Goal: Task Accomplishment & Management: Complete application form

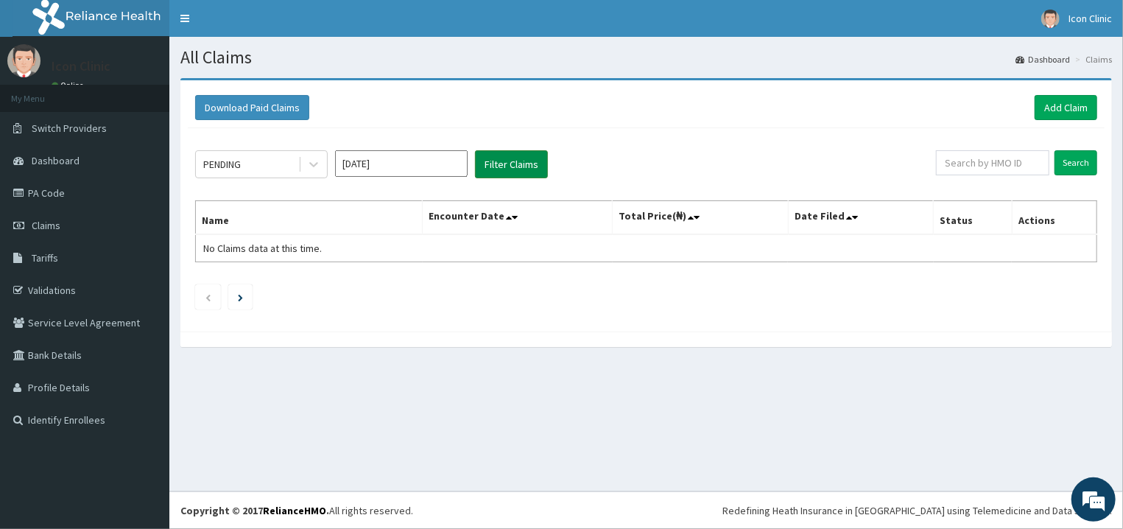
click at [506, 166] on button "Filter Claims" at bounding box center [511, 164] width 73 height 28
click at [425, 163] on input "Sep 2025" at bounding box center [401, 163] width 133 height 27
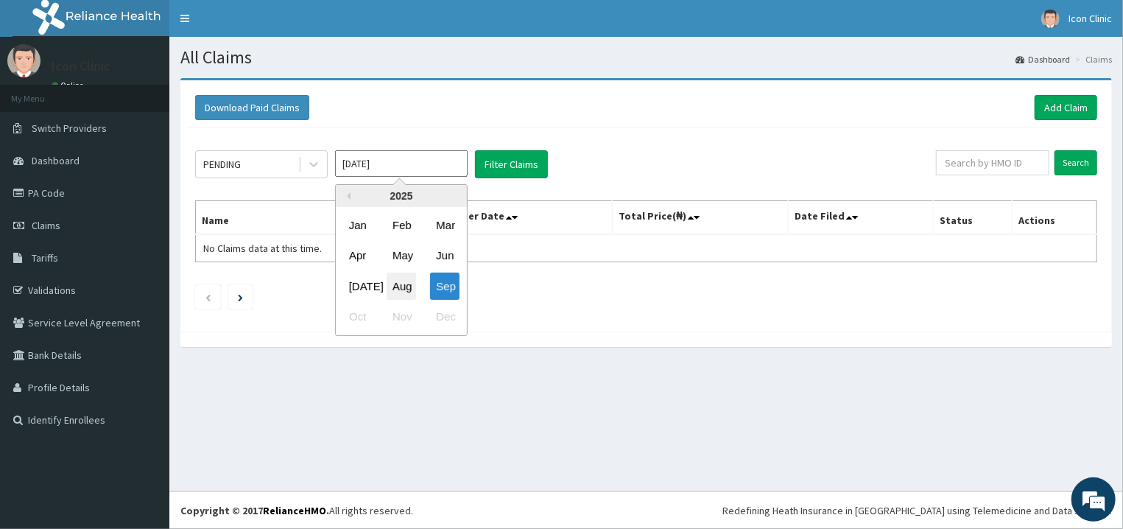
click at [402, 284] on div "Aug" at bounding box center [400, 285] width 29 height 27
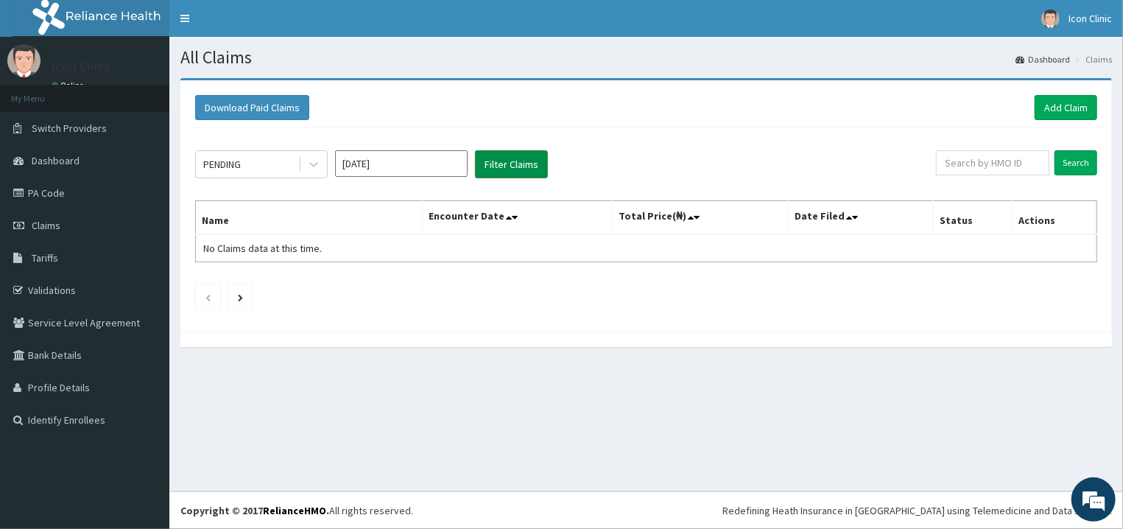
click at [508, 167] on button "Filter Claims" at bounding box center [511, 164] width 73 height 28
click at [516, 162] on button "Filter Claims" at bounding box center [511, 164] width 73 height 28
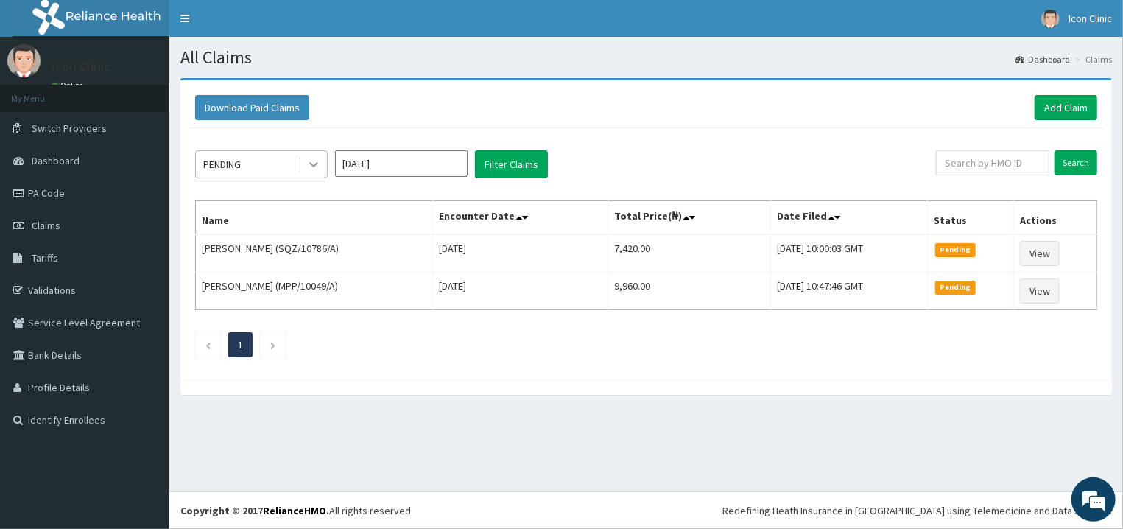
click at [310, 164] on icon at bounding box center [313, 165] width 9 height 5
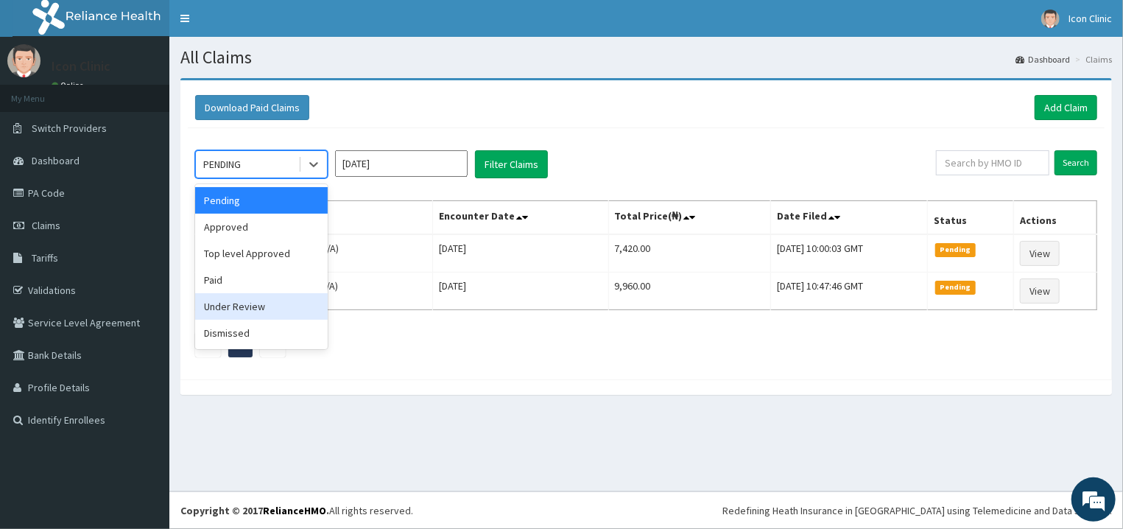
click at [244, 311] on div "Under Review" at bounding box center [261, 306] width 133 height 27
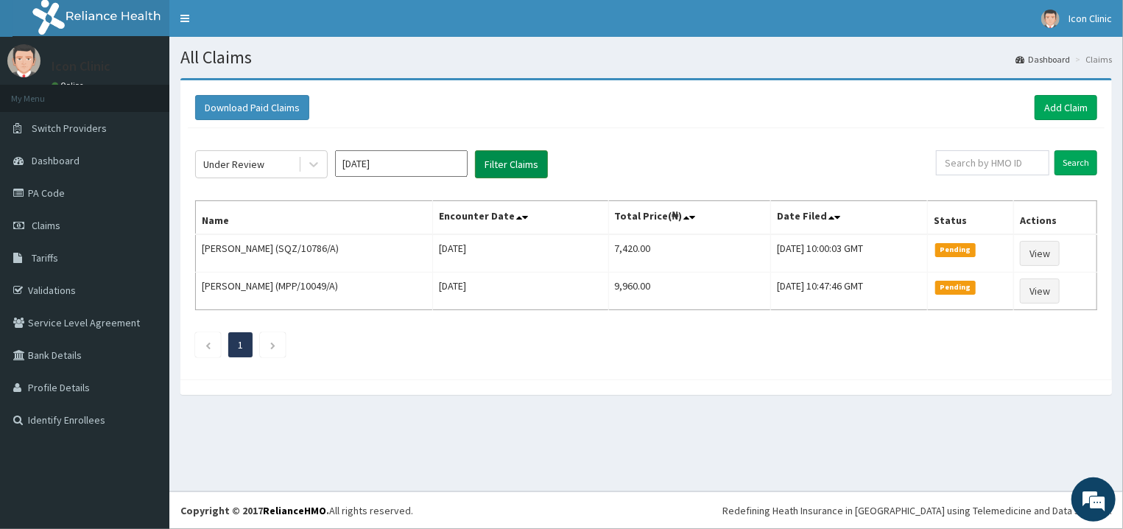
click at [510, 165] on button "Filter Claims" at bounding box center [511, 164] width 73 height 28
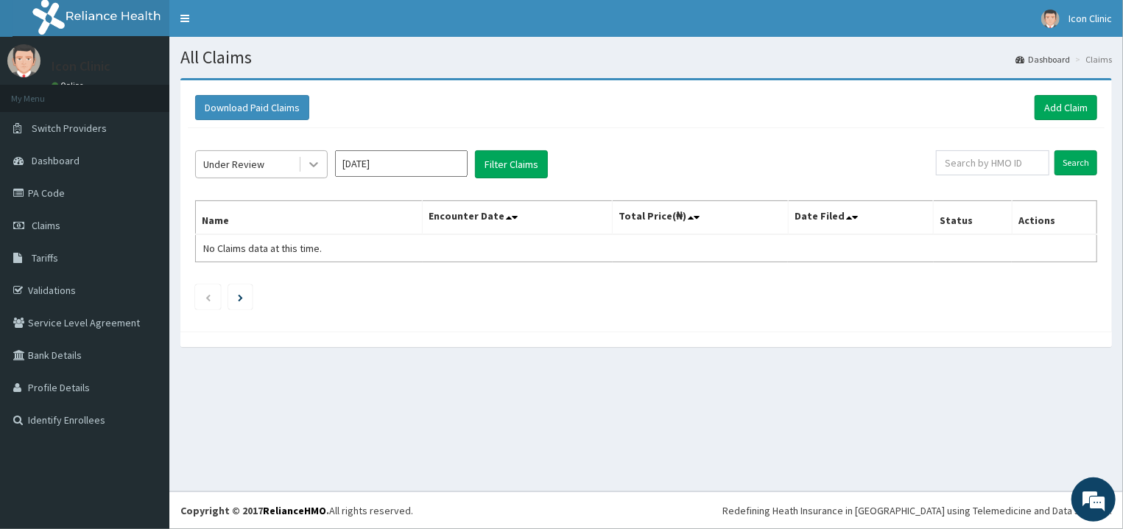
click at [313, 169] on icon at bounding box center [313, 164] width 15 height 15
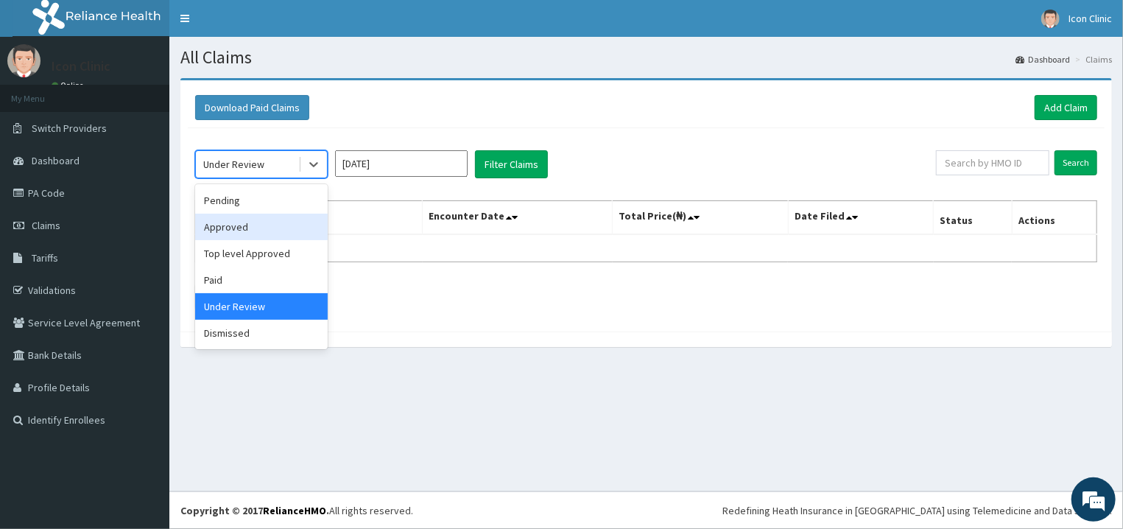
click at [239, 233] on div "Approved" at bounding box center [261, 226] width 133 height 27
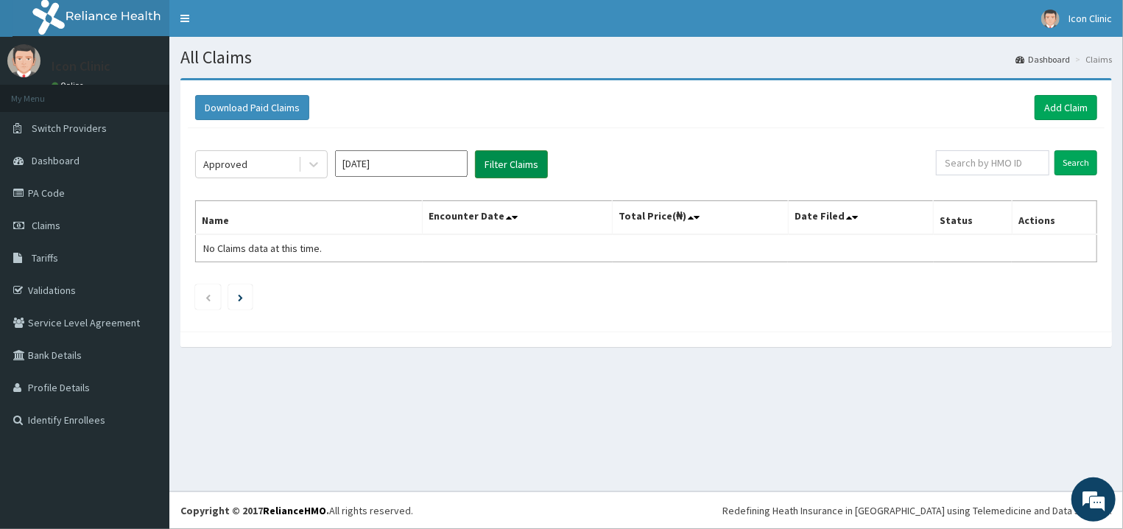
click at [509, 167] on button "Filter Claims" at bounding box center [511, 164] width 73 height 28
click at [509, 166] on button "Filter Claims" at bounding box center [511, 164] width 73 height 28
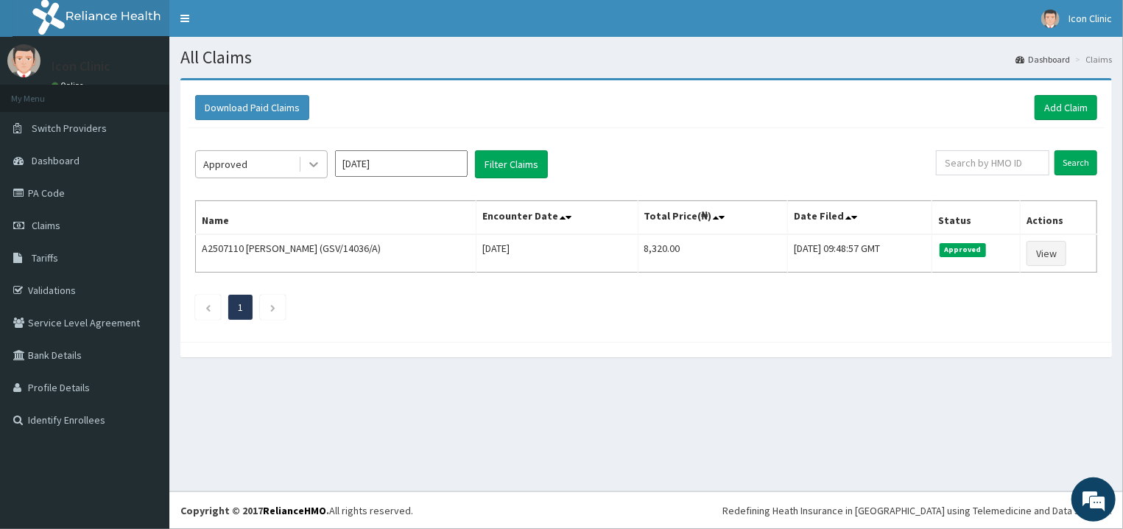
click at [310, 164] on icon at bounding box center [313, 165] width 9 height 5
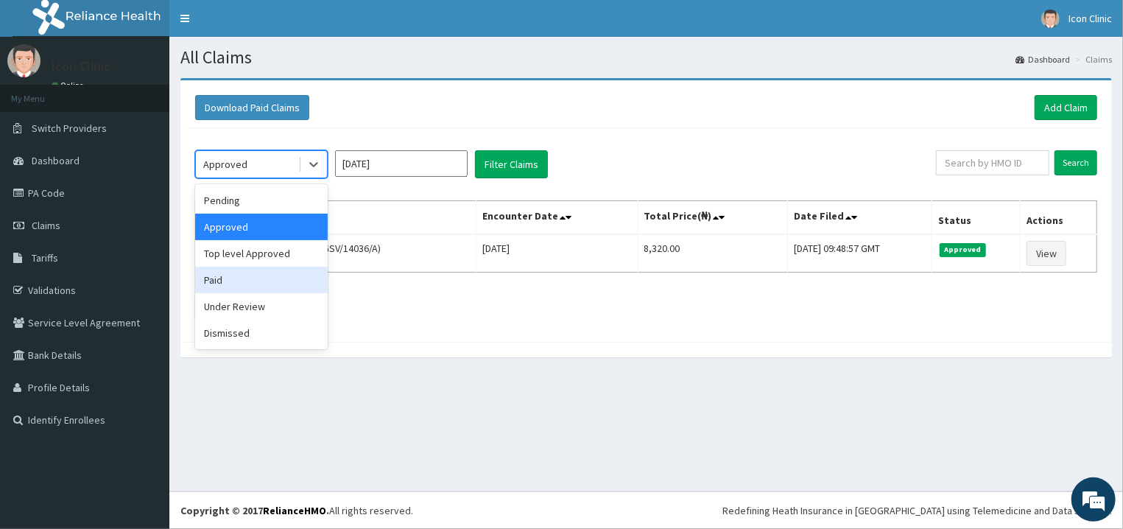
click at [260, 284] on div "Paid" at bounding box center [261, 279] width 133 height 27
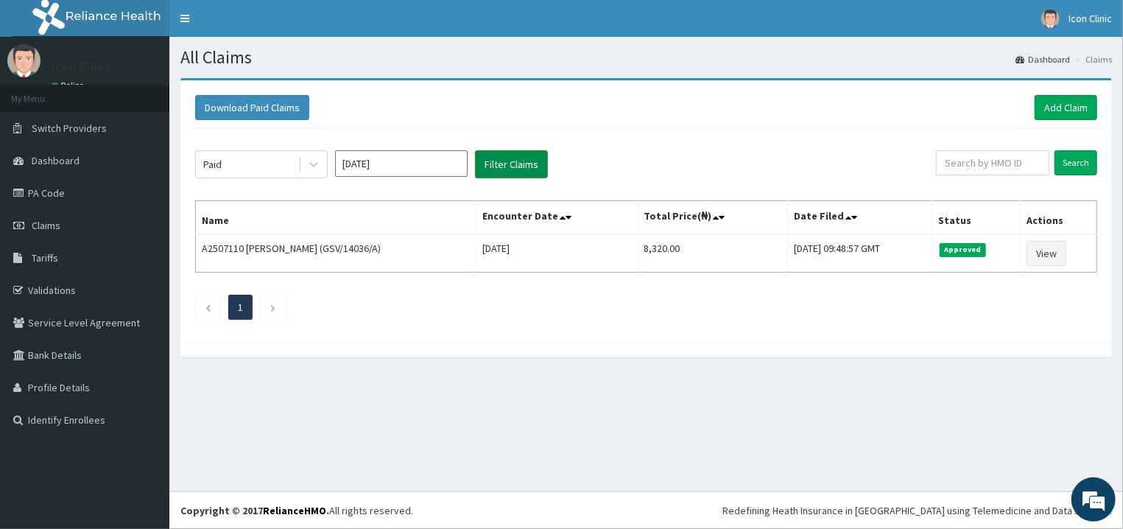
click at [504, 168] on button "Filter Claims" at bounding box center [511, 164] width 73 height 28
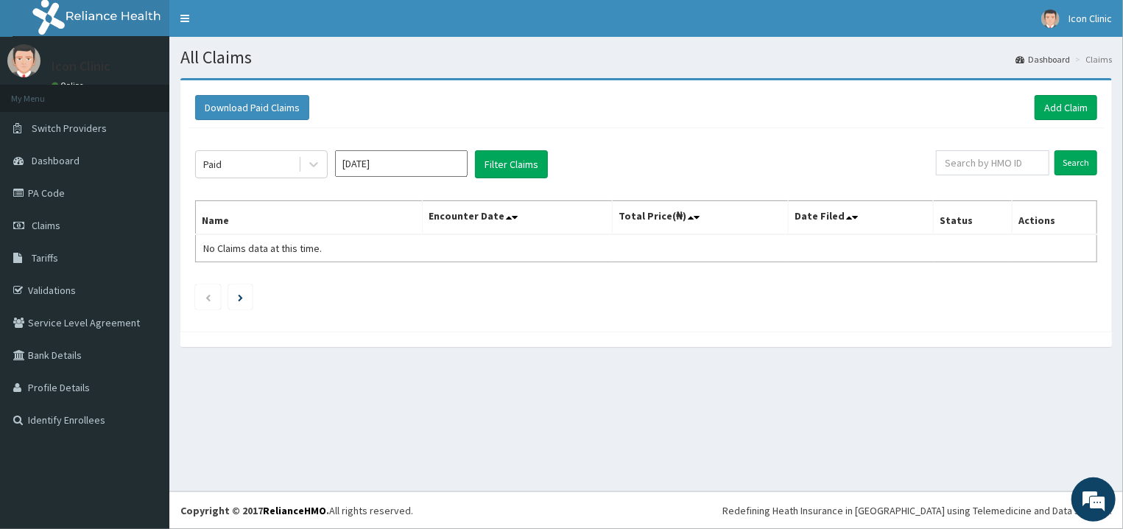
click at [443, 166] on input "Aug 2025" at bounding box center [401, 163] width 133 height 27
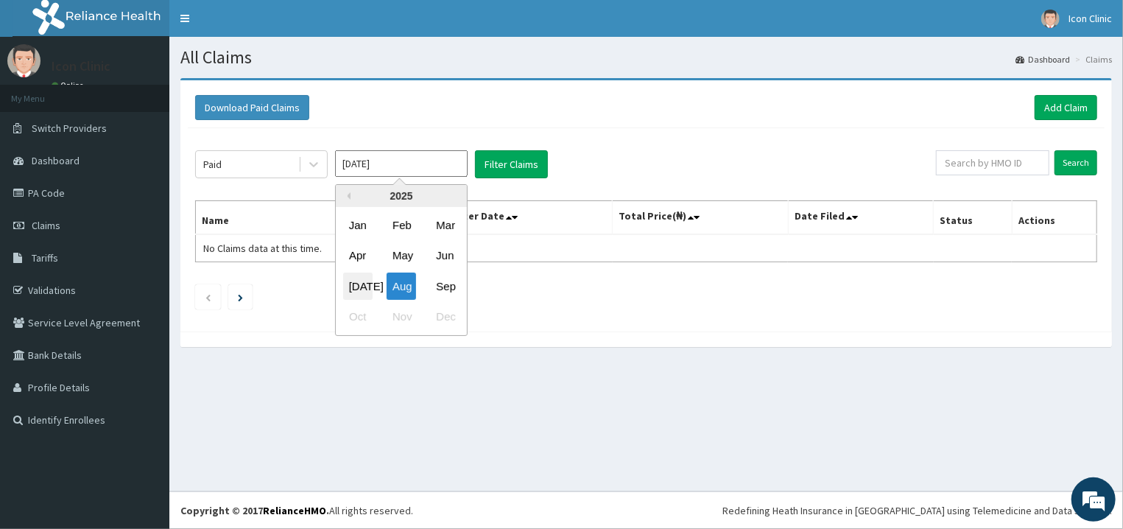
click at [361, 285] on div "Jul" at bounding box center [357, 285] width 29 height 27
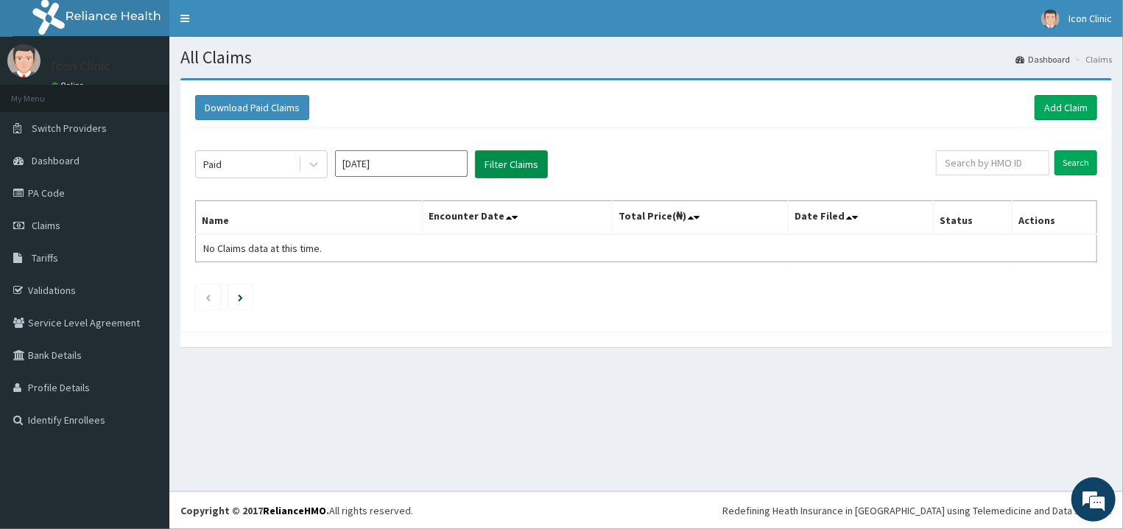
click at [515, 163] on button "Filter Claims" at bounding box center [511, 164] width 73 height 28
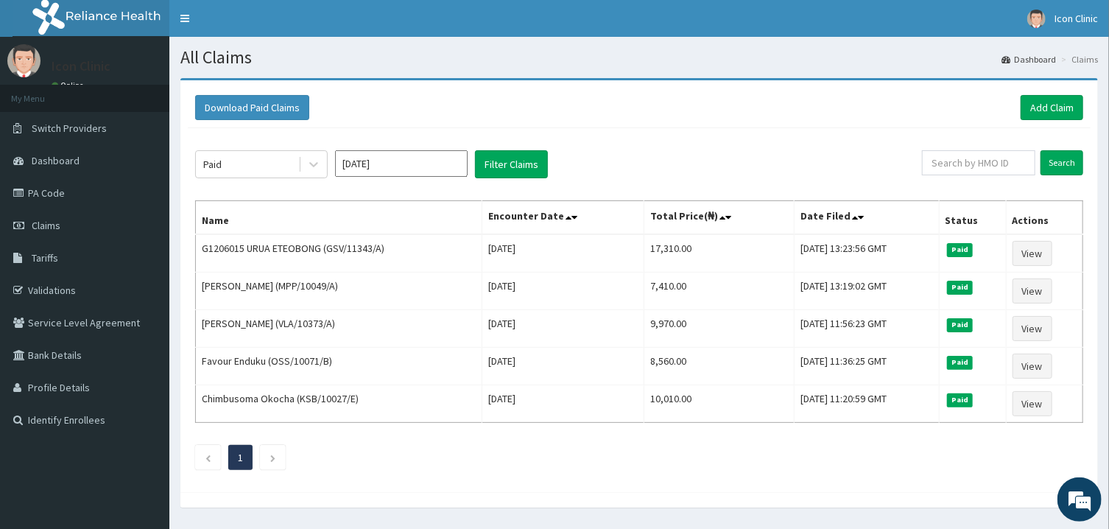
click at [442, 168] on input "Jul 2025" at bounding box center [401, 163] width 133 height 27
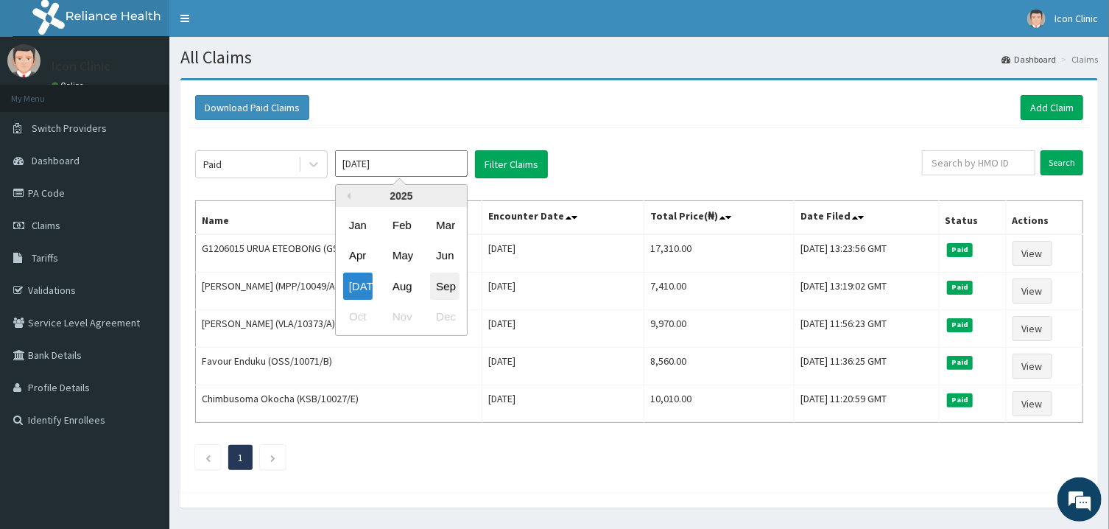
click at [437, 289] on div "Sep" at bounding box center [444, 285] width 29 height 27
type input "Sep 2025"
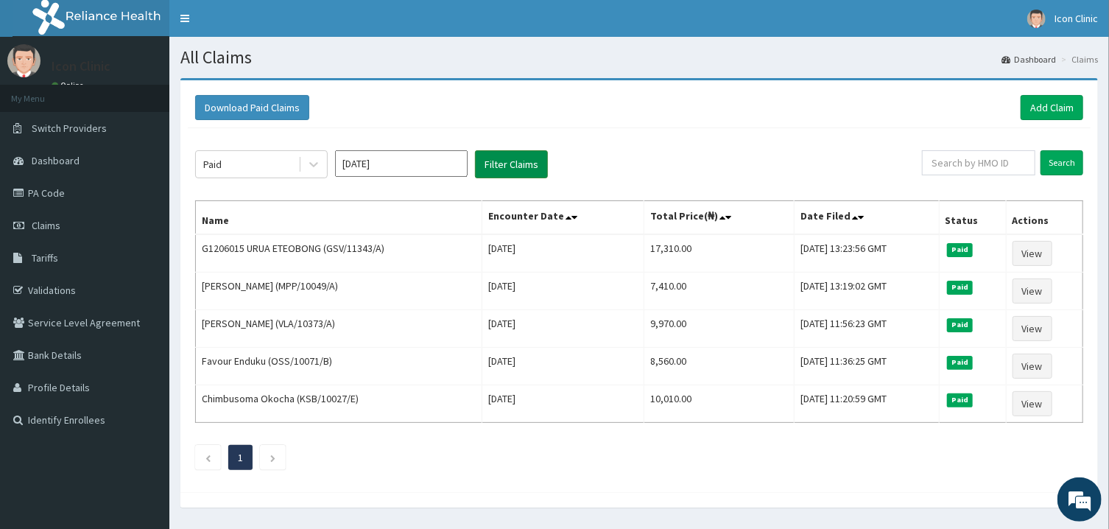
click at [510, 157] on button "Filter Claims" at bounding box center [511, 164] width 73 height 28
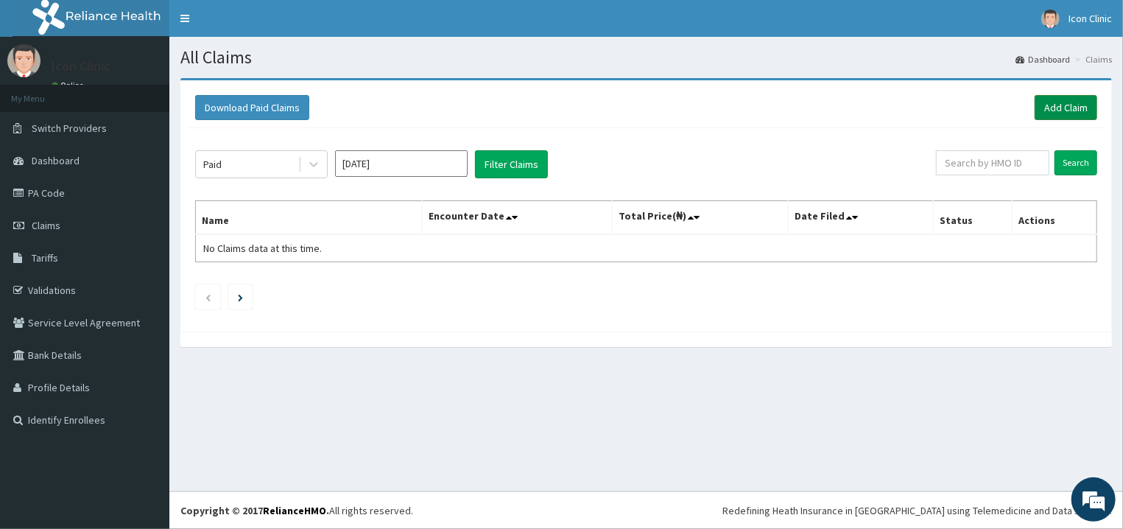
click at [1070, 107] on link "Add Claim" at bounding box center [1065, 107] width 63 height 25
click at [1067, 105] on link "Add Claim" at bounding box center [1065, 107] width 63 height 25
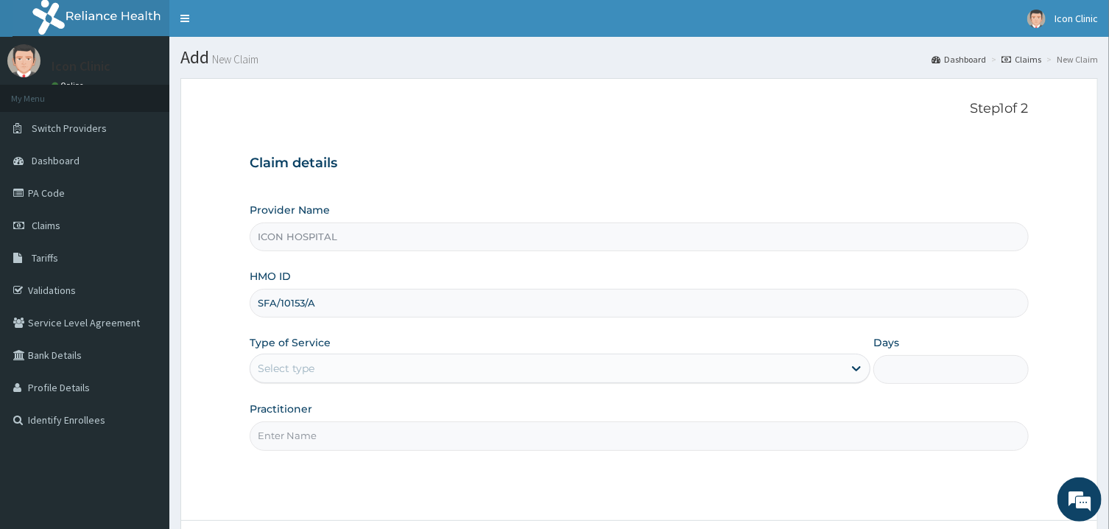
type input "SFA/10153/A"
click at [590, 375] on div "Select type" at bounding box center [546, 368] width 593 height 24
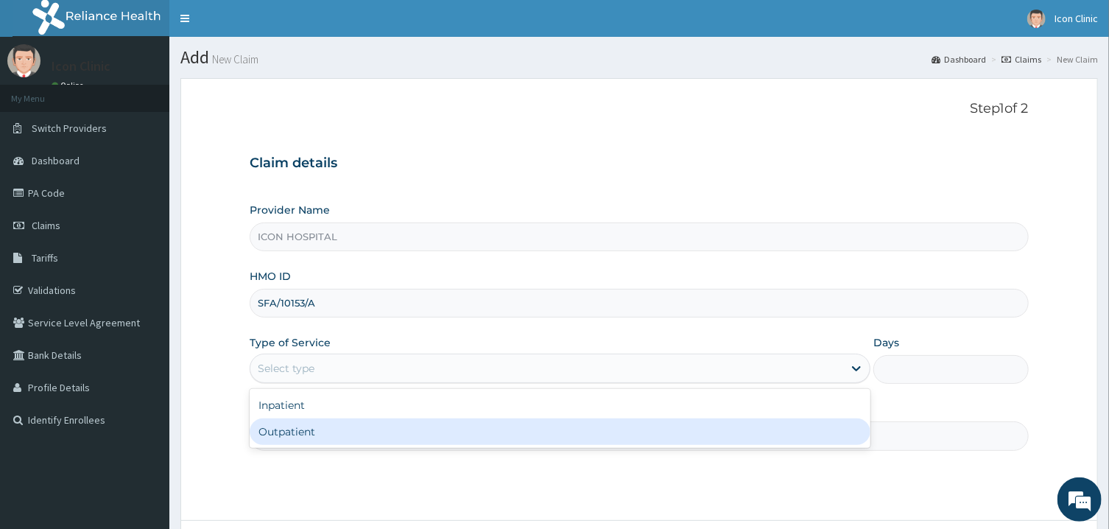
click at [529, 437] on div "Outpatient" at bounding box center [560, 431] width 621 height 27
type input "1"
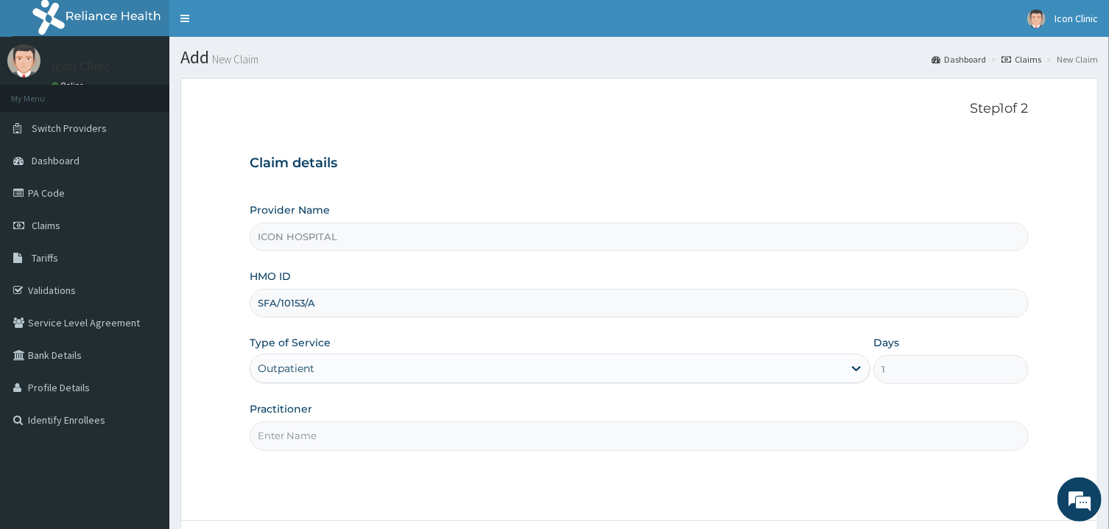
scroll to position [124, 0]
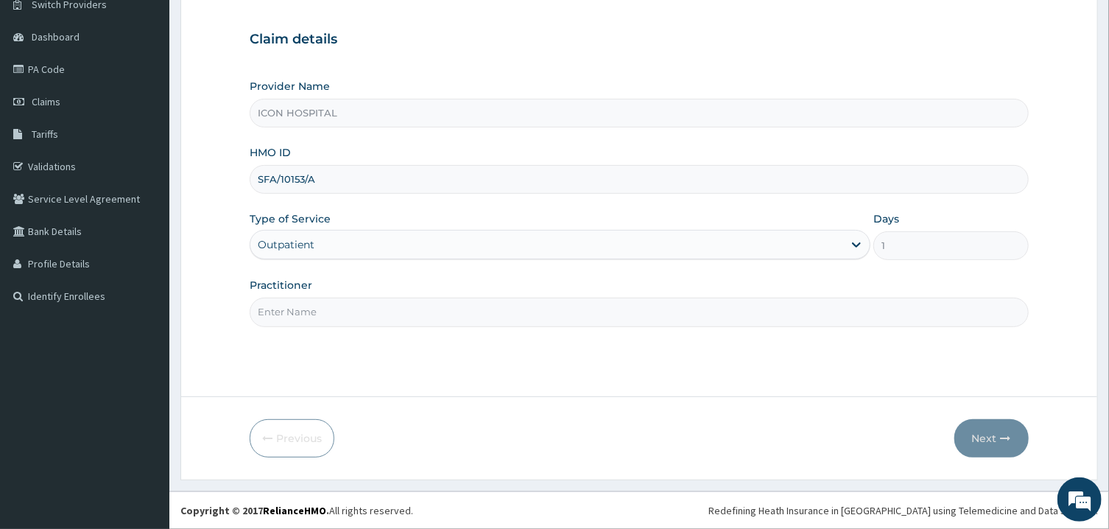
click at [464, 319] on input "Practitioner" at bounding box center [639, 311] width 778 height 29
type input "[PERSON_NAME]"
click at [978, 442] on button "Next" at bounding box center [991, 438] width 74 height 38
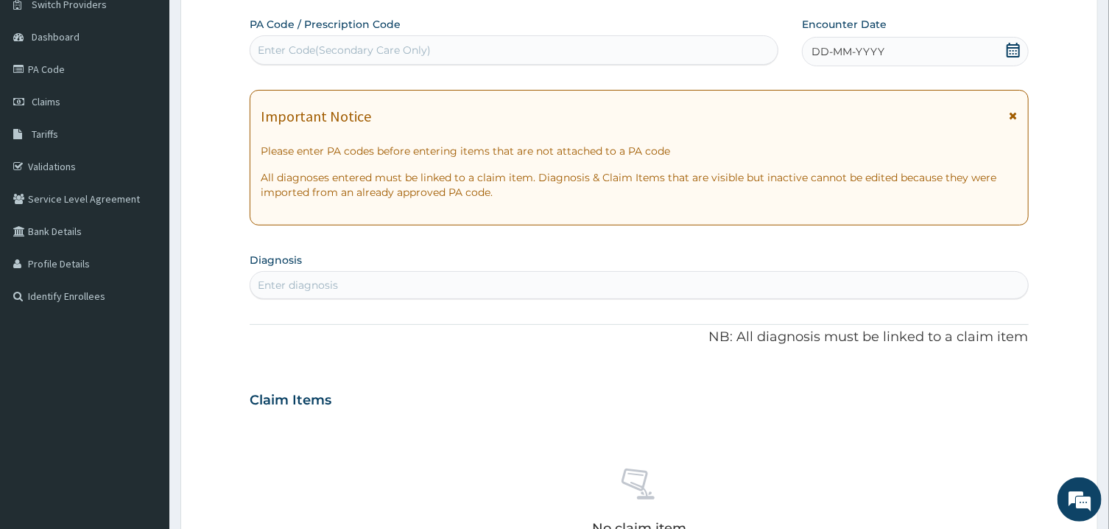
click at [1016, 119] on icon at bounding box center [1013, 115] width 8 height 10
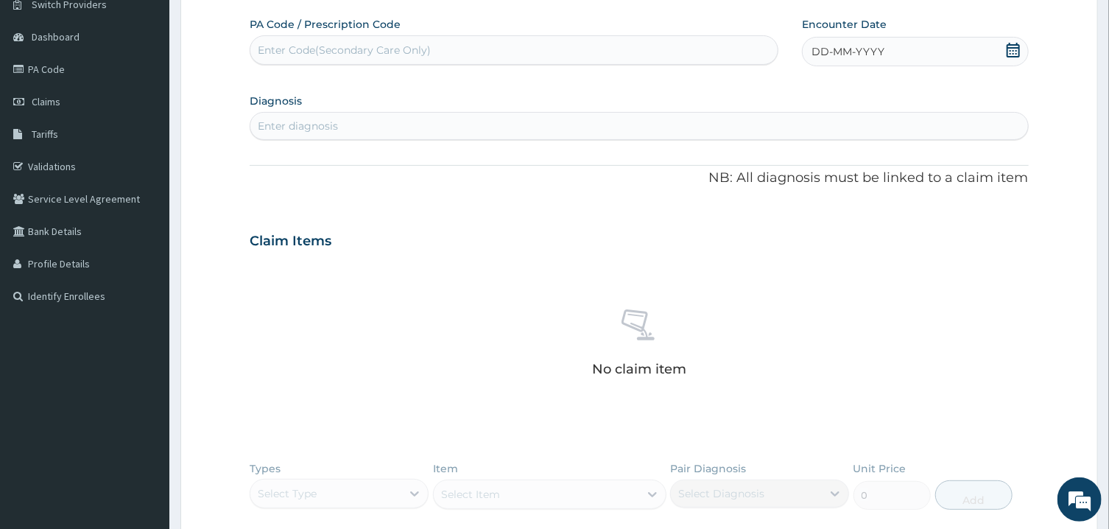
click at [1010, 47] on icon at bounding box center [1012, 50] width 13 height 15
click at [778, 91] on button "Previous Month" at bounding box center [776, 92] width 7 height 7
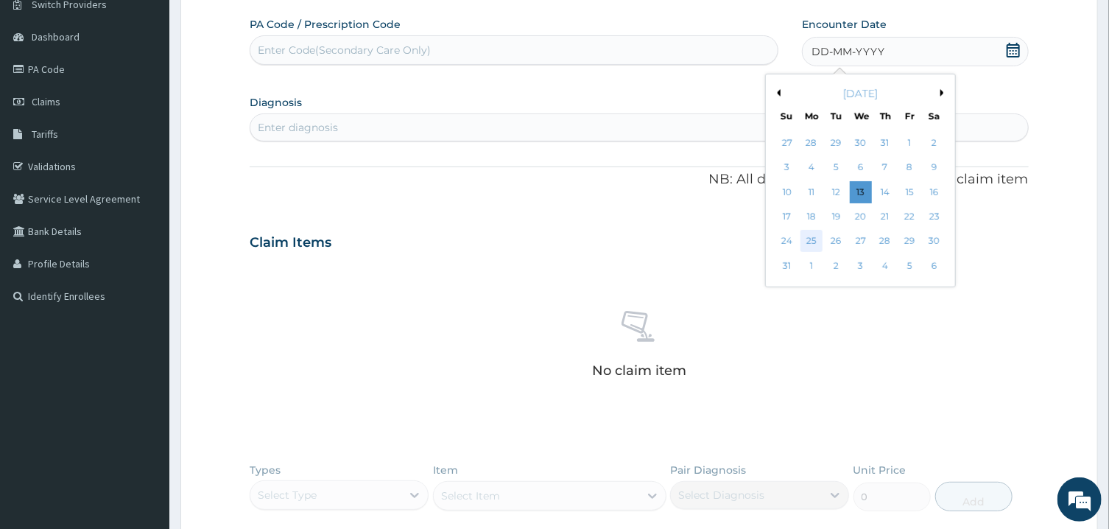
click at [814, 242] on div "25" at bounding box center [811, 241] width 22 height 22
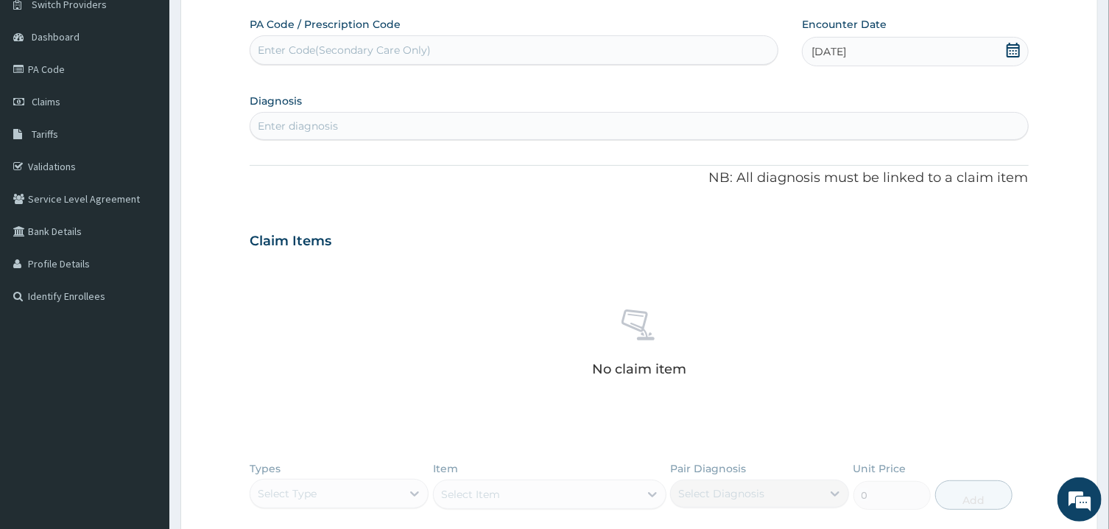
click at [620, 124] on div "Enter diagnosis" at bounding box center [638, 126] width 777 height 24
click at [947, 59] on div "[DATE]" at bounding box center [915, 51] width 227 height 29
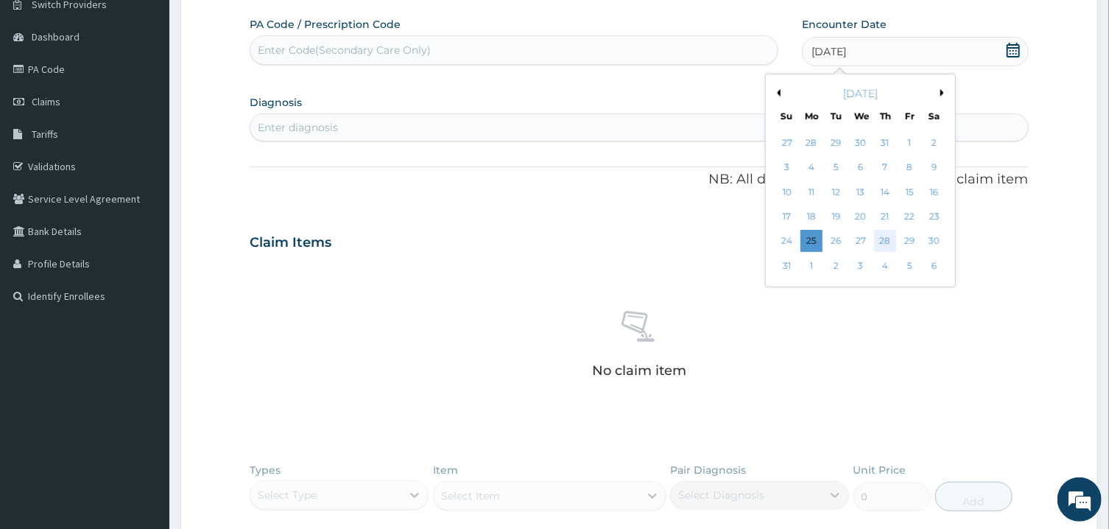
click at [886, 239] on div "28" at bounding box center [885, 241] width 22 height 22
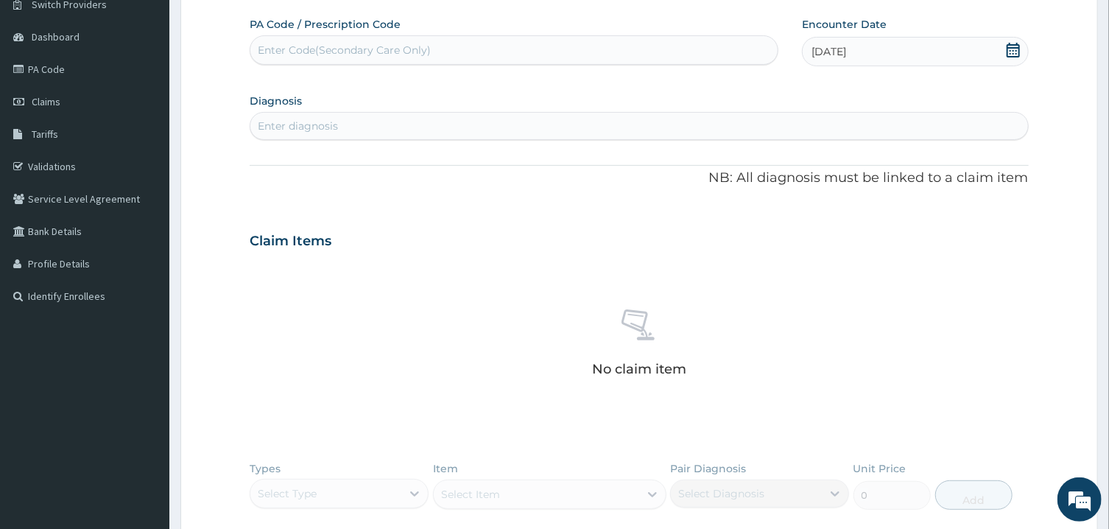
click at [576, 124] on div "Enter diagnosis" at bounding box center [638, 126] width 777 height 24
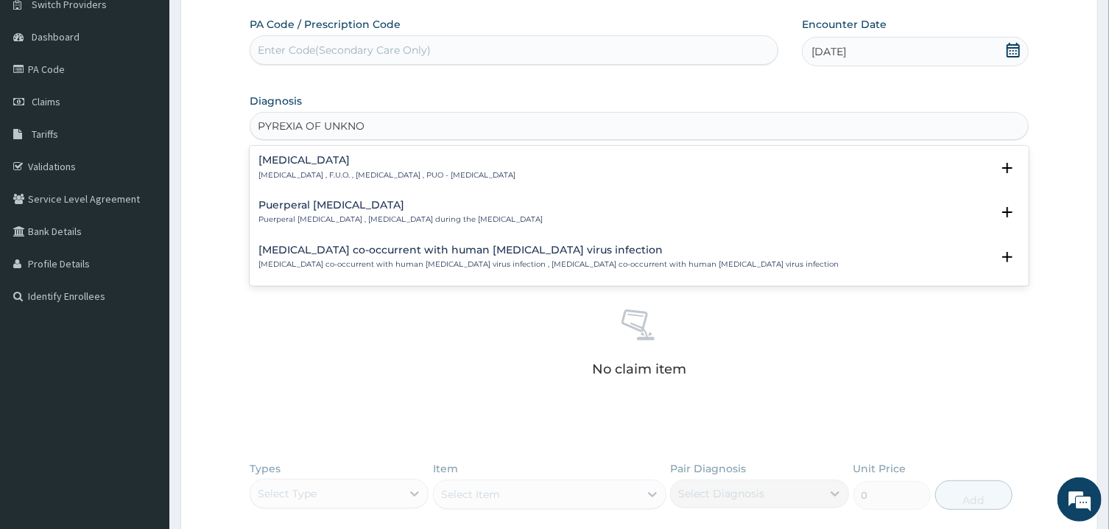
type input "PYREXIA OF UNKNOW"
click at [515, 176] on p "[MEDICAL_DATA] , F.U.O. , [MEDICAL_DATA] , PUO - [MEDICAL_DATA]" at bounding box center [386, 175] width 257 height 10
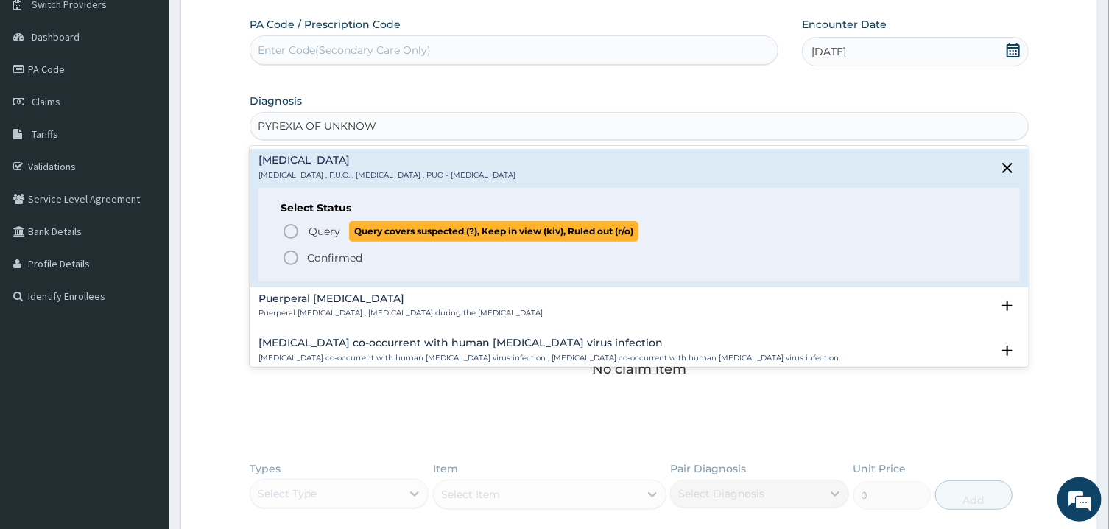
click at [291, 230] on icon "status option query" at bounding box center [291, 231] width 18 height 18
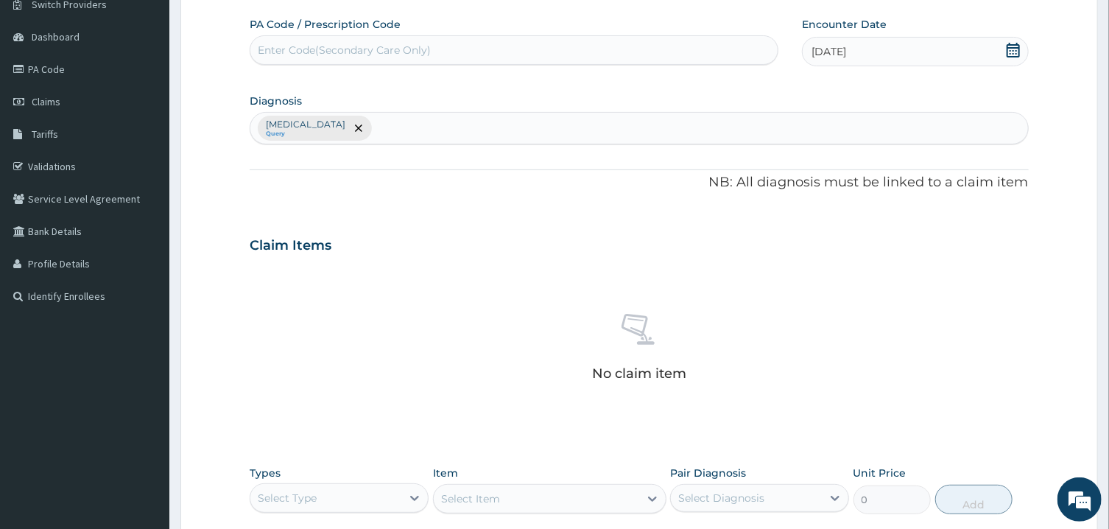
scroll to position [375, 0]
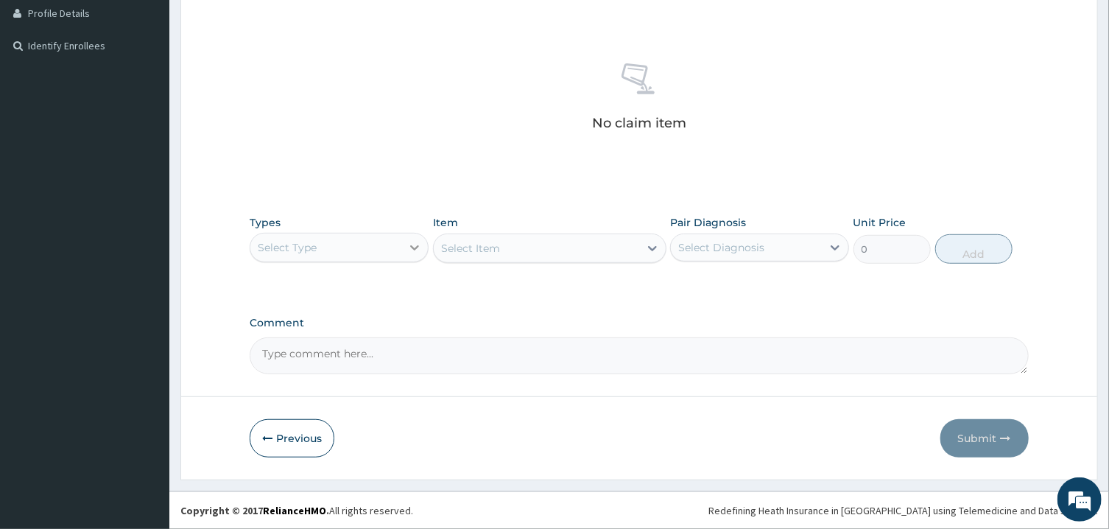
click at [413, 250] on icon at bounding box center [414, 247] width 15 height 15
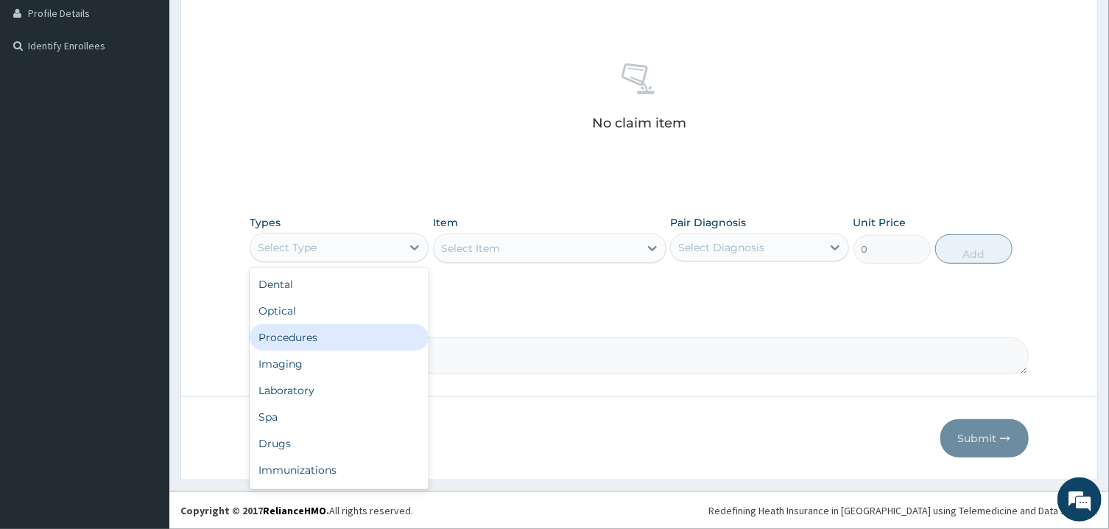
click at [323, 344] on div "Procedures" at bounding box center [339, 337] width 179 height 27
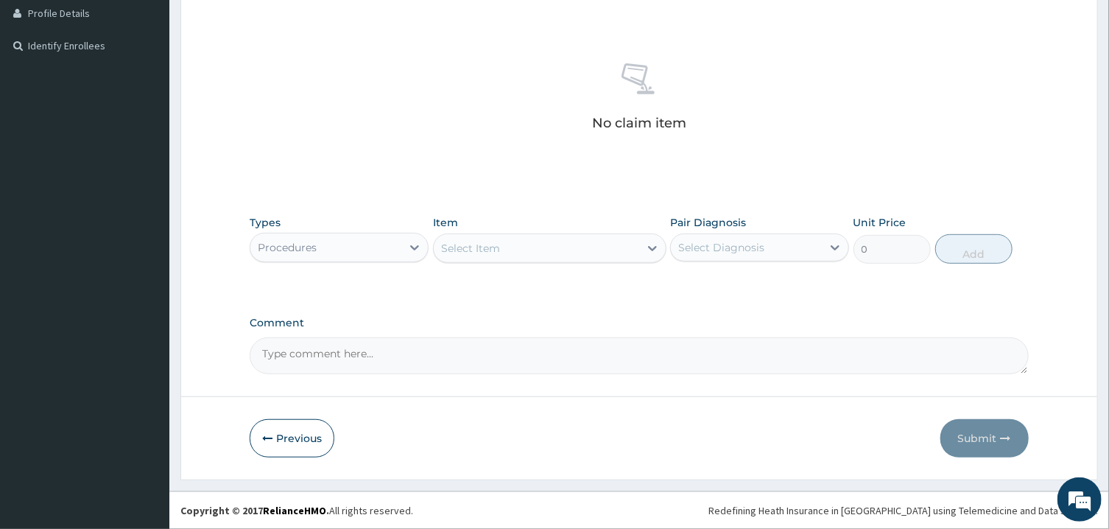
click at [564, 250] on div "Select Item" at bounding box center [536, 248] width 205 height 24
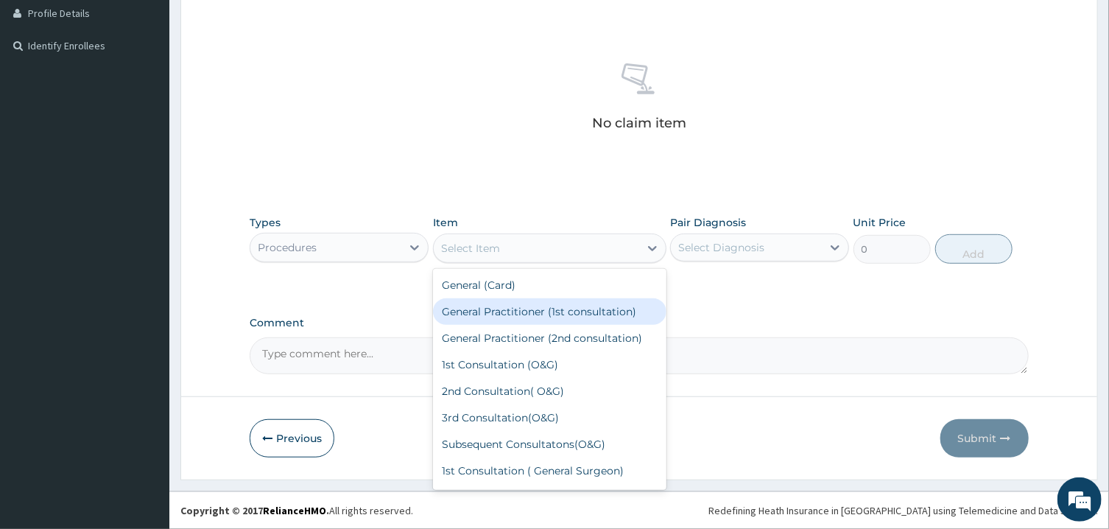
click at [551, 308] on div "General Practitioner (1st consultation)" at bounding box center [549, 311] width 233 height 27
type input "1500"
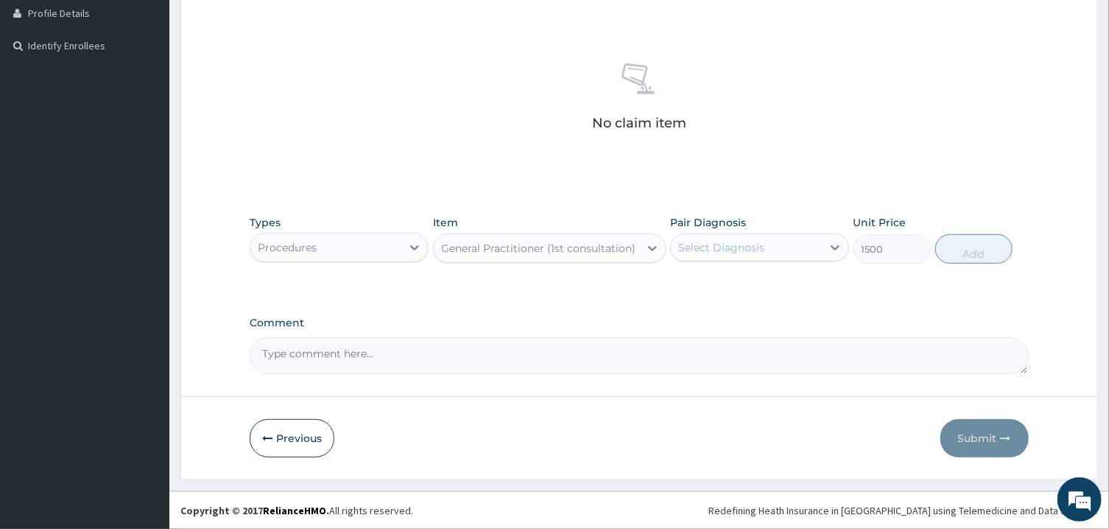
click at [770, 252] on div "Select Diagnosis" at bounding box center [746, 248] width 151 height 24
click at [710, 276] on label "[MEDICAL_DATA]" at bounding box center [739, 283] width 91 height 15
checkbox input "true"
click at [959, 251] on button "Add" at bounding box center [974, 248] width 78 height 29
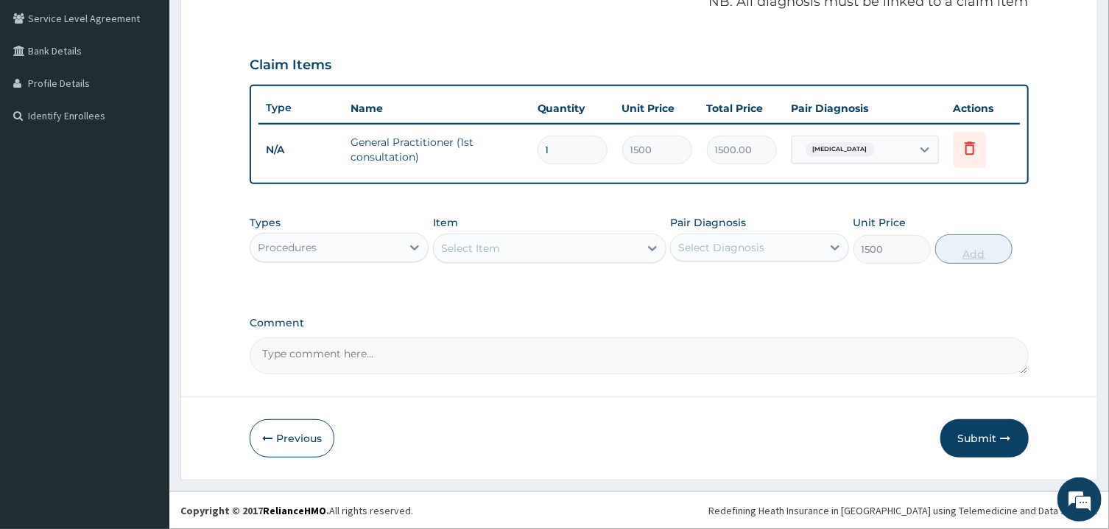
type input "0"
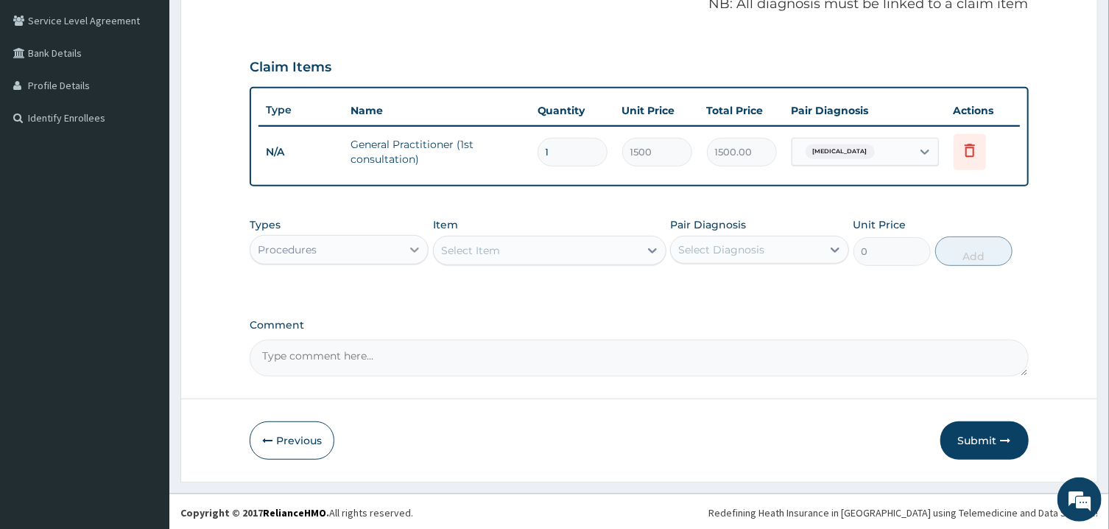
click at [413, 247] on icon at bounding box center [415, 249] width 9 height 5
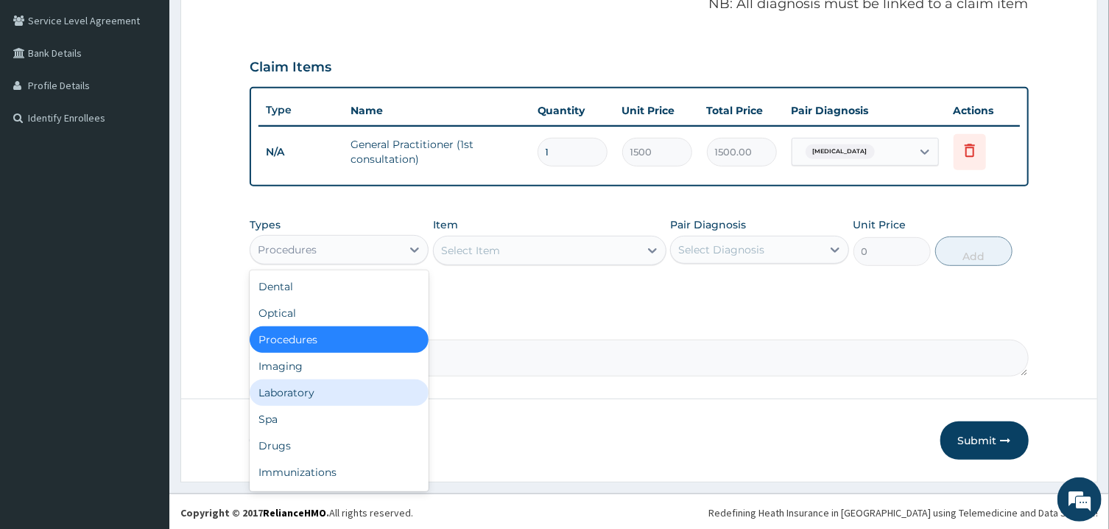
click at [329, 394] on div "Laboratory" at bounding box center [339, 392] width 179 height 27
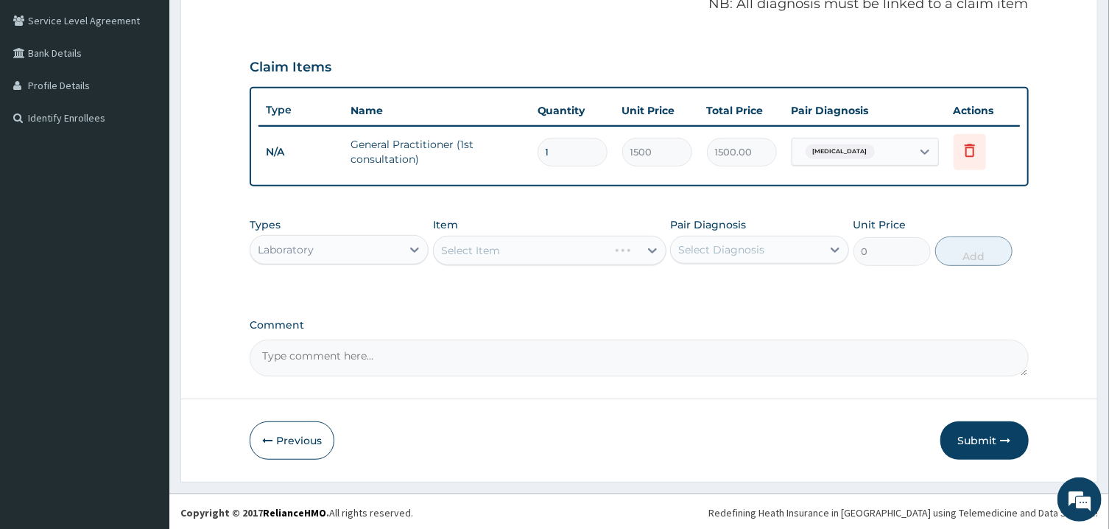
click at [541, 250] on div "Select Item" at bounding box center [549, 250] width 233 height 29
click at [541, 250] on div "Select Item" at bounding box center [536, 251] width 205 height 24
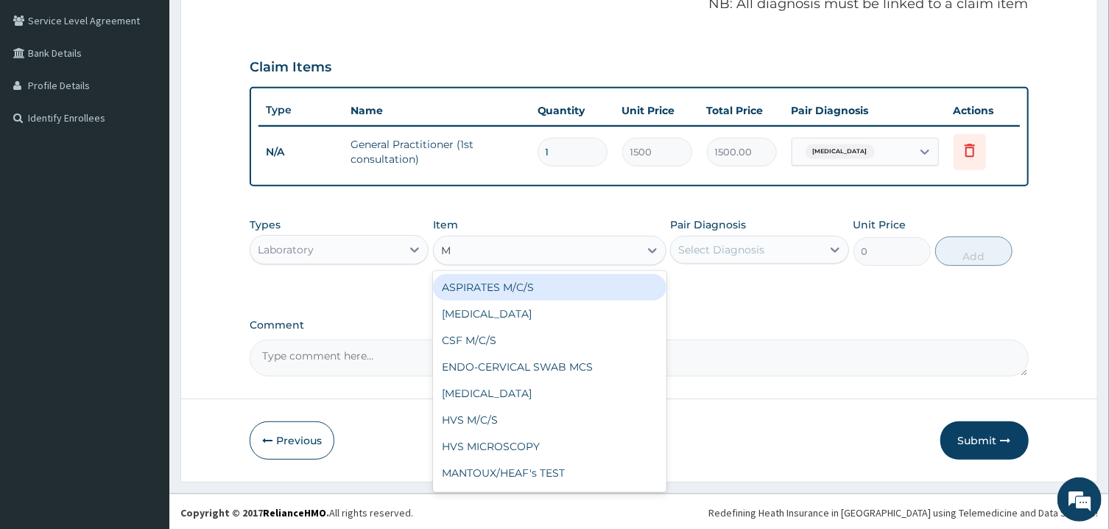
type input "MP"
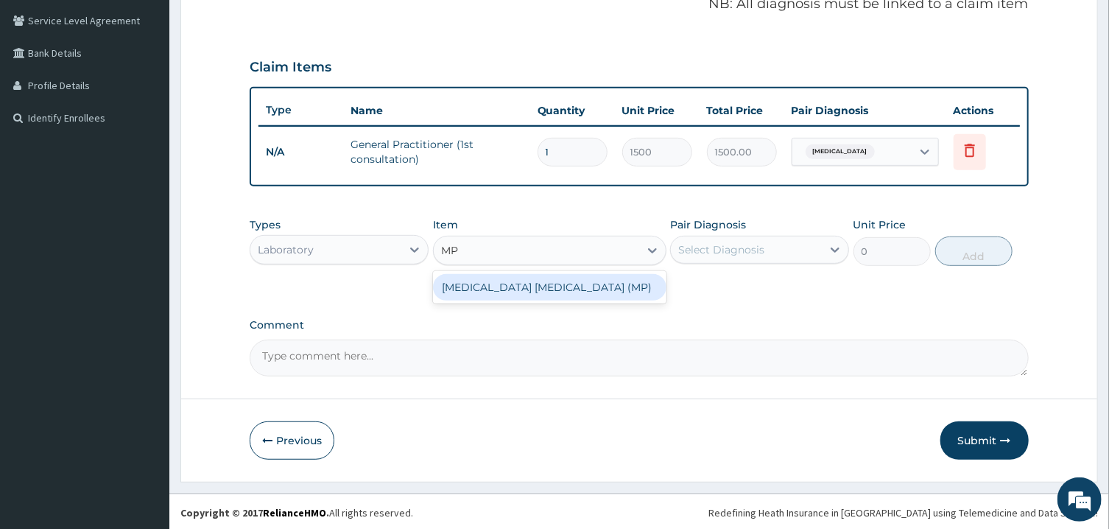
click at [540, 280] on div "[MEDICAL_DATA] [MEDICAL_DATA] (MP)" at bounding box center [549, 287] width 233 height 27
type input "560"
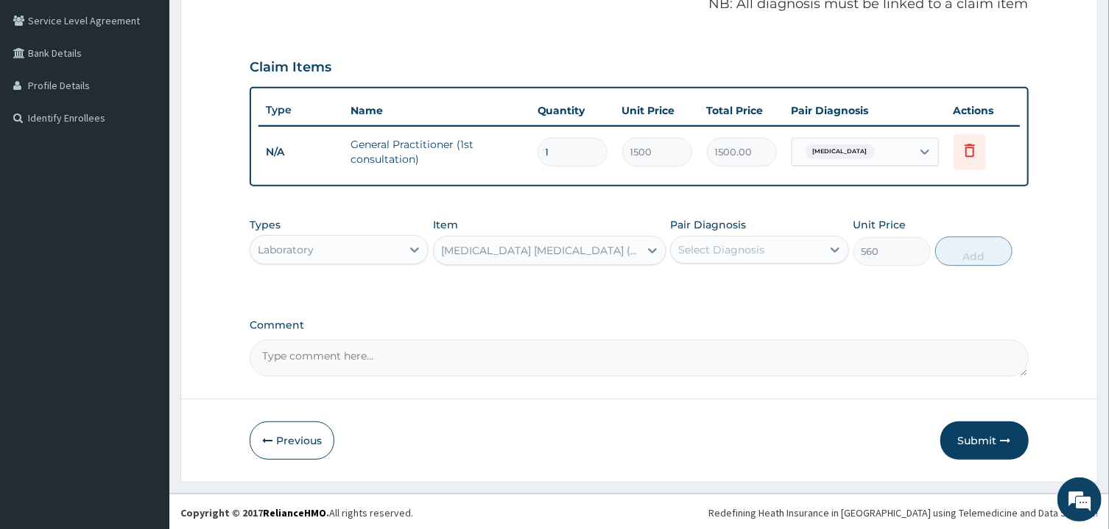
click at [728, 246] on div "Select Diagnosis" at bounding box center [721, 249] width 86 height 15
click at [704, 273] on div "Pyrexia of unknown origin" at bounding box center [759, 287] width 179 height 30
checkbox input "true"
click at [975, 251] on button "Add" at bounding box center [974, 250] width 78 height 29
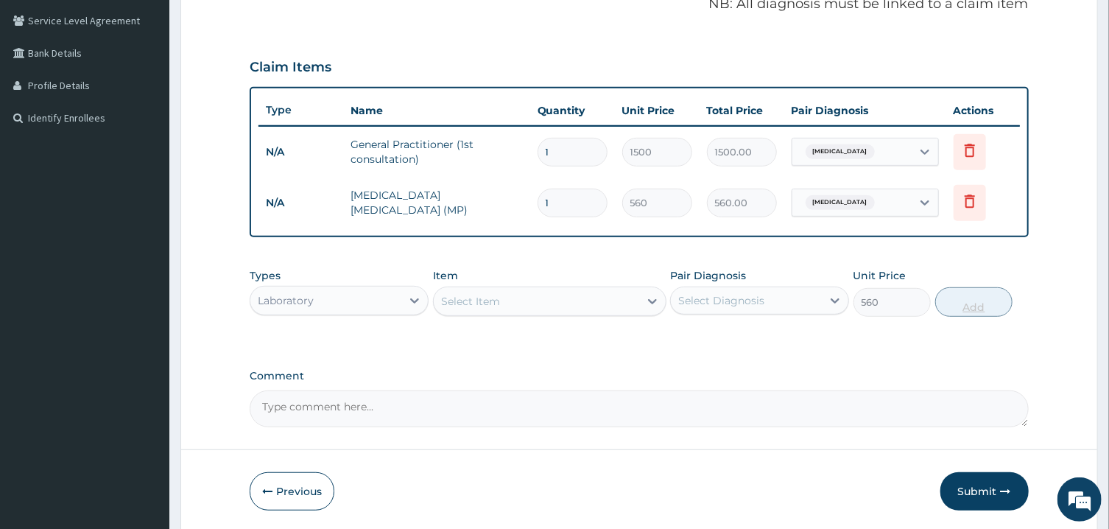
type input "0"
click at [559, 292] on div "Select Item" at bounding box center [536, 301] width 205 height 24
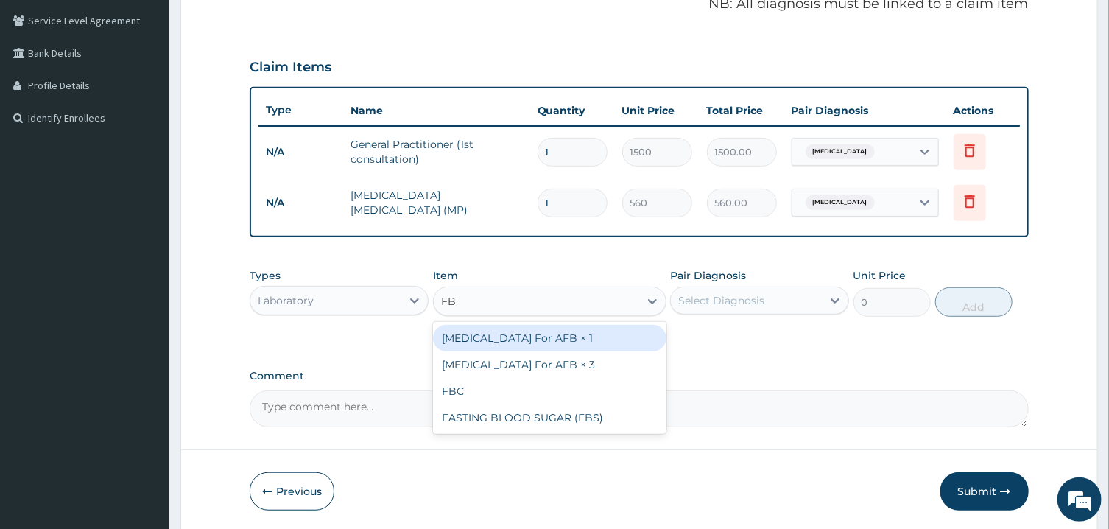
type input "FBC"
click at [557, 331] on div "FBC" at bounding box center [549, 338] width 233 height 27
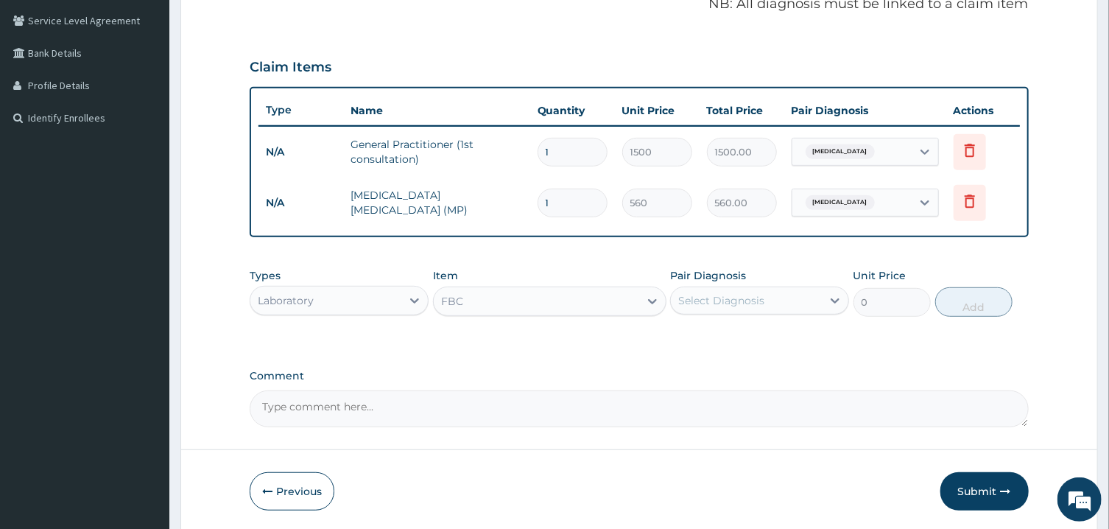
type input "1600"
click at [759, 301] on div "Select Diagnosis" at bounding box center [721, 300] width 86 height 15
click at [707, 326] on div "Pyrexia of unknown origin" at bounding box center [759, 338] width 179 height 30
checkbox input "true"
click at [964, 301] on button "Add" at bounding box center [974, 301] width 78 height 29
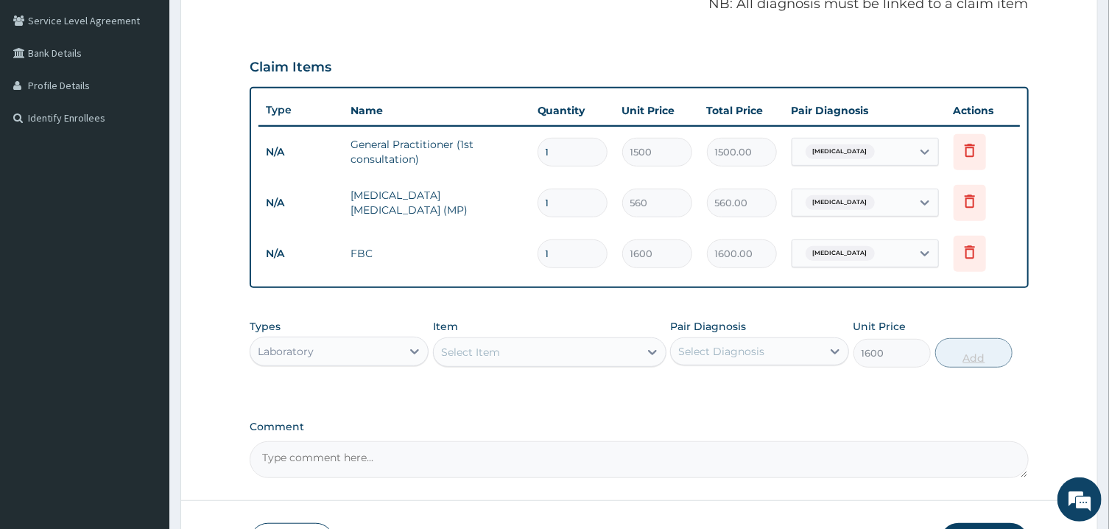
type input "0"
click at [540, 352] on div "Select Item" at bounding box center [536, 352] width 205 height 24
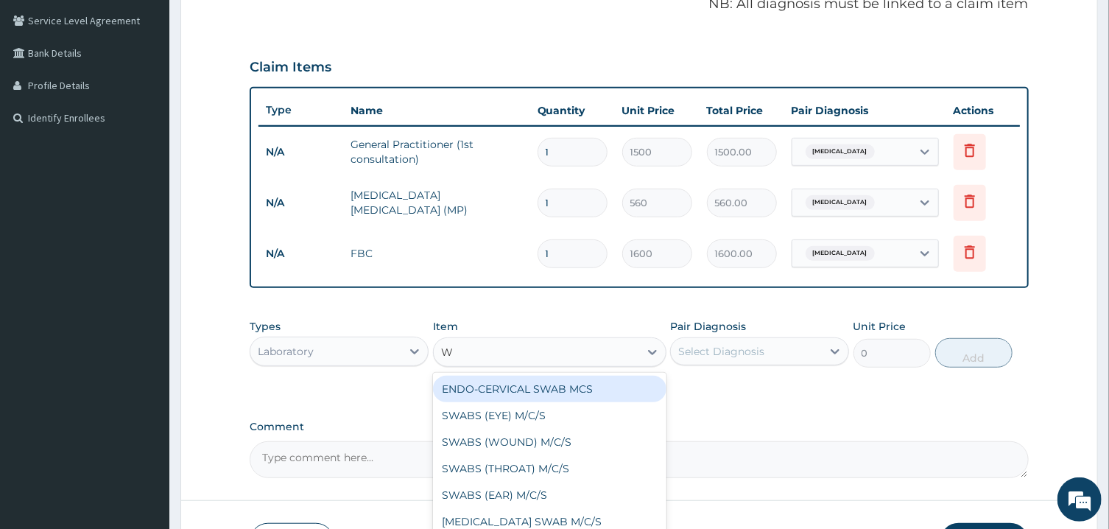
type input "WI"
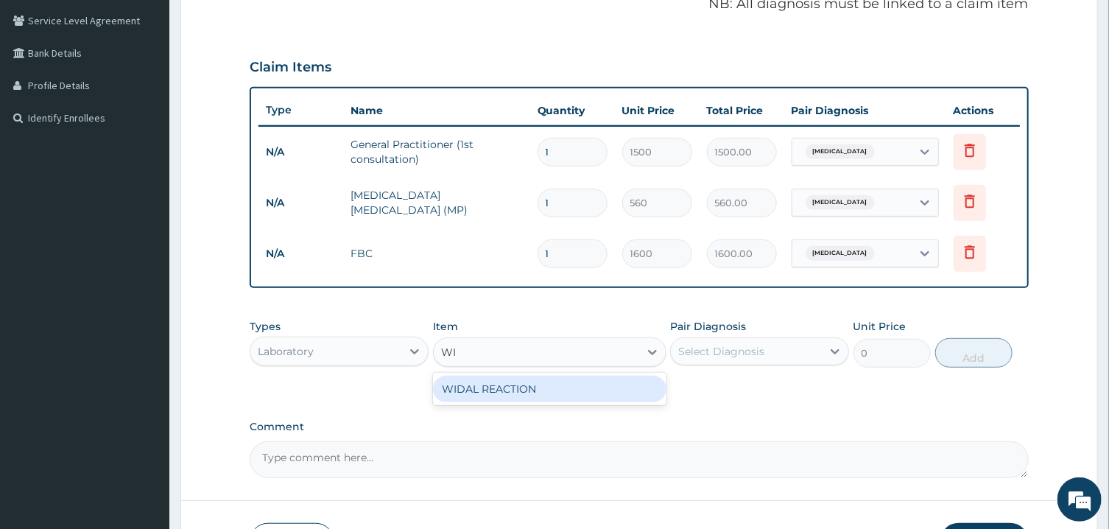
click at [534, 390] on div "WIDAL REACTION" at bounding box center [549, 388] width 233 height 27
type input "800"
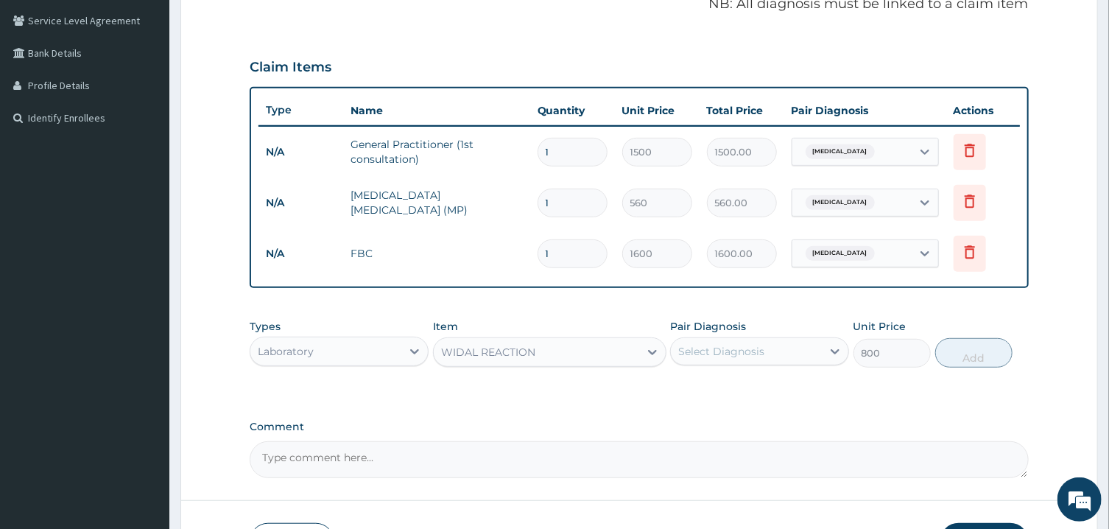
click at [758, 353] on div "Select Diagnosis" at bounding box center [721, 351] width 86 height 15
click at [690, 382] on div "Pyrexia of unknown origin" at bounding box center [759, 389] width 179 height 30
checkbox input "true"
click at [975, 353] on button "Add" at bounding box center [974, 352] width 78 height 29
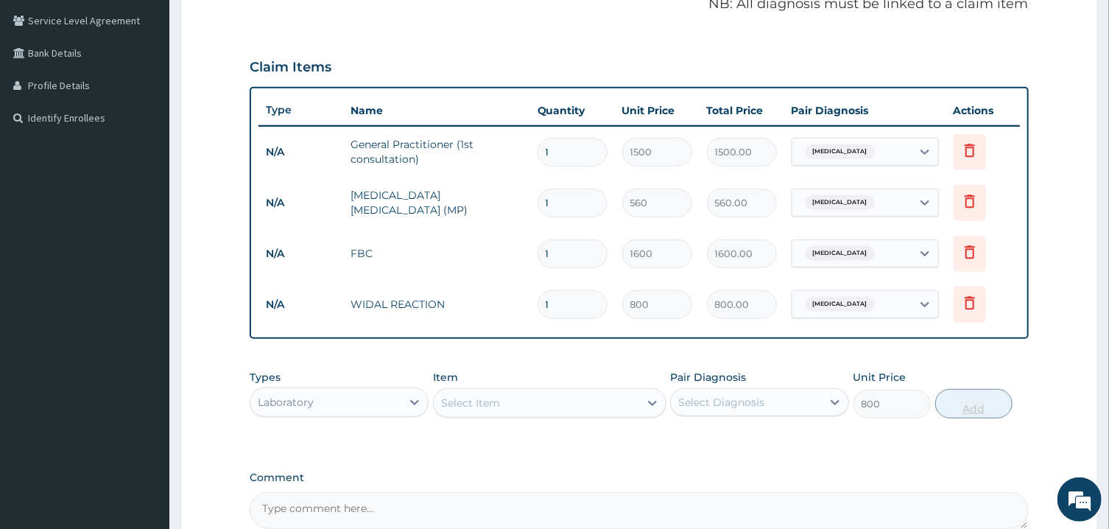
type input "0"
click at [415, 403] on icon at bounding box center [414, 402] width 15 height 15
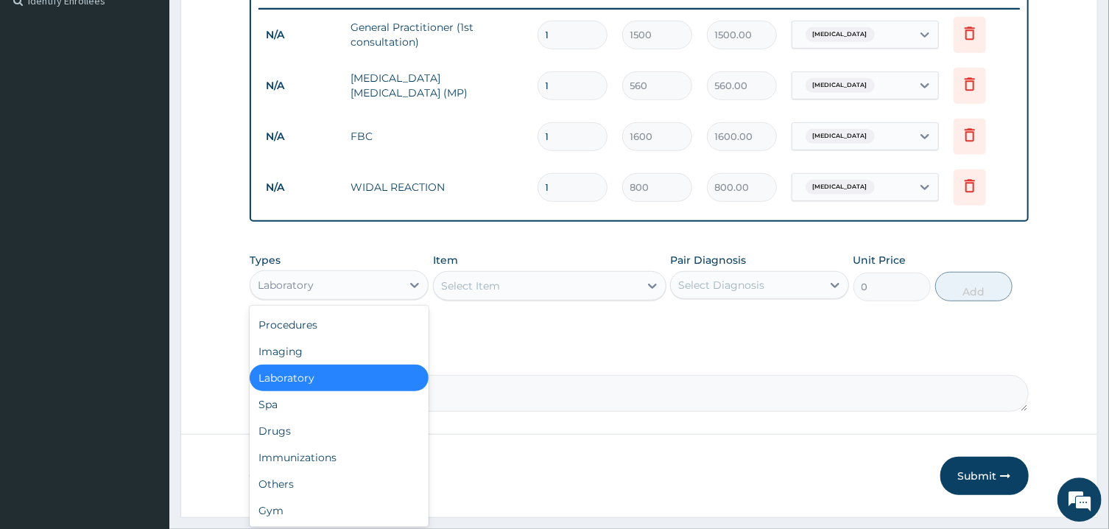
scroll to position [454, 0]
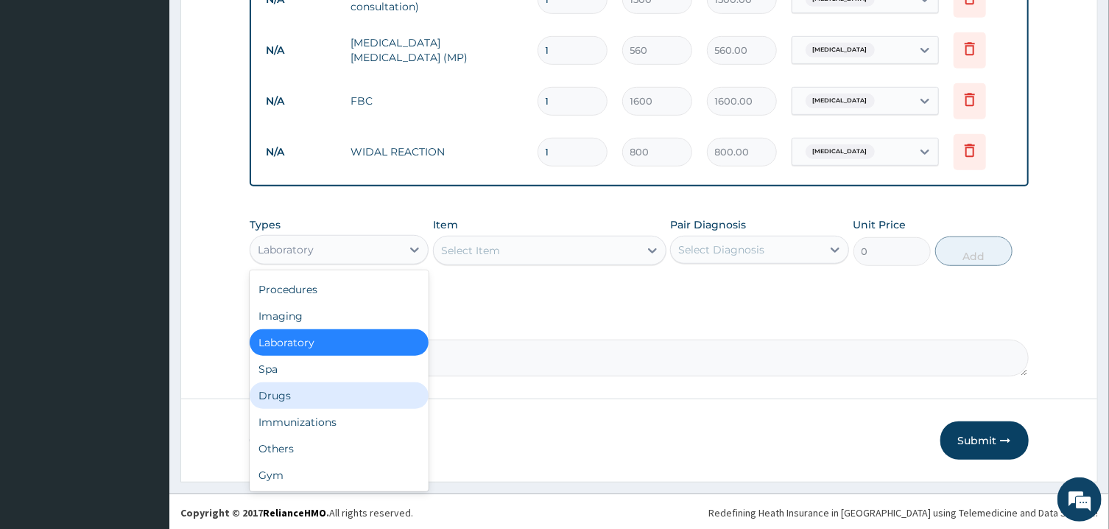
click at [289, 397] on div "Drugs" at bounding box center [339, 395] width 179 height 27
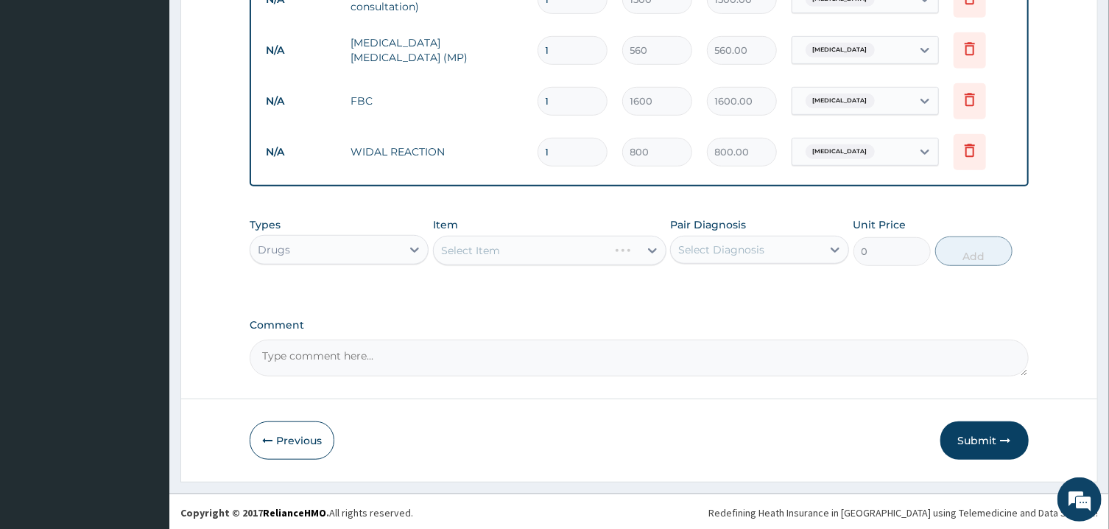
click at [509, 247] on div "Select Item" at bounding box center [549, 250] width 233 height 29
click at [506, 249] on div "Select Item" at bounding box center [536, 251] width 205 height 24
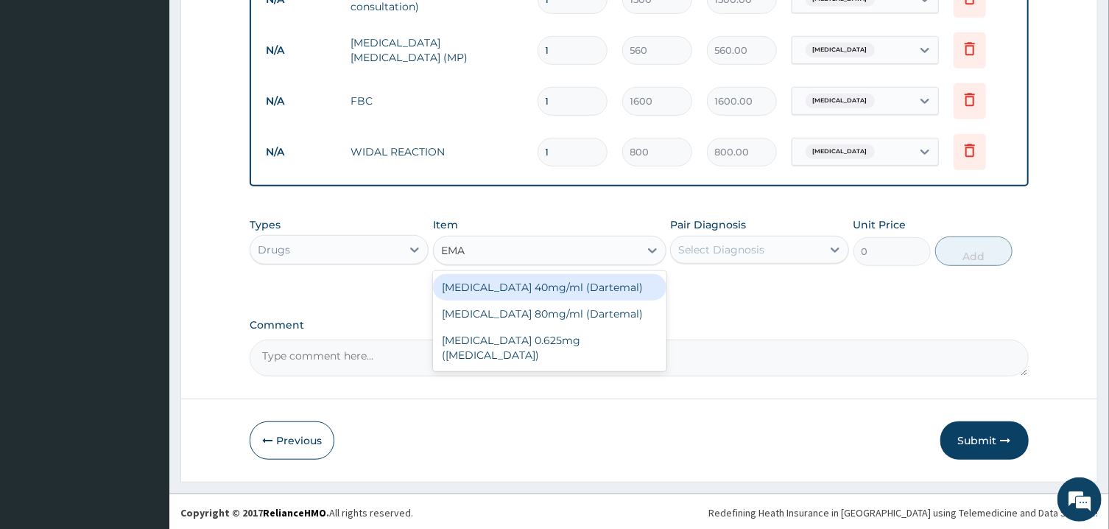
type input "EMAL"
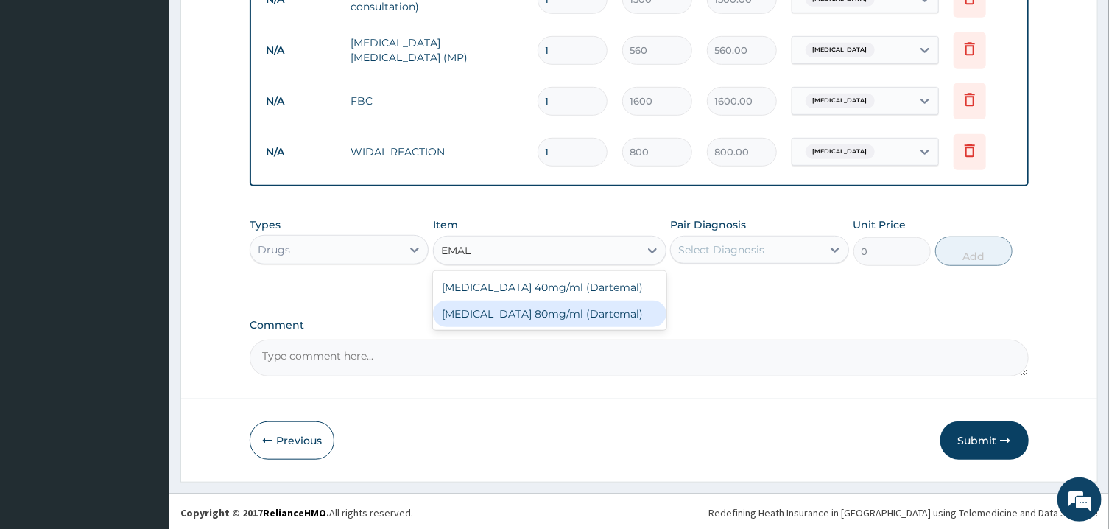
click at [512, 314] on div "[MEDICAL_DATA] 80mg/ml (Dartemal)" at bounding box center [549, 313] width 233 height 27
type input "750"
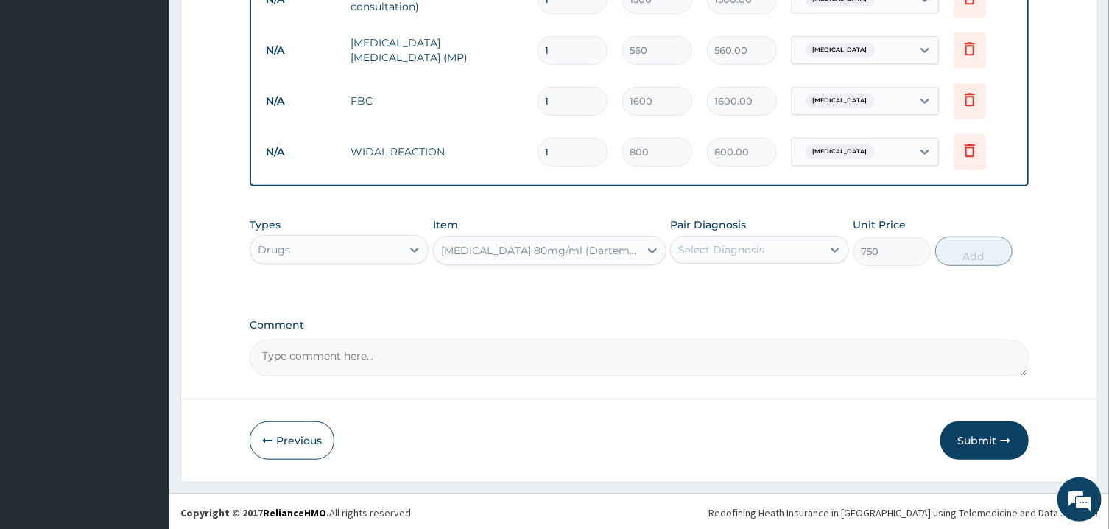
click at [744, 253] on div "Select Diagnosis" at bounding box center [721, 249] width 86 height 15
click at [723, 290] on label "Pyrexia of unknown origin" at bounding box center [739, 285] width 91 height 15
checkbox input "true"
click at [964, 255] on button "Add" at bounding box center [974, 250] width 78 height 29
type input "0"
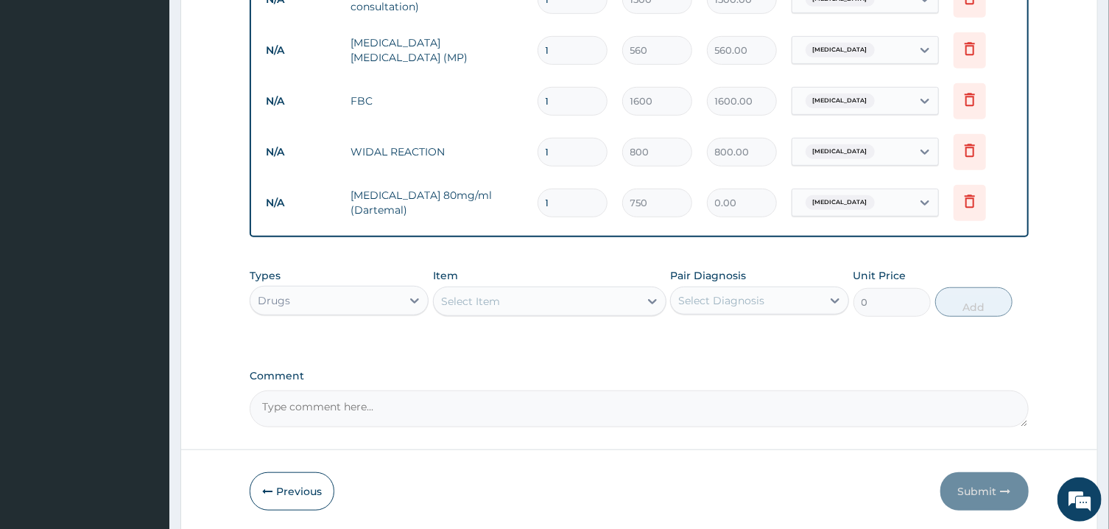
type input "0.00"
type input "6"
type input "4500.00"
type input "6"
click at [540, 305] on div "Select Item" at bounding box center [536, 301] width 205 height 24
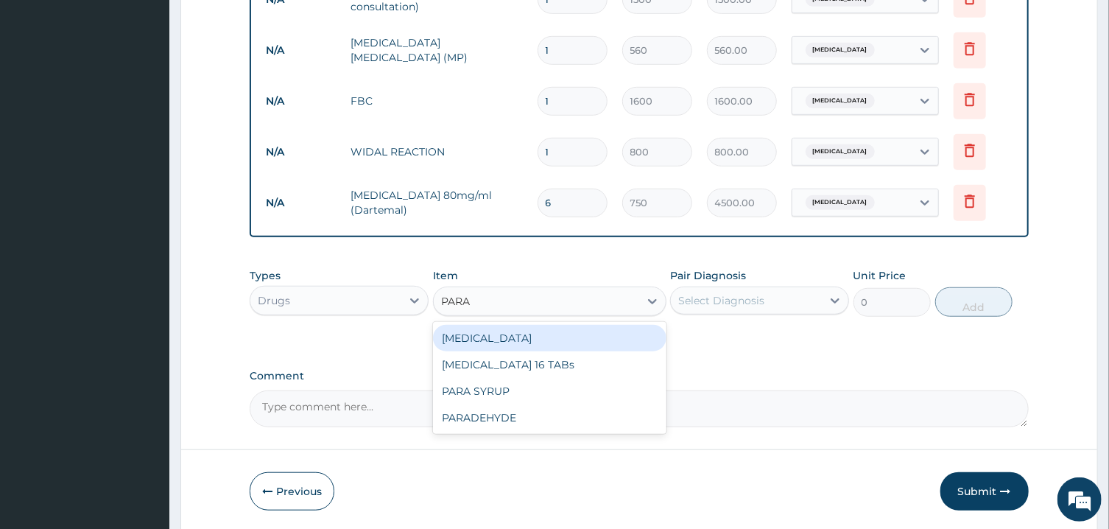
type input "PARAC"
click at [531, 340] on div "[MEDICAL_DATA] 16 TABs" at bounding box center [549, 338] width 233 height 27
type input "200"
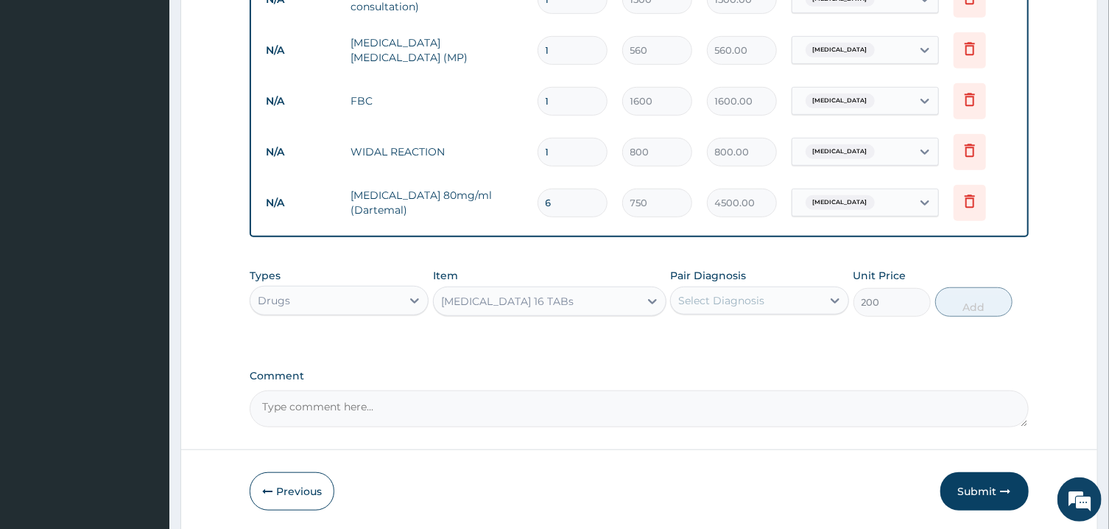
click at [751, 305] on div "Select Diagnosis" at bounding box center [746, 301] width 151 height 24
click at [739, 339] on label "[MEDICAL_DATA]" at bounding box center [739, 336] width 91 height 15
checkbox input "true"
click at [972, 305] on button "Add" at bounding box center [974, 301] width 78 height 29
type input "0"
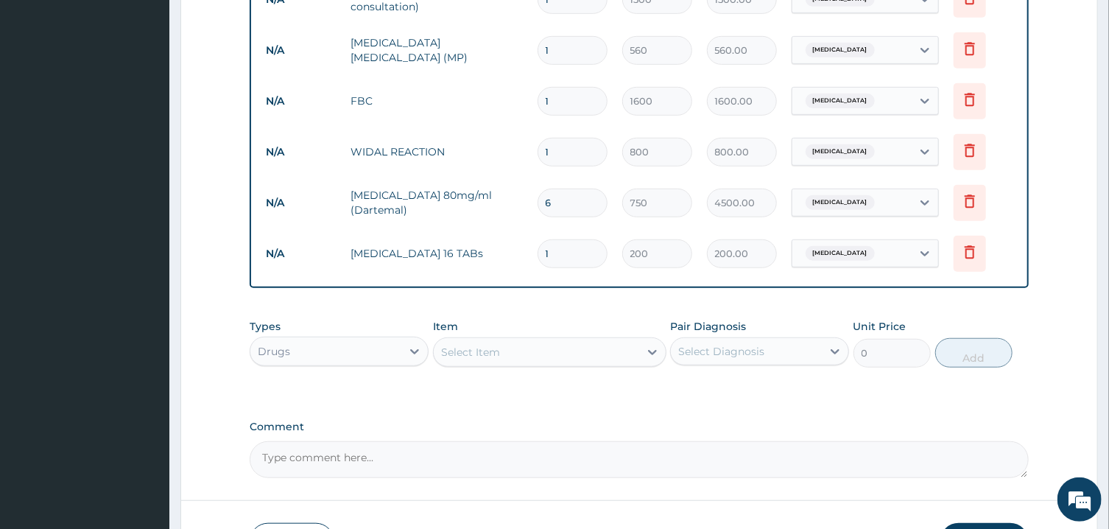
click at [577, 351] on div "Select Item" at bounding box center [536, 352] width 205 height 24
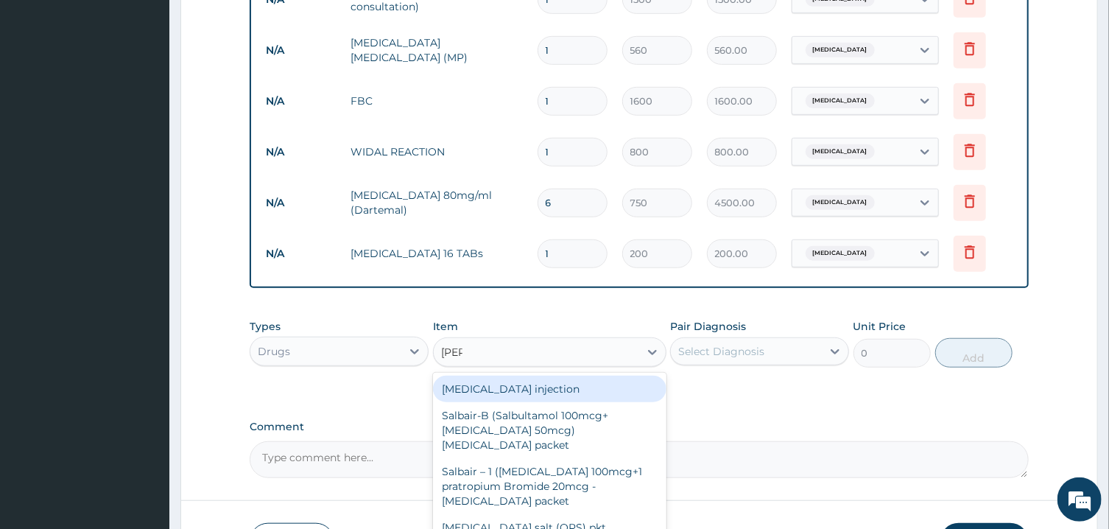
type input "[PERSON_NAME]"
click at [557, 395] on div "[MEDICAL_DATA] injection" at bounding box center [549, 388] width 233 height 27
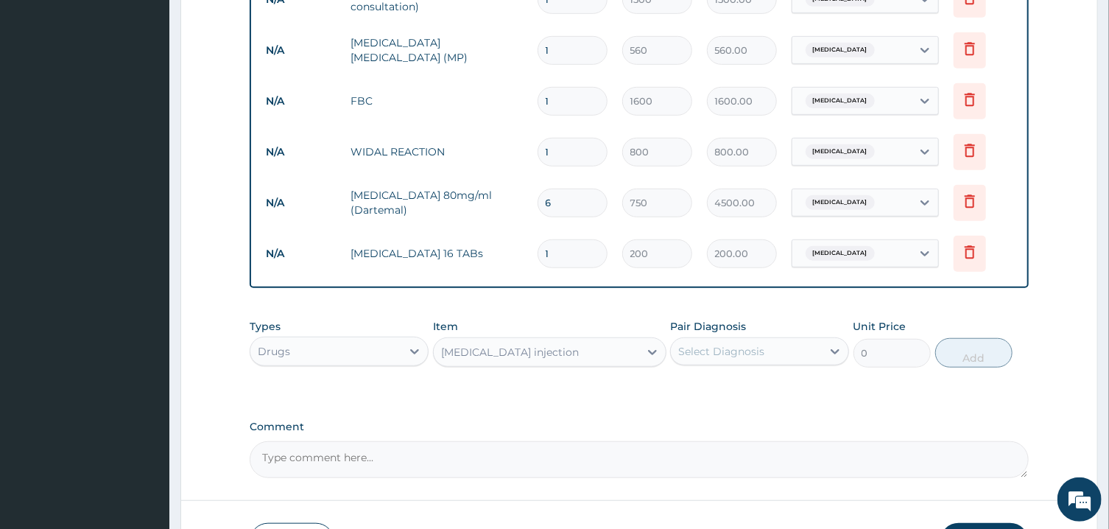
type input "400"
click at [755, 351] on div "Select Diagnosis" at bounding box center [721, 351] width 86 height 15
click at [737, 386] on label "[MEDICAL_DATA]" at bounding box center [739, 387] width 91 height 15
checkbox input "true"
click at [965, 347] on button "Add" at bounding box center [974, 352] width 78 height 29
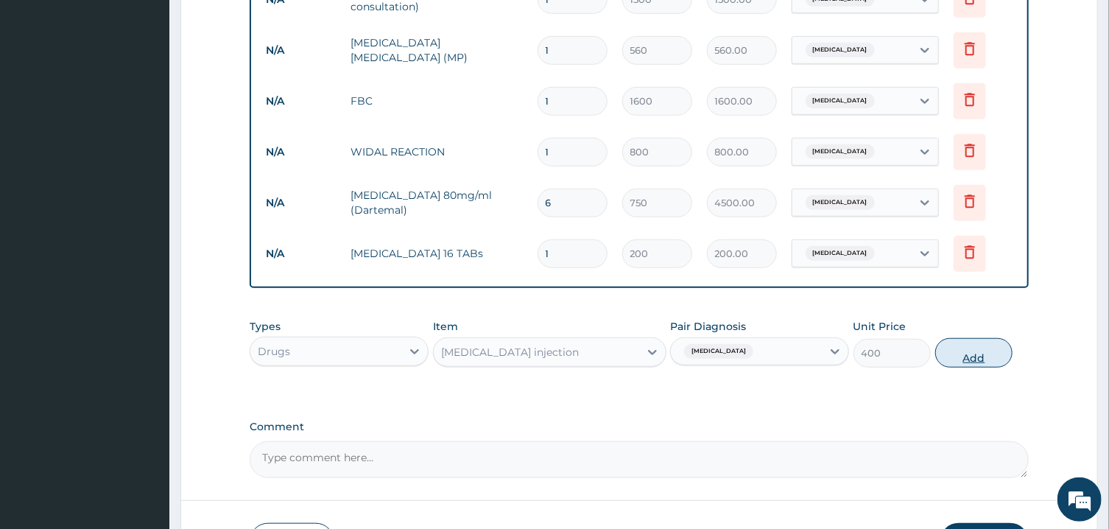
type input "0"
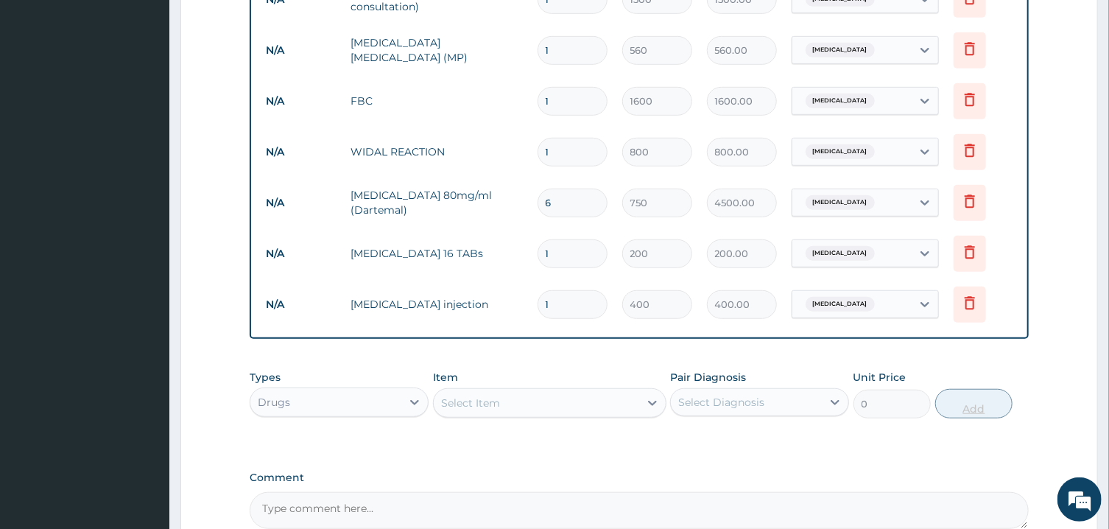
type input "0.00"
type input "2"
type input "800.00"
type input "2"
click at [611, 401] on div "Select Item" at bounding box center [536, 403] width 205 height 24
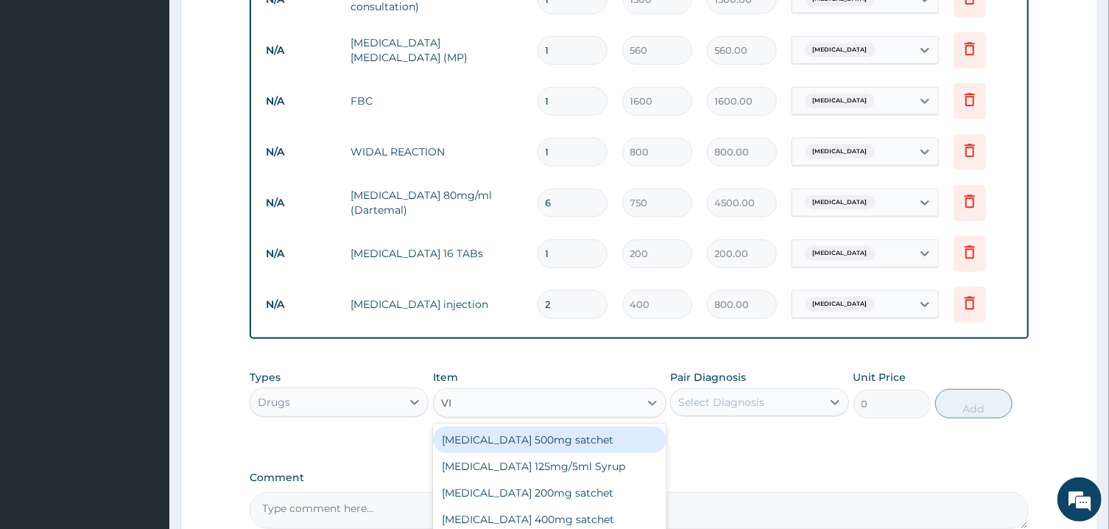
type input "VIT"
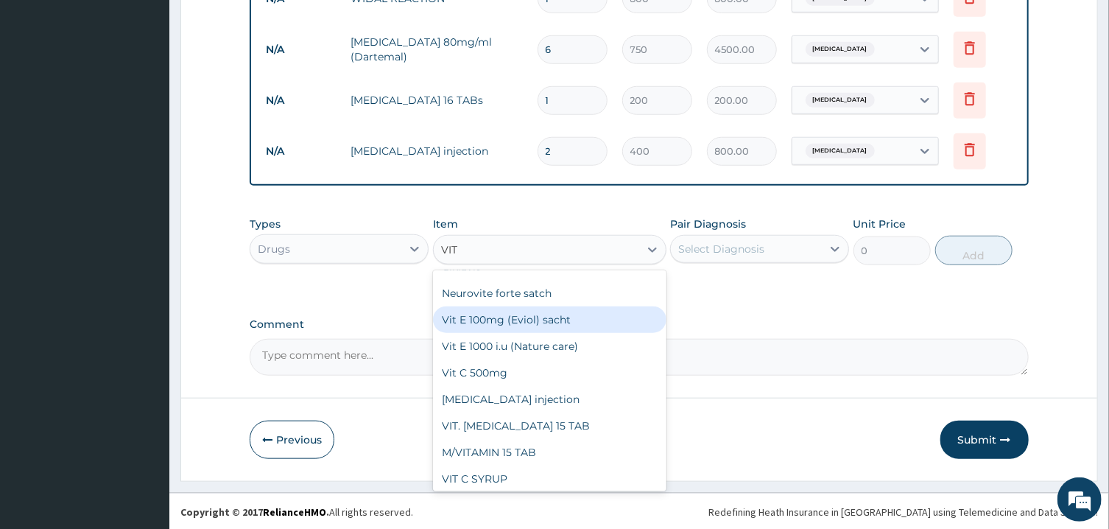
scroll to position [185, 0]
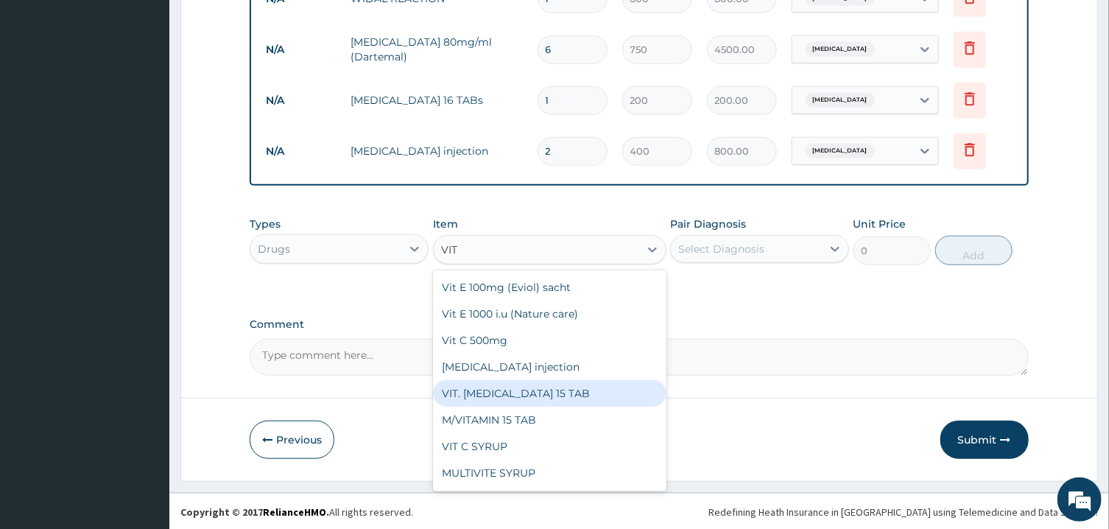
click at [540, 389] on div "VIT. [MEDICAL_DATA] 15 TAB" at bounding box center [549, 393] width 233 height 27
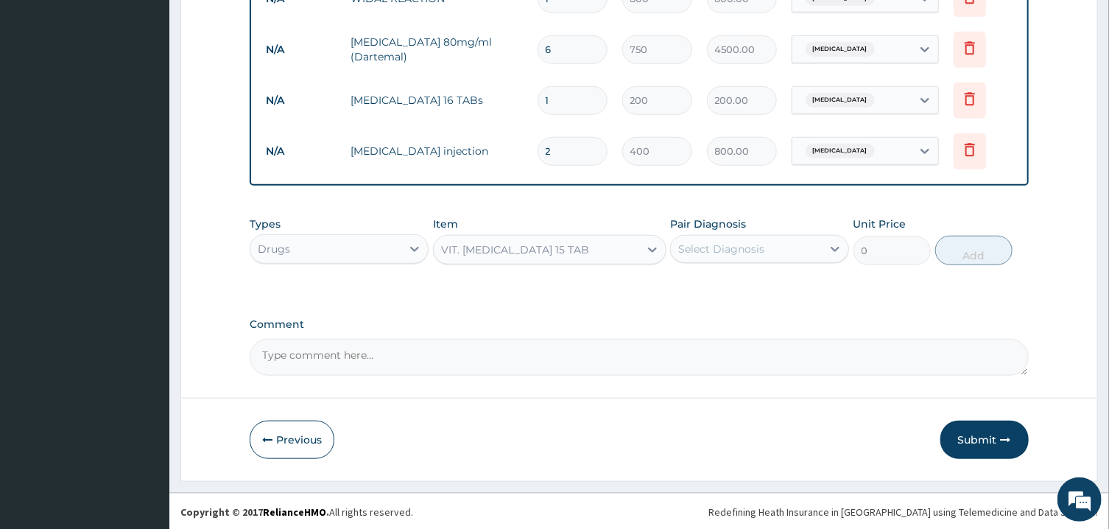
type input "200"
click at [773, 246] on div "Select Diagnosis" at bounding box center [746, 249] width 151 height 24
click at [703, 287] on label "Pyrexia of unknown origin" at bounding box center [739, 285] width 91 height 15
checkbox input "true"
click at [974, 255] on button "Add" at bounding box center [974, 250] width 78 height 29
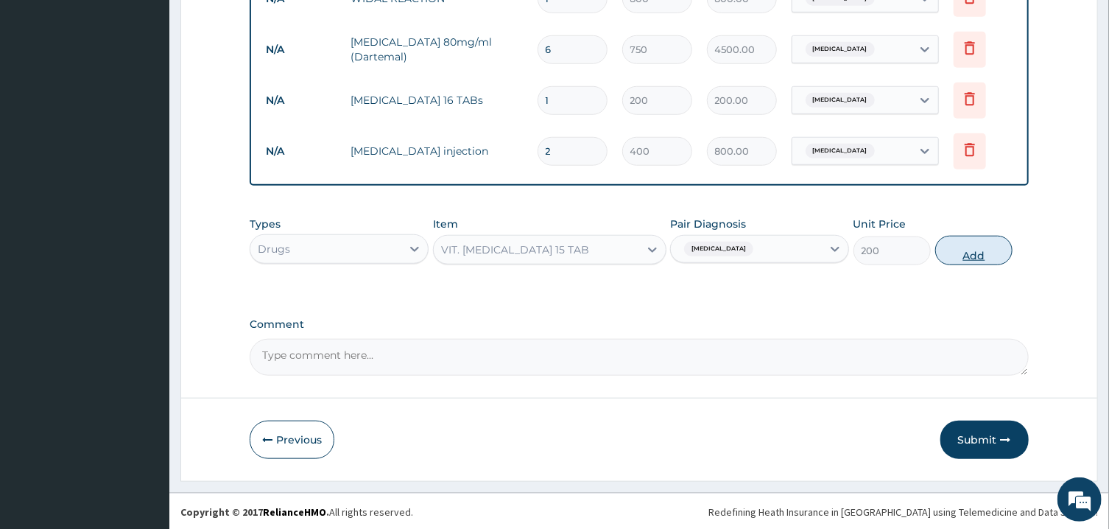
type input "0"
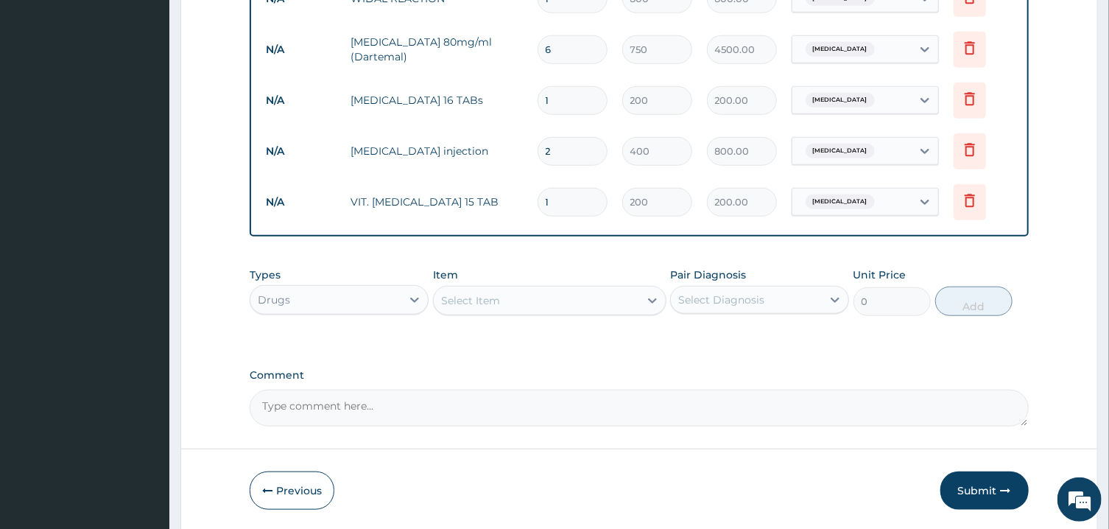
click at [603, 292] on div "Select Item" at bounding box center [536, 301] width 205 height 24
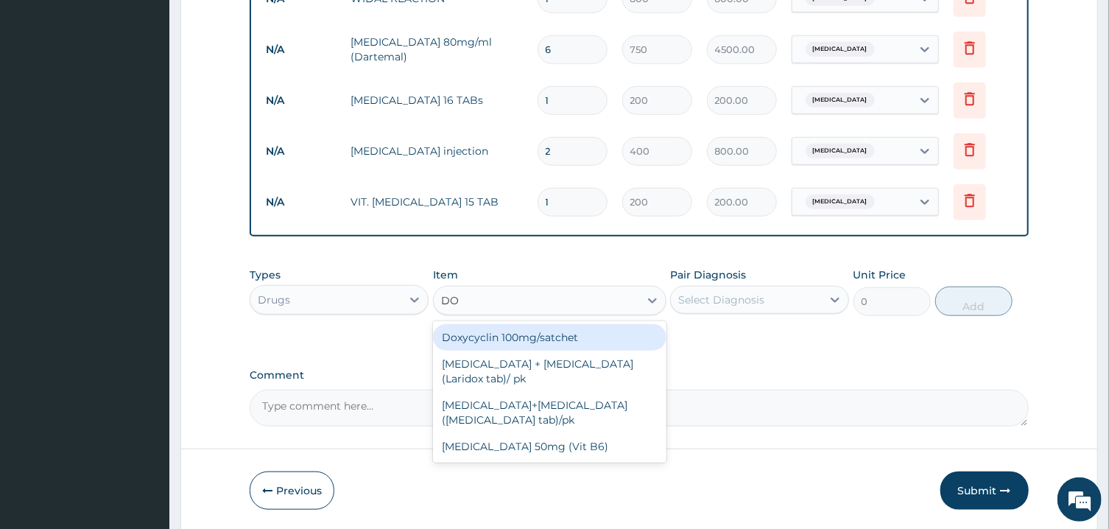
type input "DOX"
click at [604, 331] on div "Doxycyclin 100mg/satchet" at bounding box center [549, 337] width 233 height 27
type input "400"
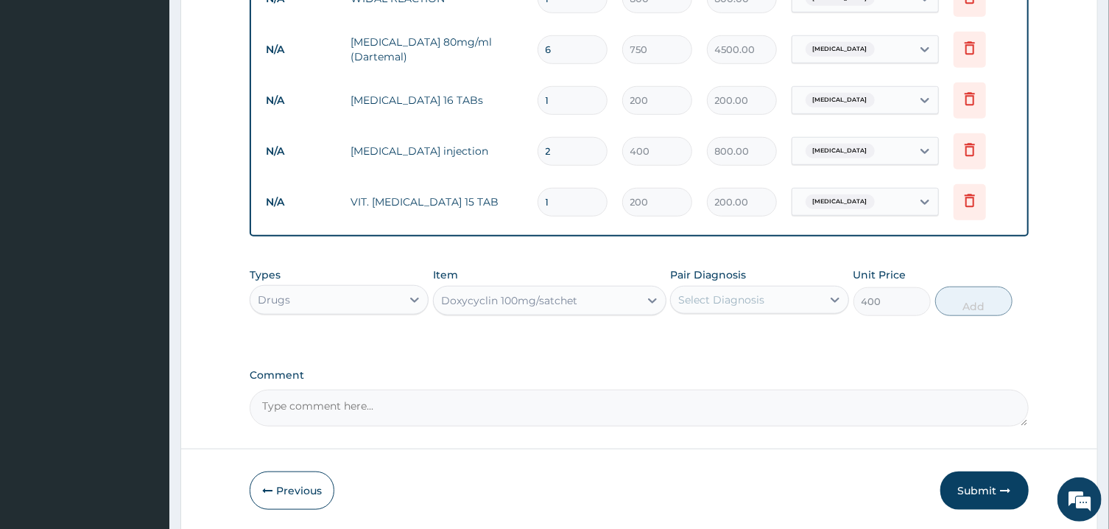
click at [759, 303] on div "Select Diagnosis" at bounding box center [721, 299] width 86 height 15
click at [709, 330] on label "Pyrexia of unknown origin" at bounding box center [739, 335] width 91 height 15
checkbox input "true"
click at [966, 298] on button "Add" at bounding box center [974, 300] width 78 height 29
type input "0"
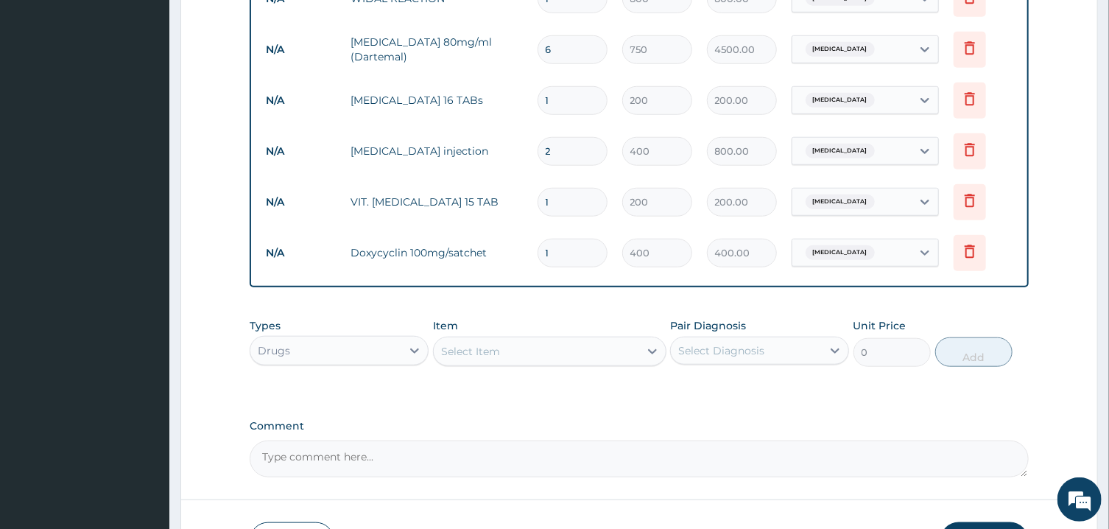
click at [544, 350] on div "Select Item" at bounding box center [536, 351] width 205 height 24
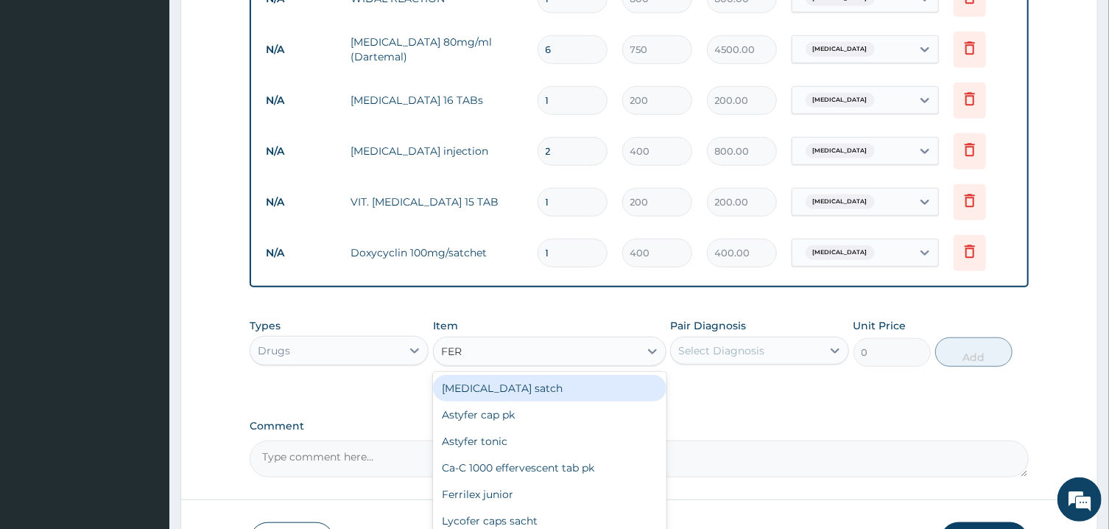
type input "FERR"
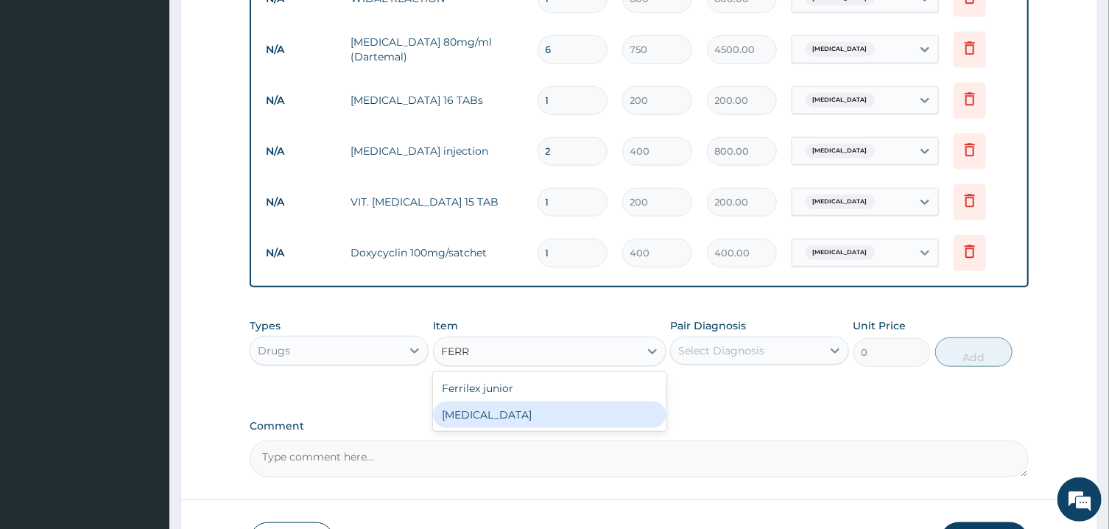
click at [529, 409] on div "FERROUS GLUCONATE" at bounding box center [549, 414] width 233 height 27
type input "10"
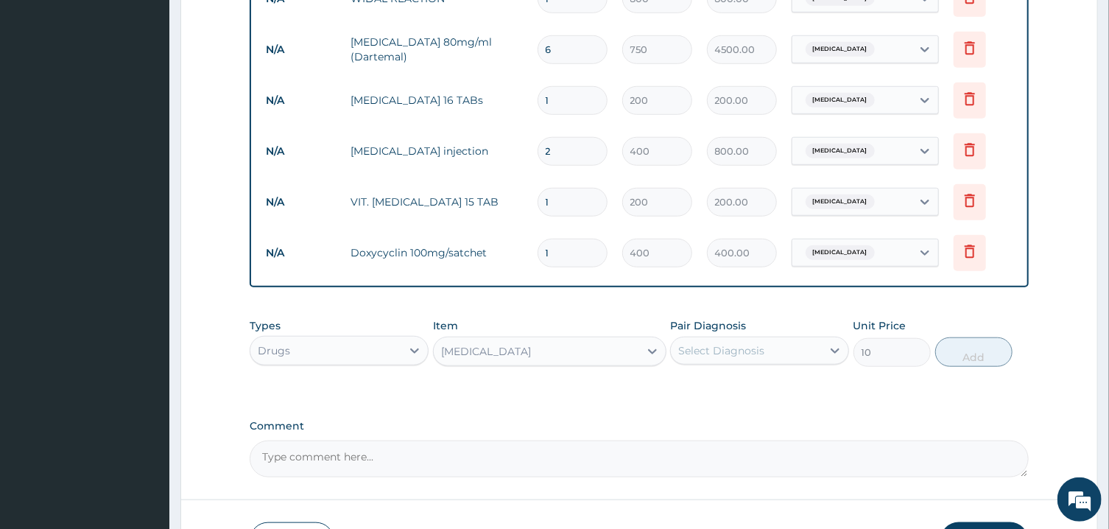
click at [730, 350] on div "Select Diagnosis" at bounding box center [721, 350] width 86 height 15
click at [731, 384] on label "Pyrexia of unknown origin" at bounding box center [739, 386] width 91 height 15
checkbox input "true"
click at [967, 353] on button "Add" at bounding box center [974, 351] width 78 height 29
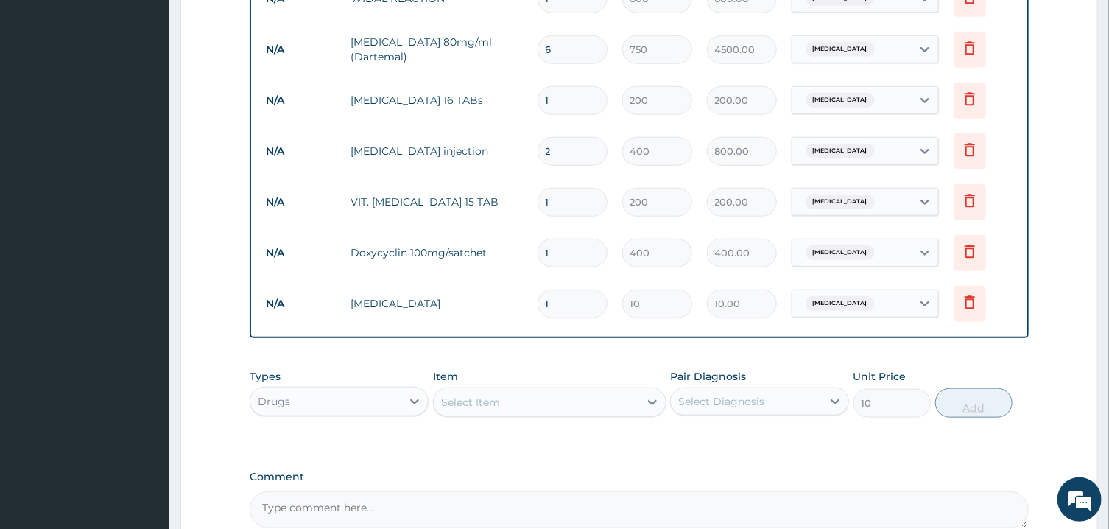
type input "0"
type input "0.00"
type input "21"
type input "210.00"
type input "21"
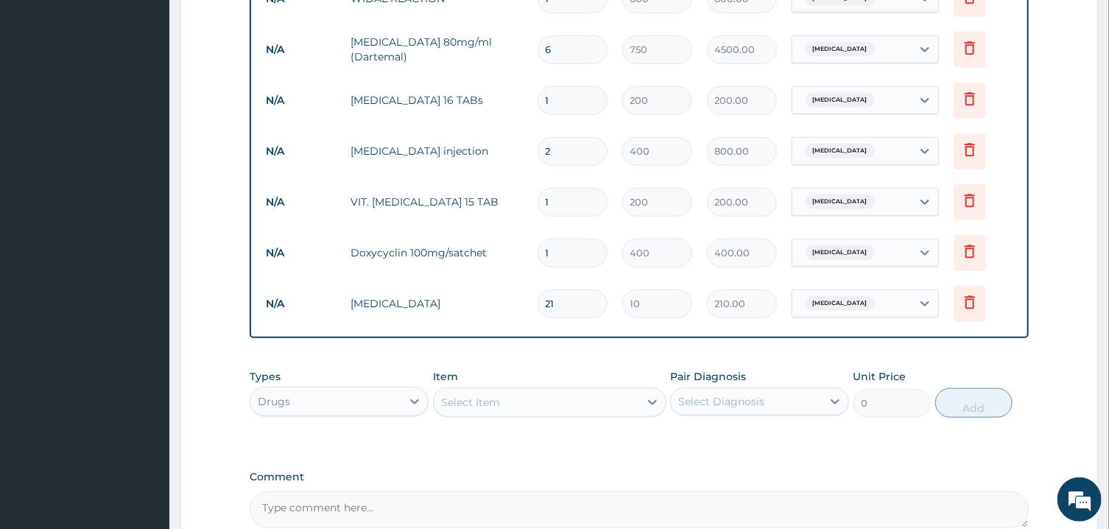
click at [593, 403] on div "Select Item" at bounding box center [536, 402] width 205 height 24
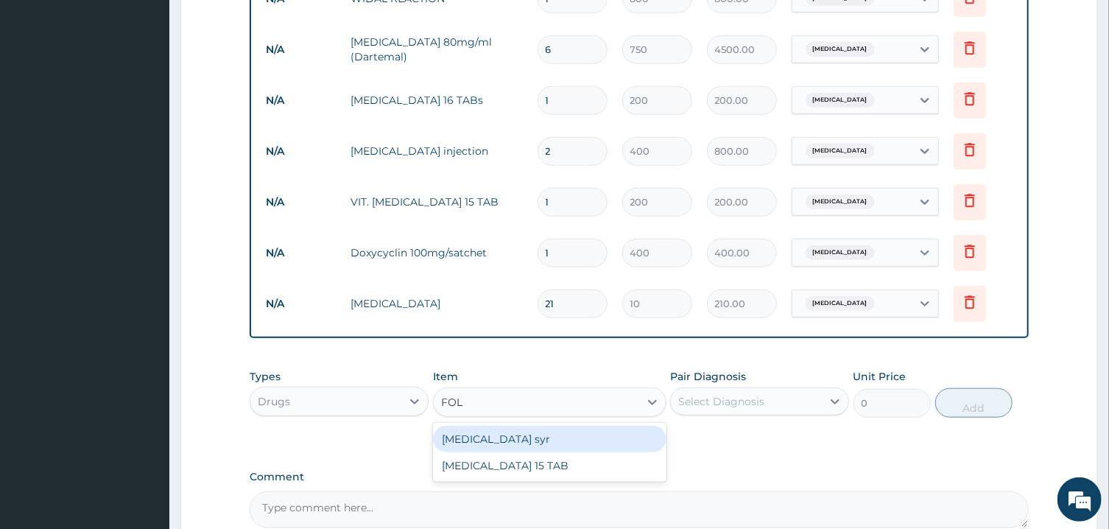
type input "FOLI"
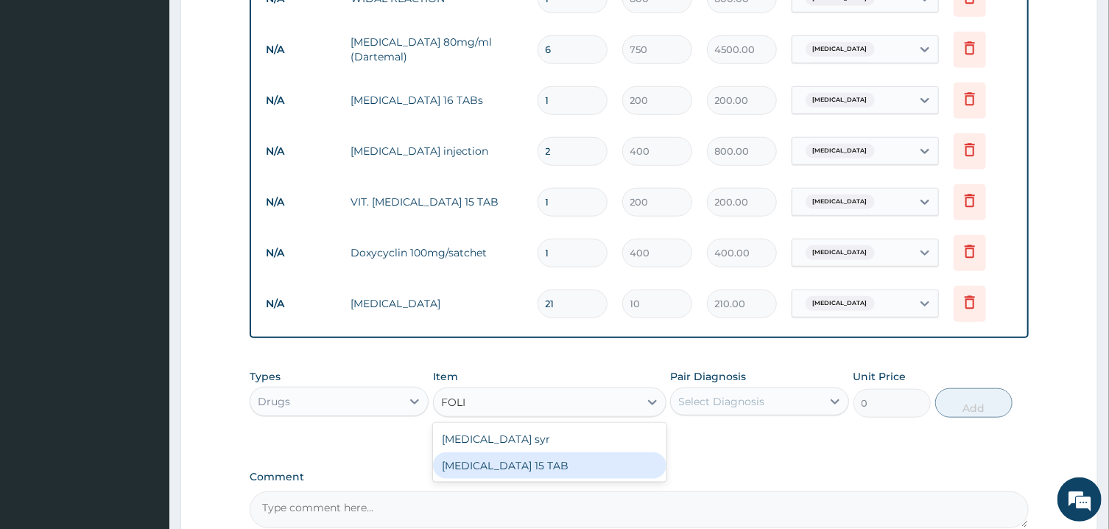
click at [545, 467] on div "FOLIC ACID 15 TAB" at bounding box center [549, 465] width 233 height 27
type input "200"
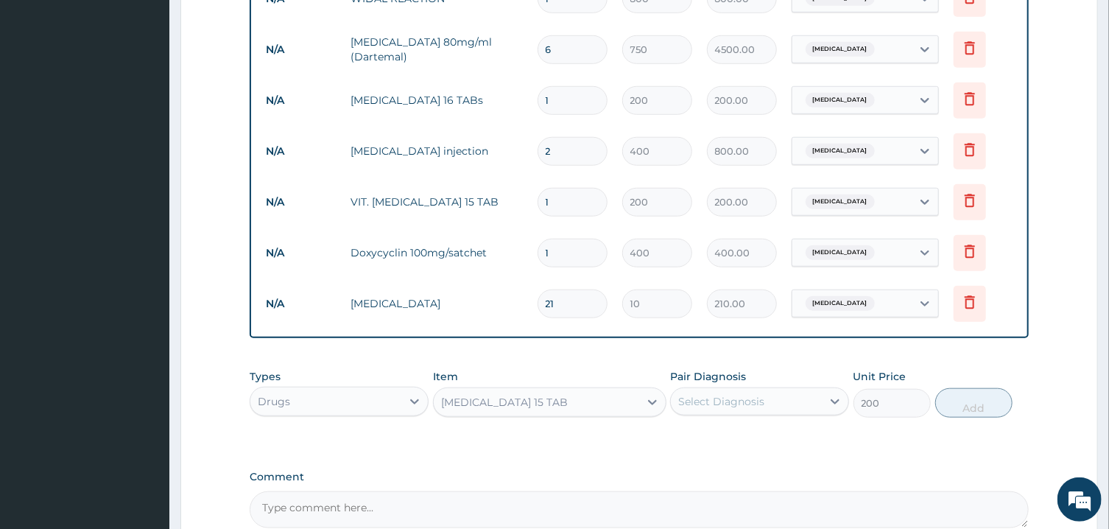
click at [746, 403] on div "Select Diagnosis" at bounding box center [721, 401] width 86 height 15
click at [730, 437] on label "Pyrexia of unknown origin" at bounding box center [739, 437] width 91 height 15
checkbox input "true"
click at [970, 397] on button "Add" at bounding box center [974, 402] width 78 height 29
type input "0"
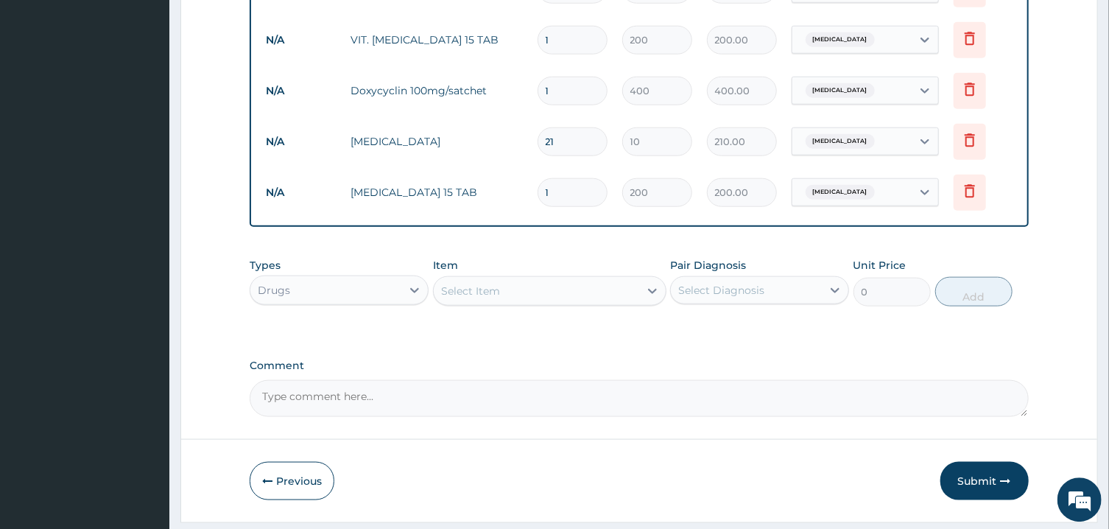
scroll to position [778, 0]
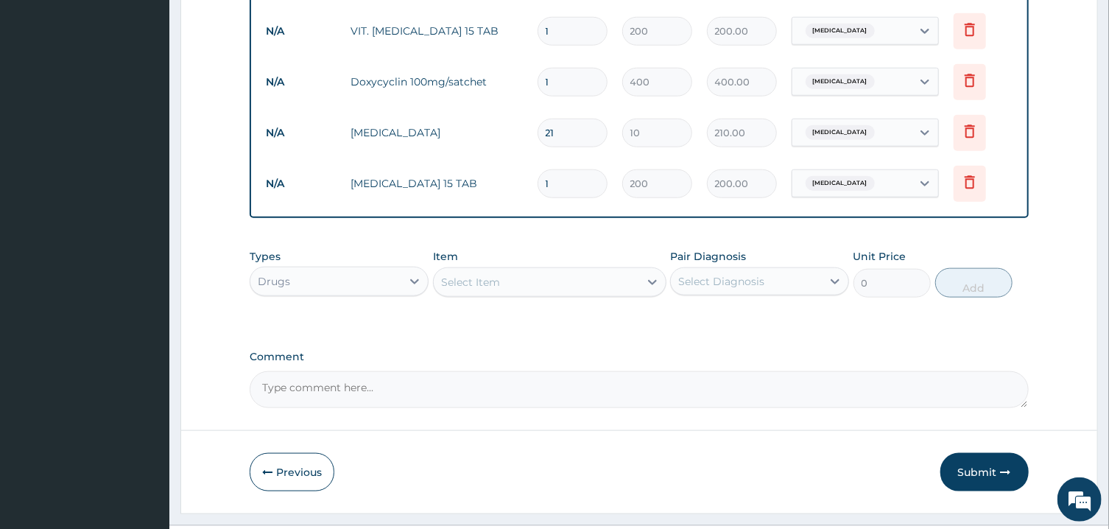
click at [585, 283] on div "Select Item" at bounding box center [536, 282] width 205 height 24
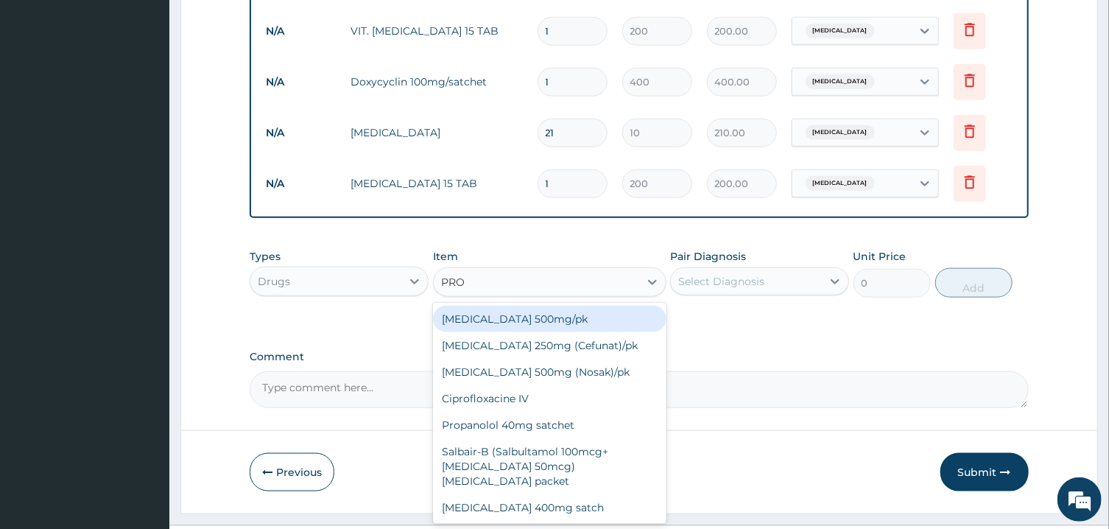
type input "PROM"
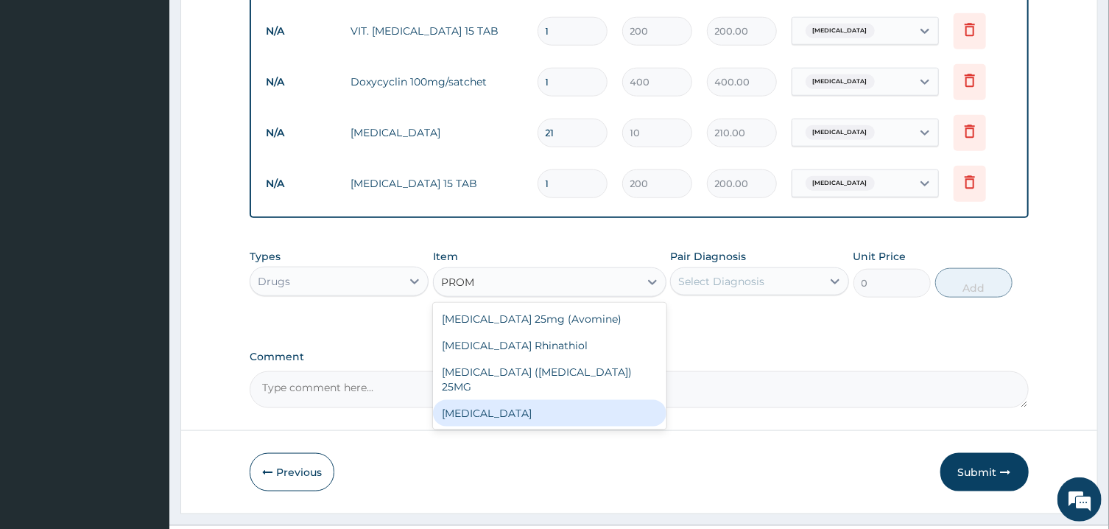
click at [509, 400] on div "PROMETHAZINE" at bounding box center [549, 413] width 233 height 27
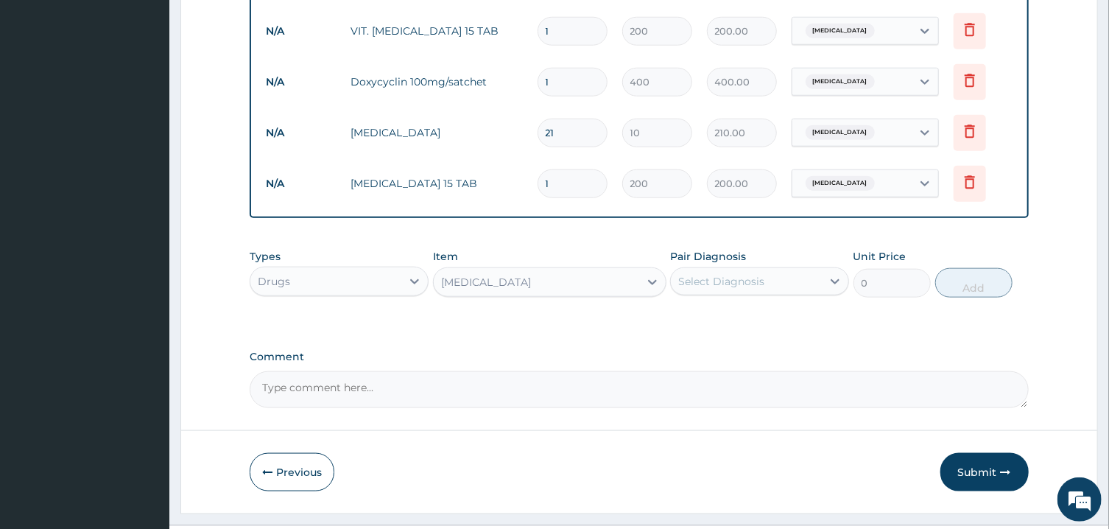
type input "200"
click at [748, 276] on div "Select Diagnosis" at bounding box center [721, 281] width 86 height 15
click at [738, 317] on label "Pyrexia of unknown origin" at bounding box center [739, 317] width 91 height 15
checkbox input "true"
click at [981, 283] on button "Add" at bounding box center [974, 282] width 78 height 29
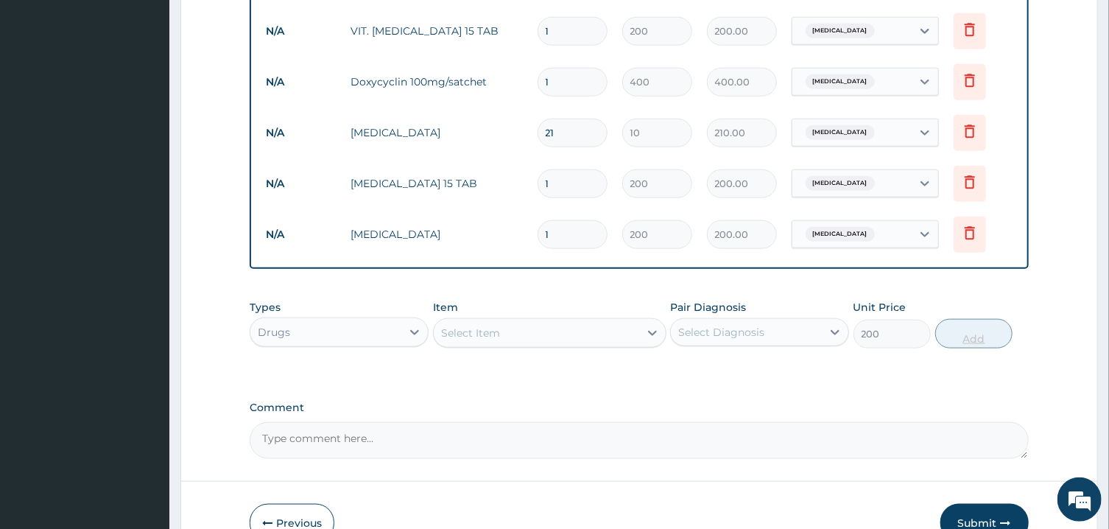
type input "0"
click at [491, 436] on textarea "Comment" at bounding box center [639, 440] width 778 height 37
type textarea "ICON AUG BILL 2025"
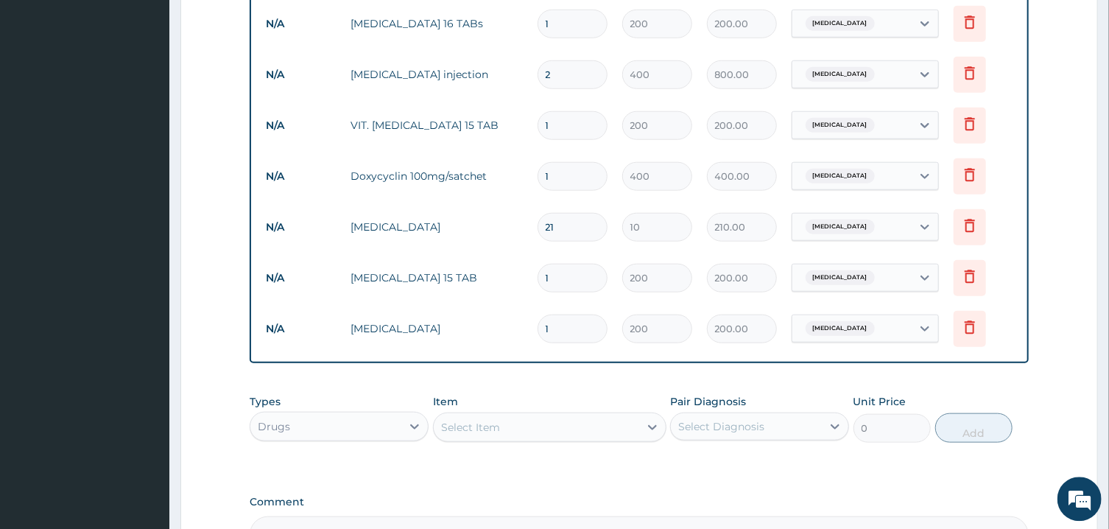
scroll to position [861, 0]
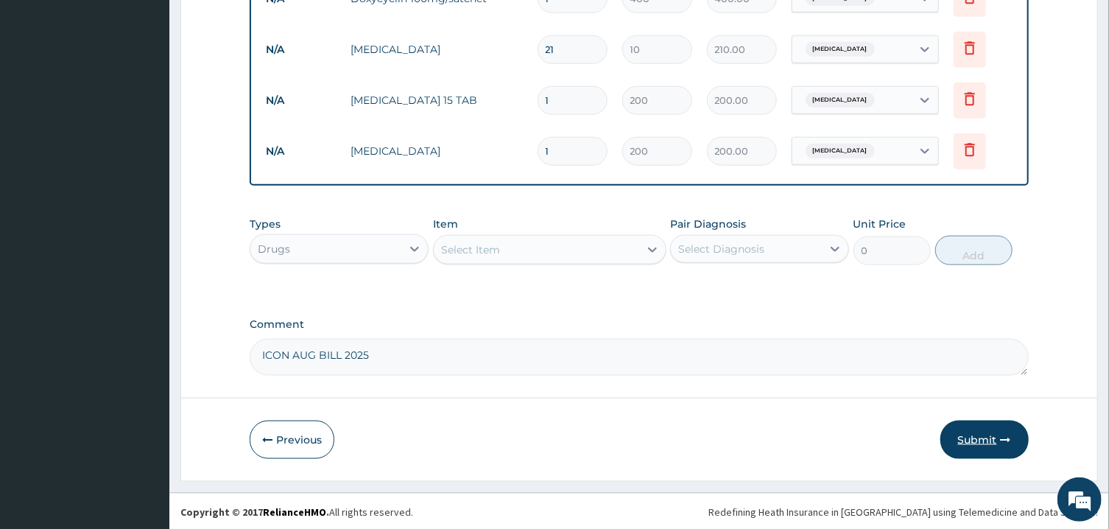
click at [981, 434] on button "Submit" at bounding box center [984, 439] width 88 height 38
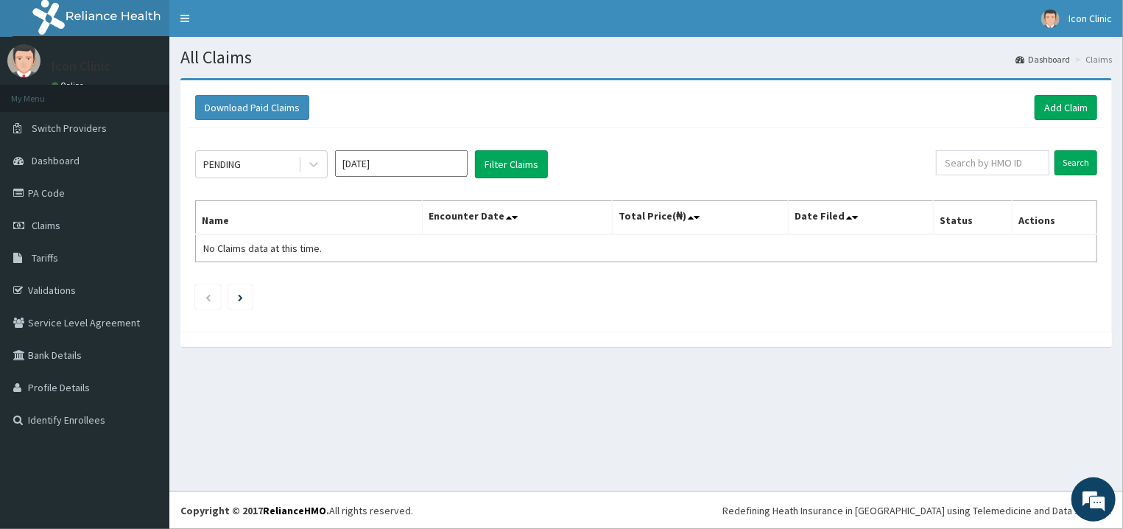
click at [442, 167] on input "Sep 2025" at bounding box center [401, 163] width 133 height 27
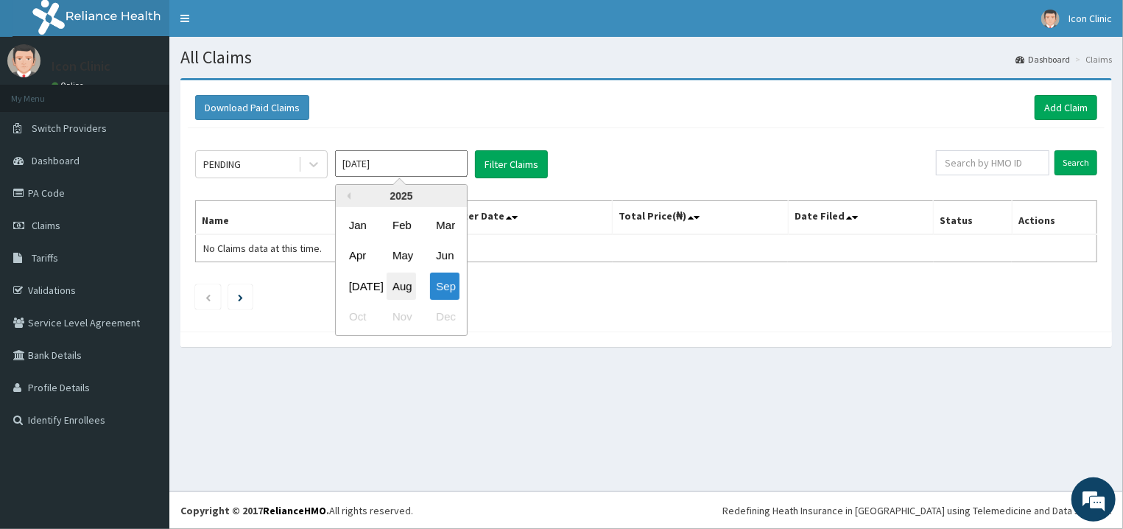
click at [403, 292] on div "Aug" at bounding box center [400, 285] width 29 height 27
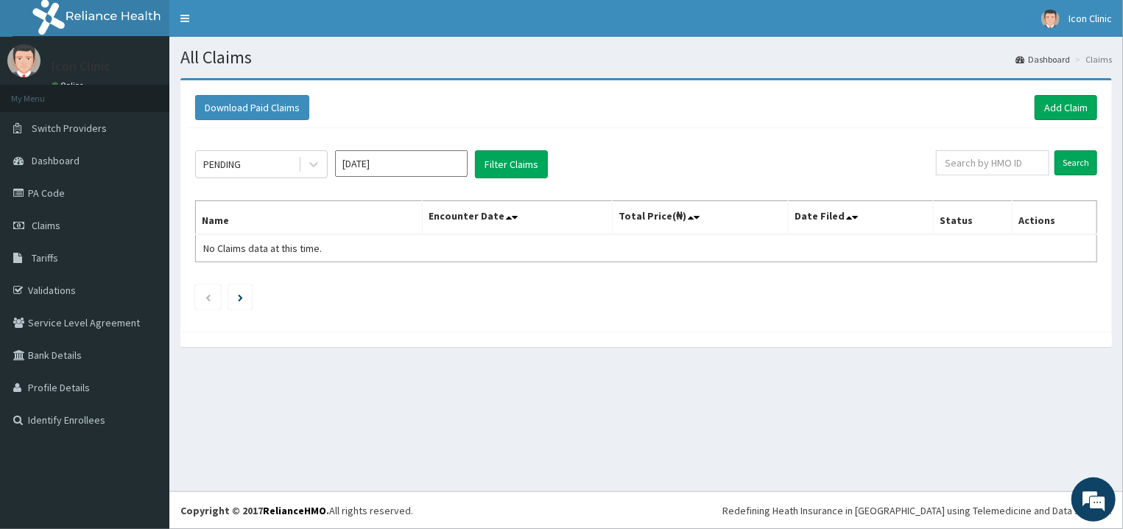
type input "Aug 2025"
click at [509, 166] on button "Filter Claims" at bounding box center [511, 164] width 73 height 28
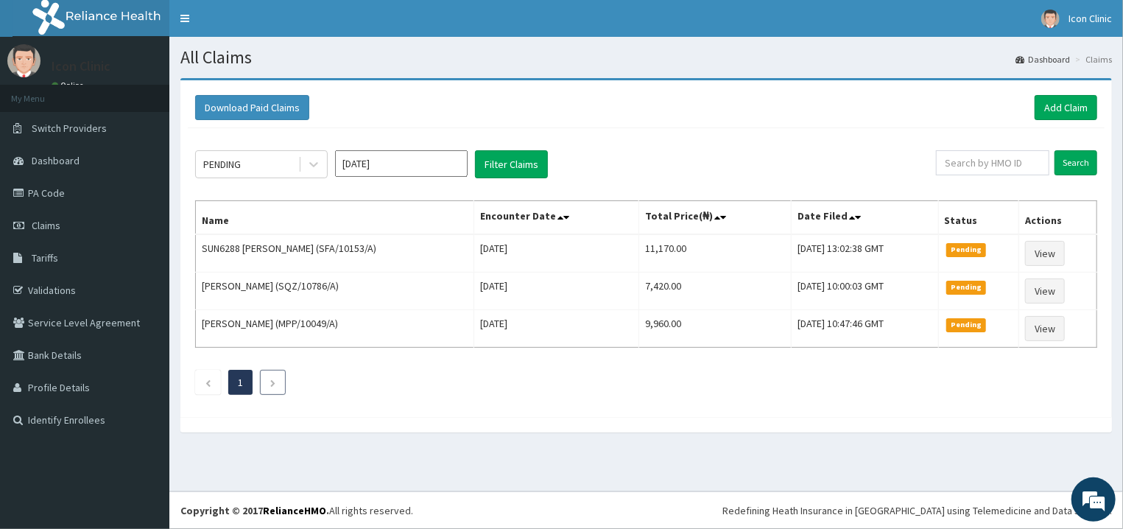
click at [273, 386] on icon "Next page" at bounding box center [272, 382] width 7 height 9
click at [211, 380] on icon "Previous page" at bounding box center [208, 382] width 7 height 9
click at [1062, 107] on link "Add Claim" at bounding box center [1065, 107] width 63 height 25
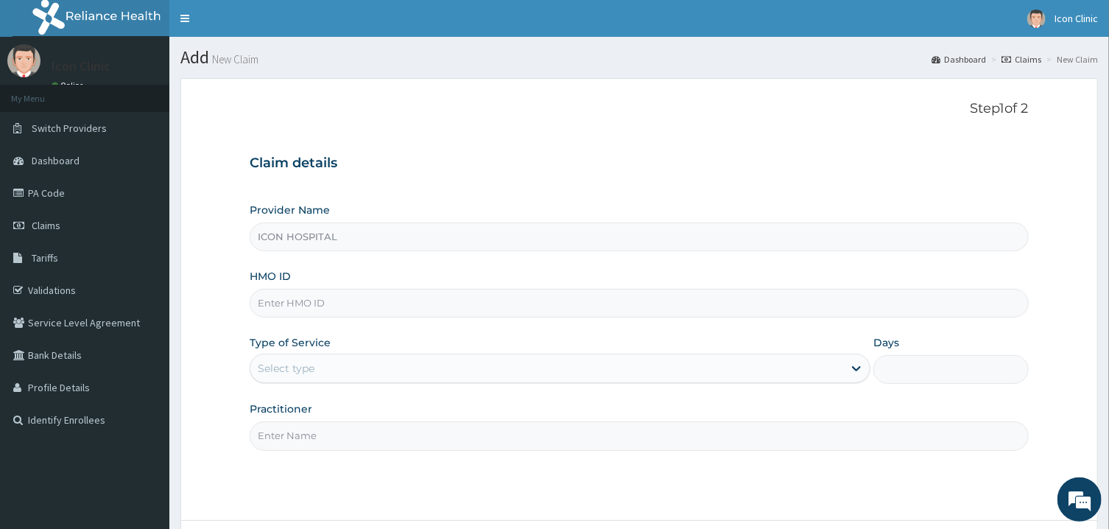
click at [646, 303] on input "HMO ID" at bounding box center [639, 303] width 778 height 29
type input "SQZ/10451/A"
click at [412, 367] on div "Select type" at bounding box center [546, 368] width 593 height 24
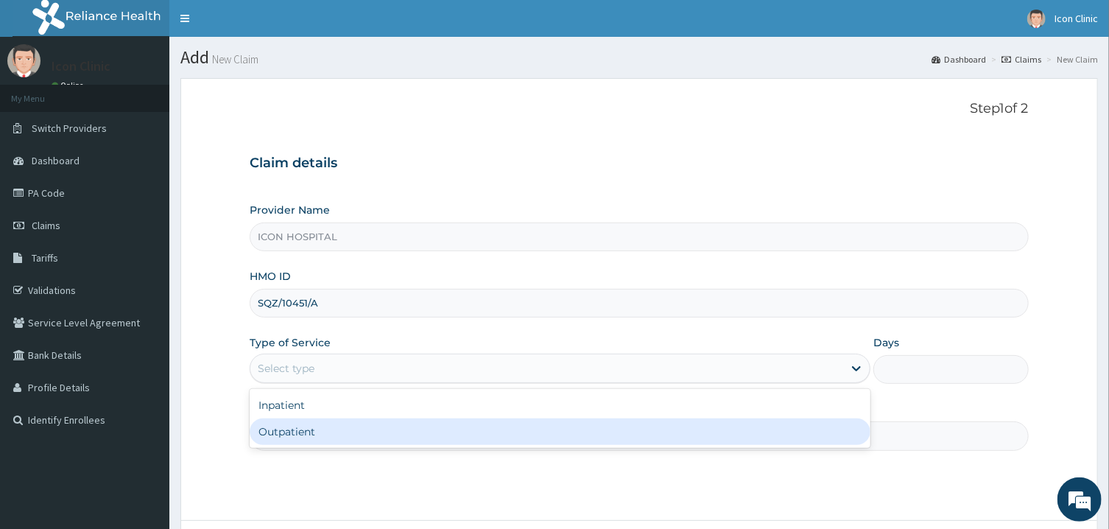
click at [386, 436] on div "Outpatient" at bounding box center [560, 431] width 621 height 27
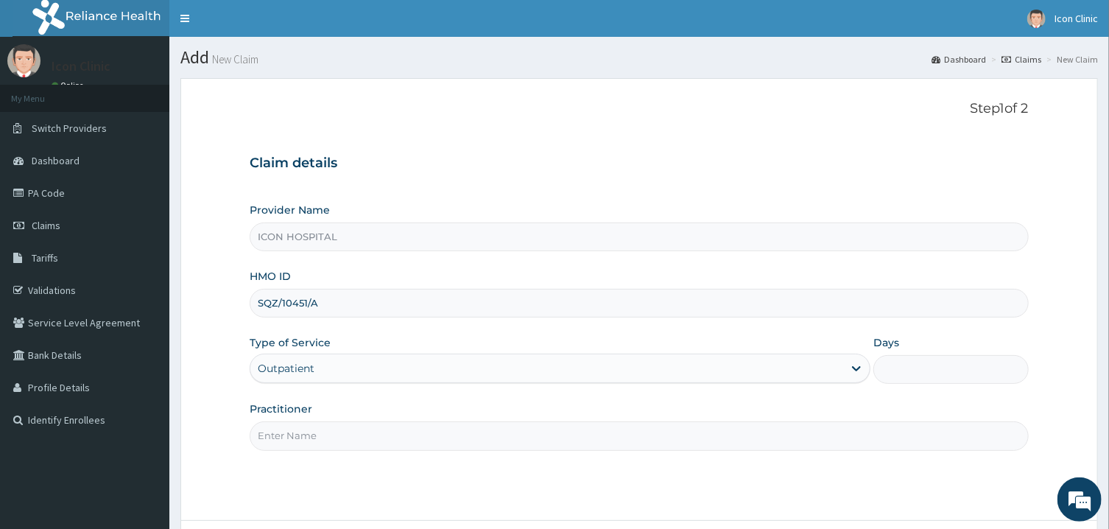
type input "1"
click at [617, 431] on input "Practitioner" at bounding box center [639, 435] width 778 height 29
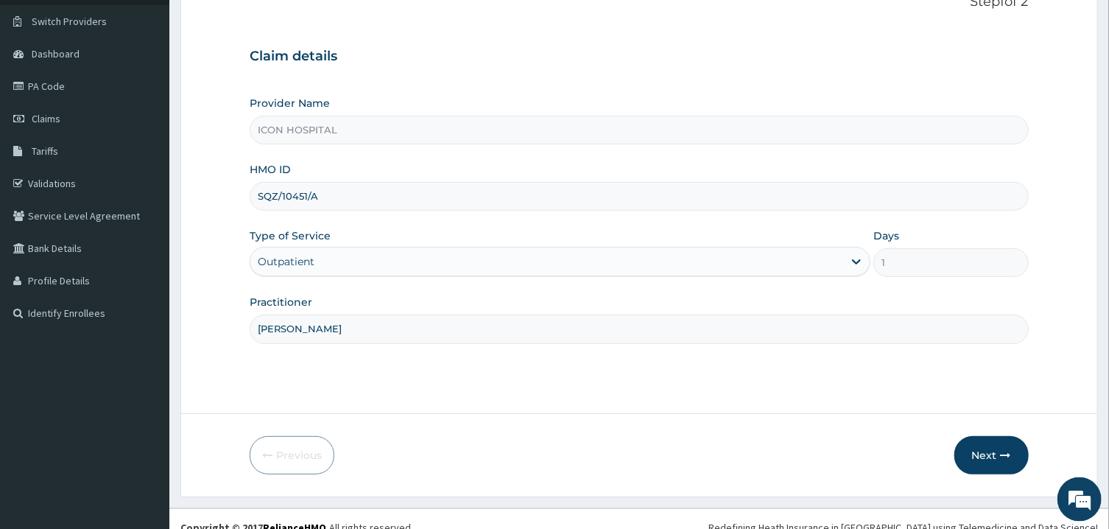
scroll to position [124, 0]
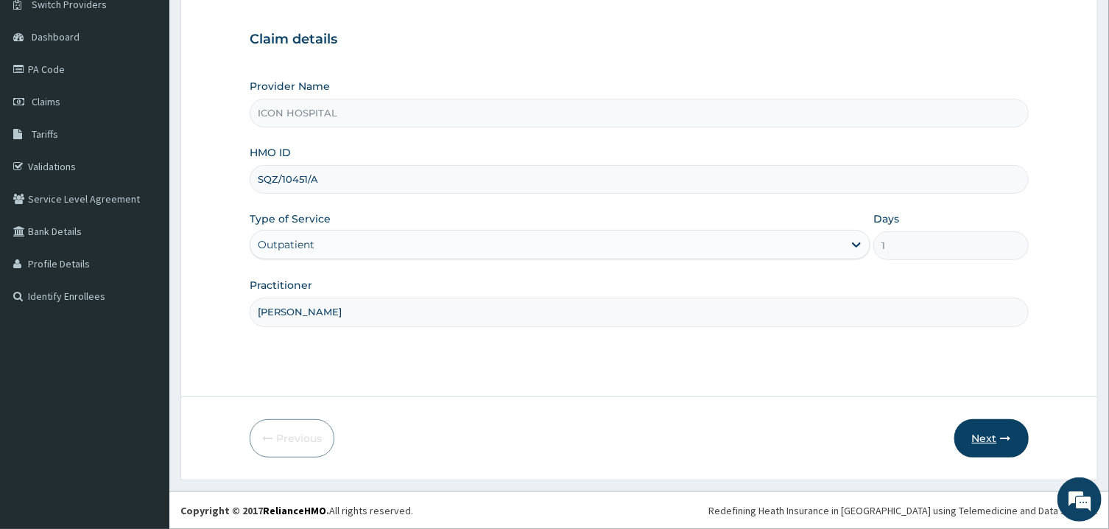
type input "DR ONYIA"
click at [984, 435] on button "Next" at bounding box center [991, 438] width 74 height 38
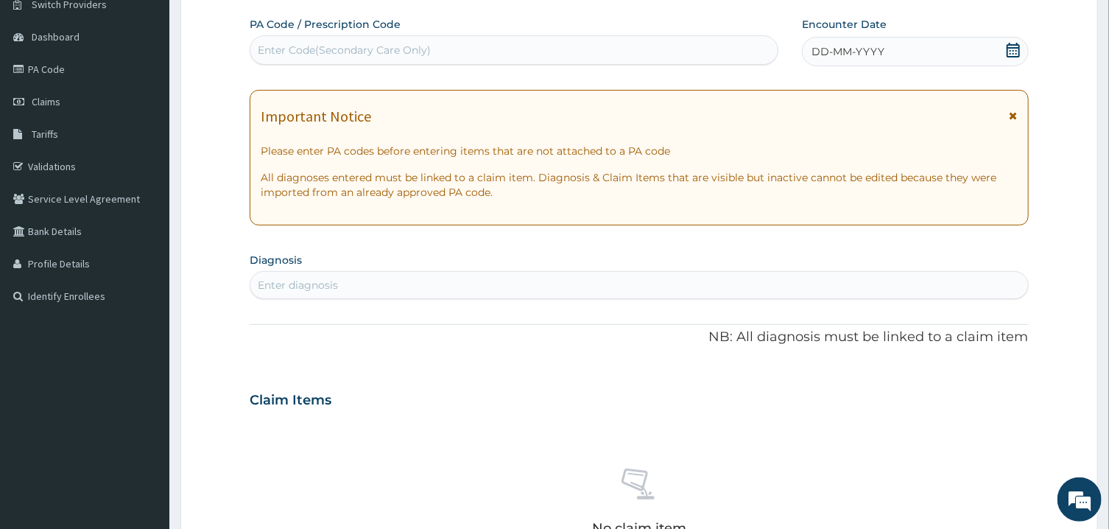
click at [1015, 120] on icon at bounding box center [1013, 115] width 8 height 10
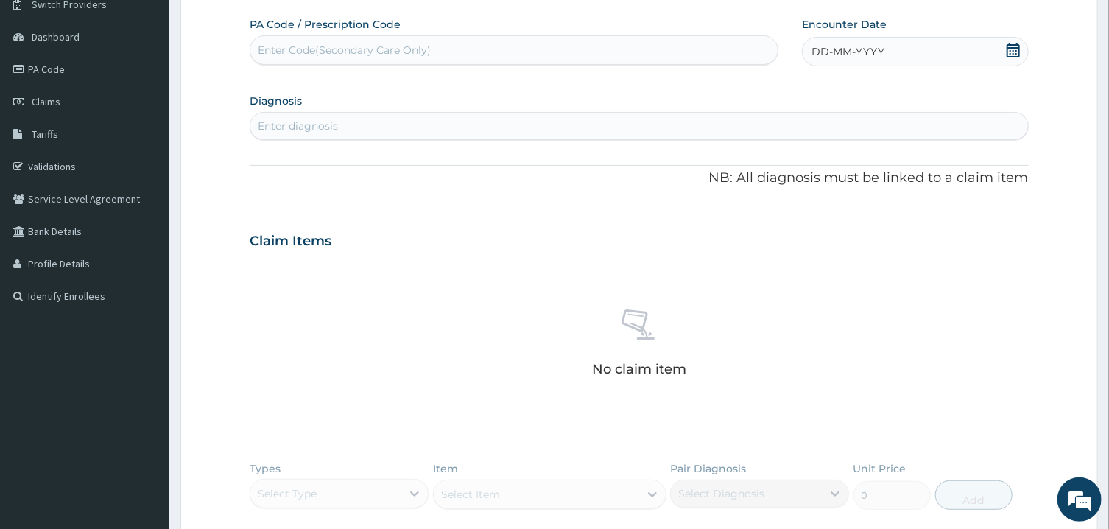
scroll to position [0, 0]
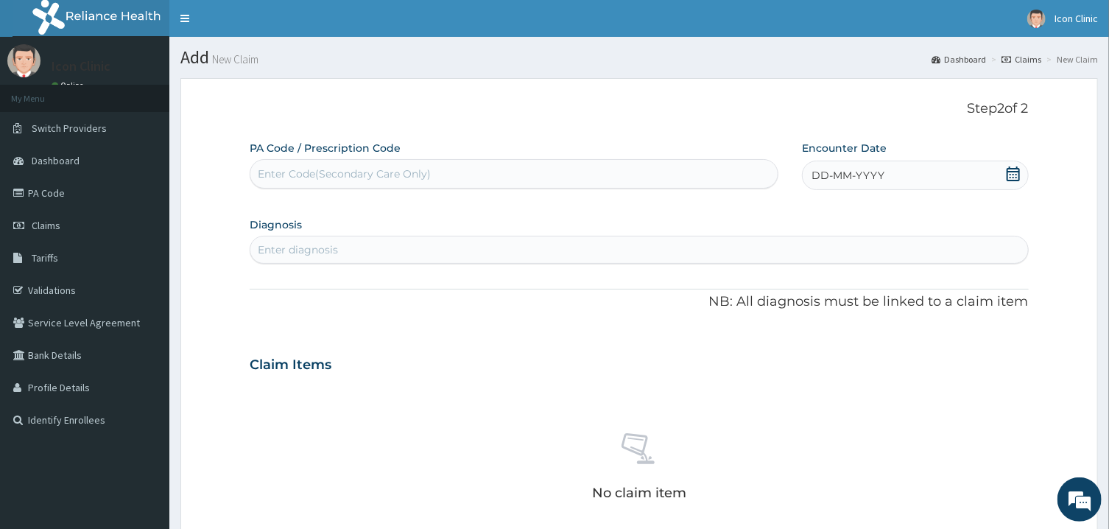
click at [1009, 176] on icon at bounding box center [1013, 173] width 15 height 15
click at [780, 216] on button "Previous Month" at bounding box center [776, 216] width 7 height 7
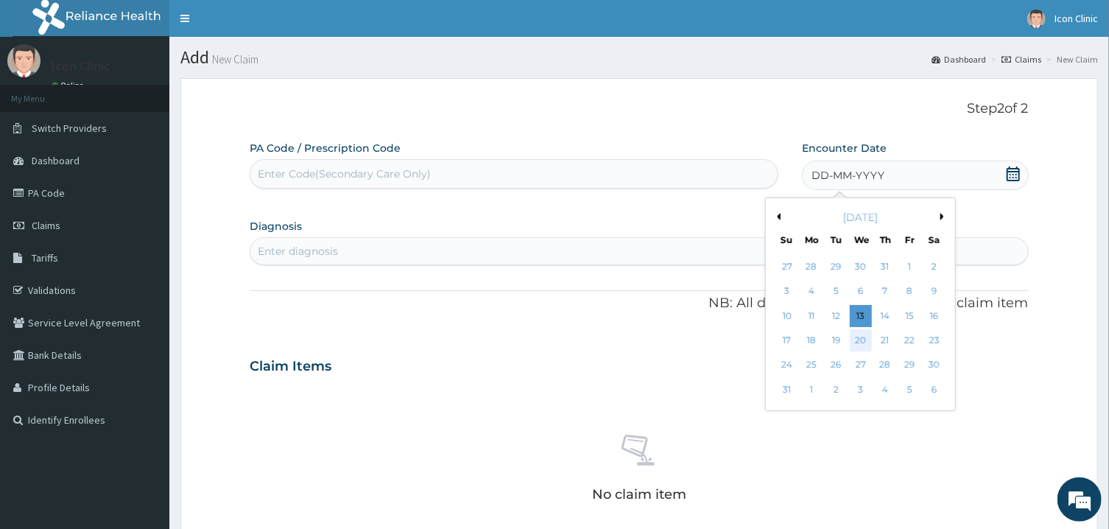
click at [861, 340] on div "20" at bounding box center [861, 340] width 22 height 22
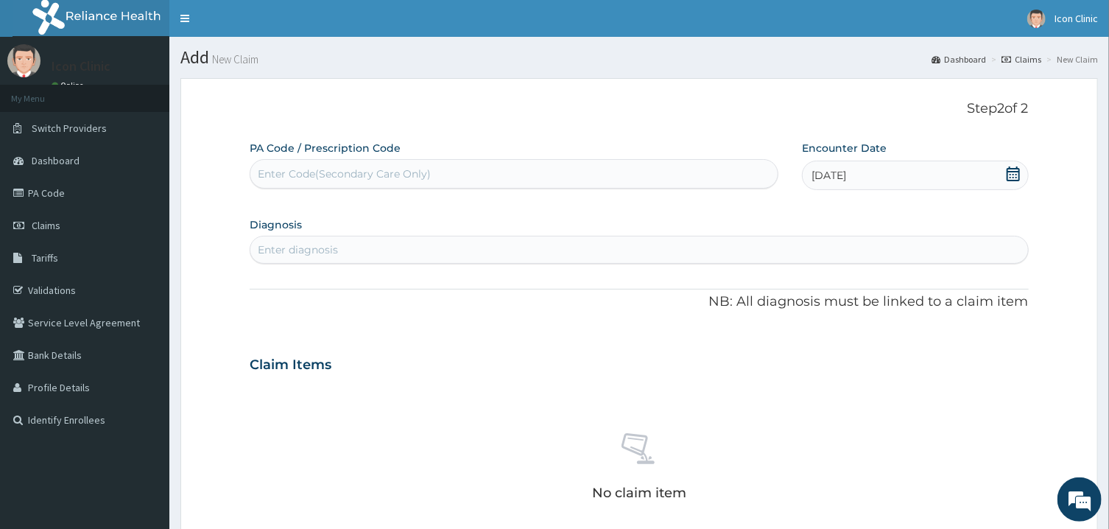
click at [644, 254] on div "Enter diagnosis" at bounding box center [638, 250] width 777 height 24
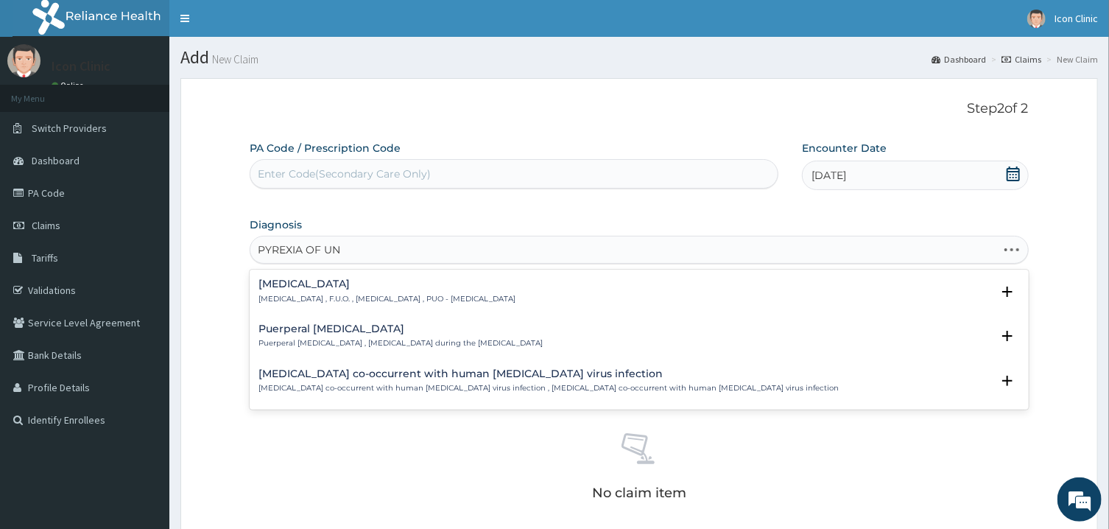
type input "PYREXIA OF UNK"
click at [361, 292] on div "Pyrexia of unknown origin Fever of unknown origin , F.U.O. , Pyrexia of unknown…" at bounding box center [386, 291] width 257 height 26
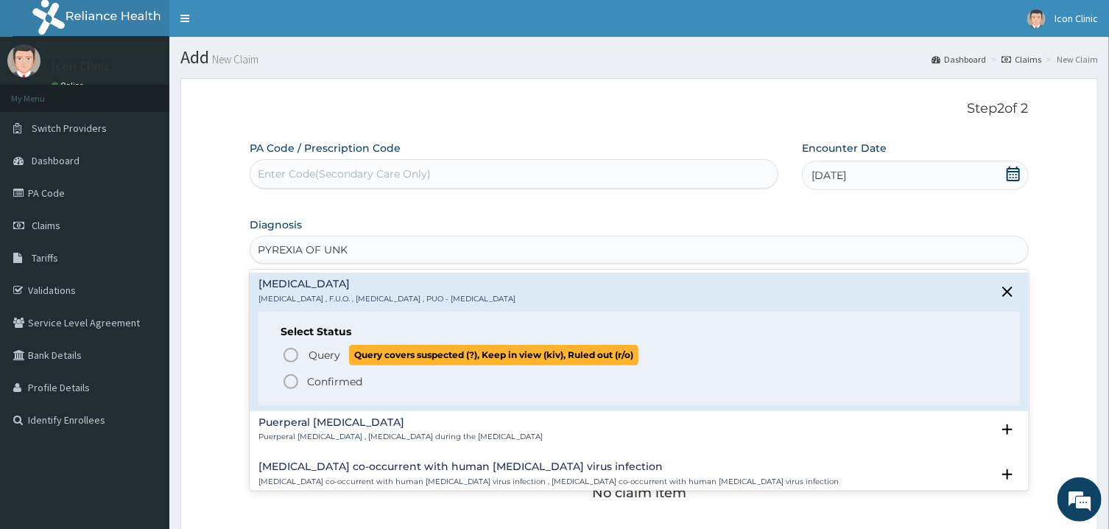
click at [286, 357] on icon "status option query" at bounding box center [291, 355] width 18 height 18
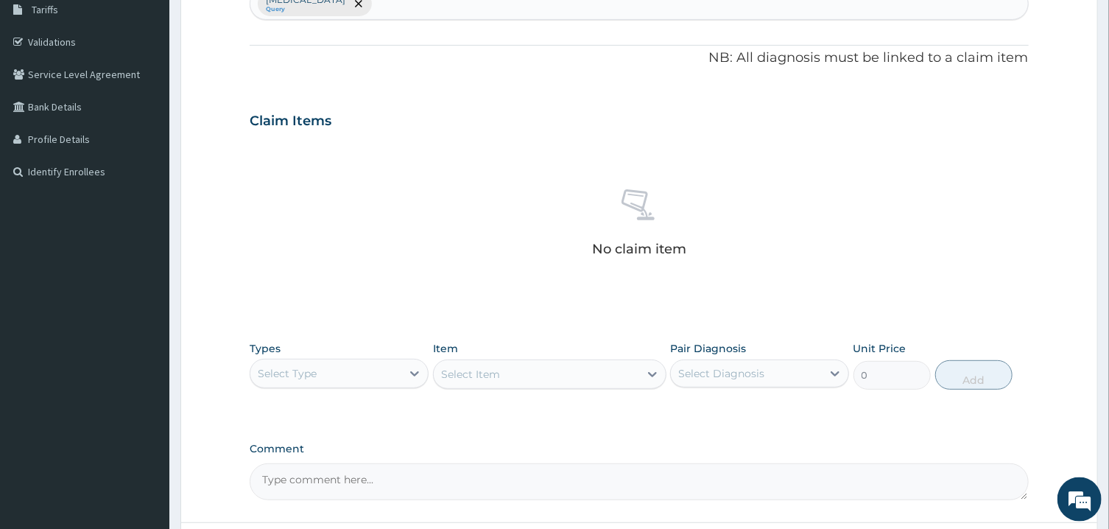
scroll to position [275, 0]
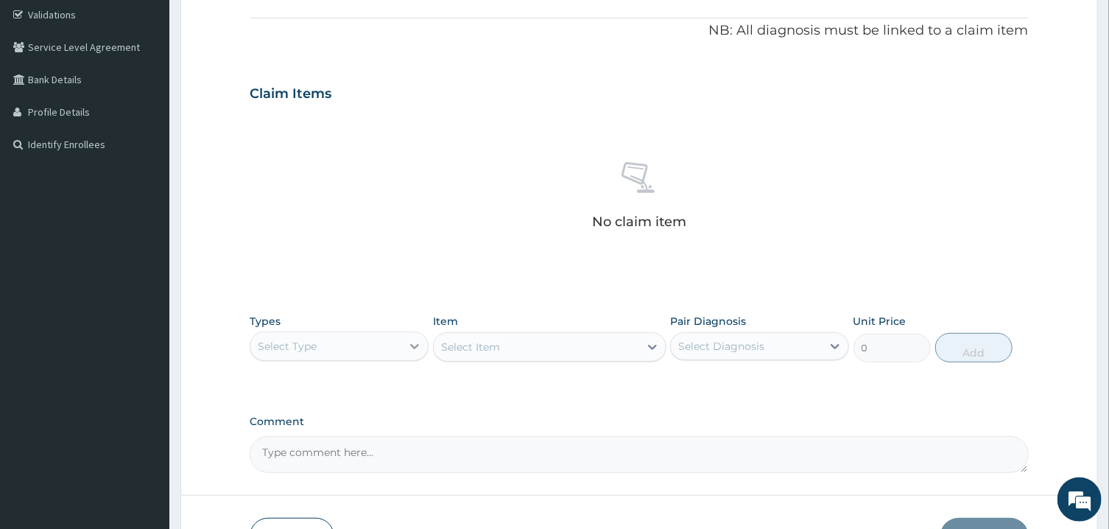
click at [417, 347] on icon at bounding box center [415, 346] width 9 height 5
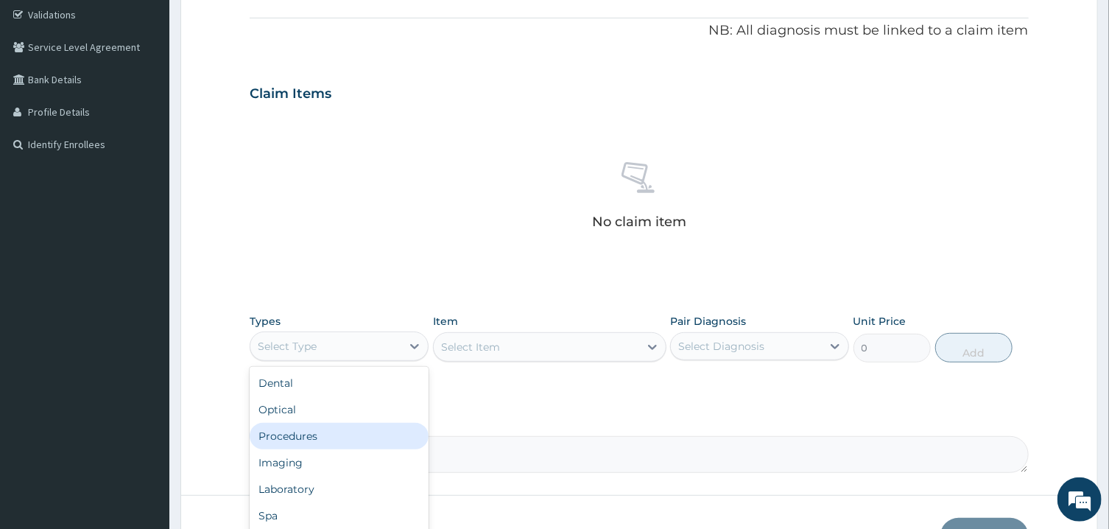
click at [340, 437] on div "Procedures" at bounding box center [339, 436] width 179 height 27
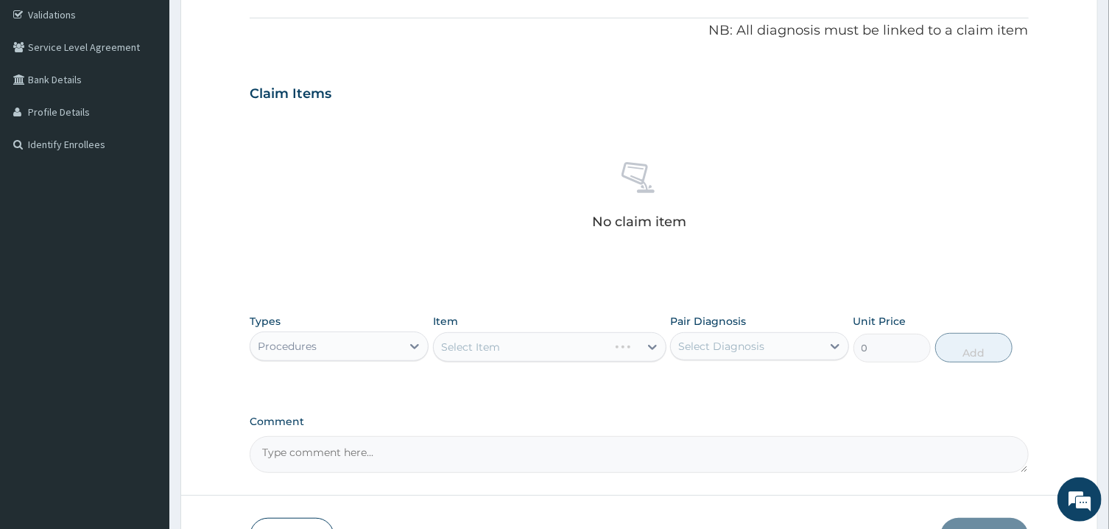
click at [541, 343] on div "Select Item" at bounding box center [549, 346] width 233 height 29
click at [540, 343] on div "Select Item" at bounding box center [536, 347] width 205 height 24
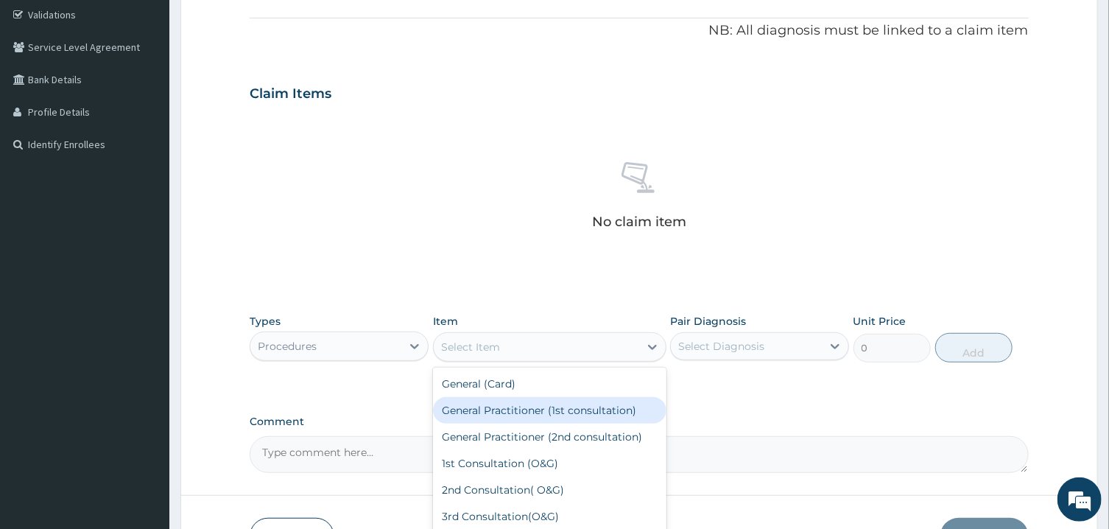
click at [526, 417] on div "General Practitioner (1st consultation)" at bounding box center [549, 410] width 233 height 27
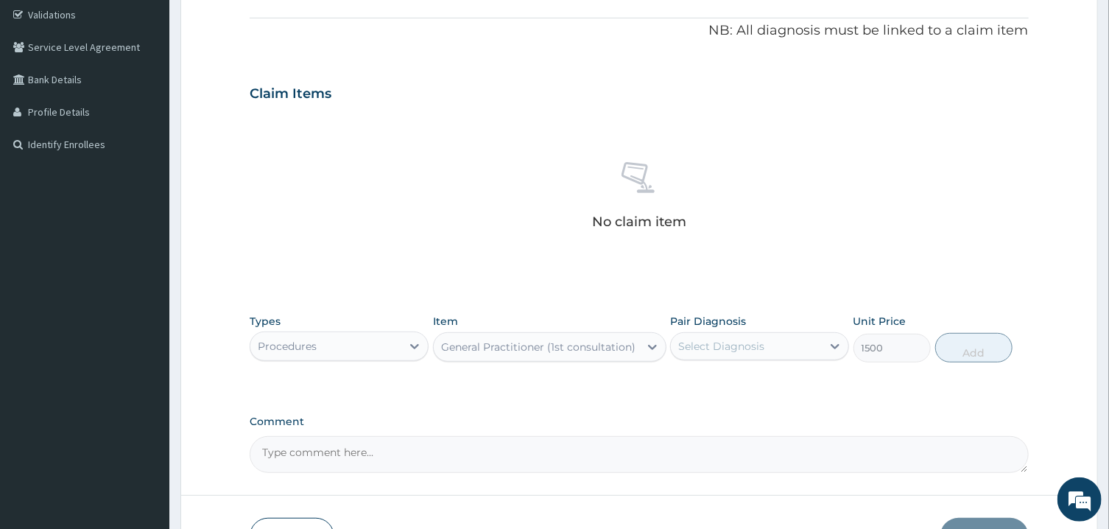
type input "1500"
click at [716, 353] on div "Select Diagnosis" at bounding box center [746, 346] width 151 height 24
click at [716, 382] on label "[MEDICAL_DATA]" at bounding box center [739, 382] width 91 height 15
checkbox input "true"
click at [958, 349] on button "Add" at bounding box center [974, 347] width 78 height 29
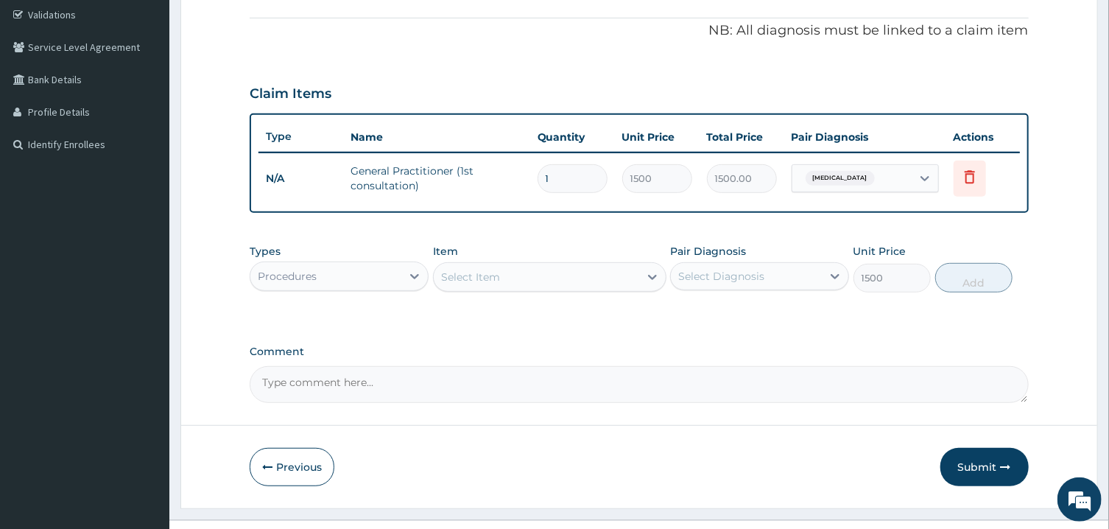
type input "0"
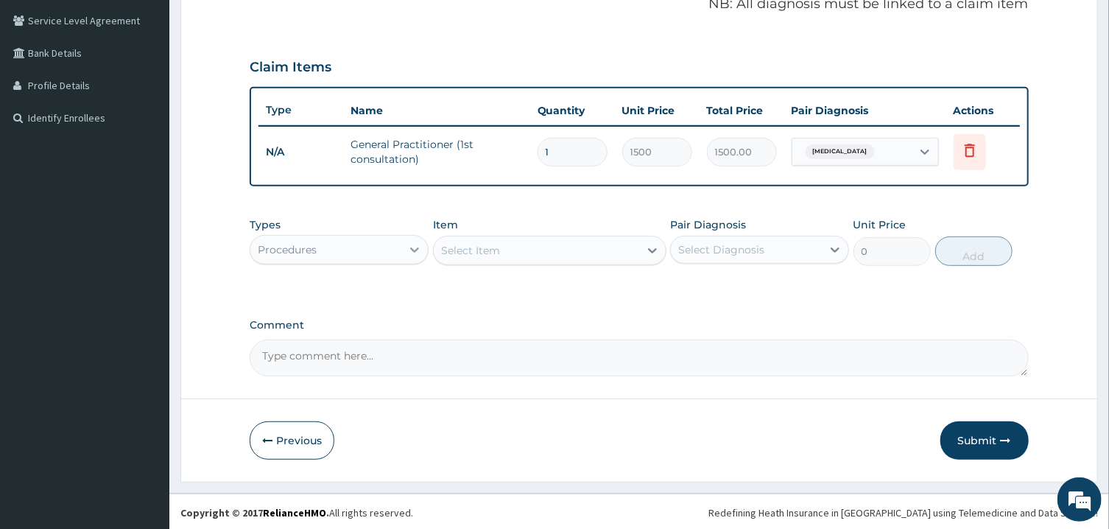
click at [414, 251] on icon at bounding box center [414, 249] width 15 height 15
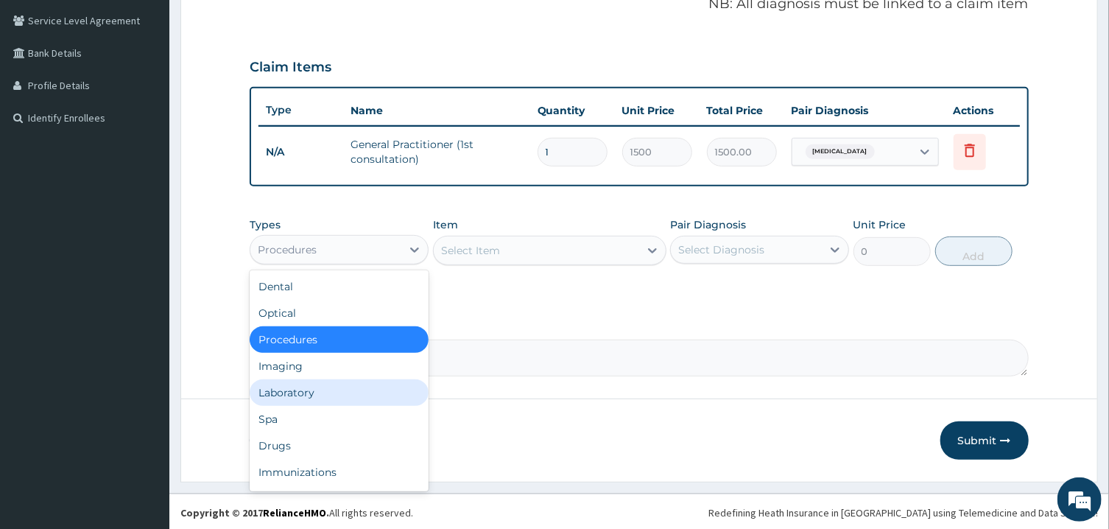
click at [330, 392] on div "Laboratory" at bounding box center [339, 392] width 179 height 27
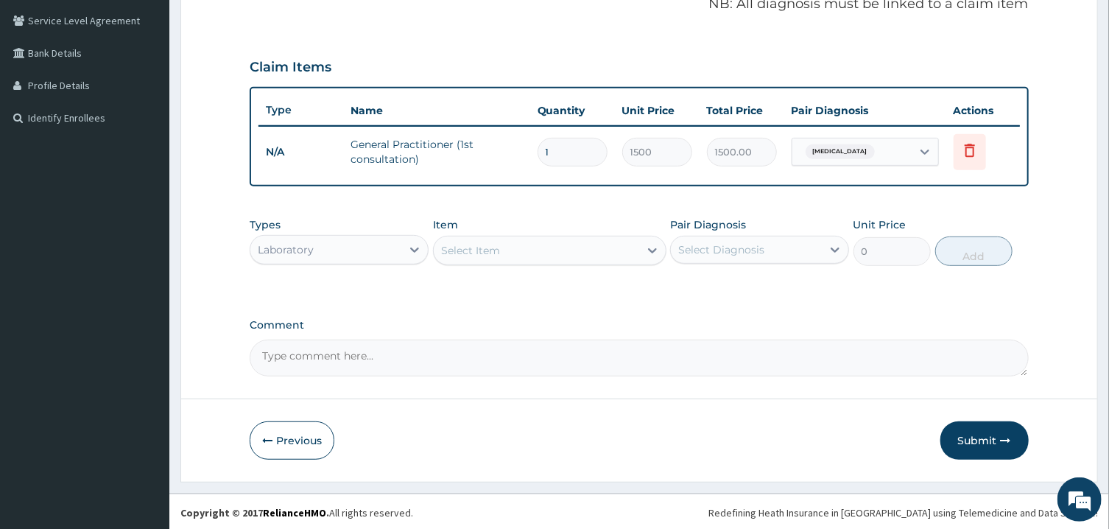
click at [537, 249] on div "Select Item" at bounding box center [536, 251] width 205 height 24
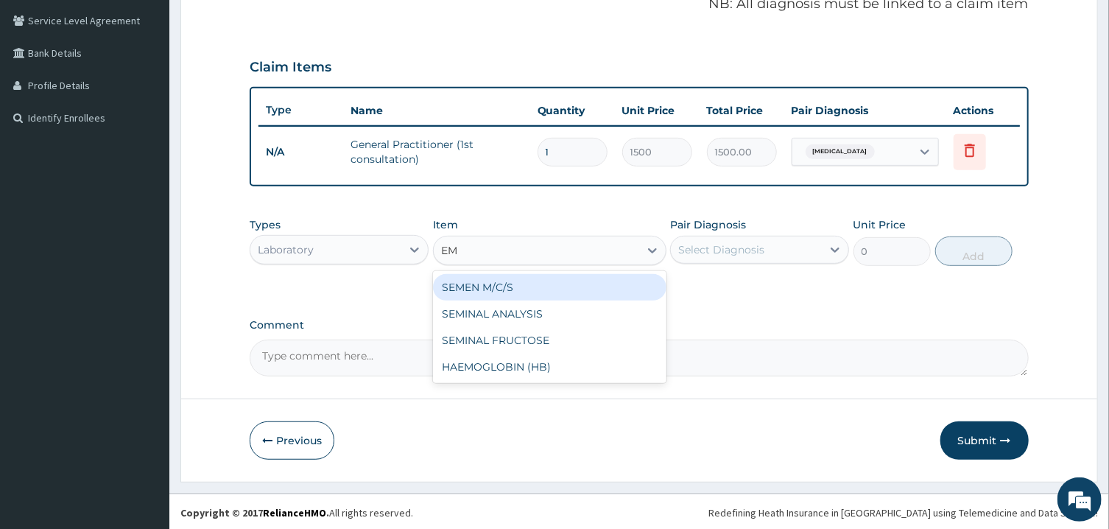
type input "E"
type input "FBC"
click at [548, 290] on div "FBC" at bounding box center [549, 287] width 233 height 27
type input "1600"
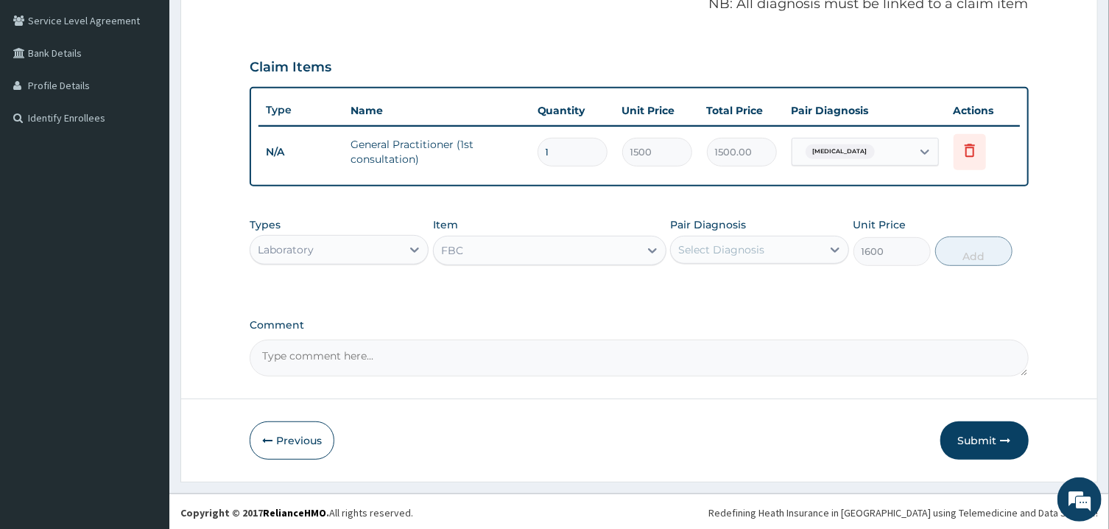
click at [753, 248] on div "Select Diagnosis" at bounding box center [721, 249] width 86 height 15
click at [738, 289] on label "[MEDICAL_DATA]" at bounding box center [739, 285] width 91 height 15
checkbox input "true"
click at [973, 242] on button "Add" at bounding box center [974, 250] width 78 height 29
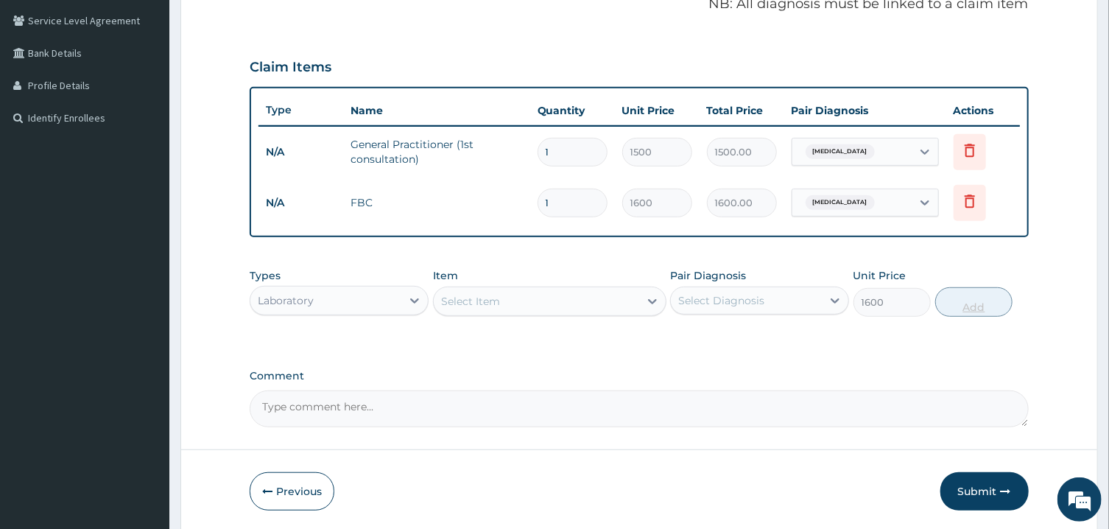
type input "0"
click at [581, 297] on div "Select Item" at bounding box center [536, 301] width 205 height 24
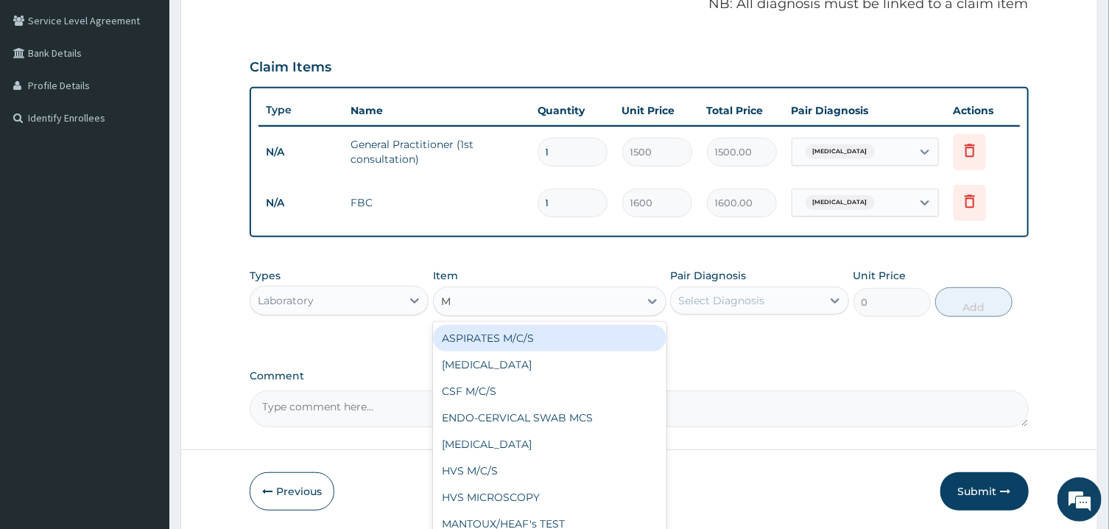
type input "MP"
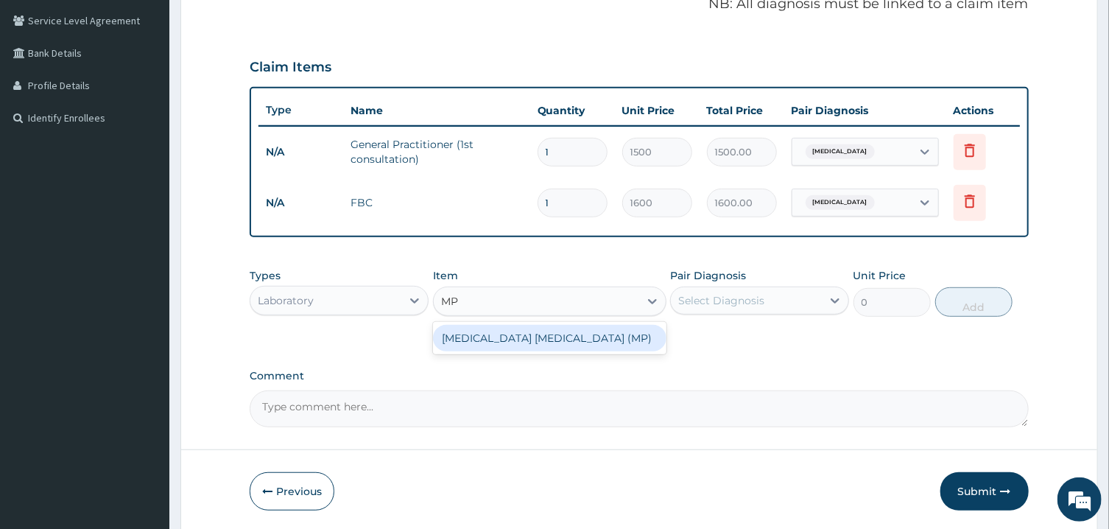
click at [566, 330] on div "[MEDICAL_DATA] [MEDICAL_DATA] (MP)" at bounding box center [549, 338] width 233 height 27
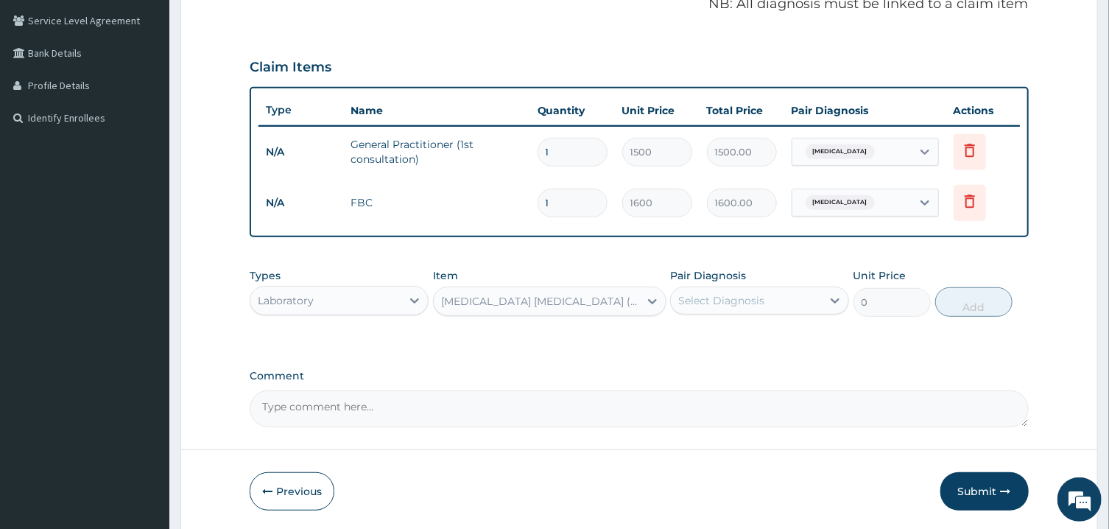
type input "560"
click at [763, 303] on div "Select Diagnosis" at bounding box center [746, 301] width 151 height 24
click at [713, 340] on label "[MEDICAL_DATA]" at bounding box center [739, 336] width 91 height 15
checkbox input "true"
click at [965, 301] on button "Add" at bounding box center [974, 301] width 78 height 29
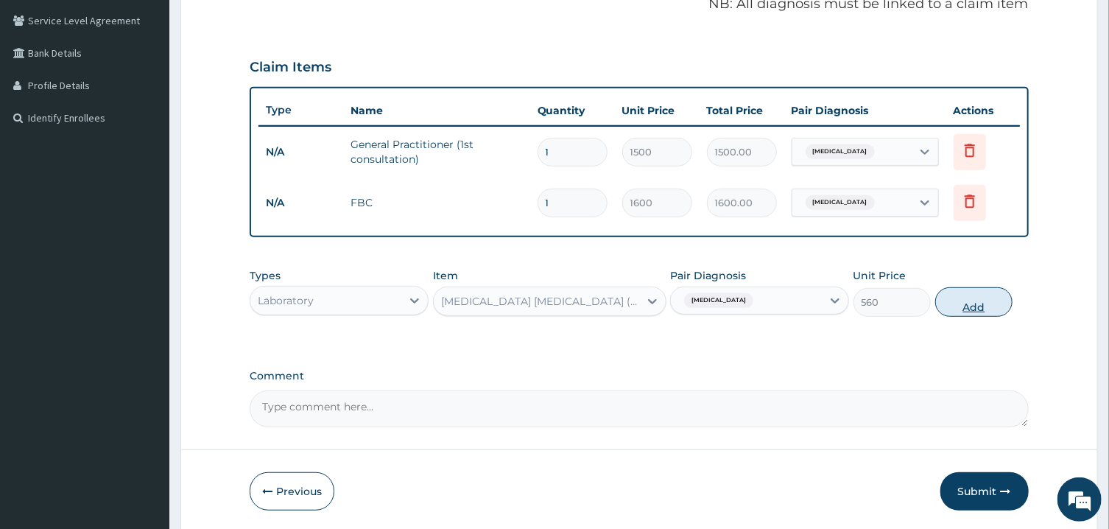
type input "0"
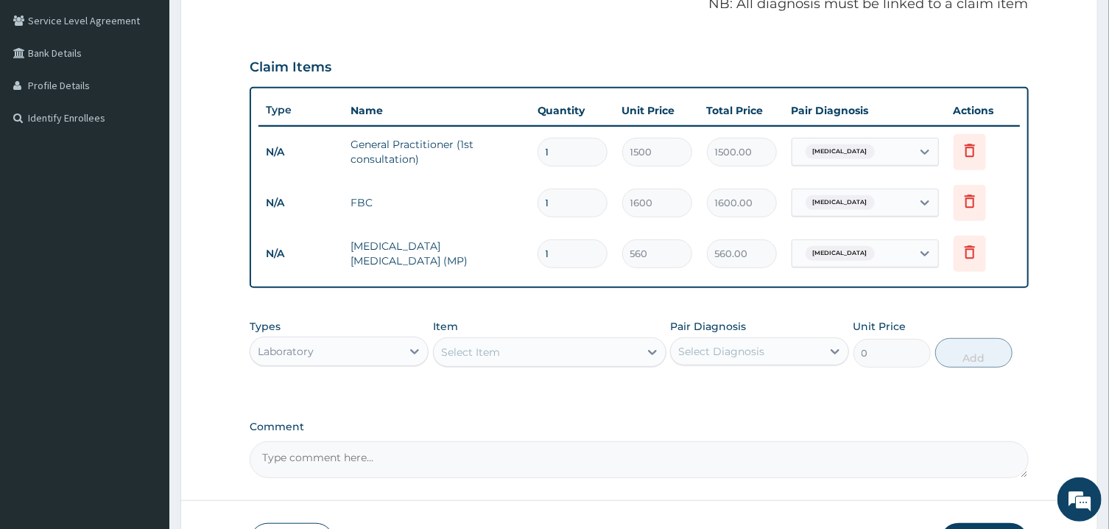
click at [571, 351] on div "Select Item" at bounding box center [536, 352] width 205 height 24
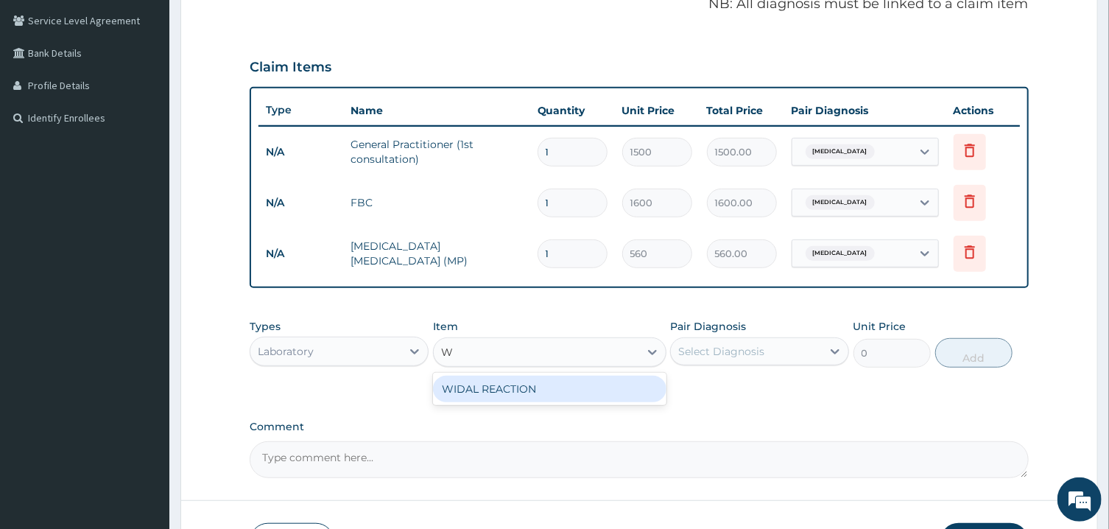
type input "WI"
click at [570, 393] on div "WIDAL REACTION" at bounding box center [549, 388] width 233 height 27
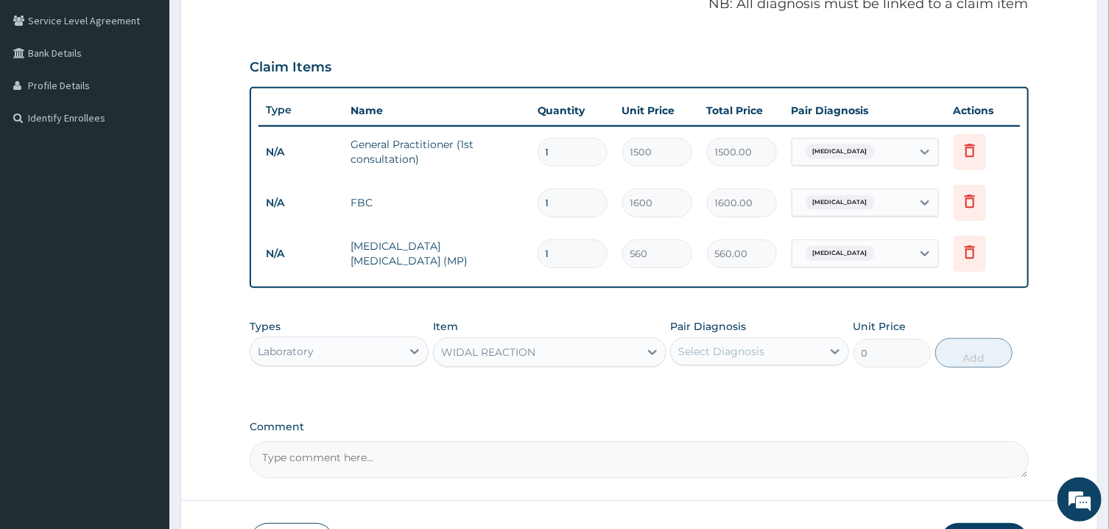
type input "800"
click at [735, 355] on div "Select Diagnosis" at bounding box center [721, 351] width 86 height 15
click at [726, 386] on label "[MEDICAL_DATA]" at bounding box center [739, 387] width 91 height 15
checkbox input "true"
click at [988, 350] on button "Add" at bounding box center [974, 352] width 78 height 29
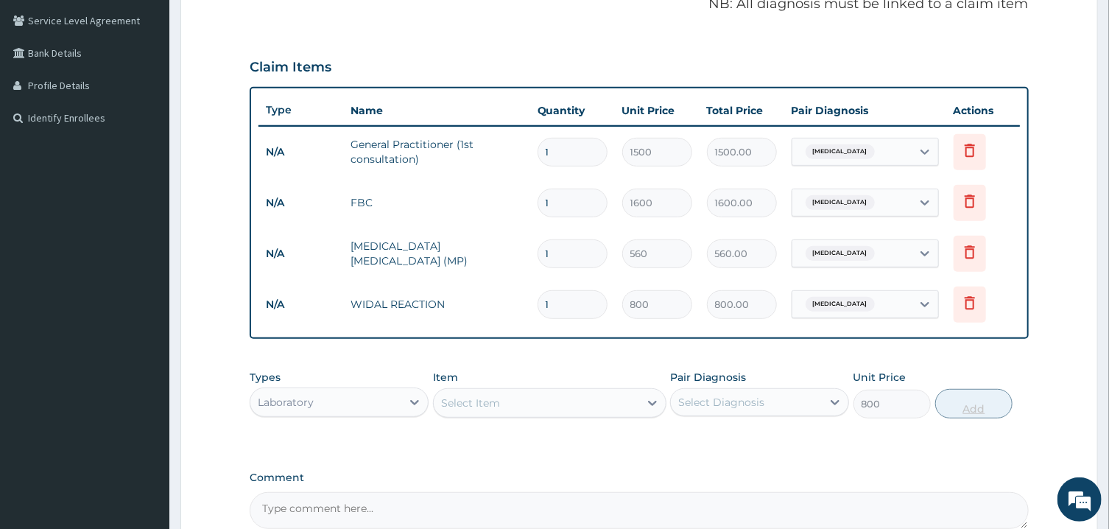
type input "0"
click at [414, 403] on icon at bounding box center [414, 402] width 15 height 15
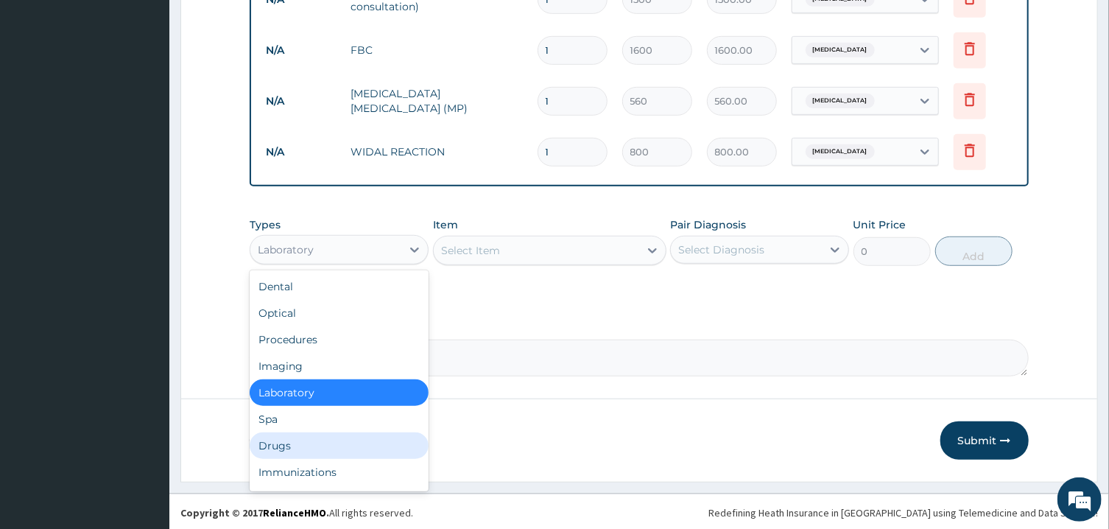
click at [289, 444] on div "Drugs" at bounding box center [339, 445] width 179 height 27
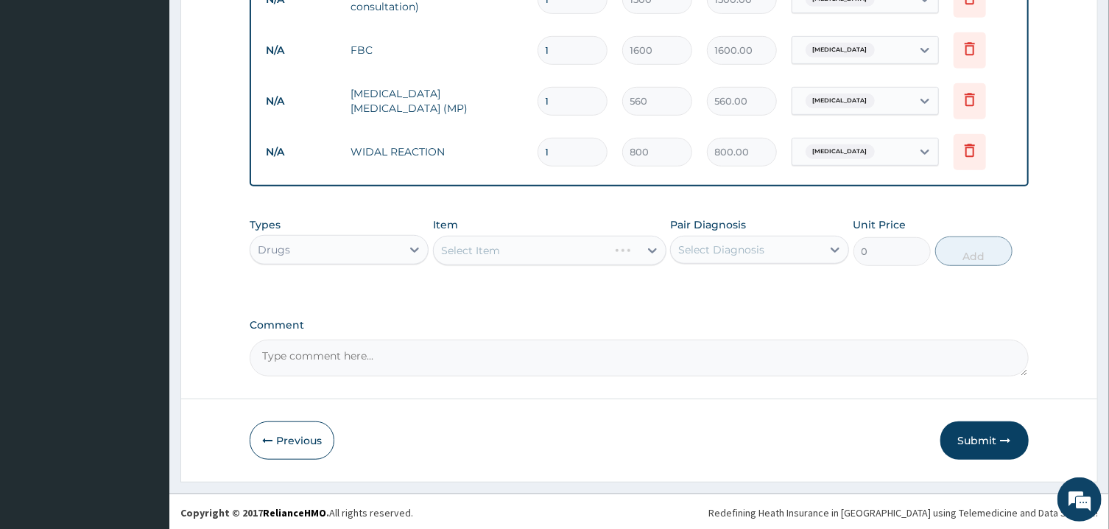
click at [573, 247] on div "Select Item" at bounding box center [549, 250] width 233 height 29
click at [576, 252] on div "Select Item" at bounding box center [536, 251] width 205 height 24
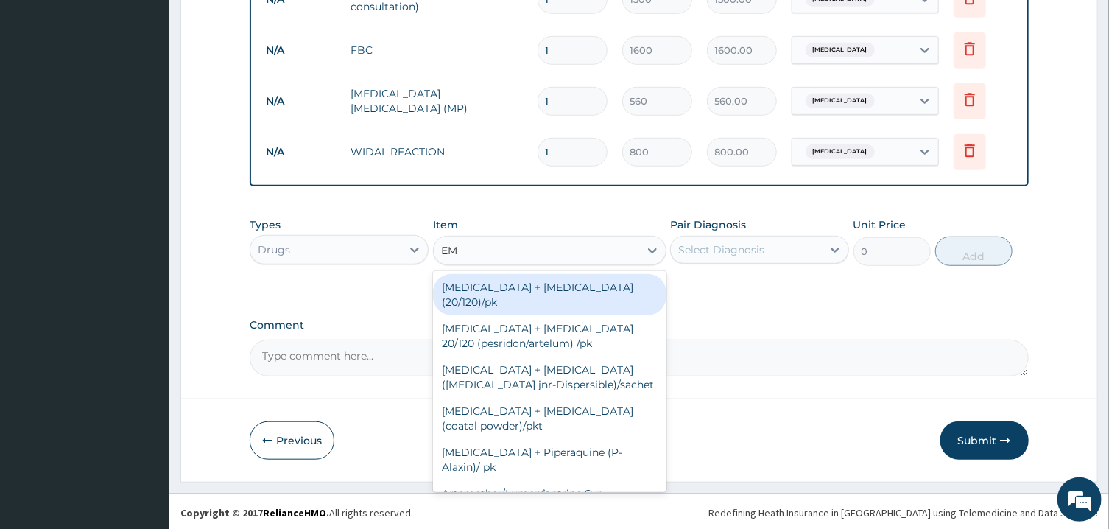
type input "EMA"
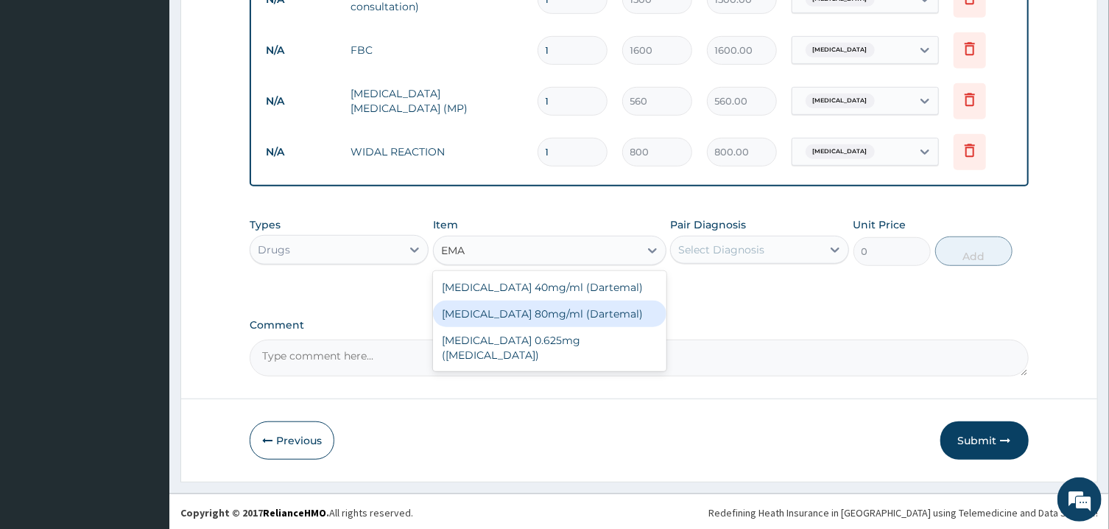
click at [575, 314] on div "Artemether 80mg/ml (Dartemal)" at bounding box center [549, 313] width 233 height 27
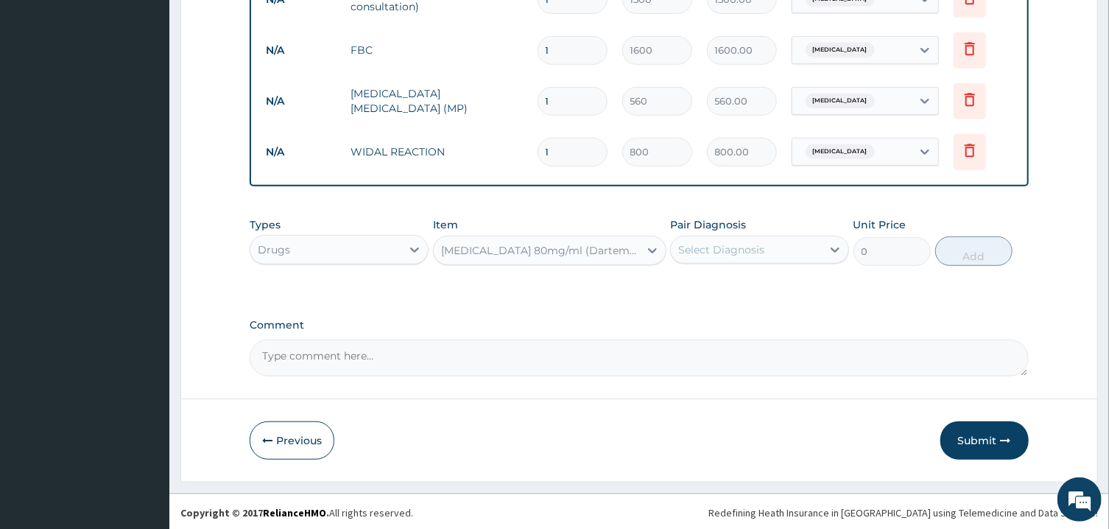
type input "750"
click at [765, 255] on div "Select Diagnosis" at bounding box center [746, 250] width 151 height 24
click at [741, 281] on label "[MEDICAL_DATA]" at bounding box center [739, 285] width 91 height 15
checkbox input "true"
click at [975, 247] on button "Add" at bounding box center [974, 250] width 78 height 29
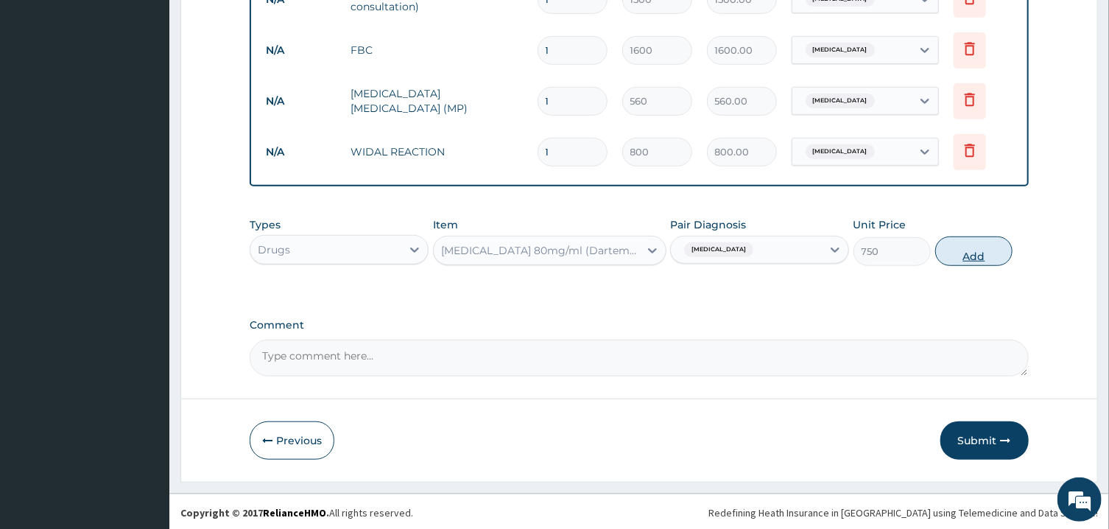
type input "0"
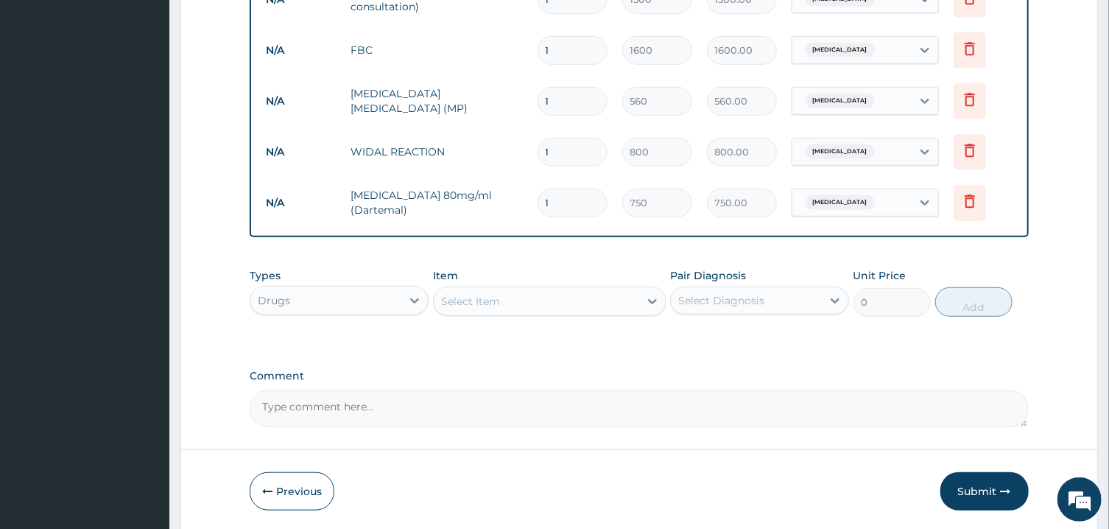
type input "0.00"
type input "6"
type input "4500.00"
type input "6"
click at [635, 301] on div "Select Item" at bounding box center [536, 301] width 205 height 24
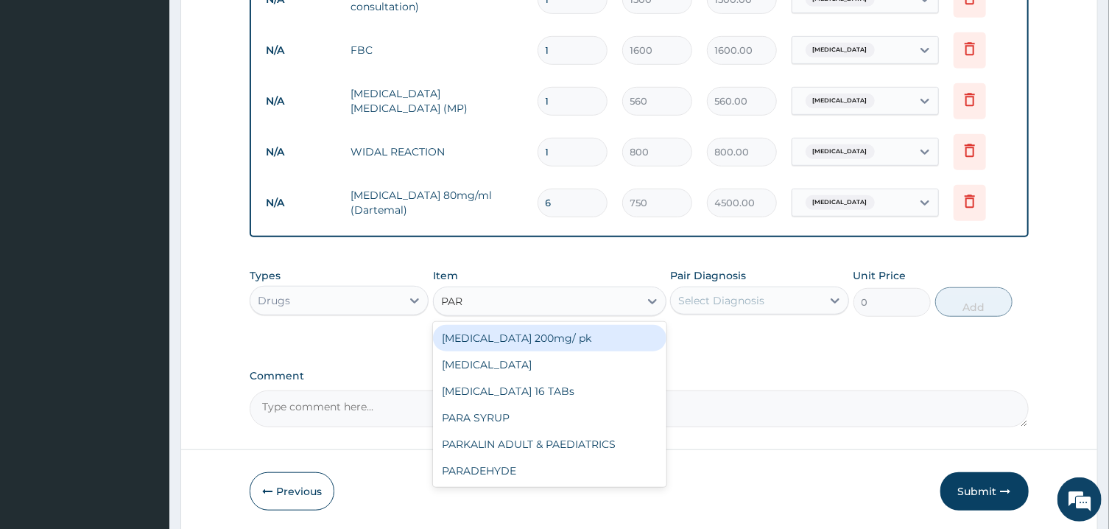
type input "PARA"
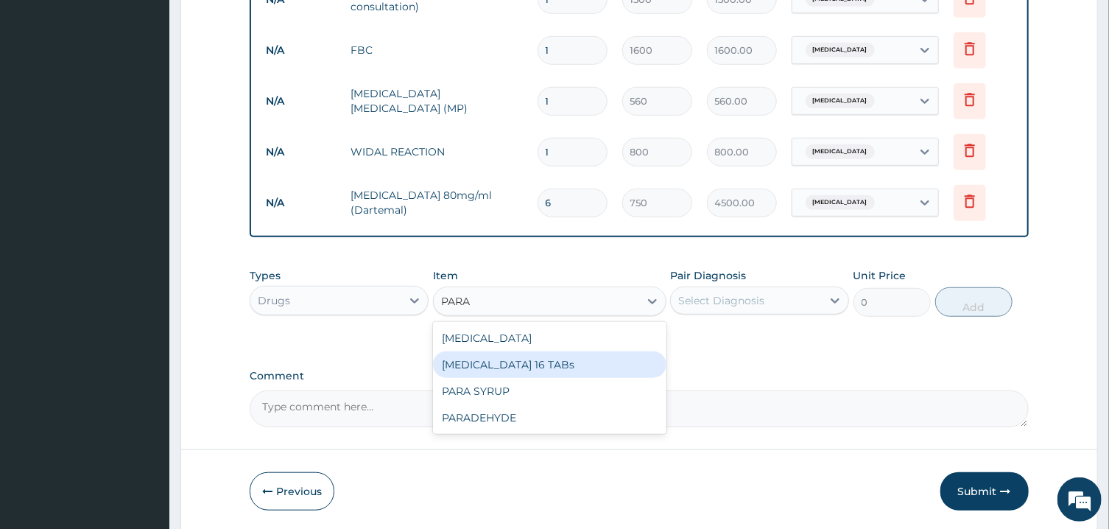
click at [576, 360] on div "[MEDICAL_DATA] 16 TABs" at bounding box center [549, 364] width 233 height 27
type input "200"
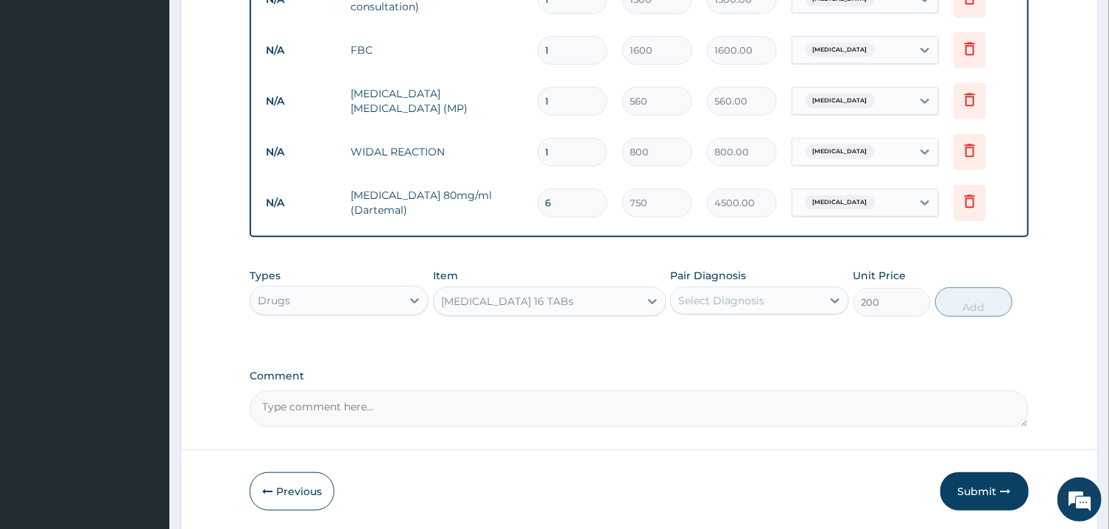
click at [746, 295] on div "Select Diagnosis" at bounding box center [721, 300] width 86 height 15
click at [731, 325] on div "[MEDICAL_DATA]" at bounding box center [759, 338] width 179 height 30
checkbox input "true"
click at [979, 304] on button "Add" at bounding box center [974, 301] width 78 height 29
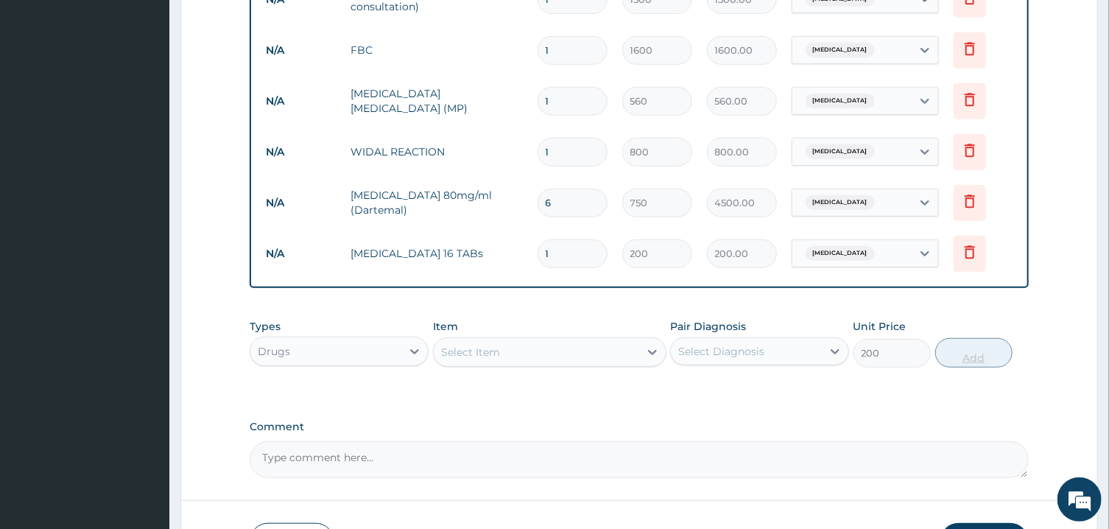
type input "0"
click at [573, 353] on div "Select Item" at bounding box center [536, 352] width 205 height 24
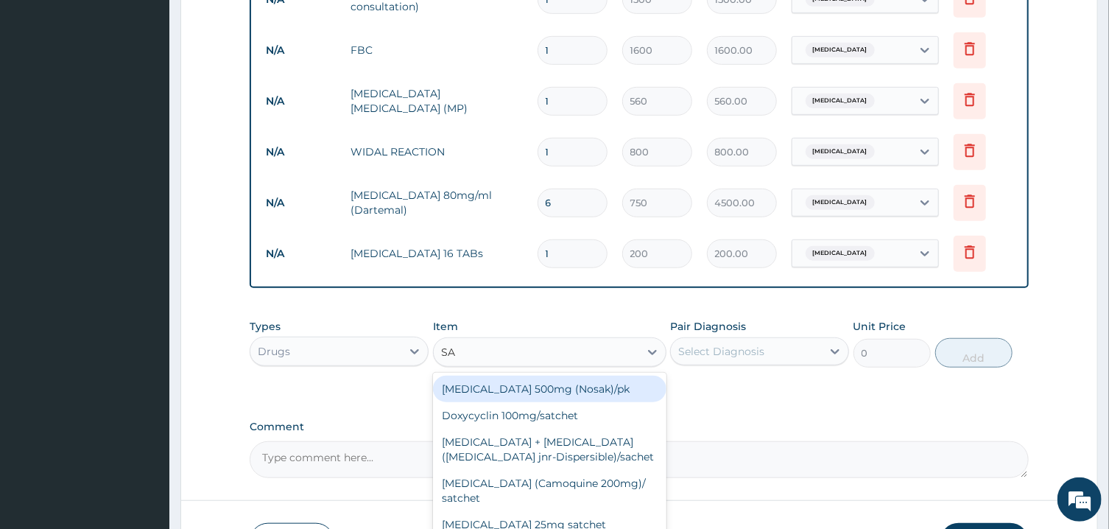
type input "SAL"
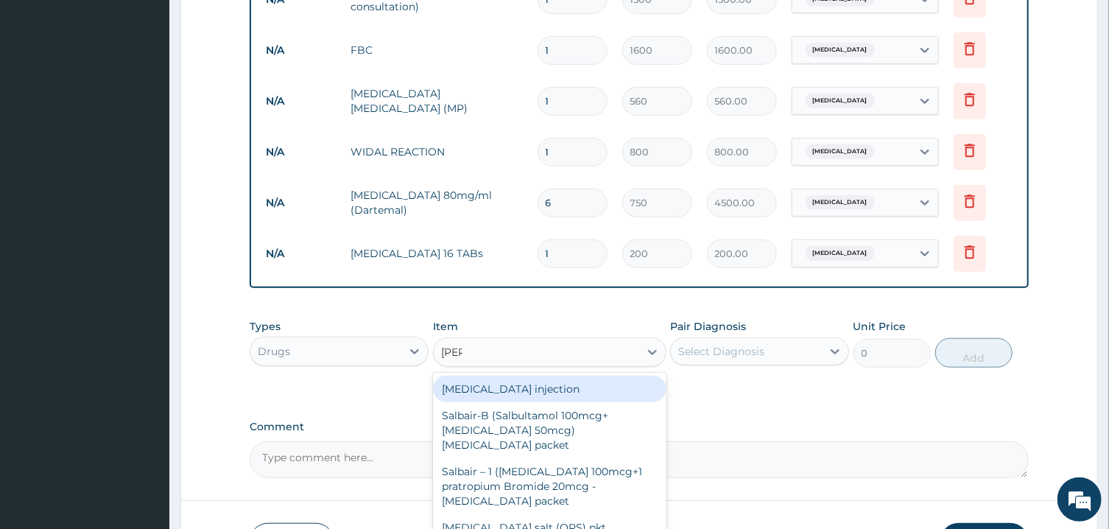
click at [559, 382] on div "[MEDICAL_DATA] injection" at bounding box center [549, 388] width 233 height 27
type input "400"
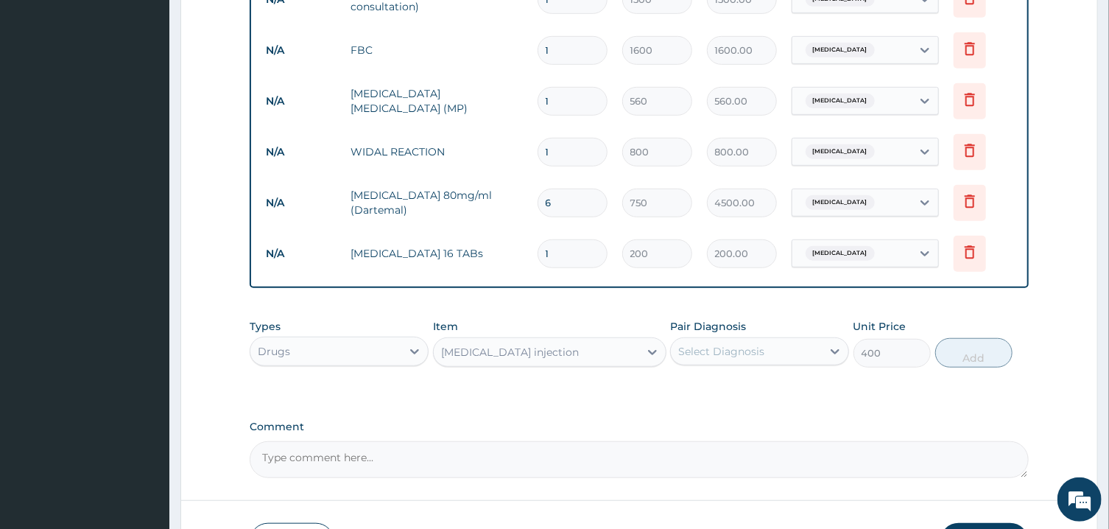
click at [732, 355] on div "Select Diagnosis" at bounding box center [721, 351] width 86 height 15
click at [787, 354] on div "Select Diagnosis" at bounding box center [746, 351] width 151 height 24
click at [728, 392] on label "[MEDICAL_DATA]" at bounding box center [739, 387] width 91 height 15
checkbox input "true"
click at [972, 350] on button "Add" at bounding box center [974, 352] width 78 height 29
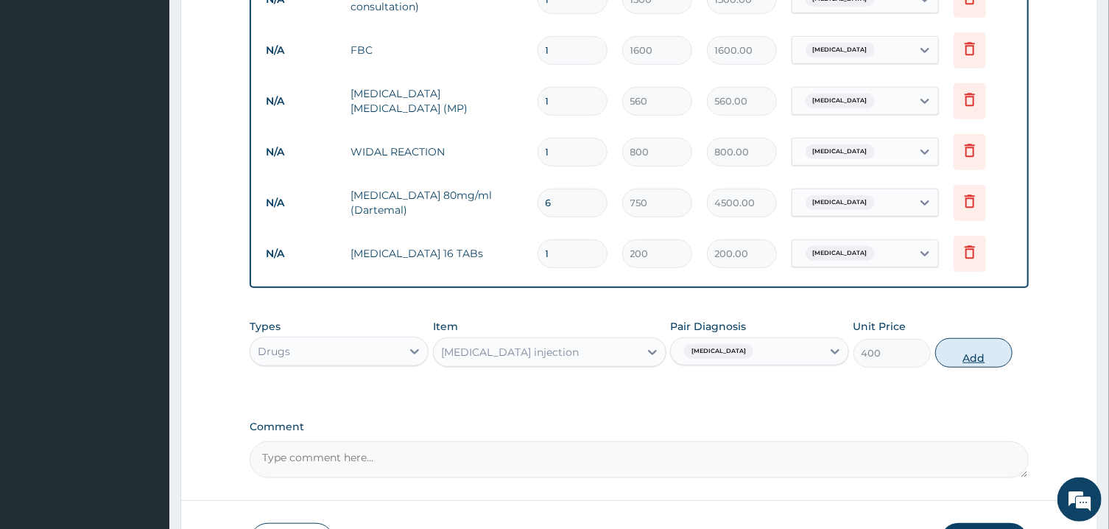
type input "0"
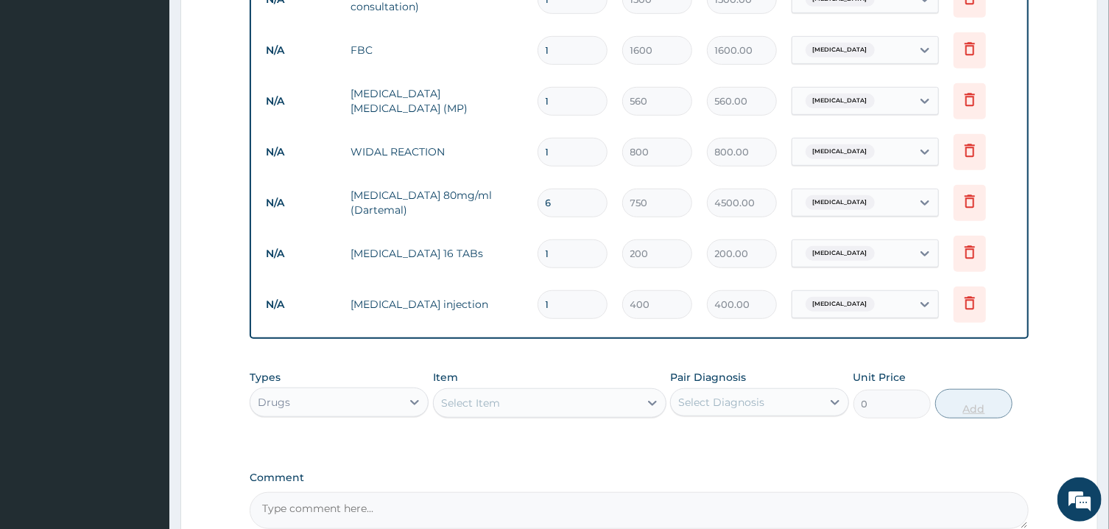
type input "0.00"
type input "2"
type input "800.00"
type input "2"
click at [612, 392] on div "Select Item" at bounding box center [536, 403] width 205 height 24
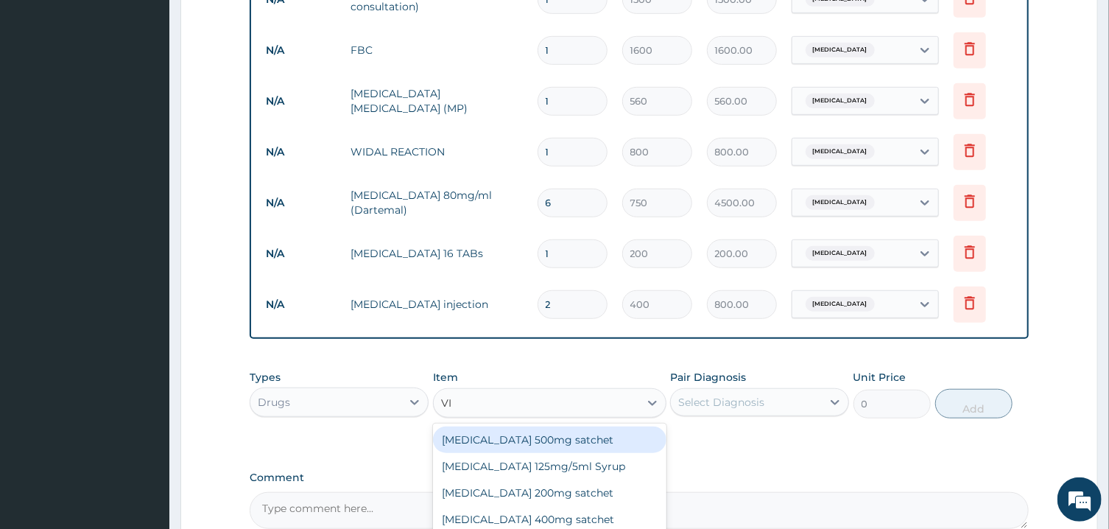
type input "VIT"
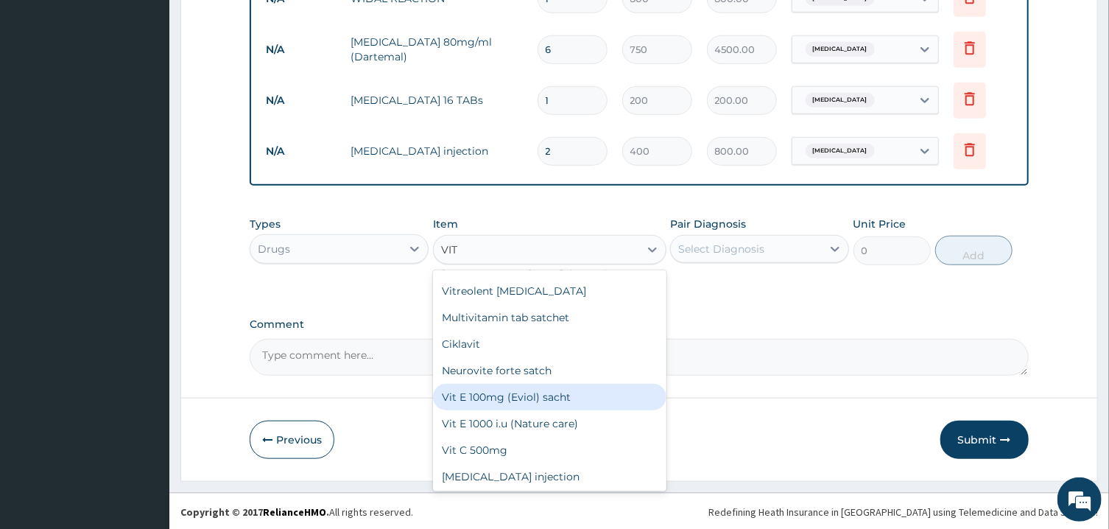
scroll to position [110, 0]
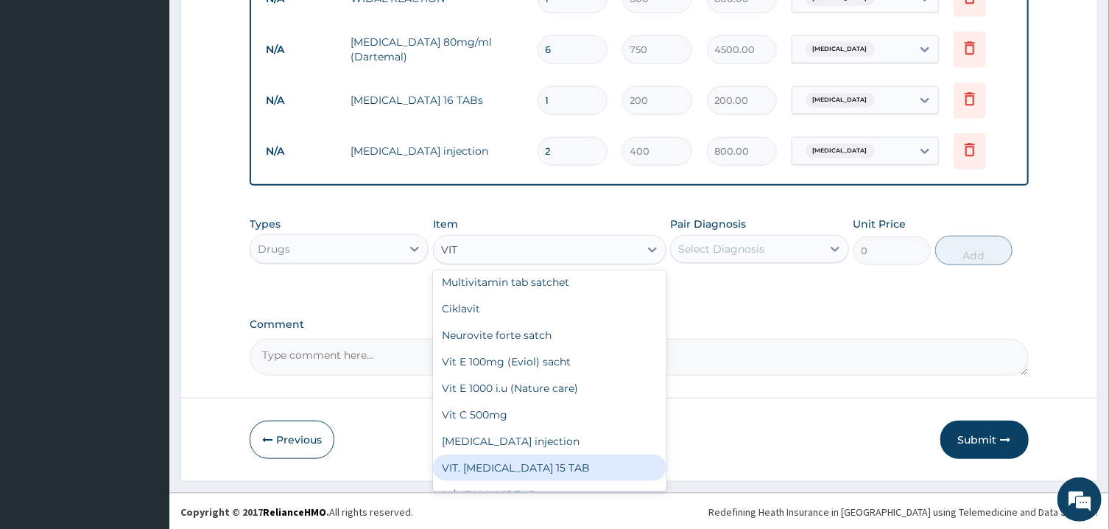
click at [549, 462] on div "VIT. [MEDICAL_DATA] 15 TAB" at bounding box center [549, 467] width 233 height 27
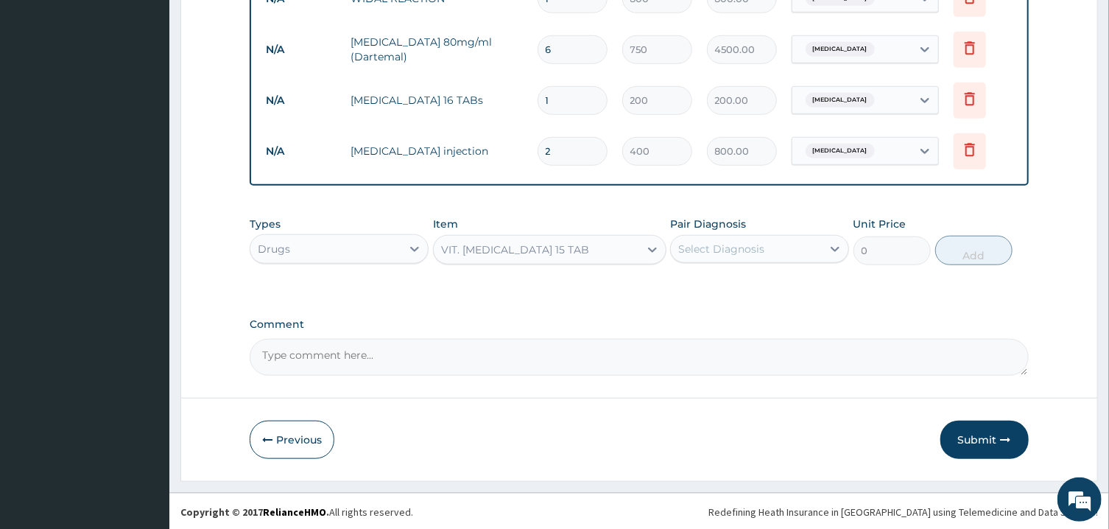
type input "200"
click at [751, 252] on div "Select Diagnosis" at bounding box center [721, 248] width 86 height 15
click at [741, 281] on label "[MEDICAL_DATA]" at bounding box center [739, 285] width 91 height 15
checkbox input "true"
click at [971, 252] on button "Add" at bounding box center [974, 250] width 78 height 29
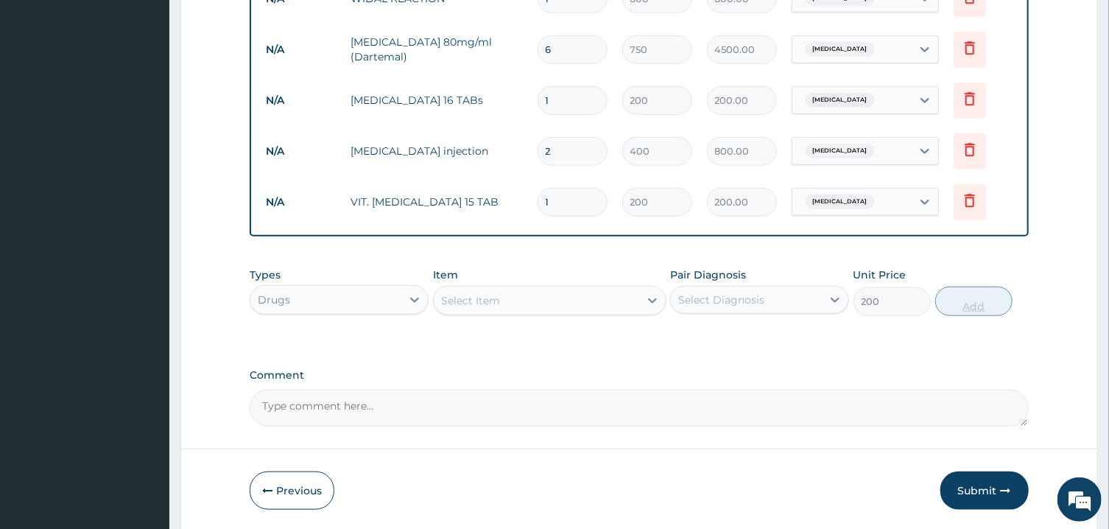
type input "0"
click at [545, 299] on div "Select Item" at bounding box center [536, 301] width 205 height 24
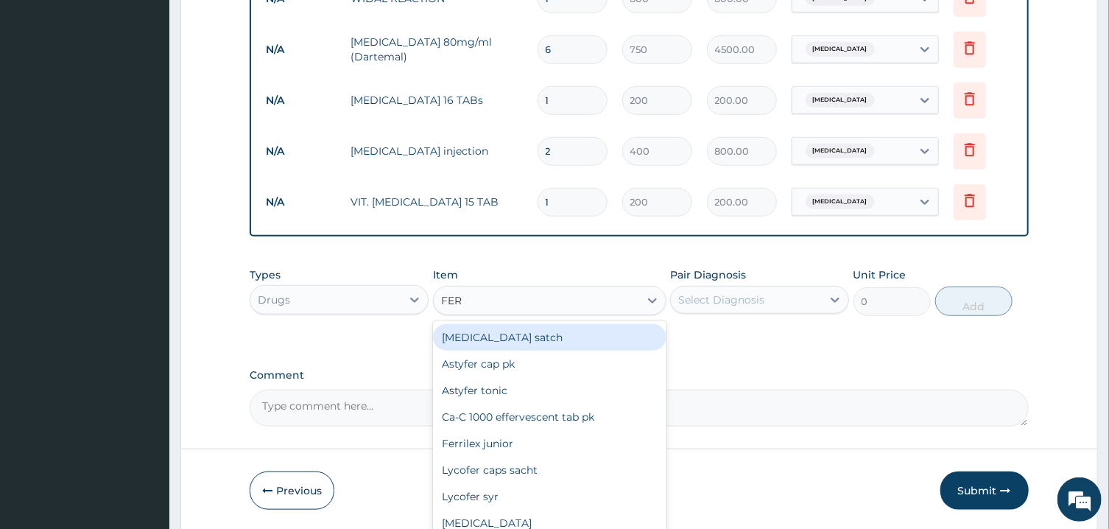
type input "FERR"
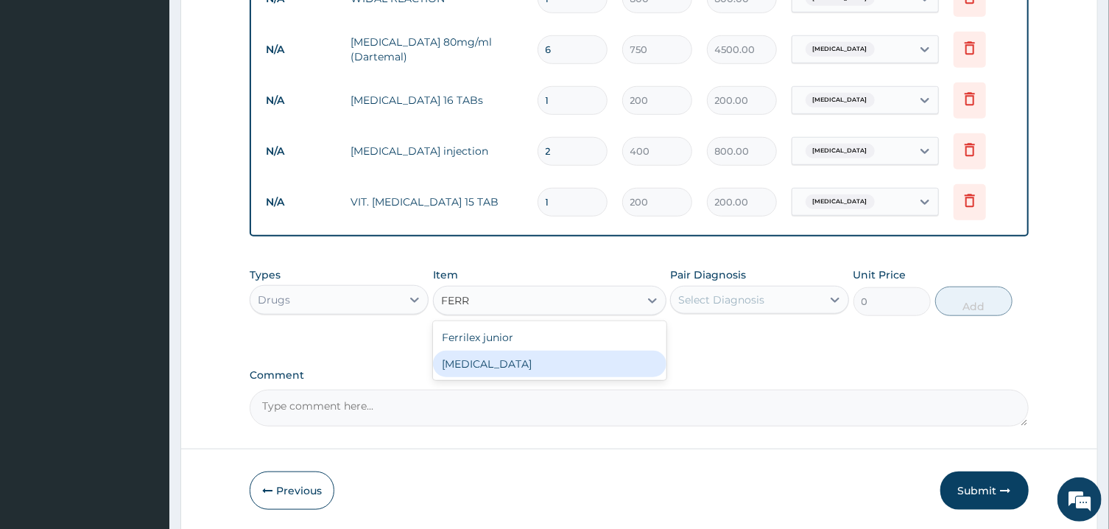
click at [513, 362] on div "[MEDICAL_DATA]" at bounding box center [549, 363] width 233 height 27
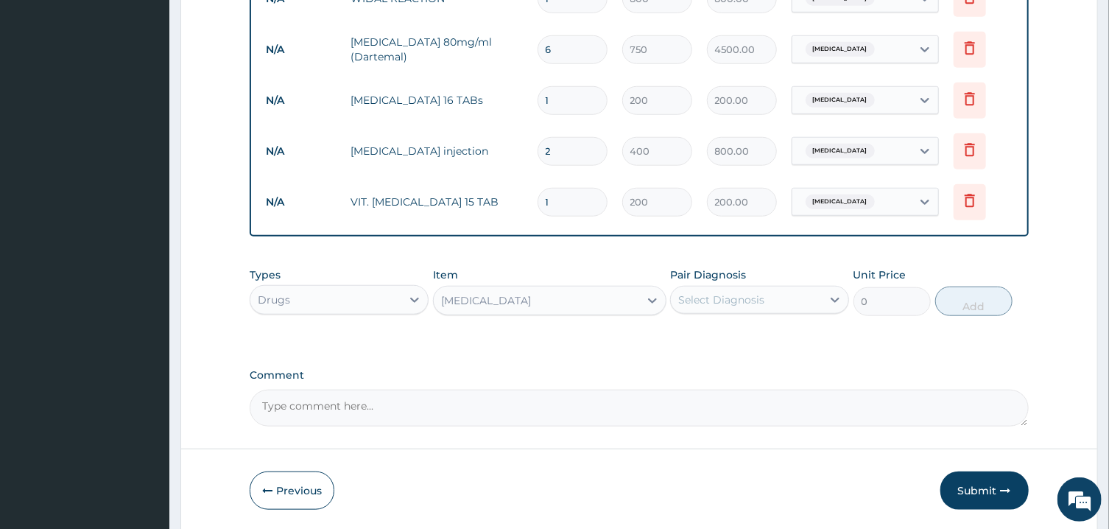
type input "10"
click at [759, 296] on div "Select Diagnosis" at bounding box center [721, 299] width 86 height 15
click at [752, 336] on label "[MEDICAL_DATA]" at bounding box center [739, 335] width 91 height 15
checkbox input "true"
click at [977, 303] on button "Add" at bounding box center [974, 300] width 78 height 29
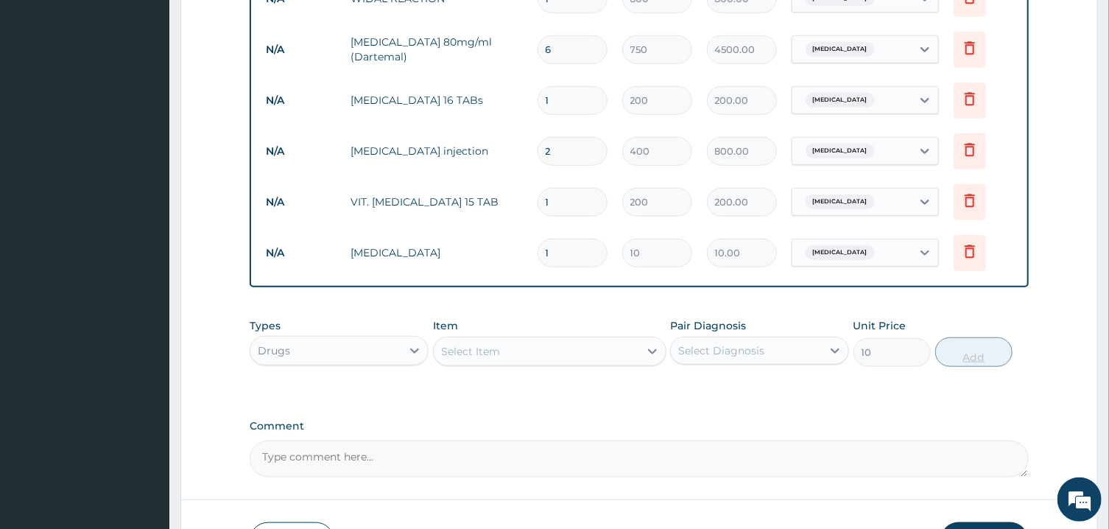
type input "0"
click at [526, 356] on div "Select Item" at bounding box center [536, 351] width 205 height 24
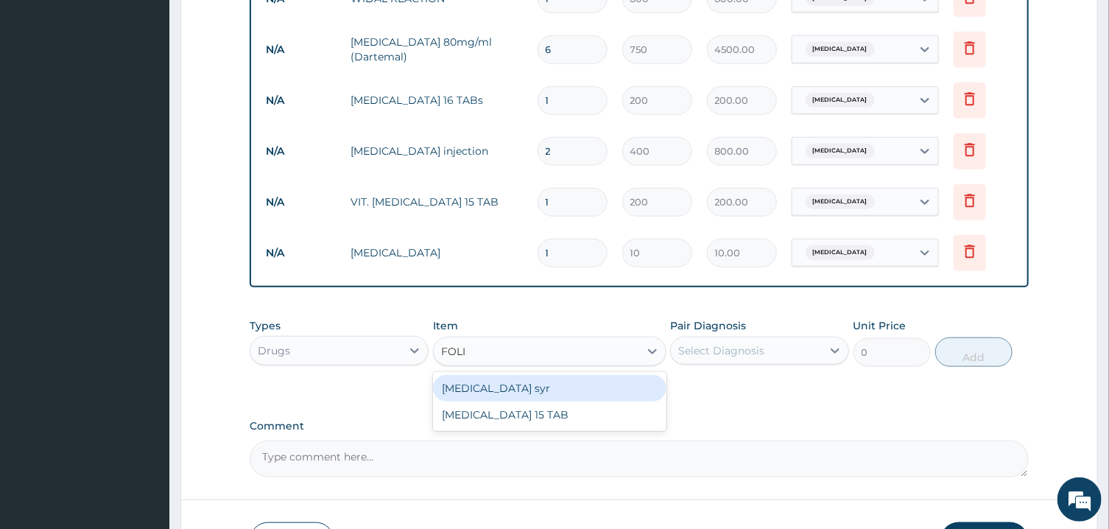
type input "FOLIC"
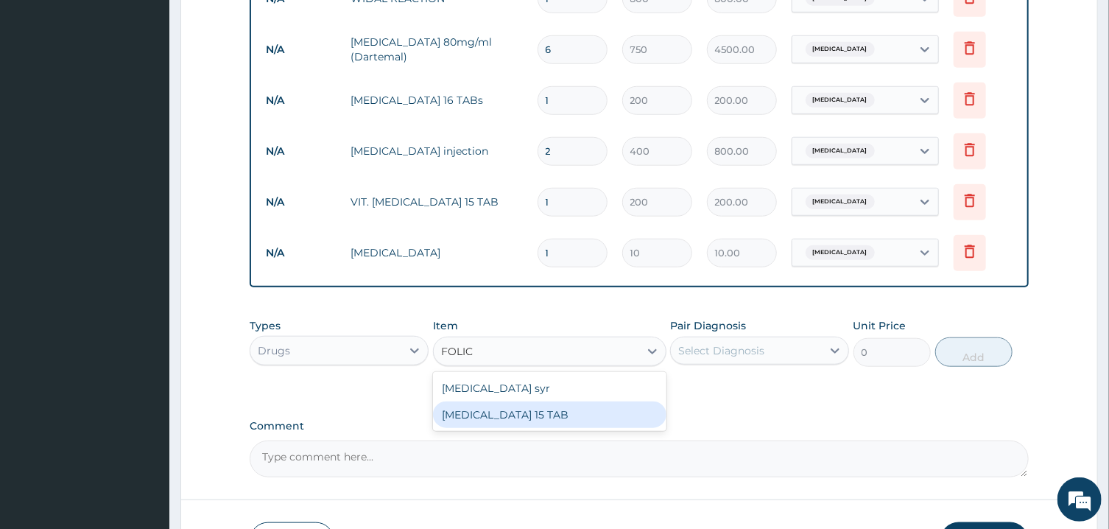
click at [517, 412] on div "[MEDICAL_DATA] 15 TAB" at bounding box center [549, 414] width 233 height 27
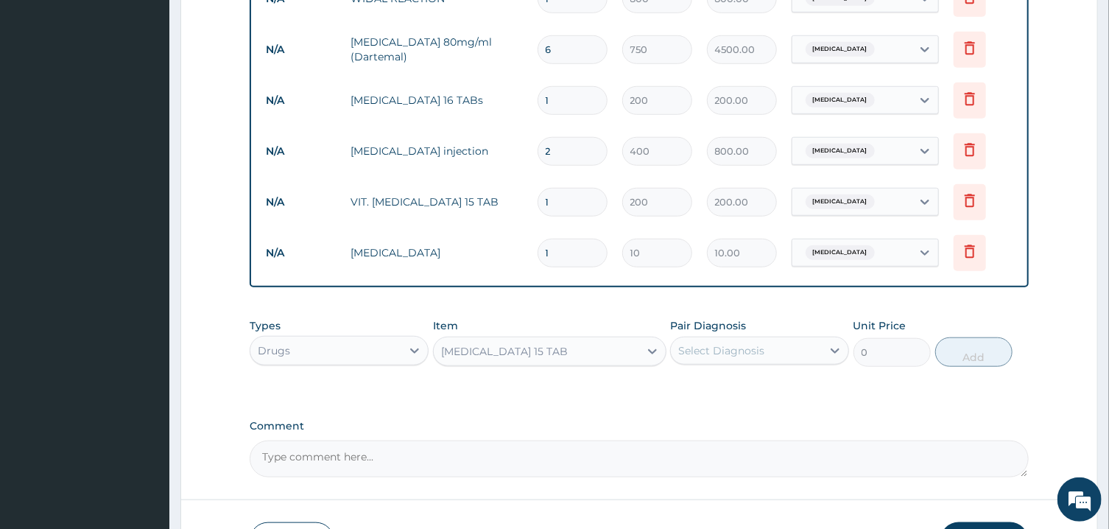
type input "200"
click at [738, 358] on div "Select Diagnosis" at bounding box center [746, 351] width 151 height 24
click at [728, 390] on label "[MEDICAL_DATA]" at bounding box center [739, 386] width 91 height 15
checkbox input "true"
click at [963, 345] on button "Add" at bounding box center [974, 351] width 78 height 29
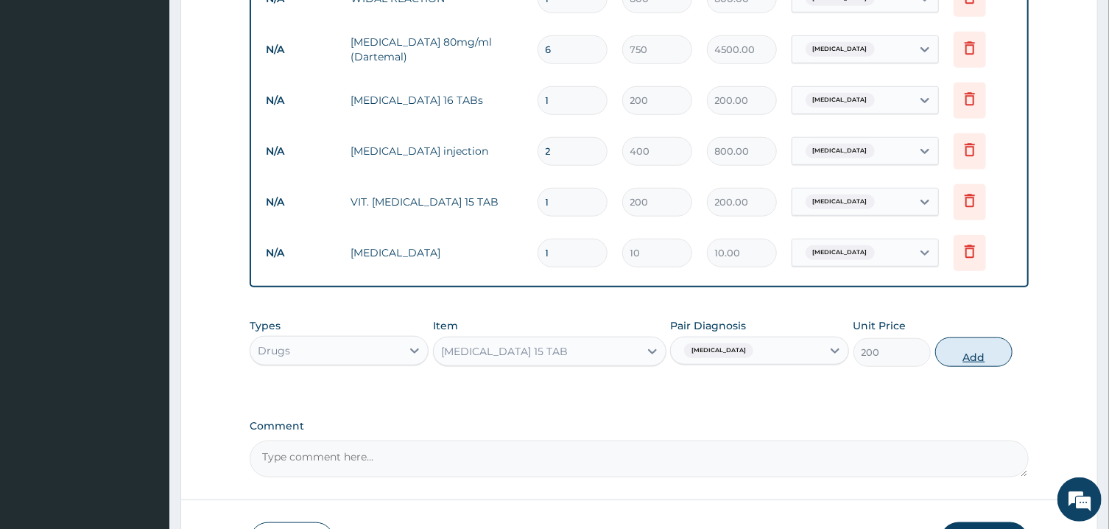
type input "0"
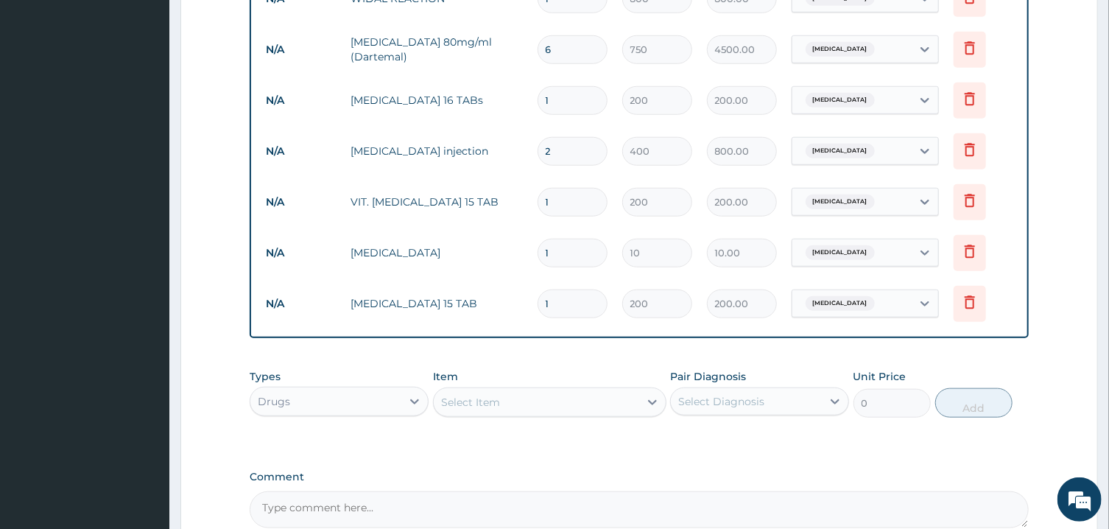
click at [542, 403] on div "Select Item" at bounding box center [536, 402] width 205 height 24
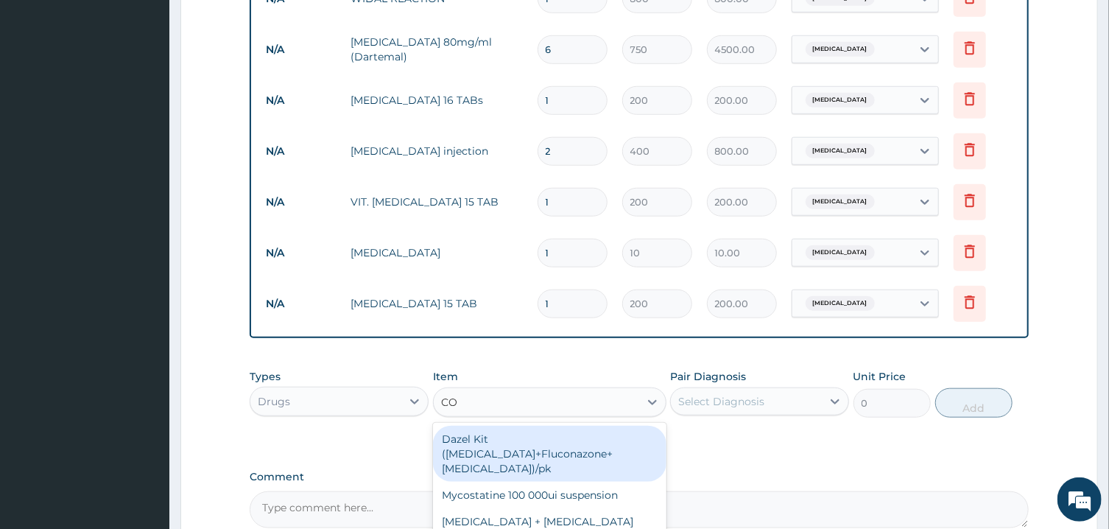
type input "C"
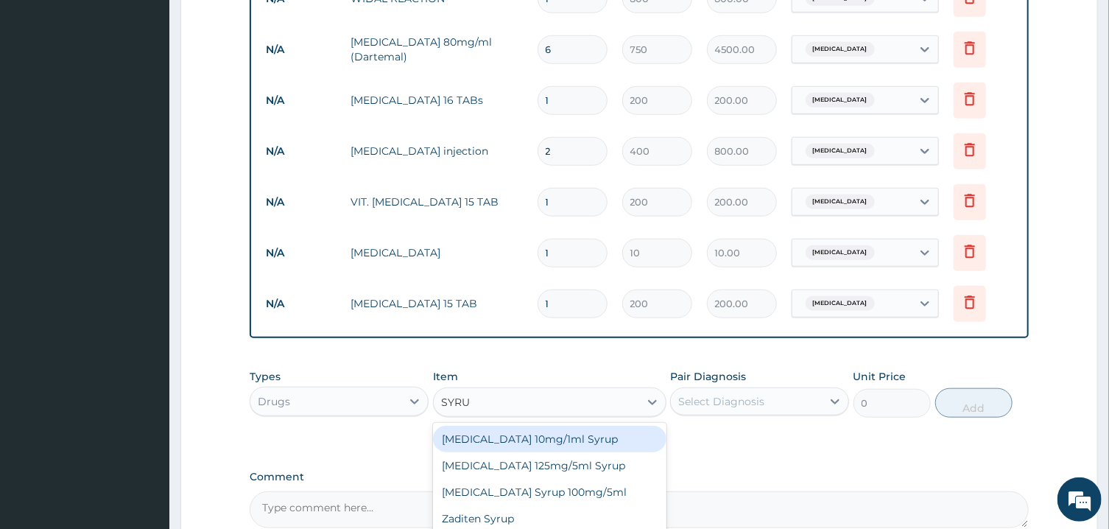
type input "SYRUP"
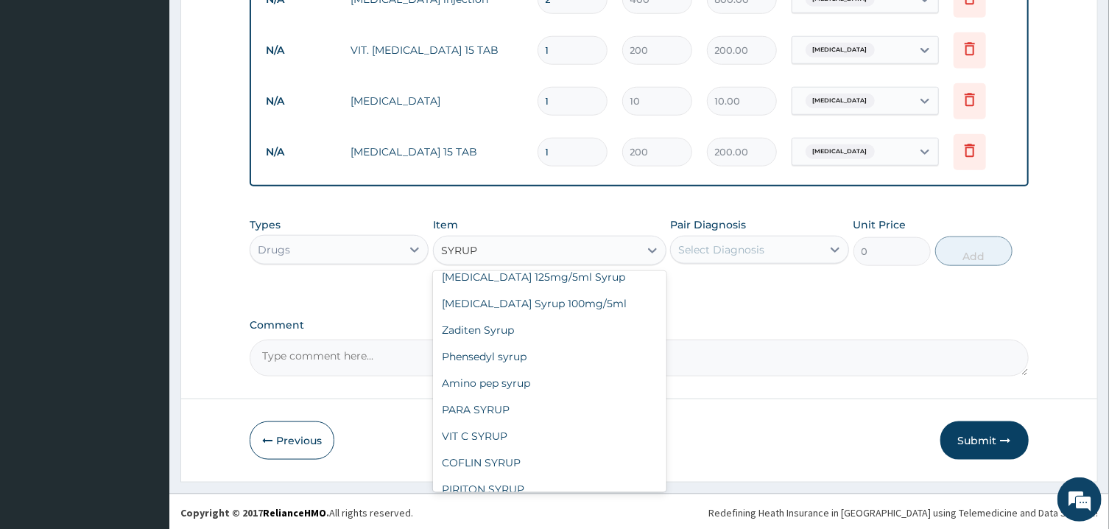
scroll to position [74, 0]
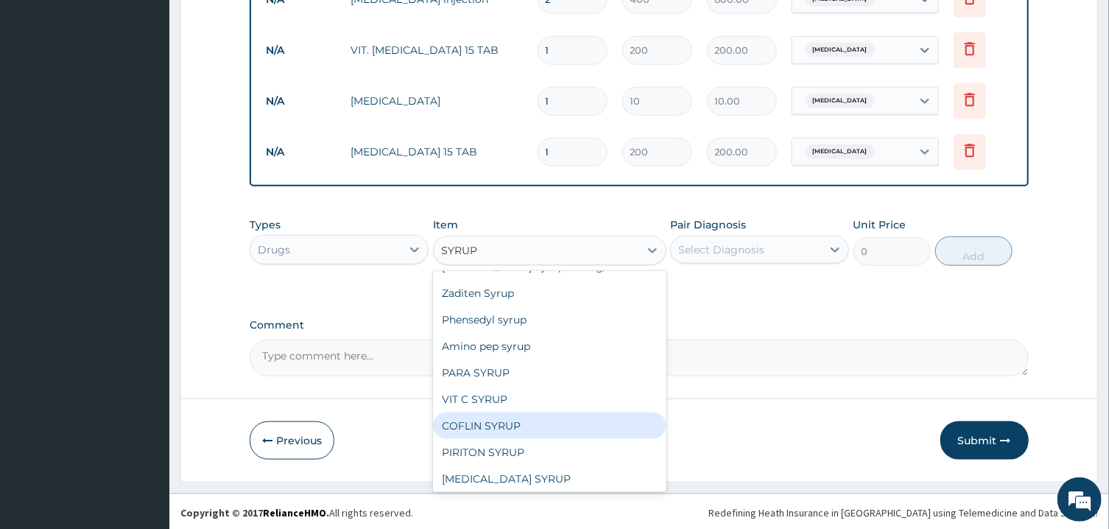
click at [516, 427] on div "COFLIN SYRUP" at bounding box center [549, 425] width 233 height 27
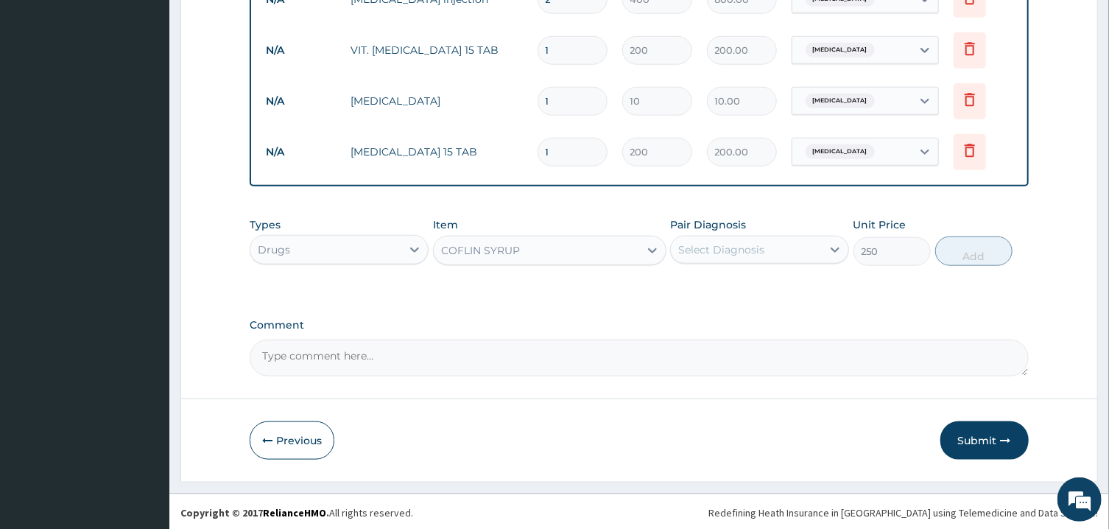
click at [620, 247] on div "COFLIN SYRUP" at bounding box center [536, 251] width 205 height 24
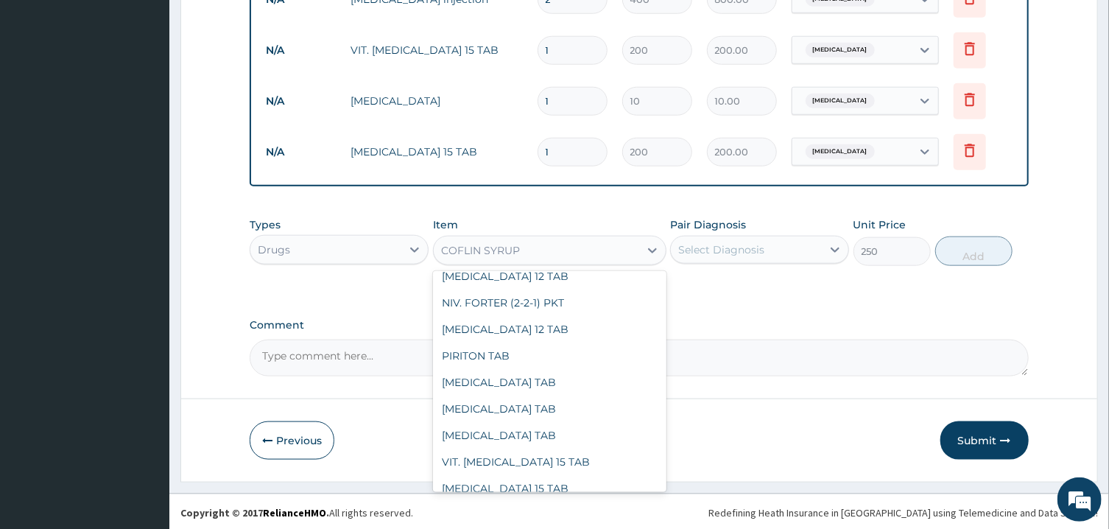
scroll to position [10640, 0]
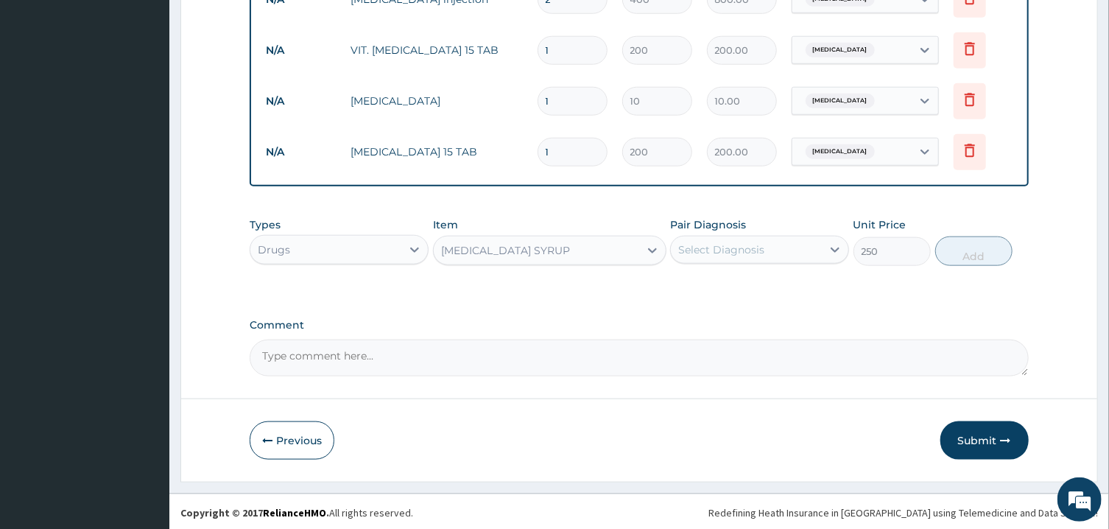
type input "300"
click at [783, 255] on div "Select Diagnosis" at bounding box center [746, 250] width 151 height 24
click at [717, 297] on div "Pyrexia of unknown origin" at bounding box center [759, 287] width 179 height 30
checkbox input "true"
click at [978, 254] on button "Add" at bounding box center [974, 250] width 78 height 29
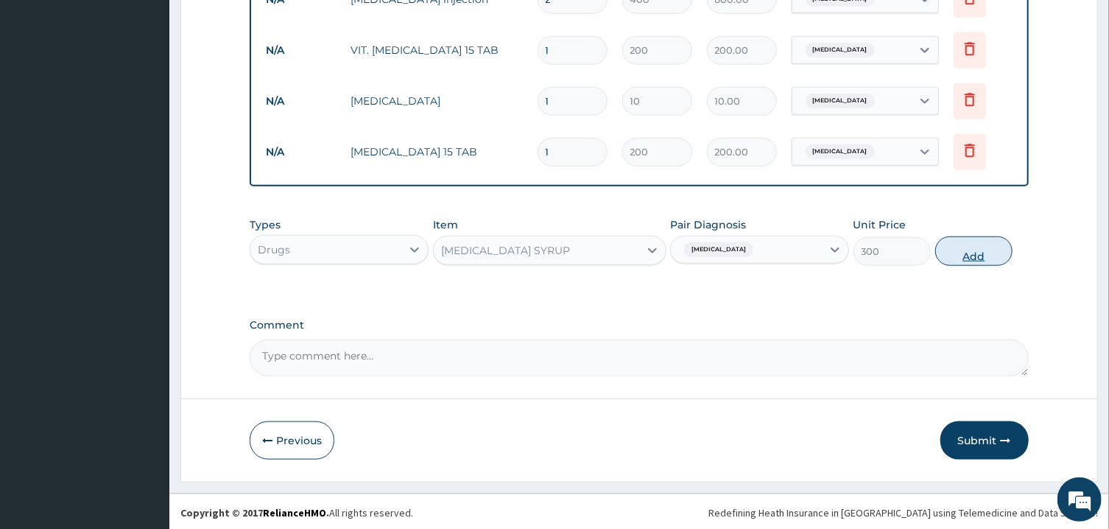
type input "0"
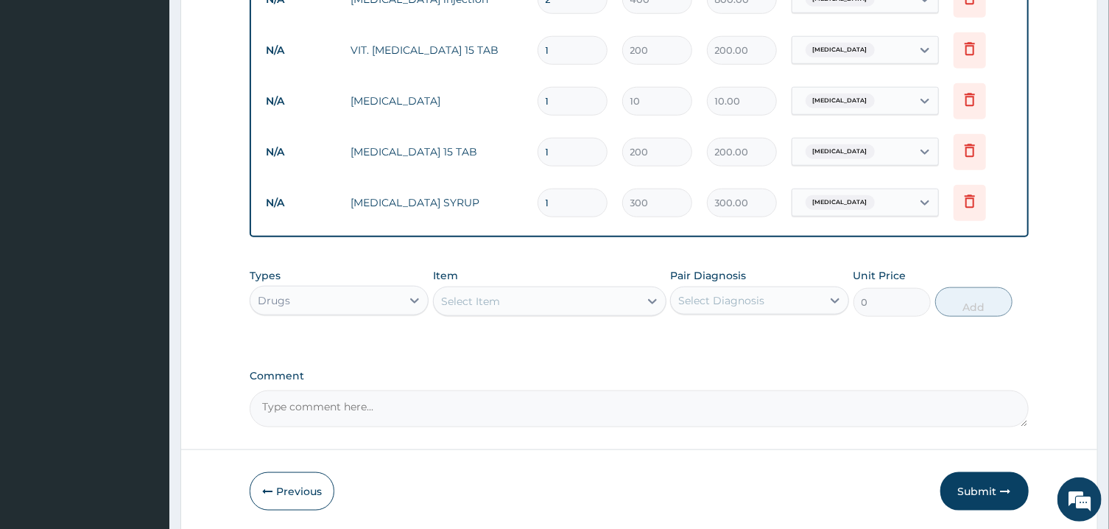
click at [537, 301] on div "Select Item" at bounding box center [536, 301] width 205 height 24
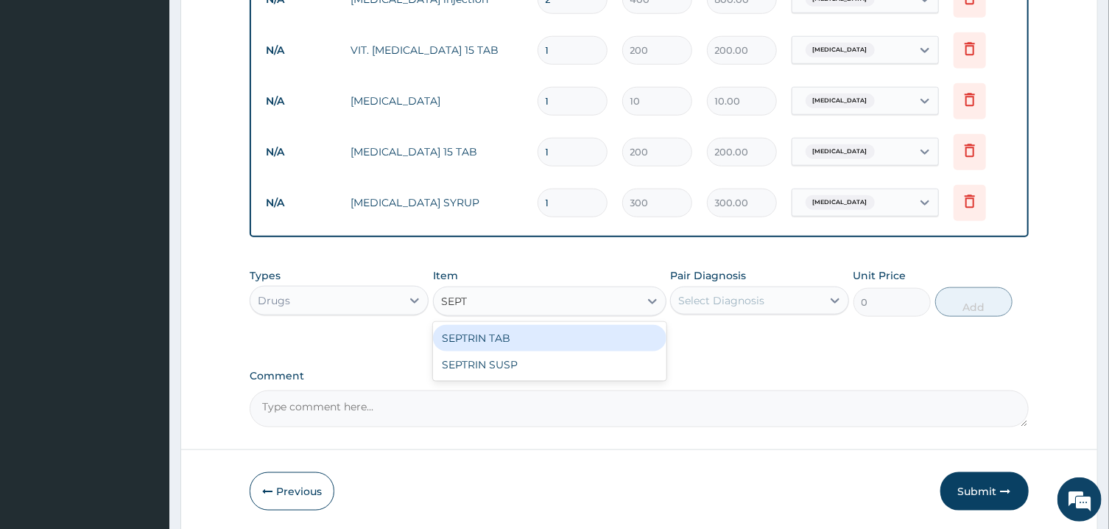
type input "SEPTR"
click at [537, 337] on div "SEPTRIN TAB" at bounding box center [549, 338] width 233 height 27
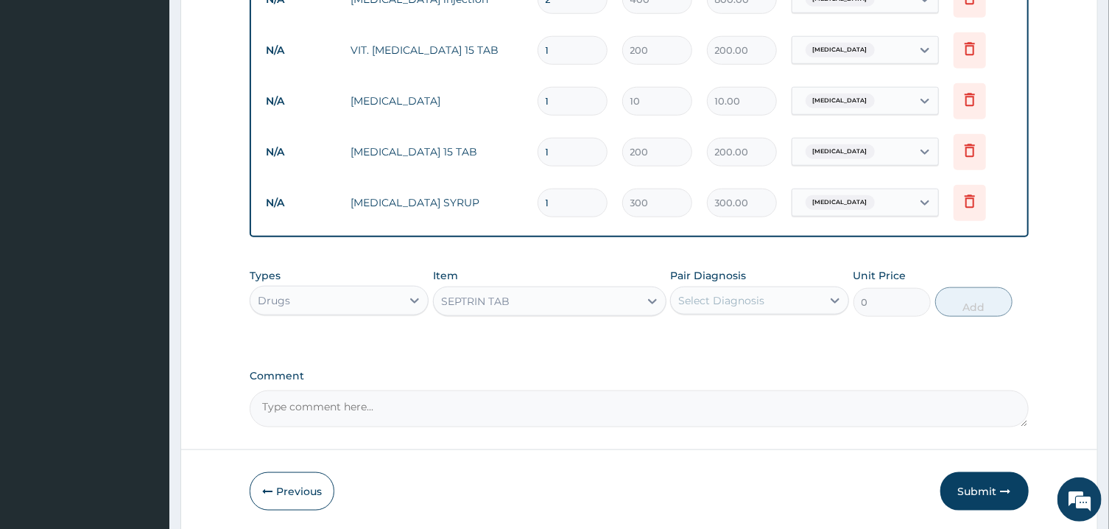
type input "15"
click at [759, 303] on div "Select Diagnosis" at bounding box center [721, 300] width 86 height 15
click at [704, 331] on label "Pyrexia of unknown origin" at bounding box center [739, 336] width 91 height 15
checkbox input "true"
click at [972, 299] on button "Add" at bounding box center [974, 301] width 78 height 29
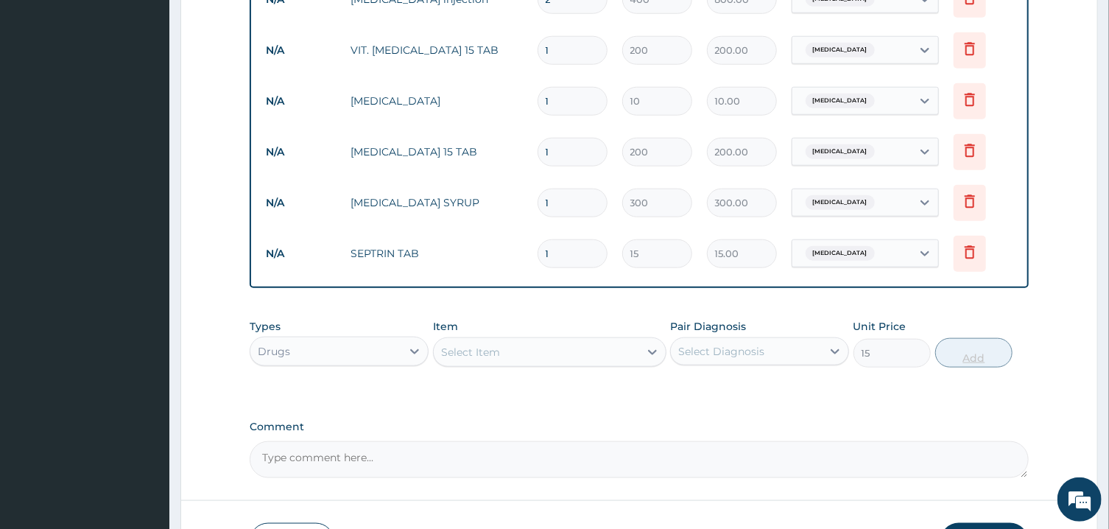
type input "0"
click at [577, 353] on div "Select Item" at bounding box center [536, 352] width 205 height 24
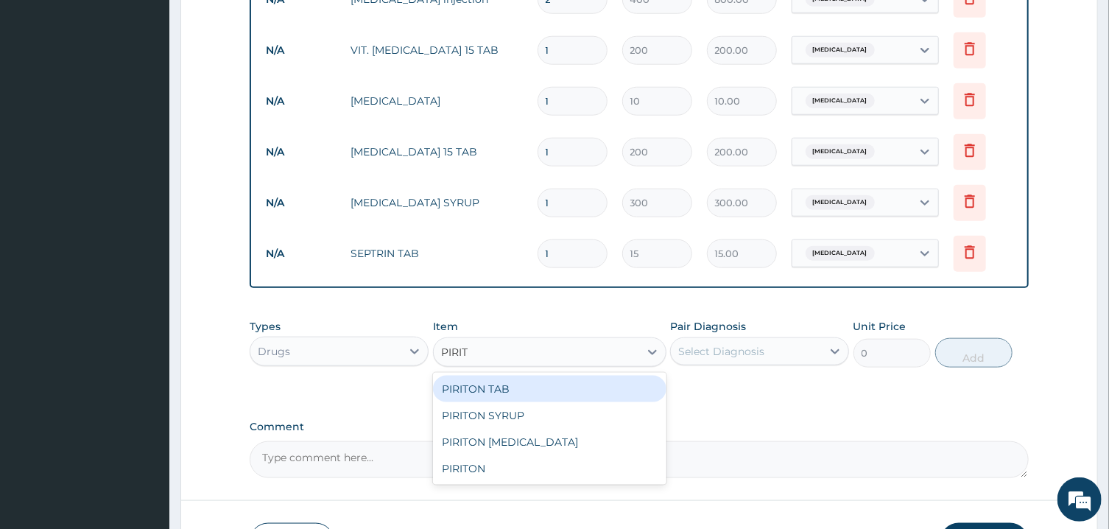
type input "PIRITO"
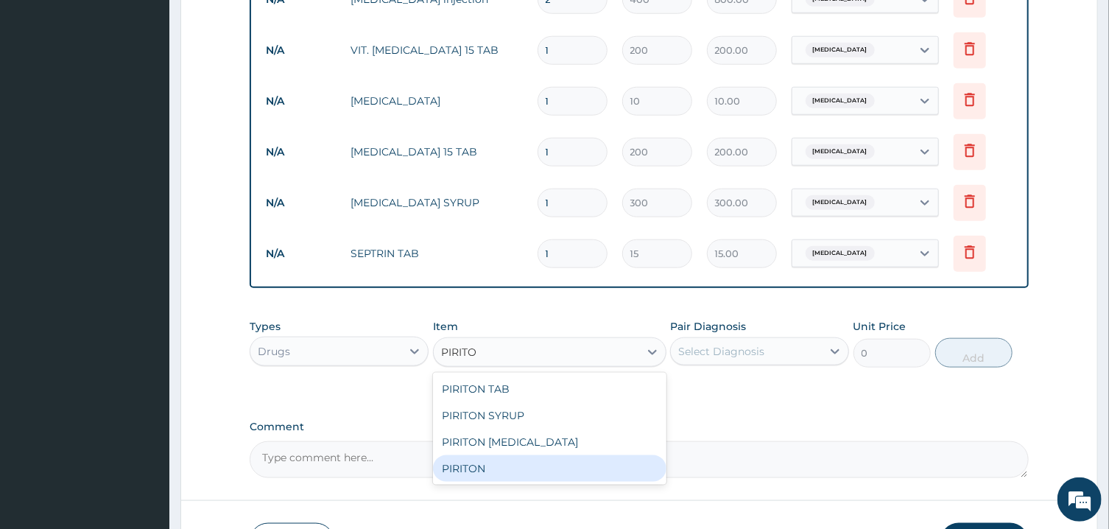
click at [484, 465] on div "PIRITON" at bounding box center [549, 468] width 233 height 27
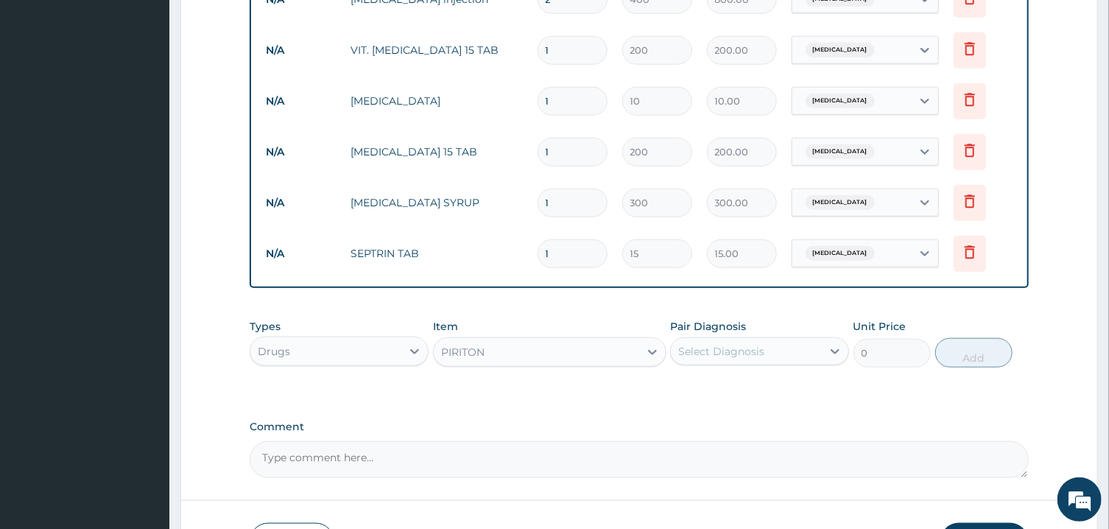
type input "200"
click at [622, 358] on div "PIRITON" at bounding box center [536, 352] width 205 height 24
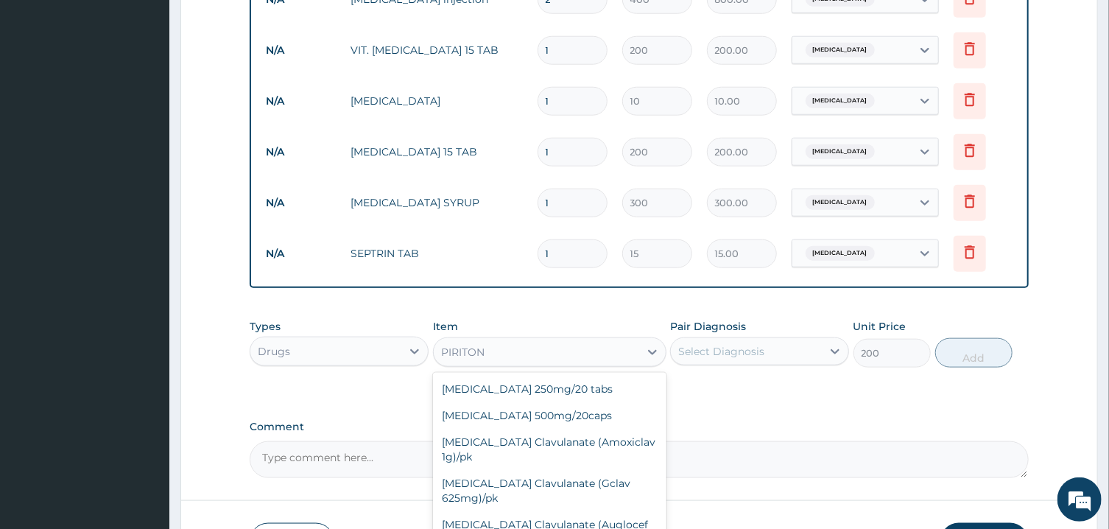
scroll to position [11351, 0]
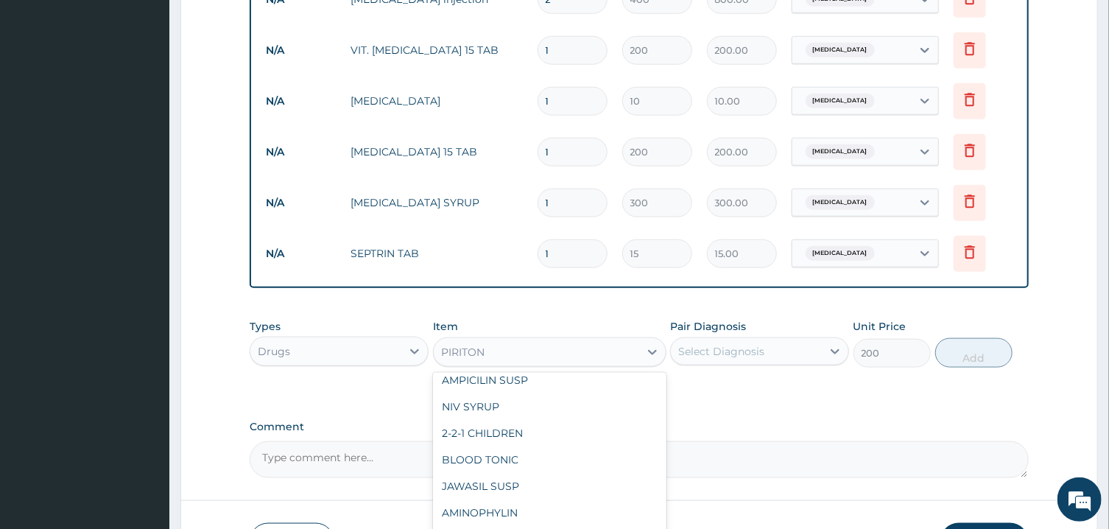
click at [713, 353] on div "Select Diagnosis" at bounding box center [721, 351] width 86 height 15
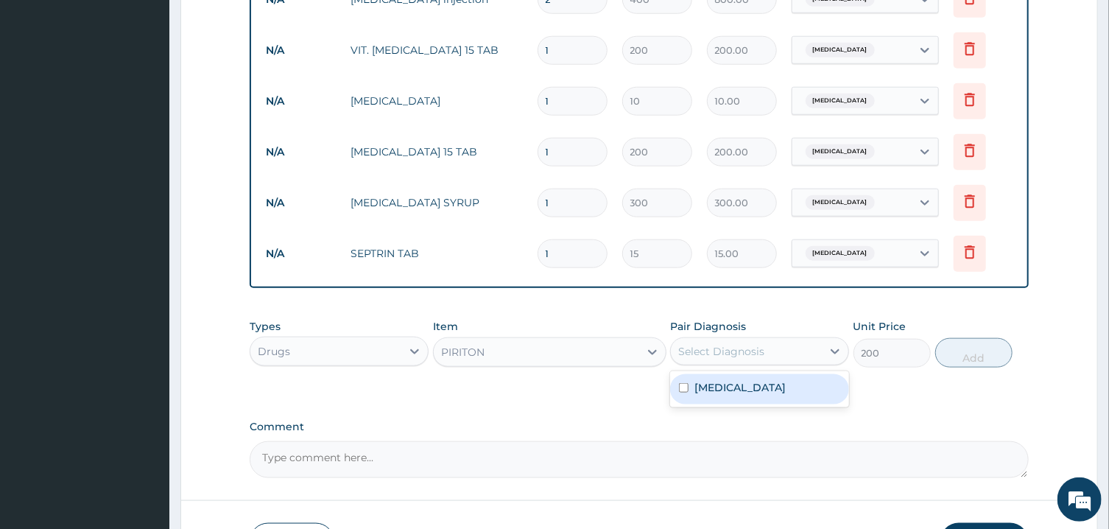
click at [718, 389] on label "Pyrexia of unknown origin" at bounding box center [739, 387] width 91 height 15
checkbox input "true"
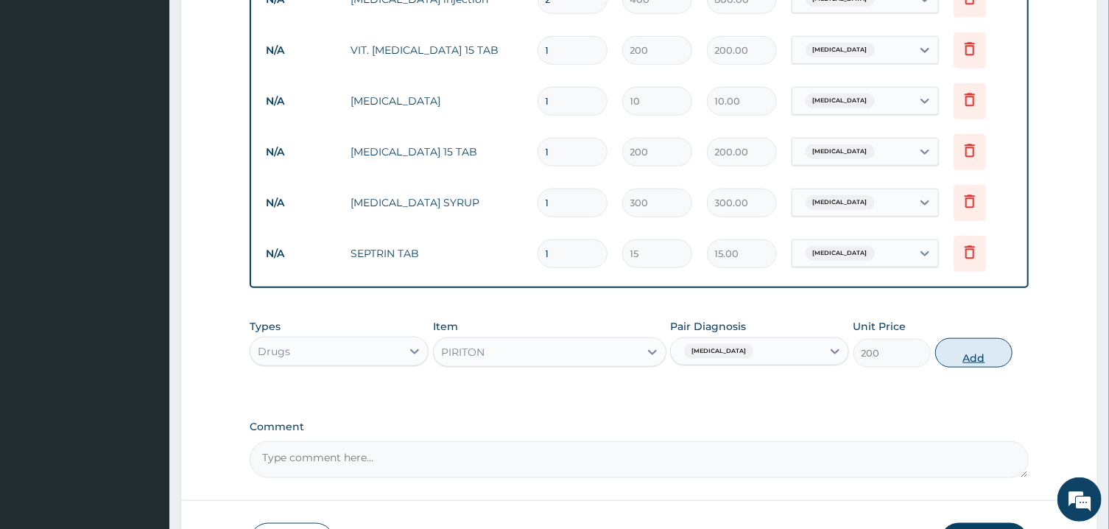
click at [978, 351] on button "Add" at bounding box center [974, 352] width 78 height 29
type input "0"
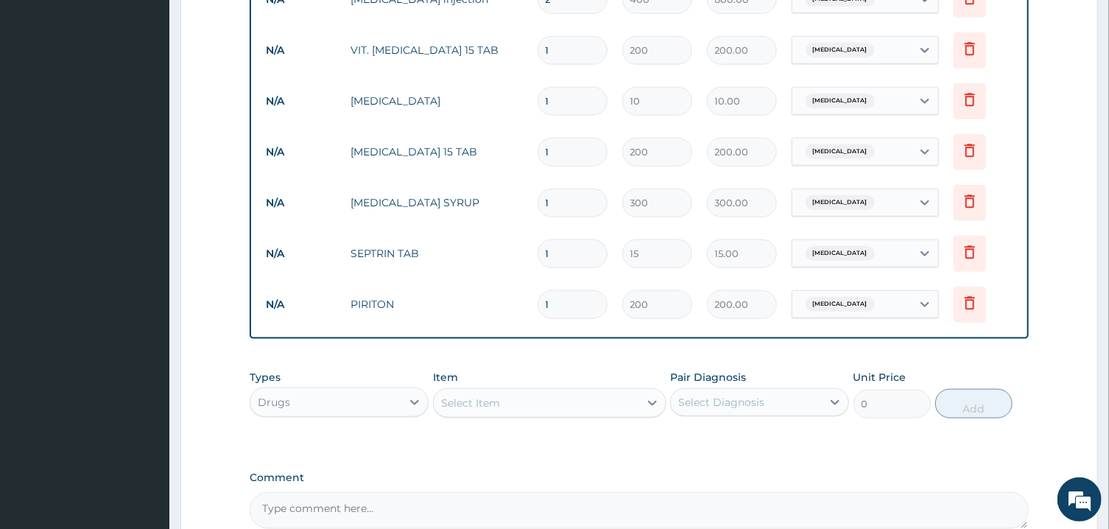
scroll to position [124, 0]
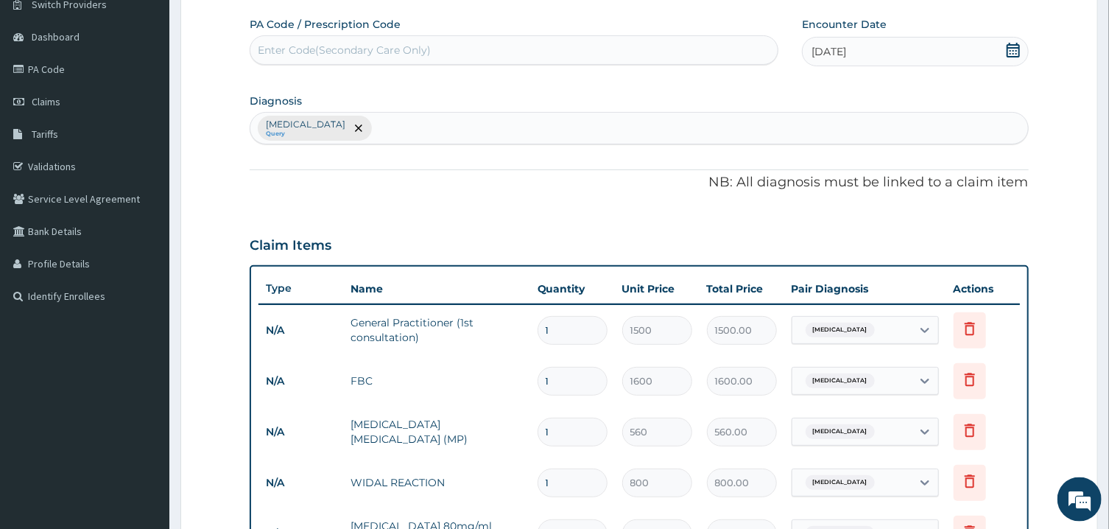
click at [544, 125] on div "Pyrexia of unknown origin Query" at bounding box center [638, 128] width 777 height 31
type input "UPPER RES"
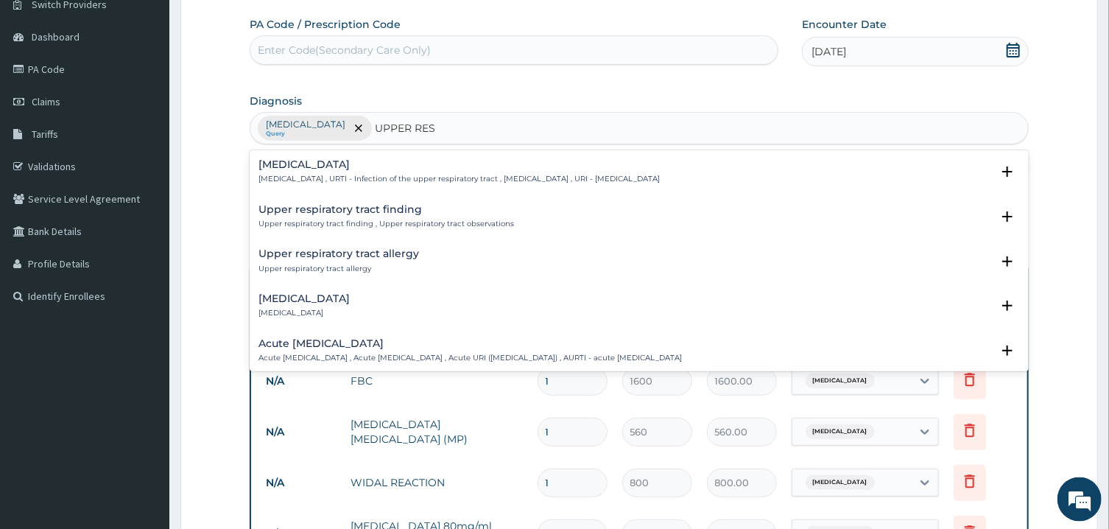
click at [552, 167] on h4 "Upper respiratory infection" at bounding box center [458, 164] width 401 height 11
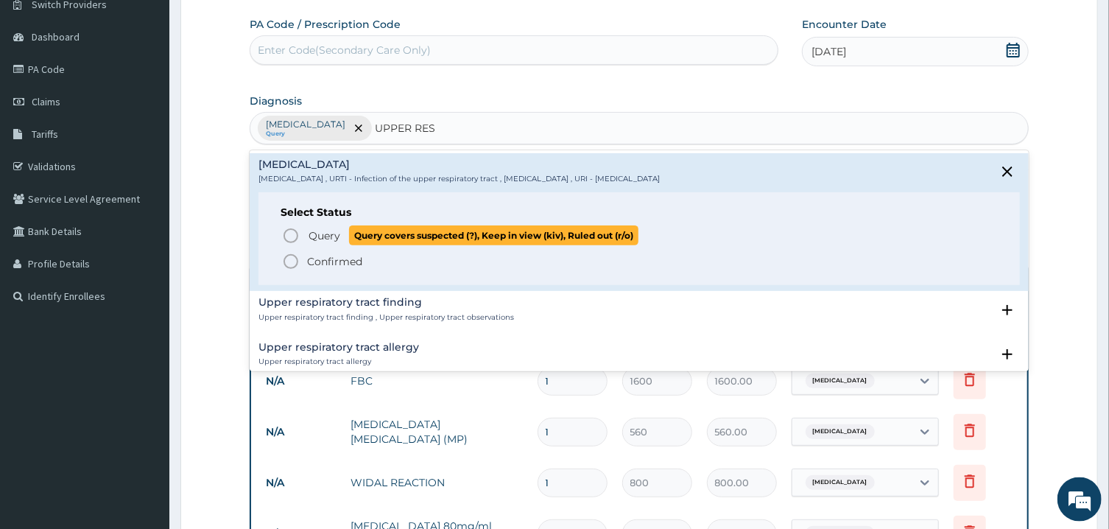
click at [292, 239] on icon "status option query" at bounding box center [291, 236] width 18 height 18
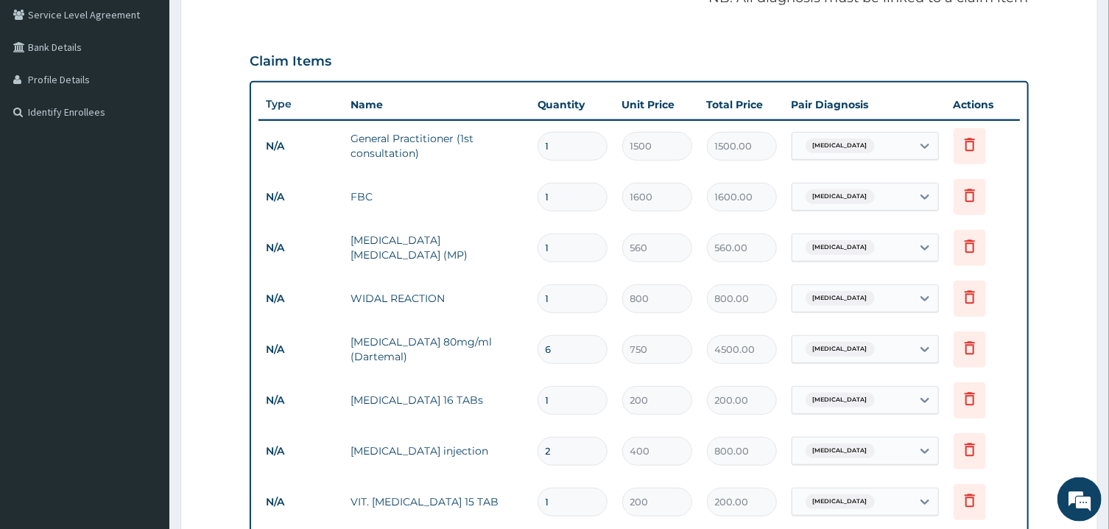
scroll to position [342, 0]
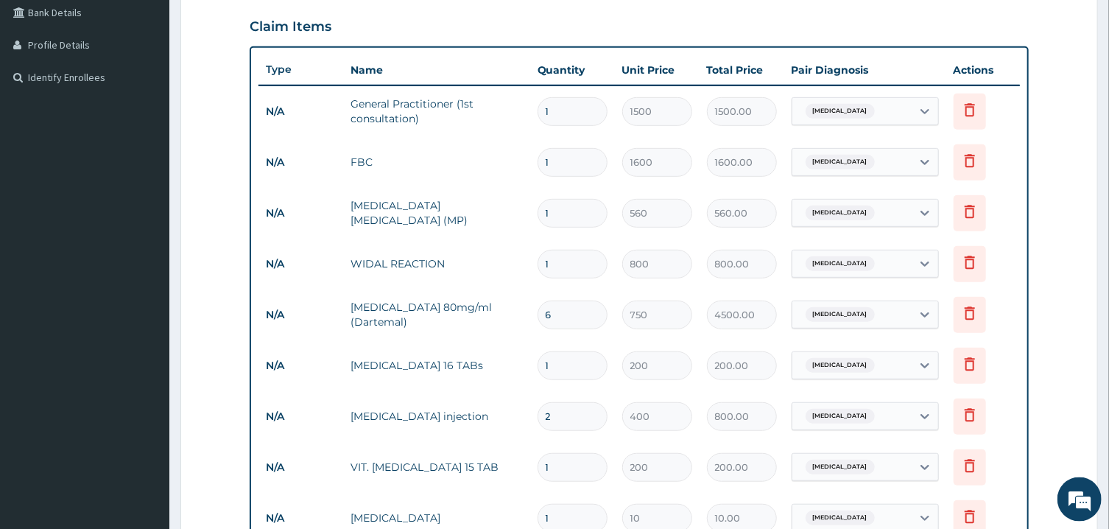
click at [908, 112] on div "Pyrexia of unknown origin" at bounding box center [851, 111] width 119 height 25
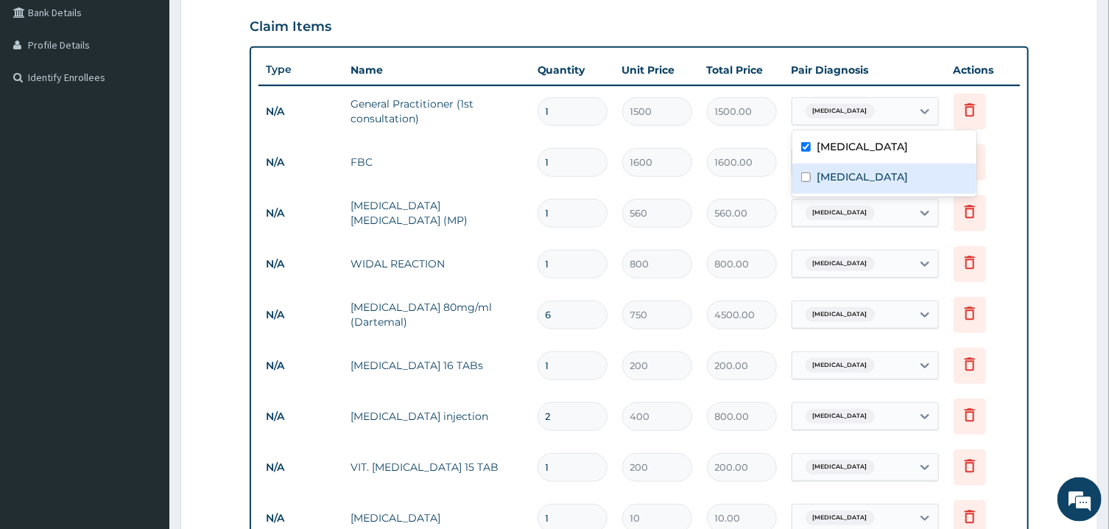
click at [808, 174] on input "checkbox" at bounding box center [806, 177] width 10 height 10
checkbox input "true"
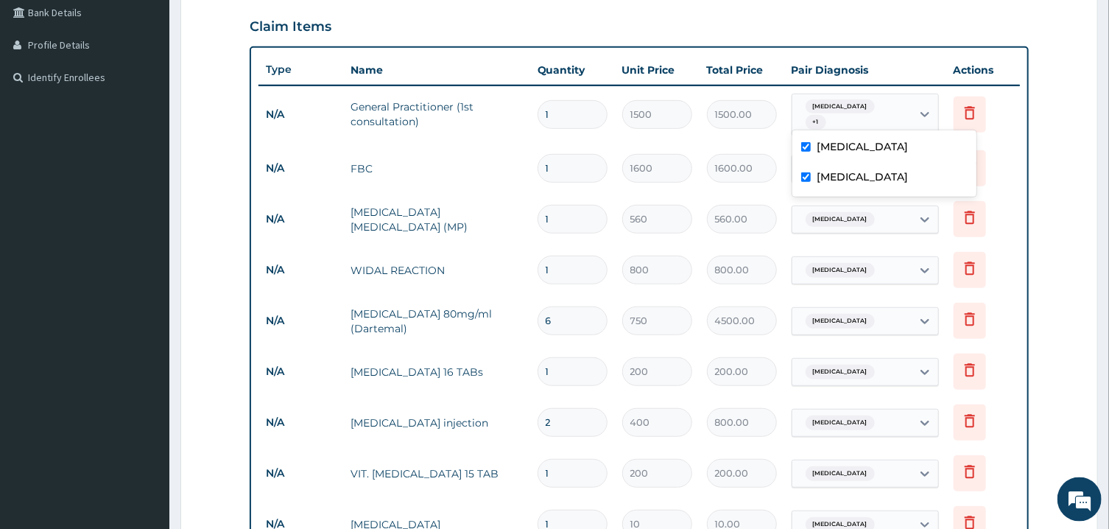
click at [830, 216] on span "Pyrexia of unknown origin" at bounding box center [839, 219] width 69 height 15
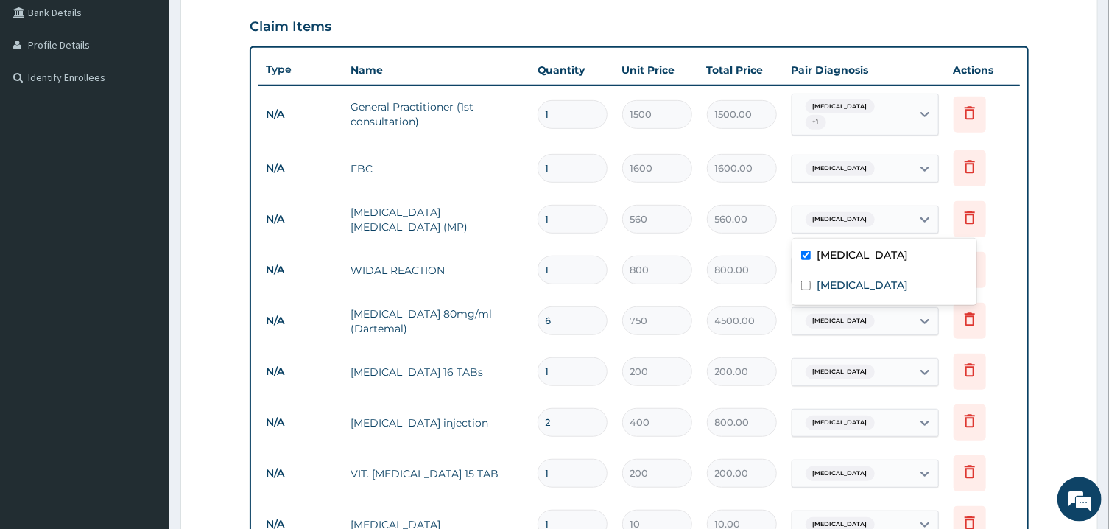
click at [875, 169] on span "Pyrexia of unknown origin" at bounding box center [839, 168] width 69 height 15
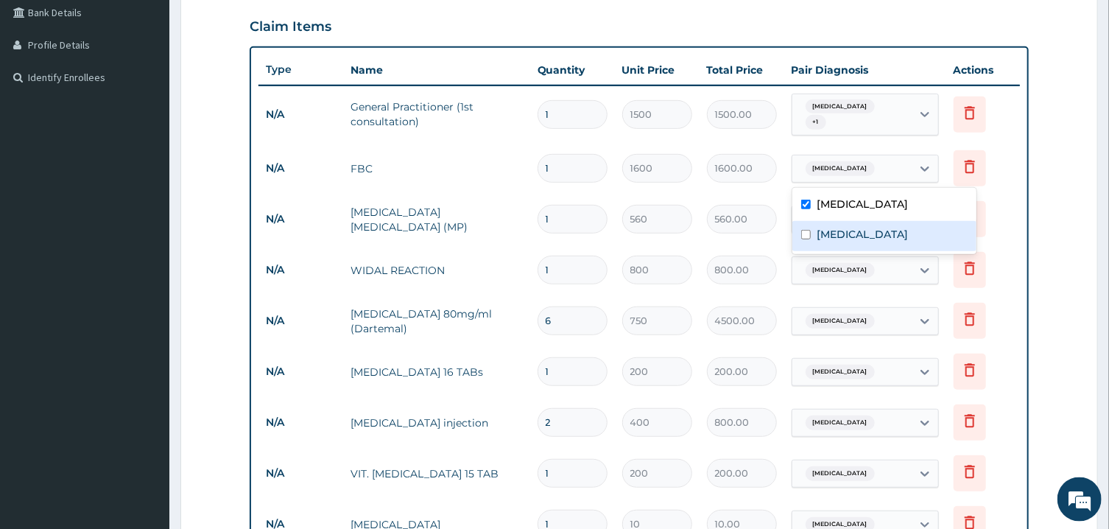
click at [808, 233] on input "checkbox" at bounding box center [806, 235] width 10 height 10
checkbox input "true"
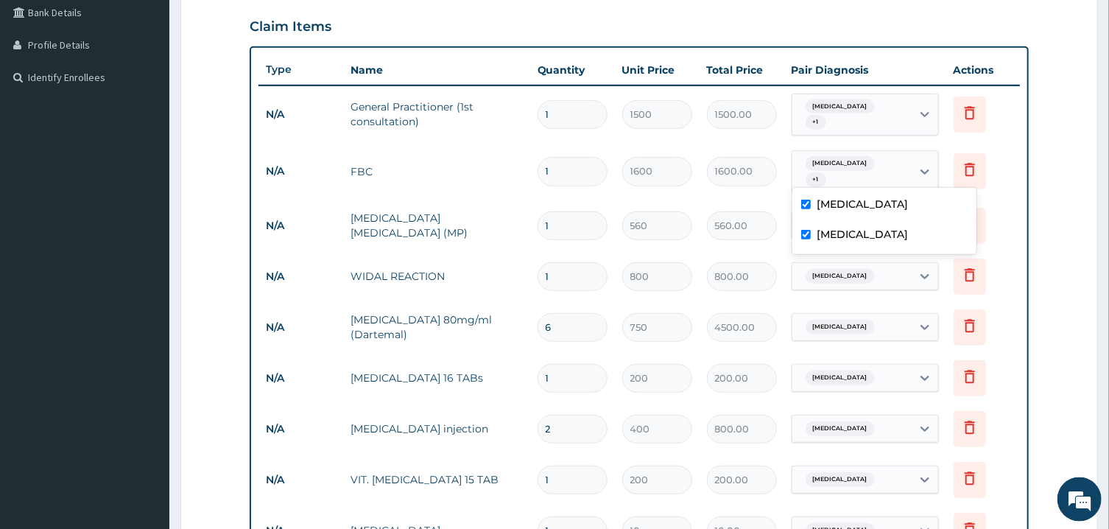
click at [827, 327] on span "Pyrexia of unknown origin" at bounding box center [839, 326] width 69 height 15
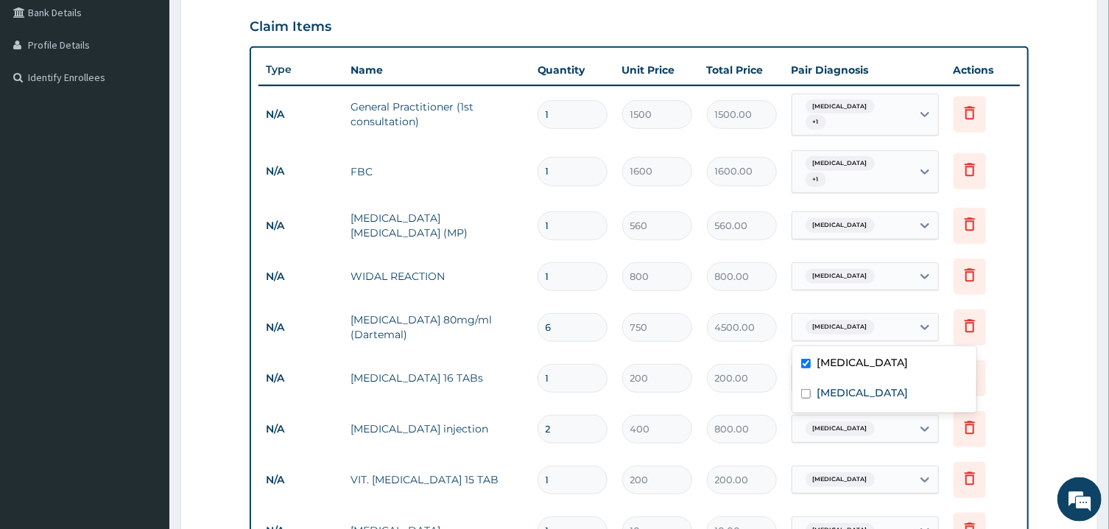
click at [852, 222] on span "Pyrexia of unknown origin" at bounding box center [839, 225] width 69 height 15
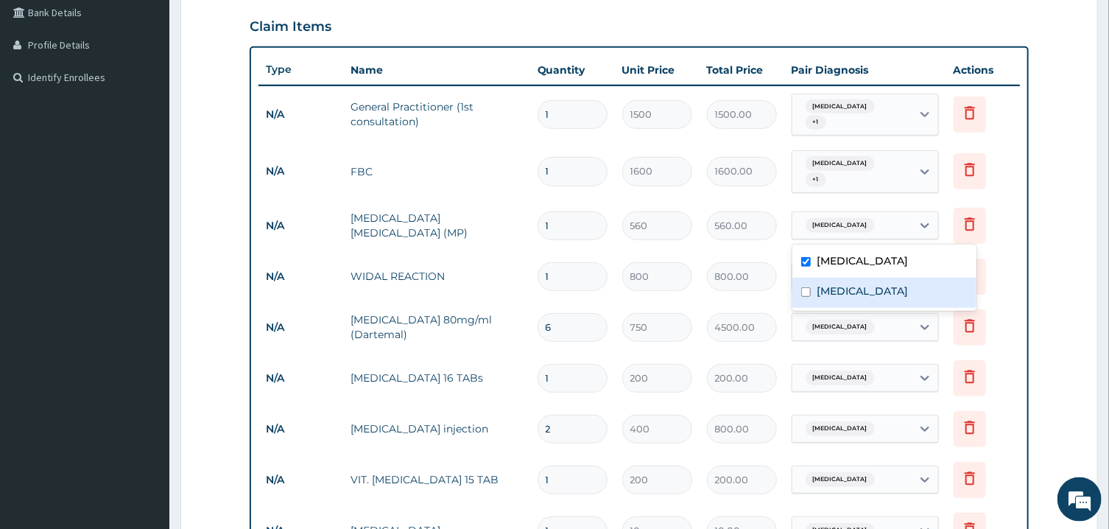
click at [808, 289] on input "checkbox" at bounding box center [806, 292] width 10 height 10
checkbox input "true"
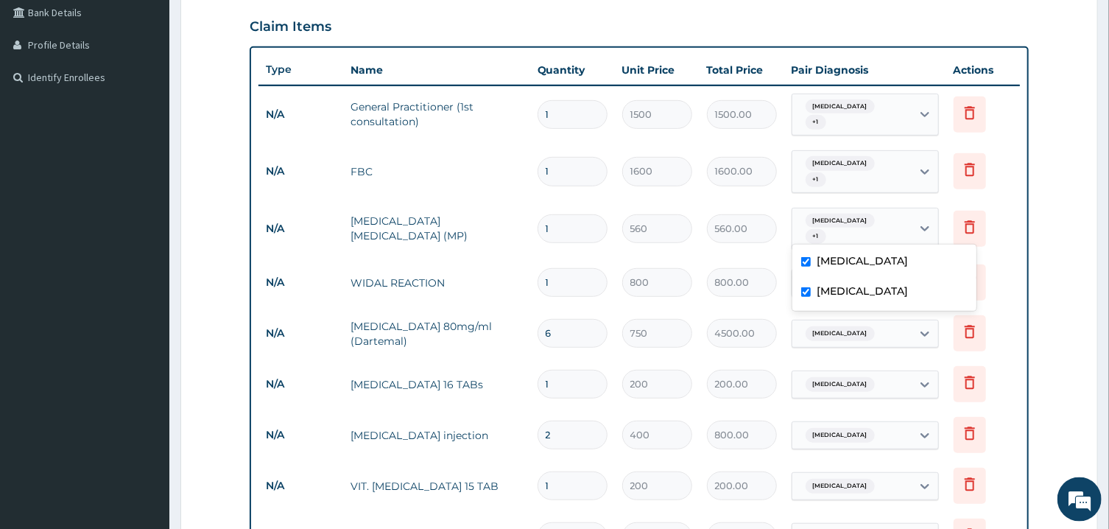
click at [806, 331] on span "Pyrexia of unknown origin" at bounding box center [839, 333] width 69 height 15
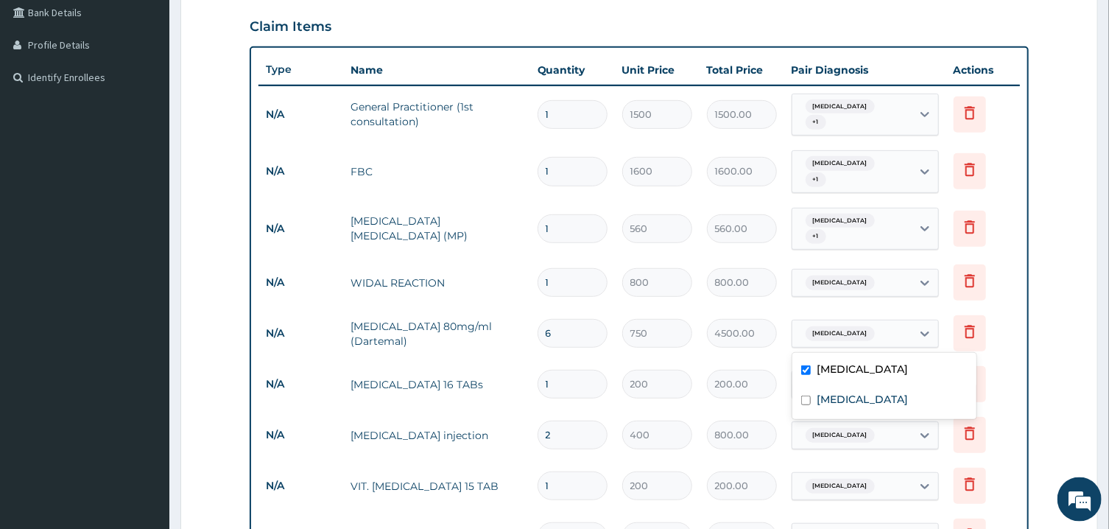
click at [851, 280] on span "Pyrexia of unknown origin" at bounding box center [839, 282] width 69 height 15
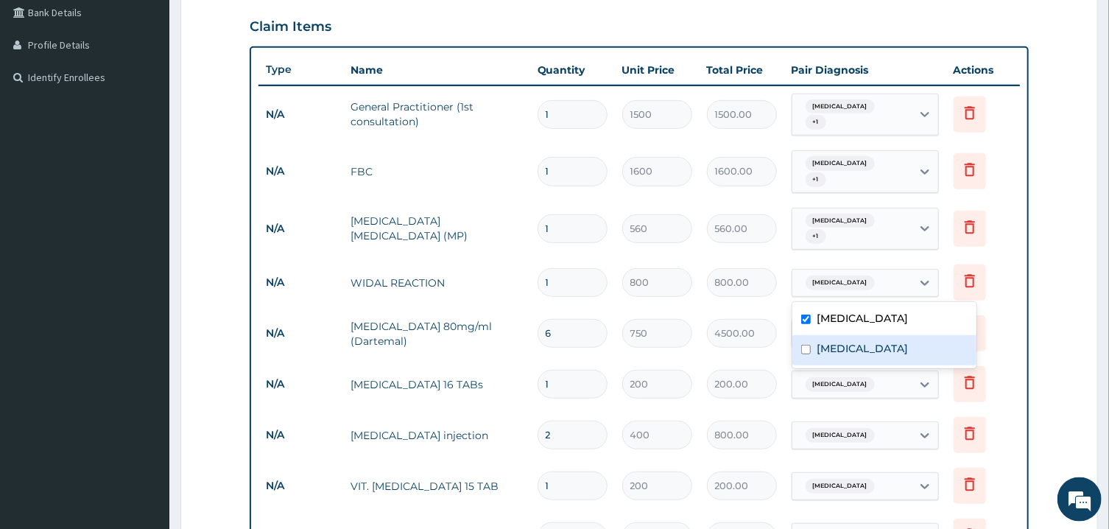
click at [805, 350] on input "checkbox" at bounding box center [806, 350] width 10 height 10
checkbox input "true"
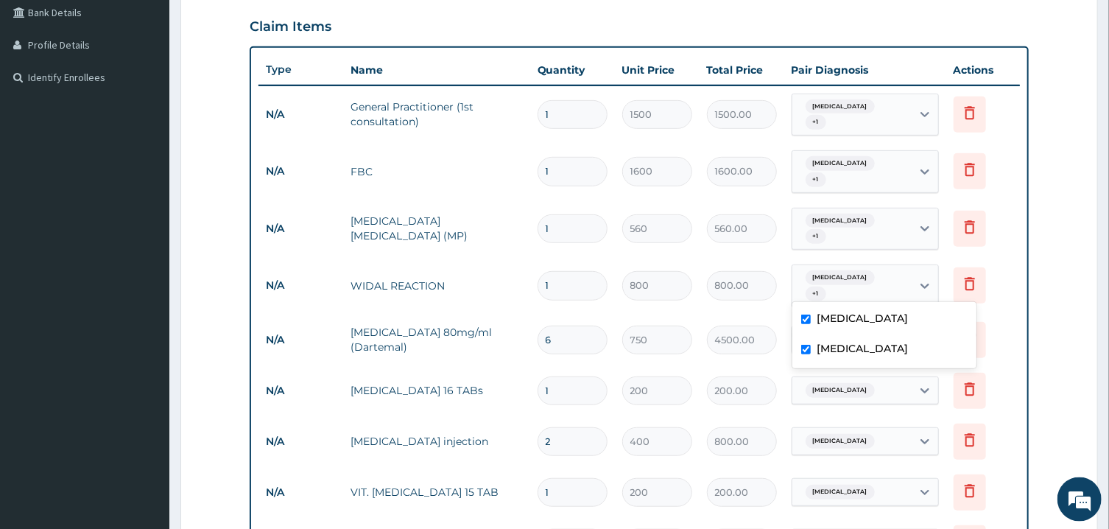
click at [834, 387] on span "Pyrexia of unknown origin" at bounding box center [839, 390] width 69 height 15
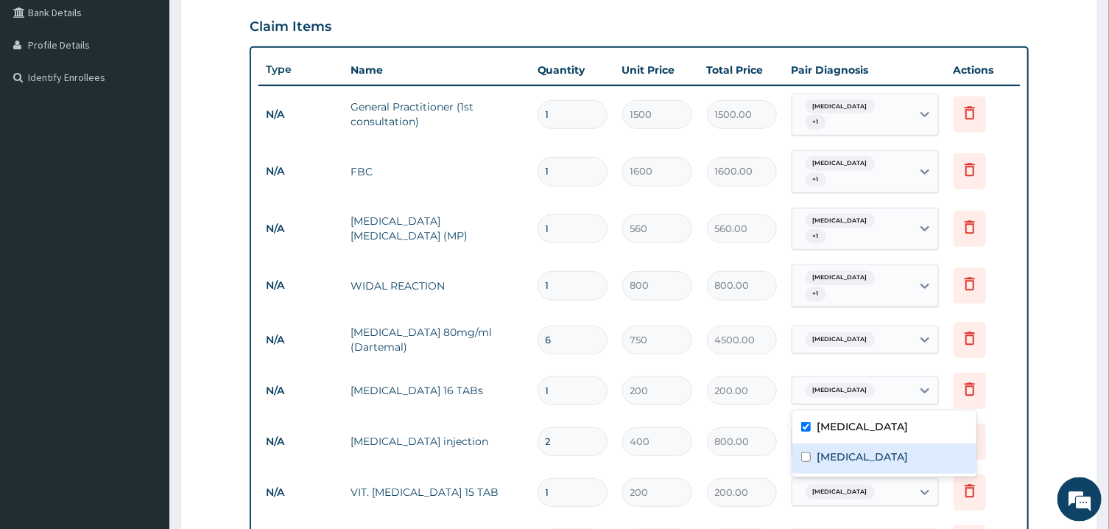
click at [805, 462] on div "Upper respiratory infection" at bounding box center [884, 458] width 184 height 30
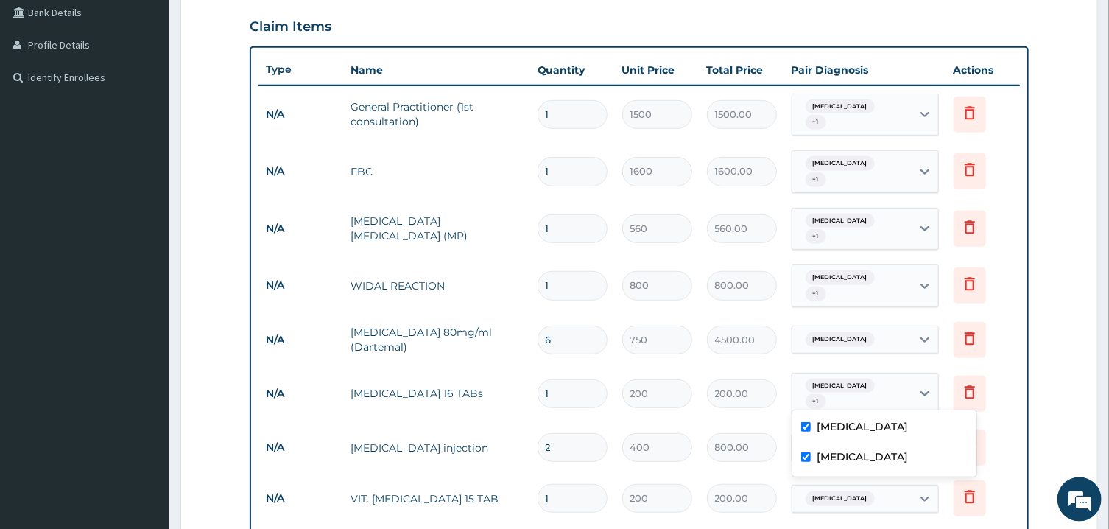
checkbox input "true"
click at [833, 365] on td "option Upper respiratory infection, selected. option Pyrexia of unknown origin …" at bounding box center [865, 393] width 162 height 57
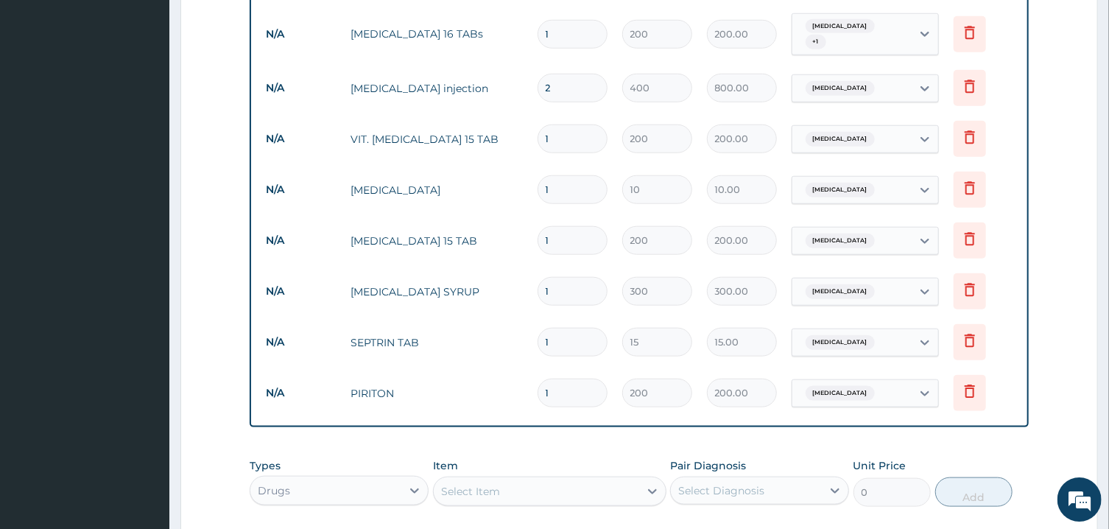
scroll to position [696, 0]
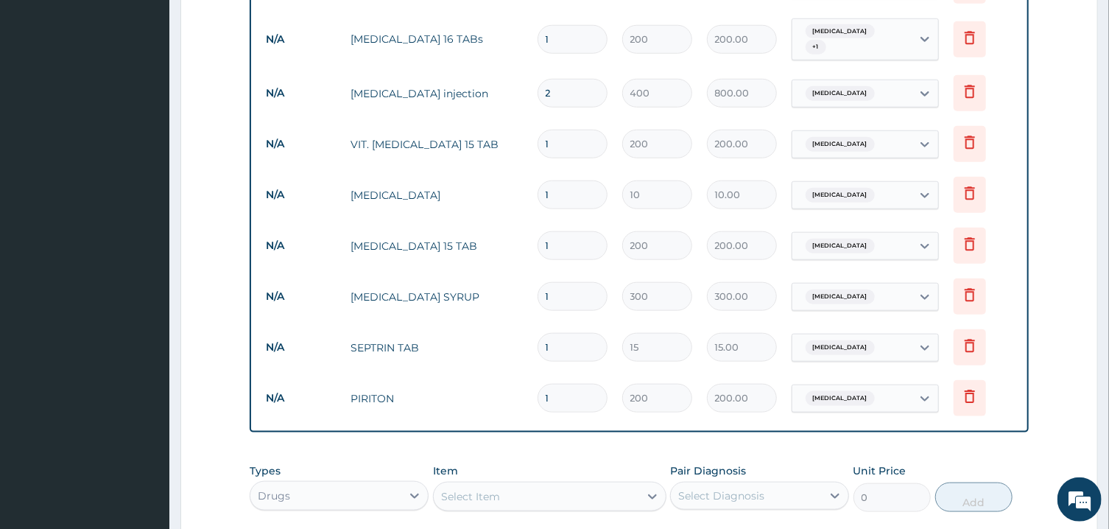
click at [859, 99] on span "Pyrexia of unknown origin" at bounding box center [839, 93] width 69 height 15
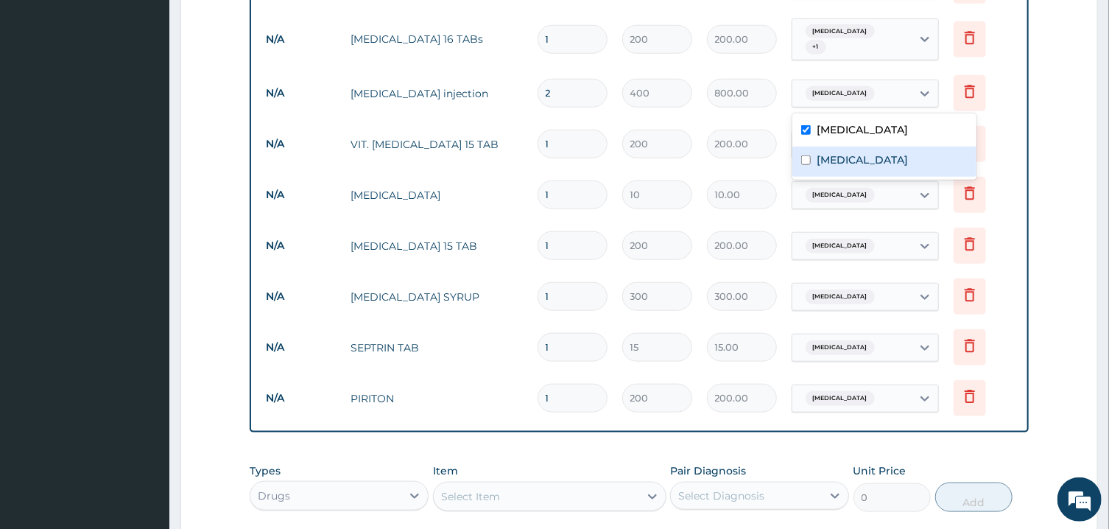
click at [805, 154] on div "Upper respiratory infection" at bounding box center [884, 161] width 184 height 30
checkbox input "true"
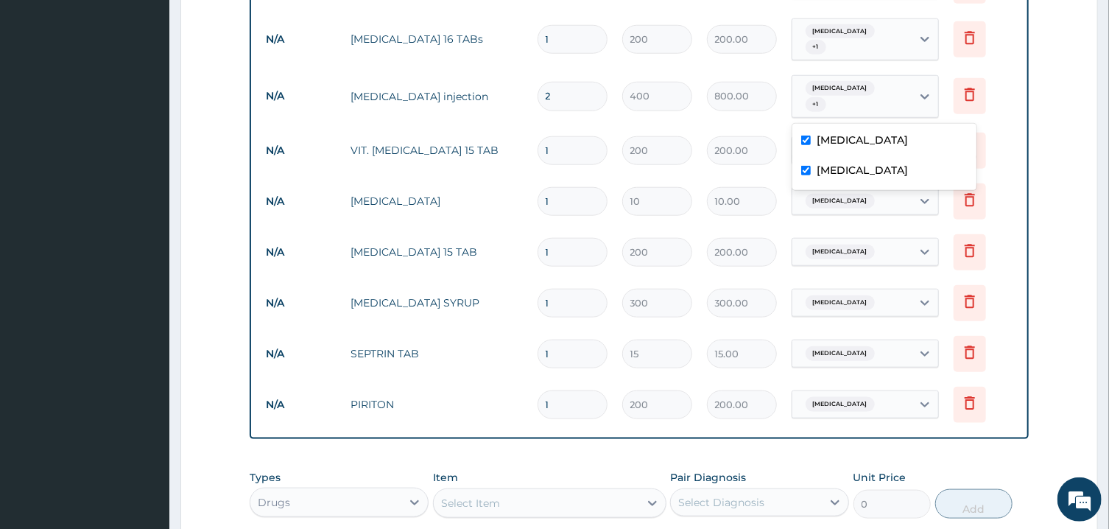
click at [875, 205] on span "Pyrexia of unknown origin" at bounding box center [839, 201] width 69 height 15
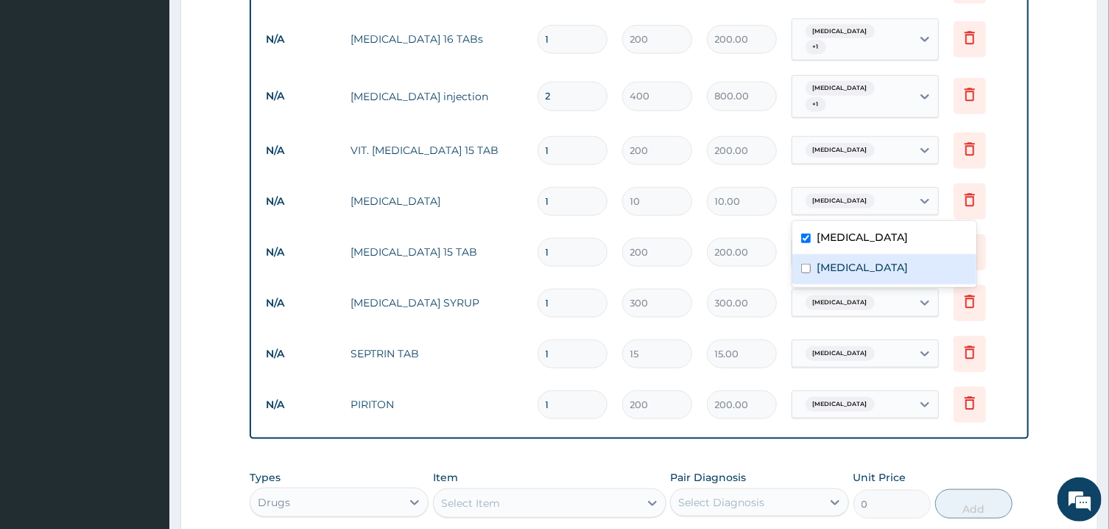
click at [805, 269] on input "checkbox" at bounding box center [806, 269] width 10 height 10
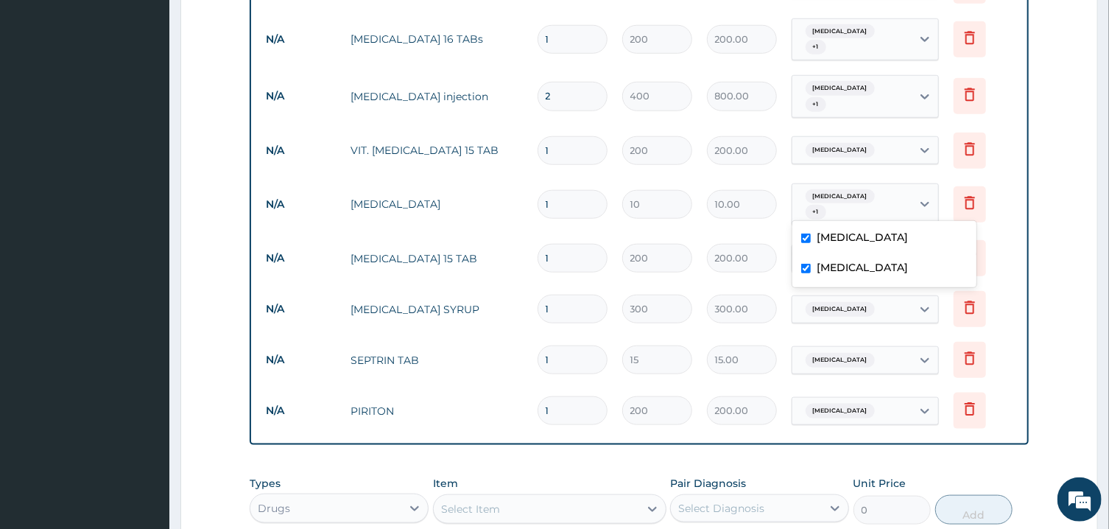
click at [805, 269] on input "checkbox" at bounding box center [806, 269] width 10 height 10
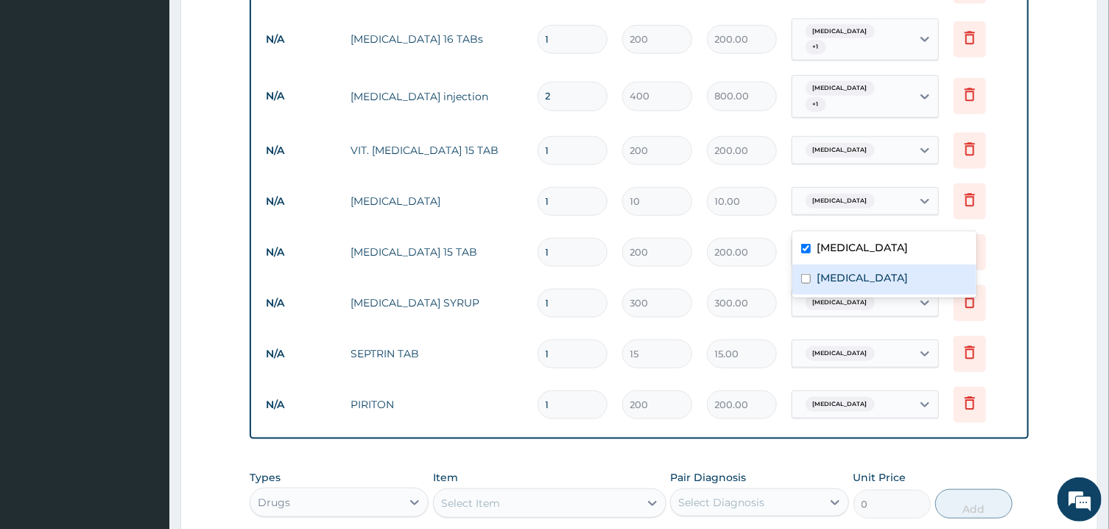
click at [805, 280] on input "checkbox" at bounding box center [806, 279] width 10 height 10
checkbox input "true"
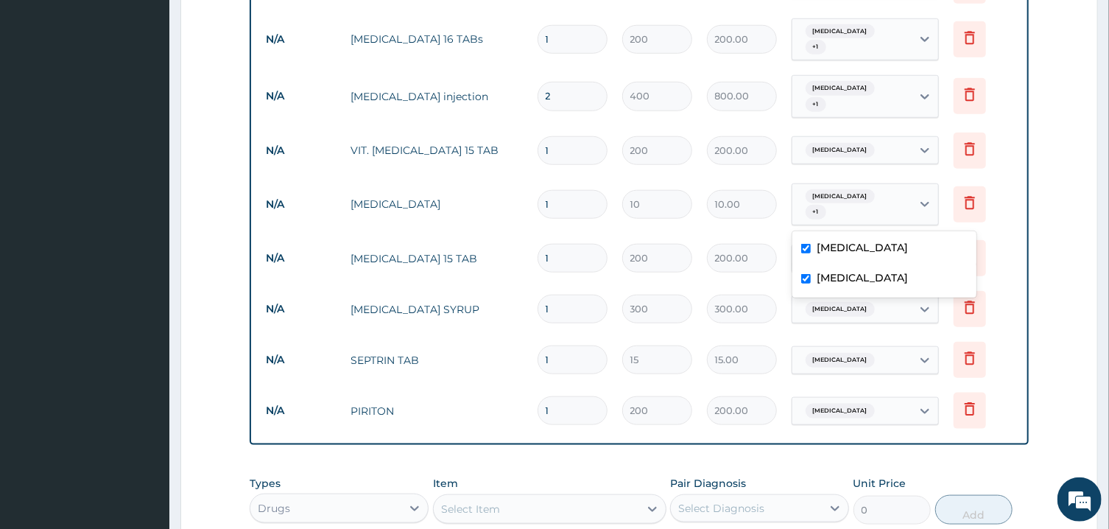
click at [830, 152] on span "Pyrexia of unknown origin" at bounding box center [839, 150] width 69 height 15
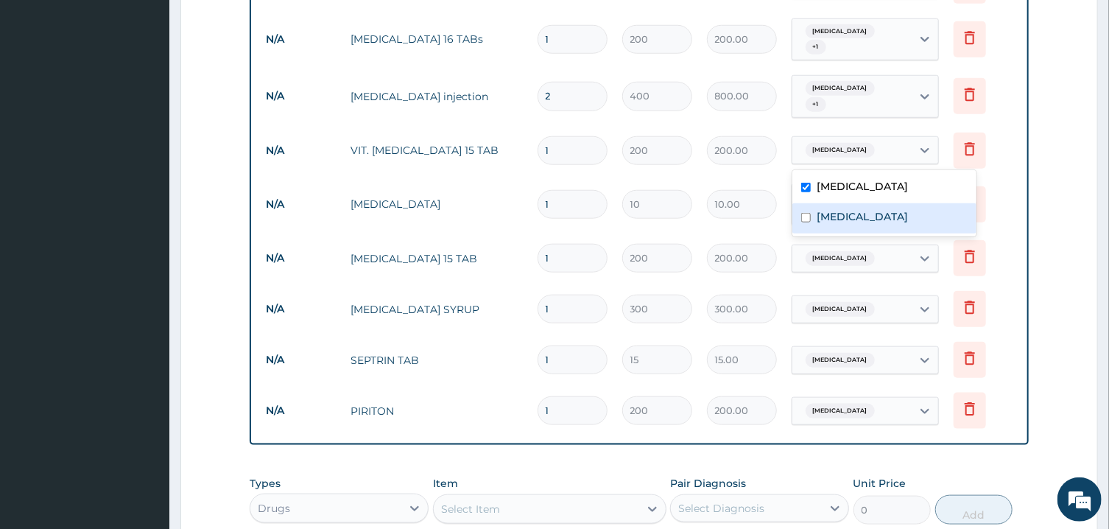
click at [803, 217] on input "checkbox" at bounding box center [806, 218] width 10 height 10
checkbox input "true"
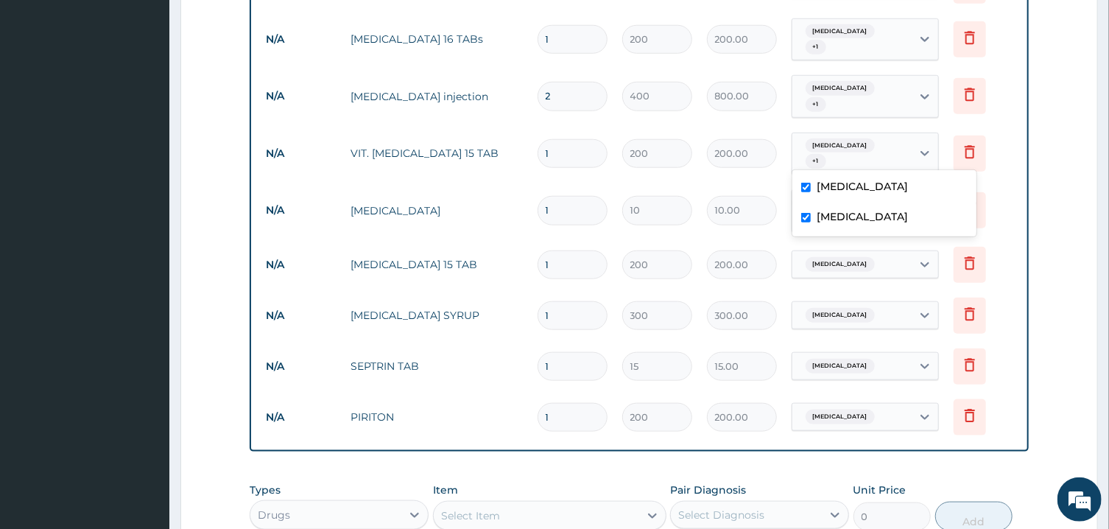
click at [827, 311] on span "Pyrexia of unknown origin" at bounding box center [839, 315] width 69 height 15
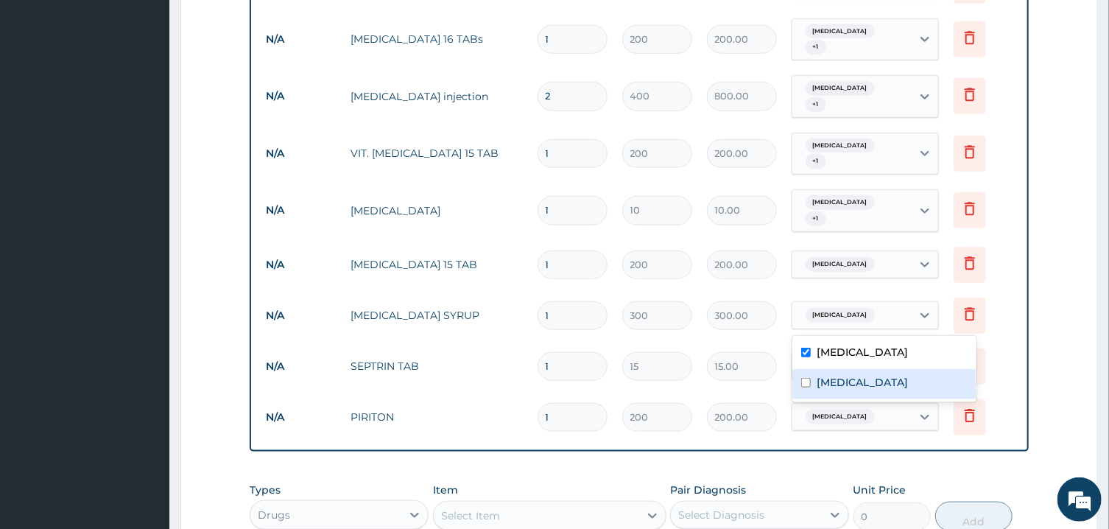
click at [806, 388] on div "Upper respiratory infection" at bounding box center [884, 384] width 184 height 30
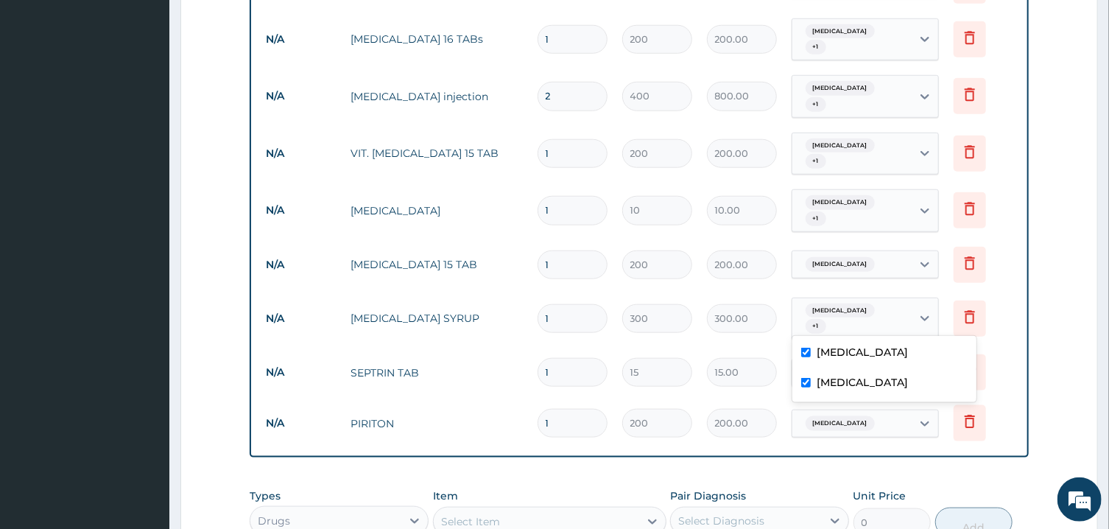
checkbox input "true"
click at [830, 266] on span "Pyrexia of unknown origin" at bounding box center [839, 264] width 69 height 15
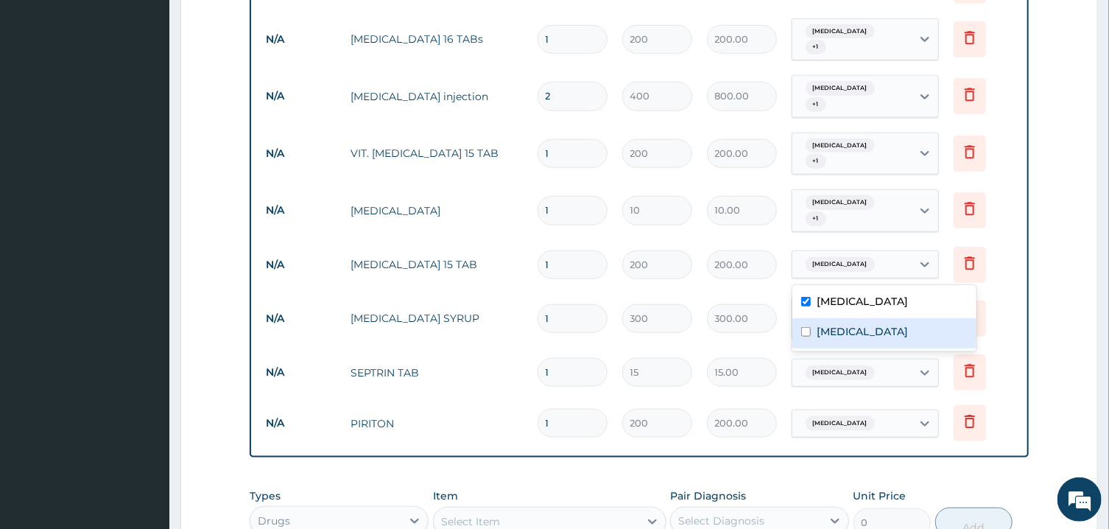
click at [802, 339] on div "Upper respiratory infection" at bounding box center [884, 333] width 184 height 30
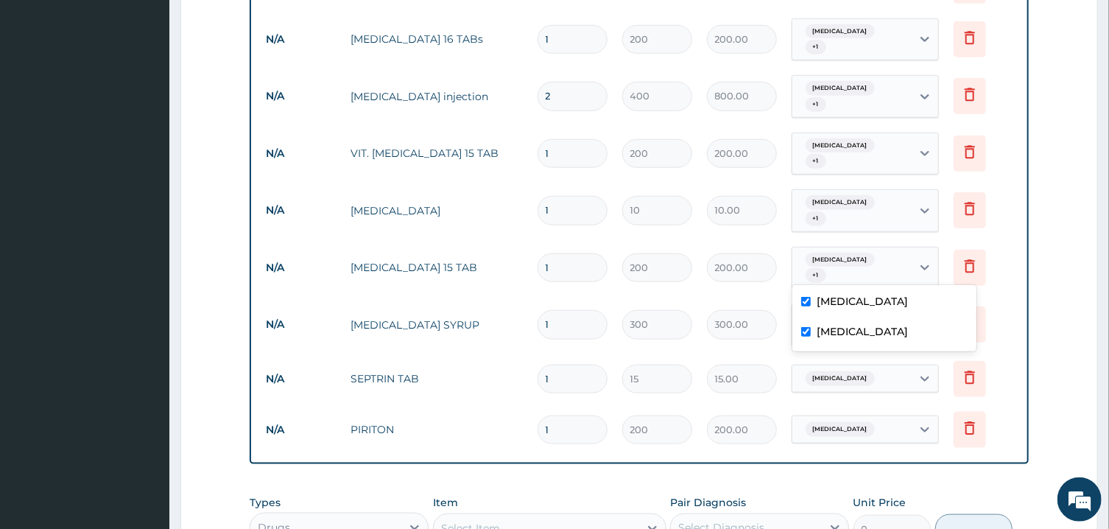
checkbox input "true"
click at [822, 420] on div "Pyrexia of unknown origin" at bounding box center [851, 429] width 119 height 25
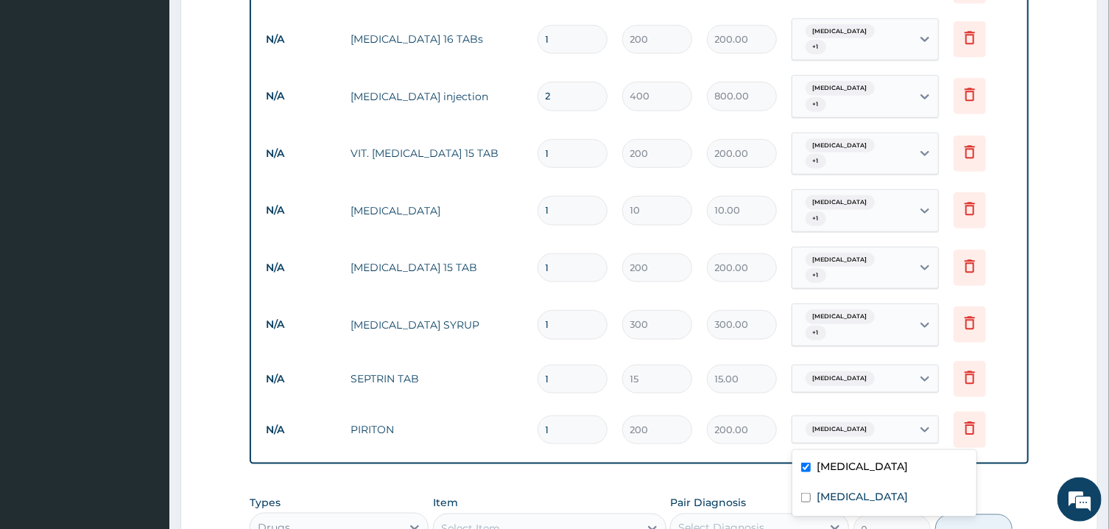
click at [822, 381] on span "Pyrexia of unknown origin" at bounding box center [839, 378] width 69 height 15
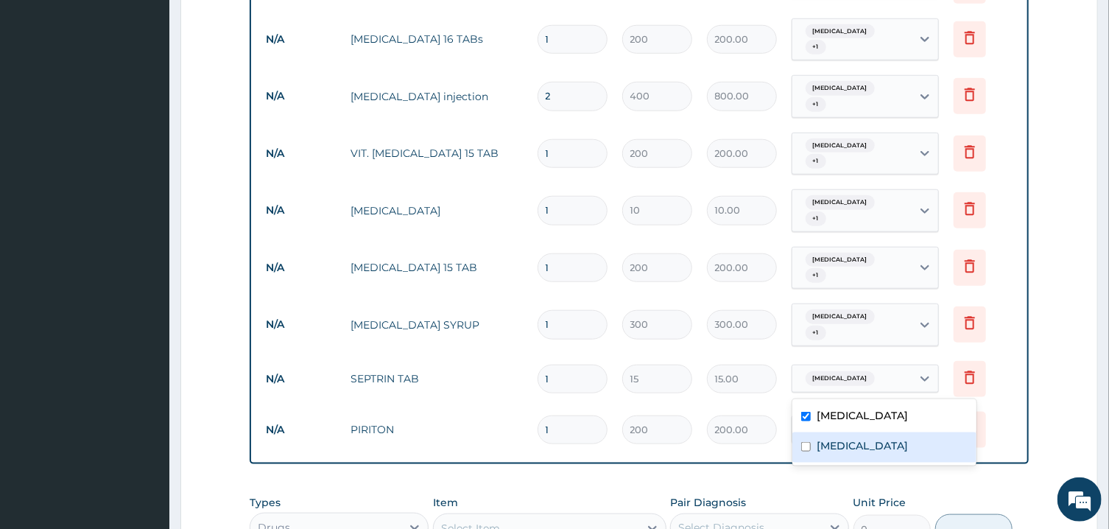
click at [806, 450] on input "checkbox" at bounding box center [806, 447] width 10 height 10
checkbox input "true"
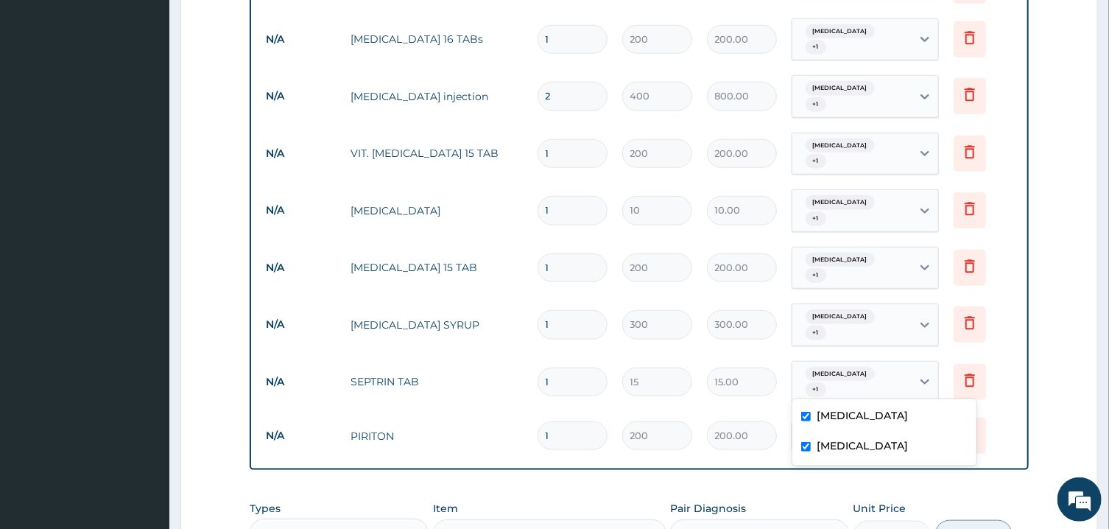
click at [852, 309] on div "Pyrexia of unknown origin + 1" at bounding box center [849, 324] width 100 height 35
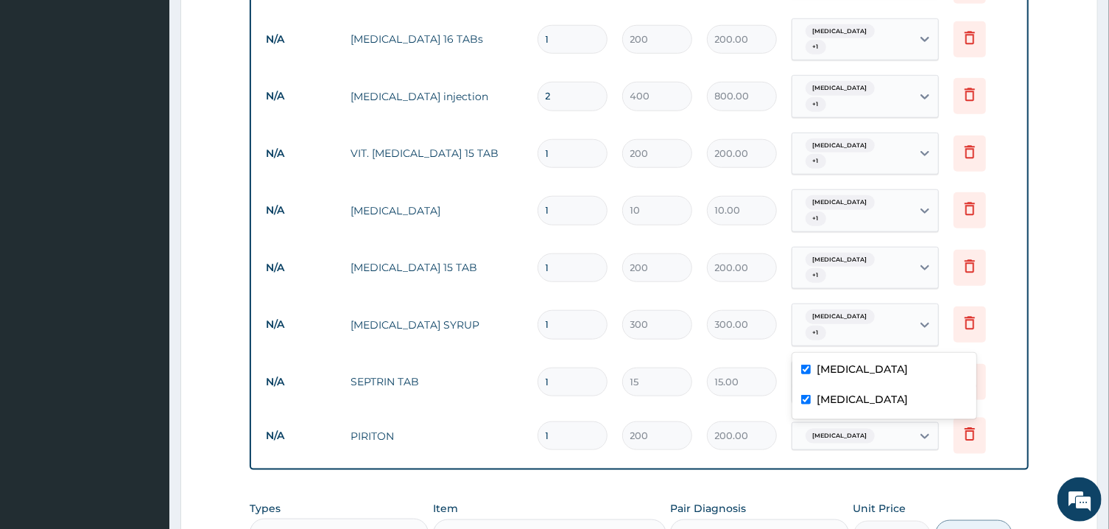
click at [822, 440] on span "Pyrexia of unknown origin" at bounding box center [839, 435] width 69 height 15
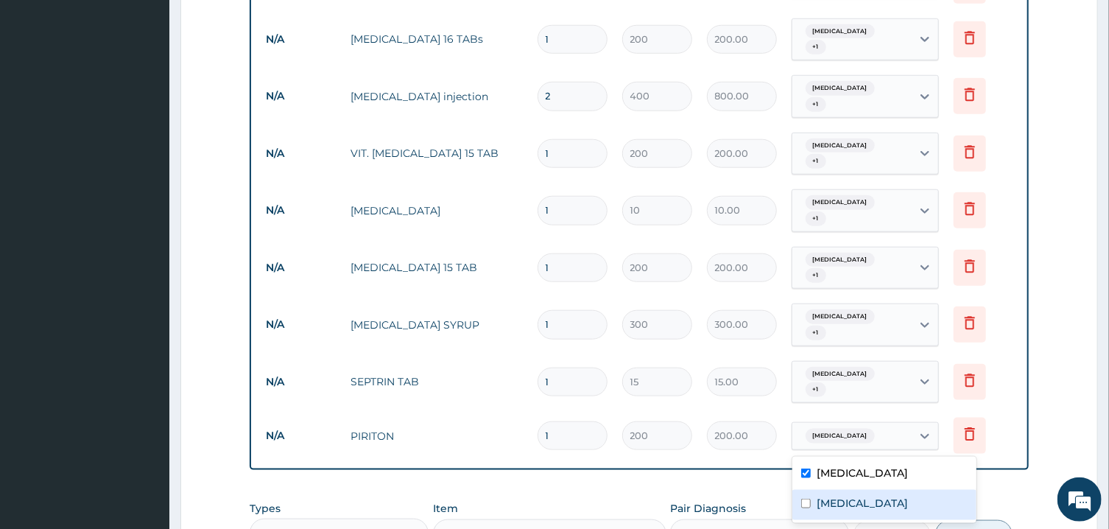
click at [804, 504] on input "checkbox" at bounding box center [806, 503] width 10 height 10
checkbox input "true"
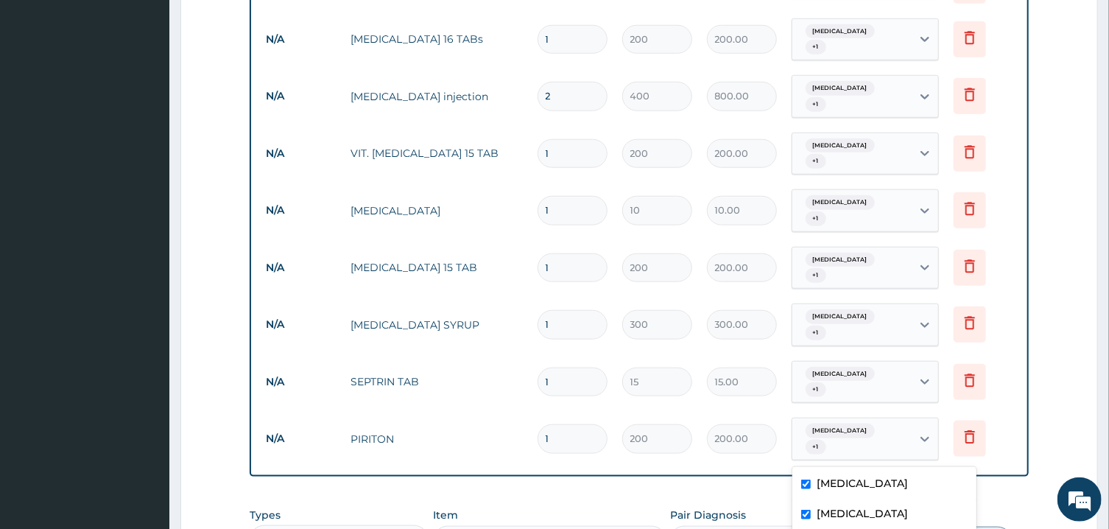
click at [803, 434] on div "Pyrexia of unknown origin + 1" at bounding box center [849, 438] width 100 height 35
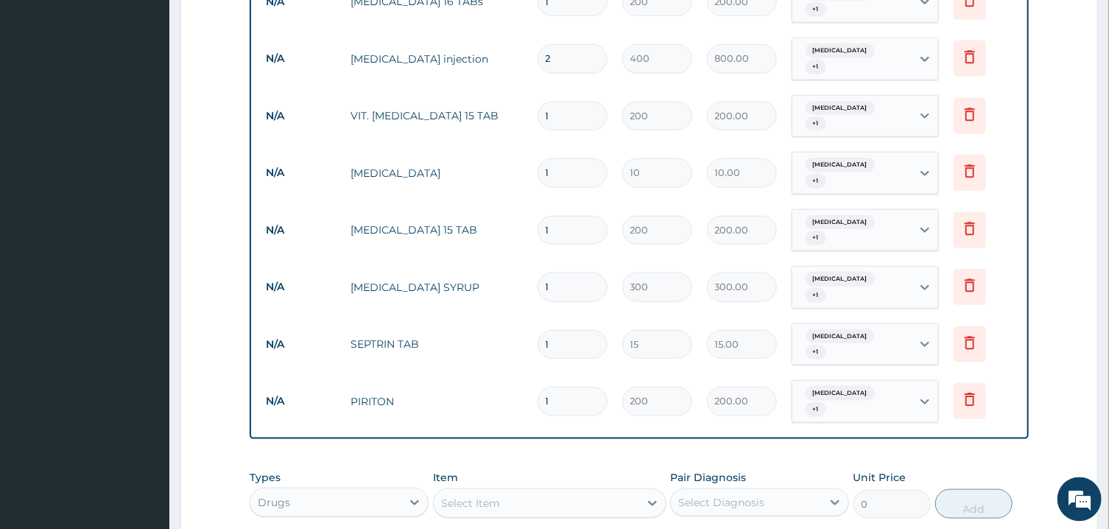
scroll to position [738, 0]
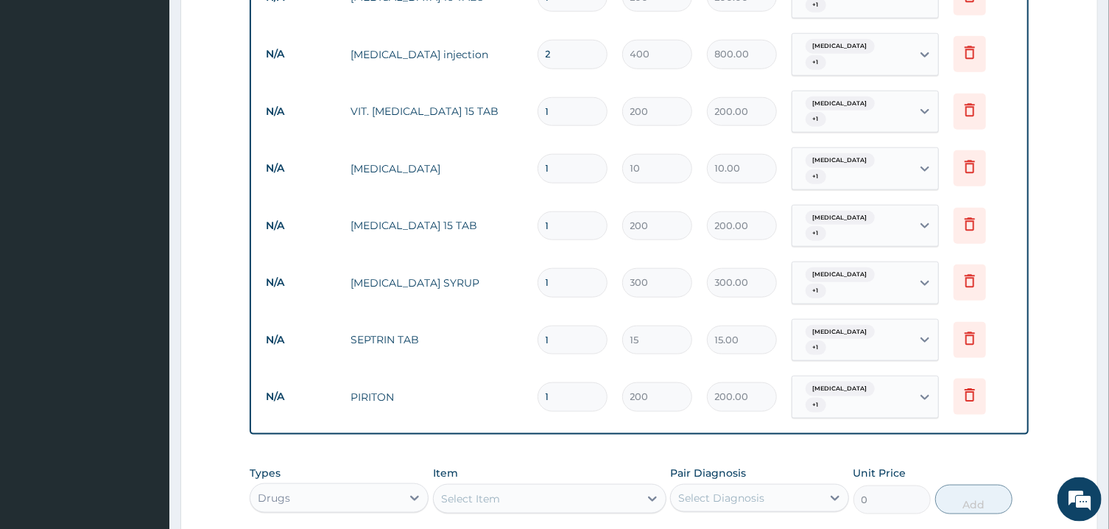
click at [575, 167] on input "1" at bounding box center [572, 168] width 70 height 29
type input "0.00"
type input "2"
type input "20.00"
type input "21"
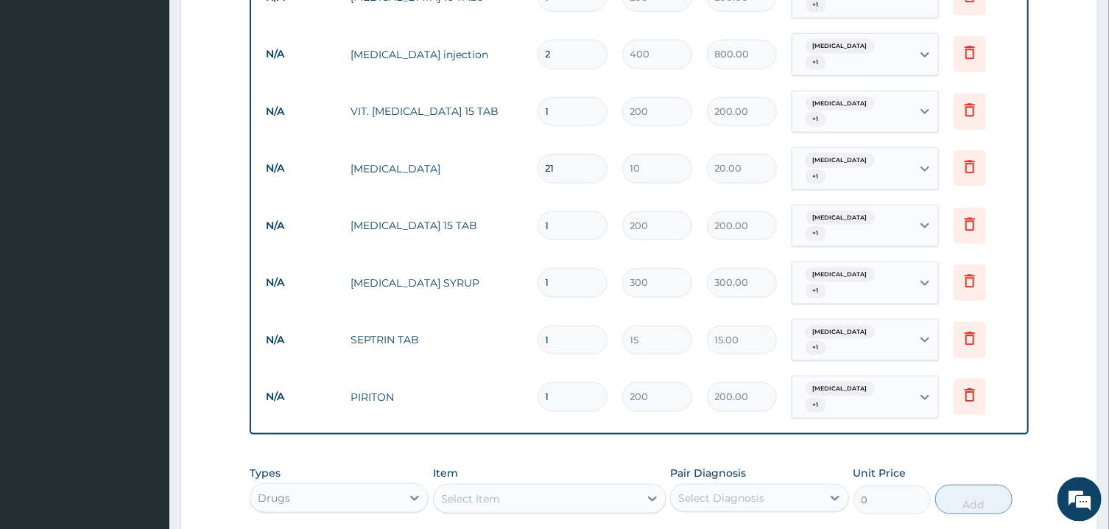
type input "210.00"
type input "21"
click at [559, 343] on input "1" at bounding box center [572, 339] width 70 height 29
type input "10"
type input "150.00"
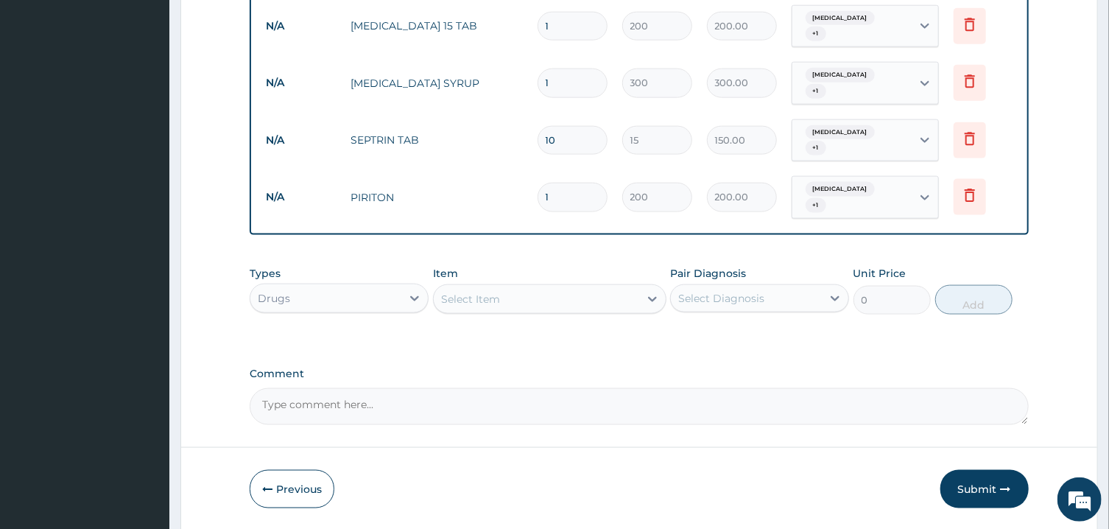
scroll to position [976, 0]
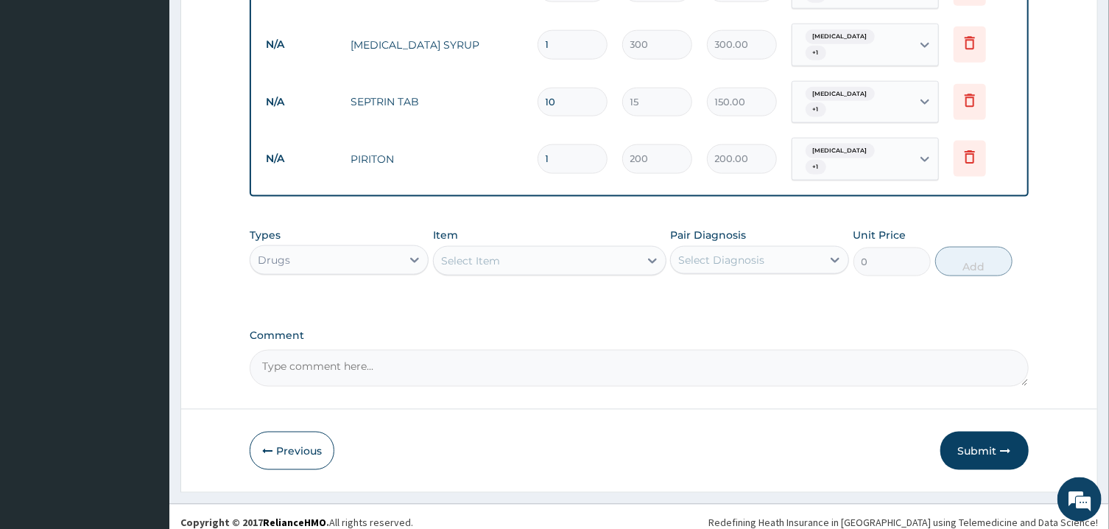
type input "10"
click at [487, 367] on textarea "Comment" at bounding box center [639, 368] width 778 height 37
type textarea "ICON AUG BILL 2025"
click at [981, 453] on button "Submit" at bounding box center [984, 450] width 88 height 38
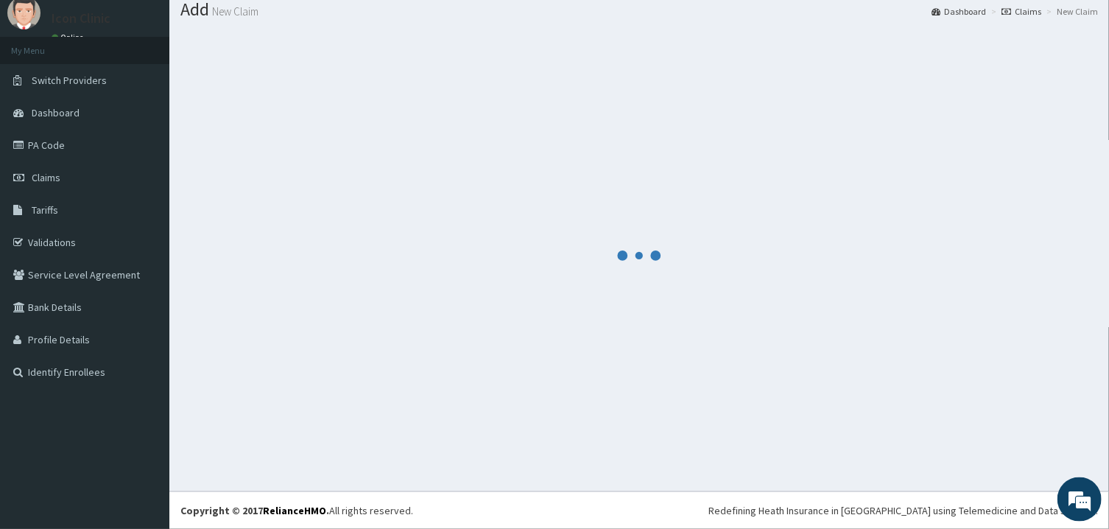
scroll to position [47, 0]
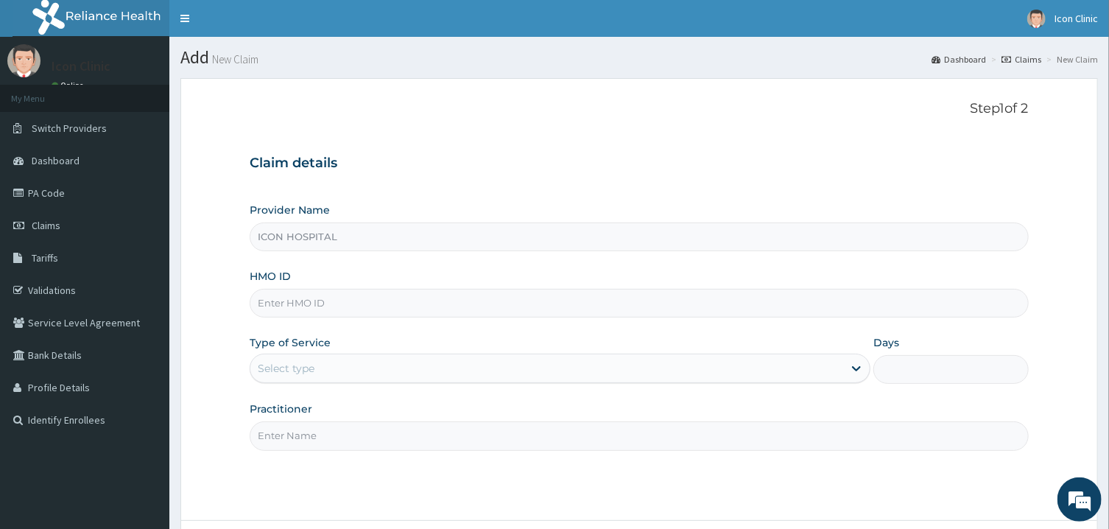
click at [678, 307] on input "HMO ID" at bounding box center [639, 303] width 778 height 29
type input "SQZ/10108/A"
click at [714, 370] on div "Select type" at bounding box center [546, 368] width 593 height 24
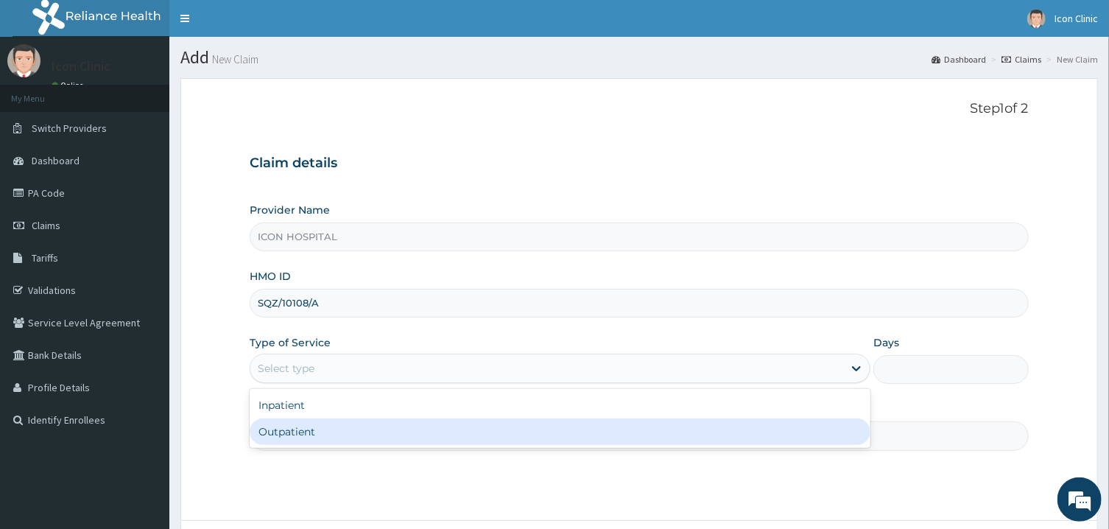
click at [629, 429] on div "Outpatient" at bounding box center [560, 431] width 621 height 27
type input "1"
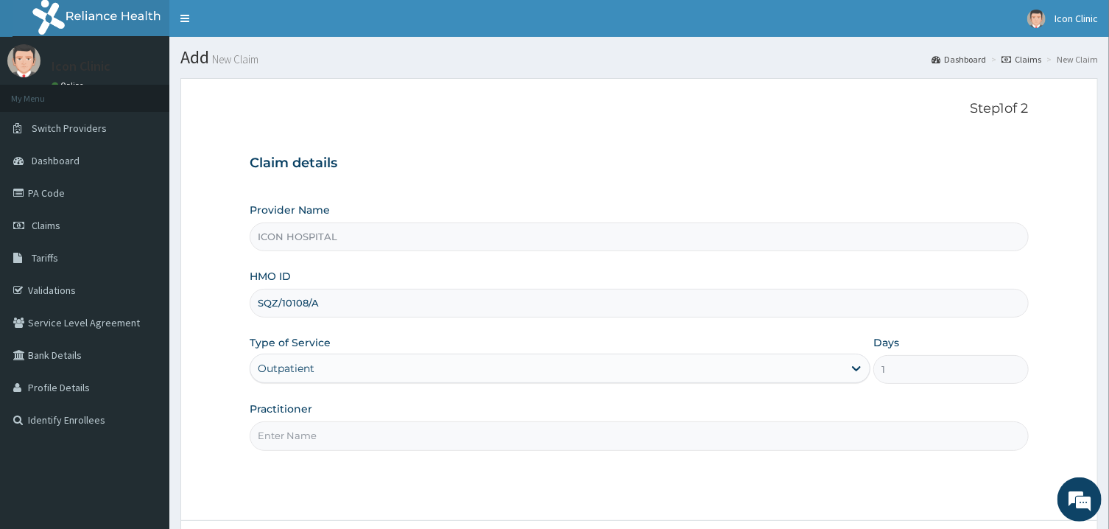
click at [754, 449] on input "Practitioner" at bounding box center [639, 435] width 778 height 29
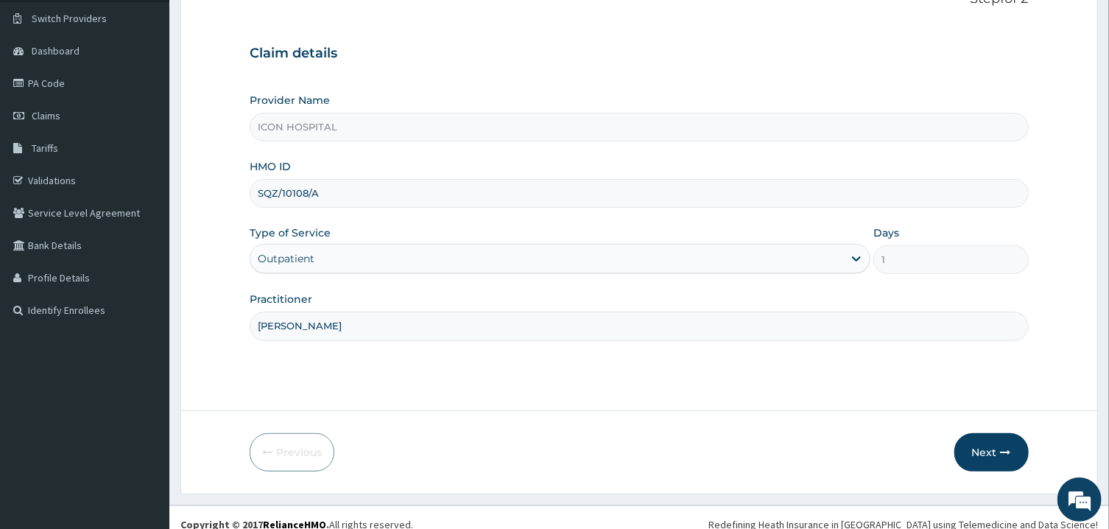
scroll to position [124, 0]
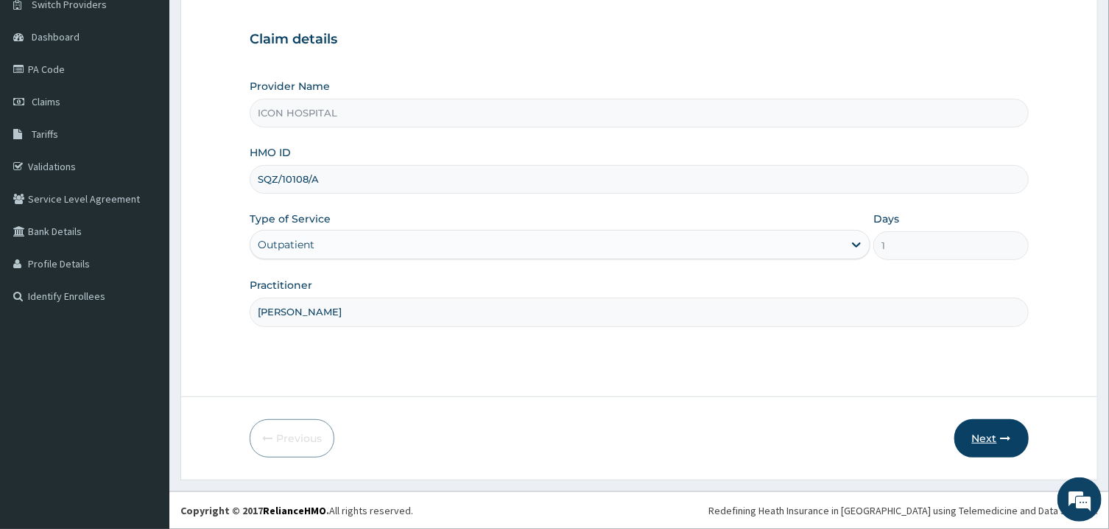
type input "[PERSON_NAME]"
click at [987, 443] on button "Next" at bounding box center [991, 438] width 74 height 38
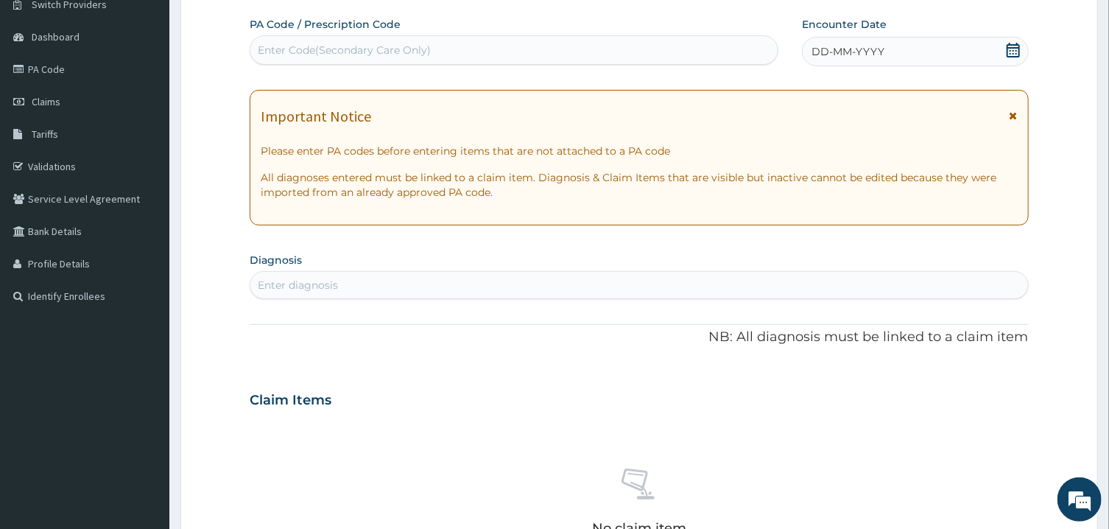
click at [1014, 119] on icon at bounding box center [1013, 115] width 8 height 10
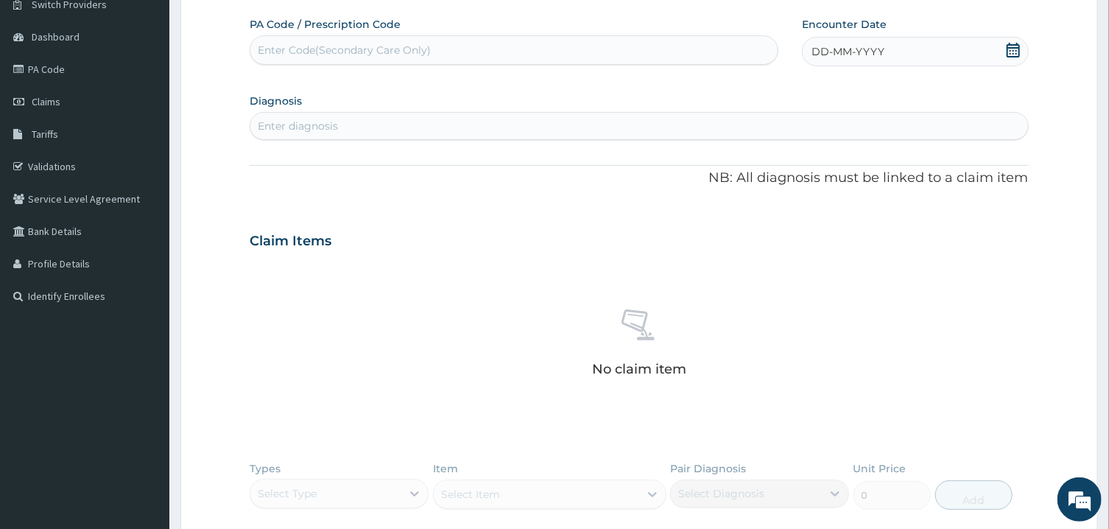
click at [1007, 54] on icon at bounding box center [1012, 50] width 13 height 15
click at [780, 92] on button "Previous Month" at bounding box center [776, 92] width 7 height 7
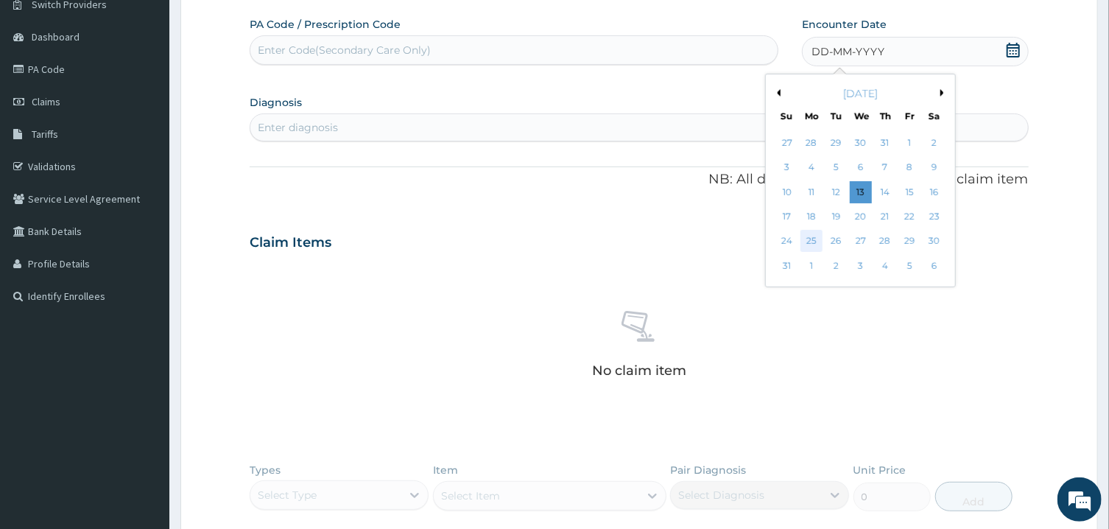
click at [814, 240] on div "25" at bounding box center [811, 241] width 22 height 22
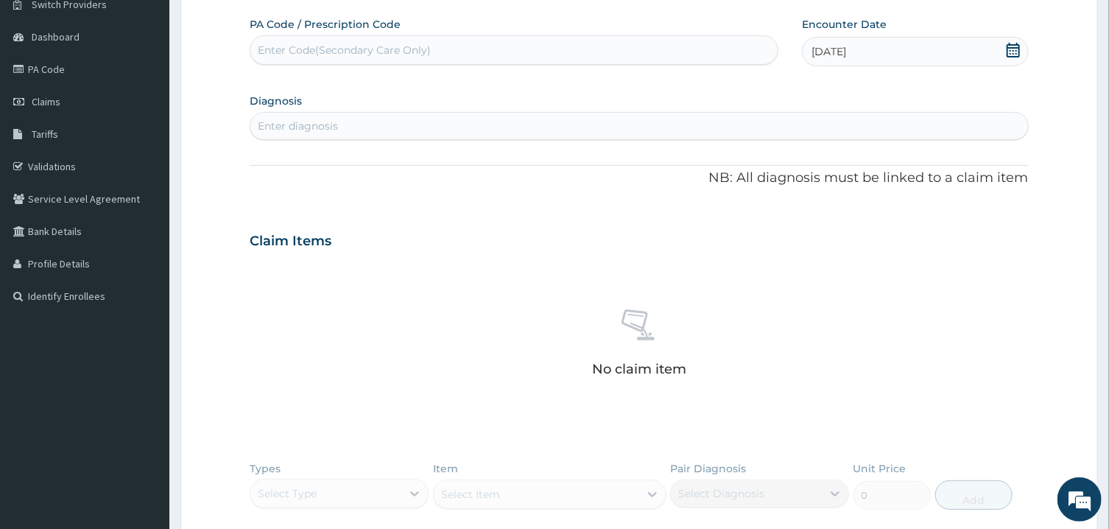
click at [599, 125] on div "Enter diagnosis" at bounding box center [638, 126] width 777 height 24
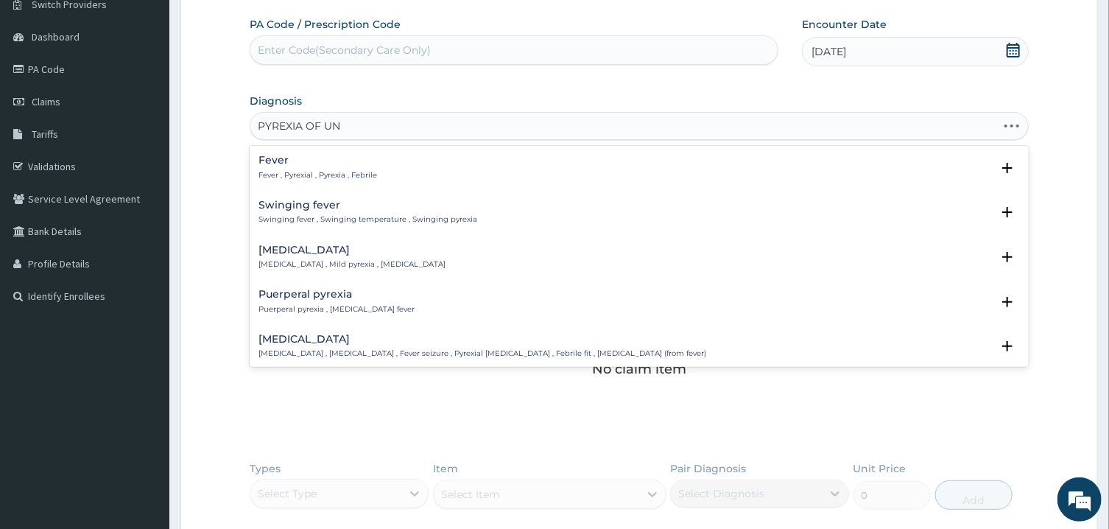
type input "PYREXIA OF UNK"
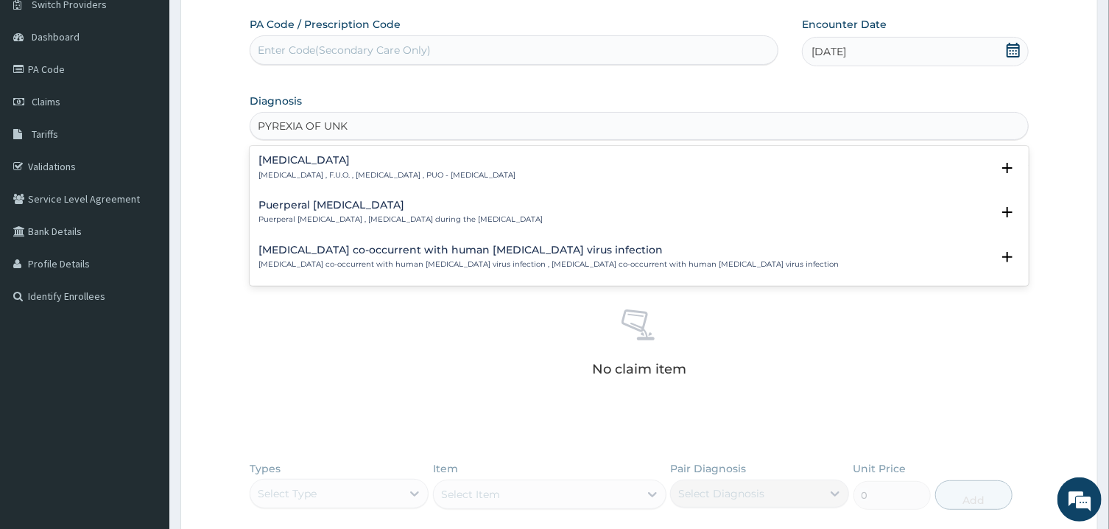
click at [501, 176] on p "[MEDICAL_DATA] , F.U.O. , [MEDICAL_DATA] , PUO - [MEDICAL_DATA]" at bounding box center [386, 175] width 257 height 10
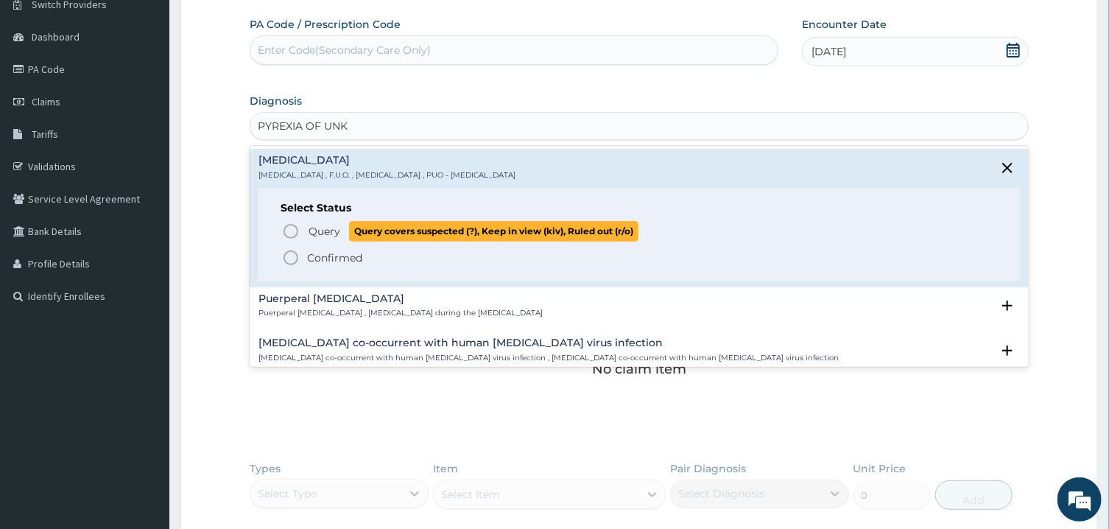
click at [299, 230] on icon "status option query" at bounding box center [291, 231] width 18 height 18
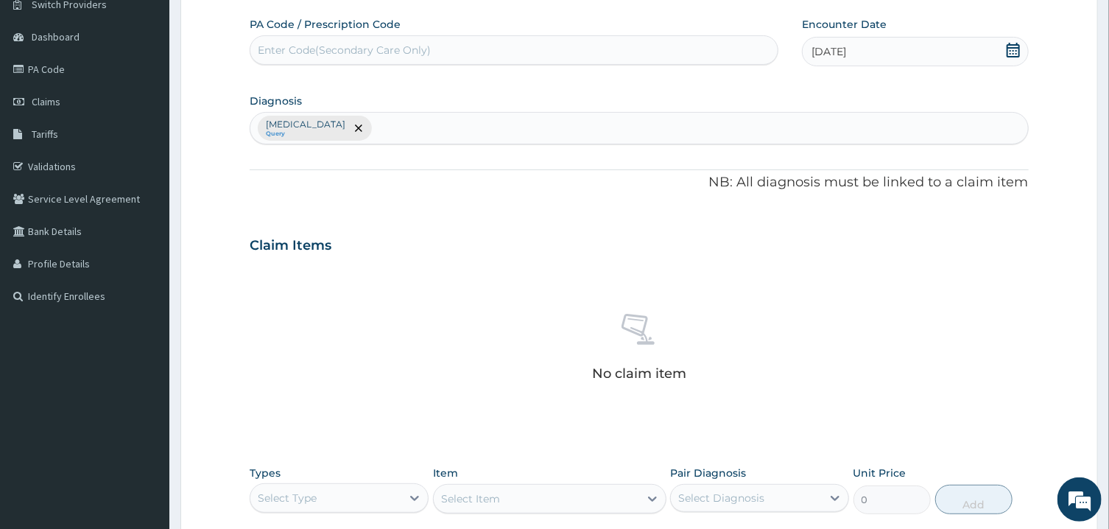
scroll to position [375, 0]
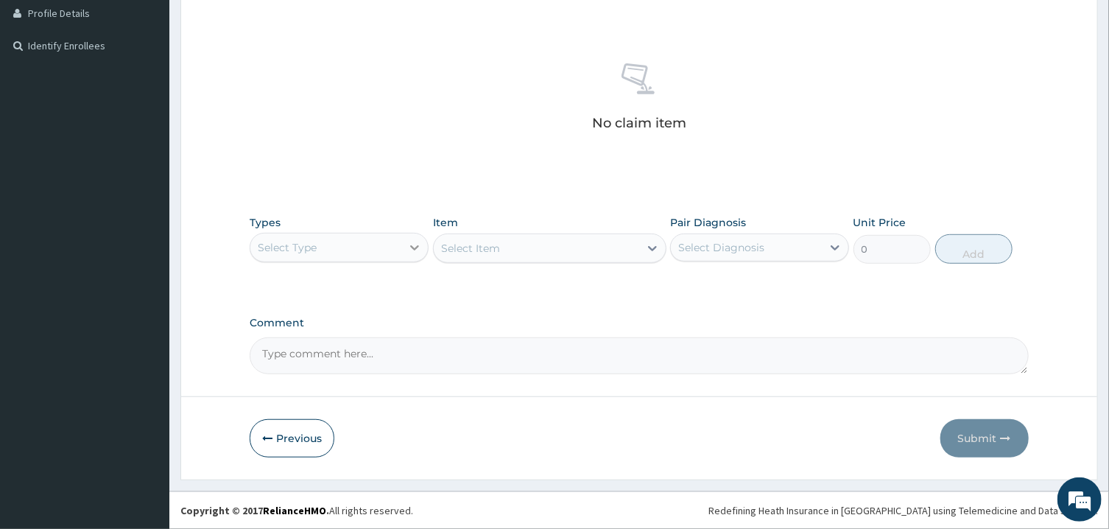
click at [414, 241] on icon at bounding box center [414, 247] width 15 height 15
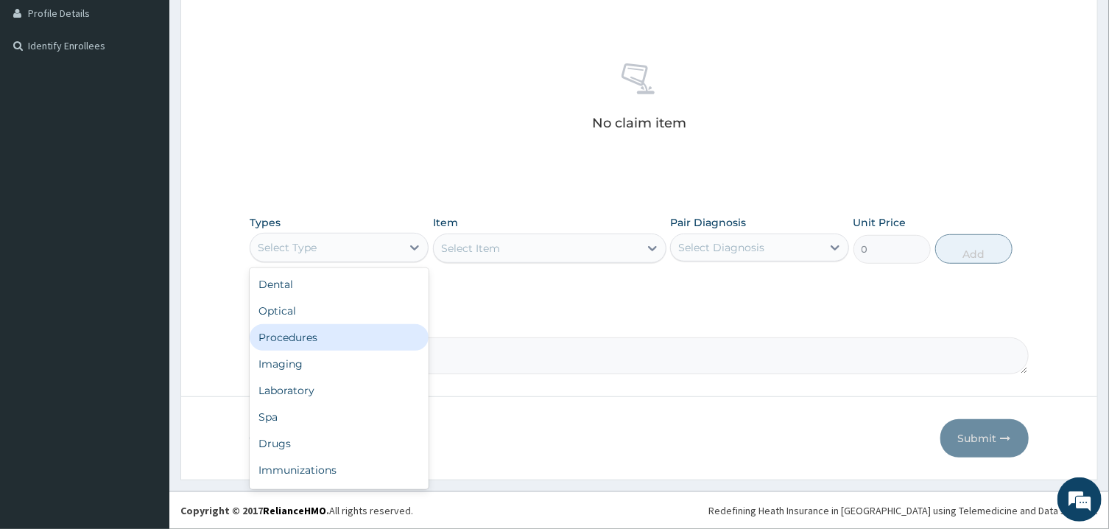
click at [329, 342] on div "Procedures" at bounding box center [339, 337] width 179 height 27
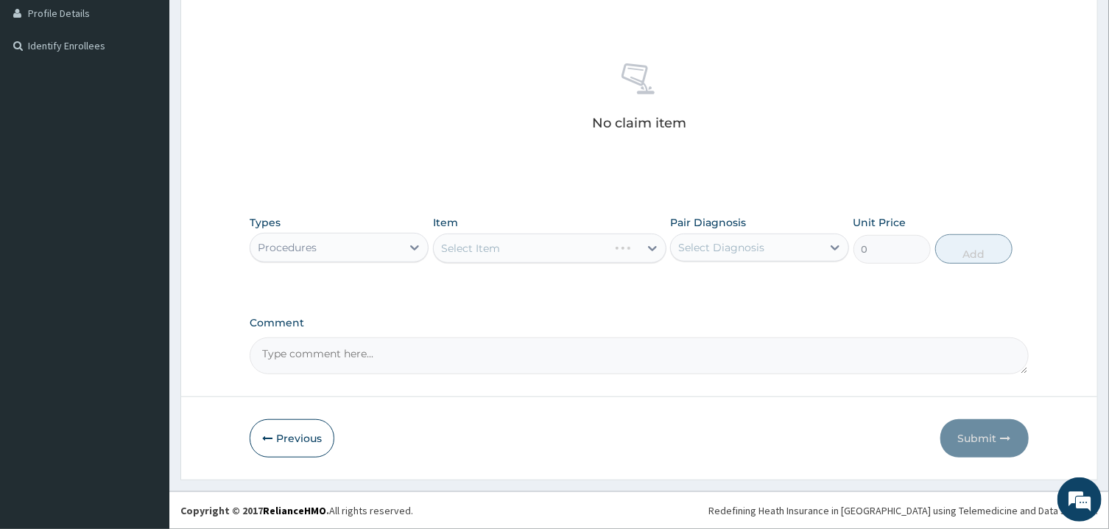
click at [514, 249] on div "Select Item" at bounding box center [549, 247] width 233 height 29
click at [515, 249] on div "Select Item" at bounding box center [549, 247] width 233 height 29
click at [515, 249] on div "Select Item" at bounding box center [536, 248] width 205 height 24
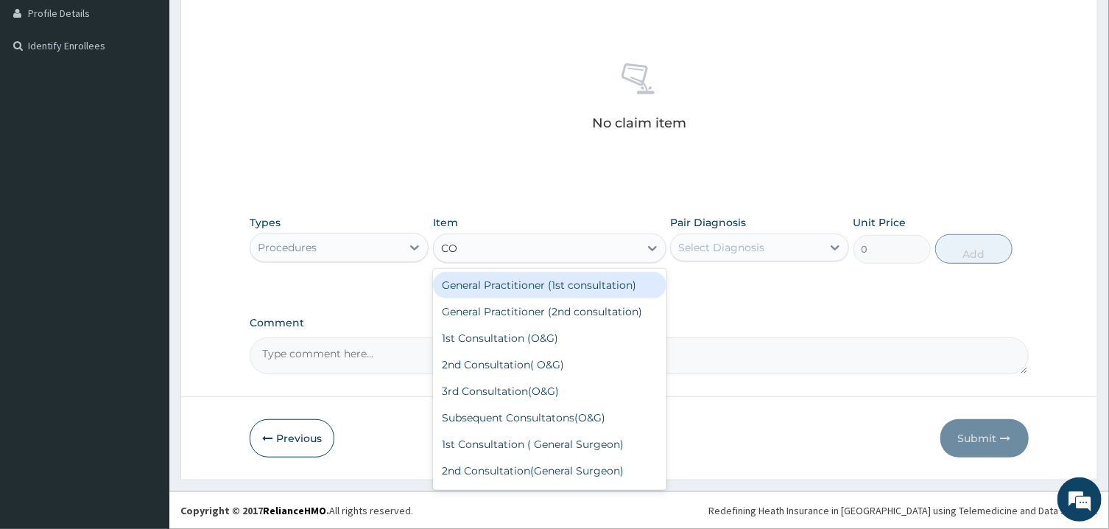
type input "CON"
click at [528, 285] on div "General Practitioner (1st consultation)" at bounding box center [549, 285] width 233 height 27
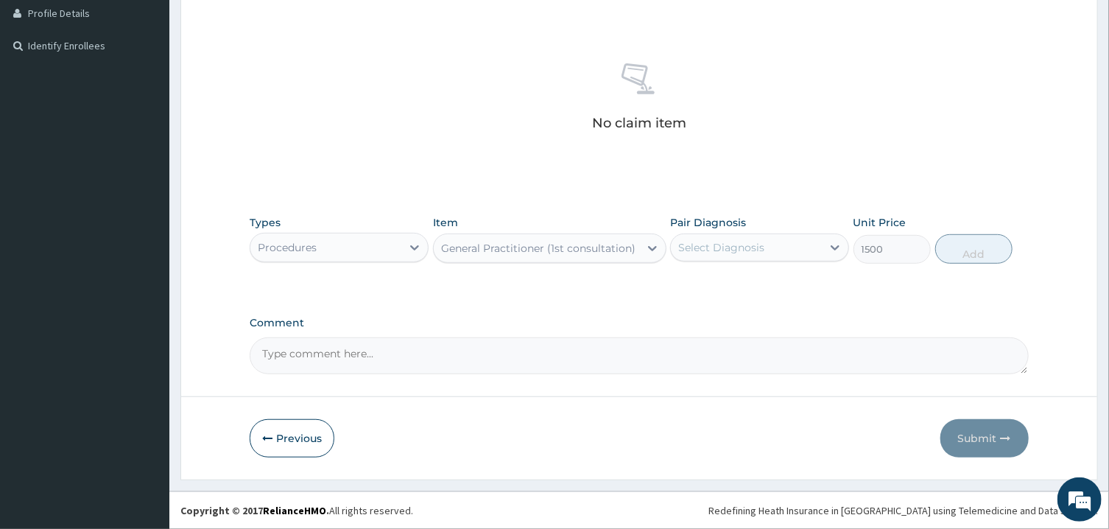
type input "1500"
click at [739, 248] on div "Select Diagnosis" at bounding box center [721, 247] width 86 height 15
click at [729, 279] on label "[MEDICAL_DATA]" at bounding box center [739, 283] width 91 height 15
checkbox input "true"
click at [972, 250] on button "Add" at bounding box center [974, 248] width 78 height 29
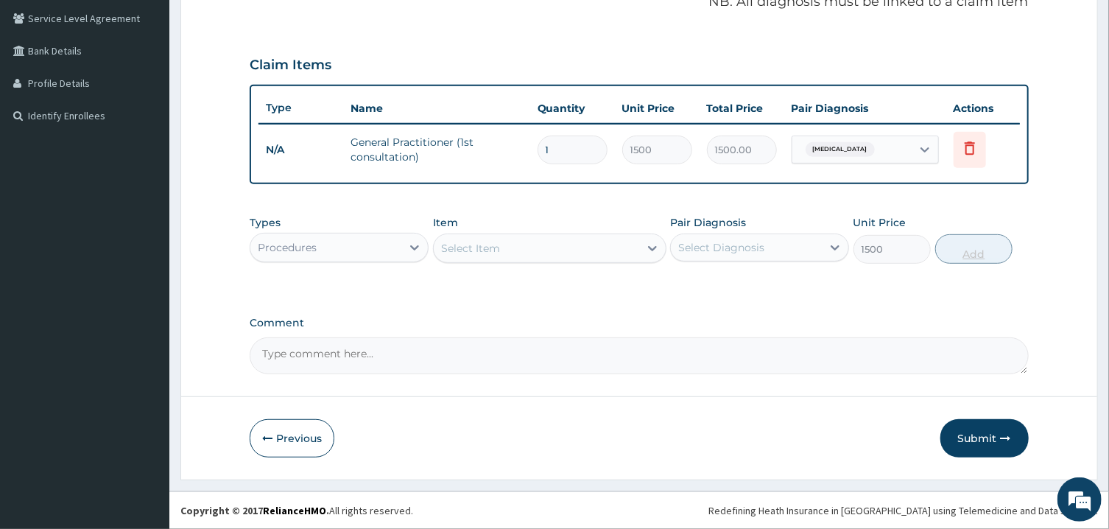
type input "0"
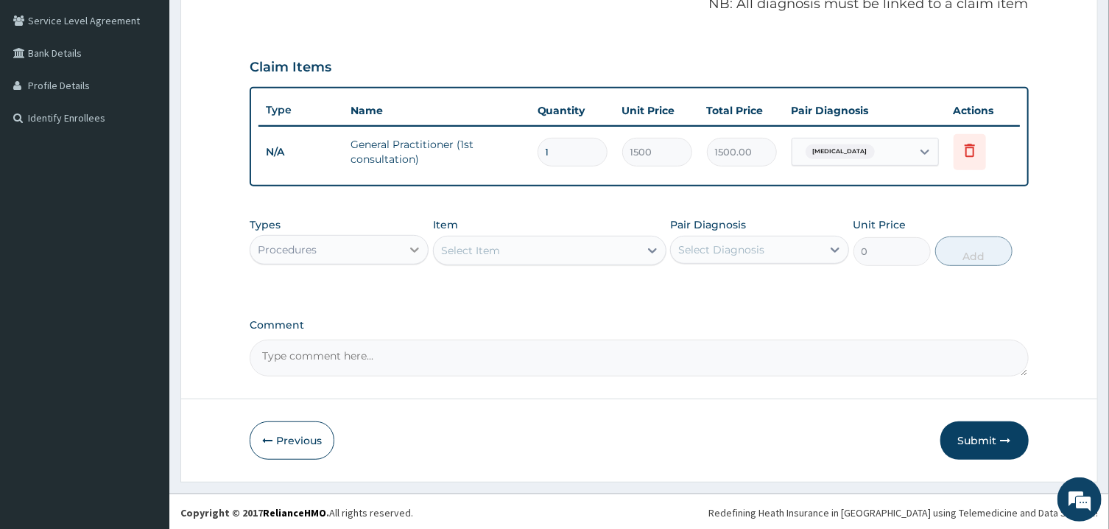
click at [417, 250] on icon at bounding box center [414, 249] width 15 height 15
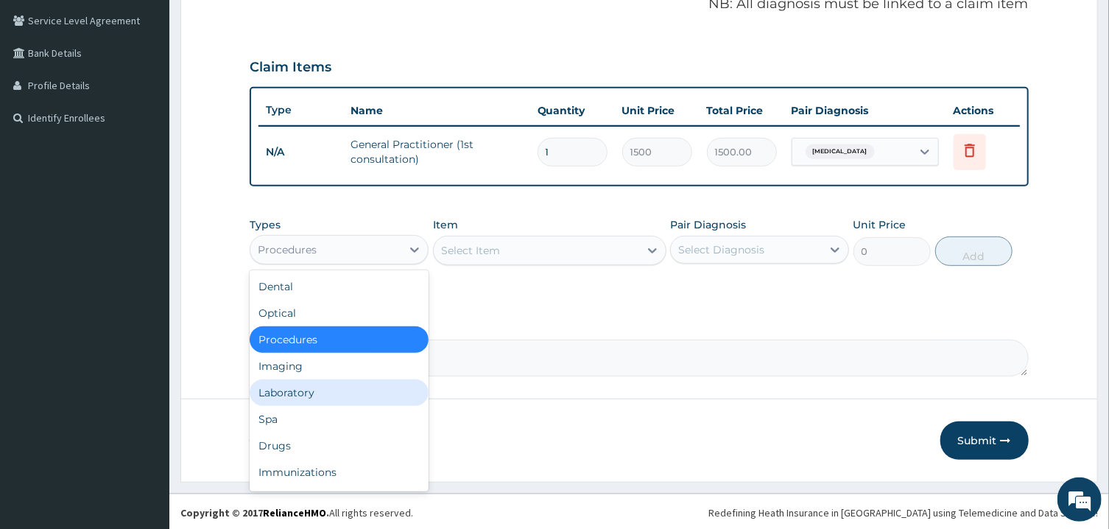
click at [312, 395] on div "Laboratory" at bounding box center [339, 392] width 179 height 27
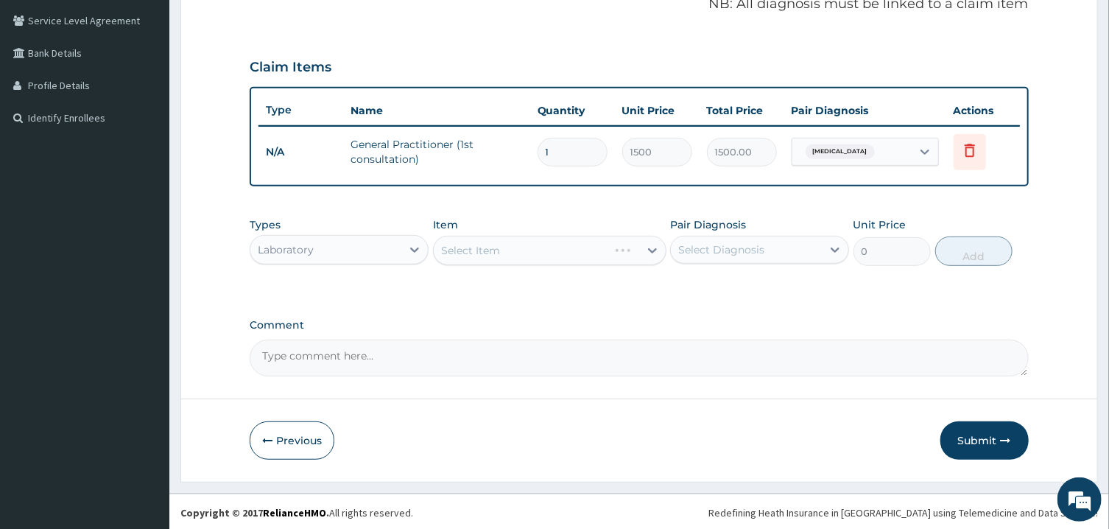
click at [529, 247] on div "Select Item" at bounding box center [549, 250] width 233 height 29
click at [529, 247] on div "Select Item" at bounding box center [536, 251] width 205 height 24
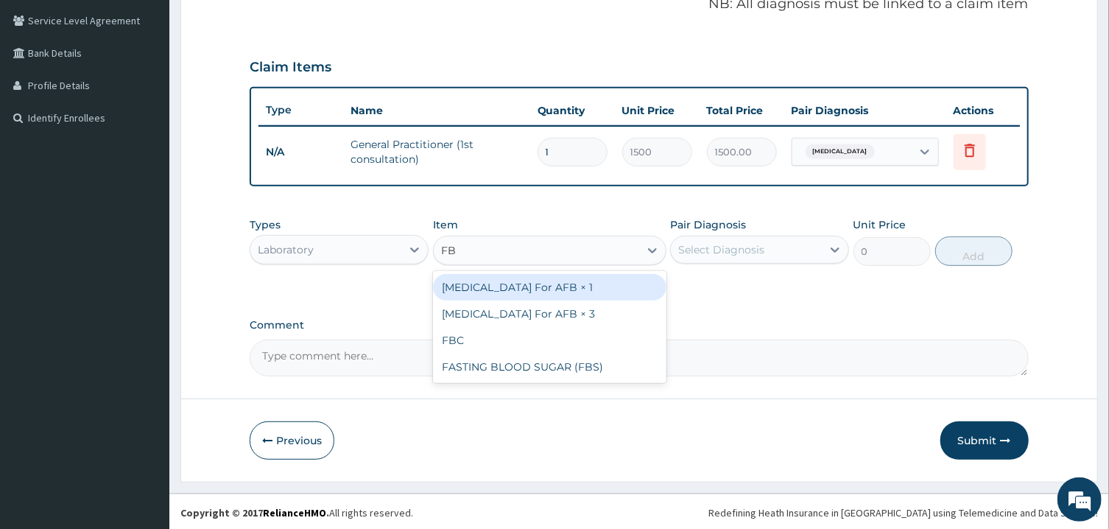
type input "FBC"
click at [528, 280] on div "FBC" at bounding box center [549, 287] width 233 height 27
type input "1600"
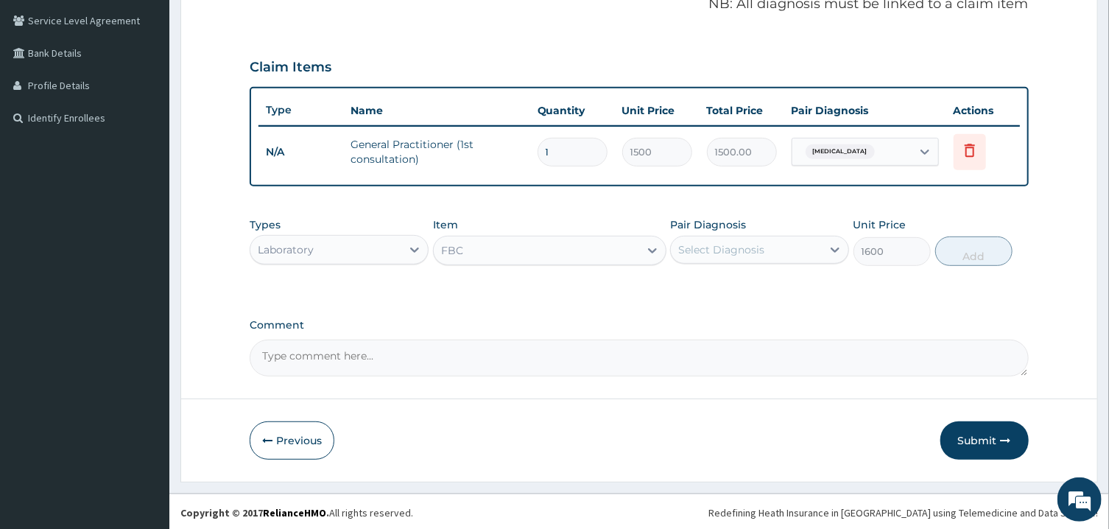
click at [738, 251] on div "Select Diagnosis" at bounding box center [721, 249] width 86 height 15
click at [738, 294] on div "[MEDICAL_DATA]" at bounding box center [759, 287] width 179 height 30
checkbox input "true"
click at [970, 253] on button "Add" at bounding box center [974, 250] width 78 height 29
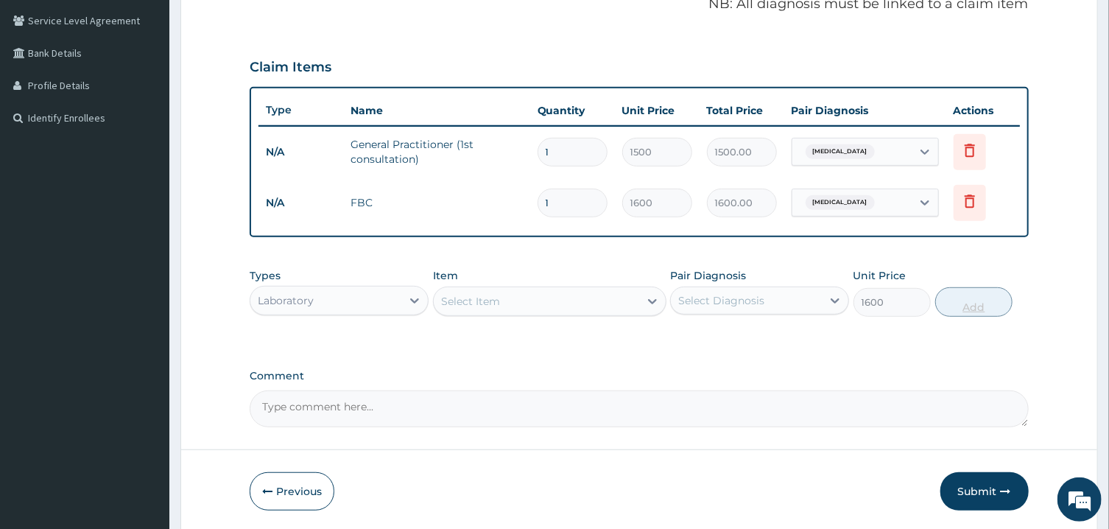
type input "0"
click at [566, 297] on div "Select Item" at bounding box center [536, 301] width 205 height 24
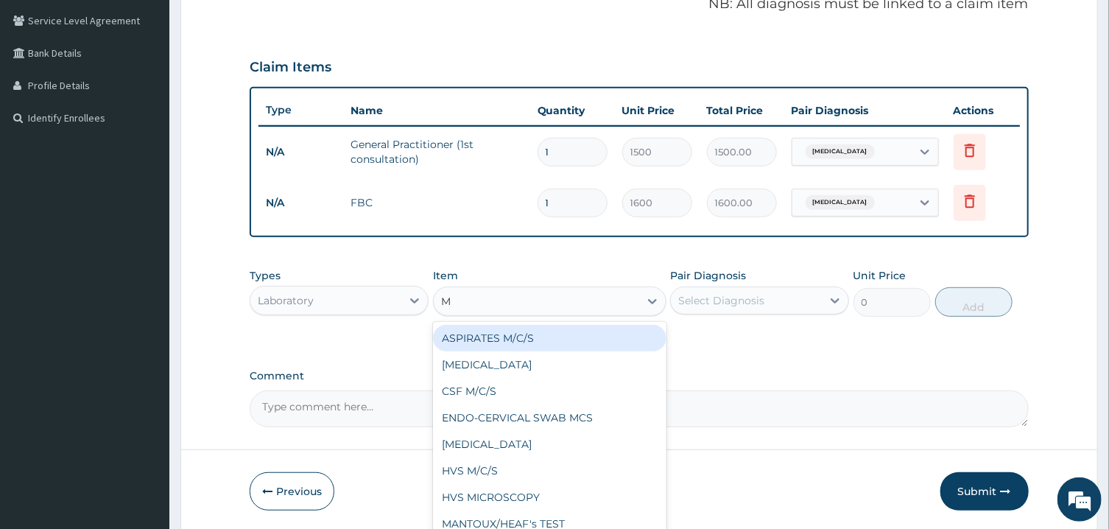
type input "MP"
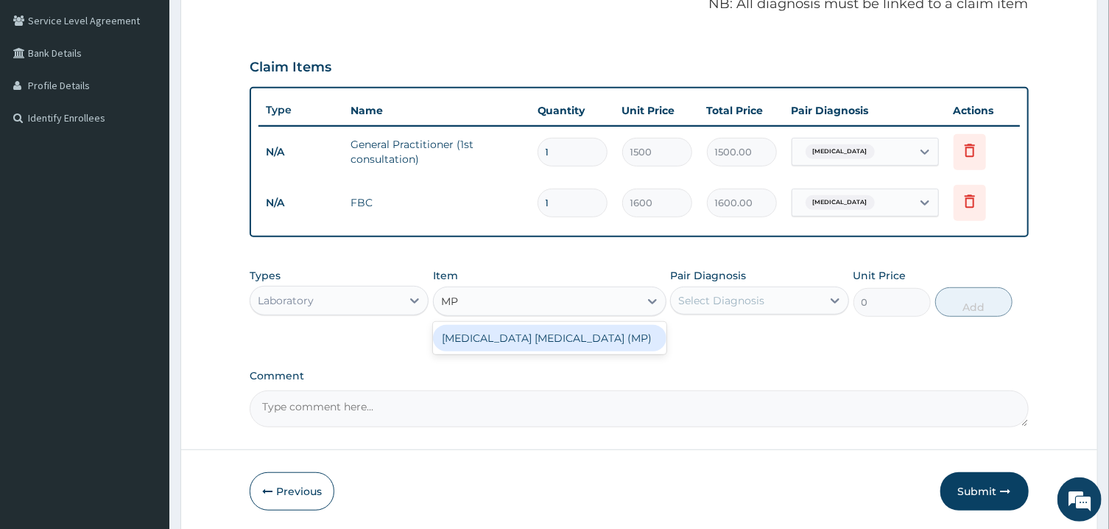
click at [559, 334] on div "[MEDICAL_DATA] [MEDICAL_DATA] (MP)" at bounding box center [549, 338] width 233 height 27
type input "560"
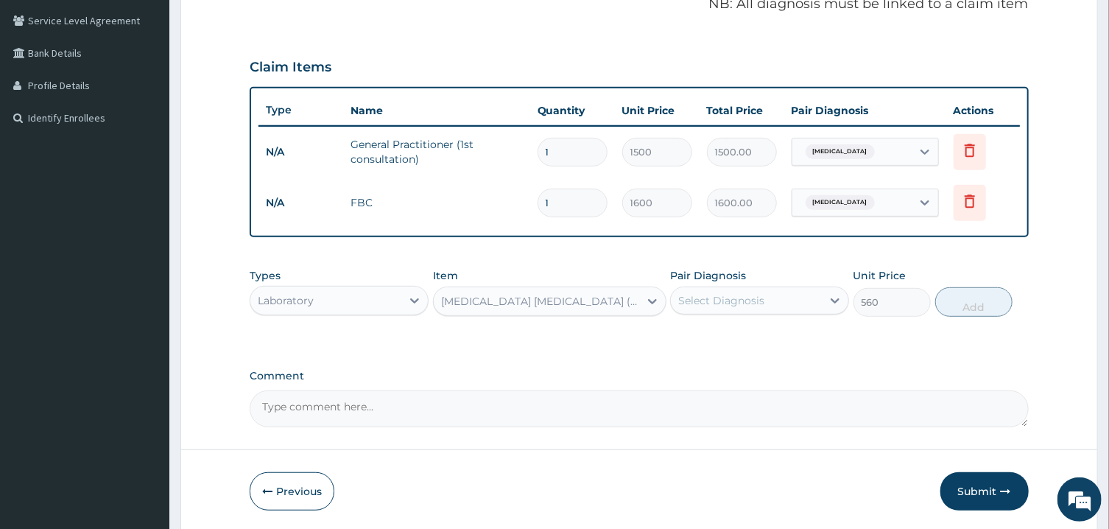
click at [772, 303] on div "Select Diagnosis" at bounding box center [746, 301] width 151 height 24
click at [749, 336] on label "[MEDICAL_DATA]" at bounding box center [739, 336] width 91 height 15
checkbox input "true"
click at [969, 303] on button "Add" at bounding box center [974, 301] width 78 height 29
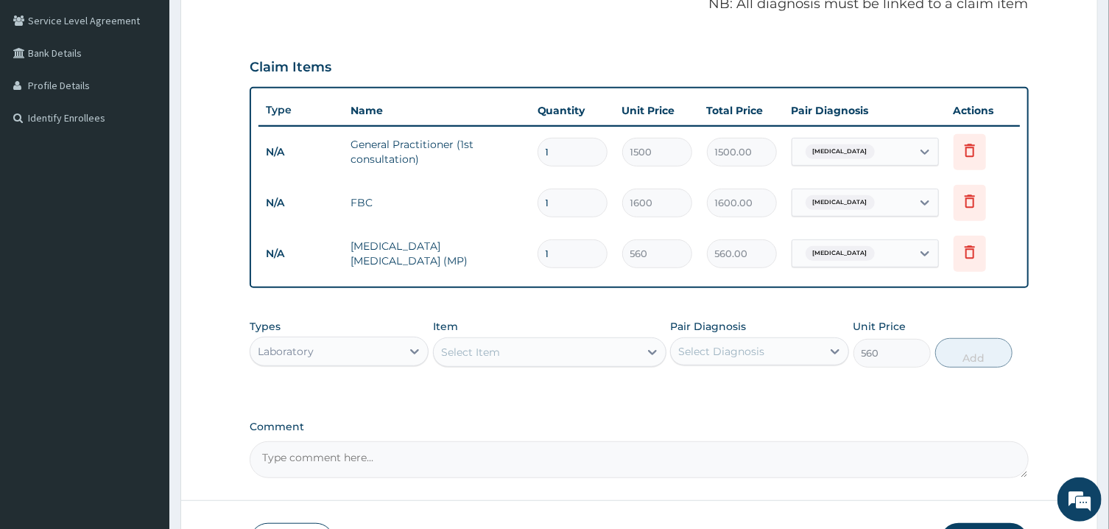
type input "0"
click at [412, 349] on icon at bounding box center [415, 351] width 9 height 5
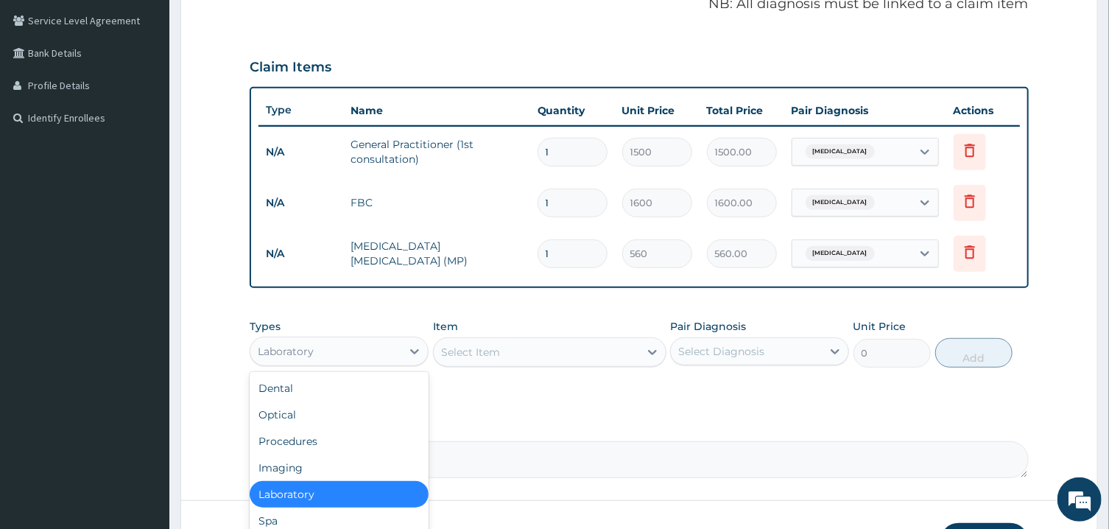
scroll to position [50, 0]
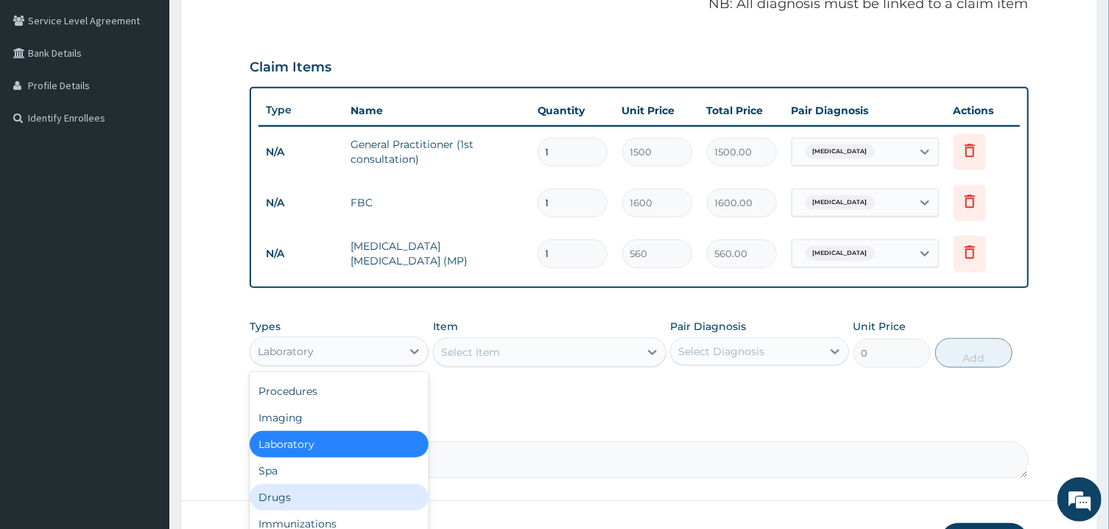
click at [285, 495] on div "Drugs" at bounding box center [339, 497] width 179 height 27
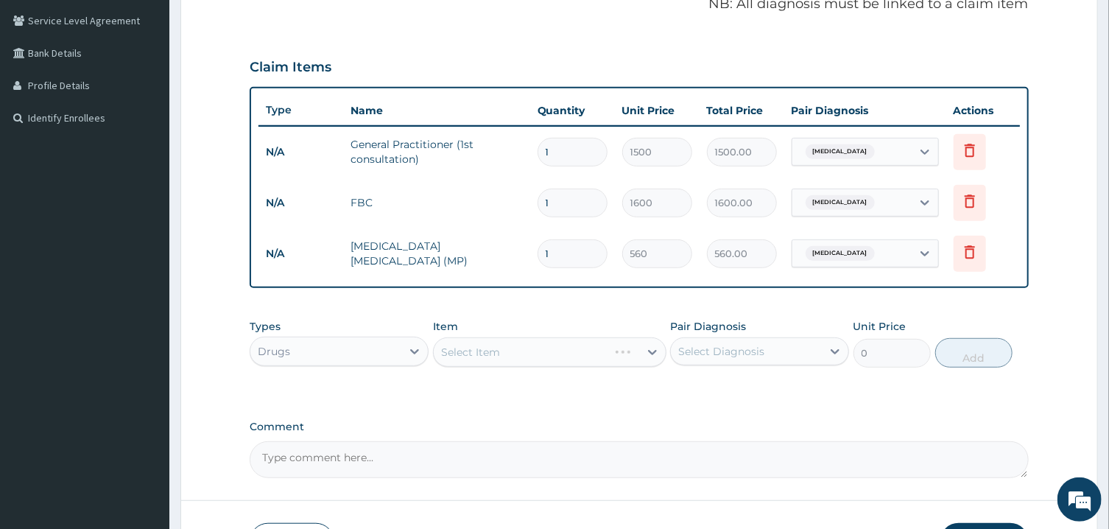
click at [558, 347] on div "Select Item" at bounding box center [549, 351] width 233 height 29
click at [562, 347] on div "Select Item" at bounding box center [536, 352] width 205 height 24
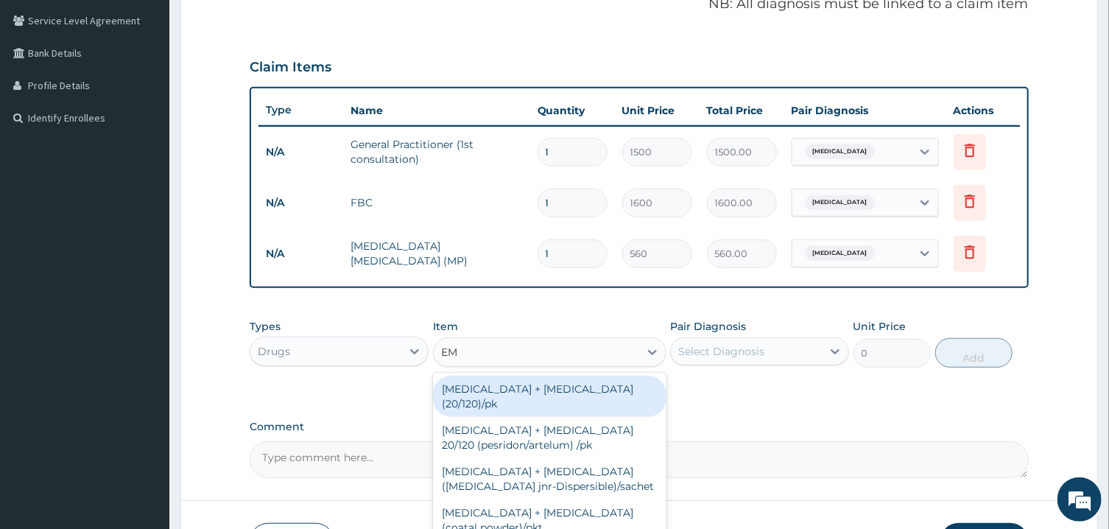
type input "EMA"
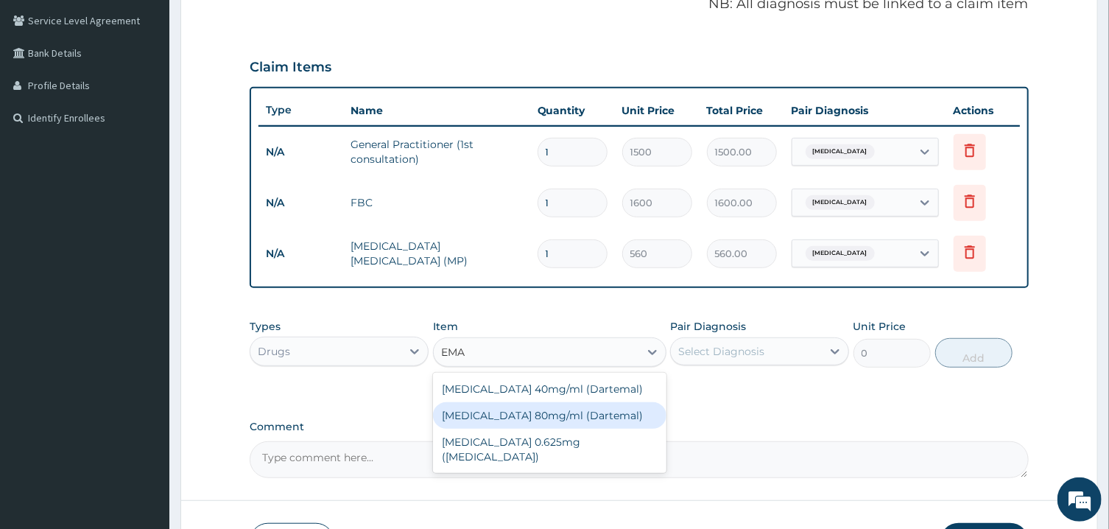
click at [565, 414] on div "[MEDICAL_DATA] 80mg/ml (Dartemal)" at bounding box center [549, 415] width 233 height 27
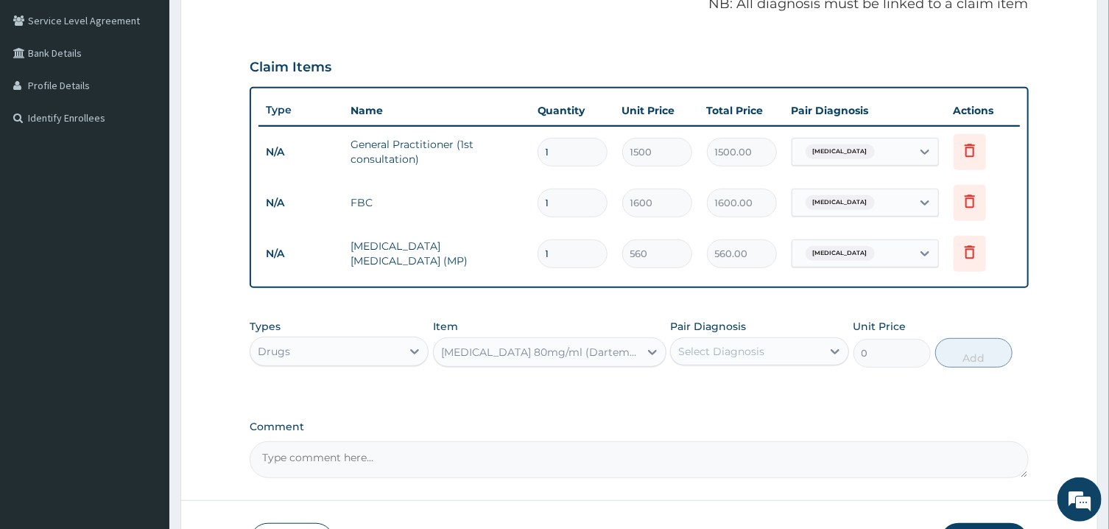
type input "750"
click at [767, 361] on div "Select Diagnosis" at bounding box center [759, 351] width 179 height 28
click at [713, 393] on div "[MEDICAL_DATA]" at bounding box center [759, 389] width 179 height 30
checkbox input "true"
click at [957, 353] on button "Add" at bounding box center [974, 352] width 78 height 29
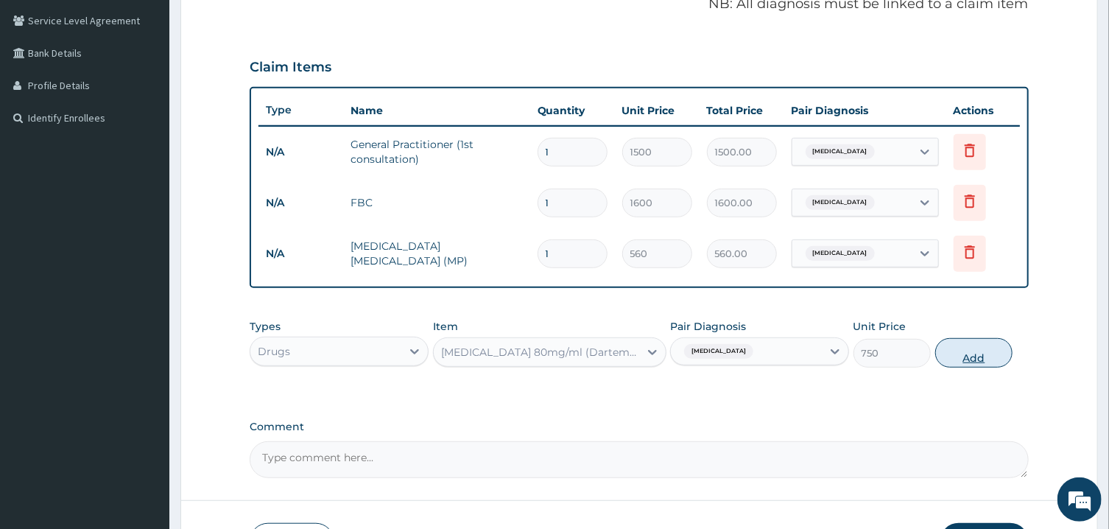
type input "0"
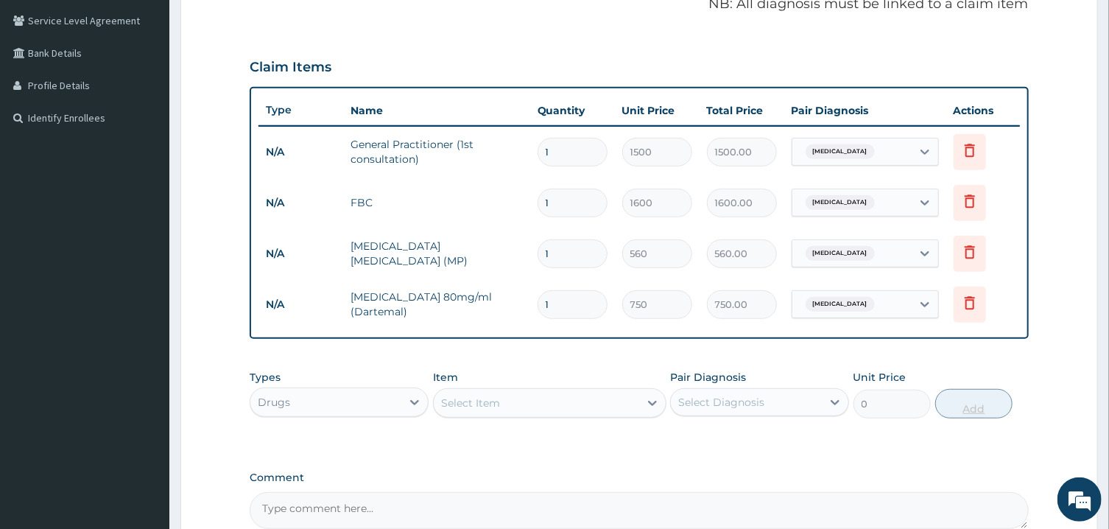
type input "0.00"
type input "6"
type input "4500.00"
type input "6"
click at [609, 399] on div "Select Item" at bounding box center [536, 403] width 205 height 24
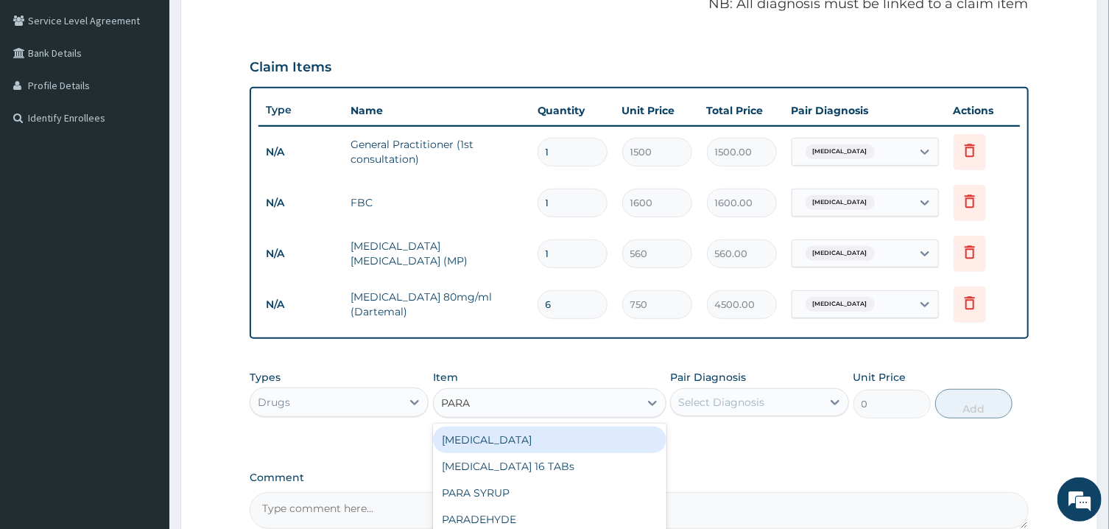
type input "PARAC"
click at [581, 436] on div "[MEDICAL_DATA] 16 TABs" at bounding box center [549, 439] width 233 height 27
type input "200"
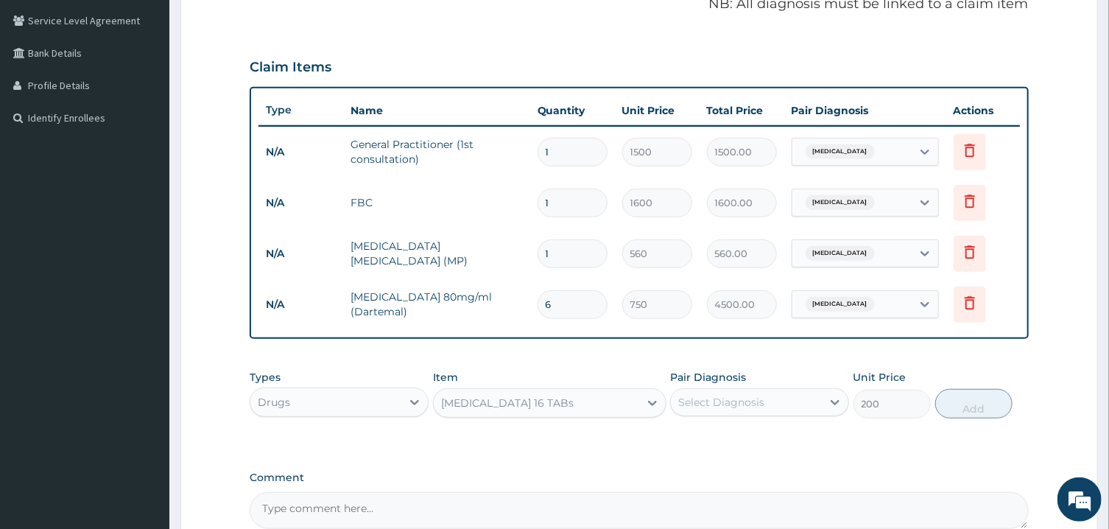
click at [778, 403] on div "Select Diagnosis" at bounding box center [746, 402] width 151 height 24
click at [746, 431] on label "[MEDICAL_DATA]" at bounding box center [739, 438] width 91 height 15
checkbox input "true"
click at [967, 407] on button "Add" at bounding box center [974, 403] width 78 height 29
type input "0"
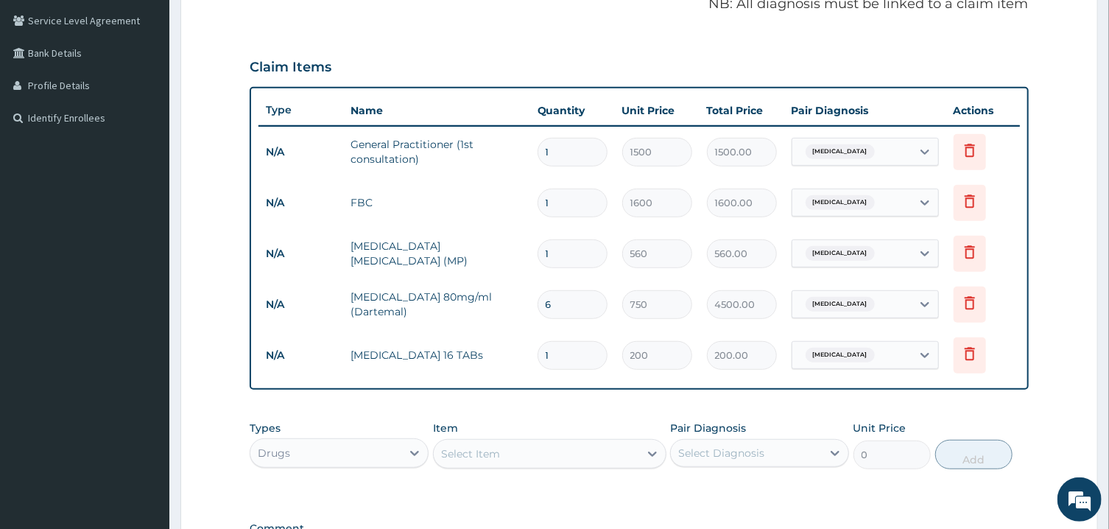
click at [566, 455] on div "Select Item" at bounding box center [536, 454] width 205 height 24
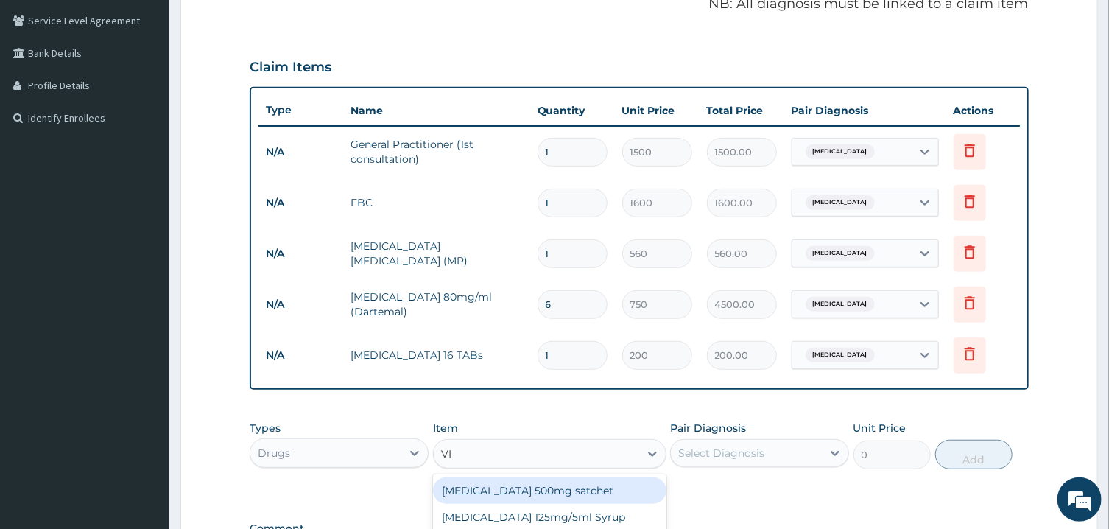
type input "VIT"
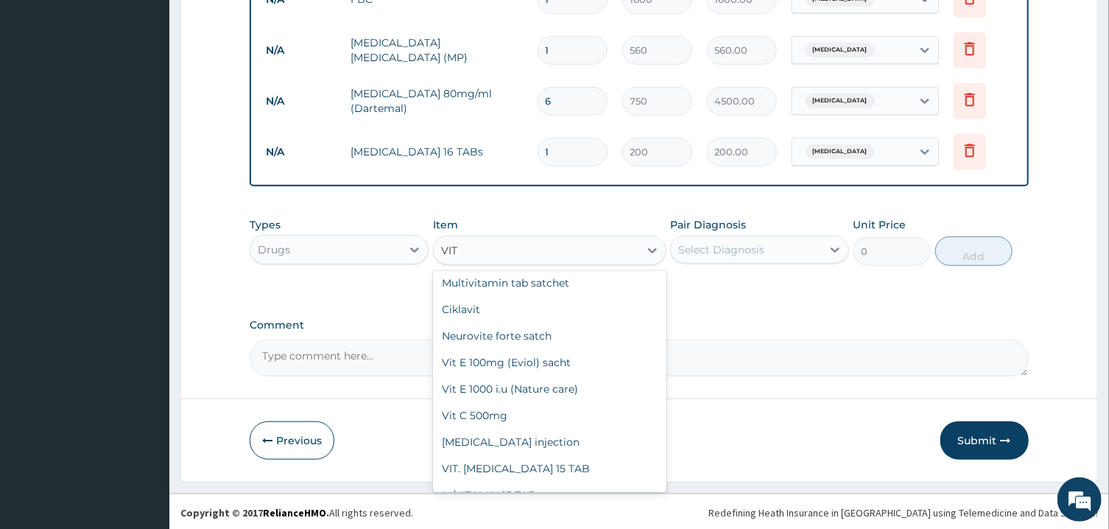
scroll to position [148, 0]
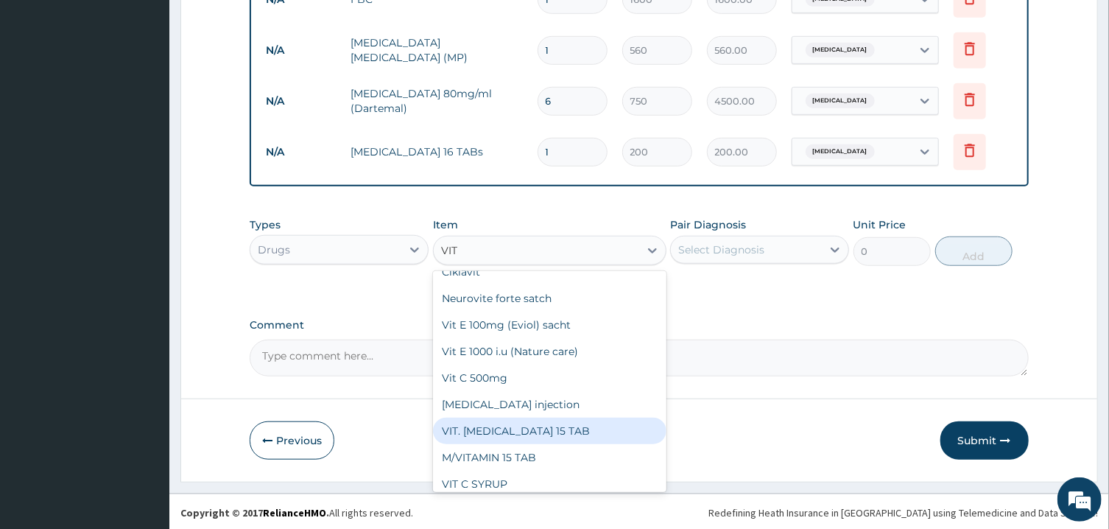
click at [543, 430] on div "VIT. [MEDICAL_DATA] 15 TAB" at bounding box center [549, 430] width 233 height 27
type input "200"
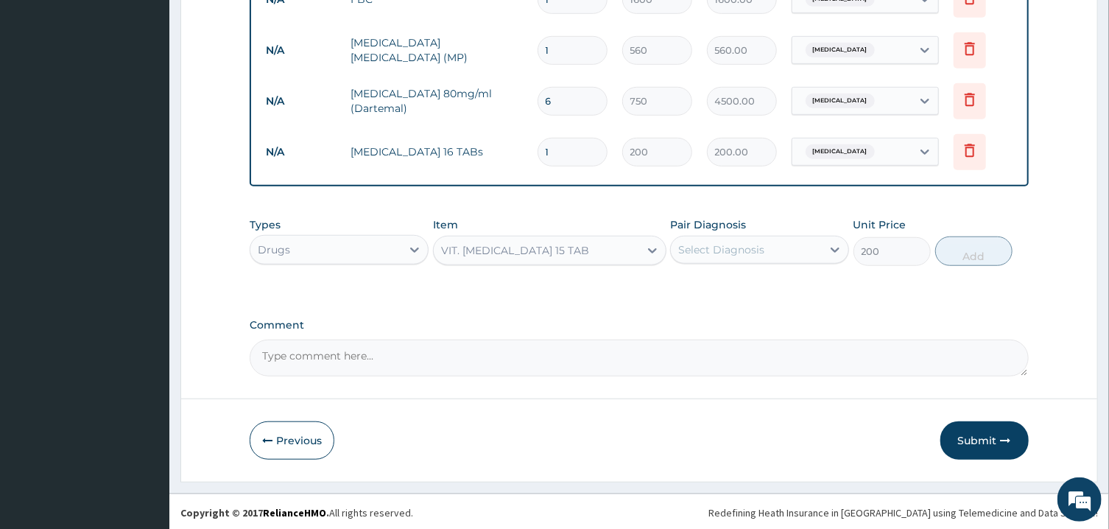
click at [748, 248] on div "Select Diagnosis" at bounding box center [721, 249] width 86 height 15
click at [745, 286] on label "[MEDICAL_DATA]" at bounding box center [739, 285] width 91 height 15
checkbox input "true"
click at [978, 252] on button "Add" at bounding box center [974, 250] width 78 height 29
type input "0"
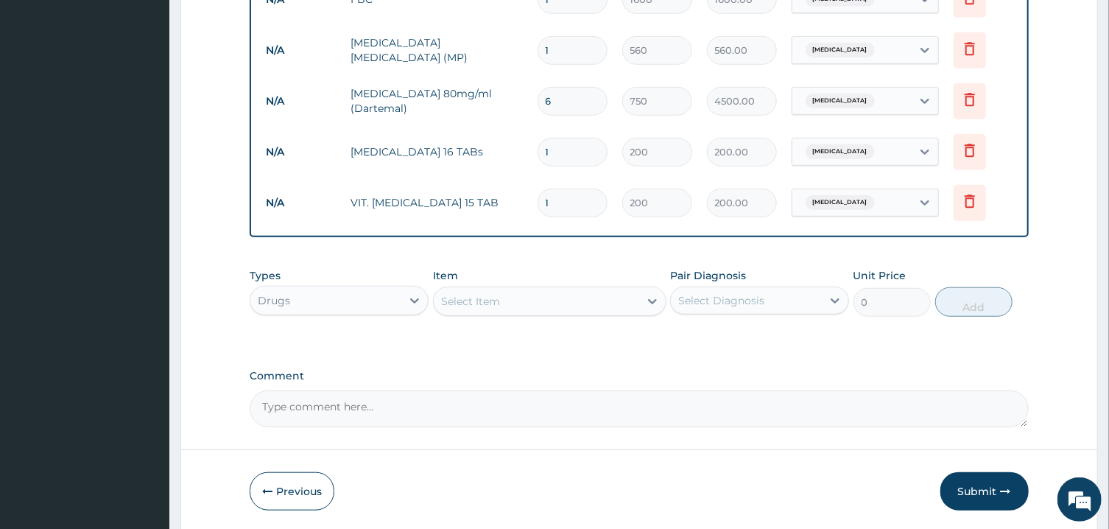
click at [576, 304] on div "Select Item" at bounding box center [536, 301] width 205 height 24
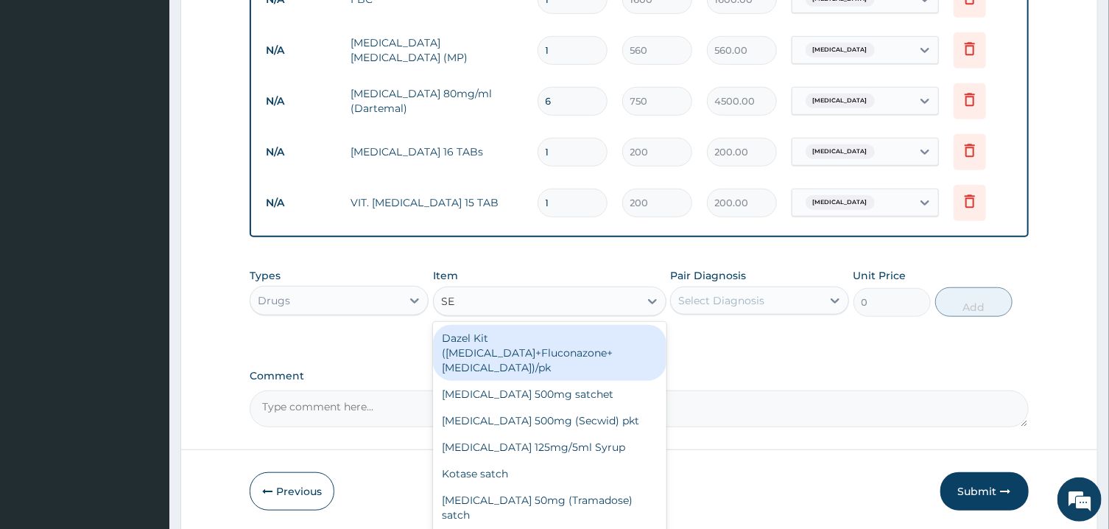
type input "SEP"
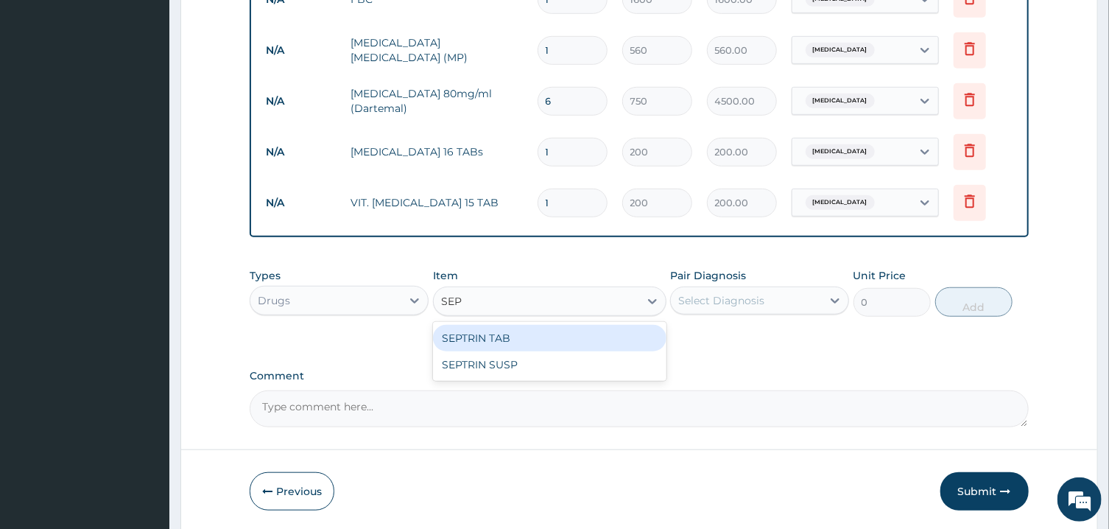
click at [575, 340] on div "SEPTRIN TAB" at bounding box center [549, 338] width 233 height 27
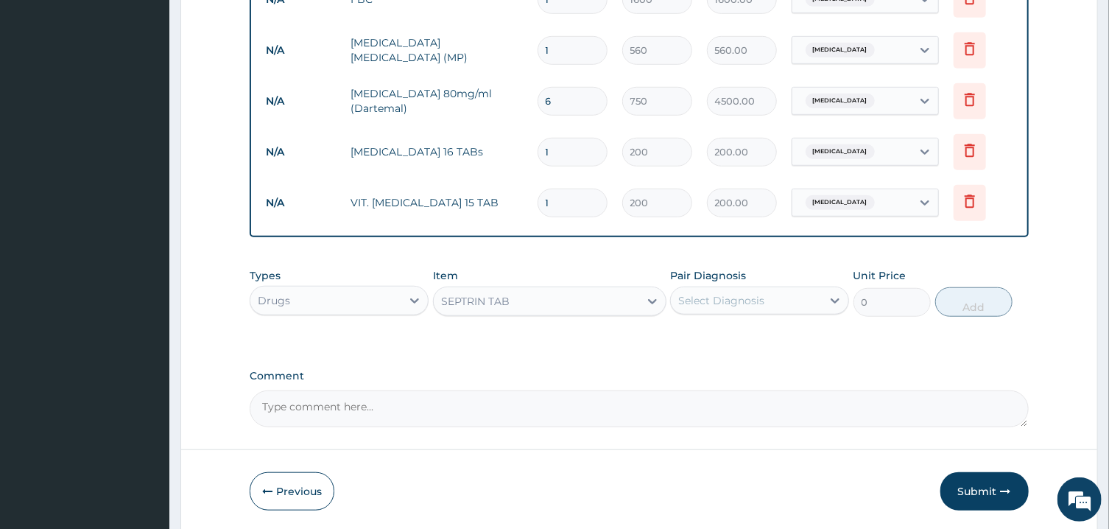
type input "15"
click at [760, 303] on div "Select Diagnosis" at bounding box center [721, 300] width 86 height 15
click at [753, 334] on label "[MEDICAL_DATA]" at bounding box center [739, 336] width 91 height 15
checkbox input "true"
click at [967, 300] on button "Add" at bounding box center [974, 301] width 78 height 29
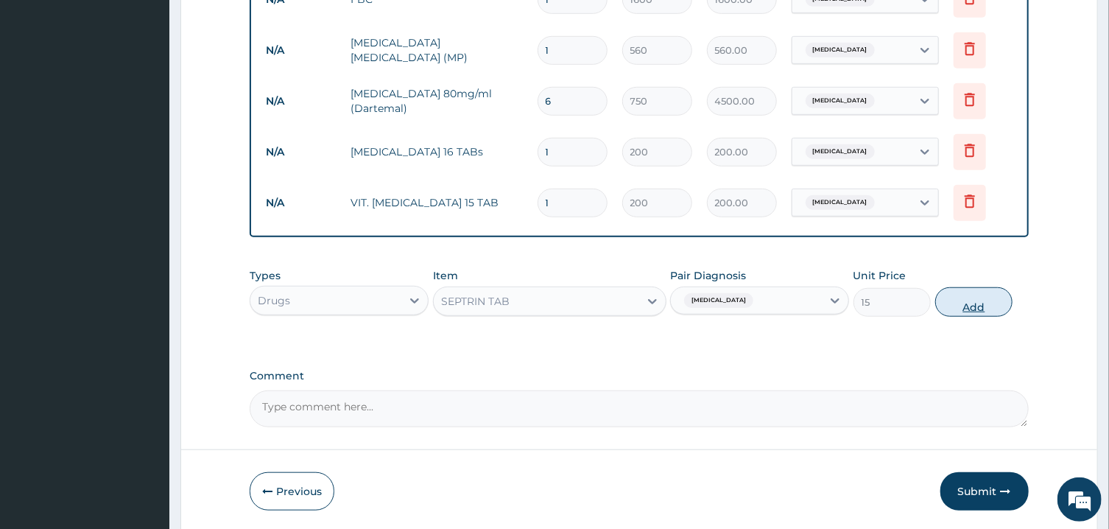
type input "0"
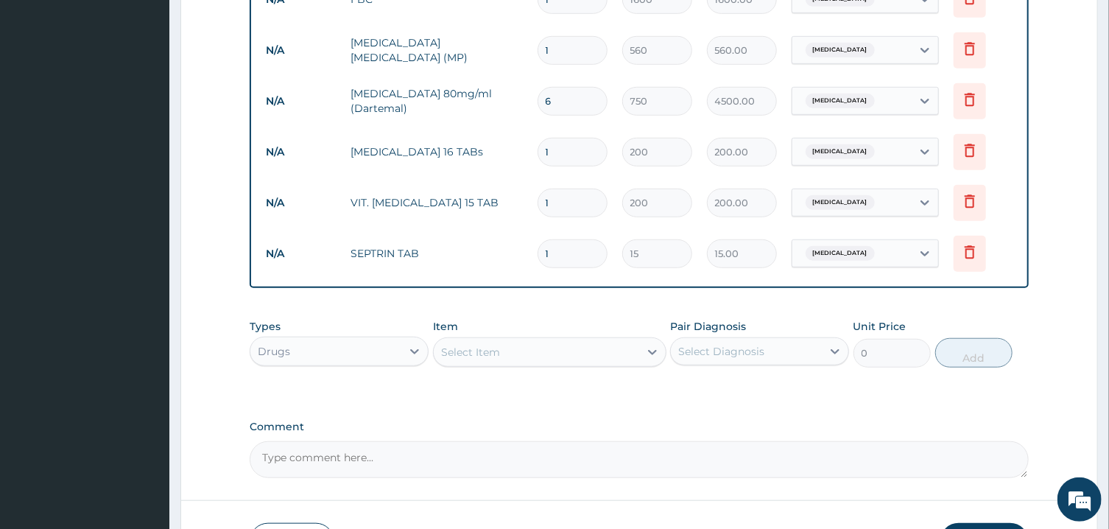
scroll to position [370, 0]
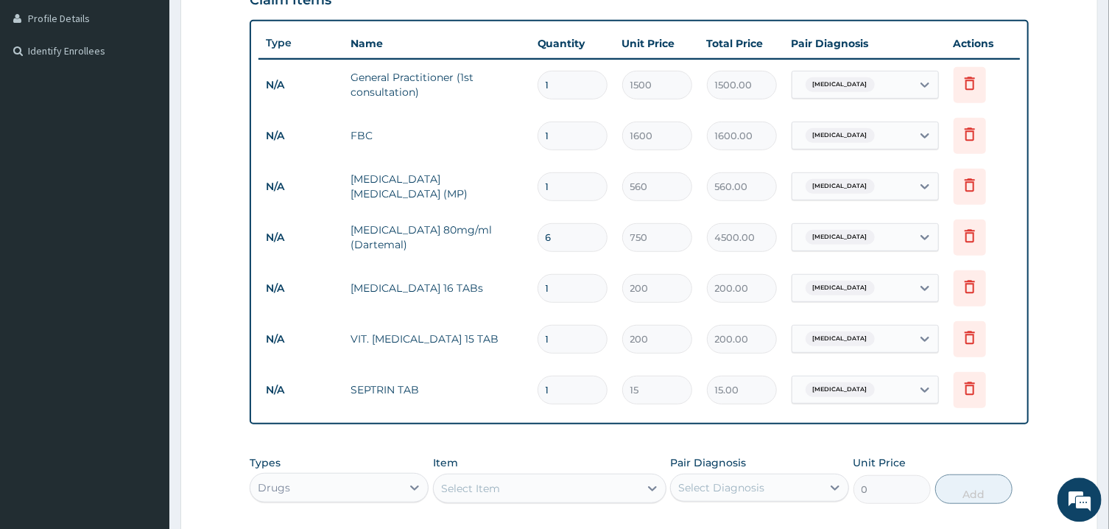
type input "10"
type input "150.00"
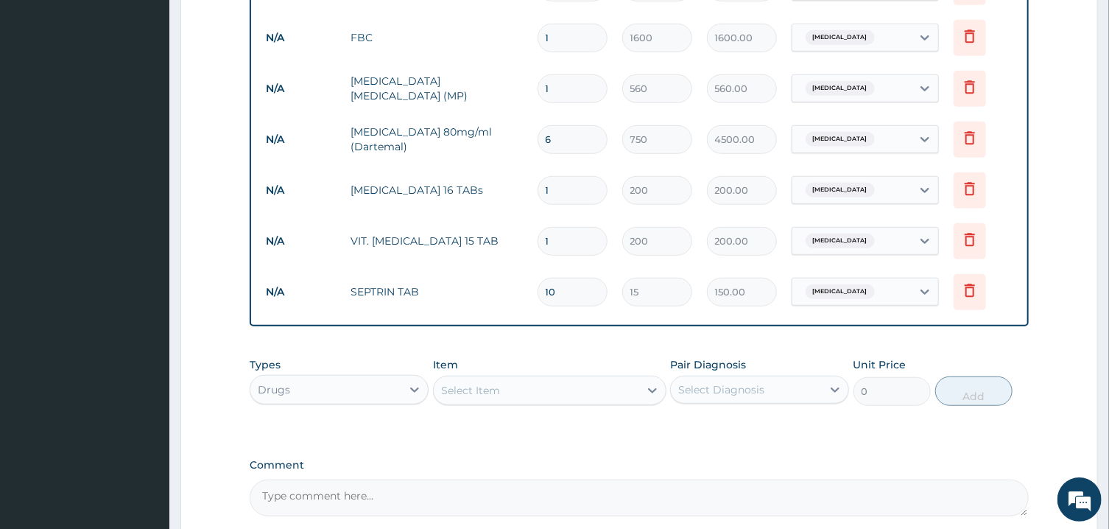
scroll to position [607, 0]
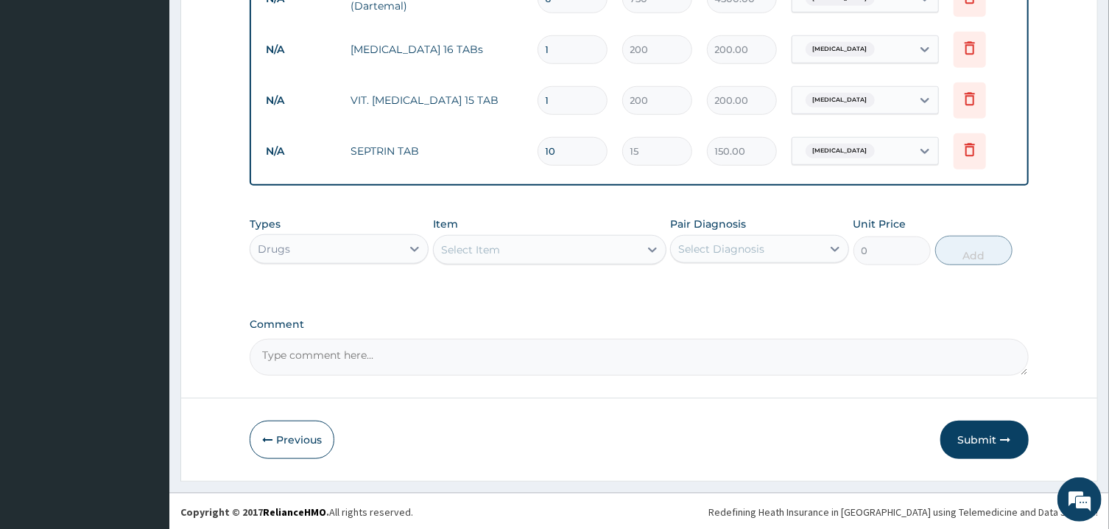
type input "10"
click at [519, 356] on textarea "Comment" at bounding box center [639, 357] width 778 height 37
type textarea "ICON AUG BILL 2025"
click at [972, 444] on button "Submit" at bounding box center [984, 439] width 88 height 38
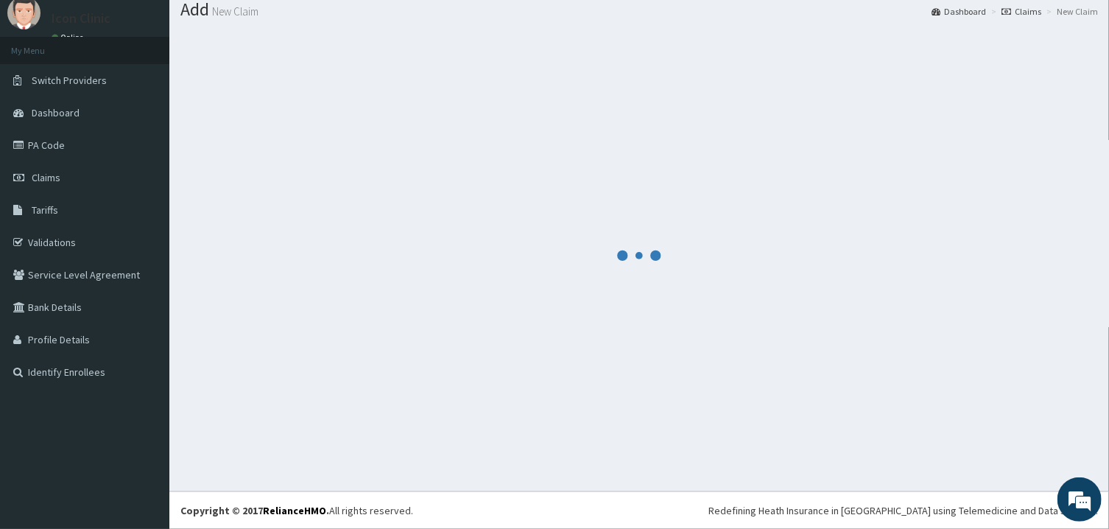
scroll to position [47, 0]
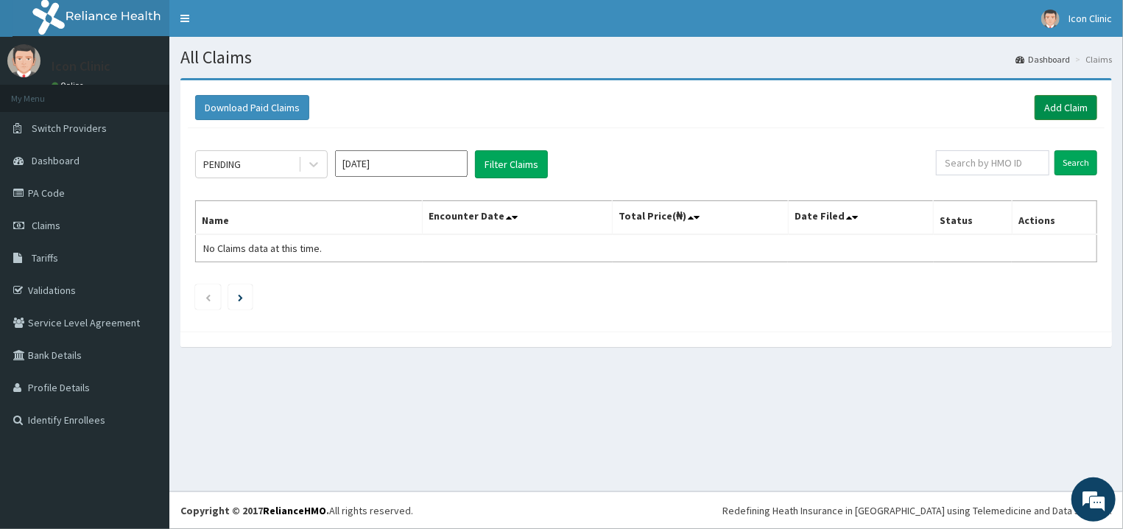
click at [1069, 111] on link "Add Claim" at bounding box center [1065, 107] width 63 height 25
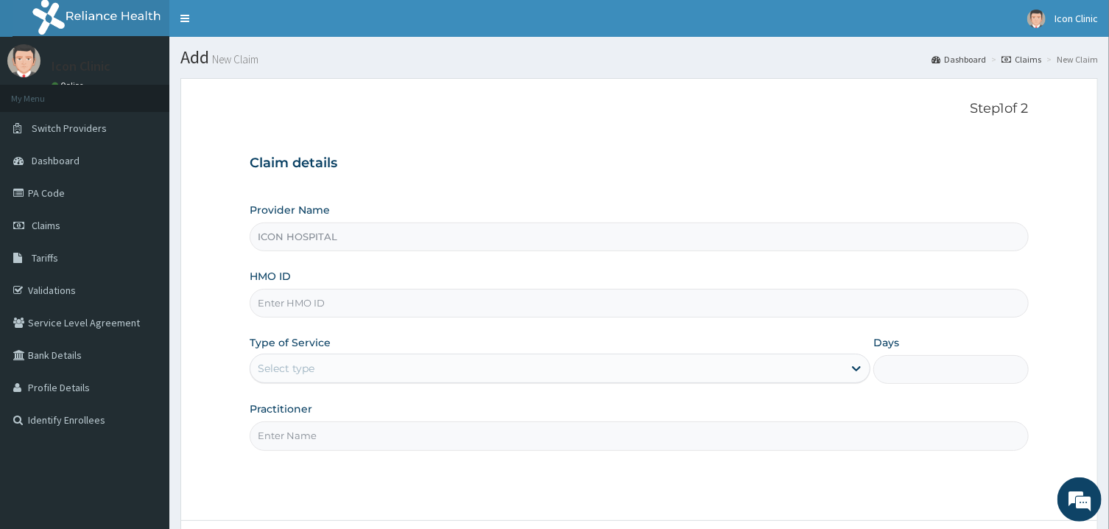
click at [500, 297] on input "HMO ID" at bounding box center [639, 303] width 778 height 29
type input "GSV/14145/A"
click at [484, 359] on div "Select type" at bounding box center [546, 368] width 593 height 24
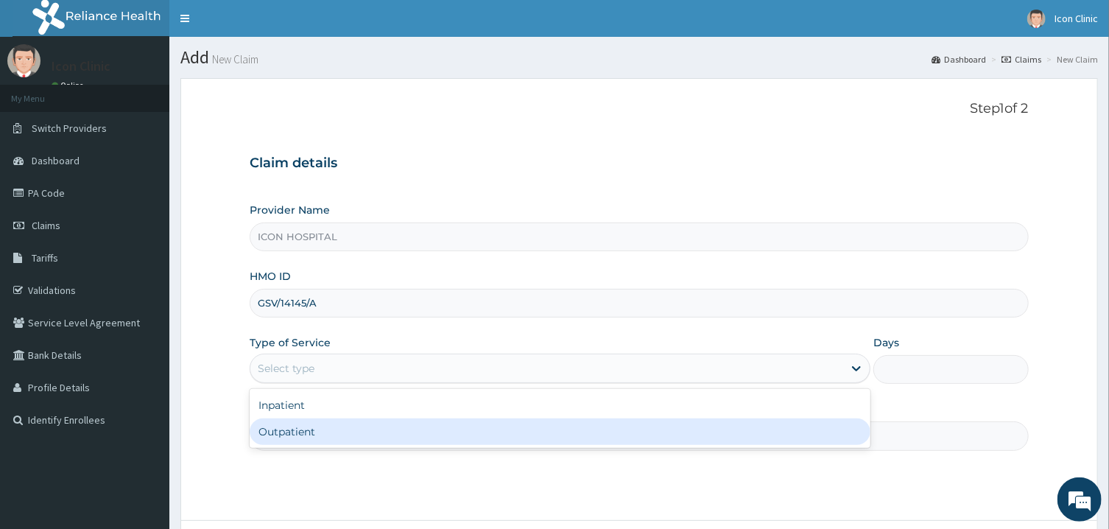
click at [418, 439] on div "Outpatient" at bounding box center [560, 431] width 621 height 27
type input "1"
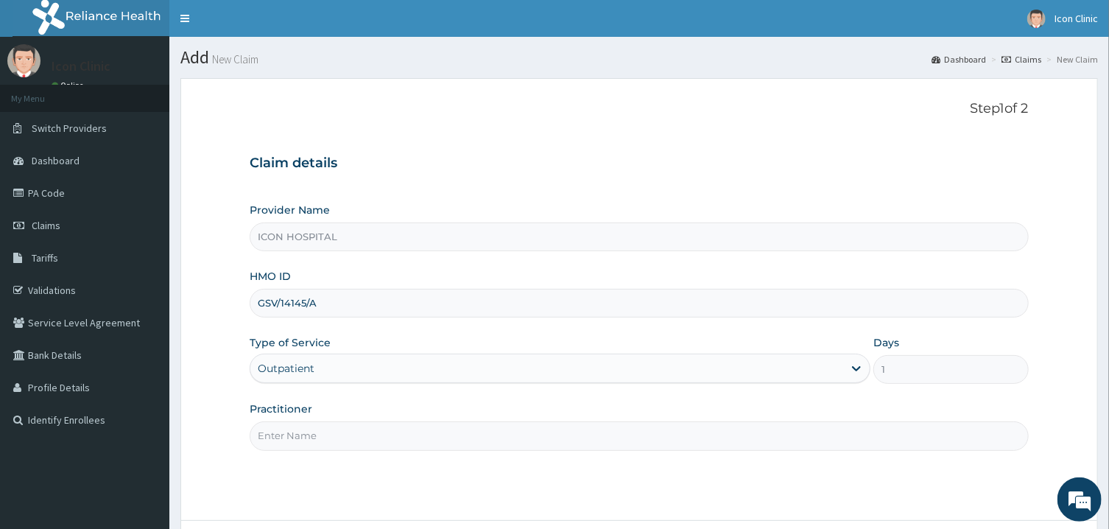
scroll to position [124, 0]
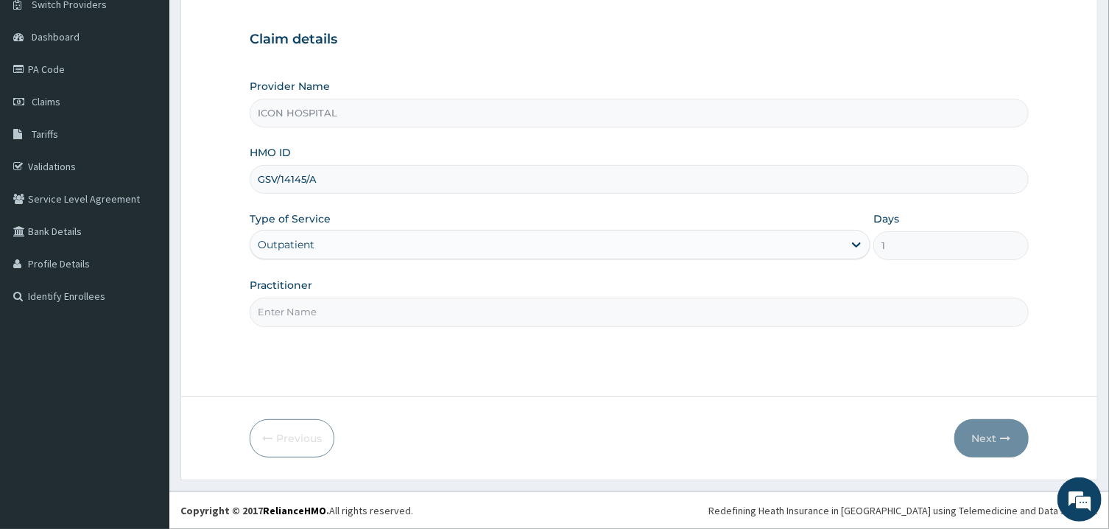
click at [731, 310] on input "Practitioner" at bounding box center [639, 311] width 778 height 29
type input "[PERSON_NAME]"
click at [984, 439] on button "Next" at bounding box center [991, 438] width 74 height 38
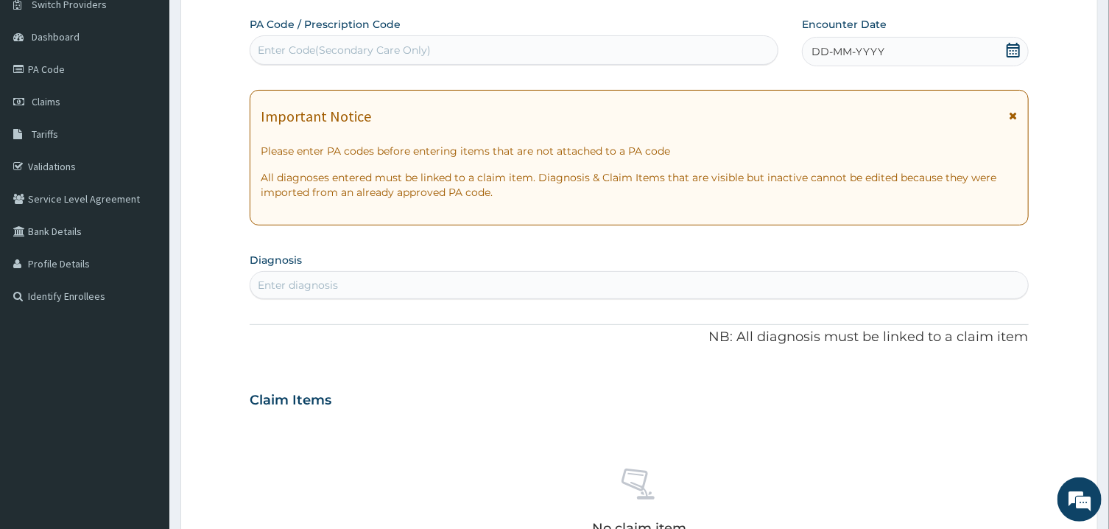
click at [1014, 112] on icon at bounding box center [1013, 115] width 8 height 10
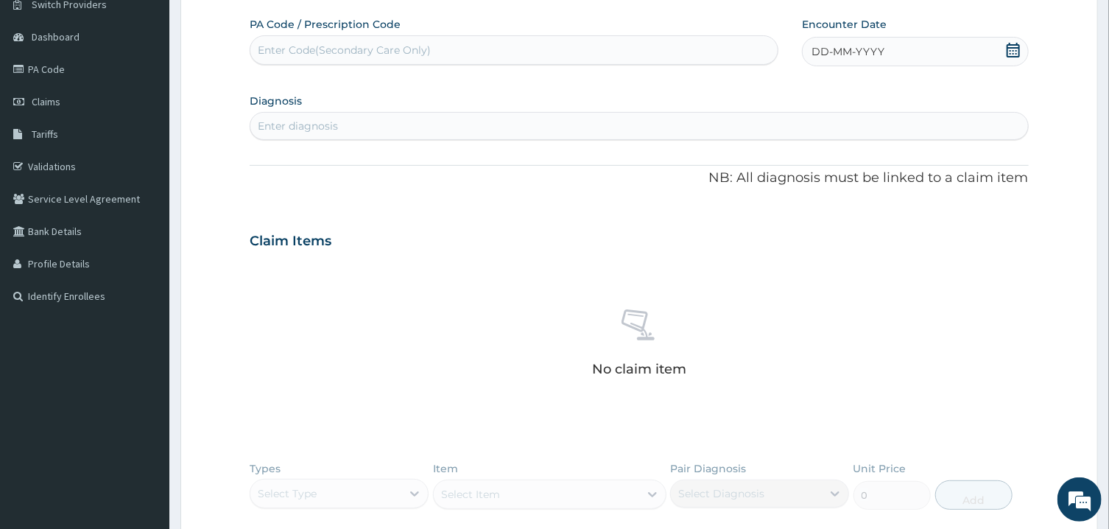
click at [1009, 52] on icon at bounding box center [1013, 50] width 15 height 15
click at [782, 91] on div "[DATE]" at bounding box center [859, 93] width 177 height 15
click at [781, 91] on div "[DATE]" at bounding box center [859, 93] width 177 height 15
click at [780, 94] on button "Previous Month" at bounding box center [776, 92] width 7 height 7
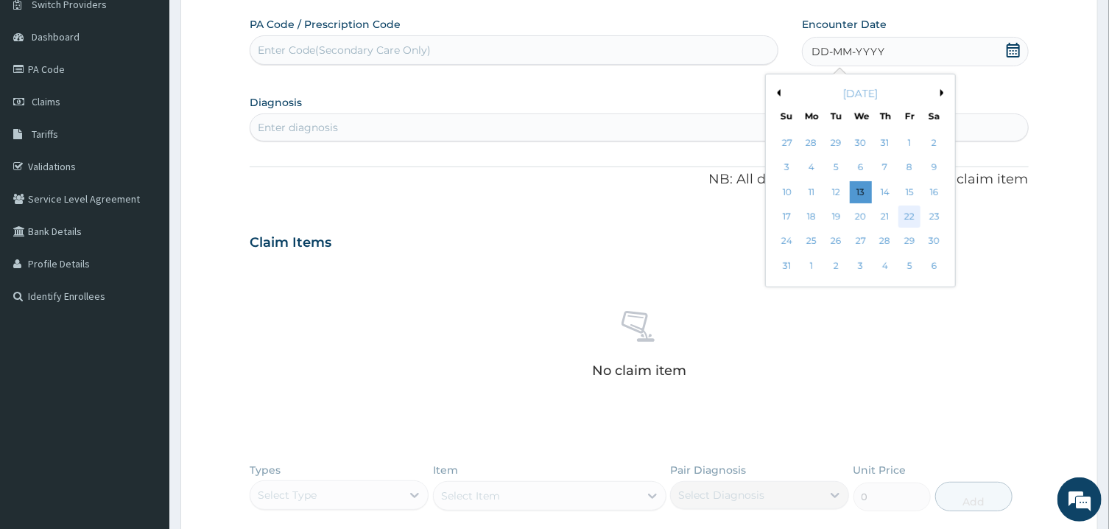
click at [908, 216] on div "22" at bounding box center [909, 216] width 22 height 22
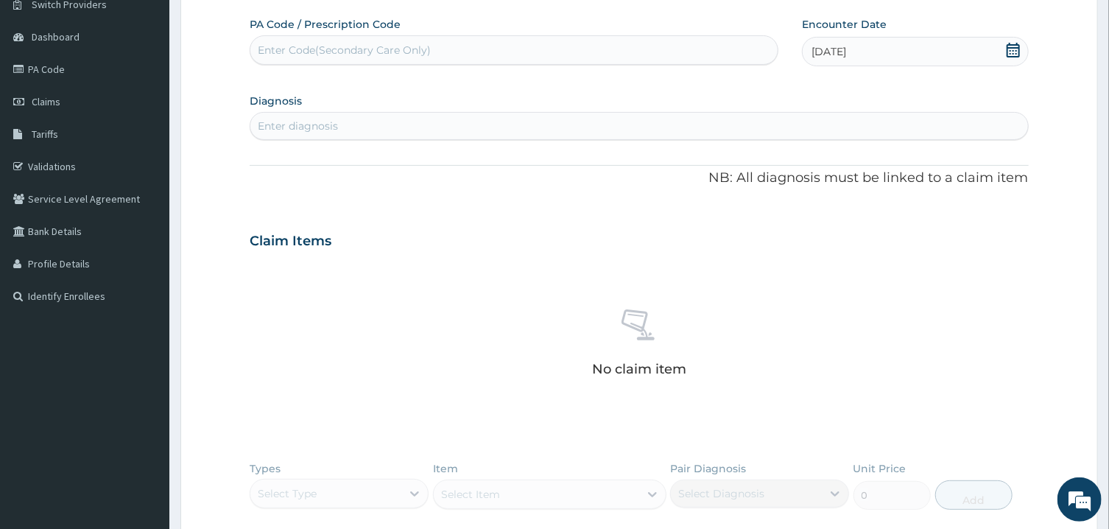
click at [573, 119] on div "Enter diagnosis" at bounding box center [638, 126] width 777 height 24
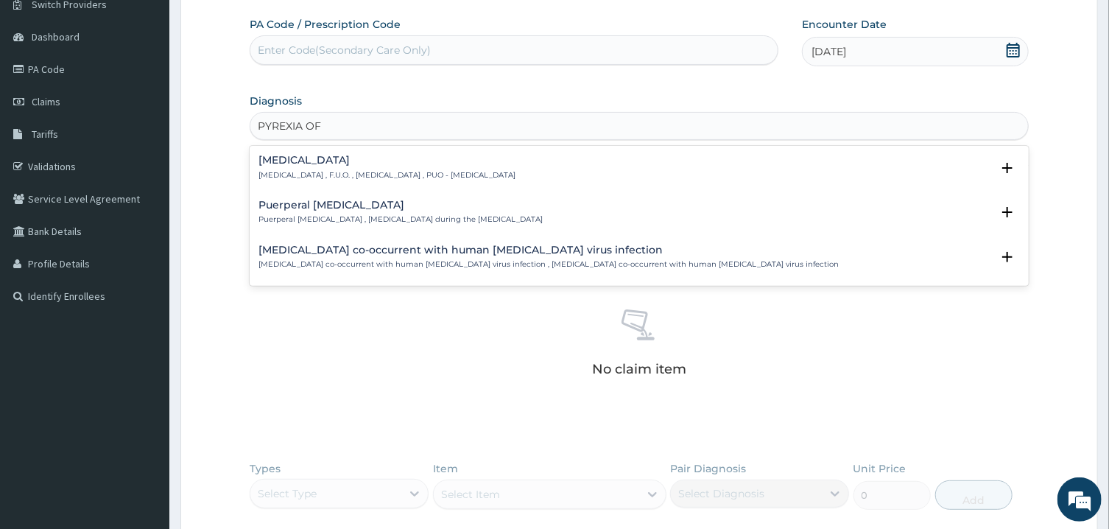
type input "PYREXIA OF U"
click at [487, 168] on div "[MEDICAL_DATA] [MEDICAL_DATA] , F.U.O. , [MEDICAL_DATA] , PUO - [MEDICAL_DATA]" at bounding box center [386, 168] width 257 height 26
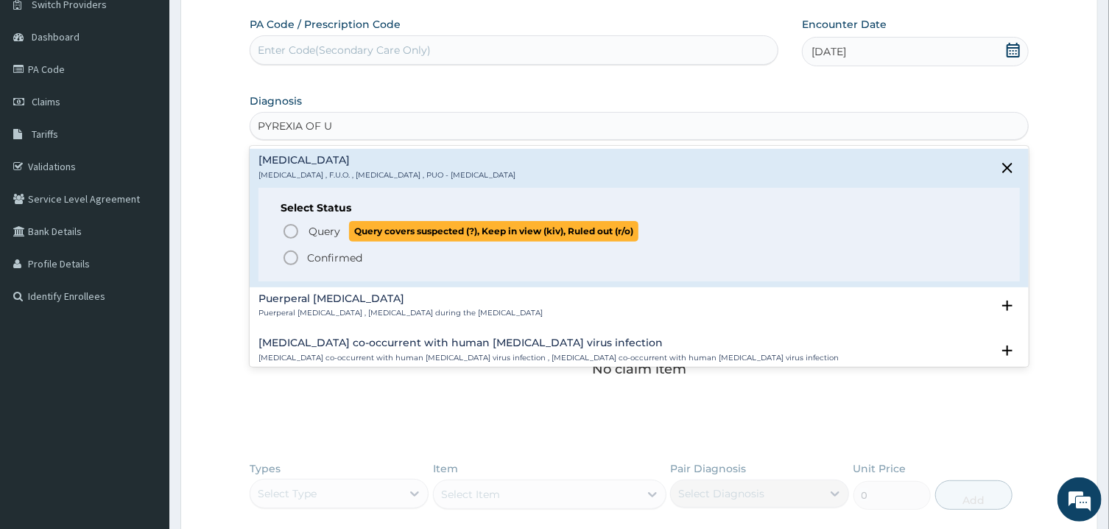
click at [286, 234] on icon "status option query" at bounding box center [291, 231] width 18 height 18
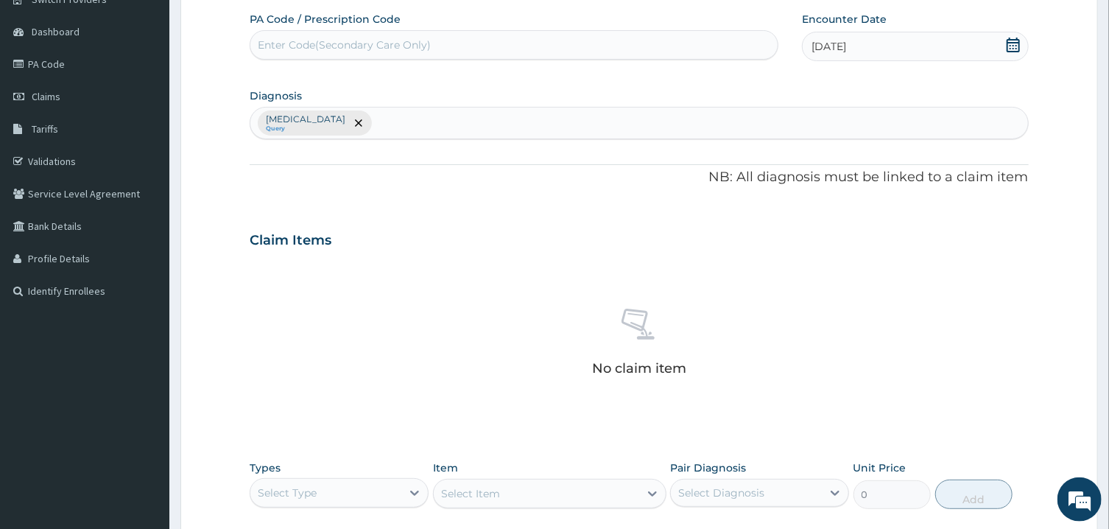
scroll to position [350, 0]
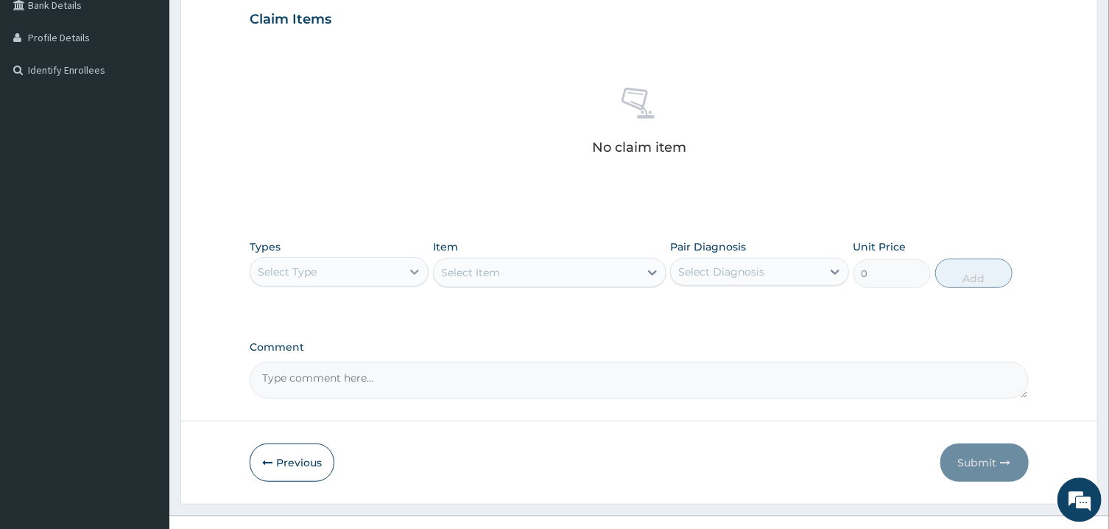
click at [415, 272] on icon at bounding box center [415, 271] width 9 height 5
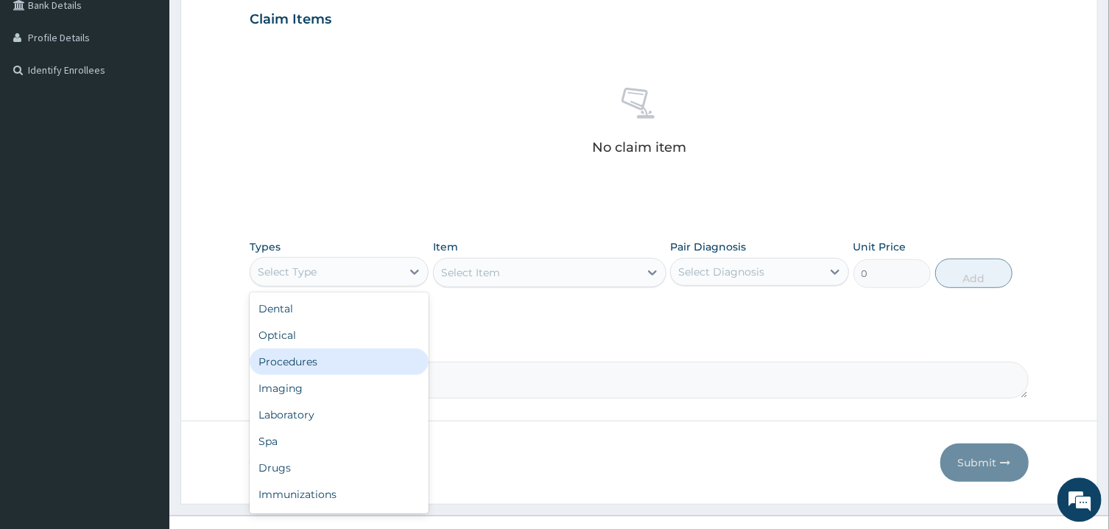
click at [294, 363] on div "Procedures" at bounding box center [339, 360] width 179 height 27
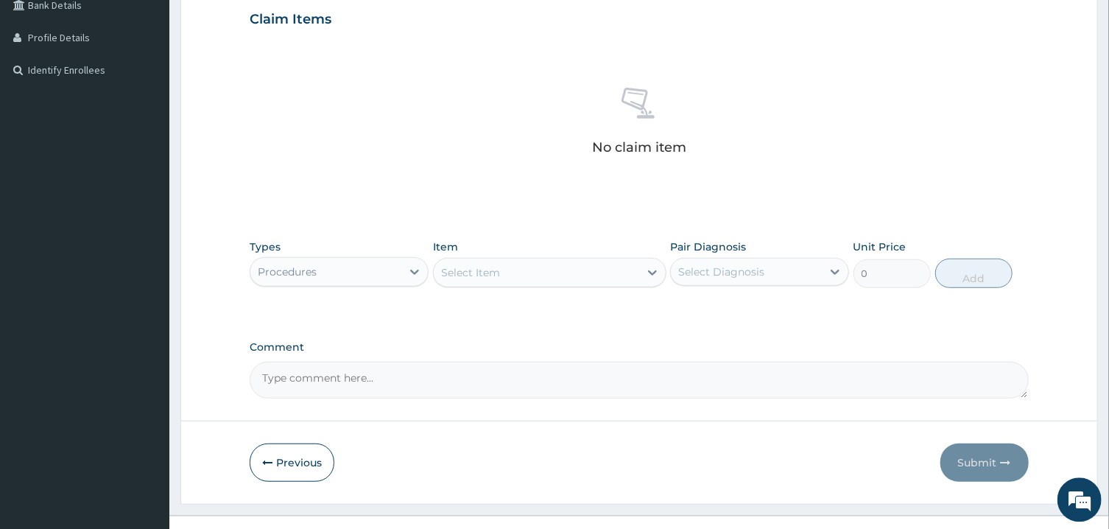
click at [531, 281] on div "Select Item" at bounding box center [536, 272] width 205 height 24
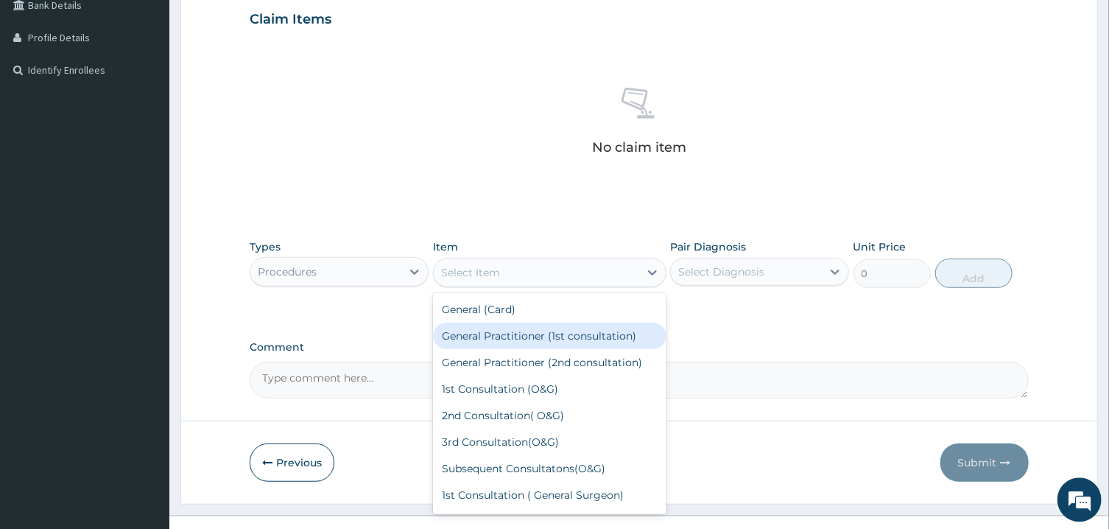
click at [551, 340] on div "General Practitioner (1st consultation)" at bounding box center [549, 335] width 233 height 27
type input "1500"
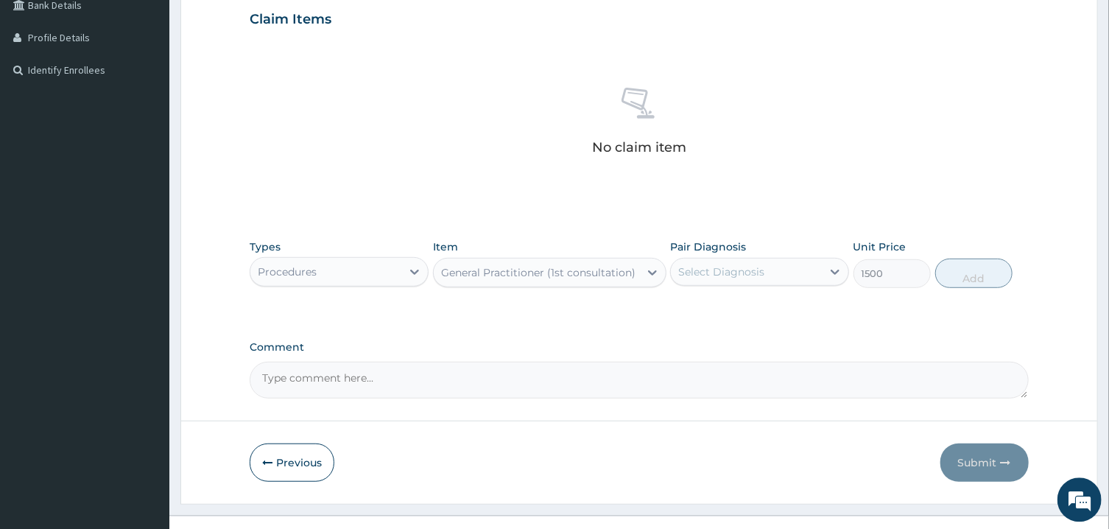
click at [777, 281] on div "Select Diagnosis" at bounding box center [746, 271] width 151 height 24
click at [754, 303] on label "[MEDICAL_DATA]" at bounding box center [739, 307] width 91 height 15
checkbox input "true"
click at [962, 282] on button "Add" at bounding box center [974, 272] width 78 height 29
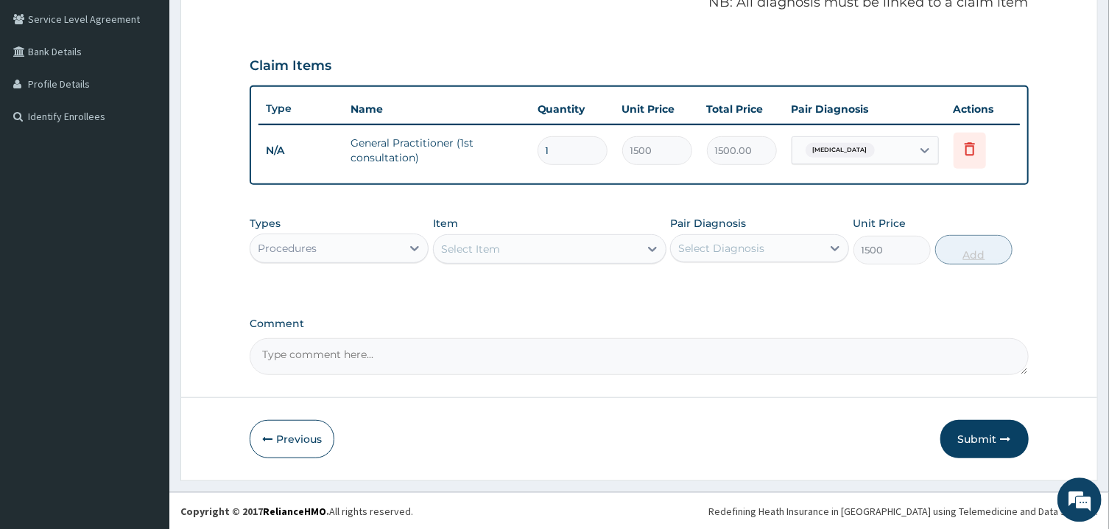
type input "0"
click at [385, 238] on div "Procedures" at bounding box center [325, 250] width 151 height 24
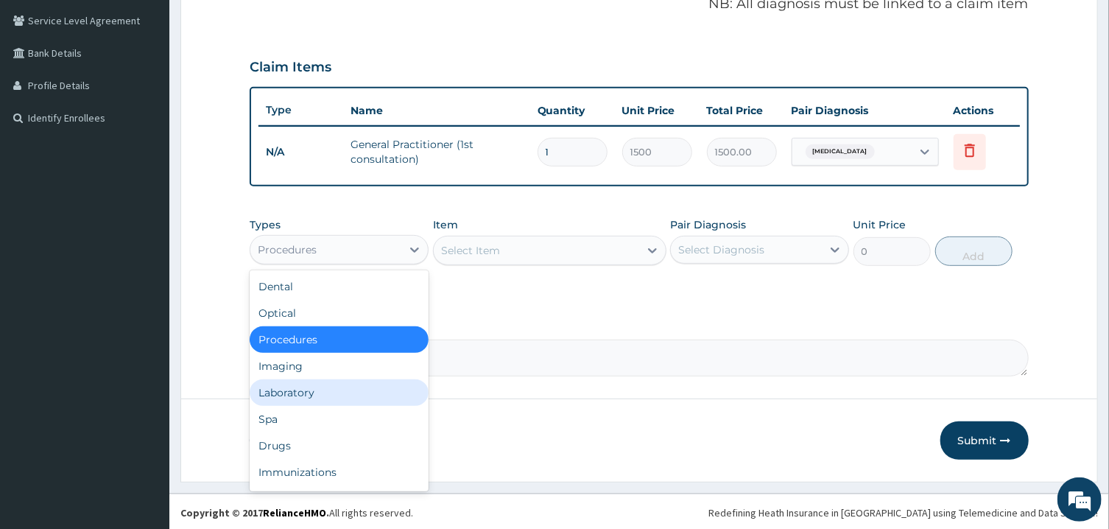
click at [307, 386] on div "Laboratory" at bounding box center [339, 392] width 179 height 27
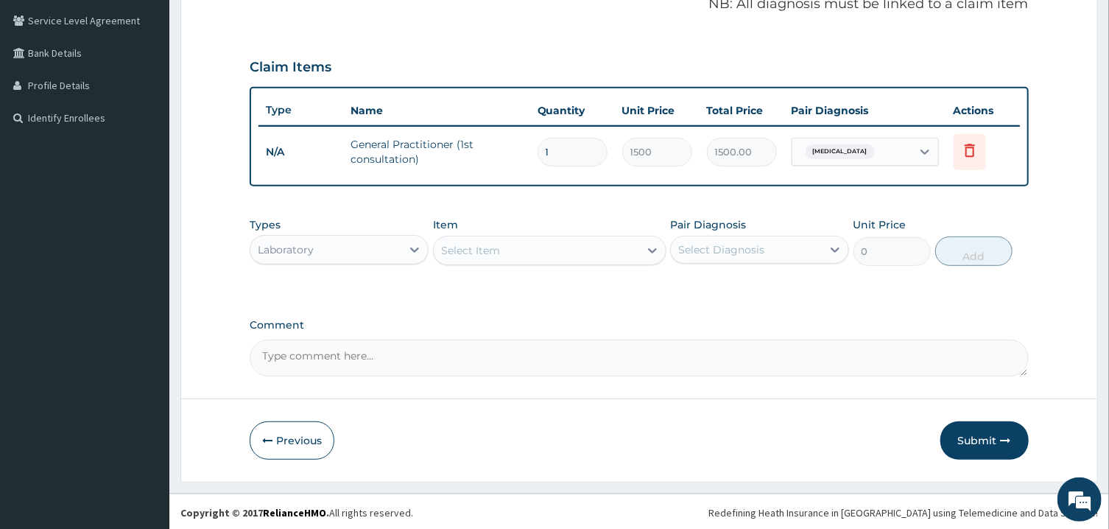
click at [542, 252] on div "Select Item" at bounding box center [536, 251] width 205 height 24
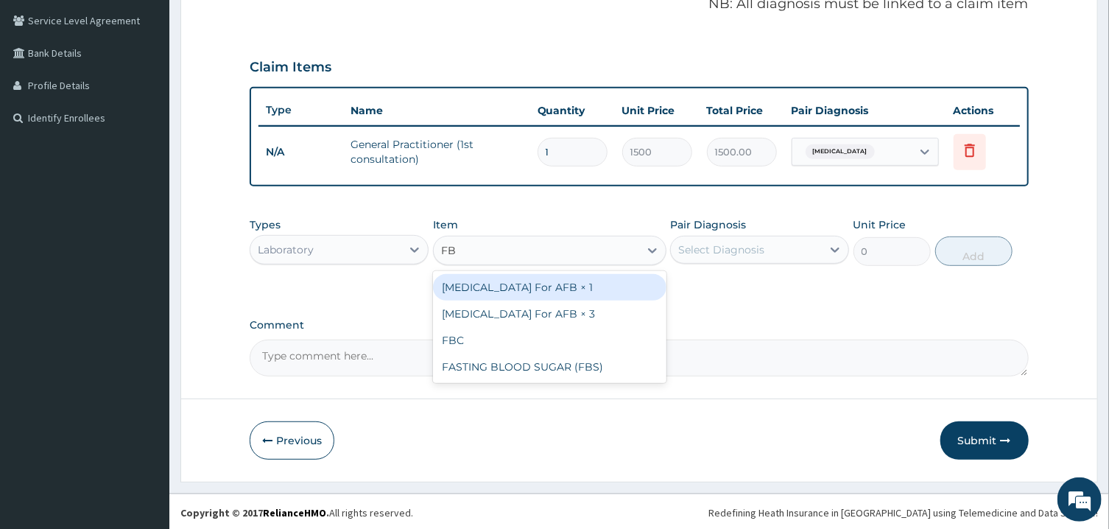
type input "FBC"
click at [523, 284] on div "FBC" at bounding box center [549, 287] width 233 height 27
type input "1600"
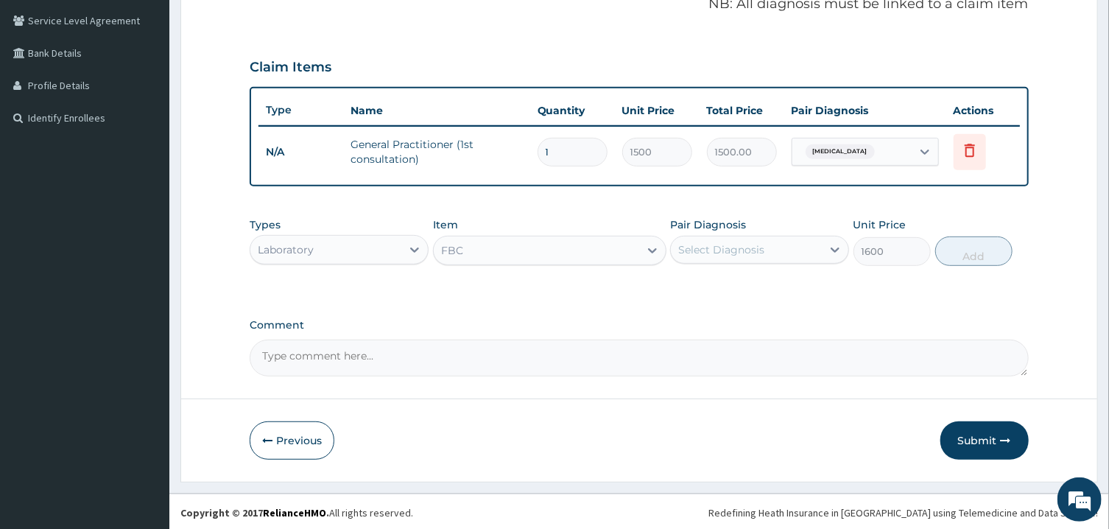
click at [704, 247] on div "Select Diagnosis" at bounding box center [721, 249] width 86 height 15
click at [705, 292] on div "[MEDICAL_DATA]" at bounding box center [759, 287] width 179 height 30
checkbox input "true"
click at [979, 251] on button "Add" at bounding box center [974, 250] width 78 height 29
type input "0"
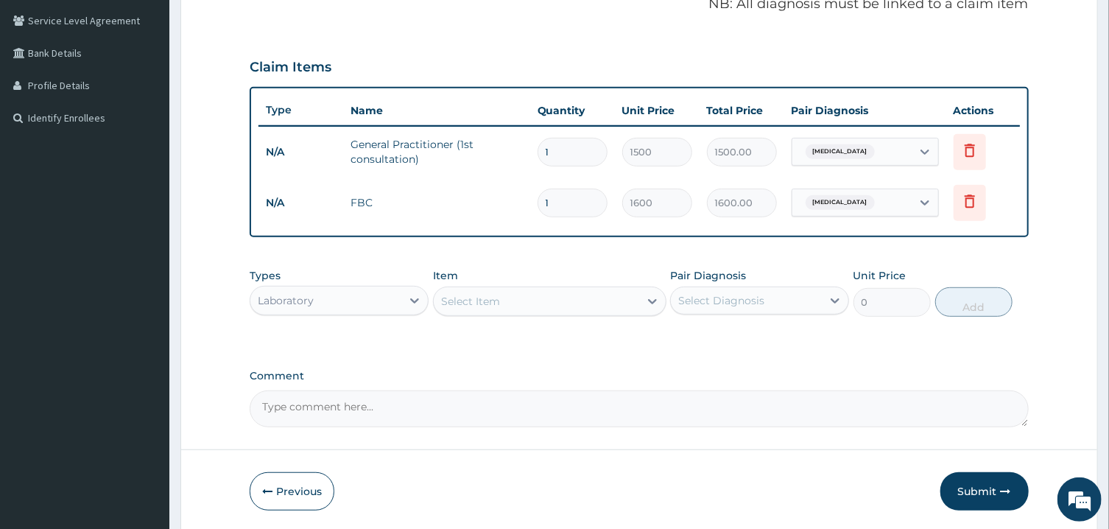
click at [509, 300] on div "Select Item" at bounding box center [536, 301] width 205 height 24
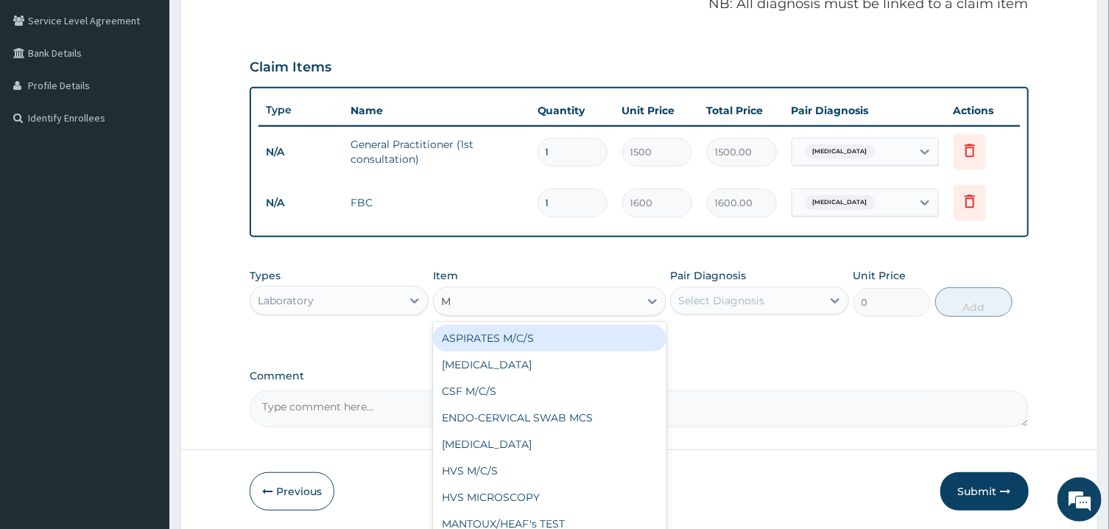
type input "MP"
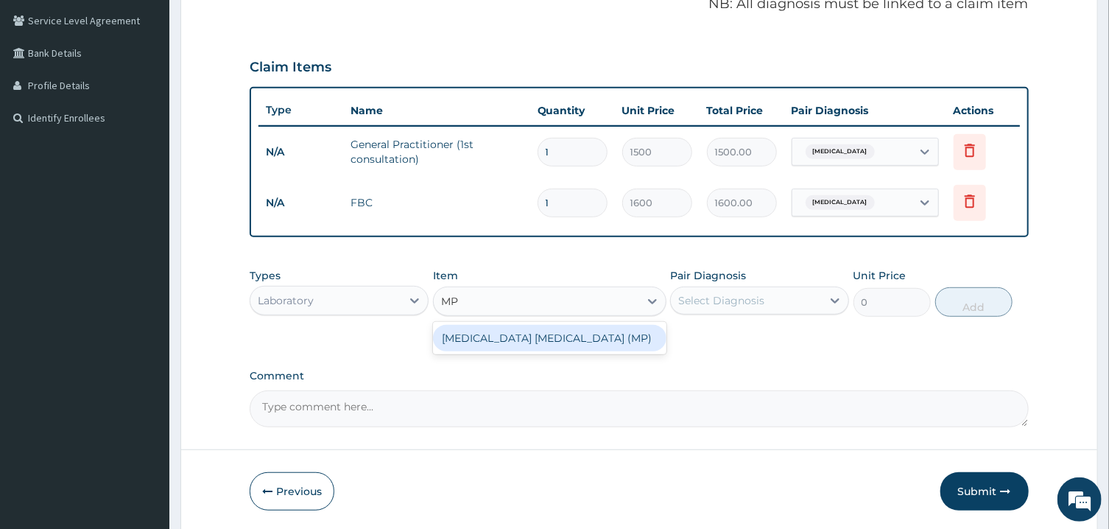
click at [530, 330] on div "[MEDICAL_DATA] [MEDICAL_DATA] (MP)" at bounding box center [549, 338] width 233 height 27
type input "560"
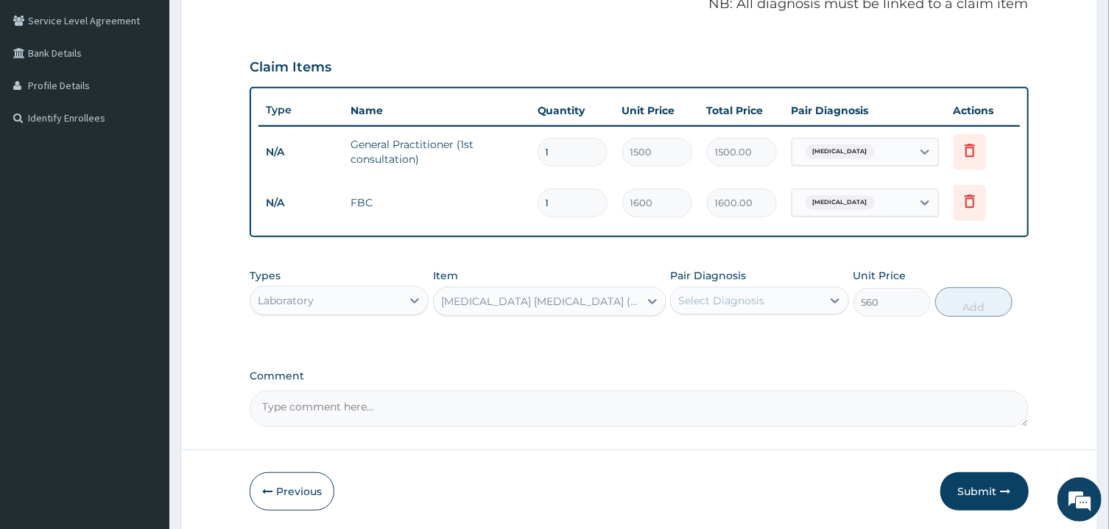
click at [761, 295] on div "Select Diagnosis" at bounding box center [721, 300] width 86 height 15
click at [751, 331] on label "[MEDICAL_DATA]" at bounding box center [739, 336] width 91 height 15
checkbox input "true"
click at [964, 303] on button "Add" at bounding box center [974, 301] width 78 height 29
type input "0"
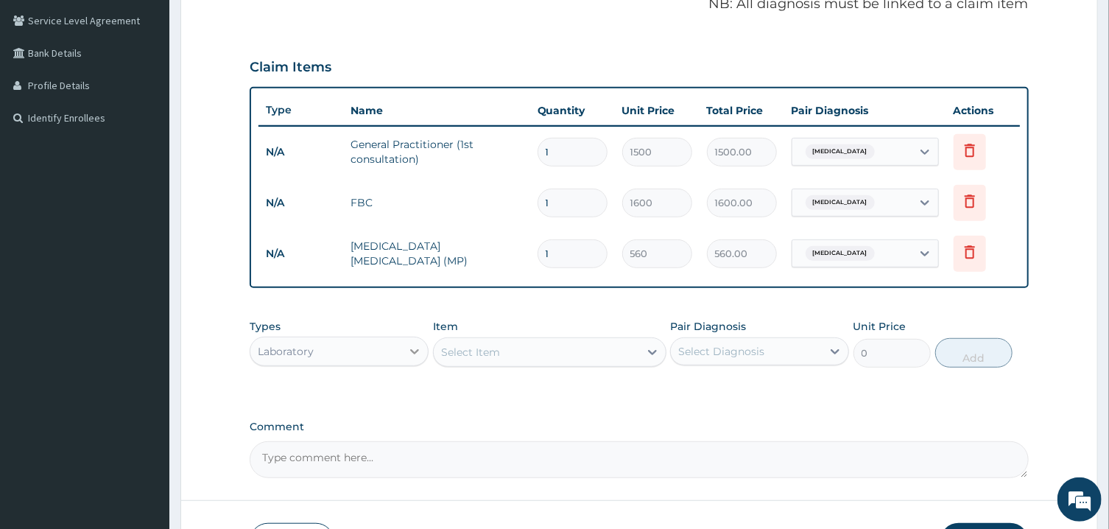
click at [408, 346] on icon at bounding box center [414, 351] width 15 height 15
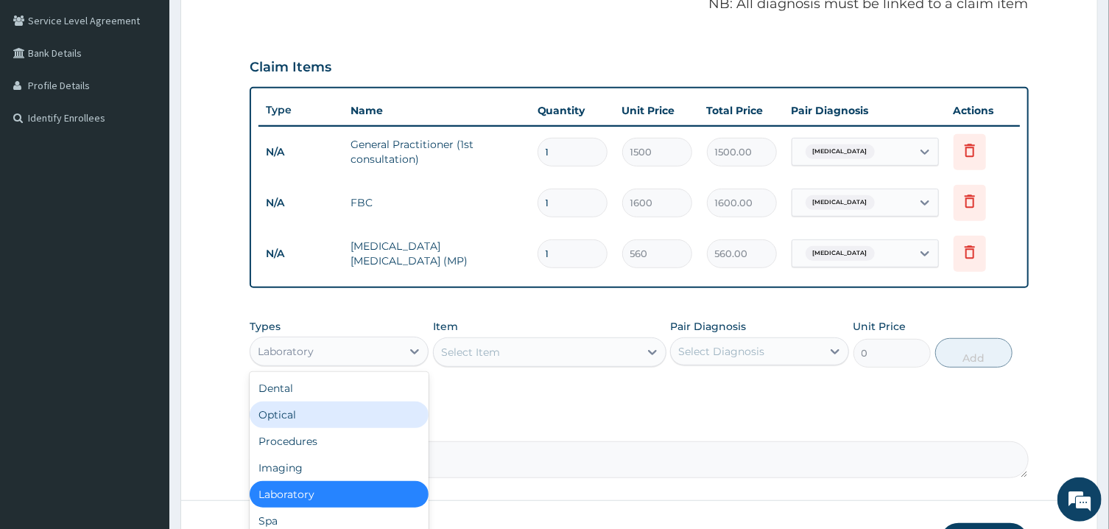
scroll to position [50, 0]
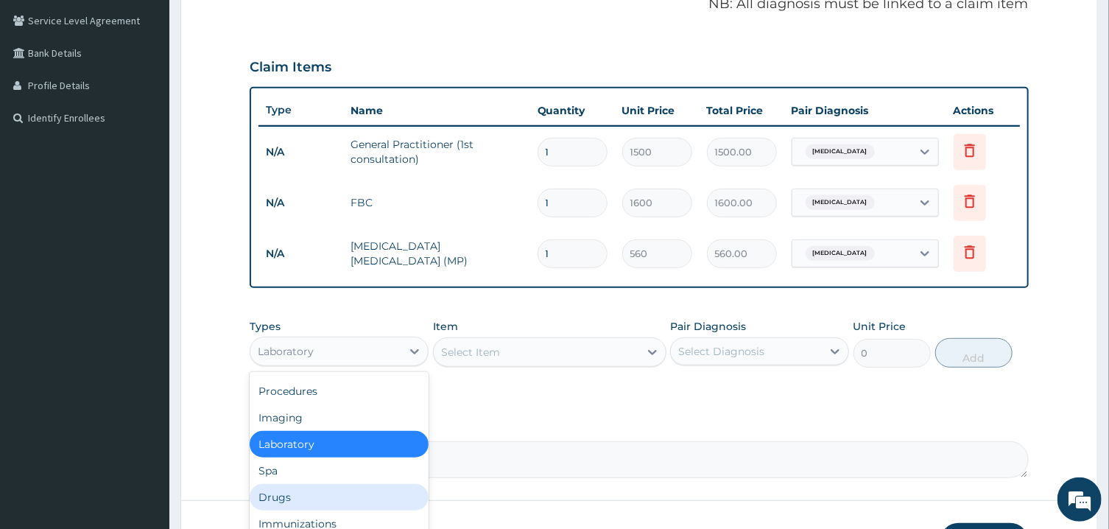
click at [283, 498] on div "Drugs" at bounding box center [339, 497] width 179 height 27
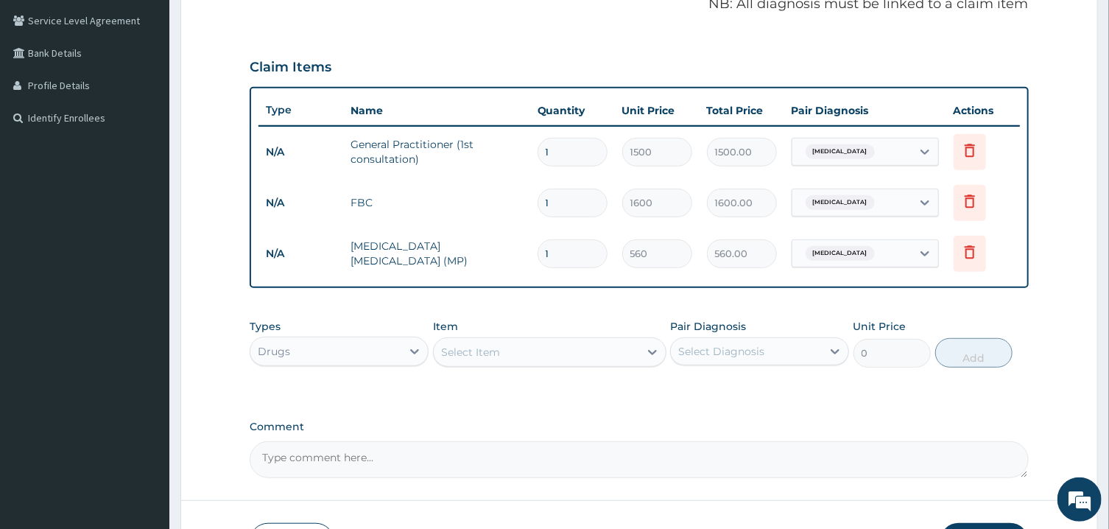
click at [517, 353] on div "Select Item" at bounding box center [536, 352] width 205 height 24
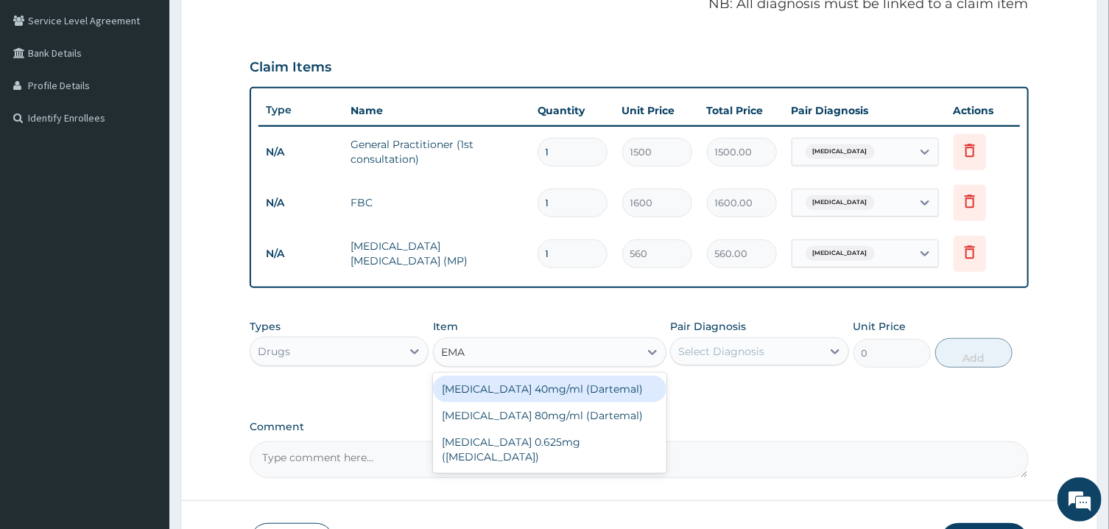
type input "EMAL"
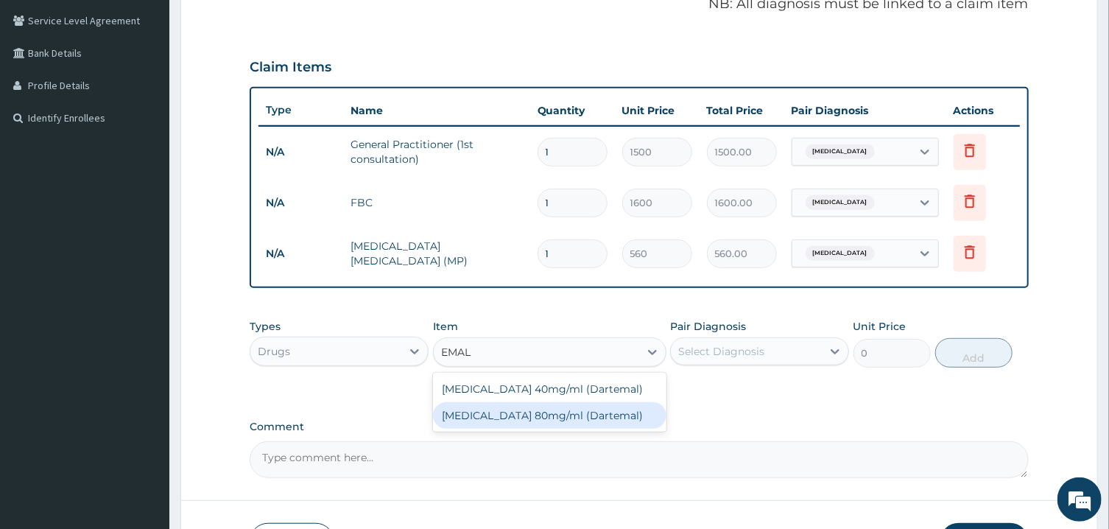
click at [526, 410] on div "[MEDICAL_DATA] 80mg/ml (Dartemal)" at bounding box center [549, 415] width 233 height 27
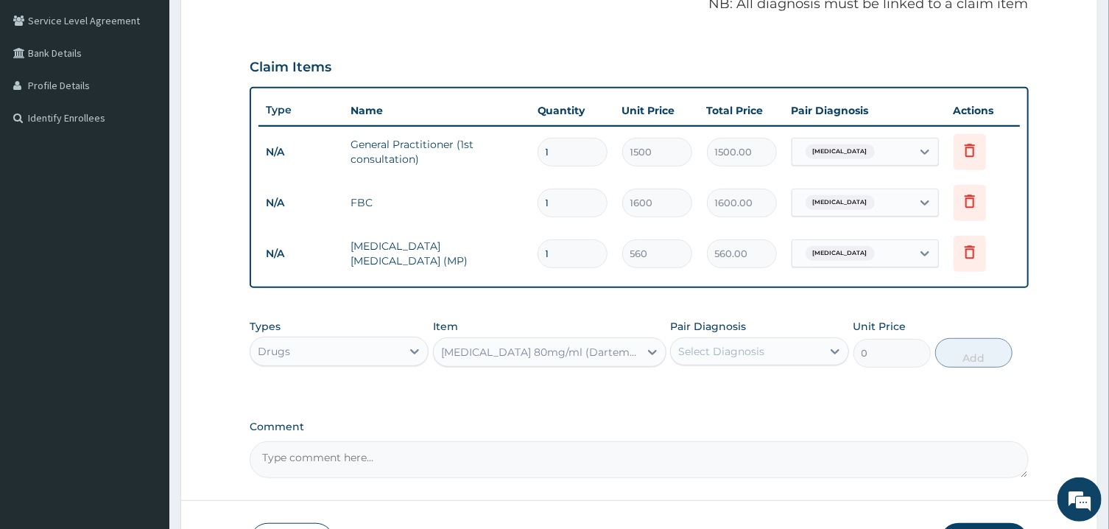
type input "750"
click at [766, 352] on div "Select Diagnosis" at bounding box center [746, 351] width 151 height 24
click at [778, 394] on div "[MEDICAL_DATA]" at bounding box center [759, 389] width 179 height 30
checkbox input "true"
click at [960, 353] on button "Add" at bounding box center [974, 352] width 78 height 29
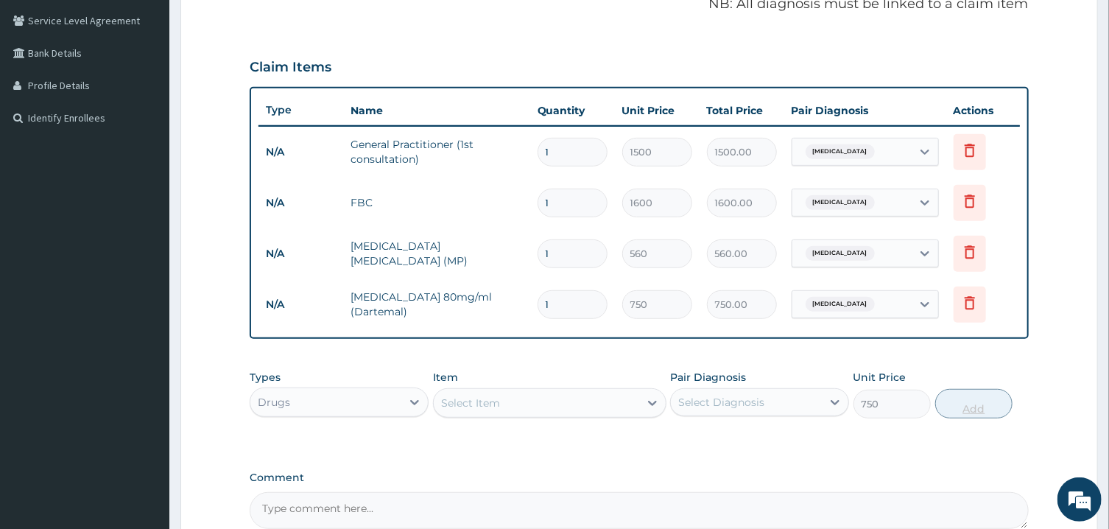
type input "0"
type input "0.00"
type input "6"
type input "4500.00"
type input "6"
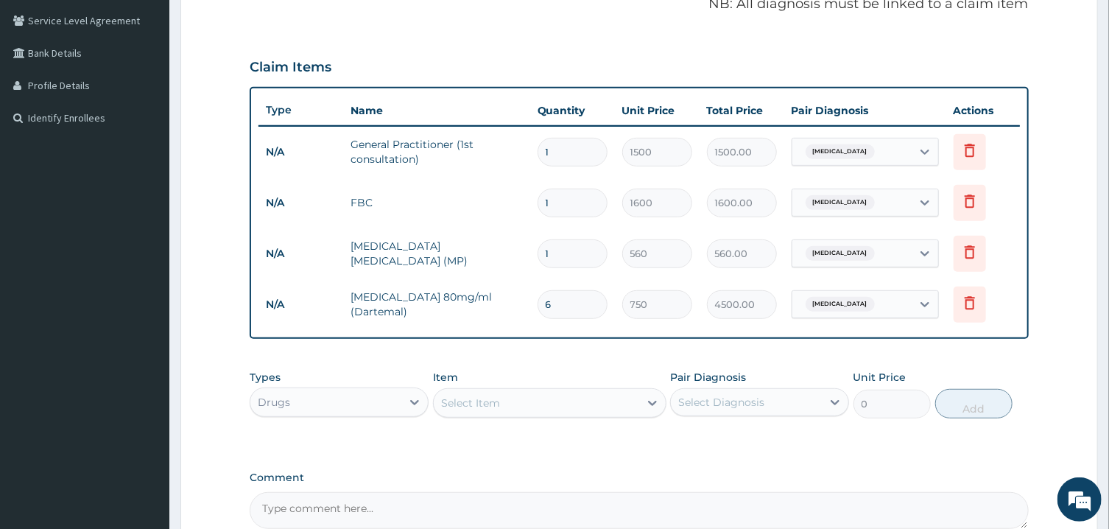
click at [595, 403] on div "Select Item" at bounding box center [536, 403] width 205 height 24
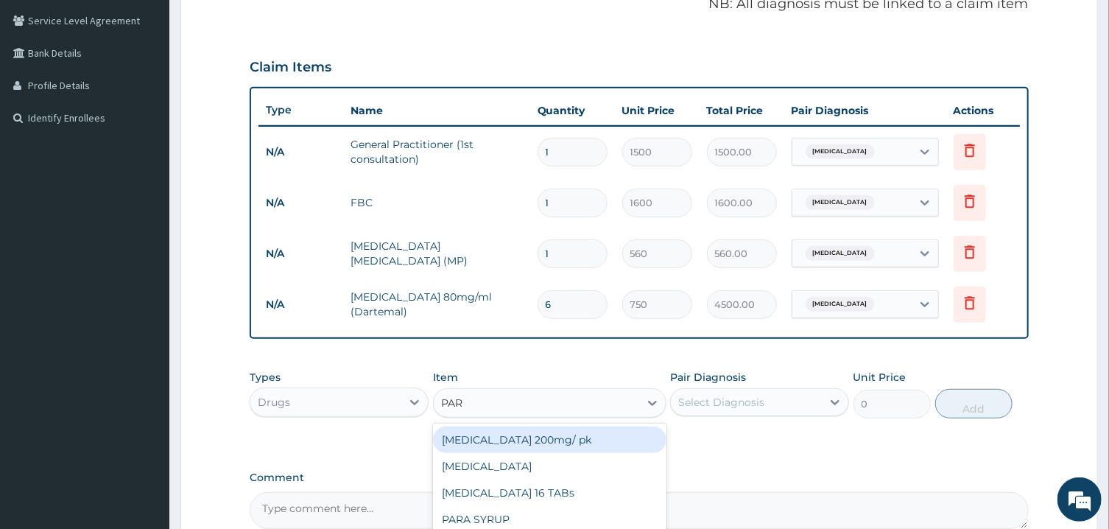
type input "PARA"
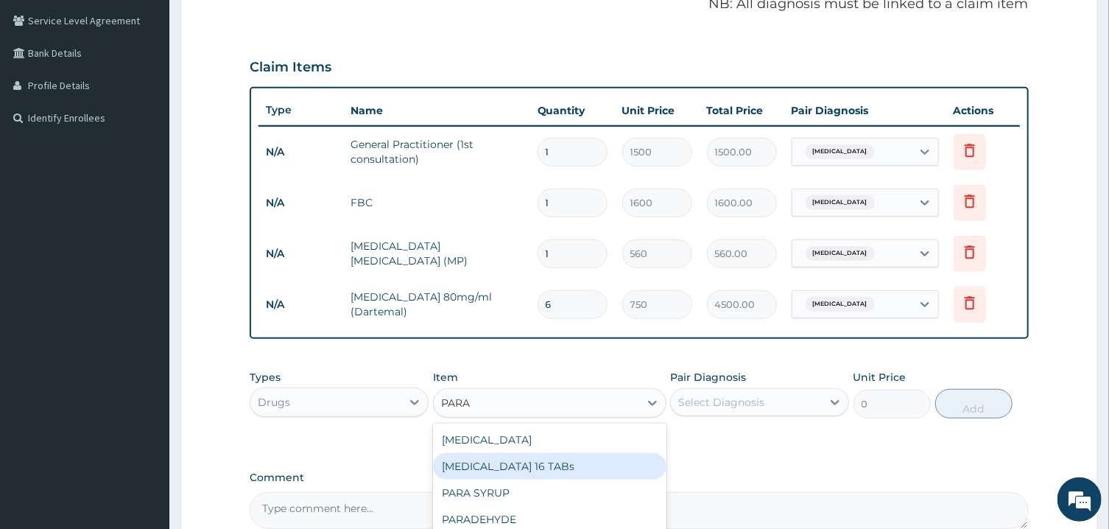
click at [559, 461] on div "[MEDICAL_DATA] 16 TABs" at bounding box center [549, 466] width 233 height 27
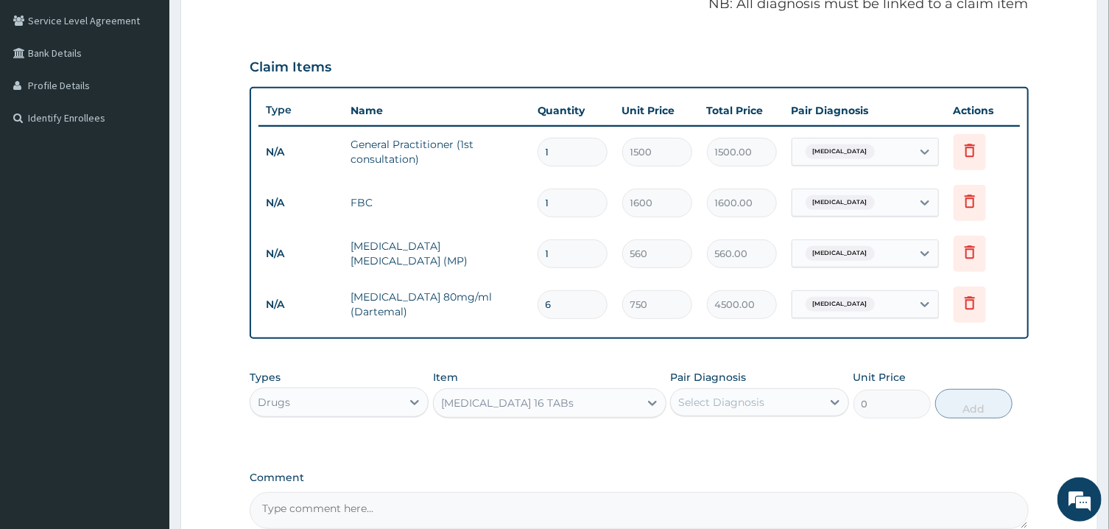
type input "200"
click at [769, 400] on div "Select Diagnosis" at bounding box center [746, 402] width 151 height 24
click at [747, 437] on label "[MEDICAL_DATA]" at bounding box center [739, 438] width 91 height 15
checkbox input "true"
click at [983, 400] on button "Add" at bounding box center [974, 403] width 78 height 29
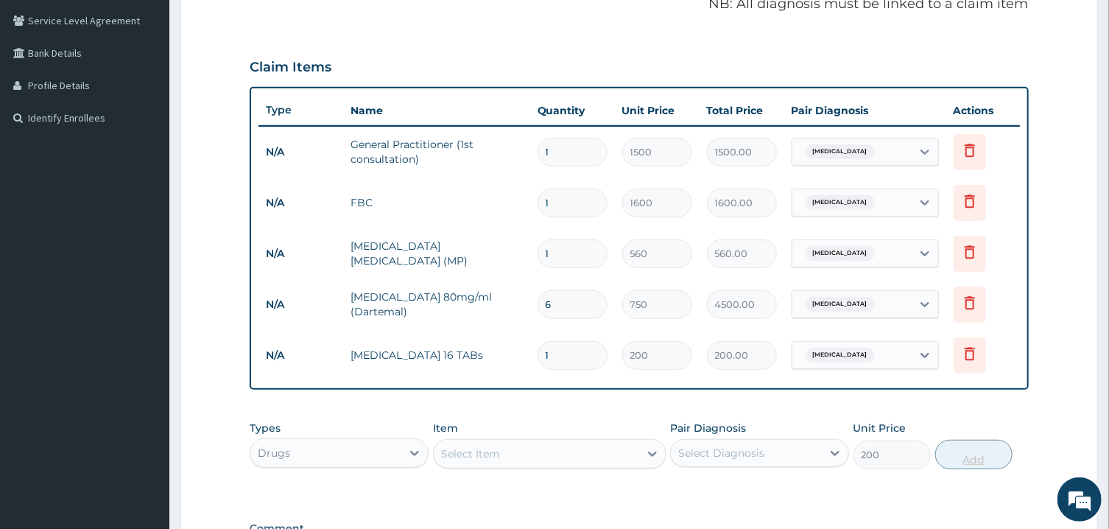
type input "0"
click at [541, 450] on div "Select Item" at bounding box center [536, 454] width 205 height 24
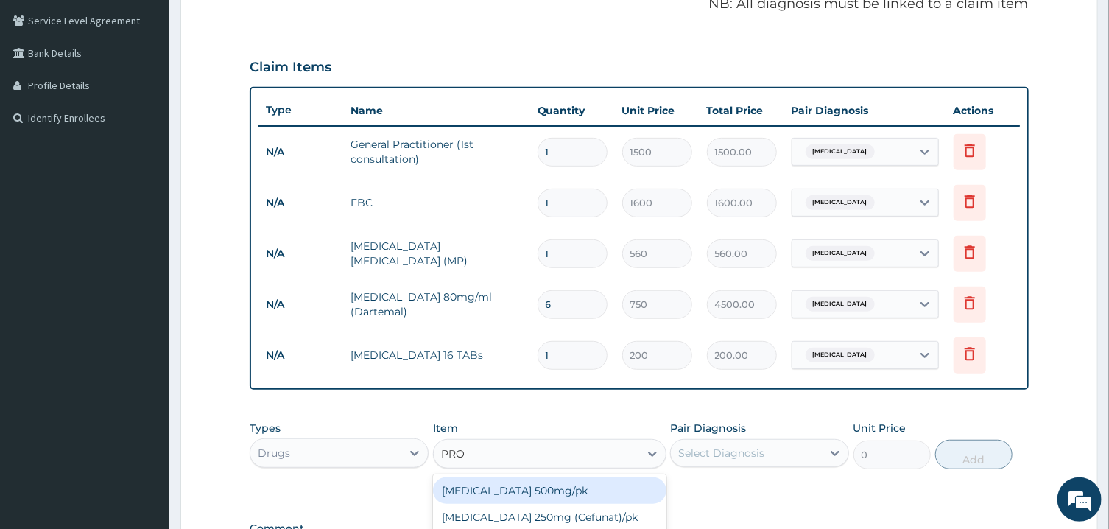
type input "PROM"
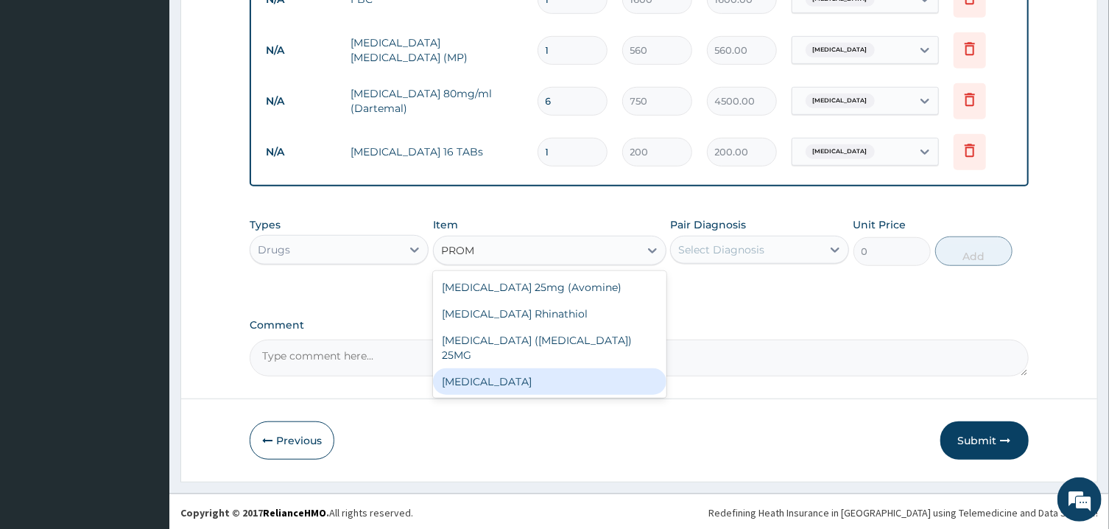
click at [488, 368] on div "[MEDICAL_DATA]" at bounding box center [549, 381] width 233 height 27
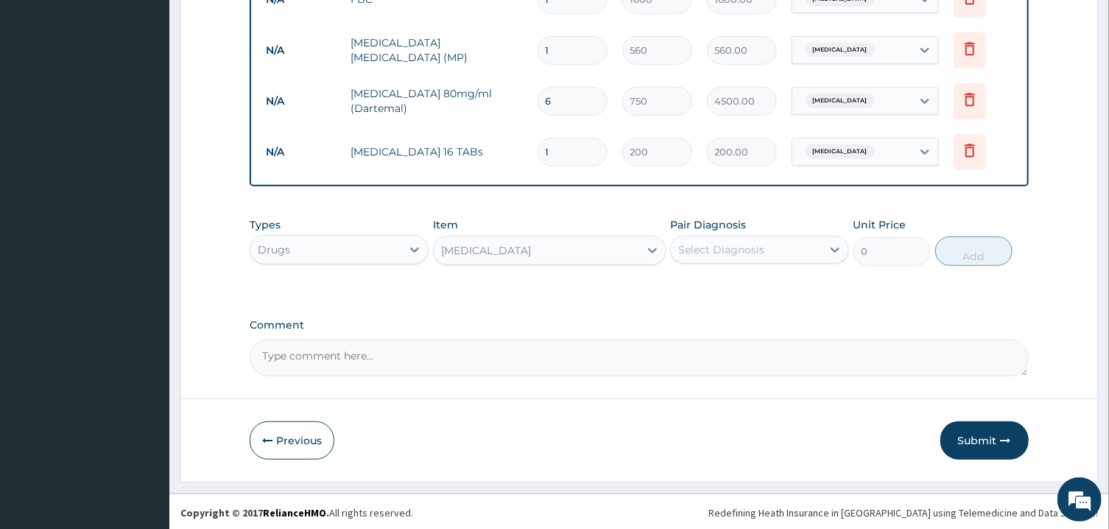
type input "200"
click at [744, 252] on div "Select Diagnosis" at bounding box center [721, 249] width 86 height 15
click at [735, 288] on label "[MEDICAL_DATA]" at bounding box center [739, 285] width 91 height 15
checkbox input "true"
click at [968, 252] on button "Add" at bounding box center [974, 250] width 78 height 29
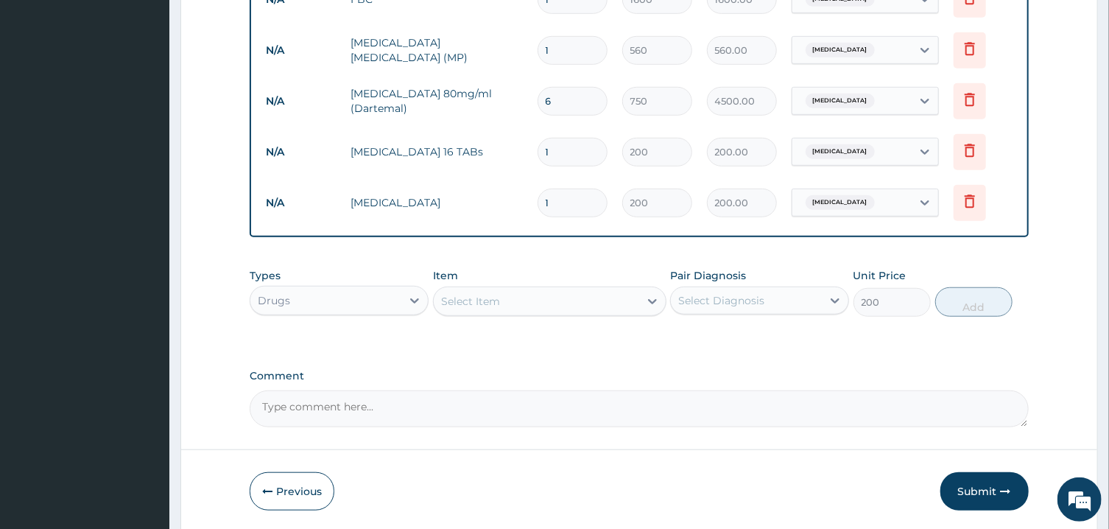
type input "0"
click at [590, 299] on div "Select Item" at bounding box center [536, 301] width 205 height 24
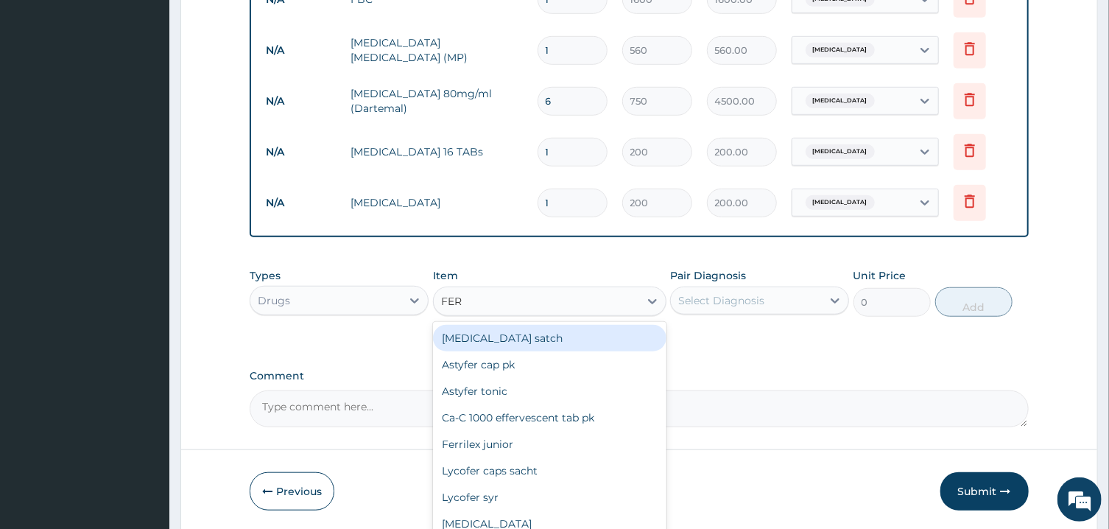
type input "FERR"
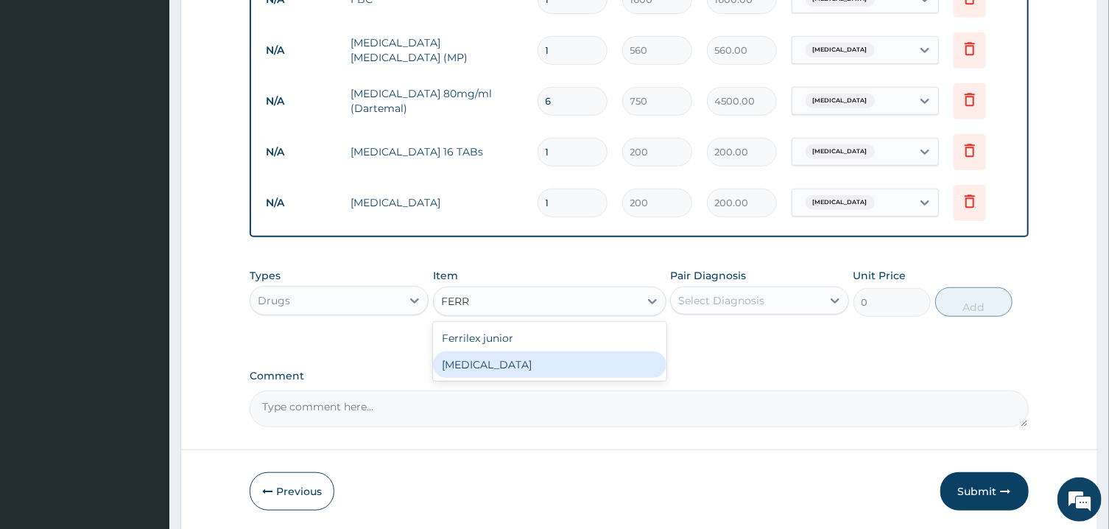
click at [559, 364] on div "[MEDICAL_DATA]" at bounding box center [549, 364] width 233 height 27
type input "10"
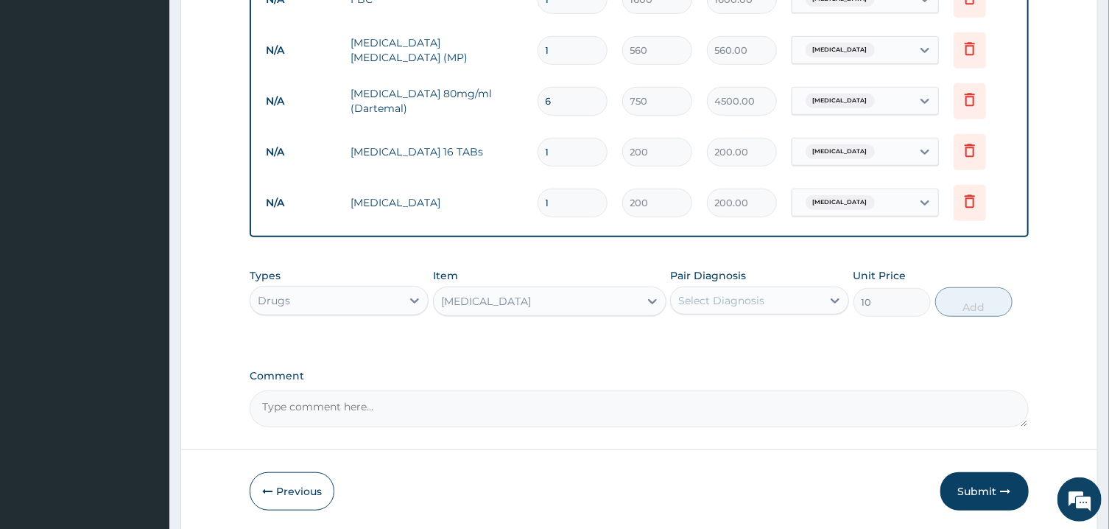
click at [738, 298] on div "Select Diagnosis" at bounding box center [721, 300] width 86 height 15
click at [732, 343] on div "[MEDICAL_DATA]" at bounding box center [759, 338] width 179 height 30
checkbox input "true"
click at [977, 310] on button "Add" at bounding box center [974, 301] width 78 height 29
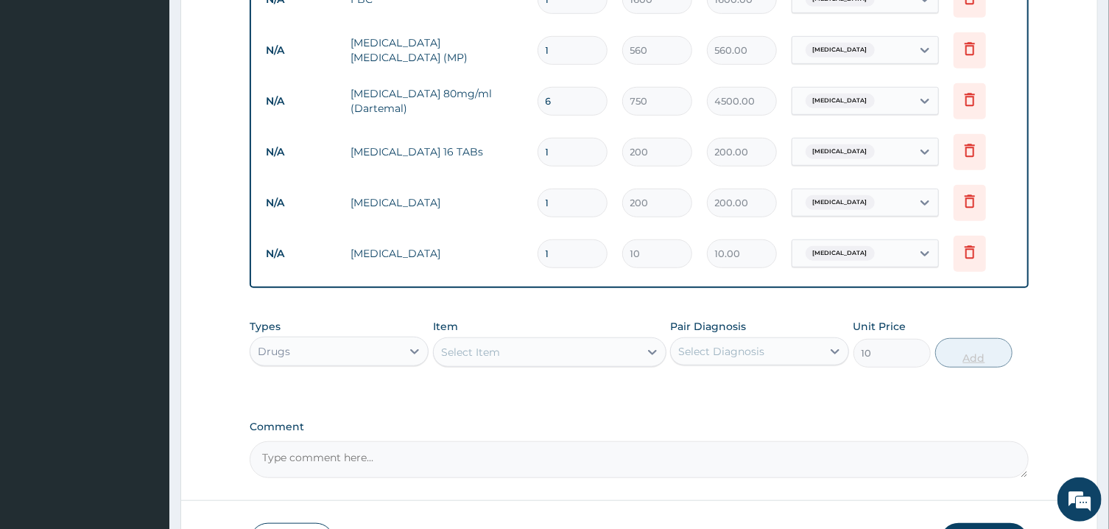
type input "0"
type input "0.00"
type input "2"
type input "20.00"
type input "21"
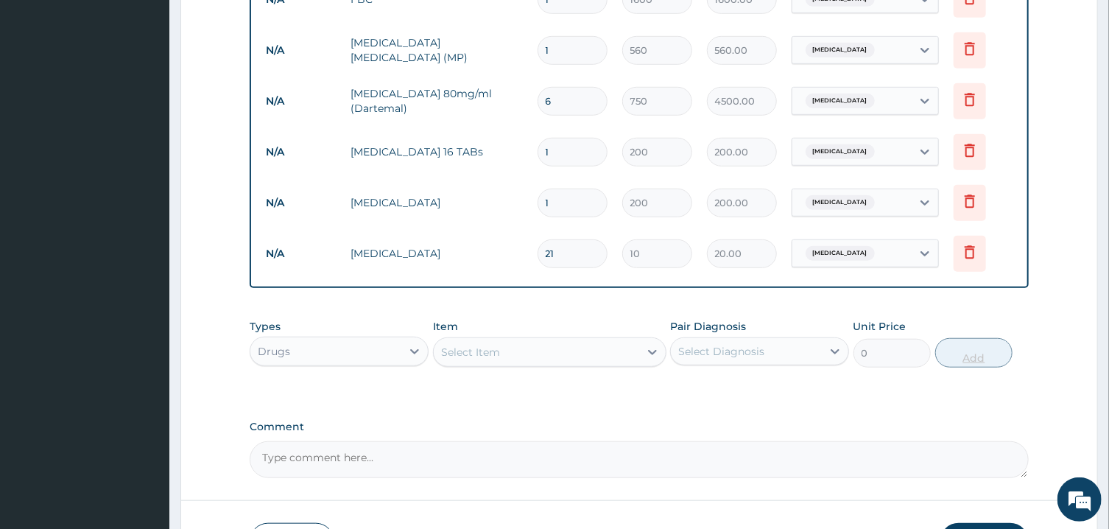
type input "210.00"
type input "21"
click at [598, 353] on div "Select Item" at bounding box center [536, 352] width 205 height 24
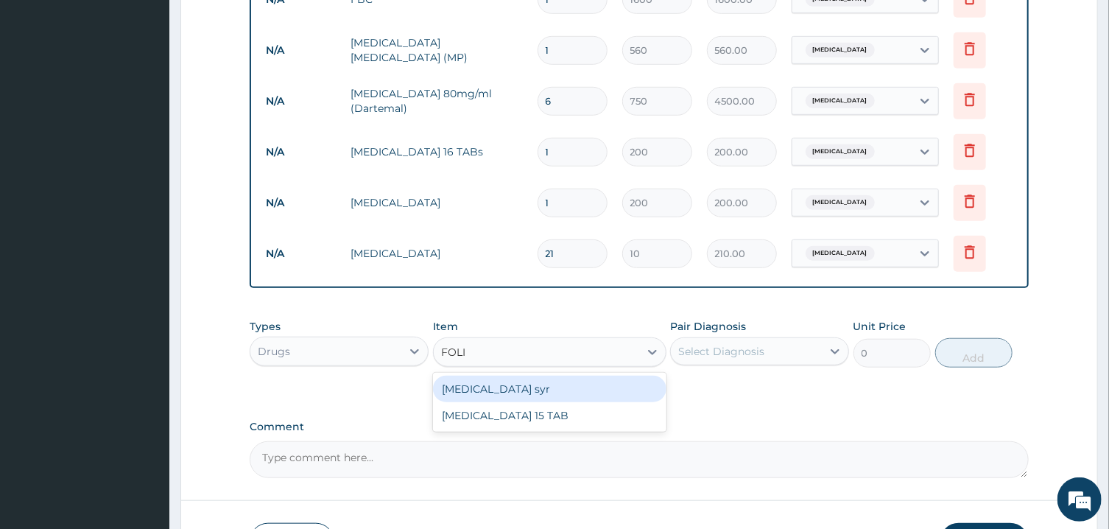
type input "FOLIC"
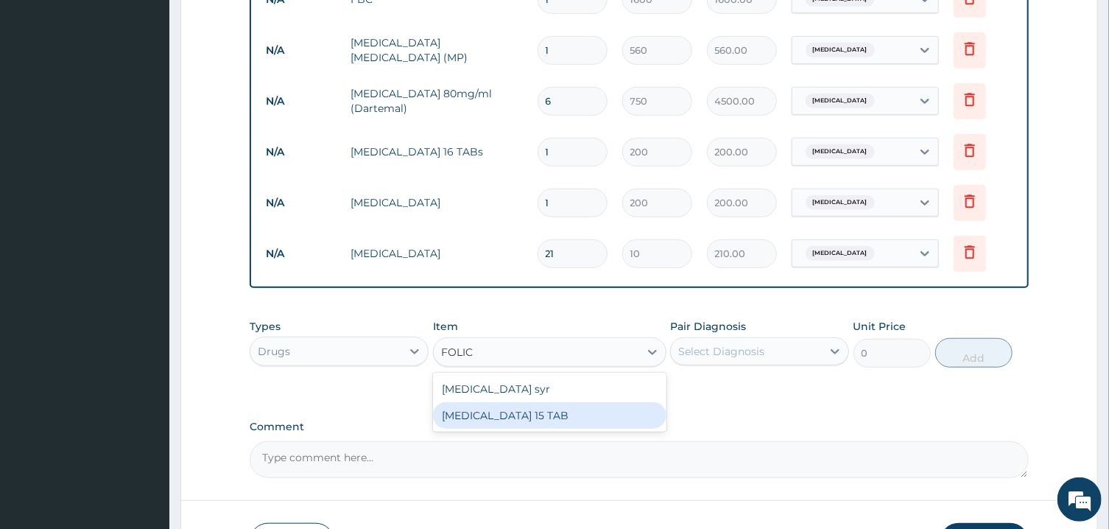
click at [562, 413] on div "[MEDICAL_DATA] 15 TAB" at bounding box center [549, 415] width 233 height 27
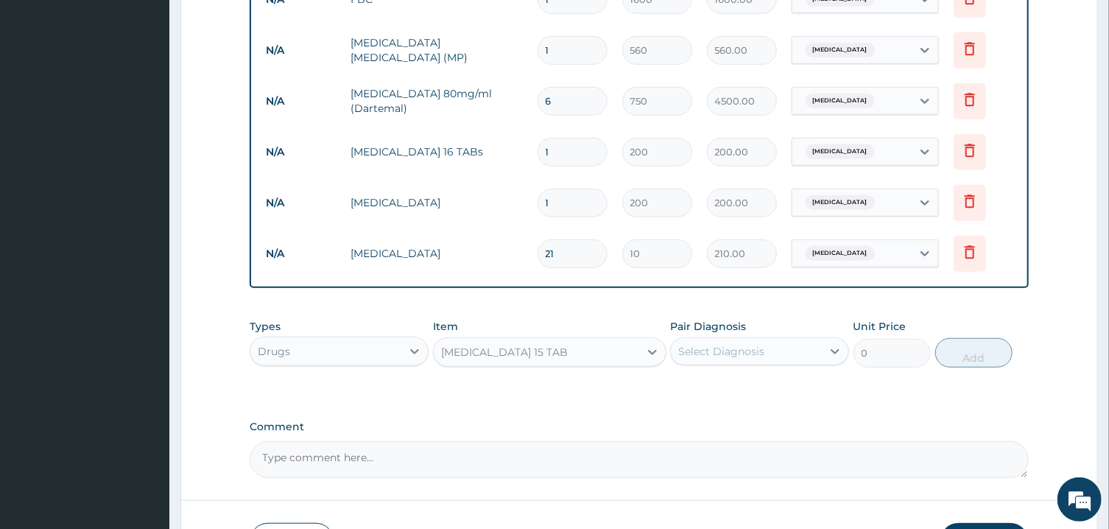
type input "200"
click at [770, 353] on div "Select Diagnosis" at bounding box center [746, 351] width 151 height 24
click at [763, 383] on label "[MEDICAL_DATA]" at bounding box center [739, 387] width 91 height 15
checkbox input "true"
click at [969, 361] on button "Add" at bounding box center [974, 352] width 78 height 29
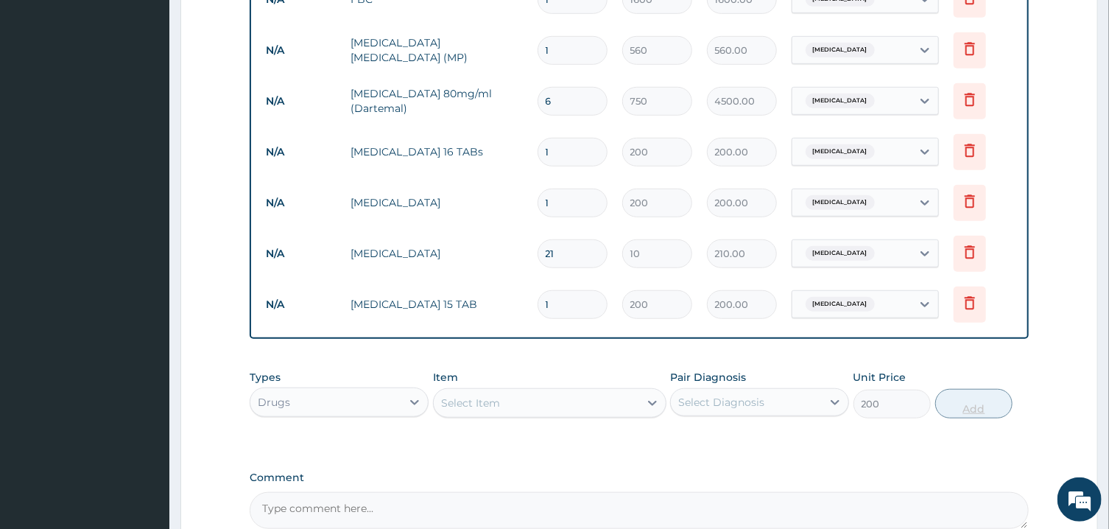
type input "0"
click at [569, 402] on div "Select Item" at bounding box center [536, 403] width 205 height 24
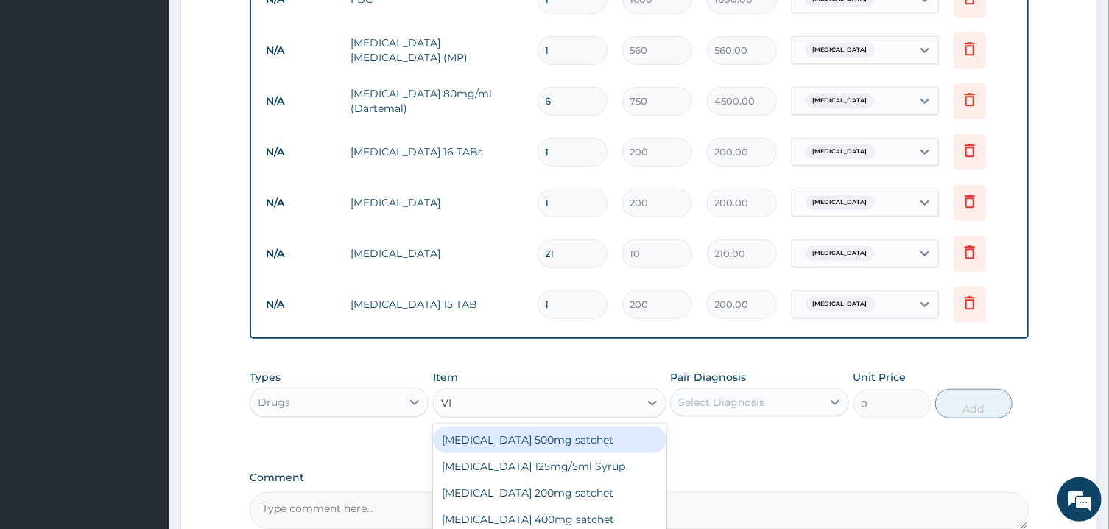
type input "VIT"
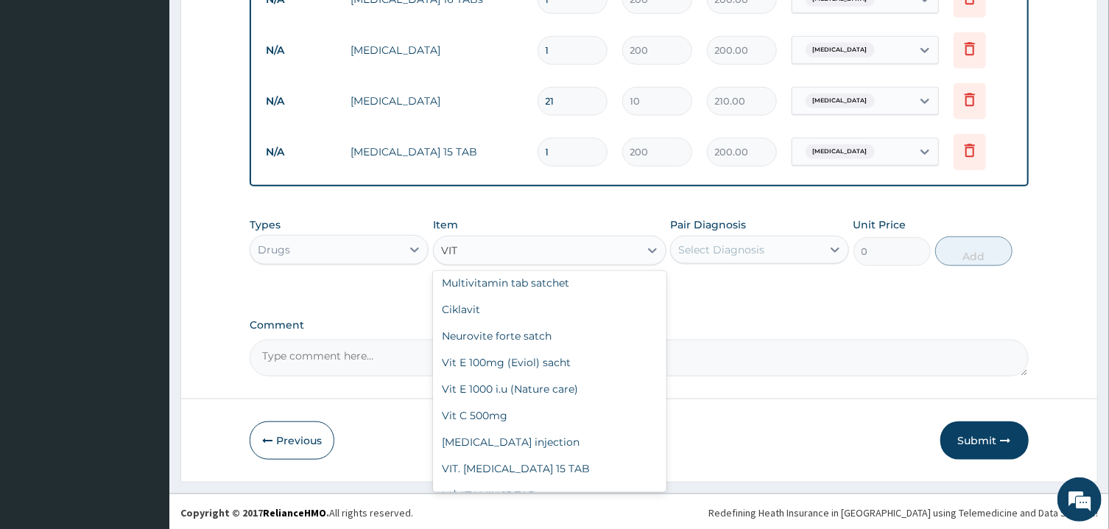
scroll to position [148, 0]
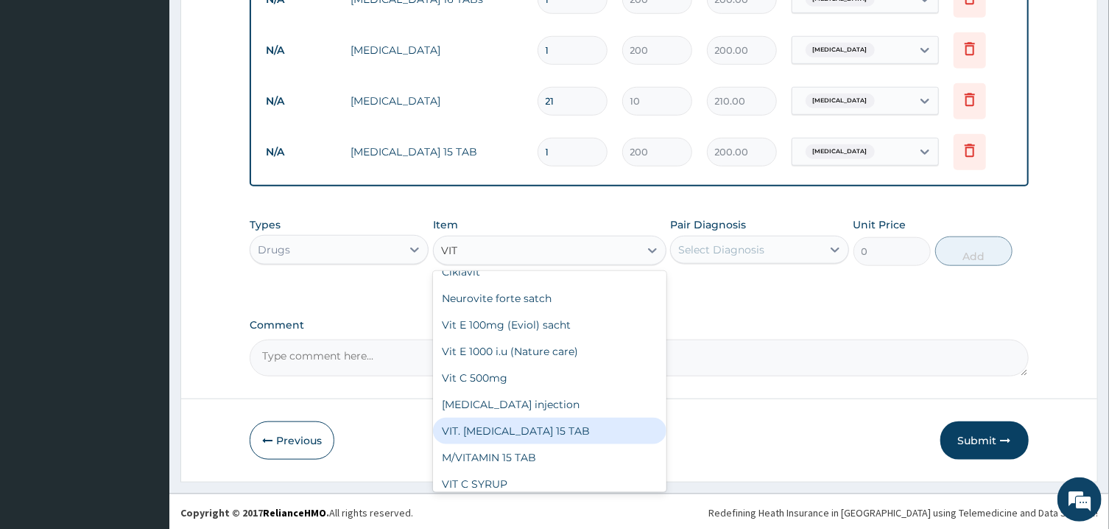
click at [514, 427] on div "VIT. [MEDICAL_DATA] 15 TAB" at bounding box center [549, 430] width 233 height 27
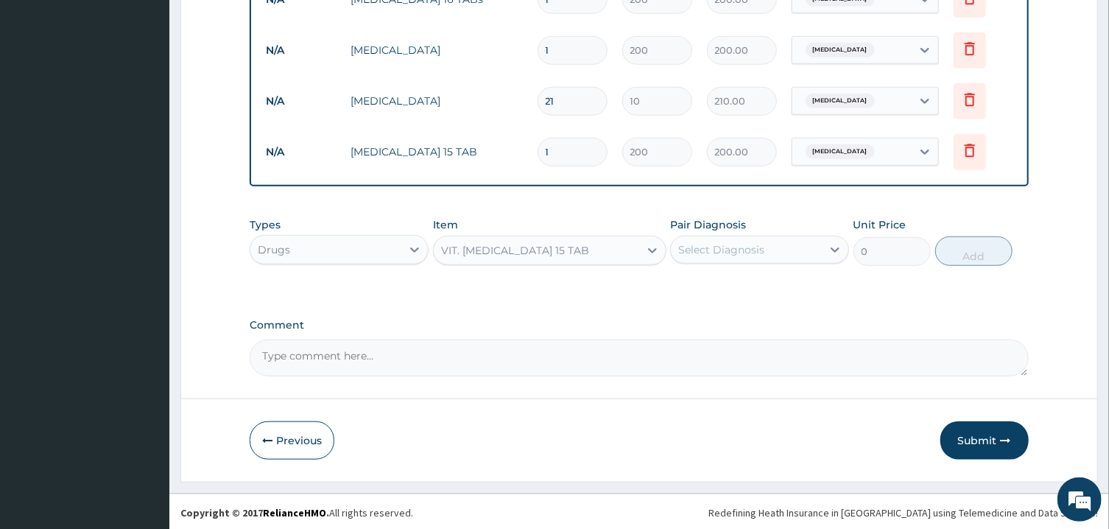
type input "200"
click at [751, 258] on div "Select Diagnosis" at bounding box center [746, 250] width 151 height 24
click at [740, 289] on label "[MEDICAL_DATA]" at bounding box center [739, 285] width 91 height 15
checkbox input "true"
click at [981, 256] on button "Add" at bounding box center [974, 250] width 78 height 29
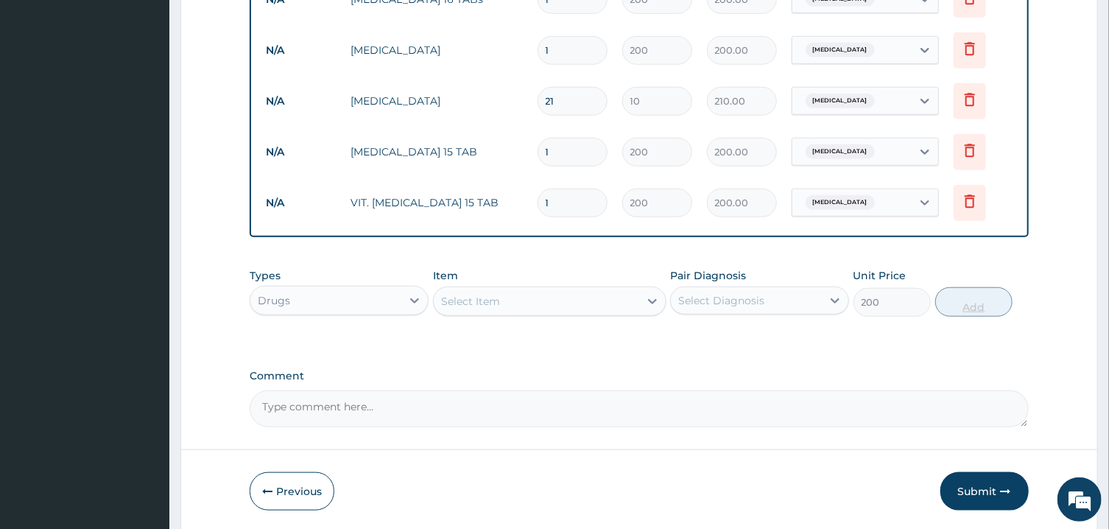
type input "0"
click at [712, 396] on textarea "Comment" at bounding box center [639, 408] width 778 height 37
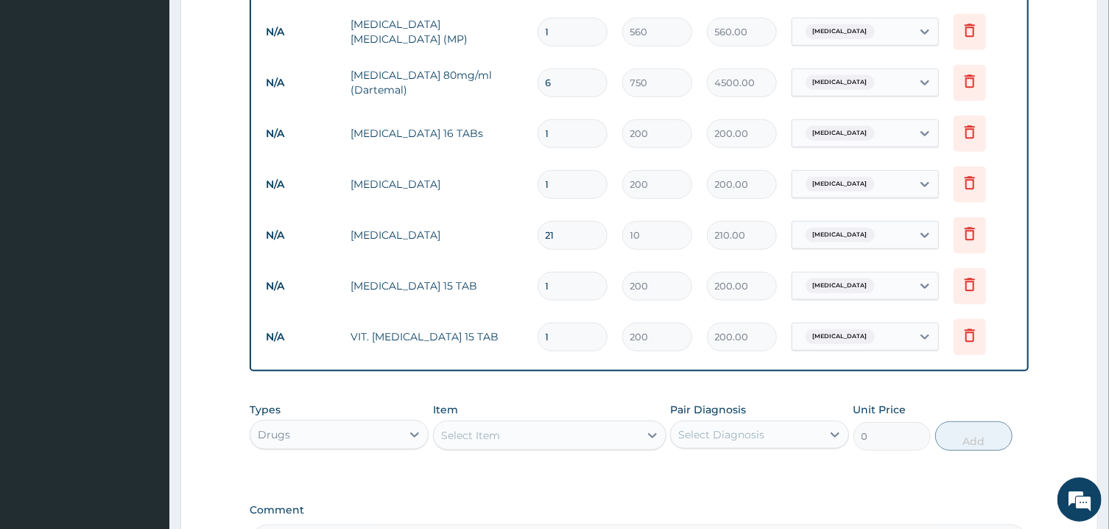
scroll to position [708, 0]
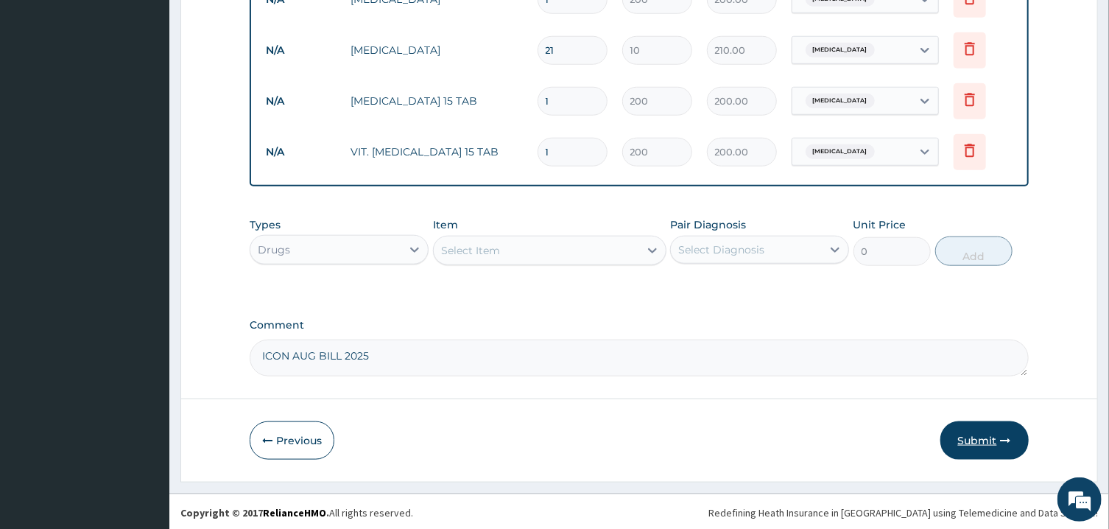
type textarea "ICON AUG BILL 2025"
click at [975, 435] on button "Submit" at bounding box center [984, 440] width 88 height 38
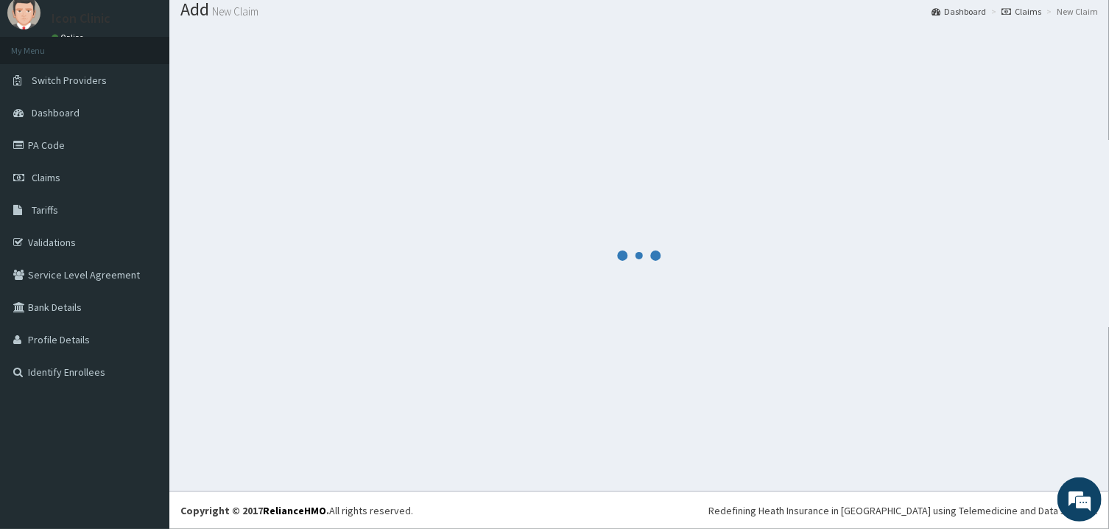
scroll to position [47, 0]
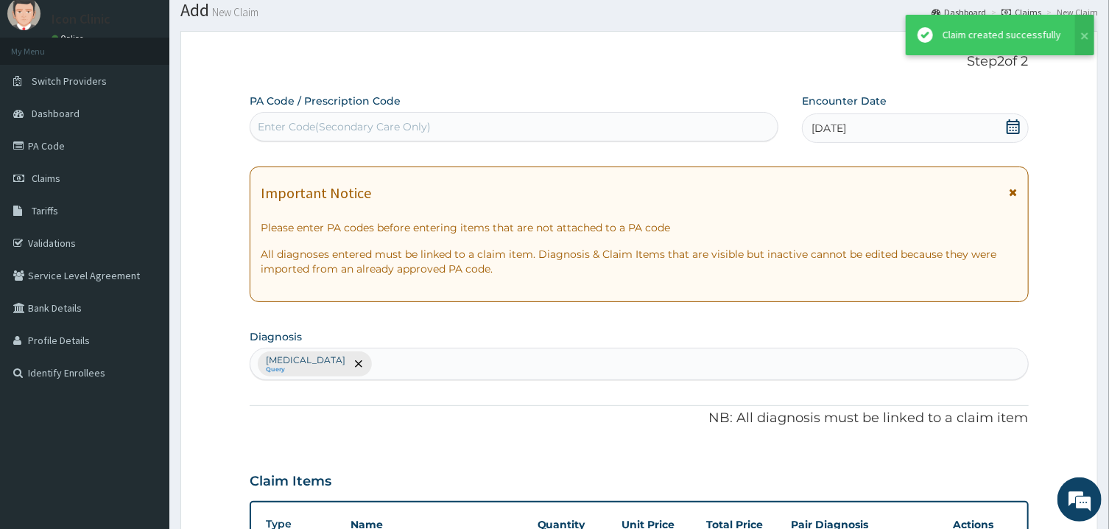
click at [1017, 193] on icon at bounding box center [1013, 192] width 8 height 10
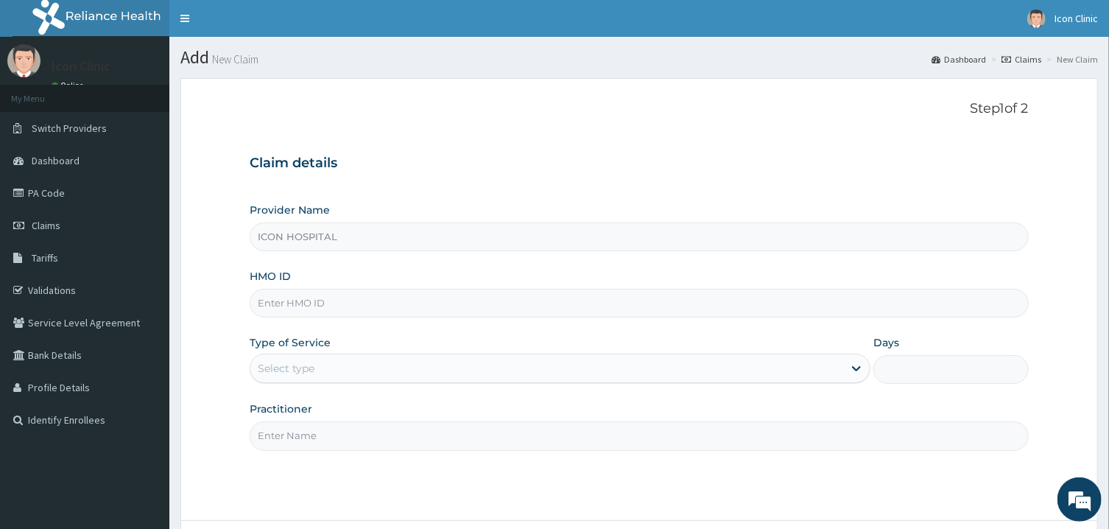
click at [471, 299] on input "HMO ID" at bounding box center [639, 303] width 778 height 29
type input "SQZ/10786/A"
click at [409, 437] on input "Practitioner" at bounding box center [639, 435] width 778 height 29
type input "[PERSON_NAME]"
click at [855, 371] on icon at bounding box center [856, 369] width 9 height 5
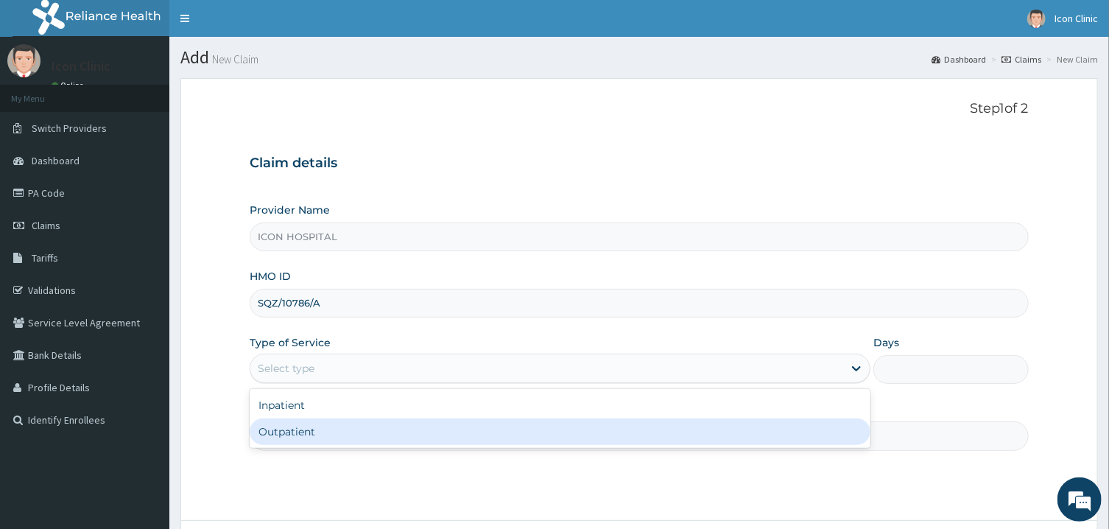
click at [731, 429] on div "Outpatient" at bounding box center [560, 431] width 621 height 27
type input "1"
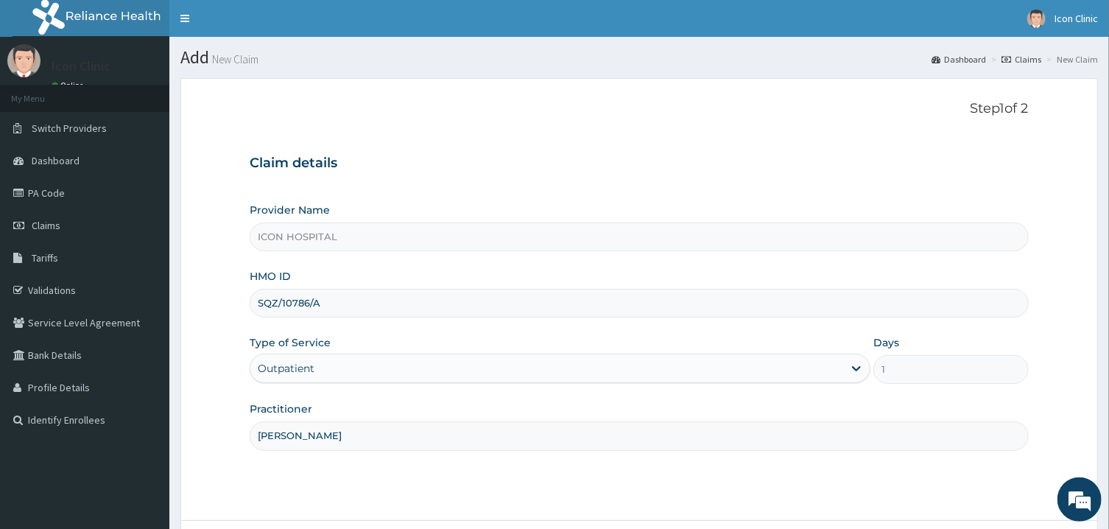
scroll to position [124, 0]
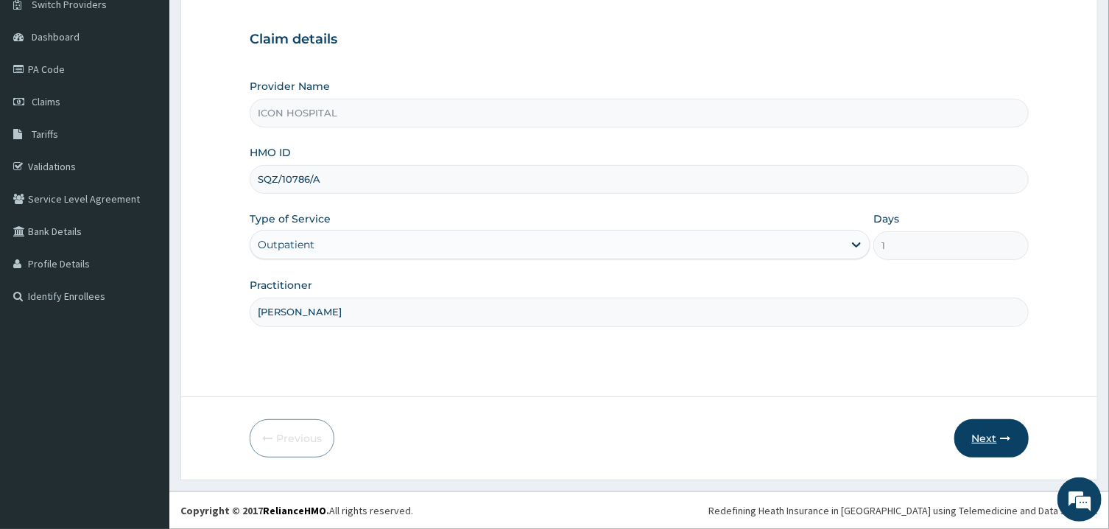
click at [997, 436] on button "Next" at bounding box center [991, 438] width 74 height 38
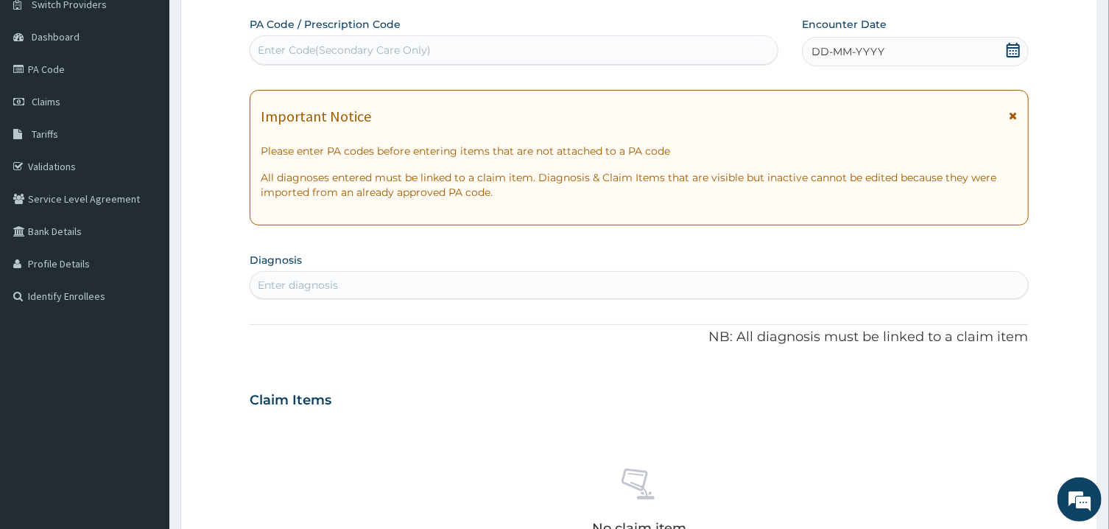
click at [1014, 121] on span at bounding box center [1013, 120] width 8 height 24
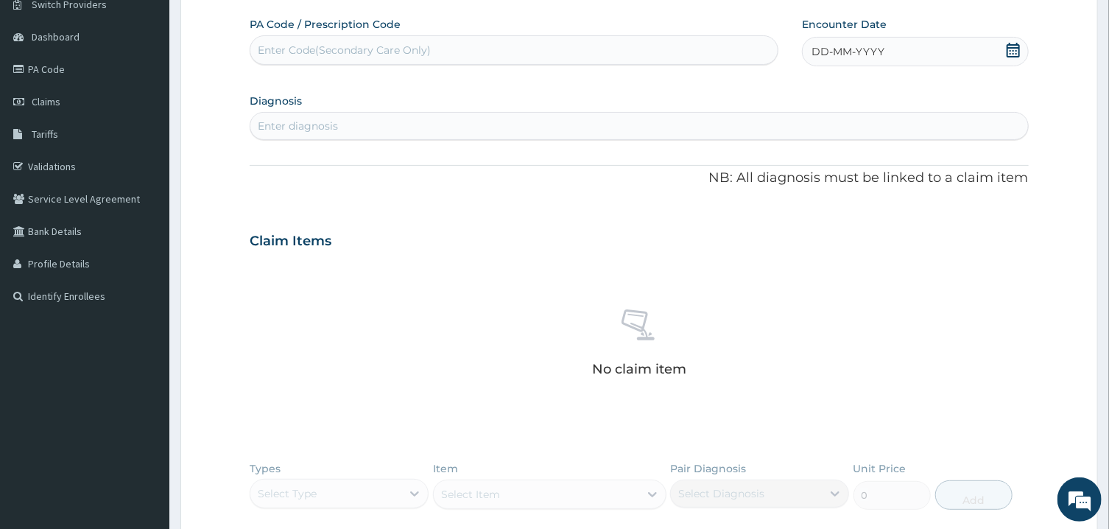
click at [1010, 54] on icon at bounding box center [1013, 50] width 15 height 15
click at [777, 93] on button "Previous Month" at bounding box center [776, 92] width 7 height 7
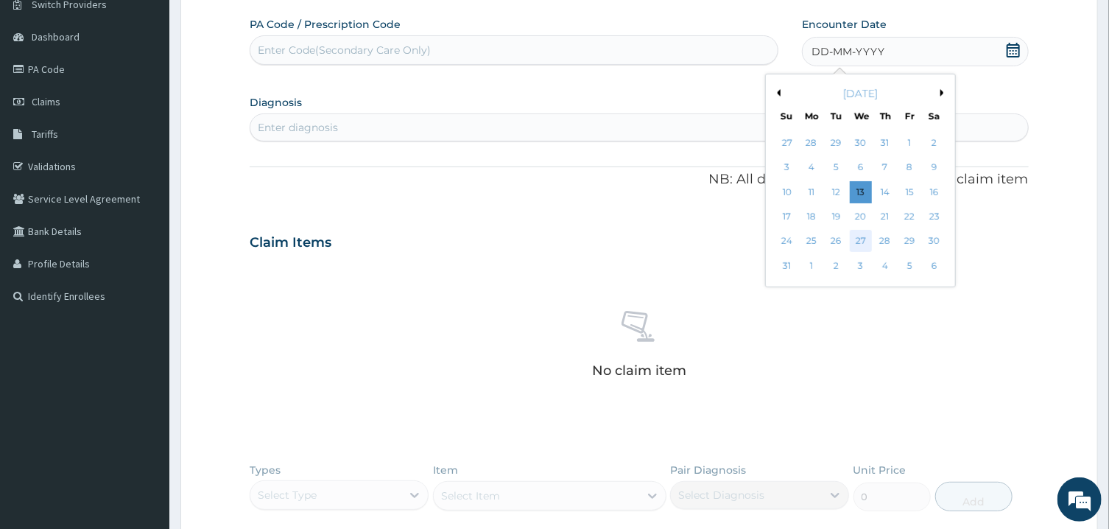
click at [863, 239] on div "27" at bounding box center [861, 241] width 22 height 22
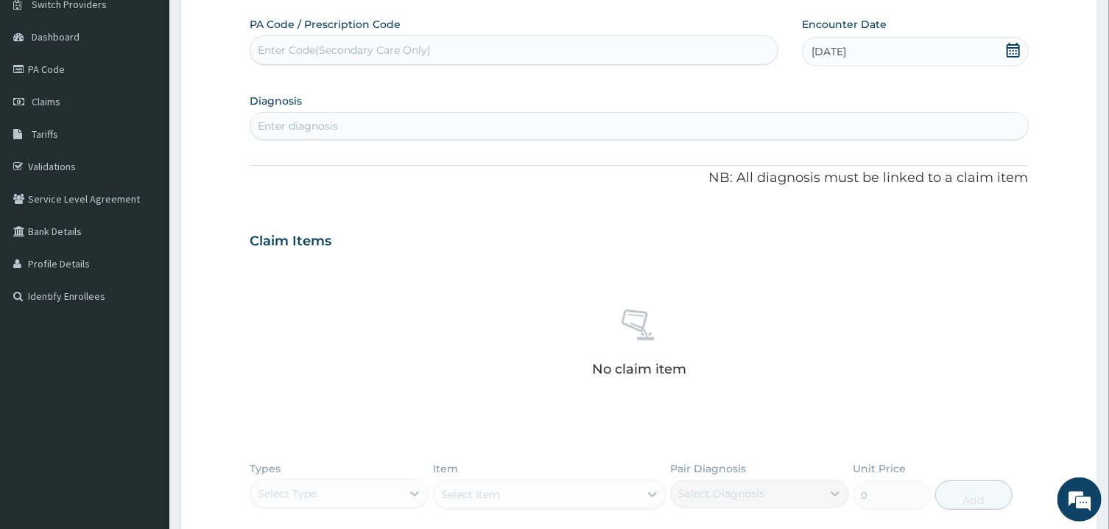
click at [676, 122] on div "Enter diagnosis" at bounding box center [638, 126] width 777 height 24
type input "[MEDICAL_DATA]"
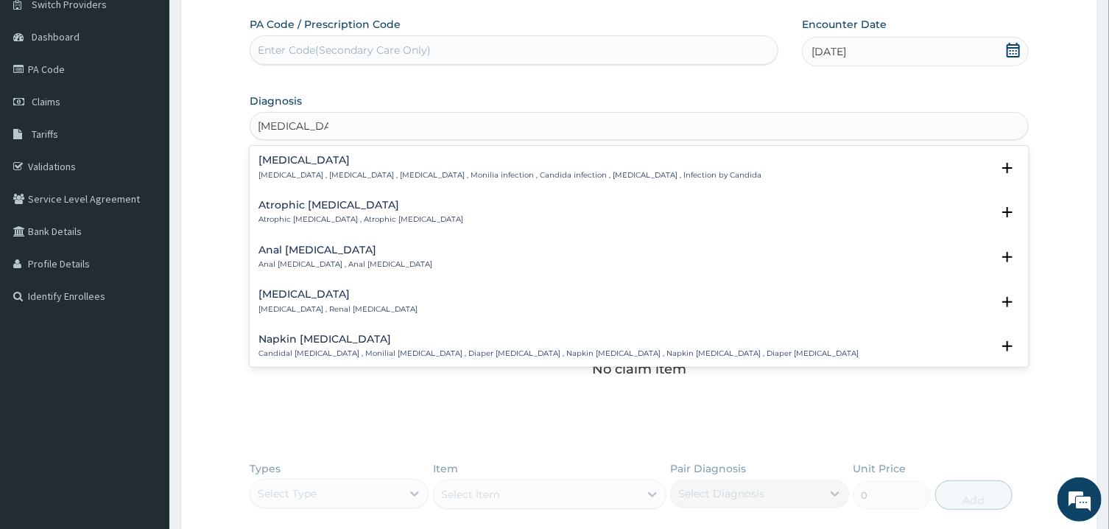
click at [644, 168] on div "[MEDICAL_DATA] [MEDICAL_DATA] , [MEDICAL_DATA] , [MEDICAL_DATA] , Monilia infec…" at bounding box center [638, 168] width 760 height 26
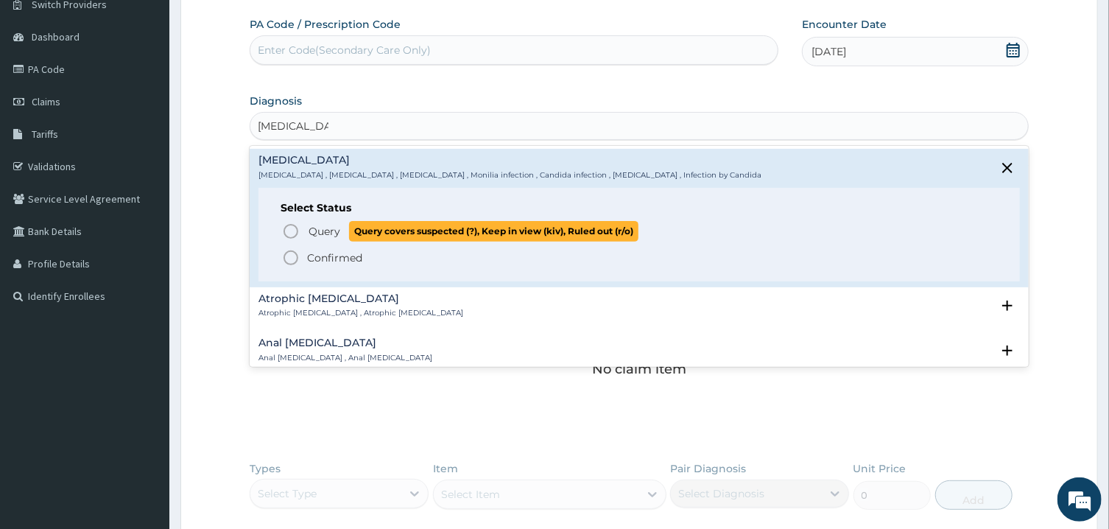
click at [287, 232] on icon "status option query" at bounding box center [291, 231] width 18 height 18
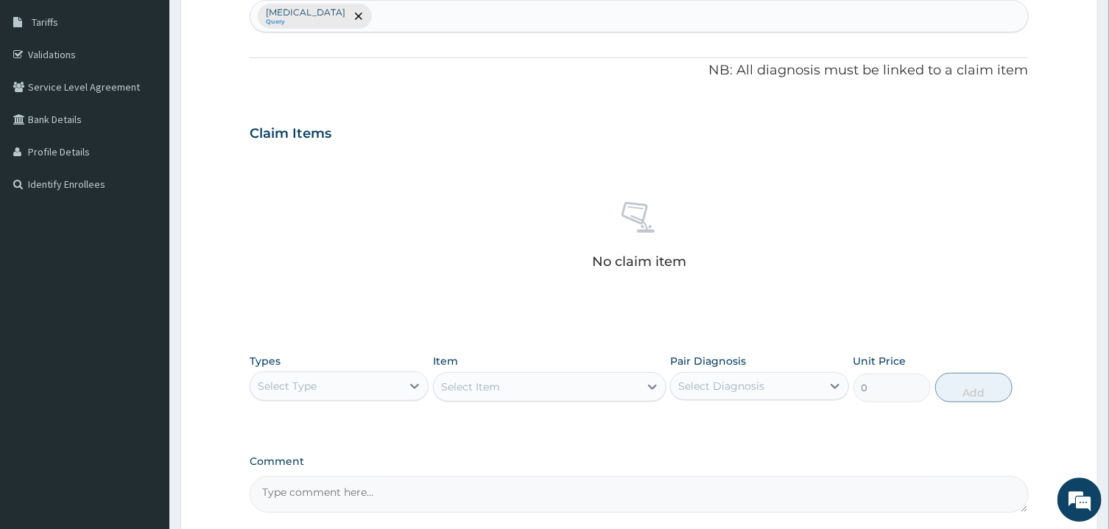
scroll to position [361, 0]
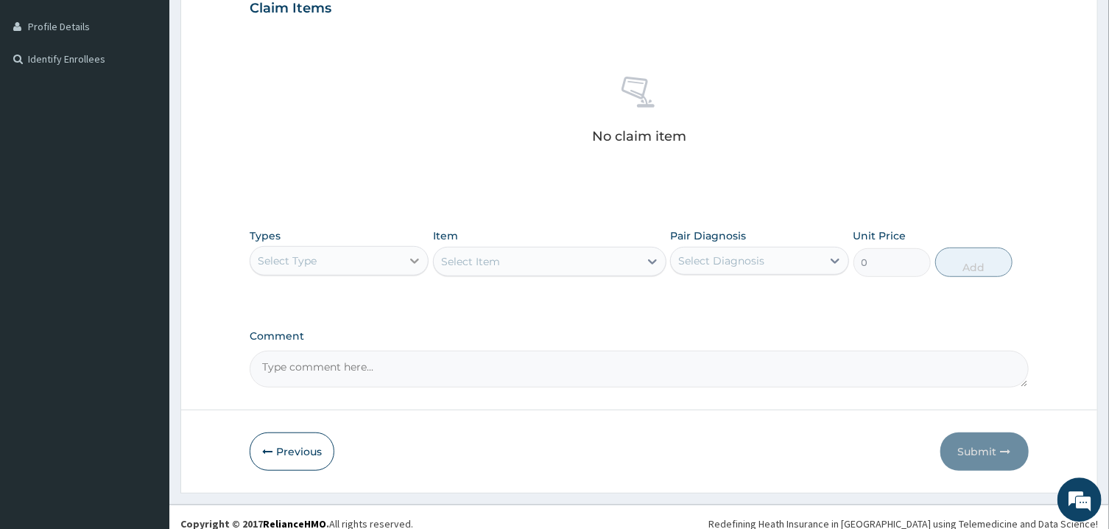
click at [418, 262] on icon at bounding box center [414, 260] width 15 height 15
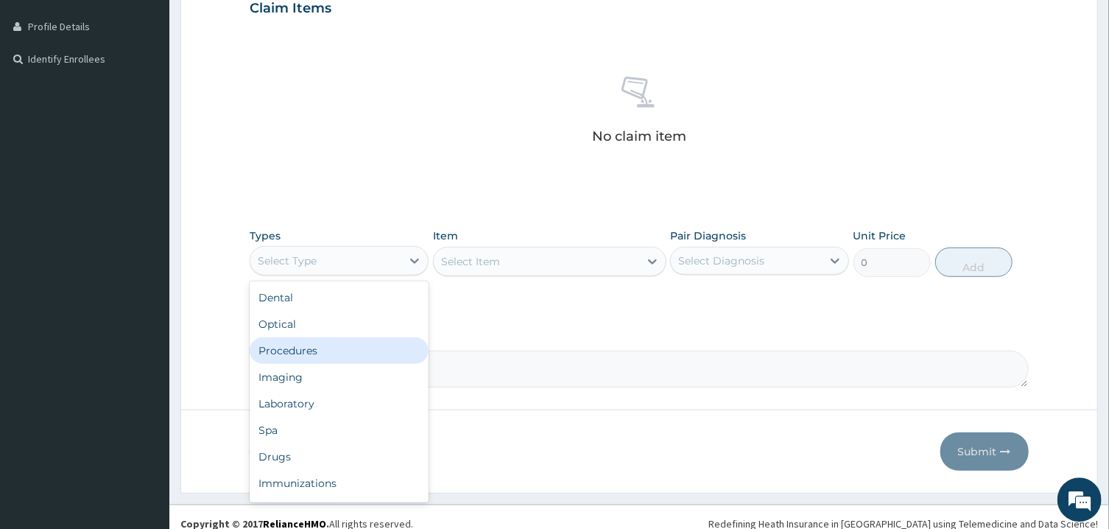
click at [360, 345] on div "Procedures" at bounding box center [339, 350] width 179 height 27
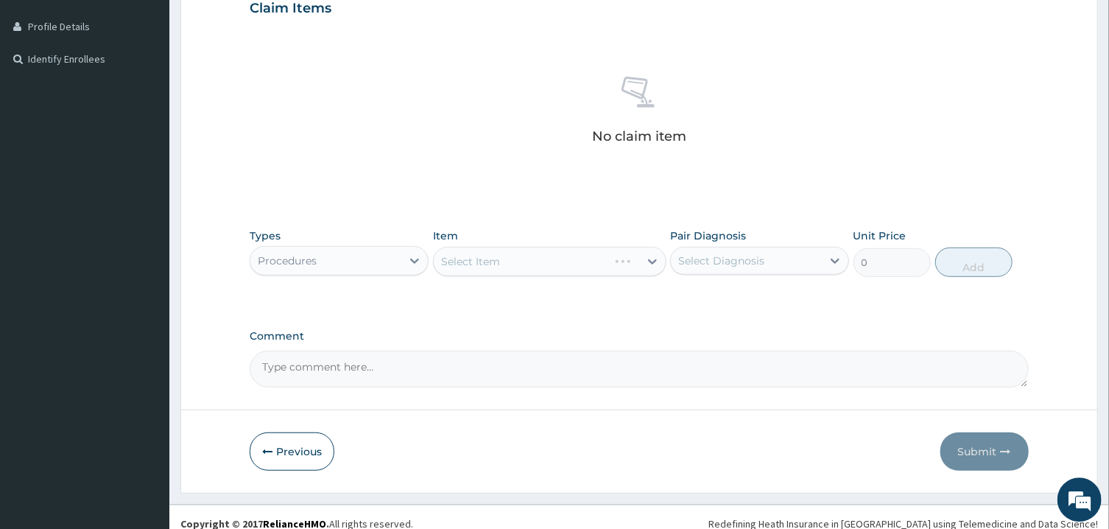
click at [534, 266] on div "Select Item" at bounding box center [549, 261] width 233 height 29
click at [534, 266] on div "Select Item" at bounding box center [536, 262] width 205 height 24
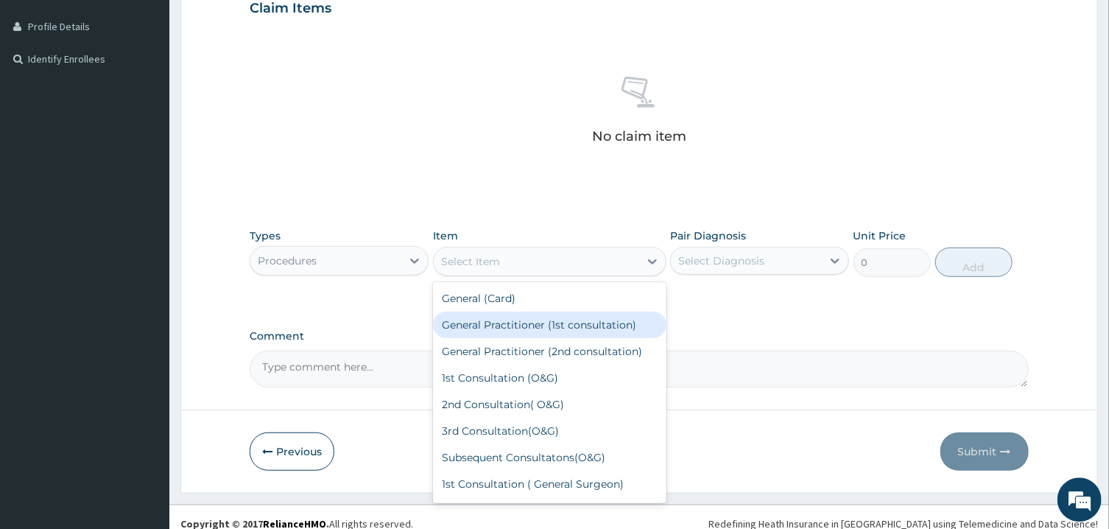
click at [522, 326] on div "General Practitioner (1st consultation)" at bounding box center [549, 324] width 233 height 27
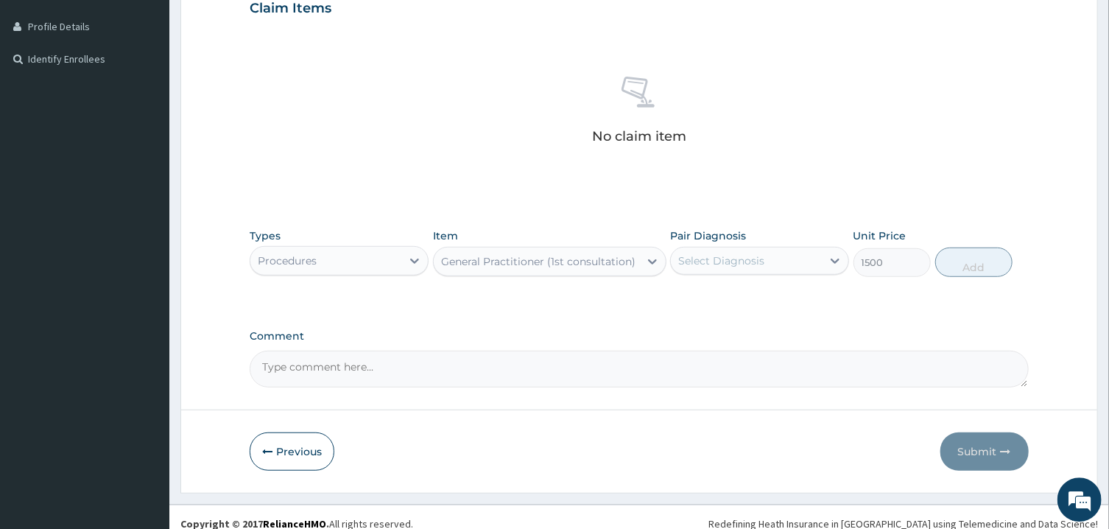
type input "1500"
click at [766, 264] on div "Select Diagnosis" at bounding box center [746, 261] width 151 height 24
click at [742, 293] on label "Candidiasis" at bounding box center [739, 296] width 91 height 15
checkbox input "true"
click at [573, 364] on textarea "Comment" at bounding box center [639, 368] width 778 height 37
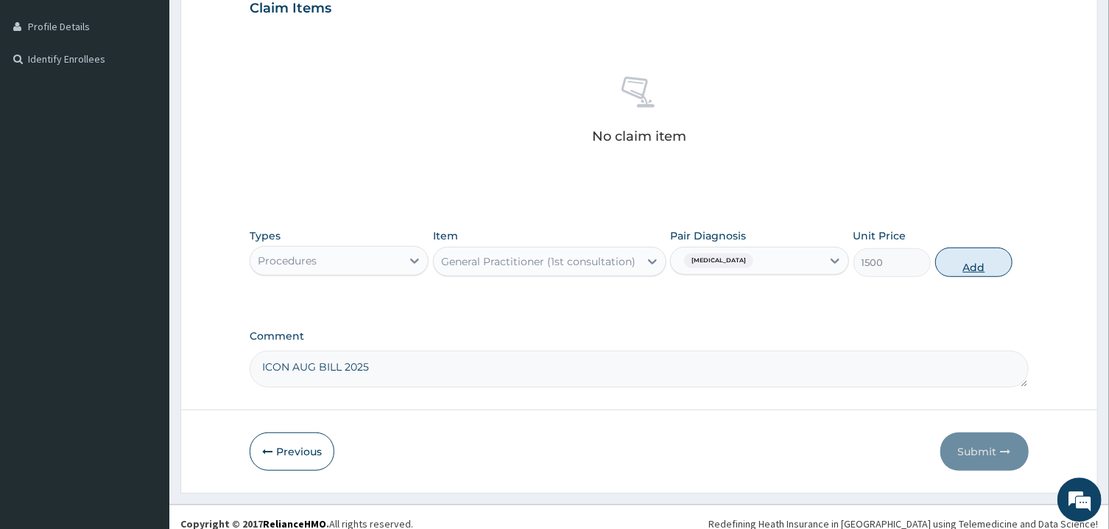
type textarea "ICON AUG BILL 2025"
click at [974, 255] on button "Add" at bounding box center [974, 261] width 78 height 29
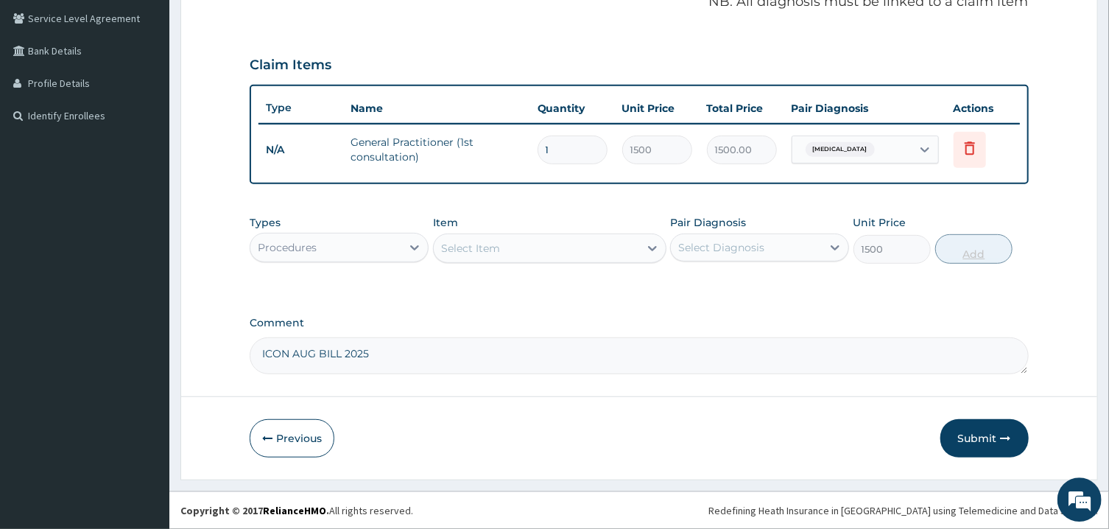
type input "0"
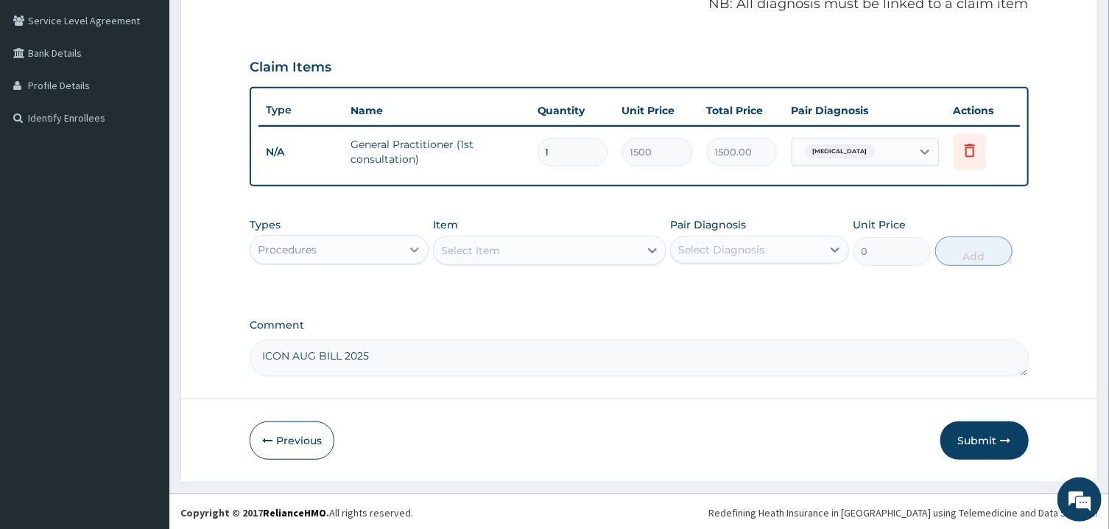
click at [416, 249] on icon at bounding box center [414, 249] width 15 height 15
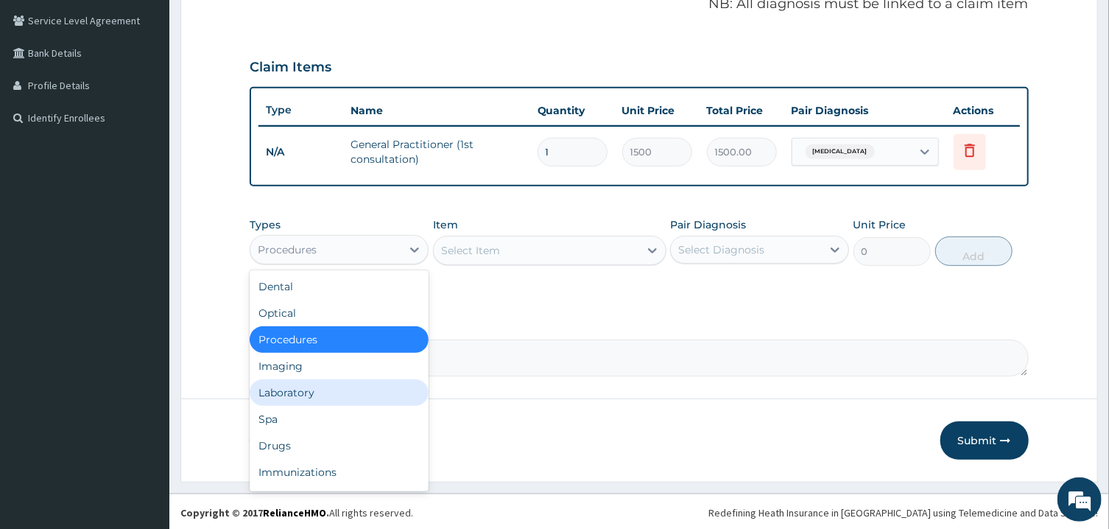
click at [322, 386] on div "Laboratory" at bounding box center [339, 392] width 179 height 27
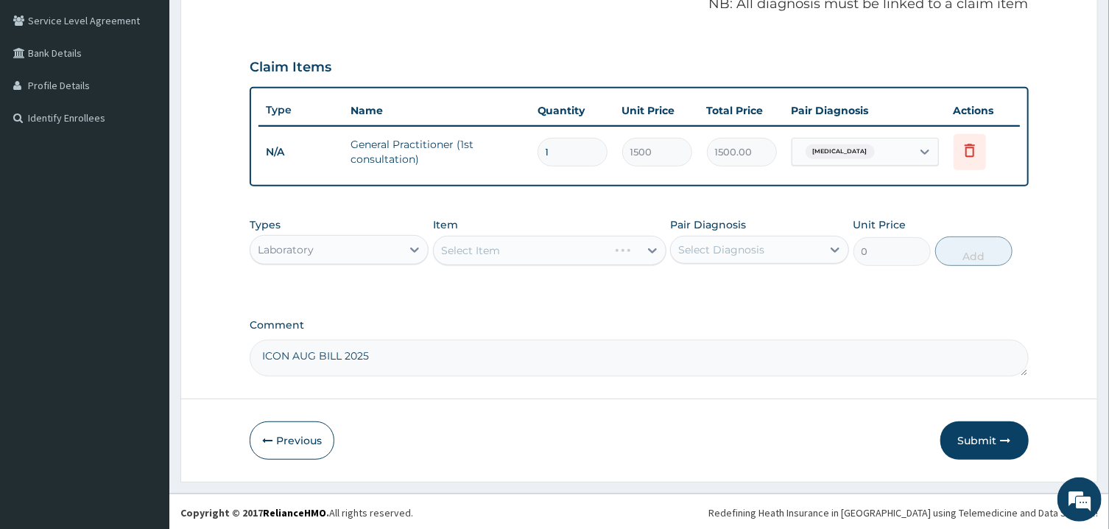
click at [565, 249] on div "Select Item" at bounding box center [549, 250] width 233 height 29
click at [565, 249] on div "Select Item" at bounding box center [536, 251] width 205 height 24
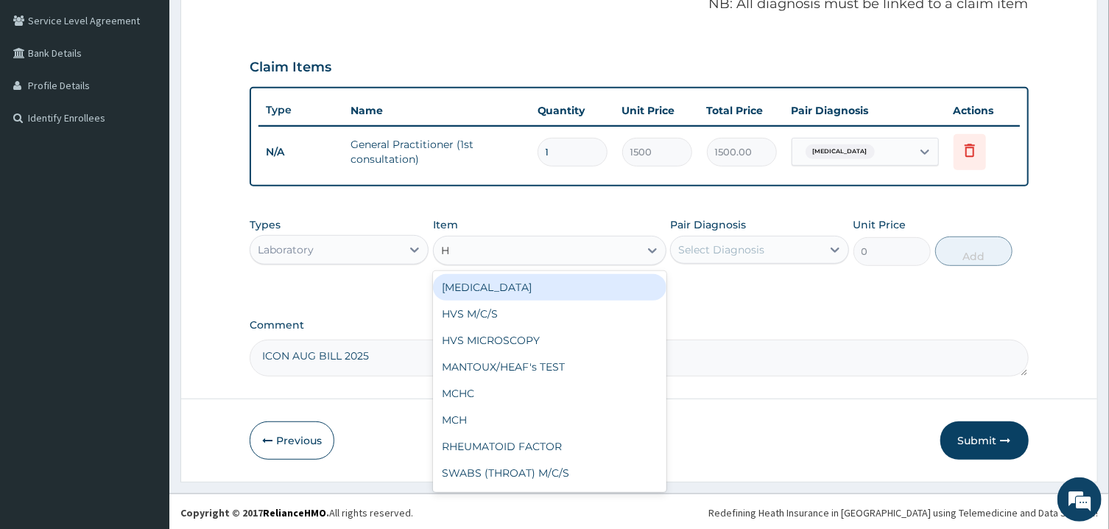
type input "HV"
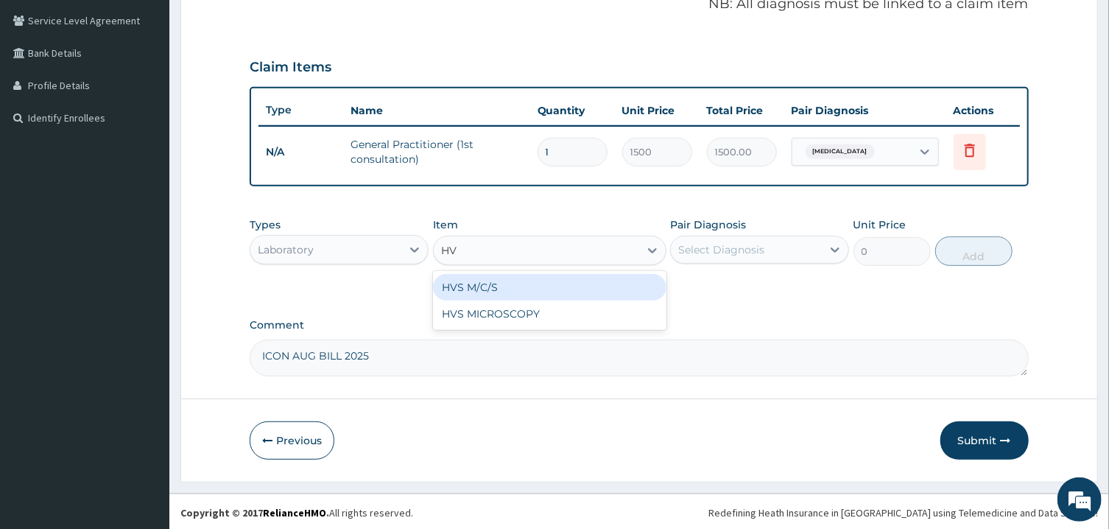
click at [576, 284] on div "HVS M/C/S" at bounding box center [549, 287] width 233 height 27
type input "640"
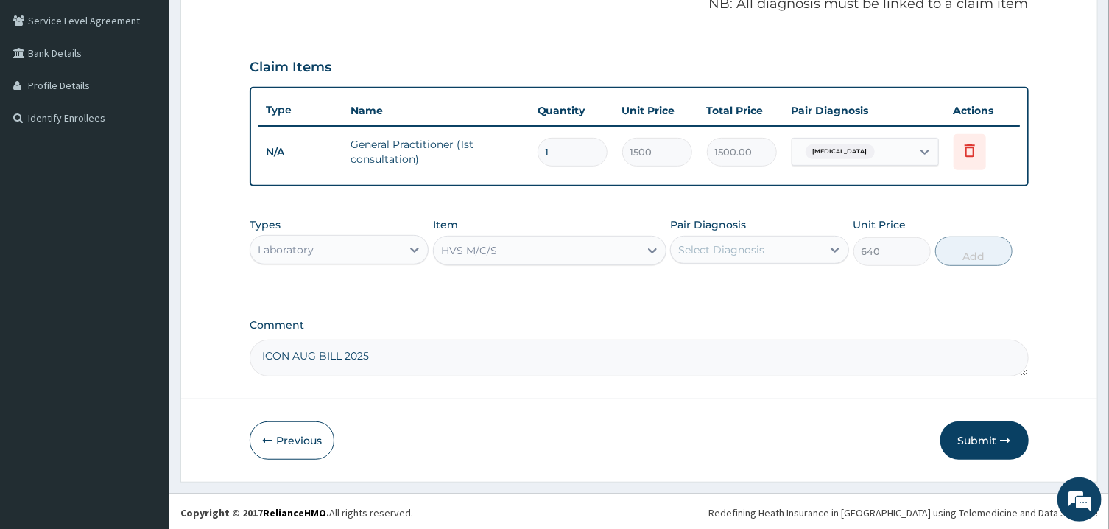
click at [727, 254] on div "Select Diagnosis" at bounding box center [721, 249] width 86 height 15
click at [714, 283] on label "Candidiasis" at bounding box center [739, 285] width 91 height 15
checkbox input "true"
click at [975, 255] on button "Add" at bounding box center [974, 250] width 78 height 29
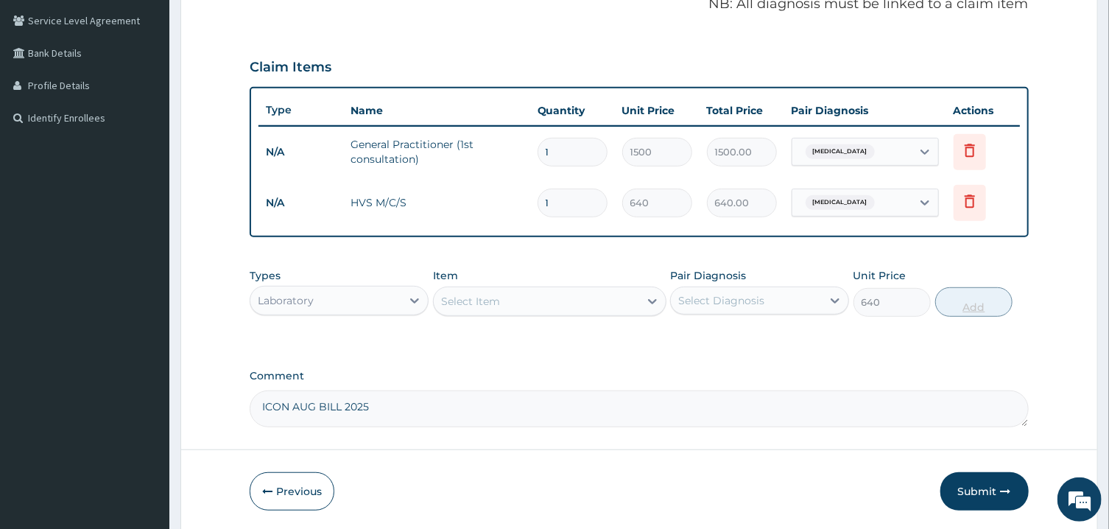
type input "0"
click at [418, 300] on icon at bounding box center [414, 300] width 15 height 15
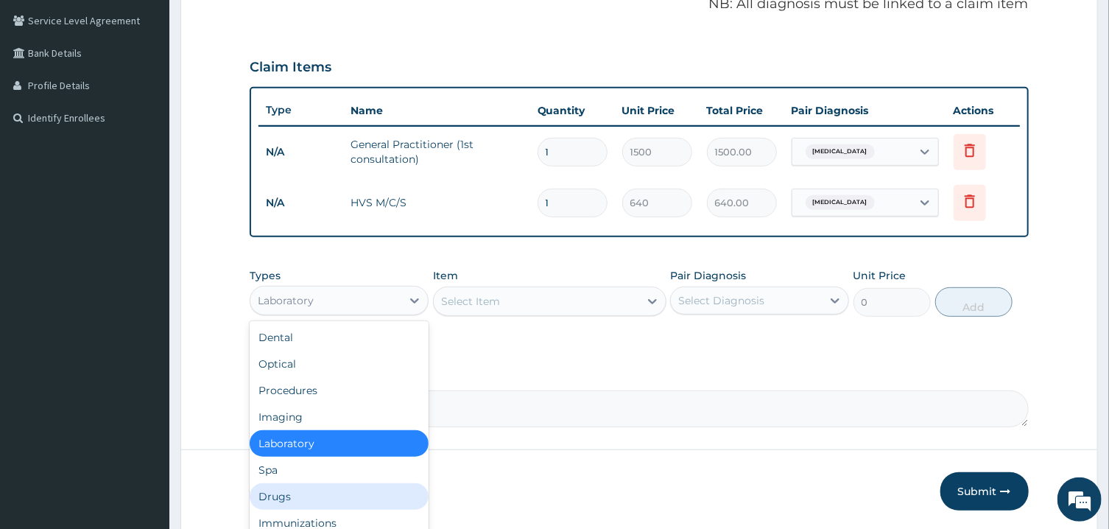
click at [294, 491] on div "Drugs" at bounding box center [339, 496] width 179 height 27
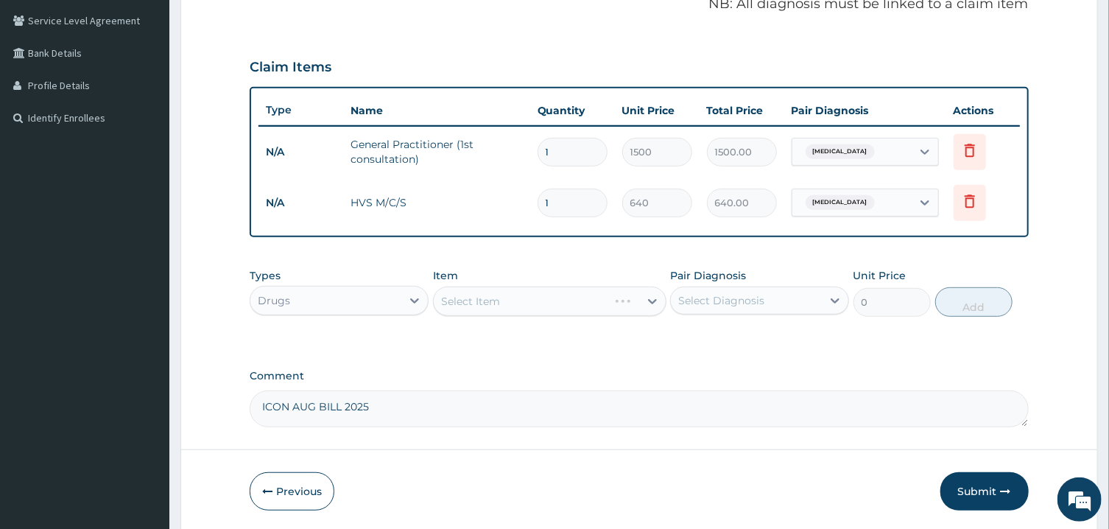
click at [554, 297] on div "Select Item" at bounding box center [549, 300] width 233 height 29
click at [557, 294] on div "Select Item" at bounding box center [521, 301] width 174 height 24
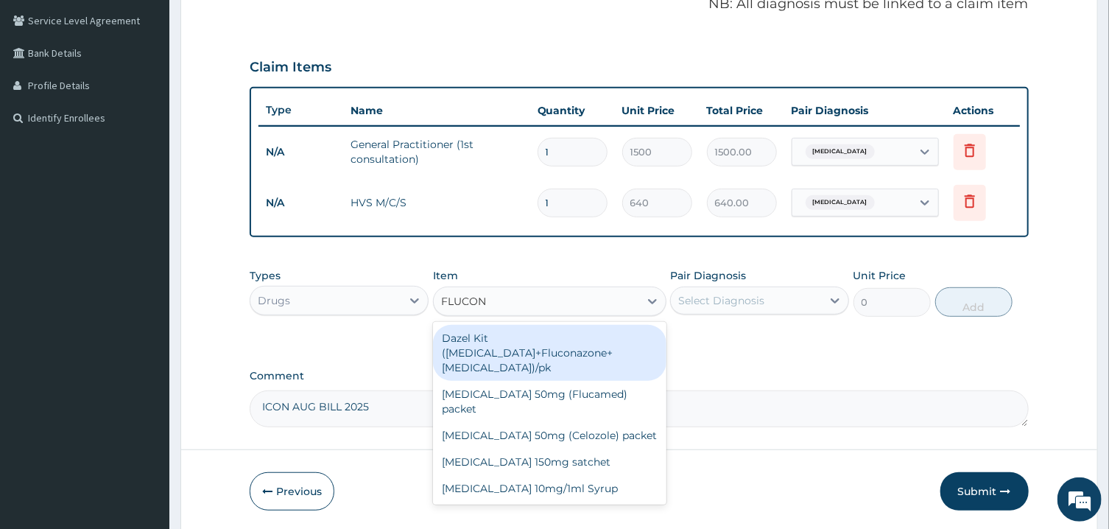
type input "FLUCONA"
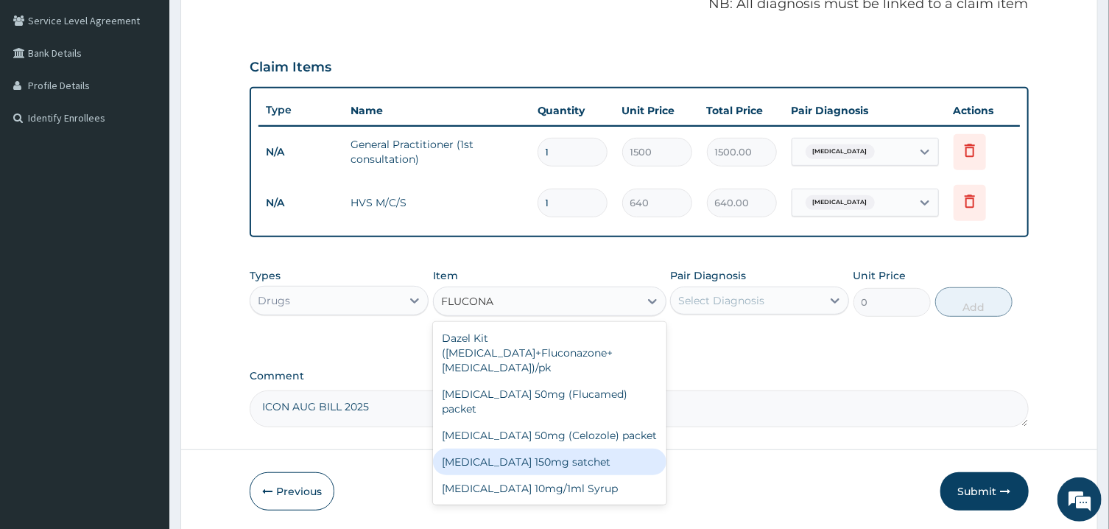
click at [551, 448] on div "Fluconazole 150mg satchet" at bounding box center [549, 461] width 233 height 27
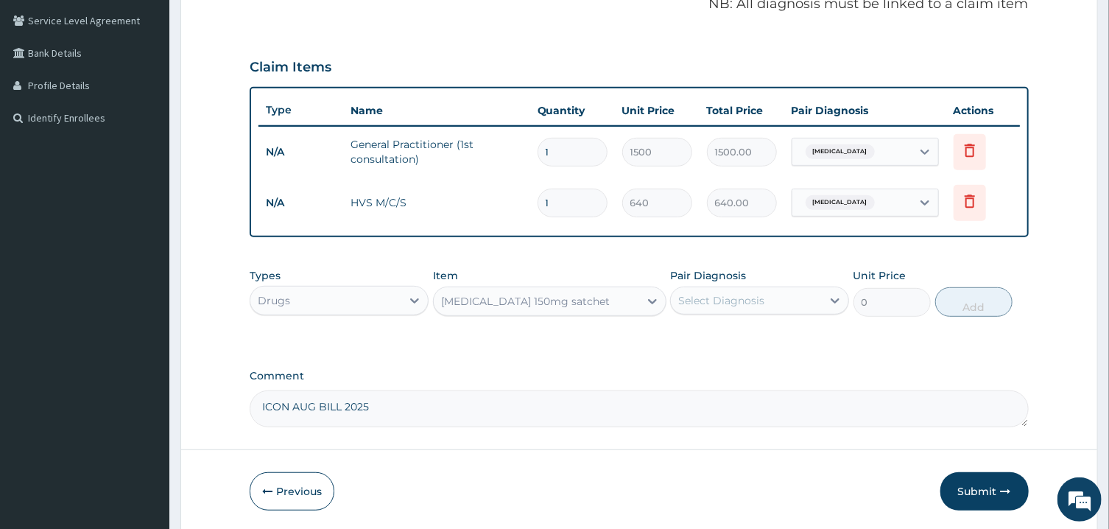
type input "2500"
click at [761, 294] on div "Select Diagnosis" at bounding box center [721, 300] width 86 height 15
click at [704, 339] on label "Candidiasis" at bounding box center [739, 336] width 91 height 15
checkbox input "true"
click at [965, 298] on button "Add" at bounding box center [974, 301] width 78 height 29
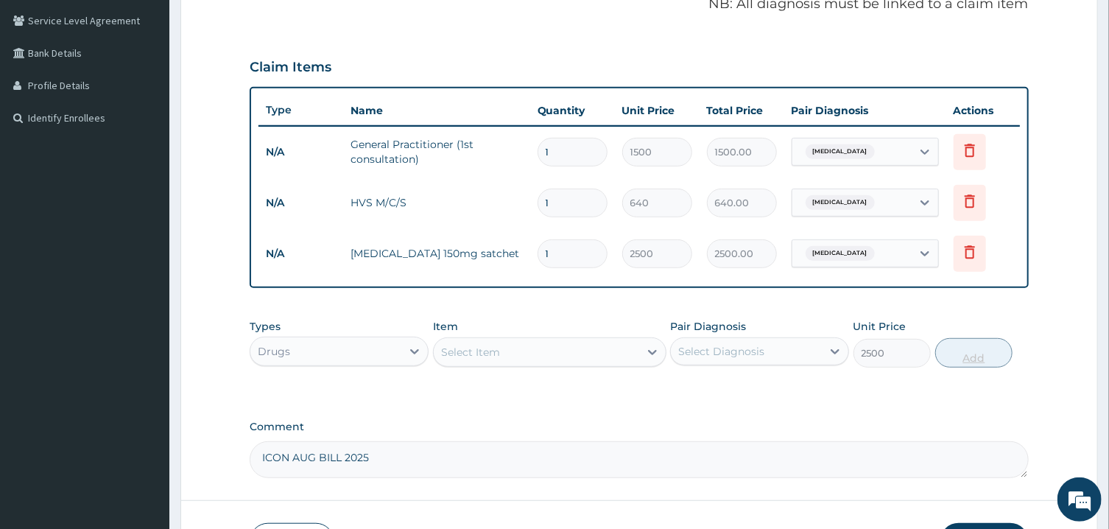
type input "0"
click at [578, 343] on div "Select Item" at bounding box center [536, 352] width 205 height 24
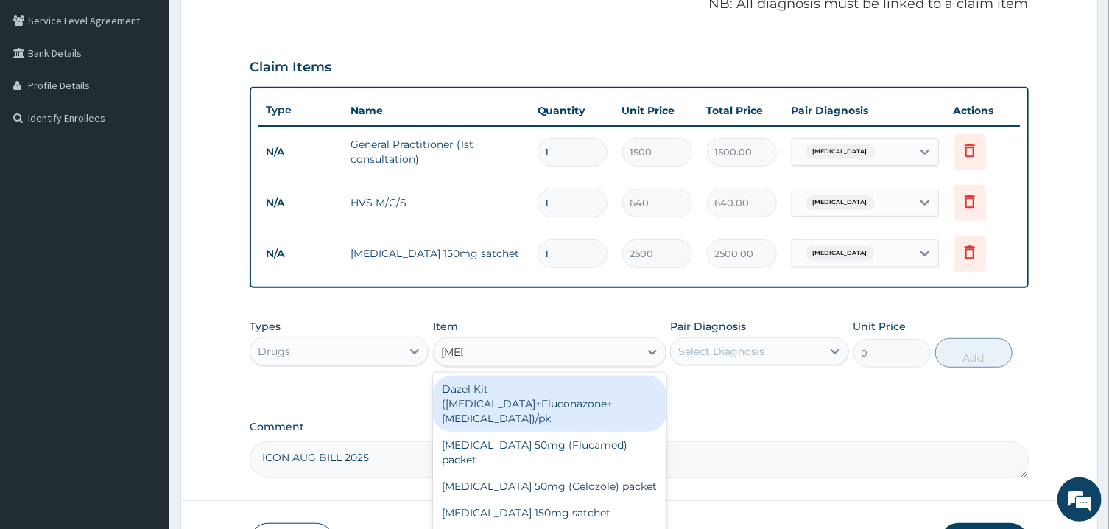
type input "FLUC"
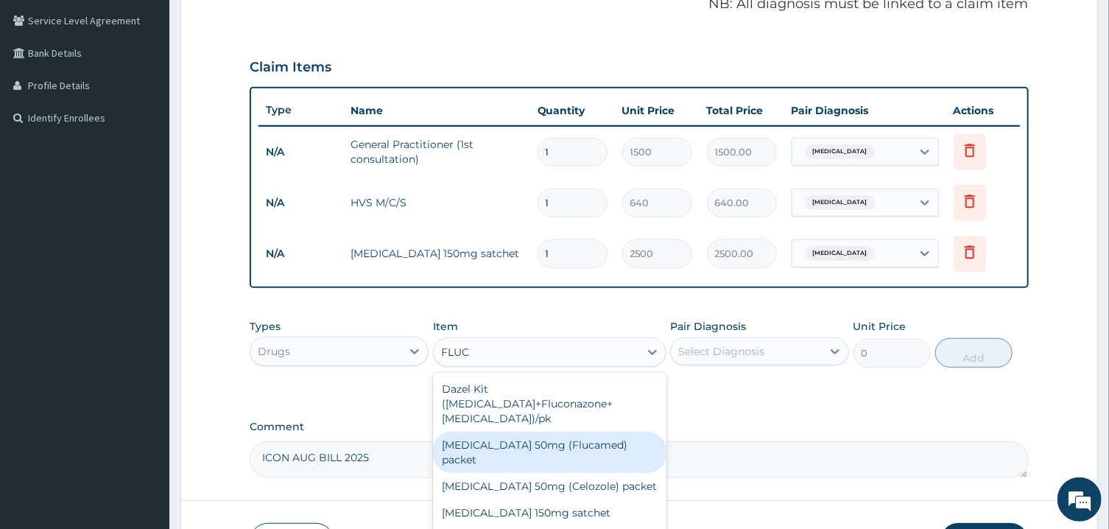
click at [501, 442] on div "Fluconazole 50mg (Flucamed) packet" at bounding box center [549, 451] width 233 height 41
type input "2000"
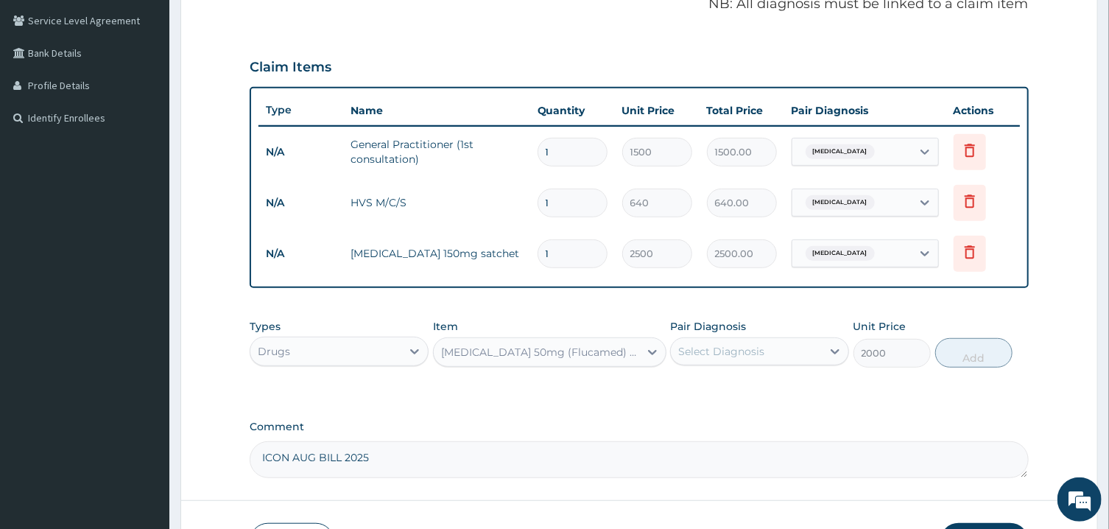
click at [607, 345] on div "Fluconazole 50mg (Flucamed) packet" at bounding box center [540, 352] width 199 height 15
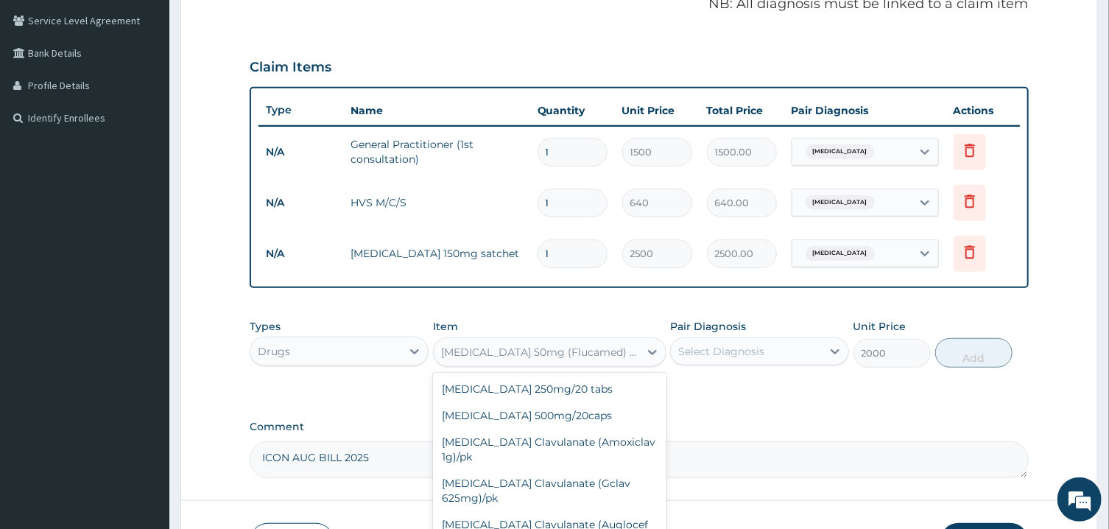
scroll to position [3068, 0]
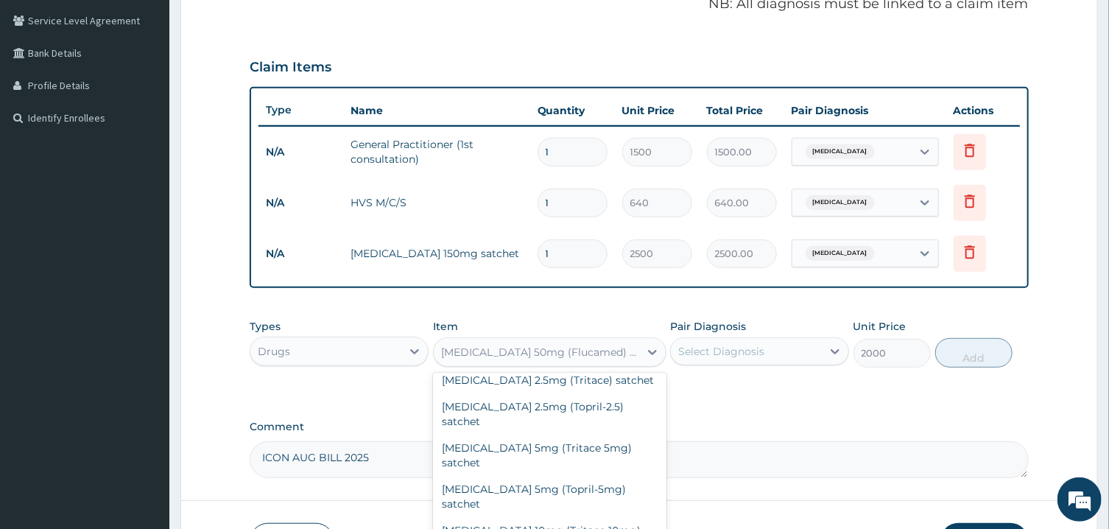
click at [770, 360] on div "Select Diagnosis" at bounding box center [746, 351] width 151 height 24
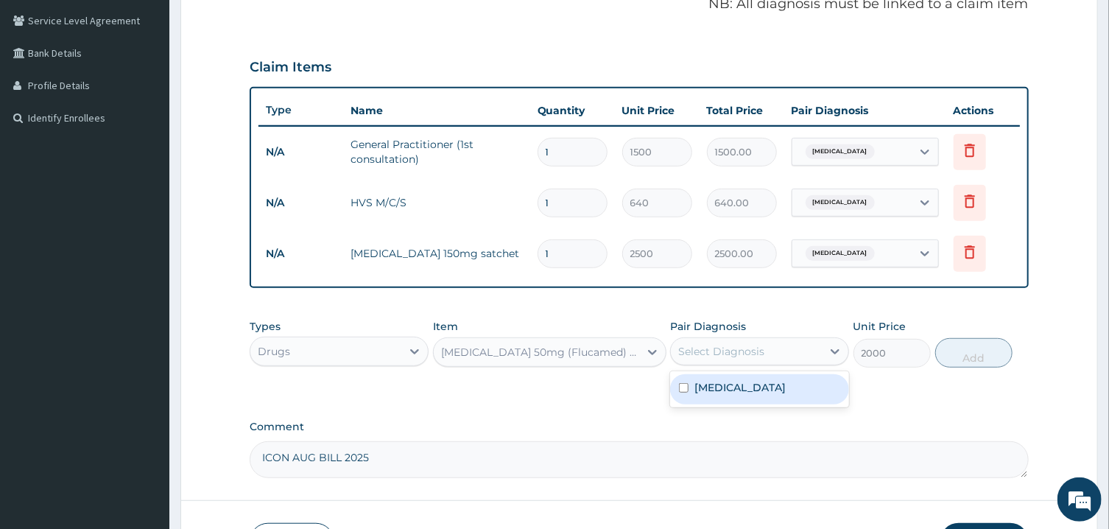
click at [718, 384] on label "Candidiasis" at bounding box center [739, 387] width 91 height 15
checkbox input "true"
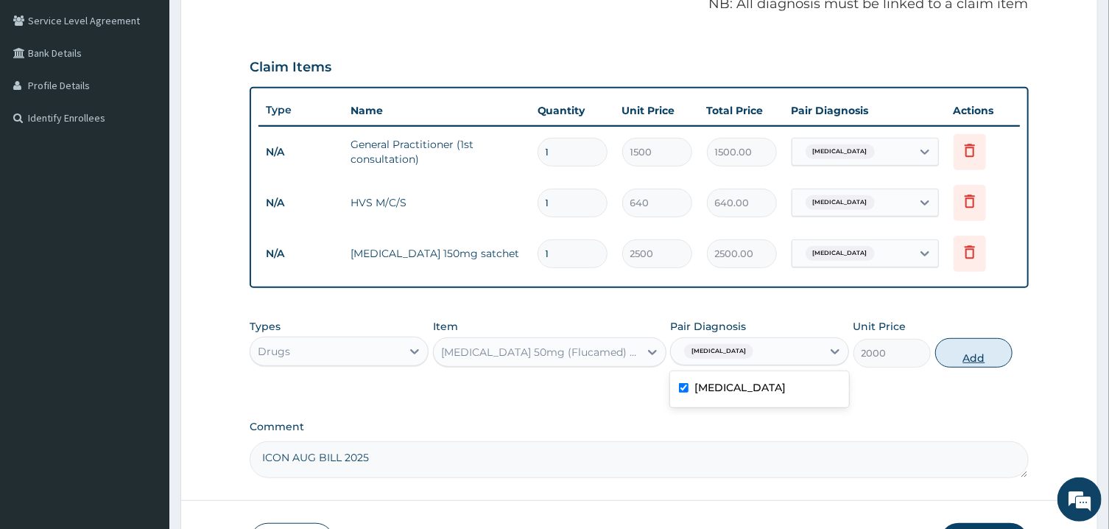
click at [981, 351] on button "Add" at bounding box center [974, 352] width 78 height 29
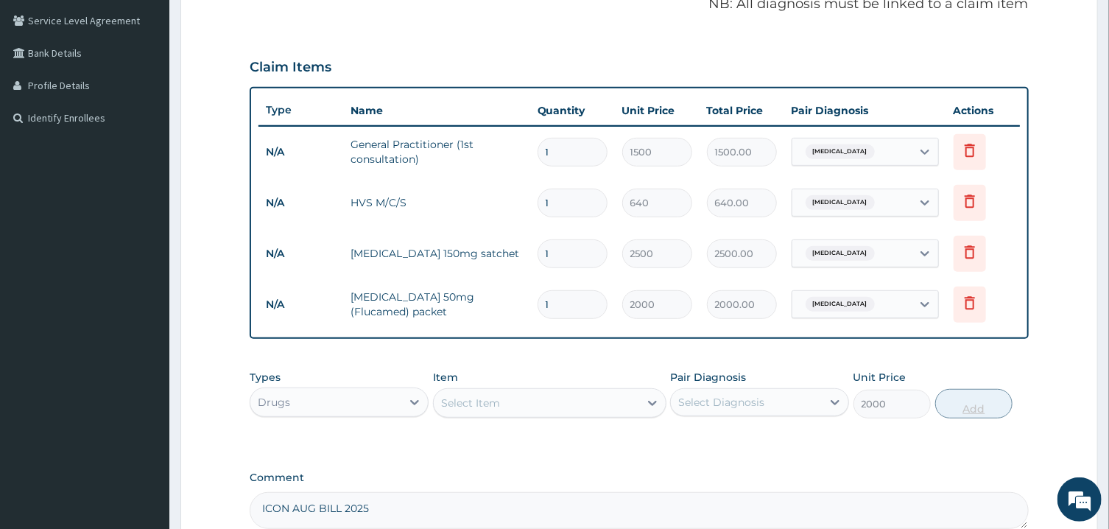
type input "0"
click at [578, 403] on div "Select Item" at bounding box center [536, 403] width 205 height 24
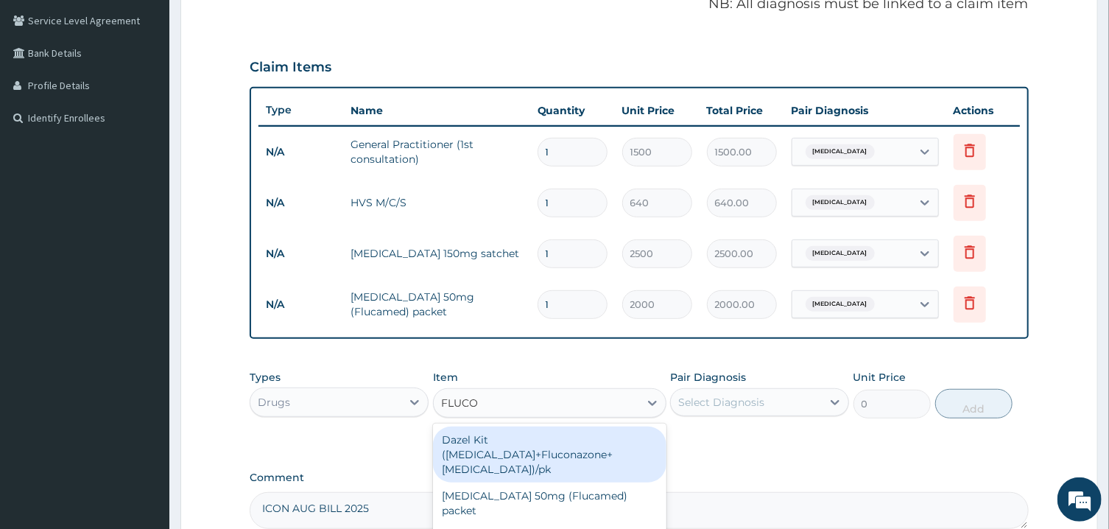
type input "FLUCON"
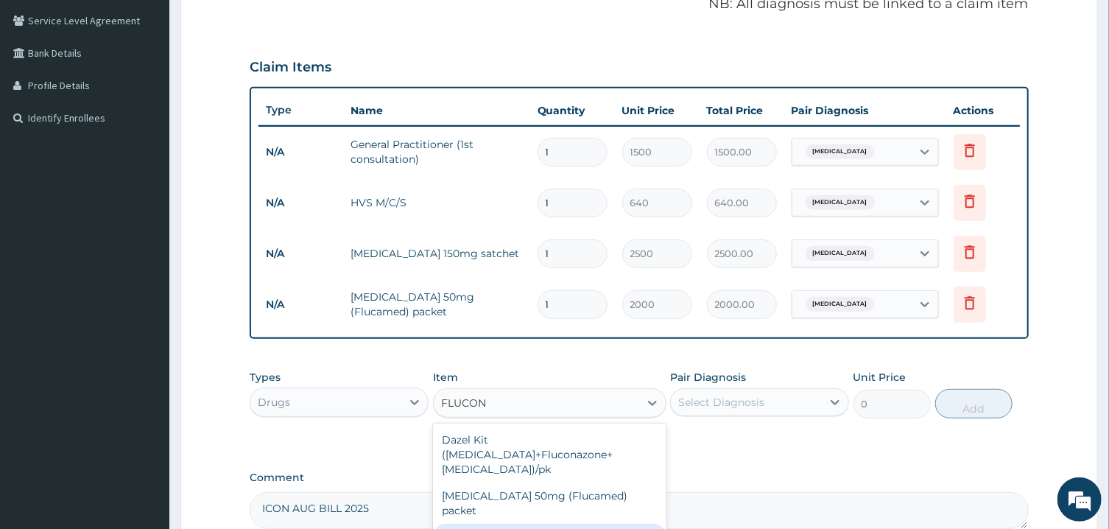
click at [538, 523] on div "Fluconazole 50mg (Celozole) packet" at bounding box center [549, 536] width 233 height 27
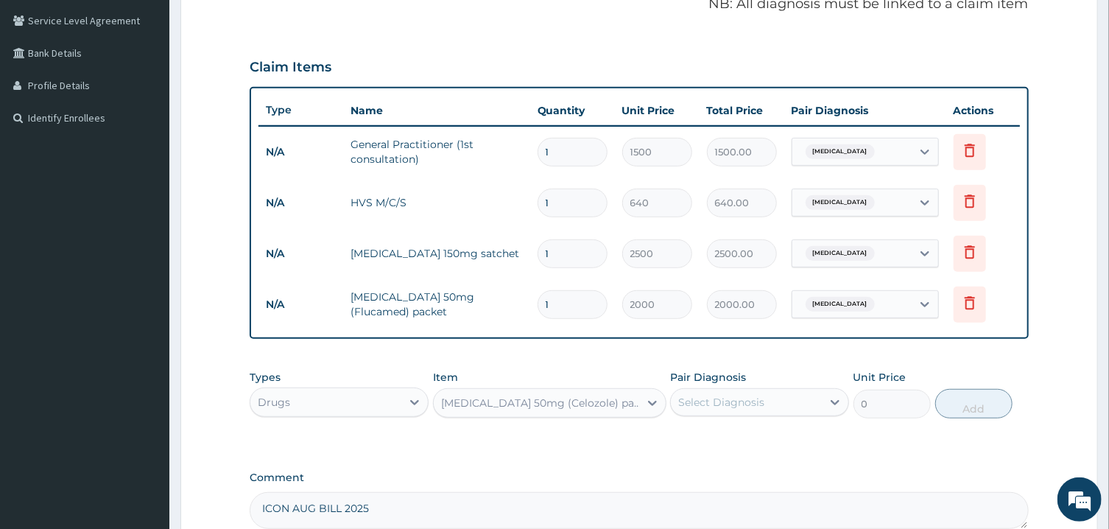
type input "1000"
click at [655, 402] on icon at bounding box center [652, 402] width 15 height 15
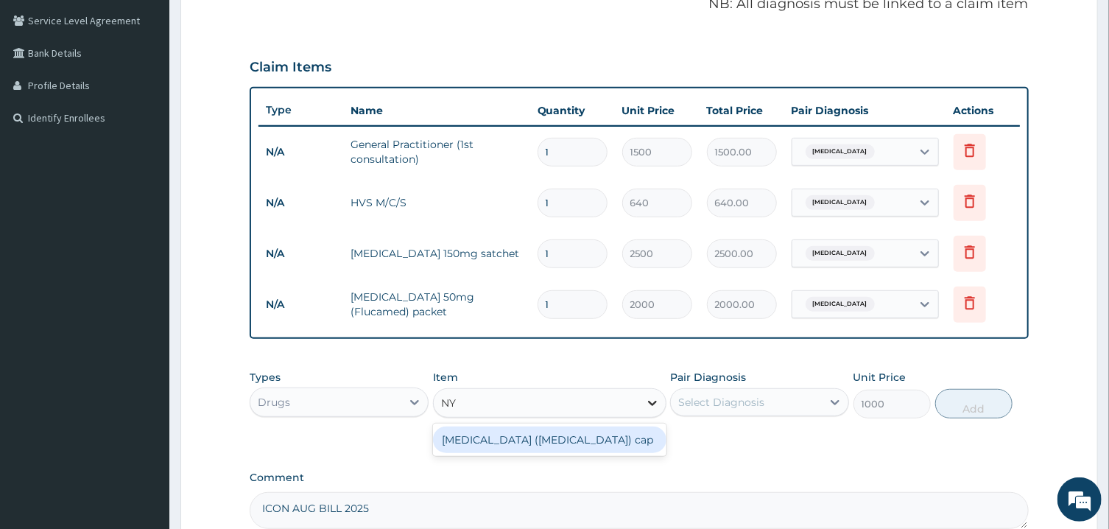
scroll to position [0, 0]
type input "N"
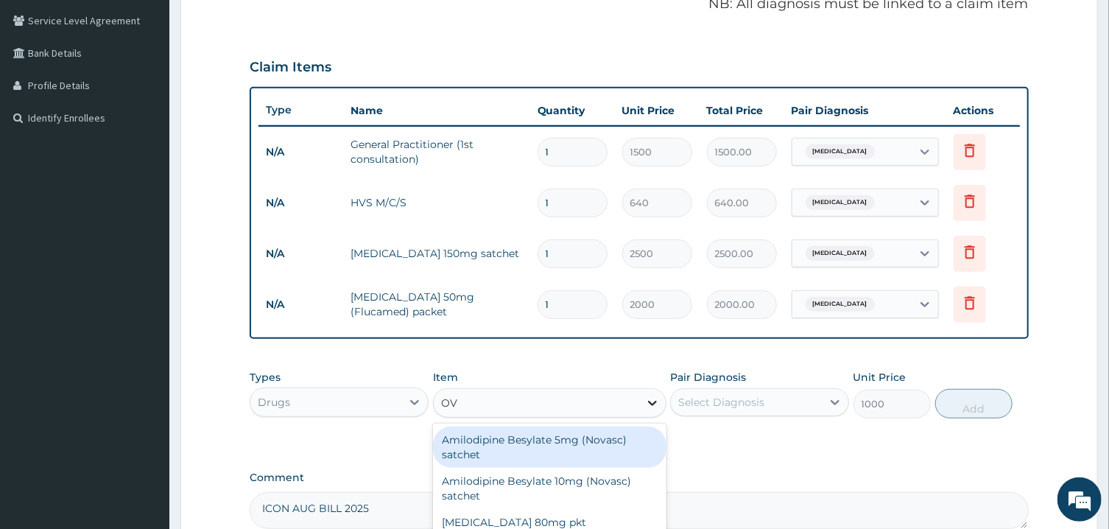
type input "O"
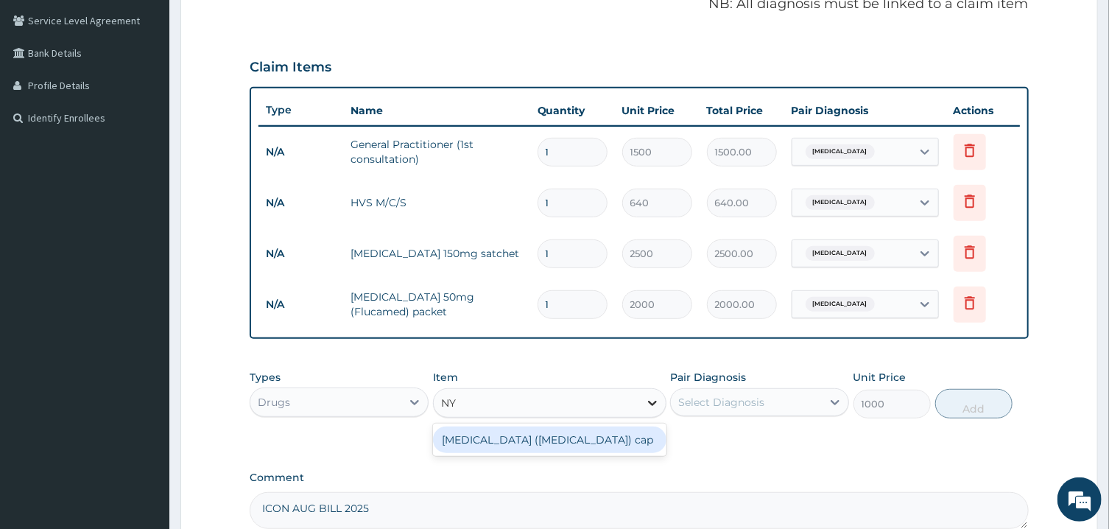
type input "N"
type input "MYCO"
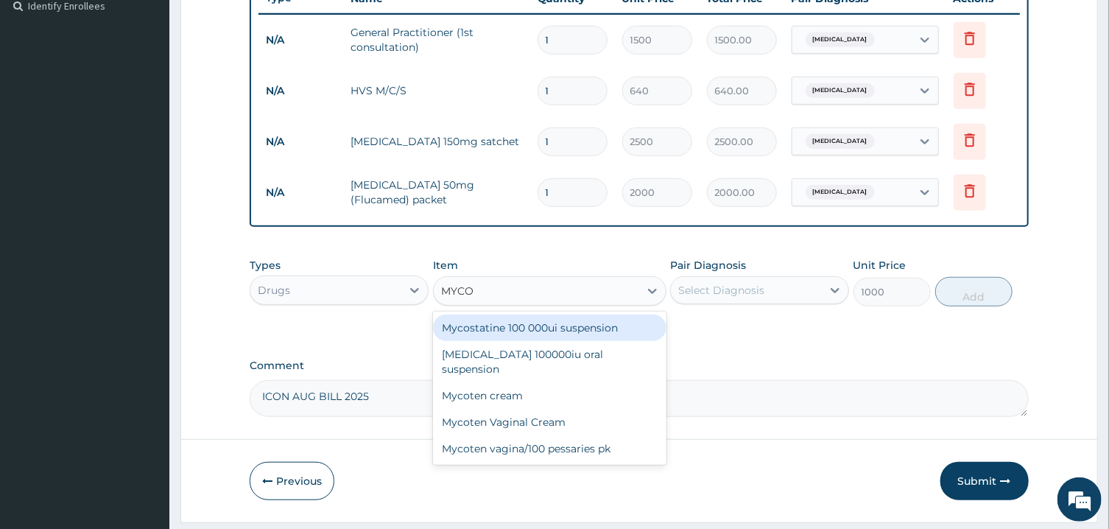
scroll to position [448, 0]
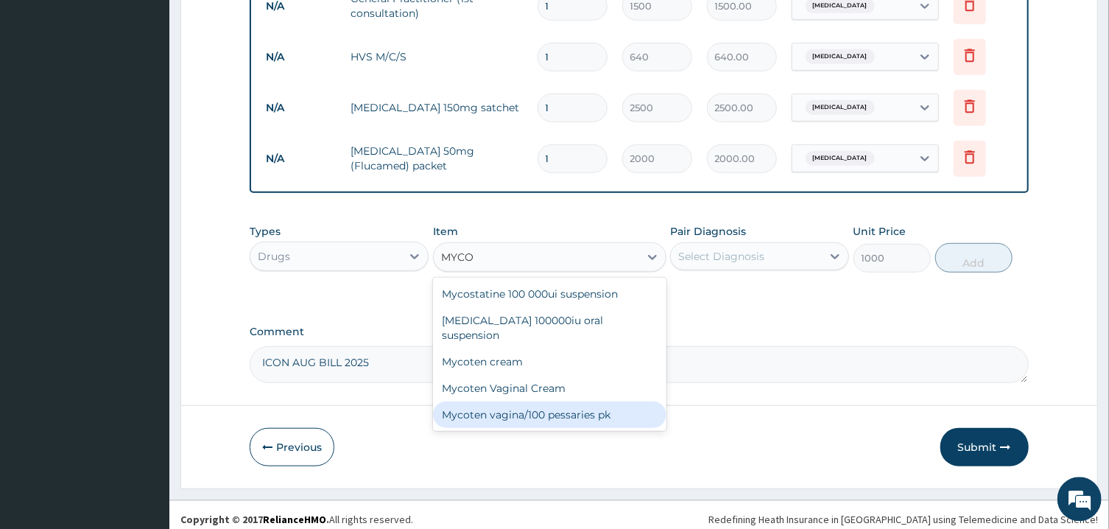
click at [548, 401] on div "Mycoten vagina/100 pessaries pk" at bounding box center [549, 414] width 233 height 27
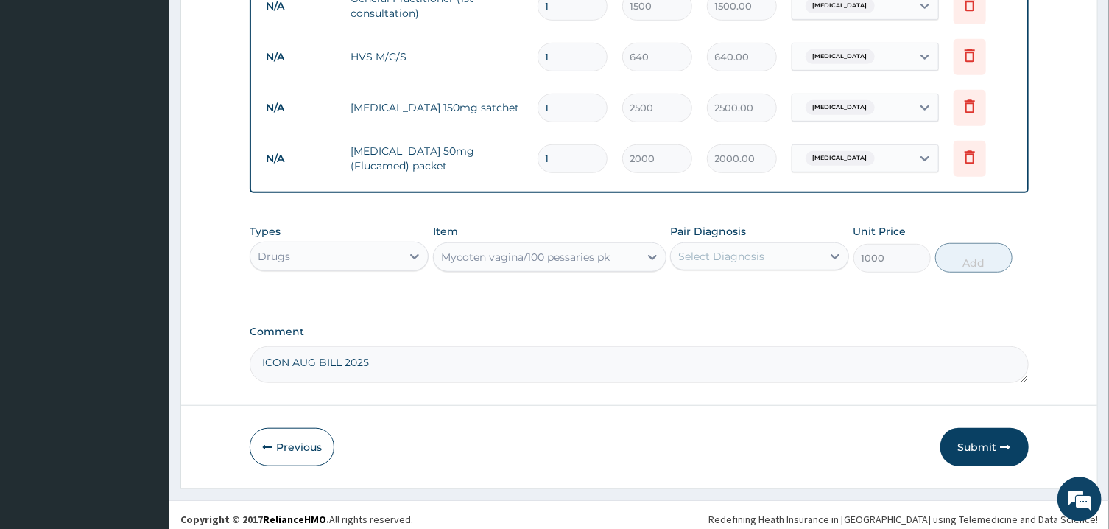
type input "900"
click at [610, 262] on div "Mycoten vagina/100 pessaries pk" at bounding box center [536, 257] width 205 height 24
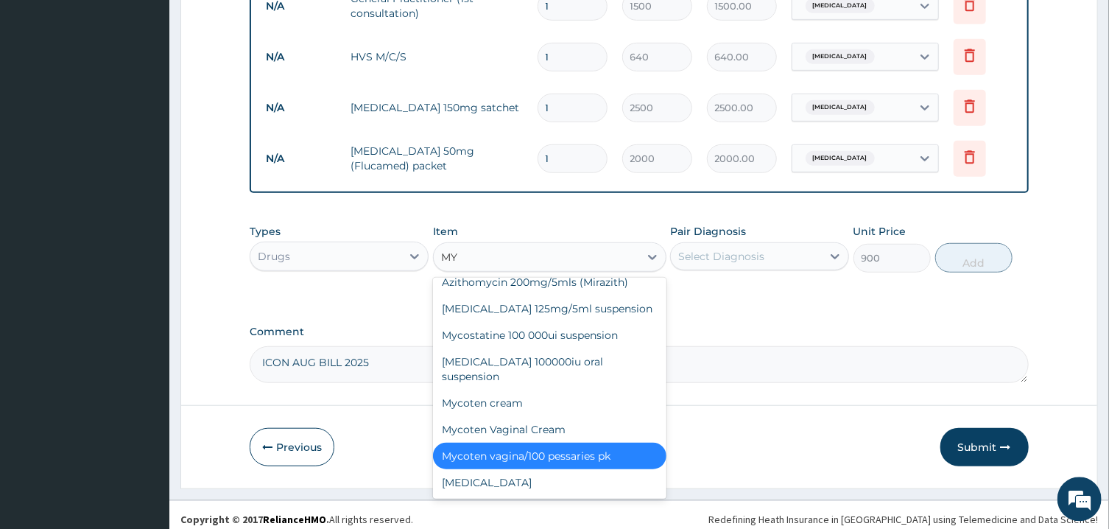
scroll to position [214, 0]
type input "MYCO"
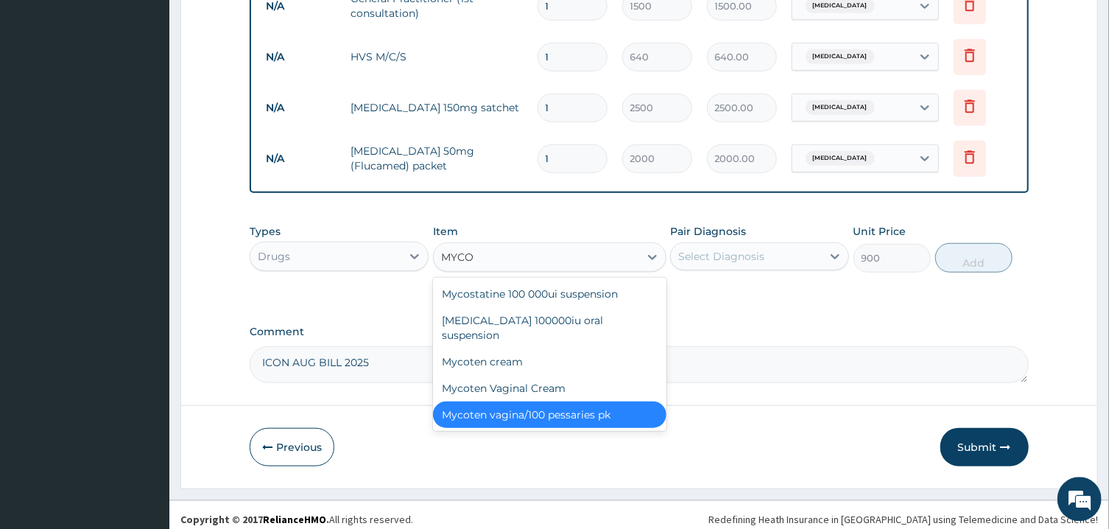
scroll to position [0, 0]
click at [595, 294] on div "Mycostatine 100 000ui suspension" at bounding box center [549, 293] width 233 height 27
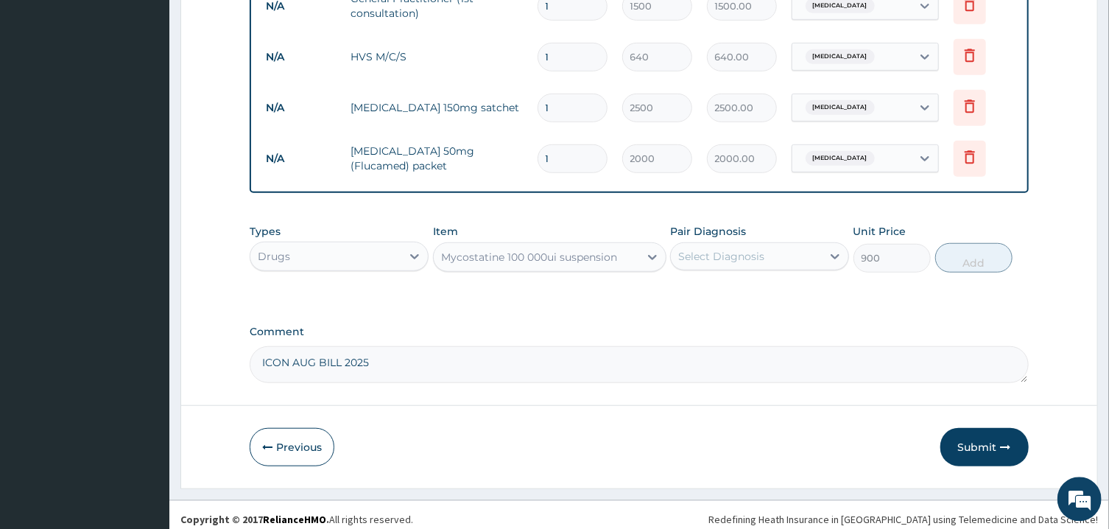
type input "1000"
click at [619, 265] on div "Mycostatine 100 000ui suspension" at bounding box center [536, 257] width 205 height 24
type input "MYCO"
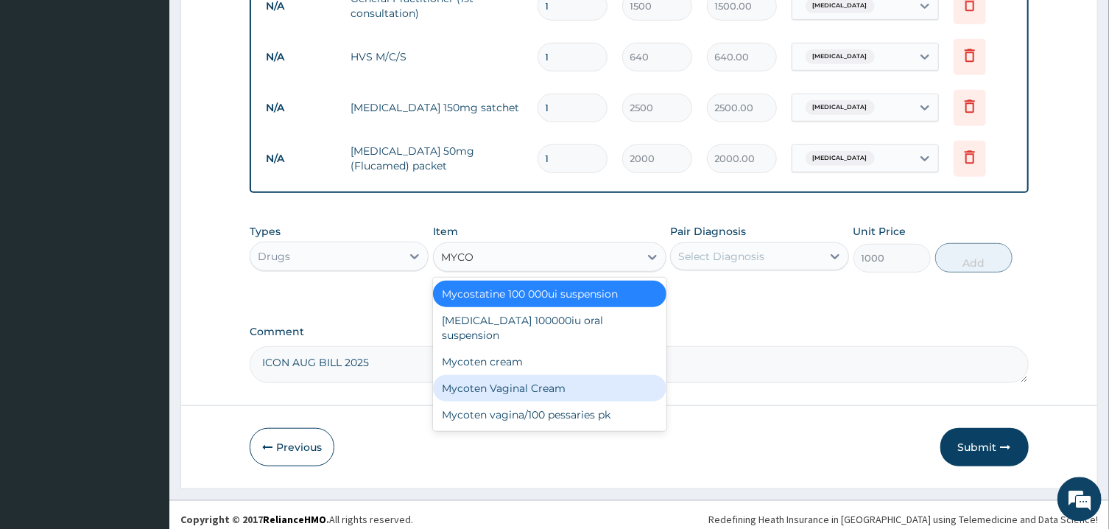
click at [544, 375] on div "Mycoten Vaginal Cream" at bounding box center [549, 388] width 233 height 27
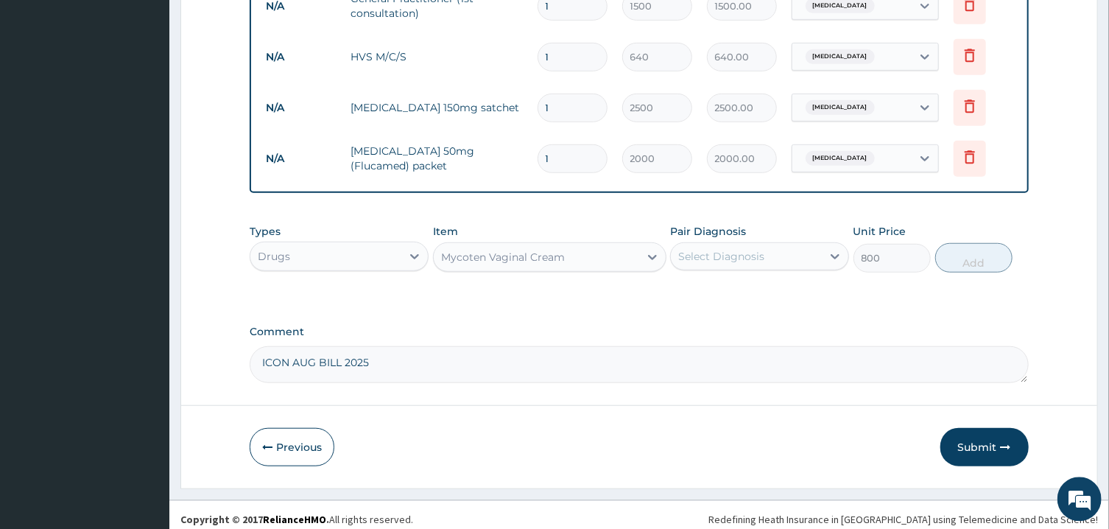
click at [593, 252] on div "Mycoten Vaginal Cream" at bounding box center [536, 257] width 205 height 24
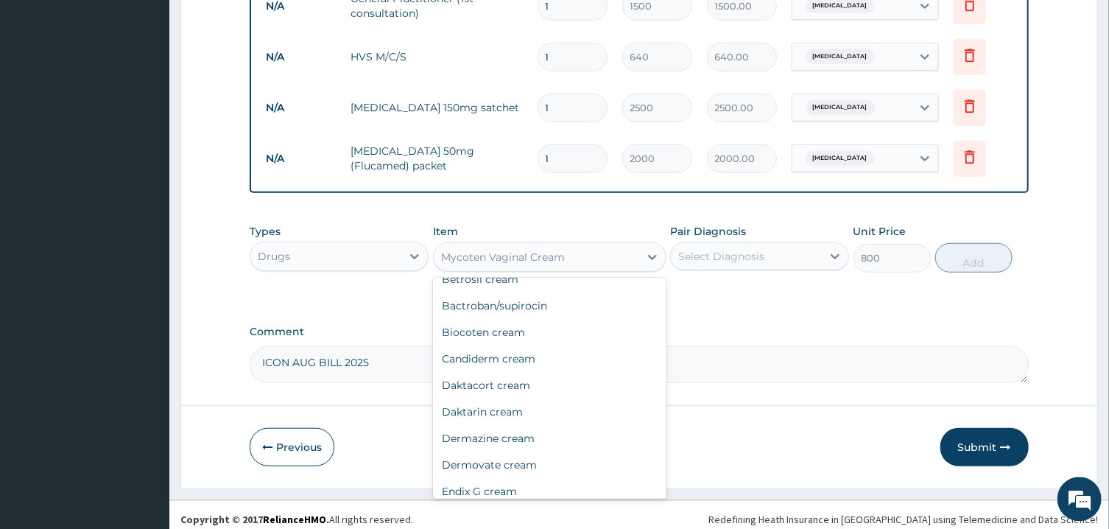
scroll to position [8332, 0]
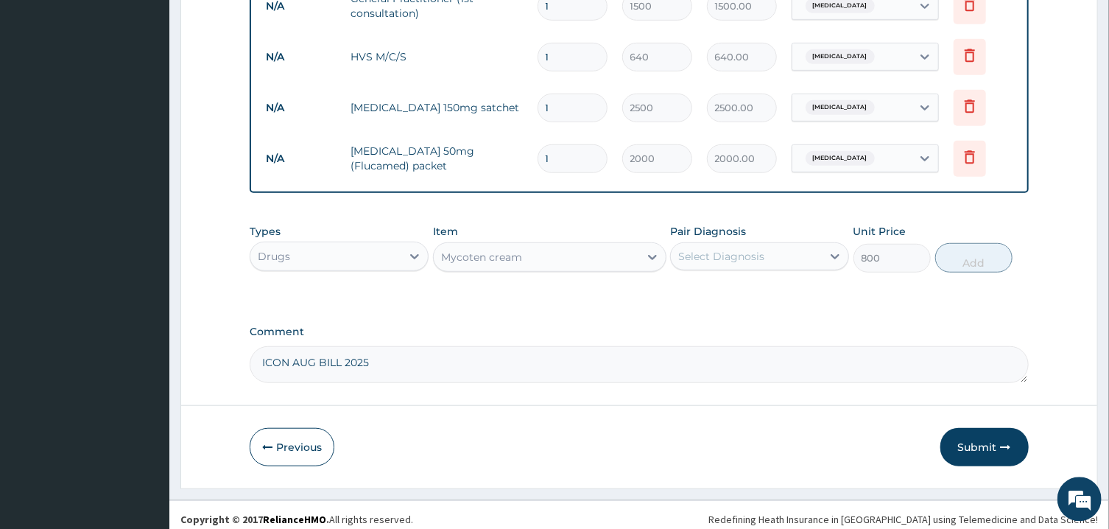
type input "400"
click at [633, 259] on div "Mycoten cream" at bounding box center [536, 257] width 205 height 24
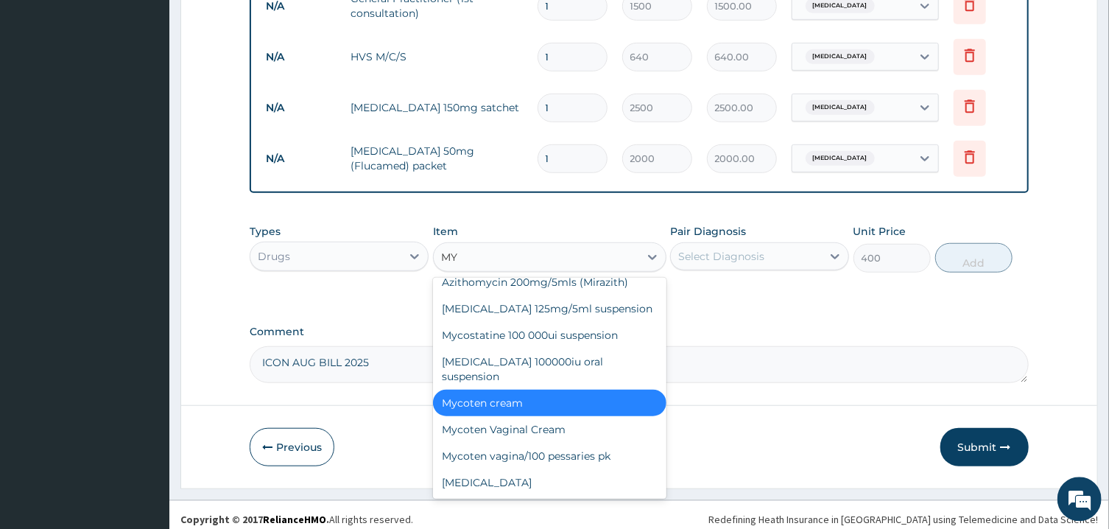
scroll to position [206, 0]
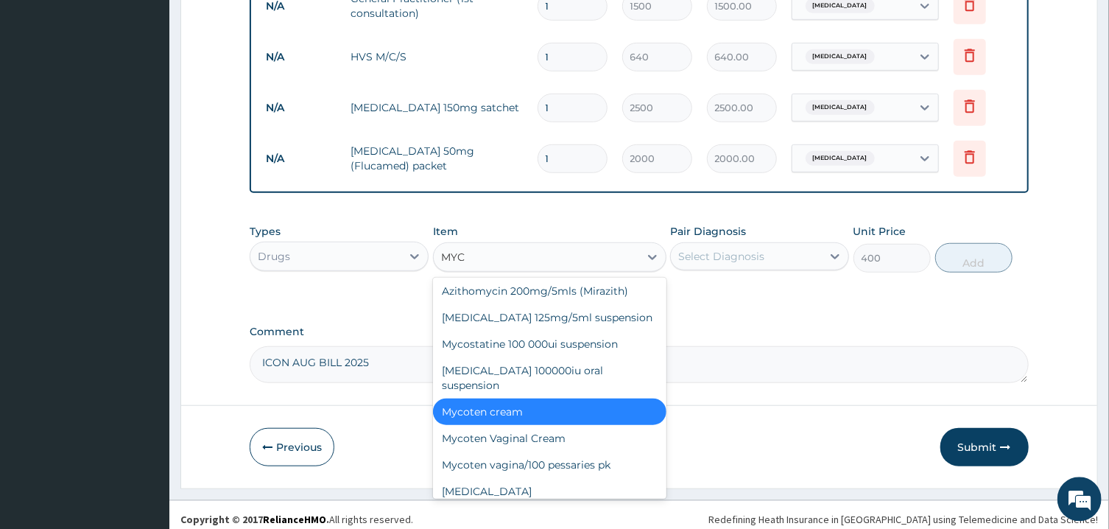
type input "MYCO"
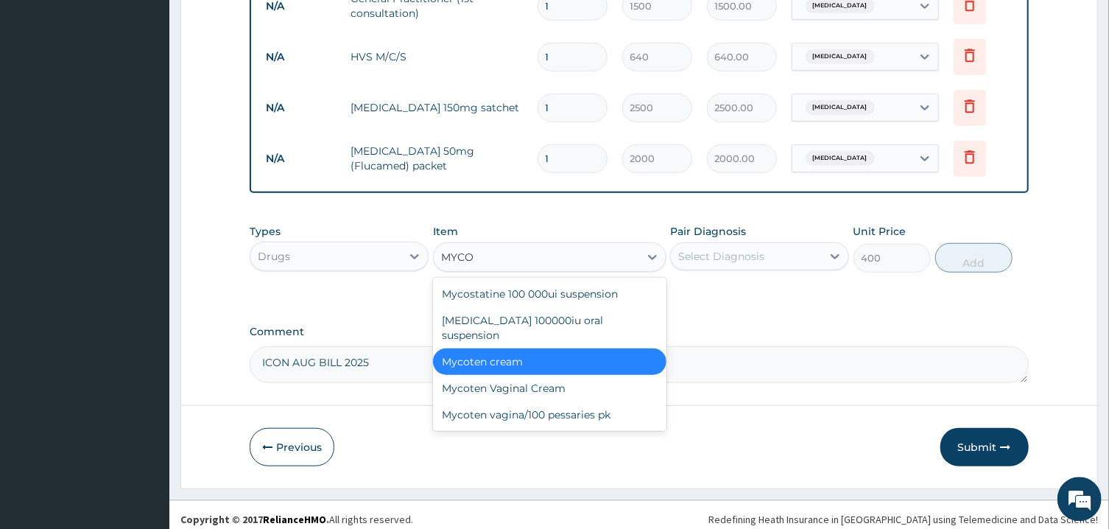
scroll to position [0, 0]
click at [531, 292] on div "Mycostatine 100 000ui suspension" at bounding box center [549, 293] width 233 height 27
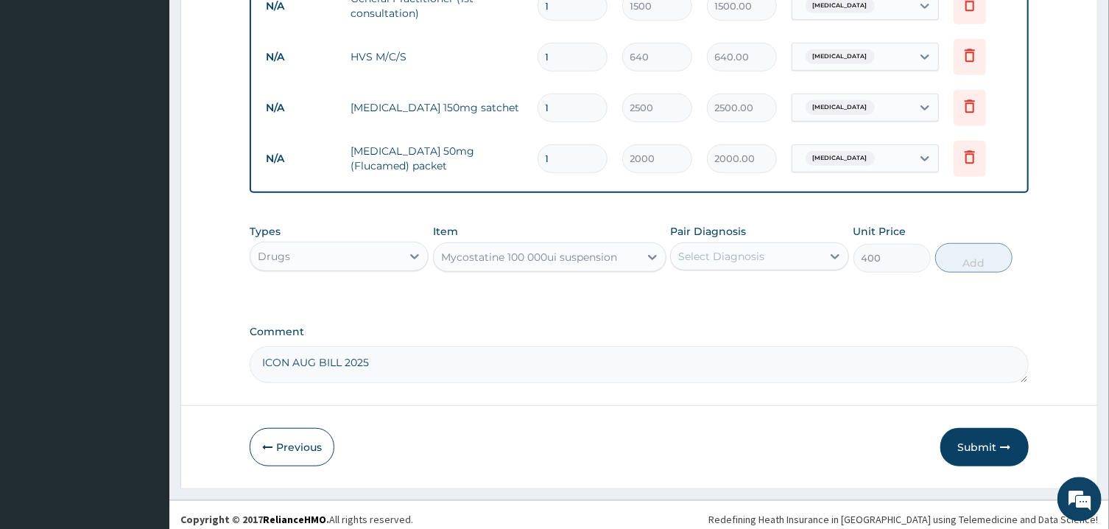
type input "1000"
click at [718, 258] on div "Select Diagnosis" at bounding box center [721, 256] width 86 height 15
click at [706, 287] on label "Candidiasis" at bounding box center [739, 292] width 91 height 15
checkbox input "true"
click at [967, 259] on button "Add" at bounding box center [974, 257] width 78 height 29
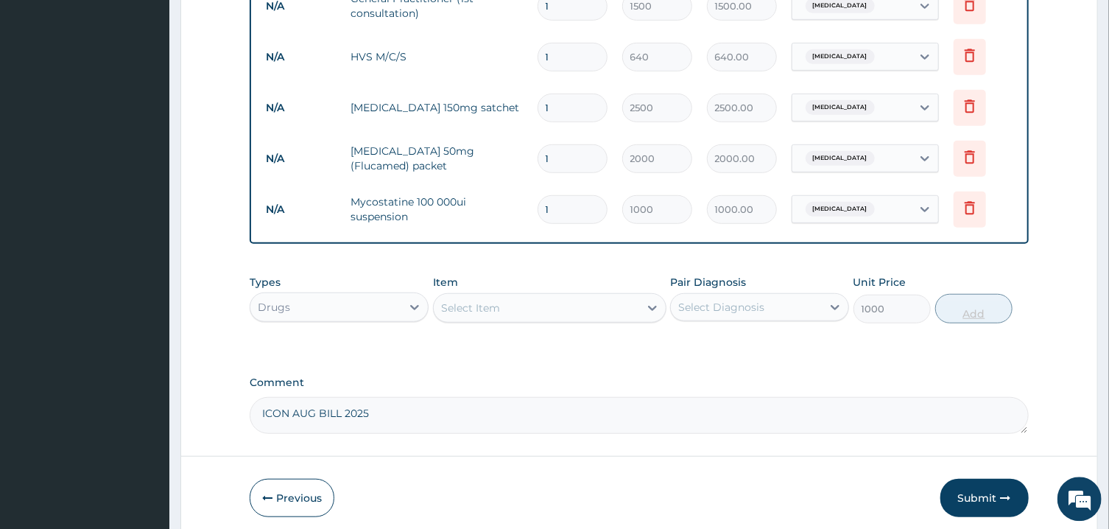
type input "0"
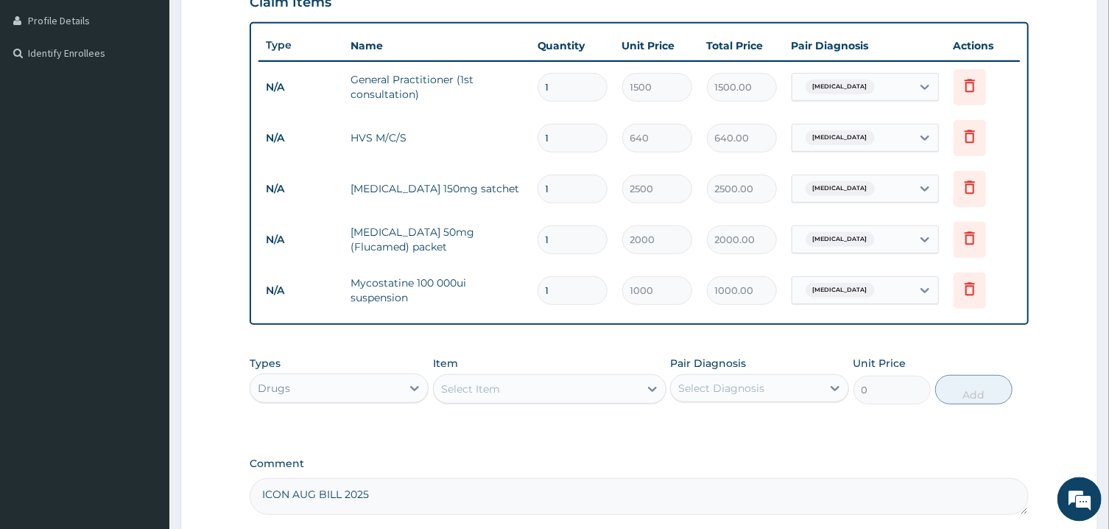
scroll to position [485, 0]
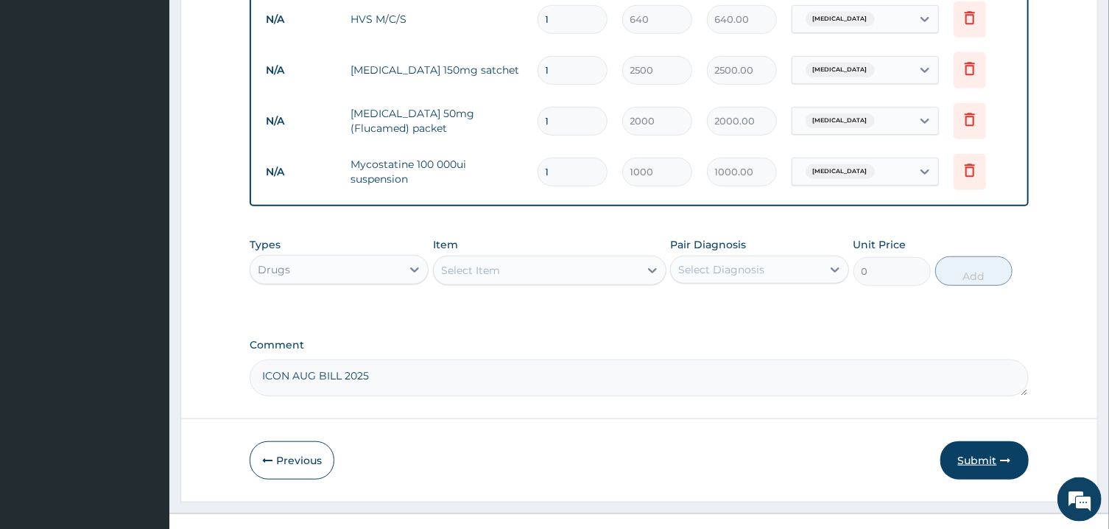
click at [978, 454] on button "Submit" at bounding box center [984, 460] width 88 height 38
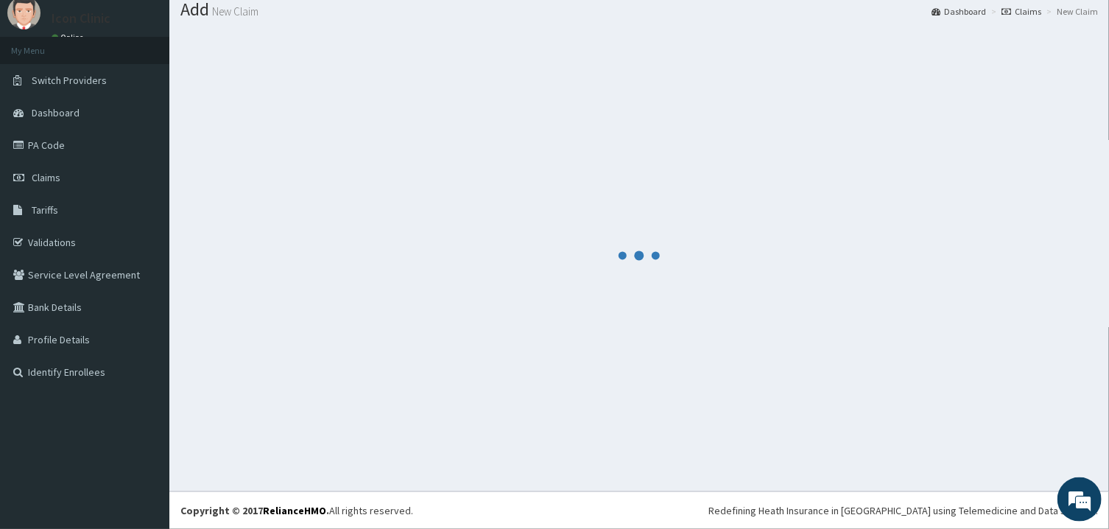
scroll to position [47, 0]
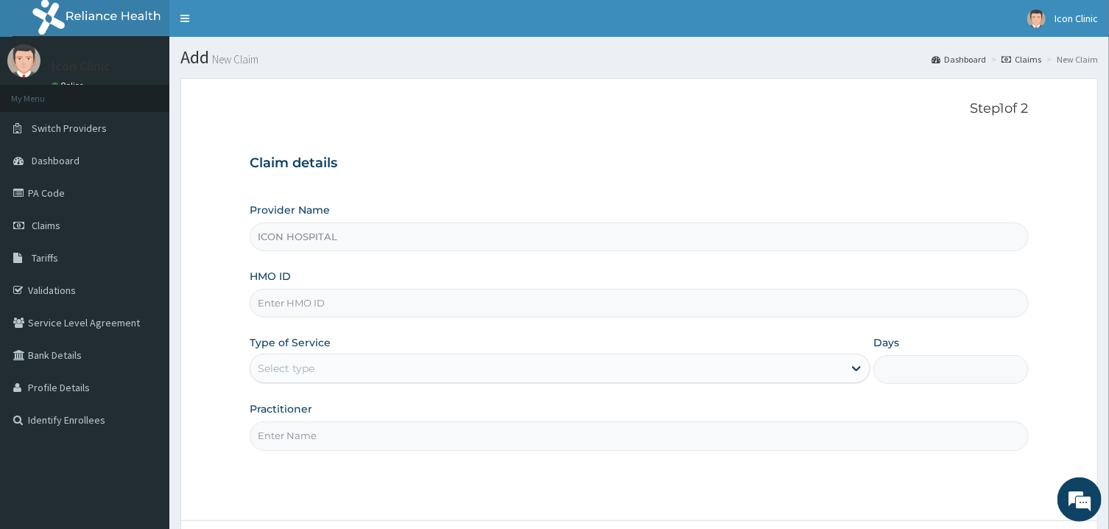
click at [665, 300] on input "HMO ID" at bounding box center [639, 303] width 778 height 29
type input "NOA/10004/B"
click at [571, 372] on div "Select type" at bounding box center [546, 368] width 593 height 24
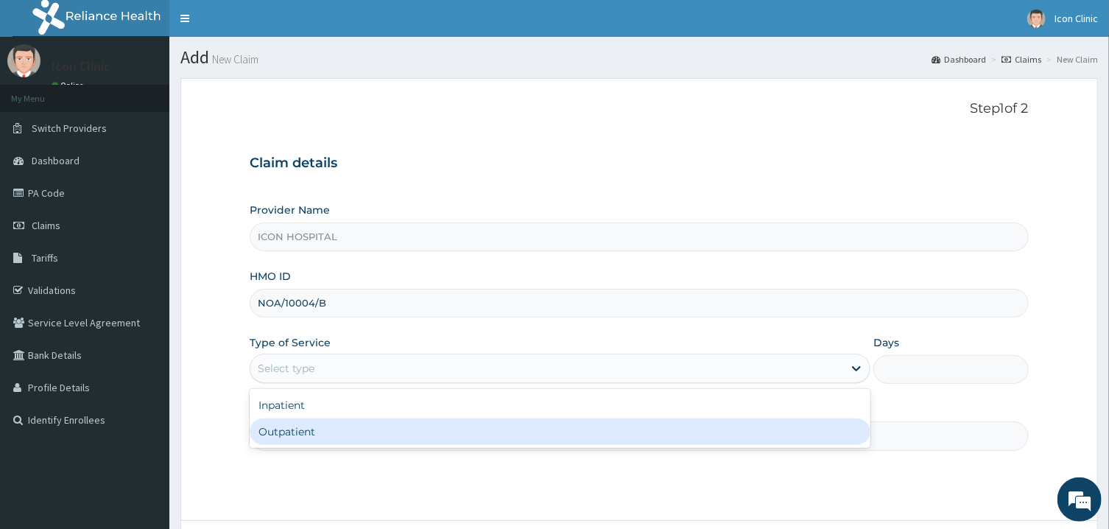
click at [542, 435] on div "Outpatient" at bounding box center [560, 431] width 621 height 27
type input "1"
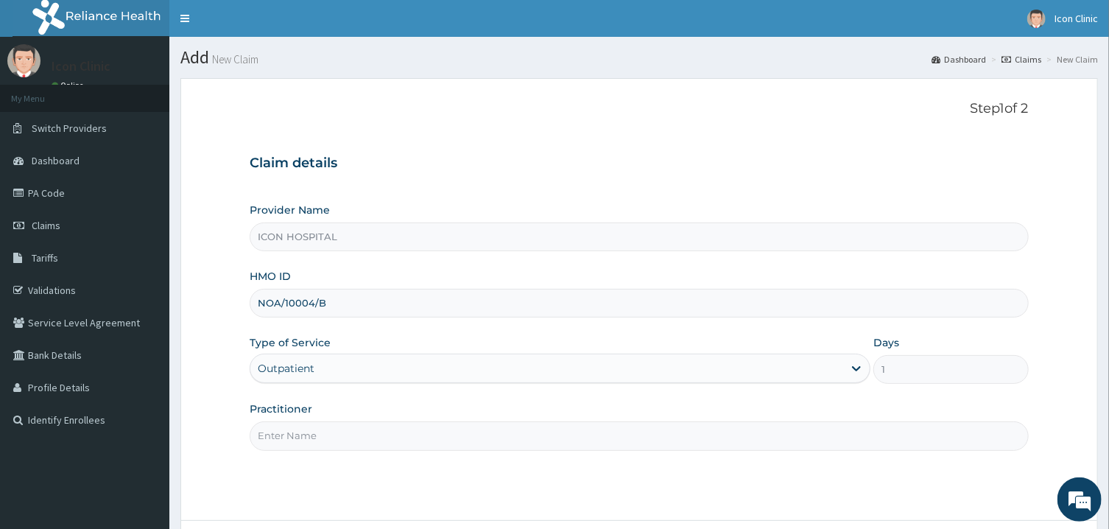
scroll to position [116, 0]
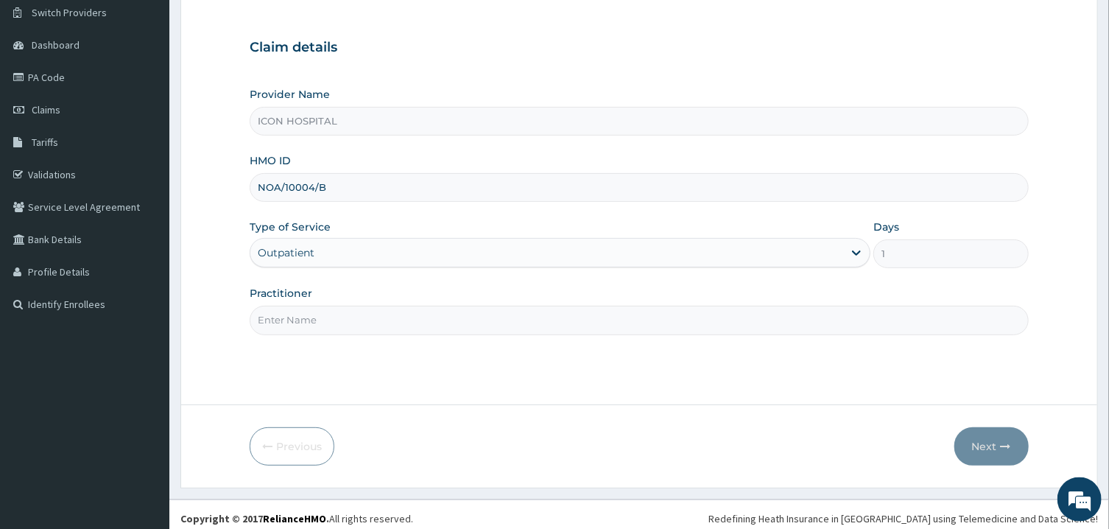
click at [523, 318] on input "Practitioner" at bounding box center [639, 319] width 778 height 29
type input "[PERSON_NAME]"
click at [986, 450] on button "Next" at bounding box center [991, 446] width 74 height 38
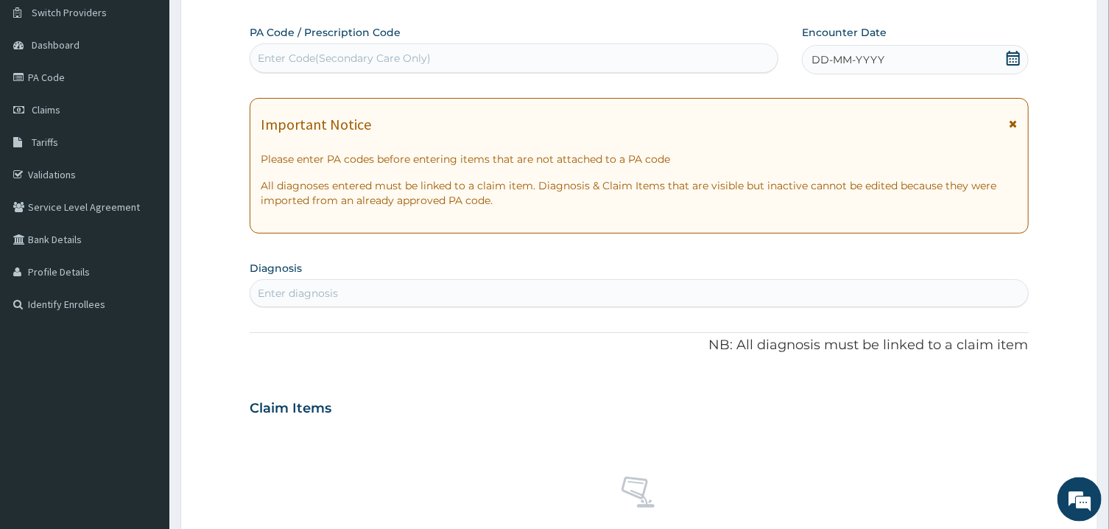
click at [1007, 123] on div "Important Notice" at bounding box center [639, 128] width 756 height 24
click at [1012, 124] on icon at bounding box center [1013, 124] width 8 height 10
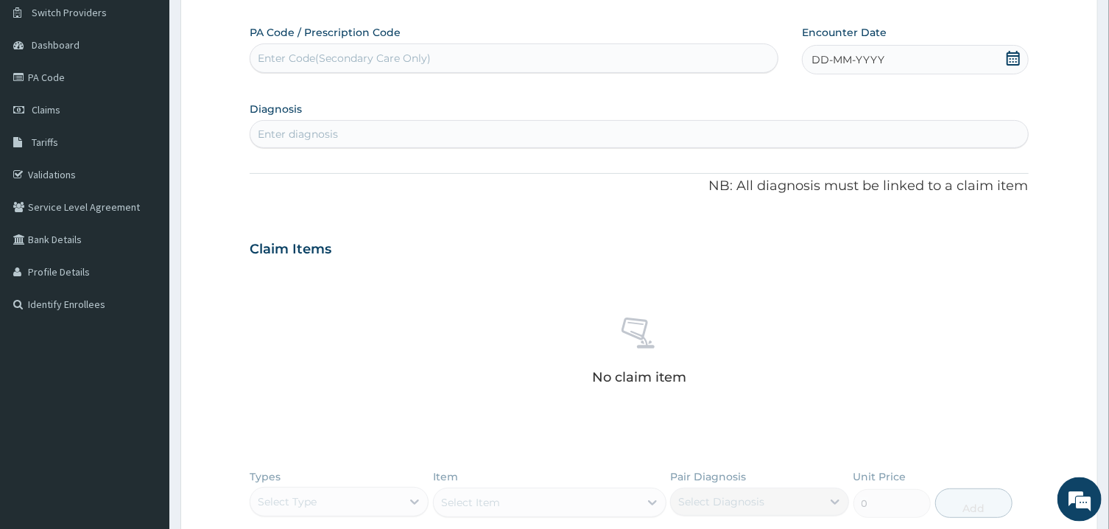
click at [1009, 60] on icon at bounding box center [1013, 58] width 15 height 15
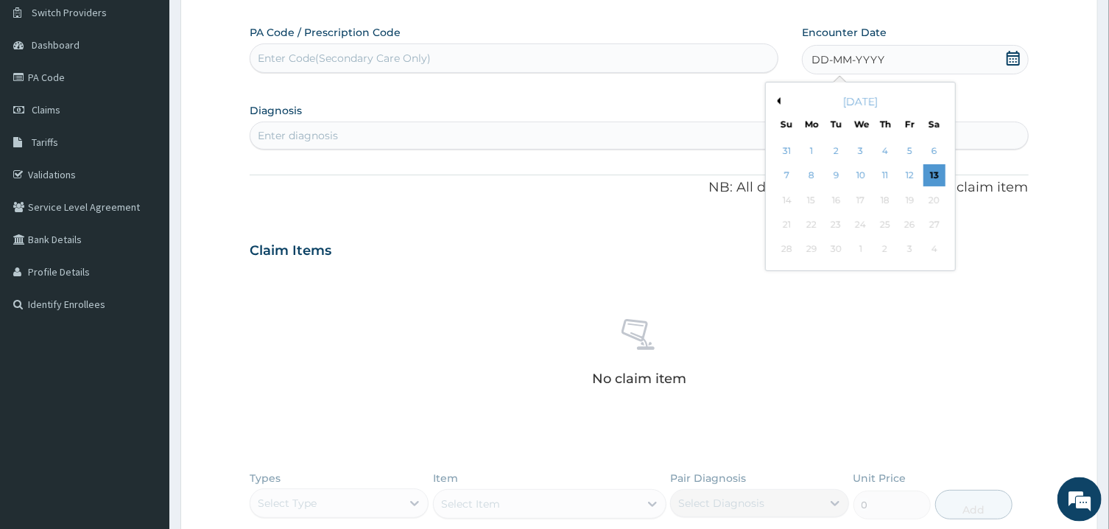
click at [778, 98] on button "Previous Month" at bounding box center [776, 100] width 7 height 7
click at [859, 240] on div "27" at bounding box center [861, 250] width 22 height 22
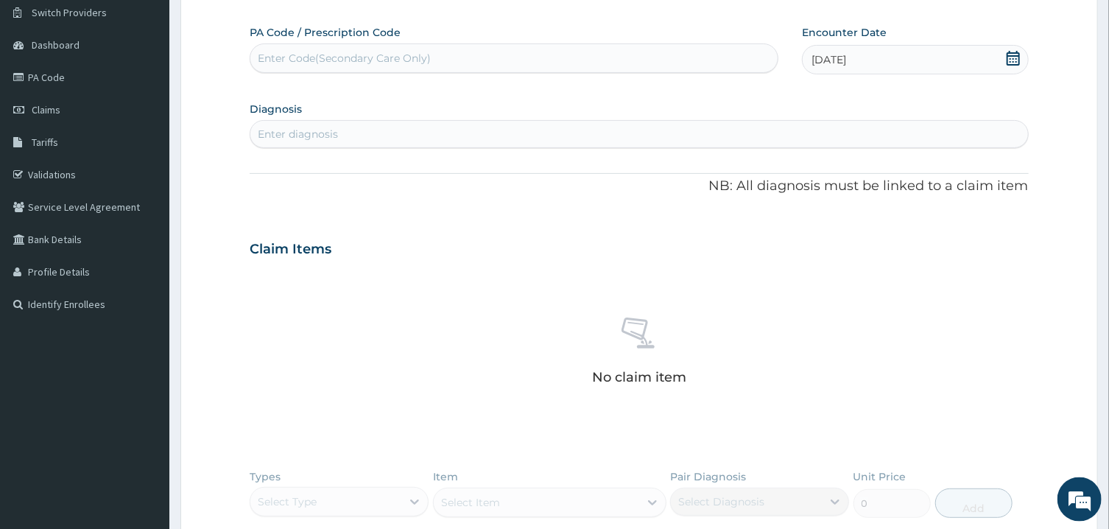
click at [654, 136] on div "Enter diagnosis" at bounding box center [638, 134] width 777 height 24
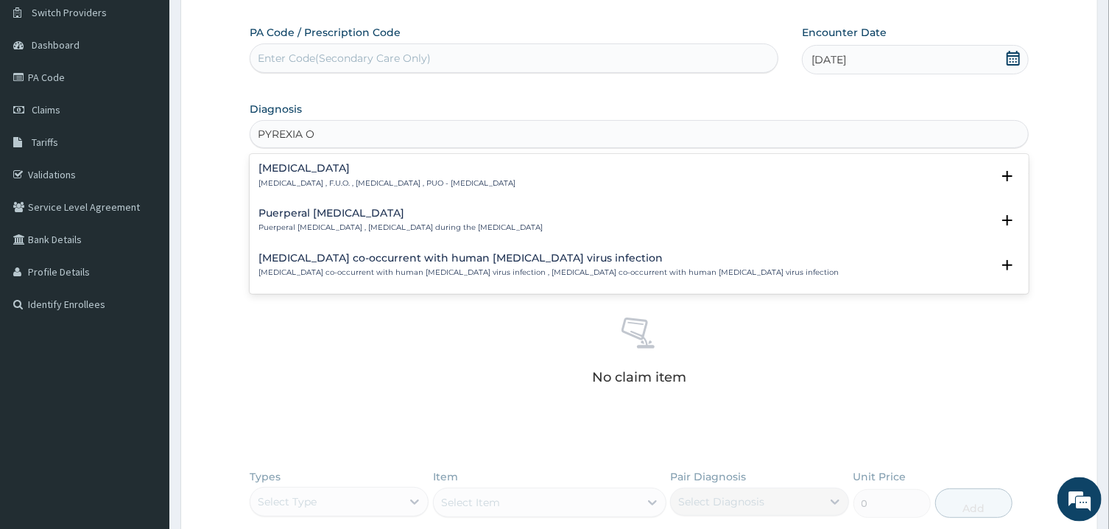
type input "PYREXIA OF"
click at [515, 173] on h4 "[MEDICAL_DATA]" at bounding box center [386, 168] width 257 height 11
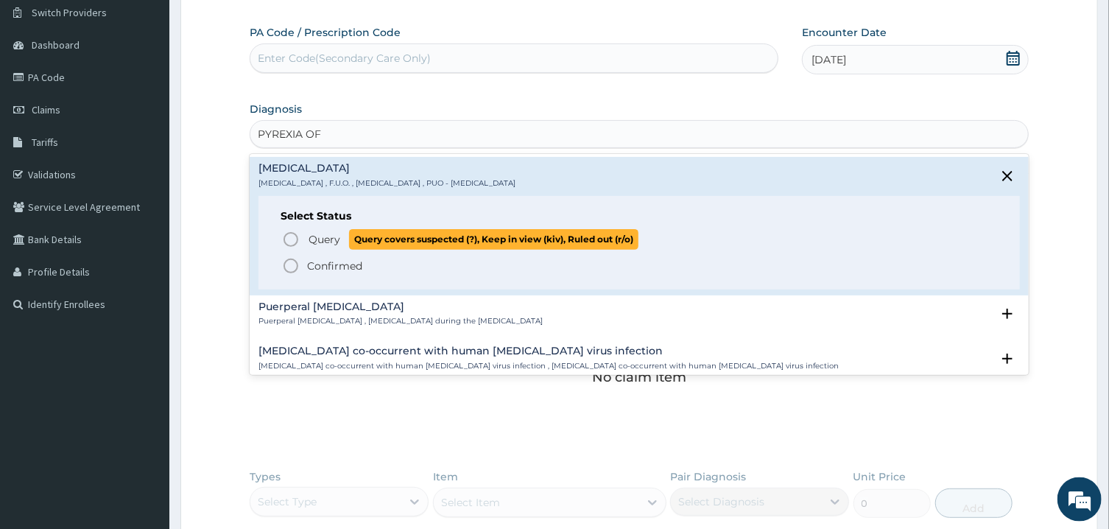
click at [291, 244] on icon "status option query" at bounding box center [291, 239] width 18 height 18
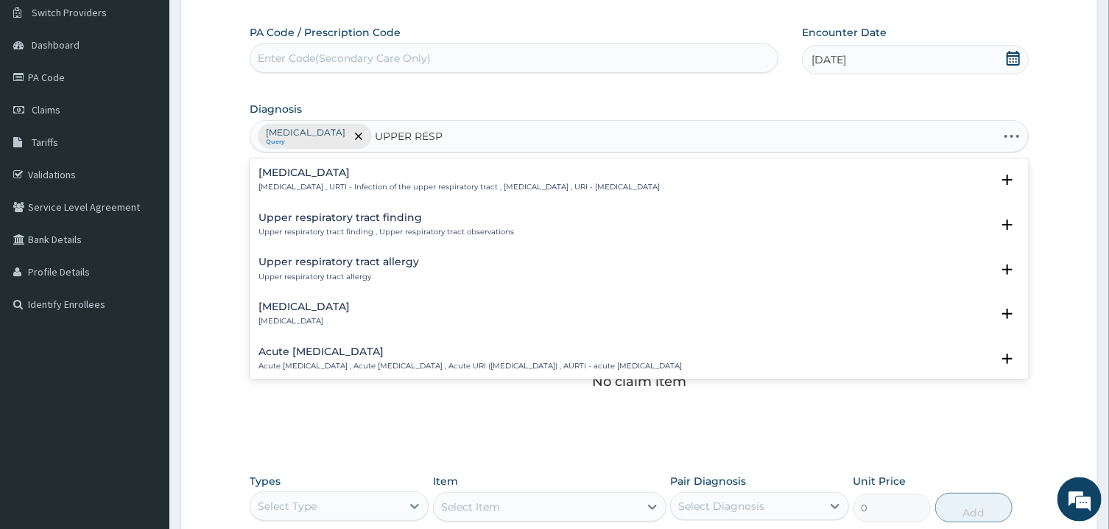
type input "UPPER RESPI"
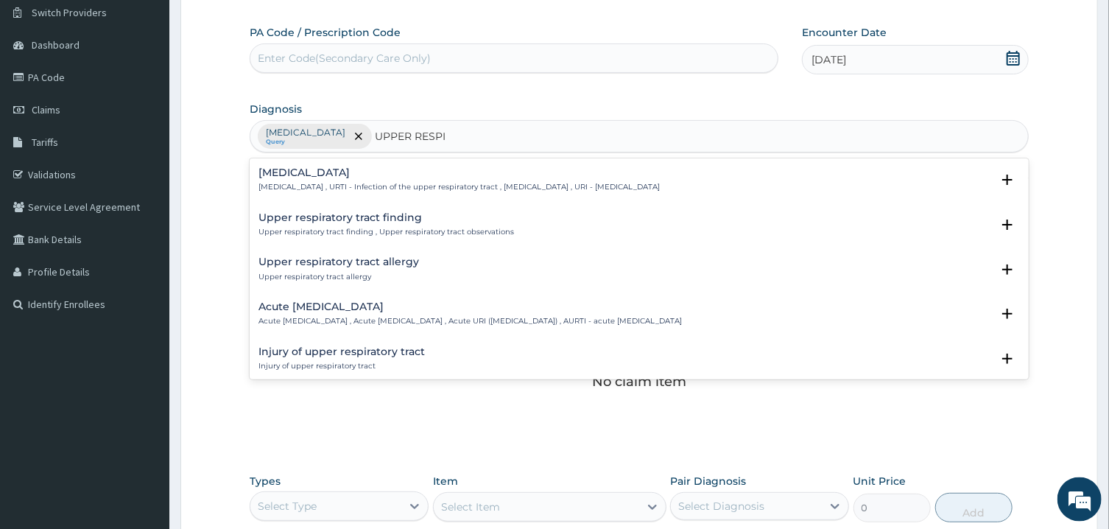
click at [506, 188] on p "[MEDICAL_DATA] , URTI - Infection of the upper respiratory tract , [MEDICAL_DAT…" at bounding box center [458, 187] width 401 height 10
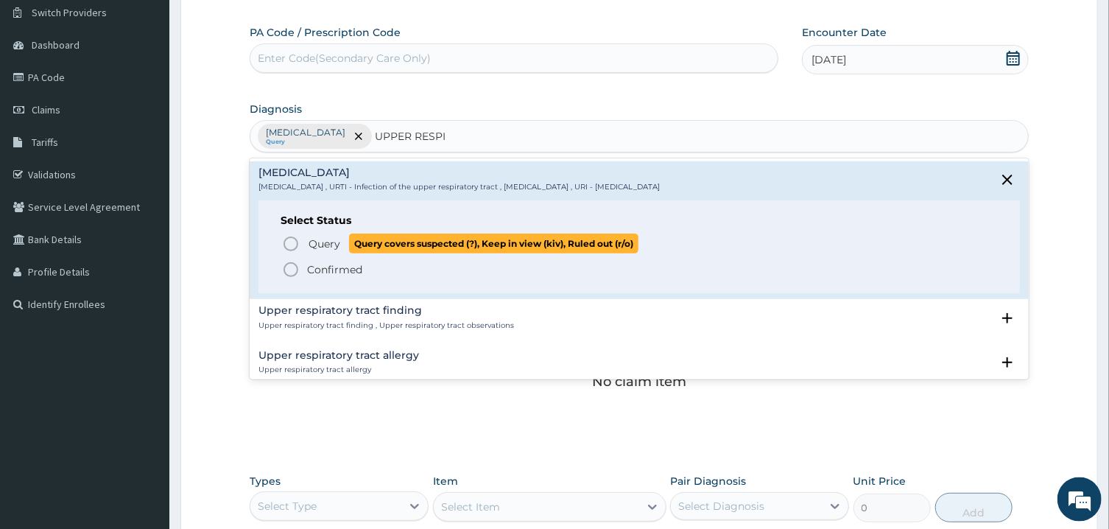
click at [291, 239] on icon "status option query" at bounding box center [291, 244] width 18 height 18
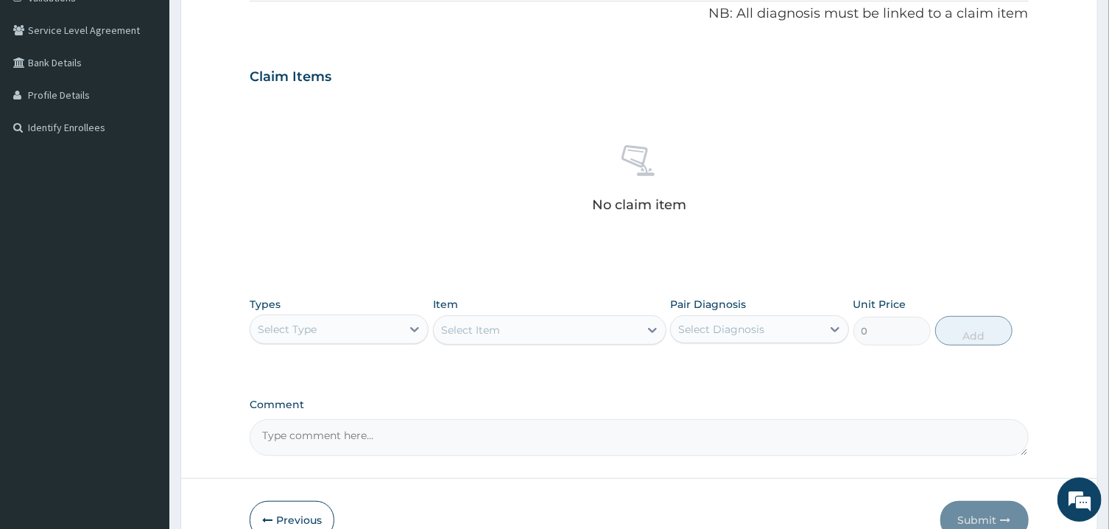
scroll to position [346, 0]
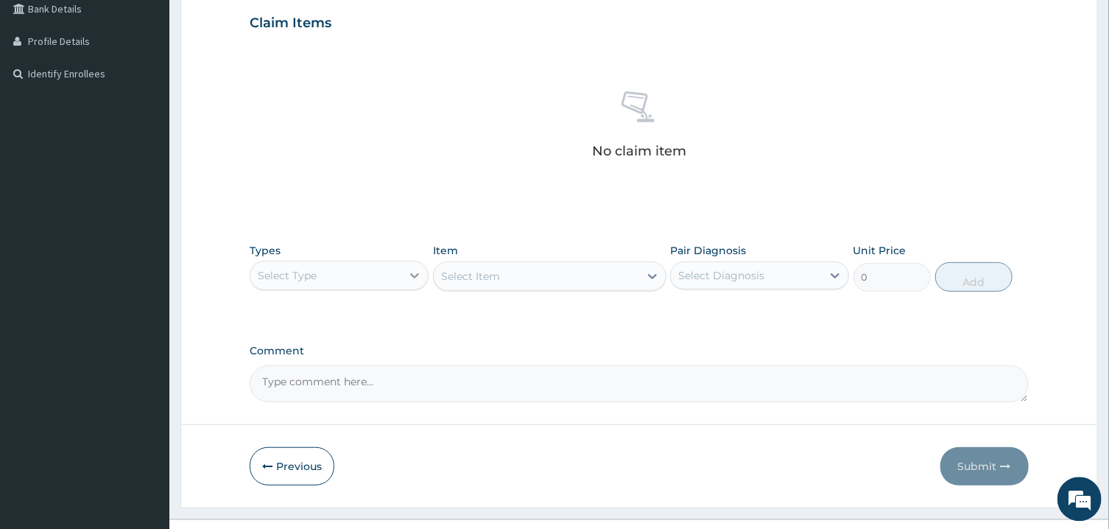
click at [414, 276] on icon at bounding box center [415, 275] width 9 height 5
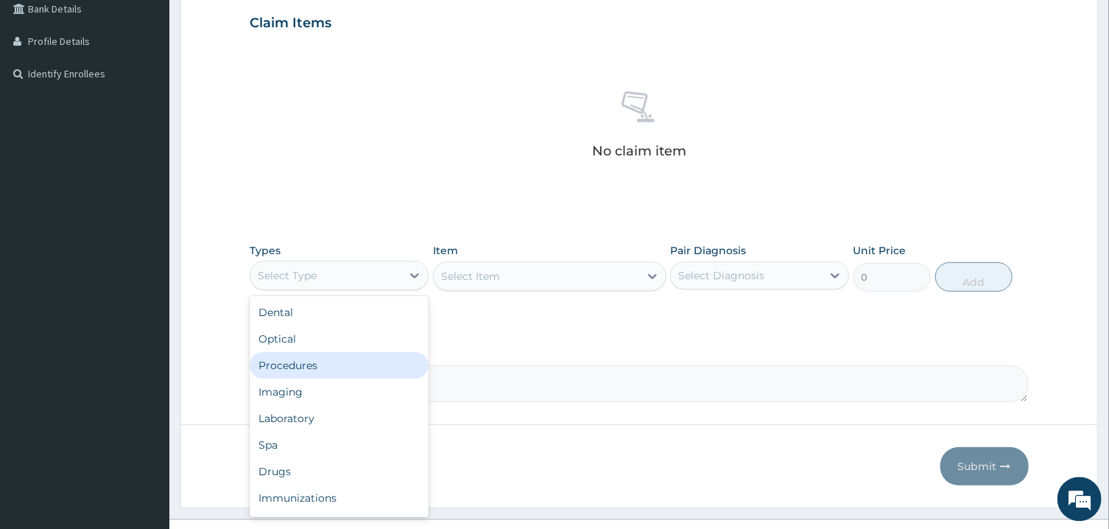
click at [338, 370] on div "Procedures" at bounding box center [339, 365] width 179 height 27
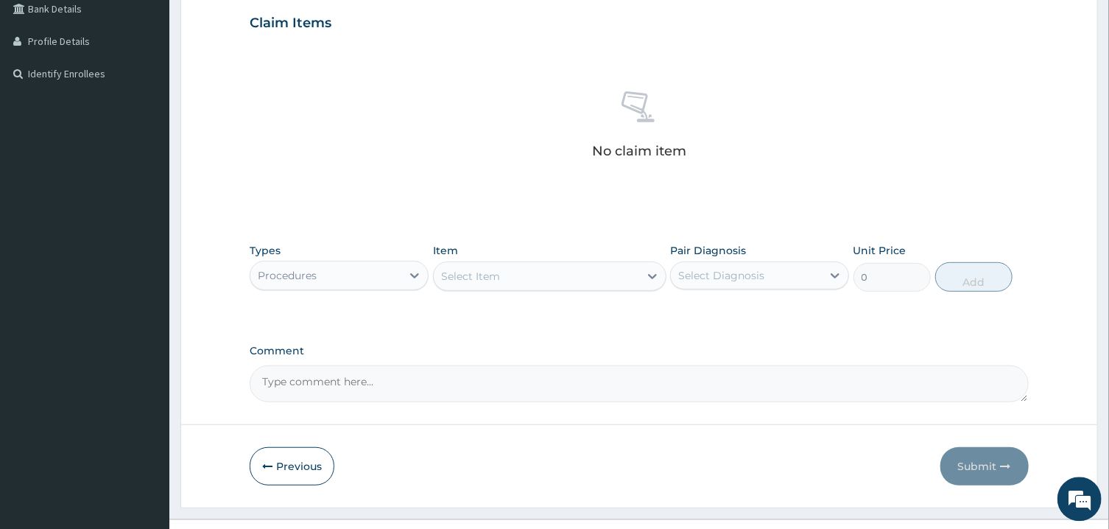
click at [505, 379] on textarea "Comment" at bounding box center [639, 383] width 778 height 37
click at [324, 381] on textarea "ICON AUGU BILL 2025" at bounding box center [639, 383] width 778 height 37
click at [385, 378] on textarea "ICON AUG BILL 2025" at bounding box center [639, 383] width 778 height 37
type textarea "ICON AUG BILL 2025"
click at [559, 275] on div "Select Item" at bounding box center [536, 276] width 205 height 24
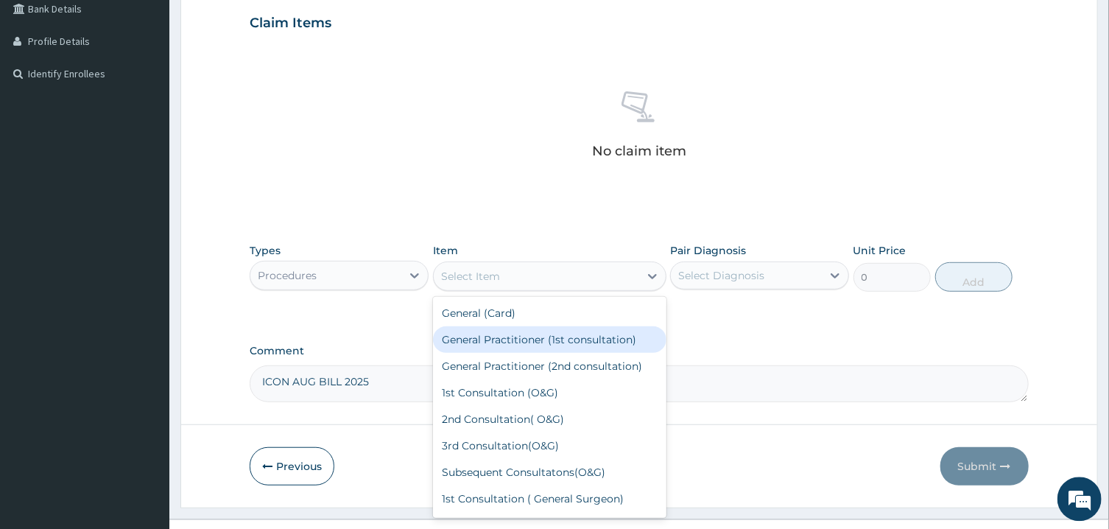
click at [554, 342] on div "General Practitioner (1st consultation)" at bounding box center [549, 339] width 233 height 27
type input "1500"
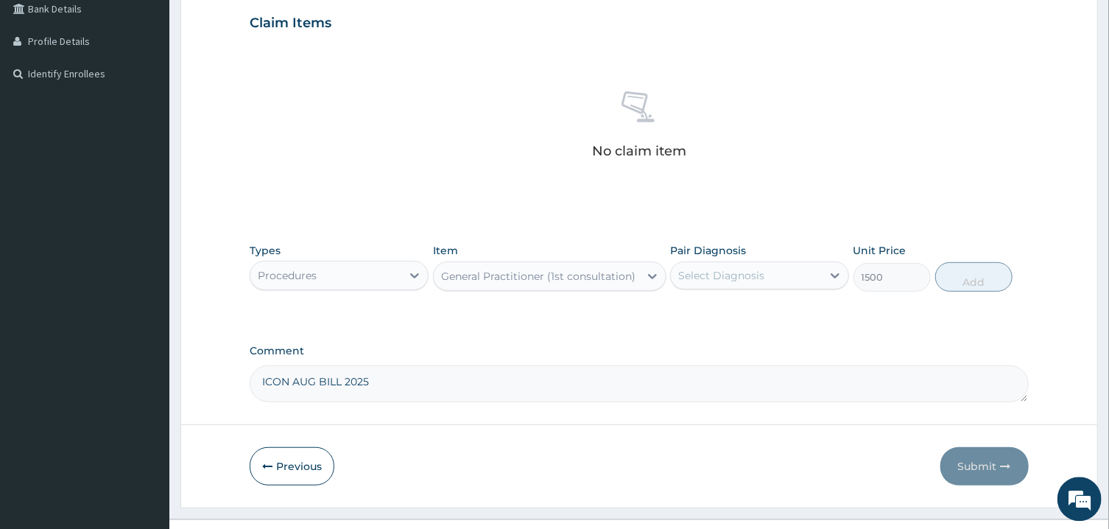
click at [753, 275] on div "Select Diagnosis" at bounding box center [721, 275] width 86 height 15
click at [688, 315] on input "checkbox" at bounding box center [684, 312] width 10 height 10
checkbox input "true"
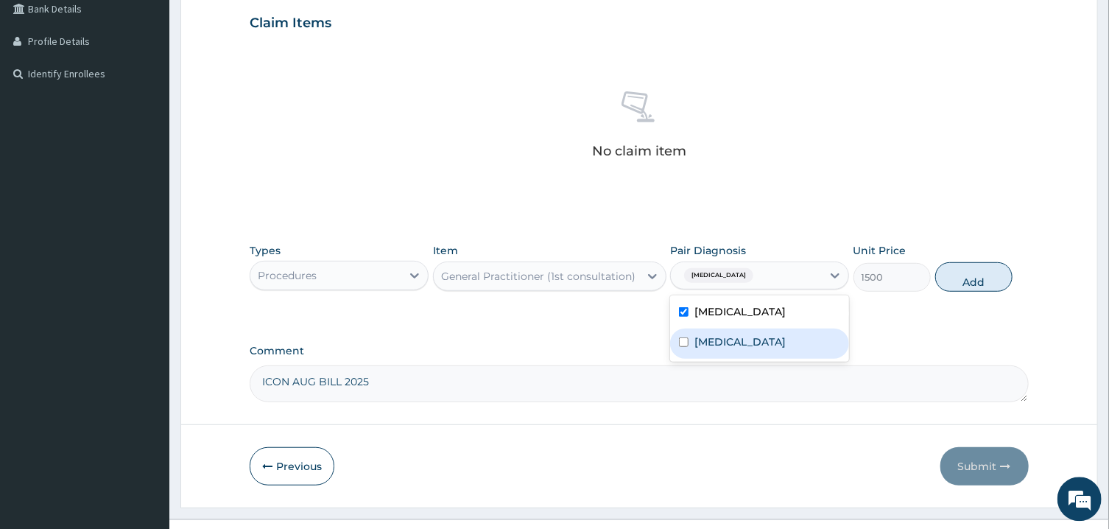
click at [685, 342] on input "checkbox" at bounding box center [684, 342] width 10 height 10
checkbox input "true"
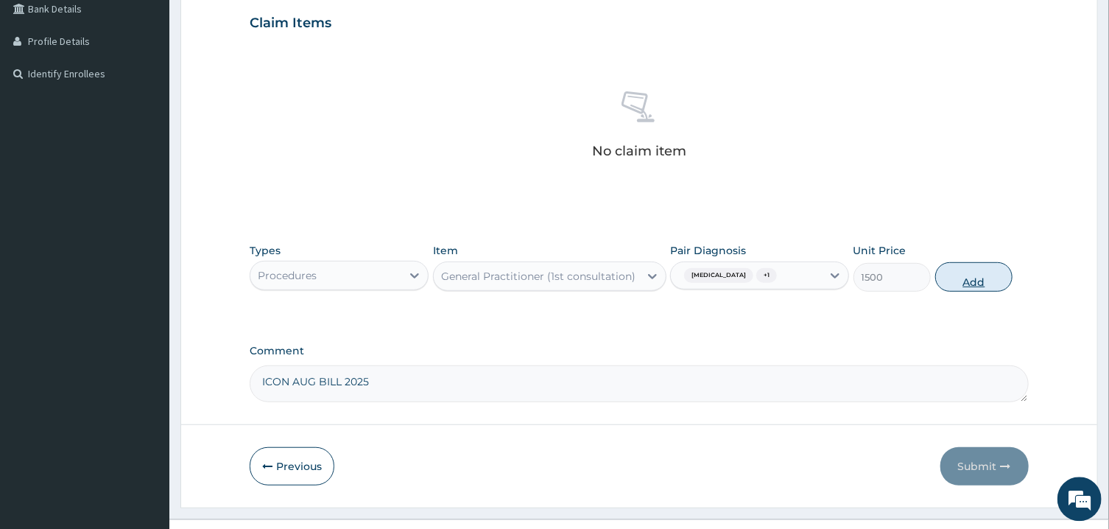
click at [958, 278] on button "Add" at bounding box center [974, 276] width 78 height 29
type input "0"
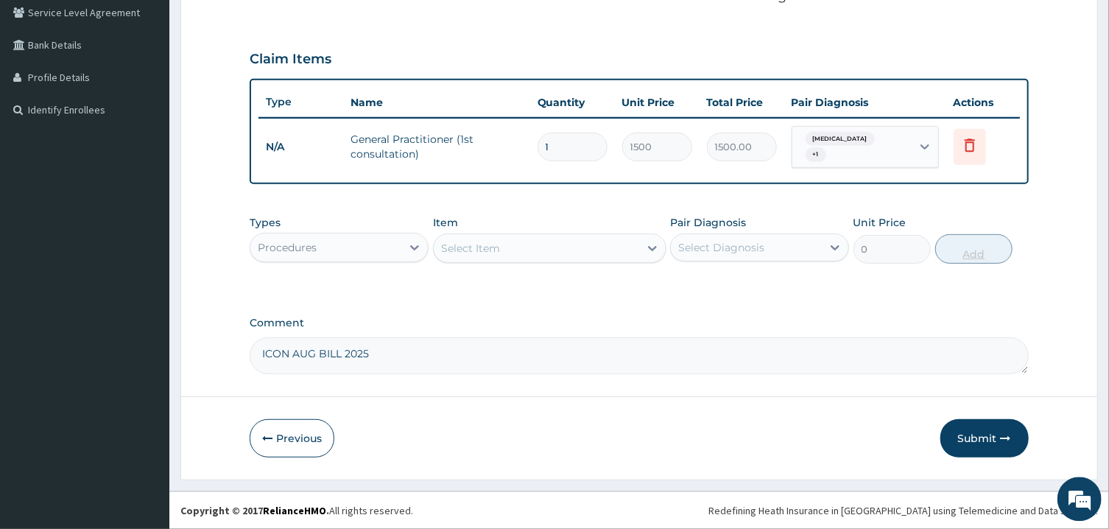
scroll to position [308, 0]
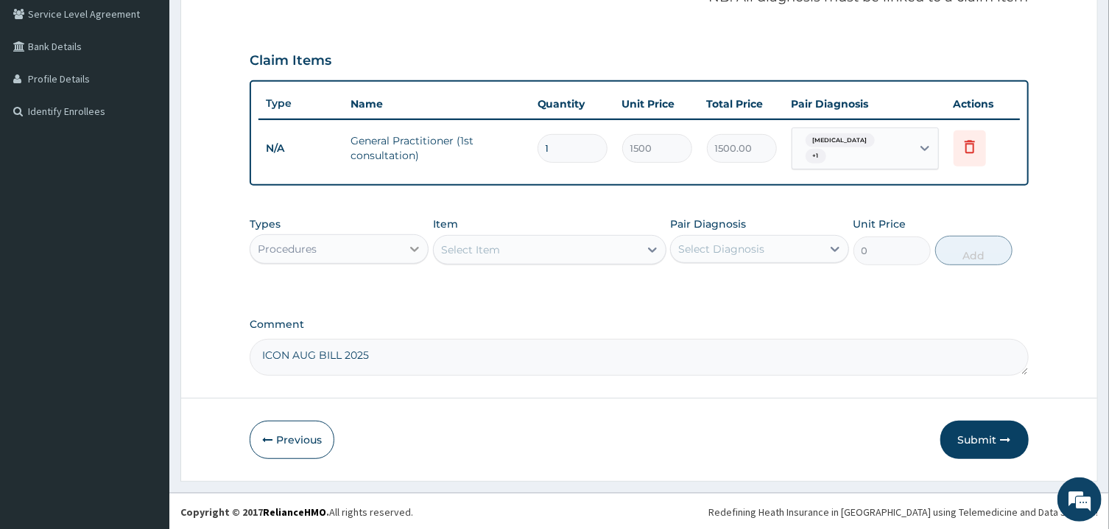
click at [409, 247] on icon at bounding box center [414, 248] width 15 height 15
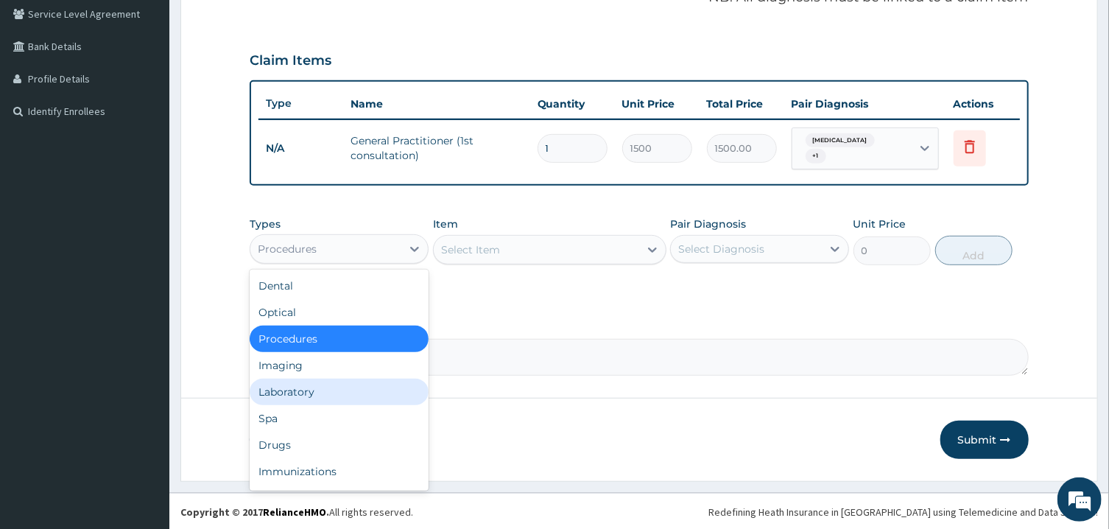
click at [317, 392] on div "Laboratory" at bounding box center [339, 391] width 179 height 27
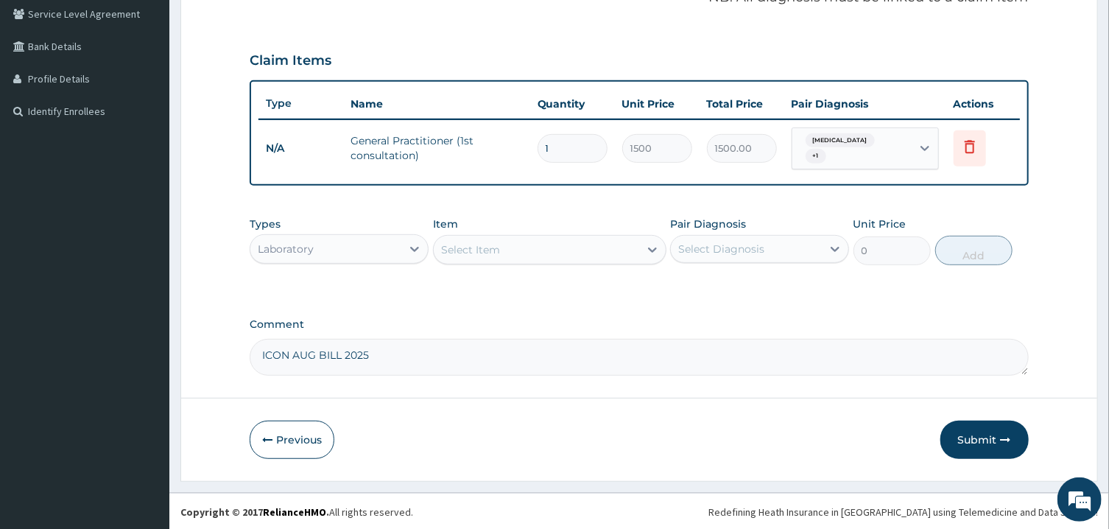
click at [551, 250] on div "Select Item" at bounding box center [536, 250] width 205 height 24
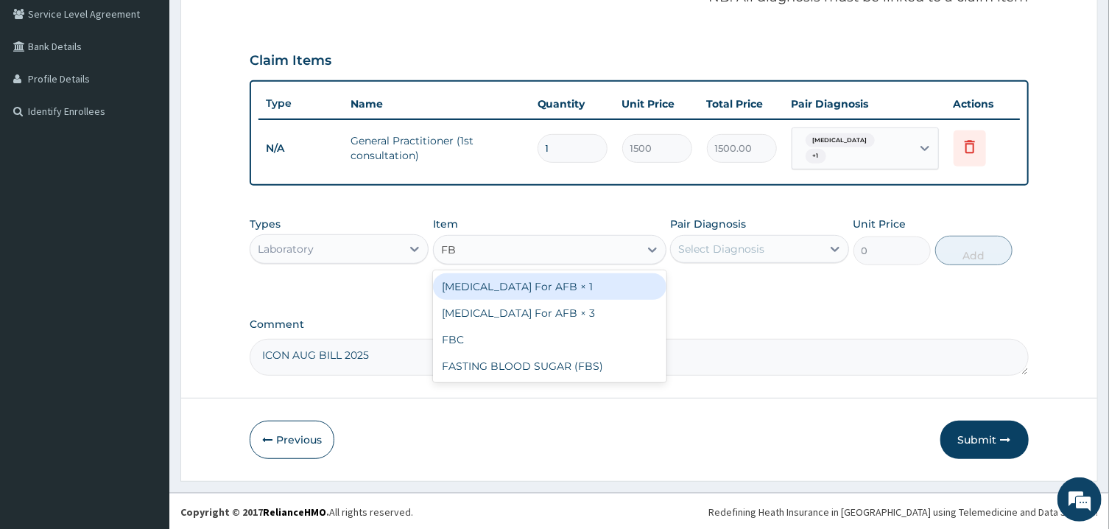
type input "FBC"
click at [537, 289] on div "FBC" at bounding box center [549, 286] width 233 height 27
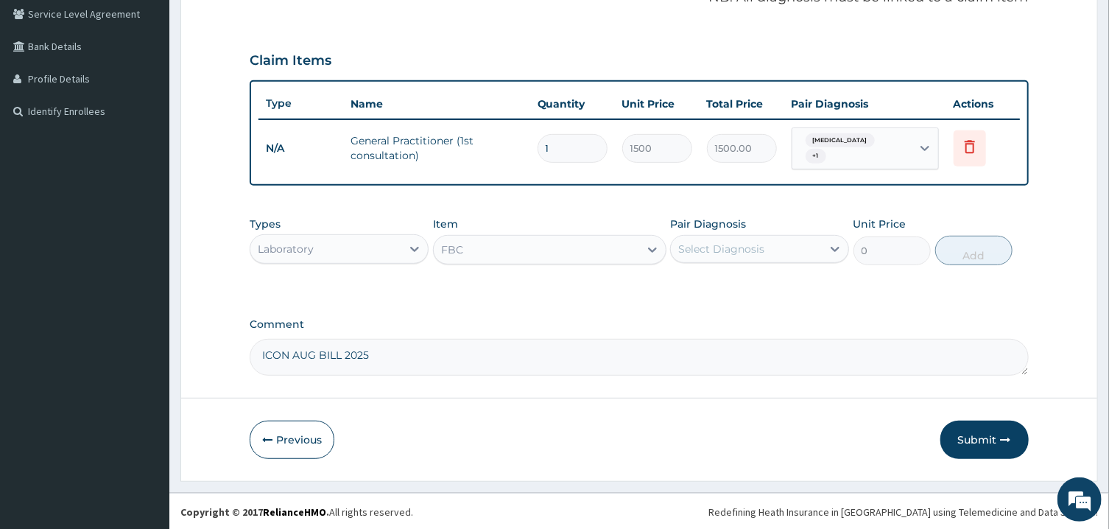
type input "1600"
click at [751, 256] on div "Select Diagnosis" at bounding box center [746, 249] width 151 height 24
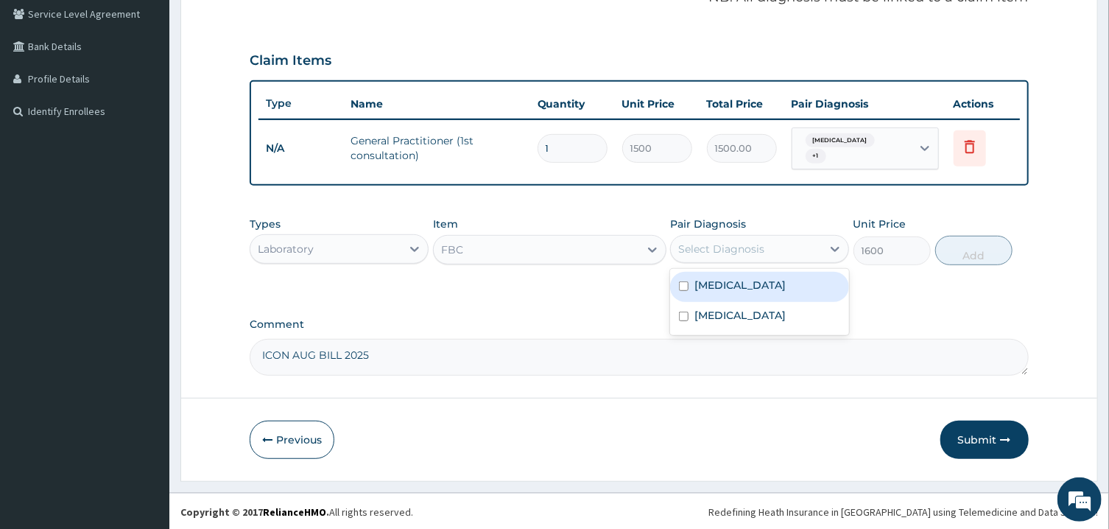
click at [684, 287] on input "checkbox" at bounding box center [684, 286] width 10 height 10
checkbox input "true"
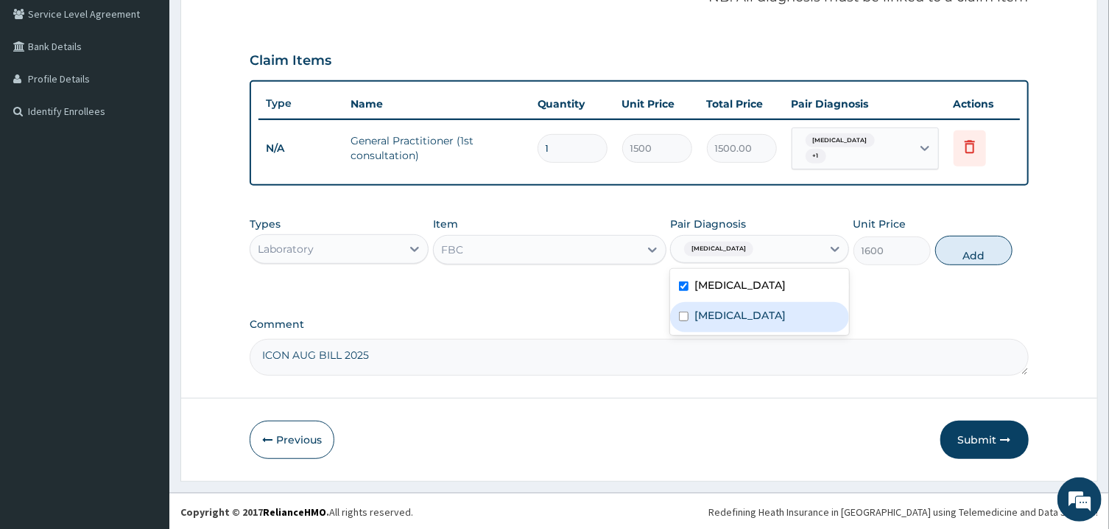
click at [684, 312] on input "checkbox" at bounding box center [684, 316] width 10 height 10
checkbox input "true"
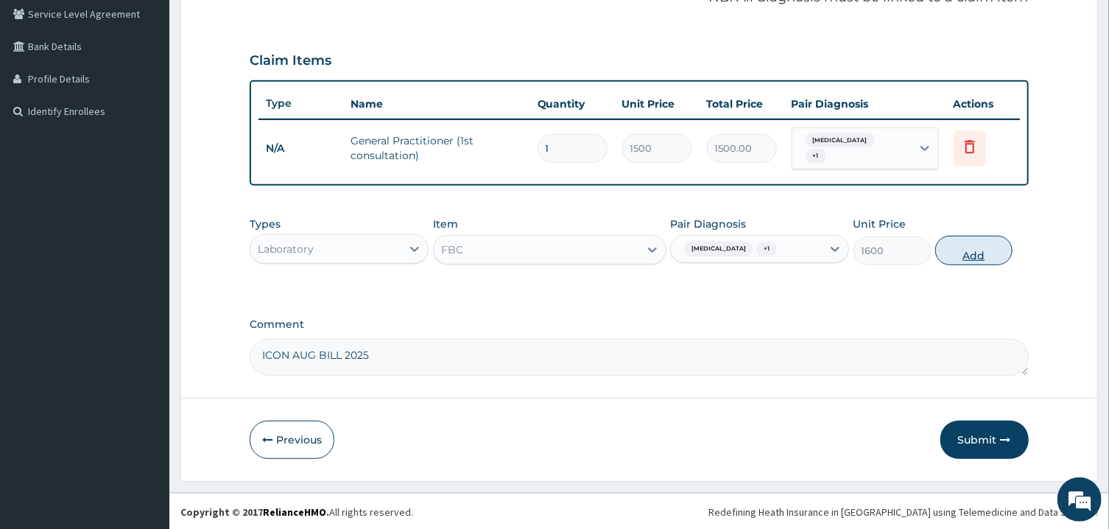
click at [972, 256] on button "Add" at bounding box center [974, 250] width 78 height 29
type input "0"
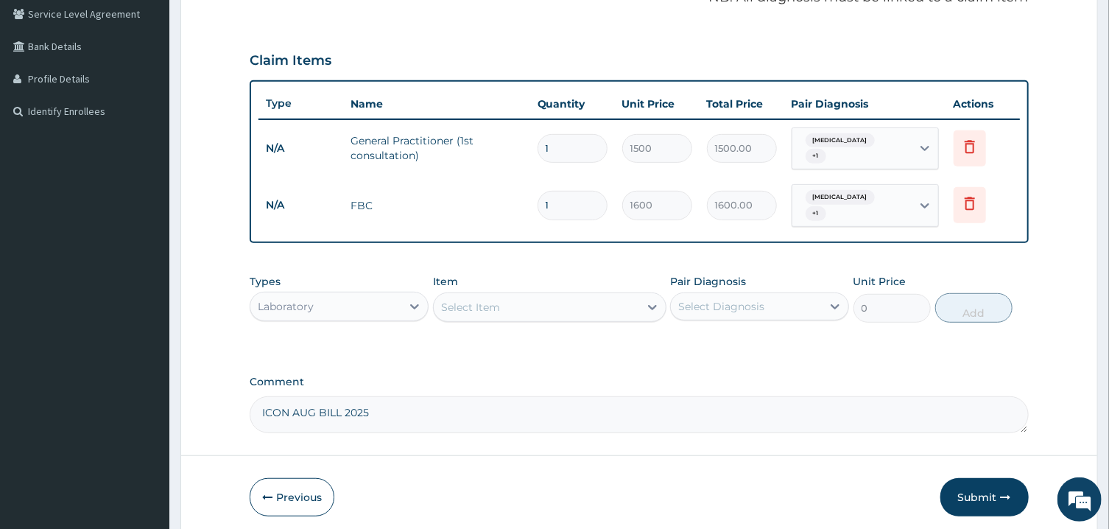
click at [529, 311] on div "Select Item" at bounding box center [536, 307] width 205 height 24
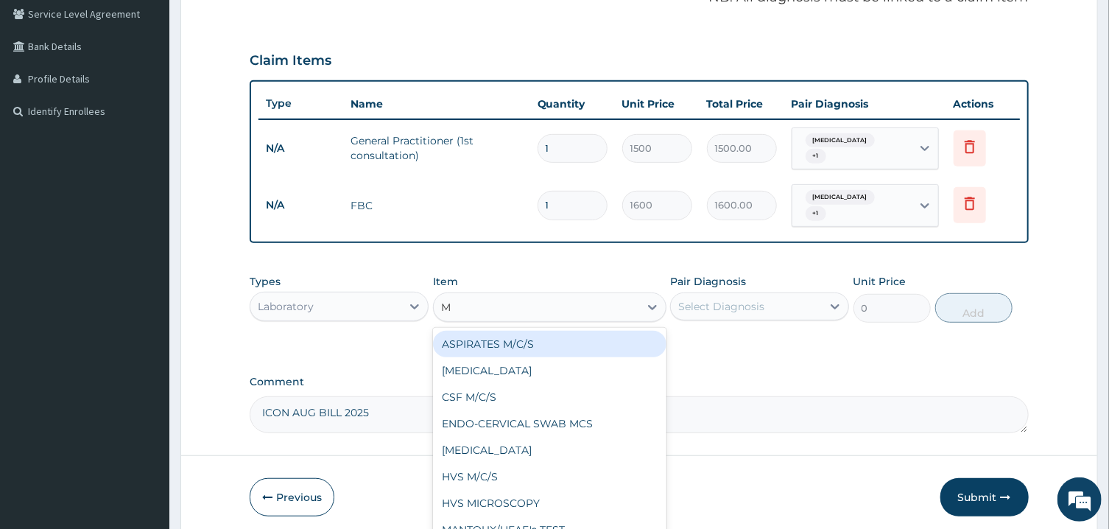
type input "MP"
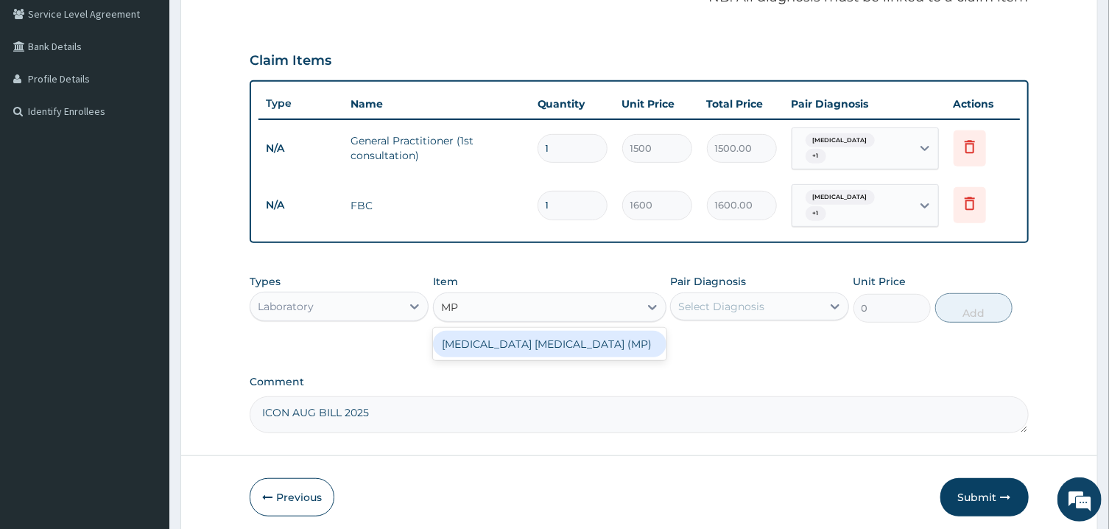
click at [557, 347] on div "[MEDICAL_DATA] [MEDICAL_DATA] (MP)" at bounding box center [549, 344] width 233 height 27
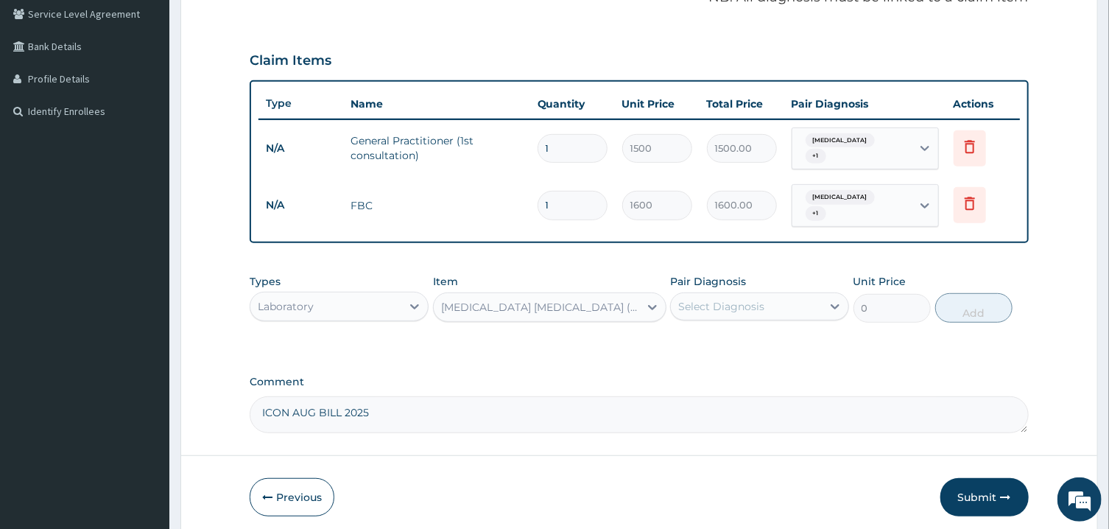
type input "560"
click at [738, 305] on div "Select Diagnosis" at bounding box center [721, 306] width 86 height 15
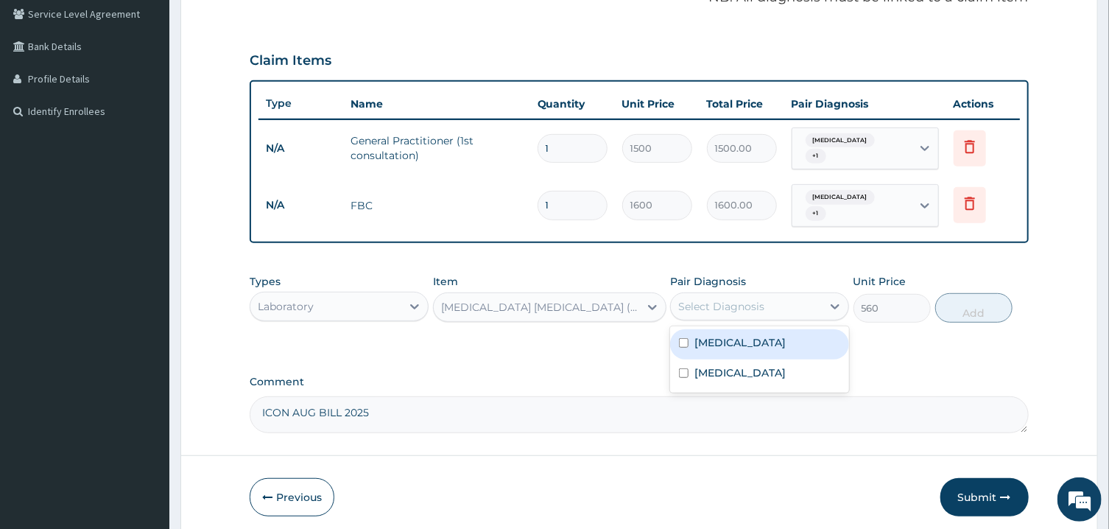
click at [686, 345] on input "checkbox" at bounding box center [684, 343] width 10 height 10
checkbox input "true"
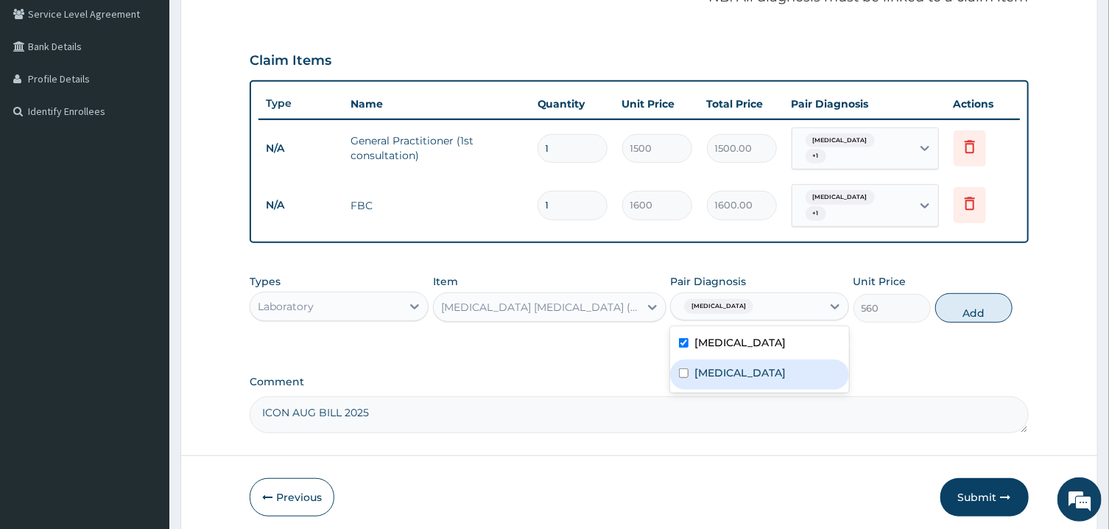
click at [683, 372] on input "checkbox" at bounding box center [684, 373] width 10 height 10
checkbox input "true"
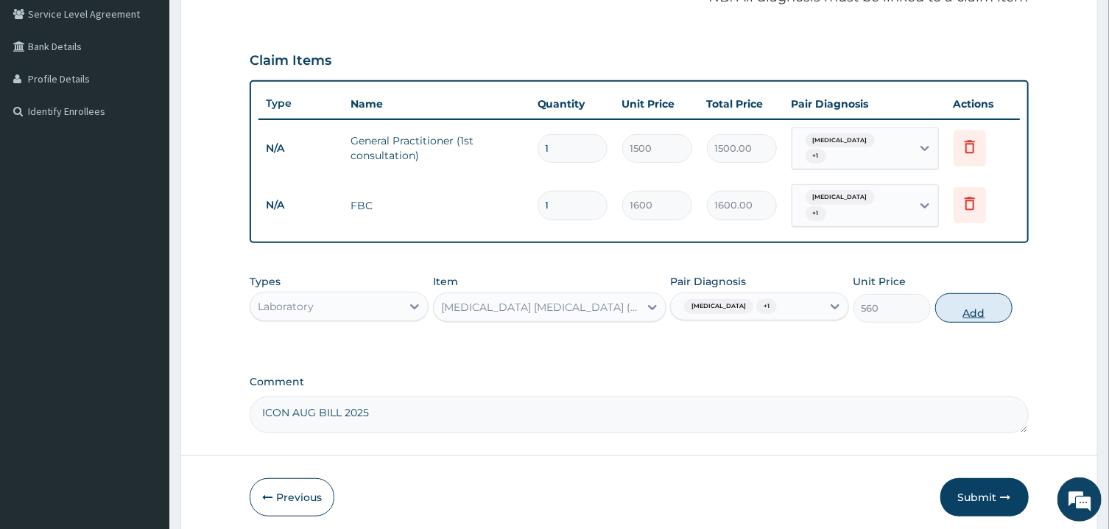
click at [962, 305] on button "Add" at bounding box center [974, 307] width 78 height 29
type input "0"
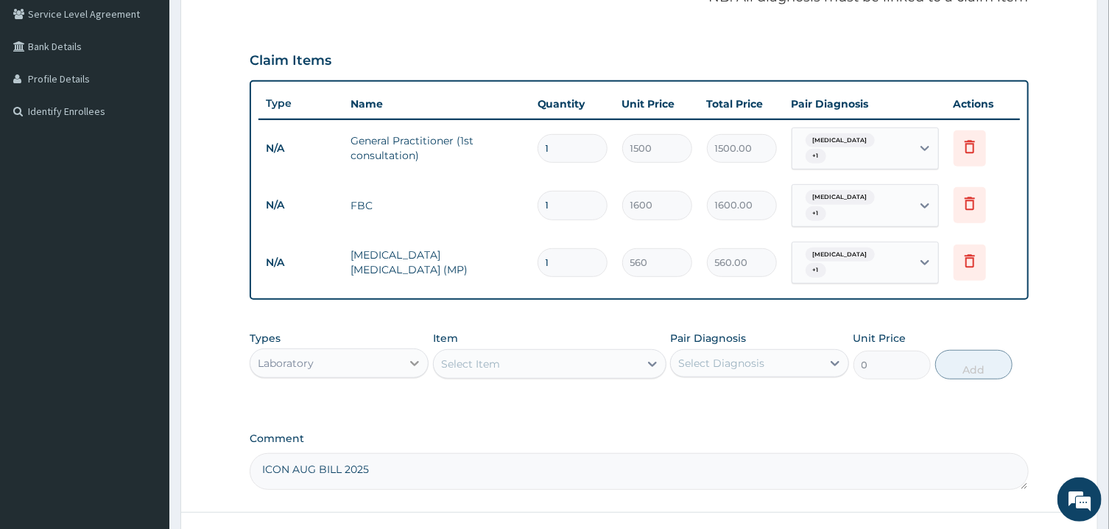
click at [413, 366] on icon at bounding box center [414, 363] width 15 height 15
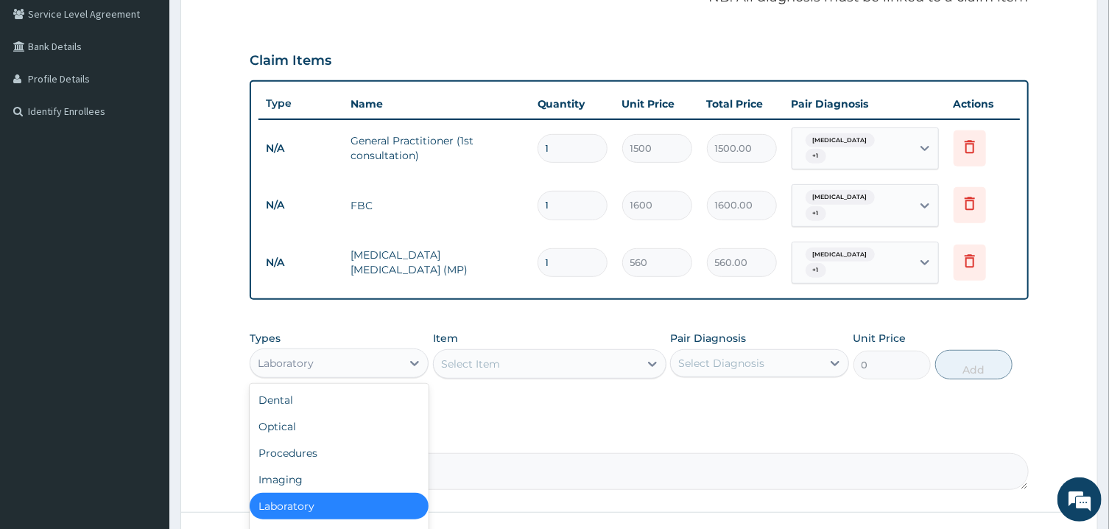
scroll to position [50, 0]
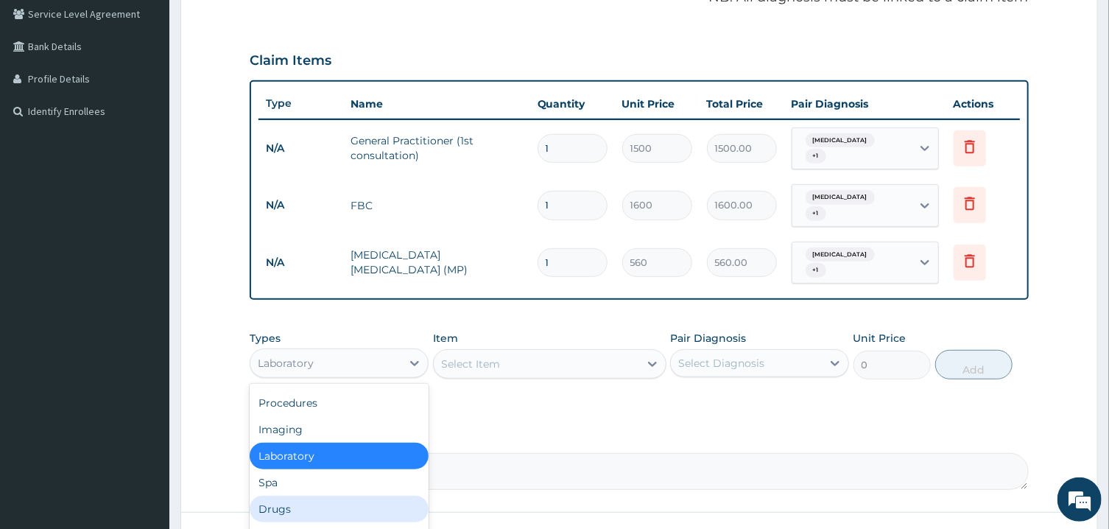
click at [300, 512] on div "Drugs" at bounding box center [339, 508] width 179 height 27
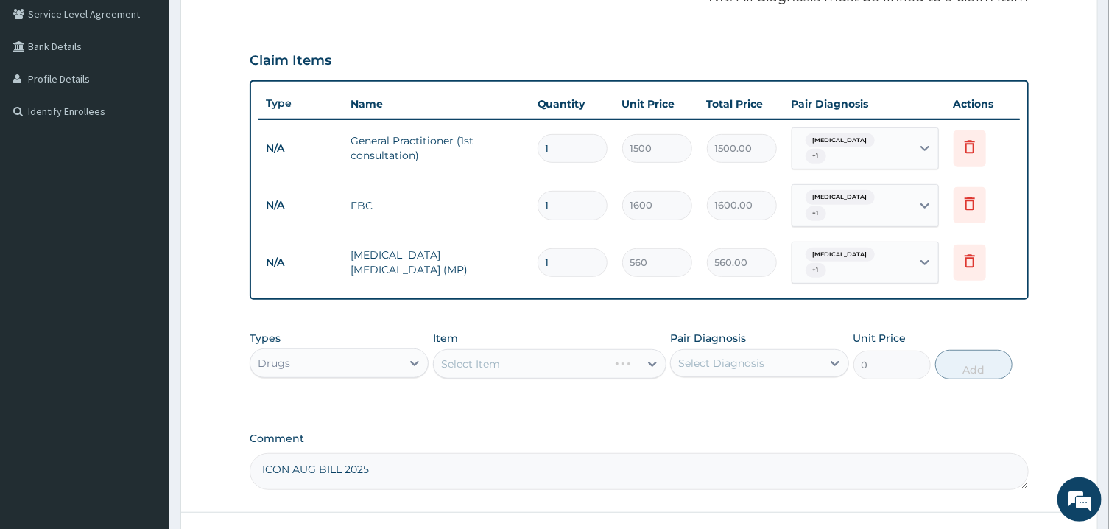
click at [579, 362] on div "Select Item" at bounding box center [549, 363] width 233 height 29
click at [578, 364] on div "Select Item" at bounding box center [536, 364] width 205 height 24
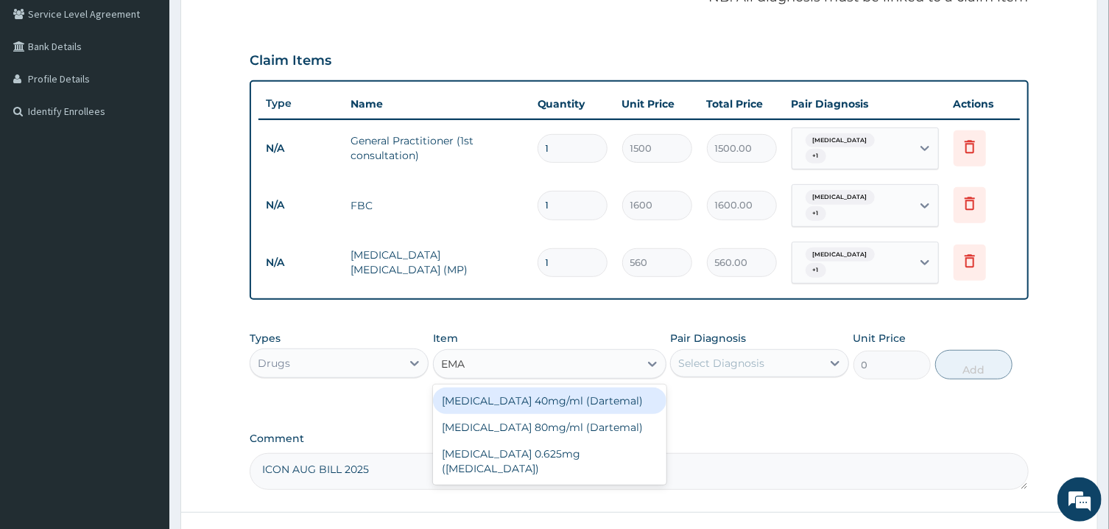
type input "EMAL"
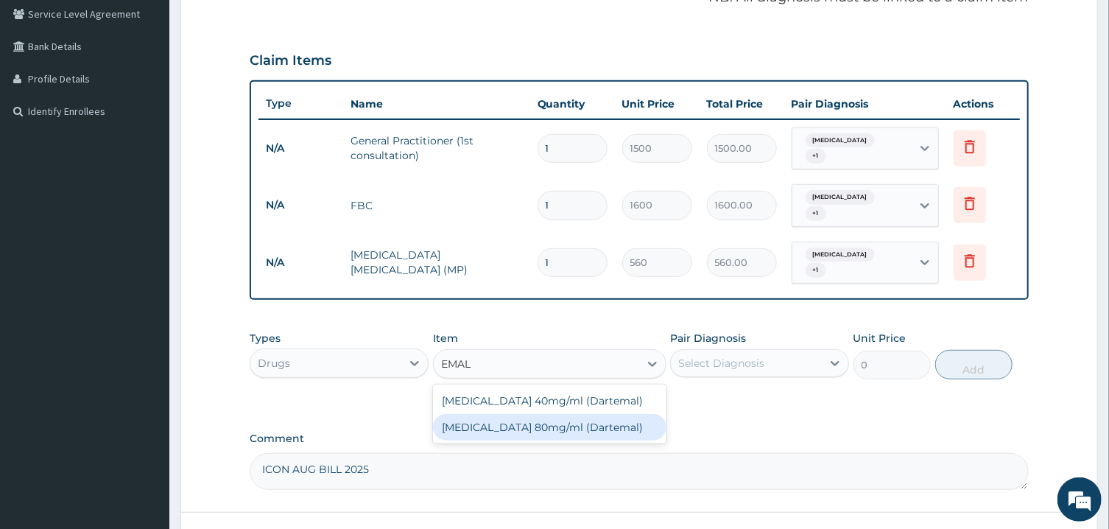
click at [568, 425] on div "[MEDICAL_DATA] 80mg/ml (Dartemal)" at bounding box center [549, 427] width 233 height 27
type input "750"
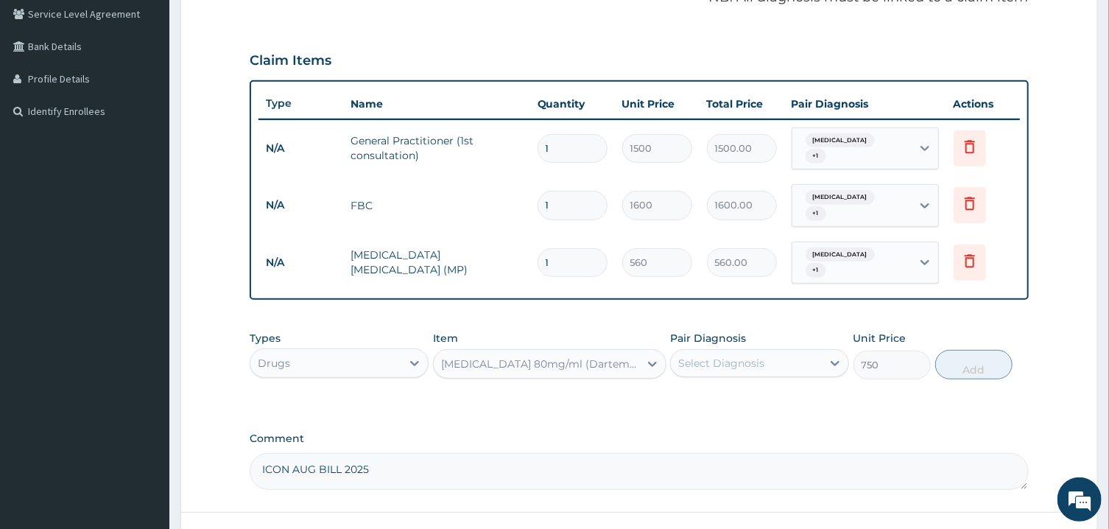
click at [768, 366] on div "Select Diagnosis" at bounding box center [746, 363] width 151 height 24
click at [688, 399] on input "checkbox" at bounding box center [684, 400] width 10 height 10
checkbox input "true"
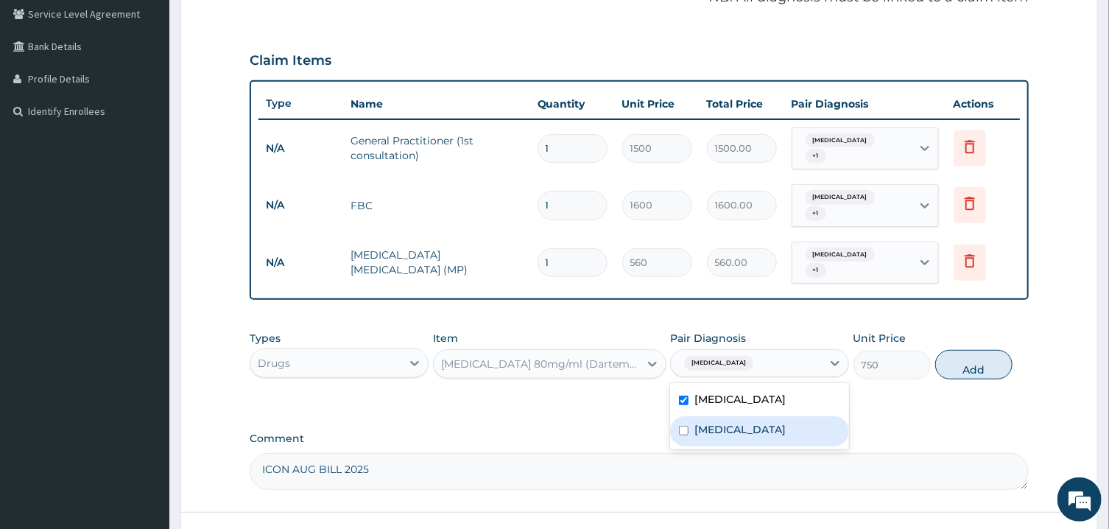
click at [684, 425] on input "checkbox" at bounding box center [684, 430] width 10 height 10
checkbox input "true"
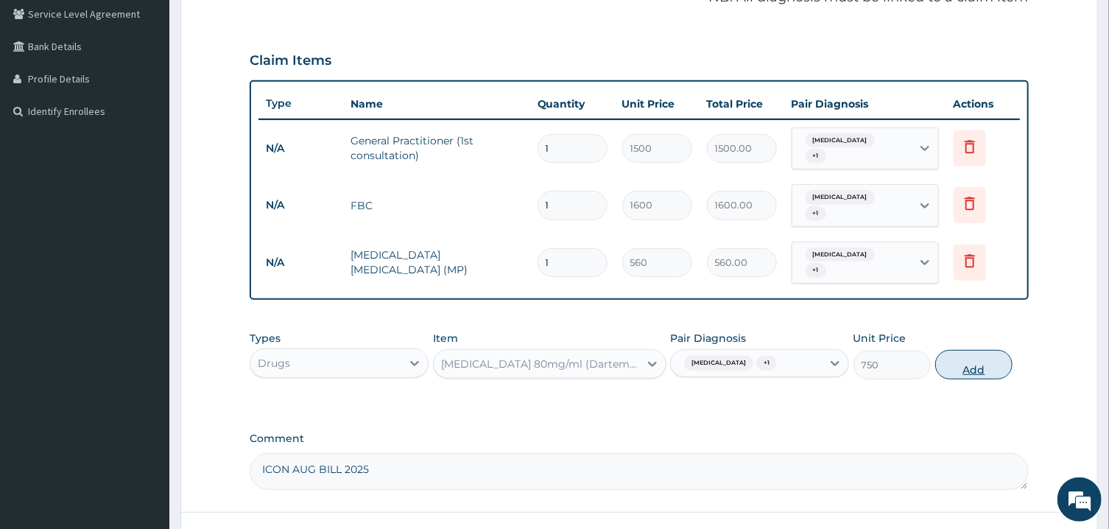
click at [972, 365] on button "Add" at bounding box center [974, 364] width 78 height 29
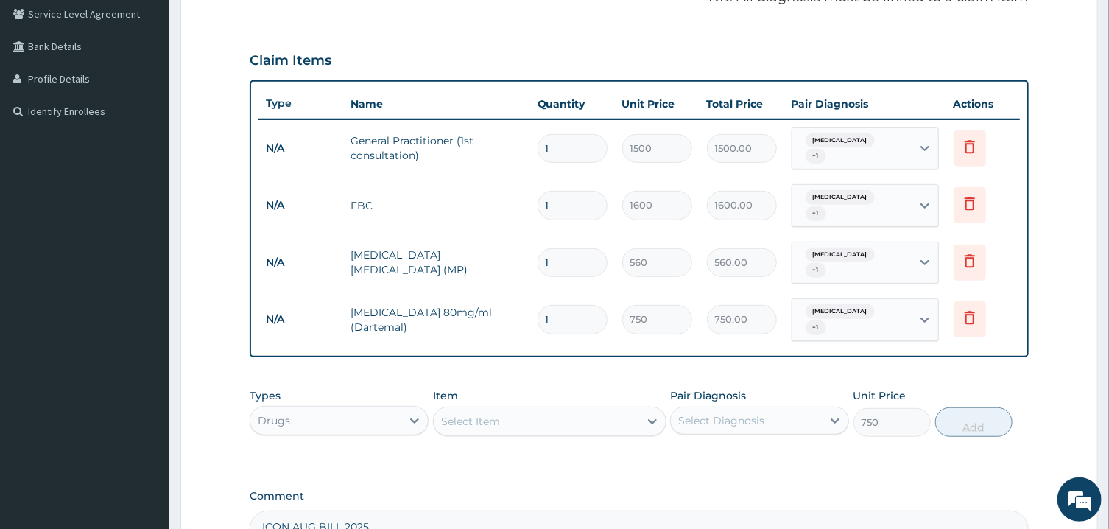
type input "0"
type input "0.00"
type input "6"
type input "4500.00"
type input "6"
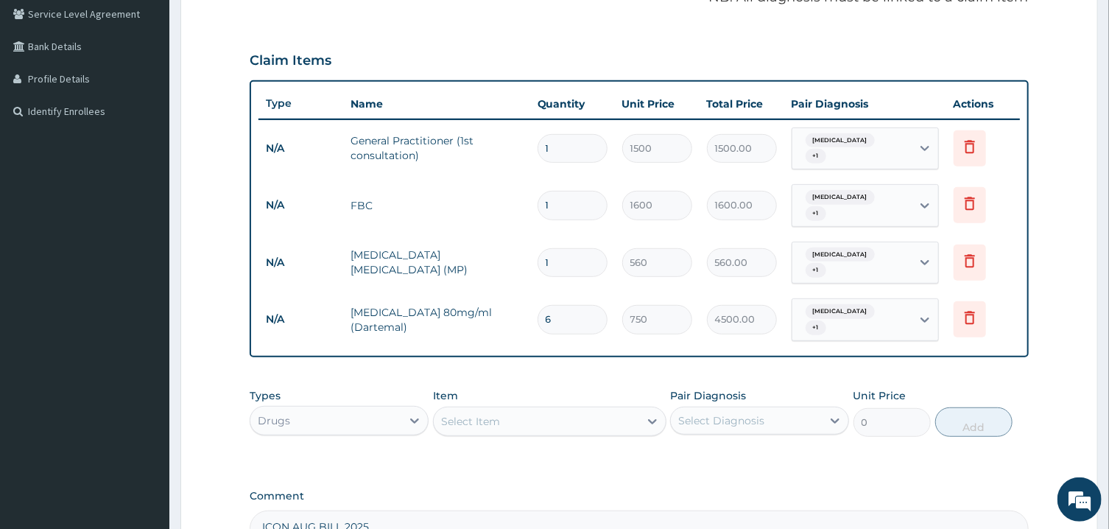
click at [526, 420] on div "Select Item" at bounding box center [536, 421] width 205 height 24
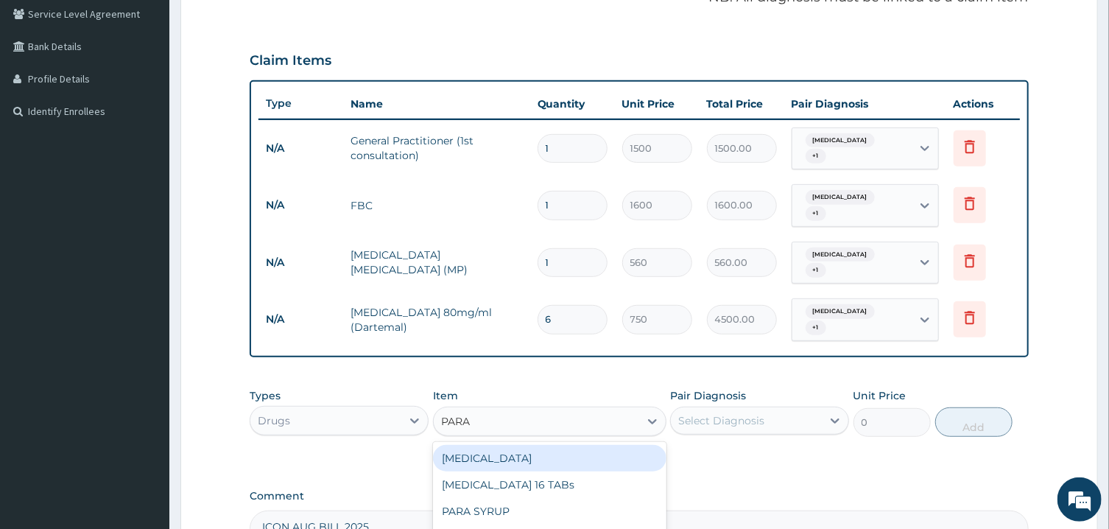
type input "PARAC"
click at [522, 458] on div "[MEDICAL_DATA] 16 TABs" at bounding box center [549, 458] width 233 height 27
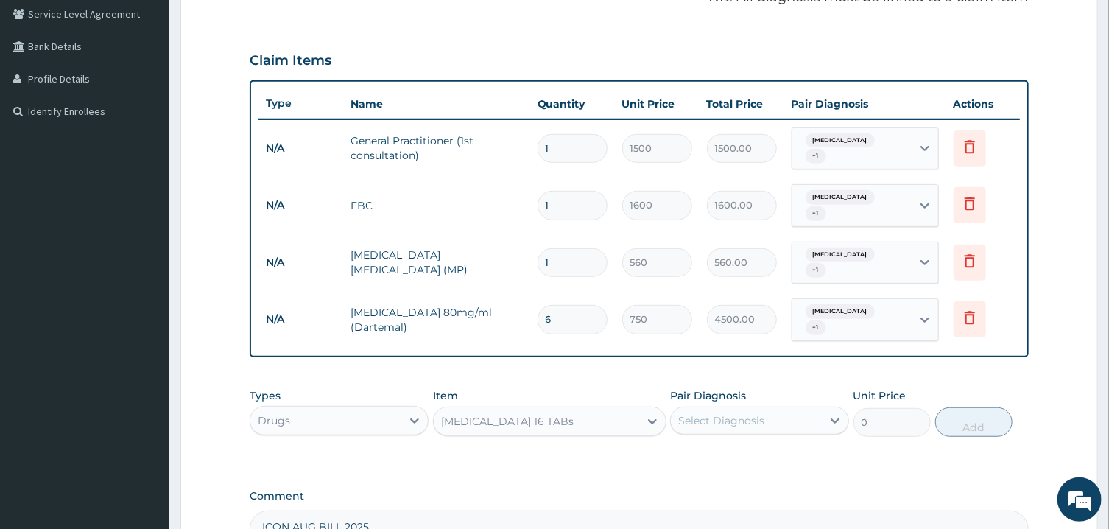
type input "200"
click at [718, 411] on div "Select Diagnosis" at bounding box center [746, 421] width 151 height 24
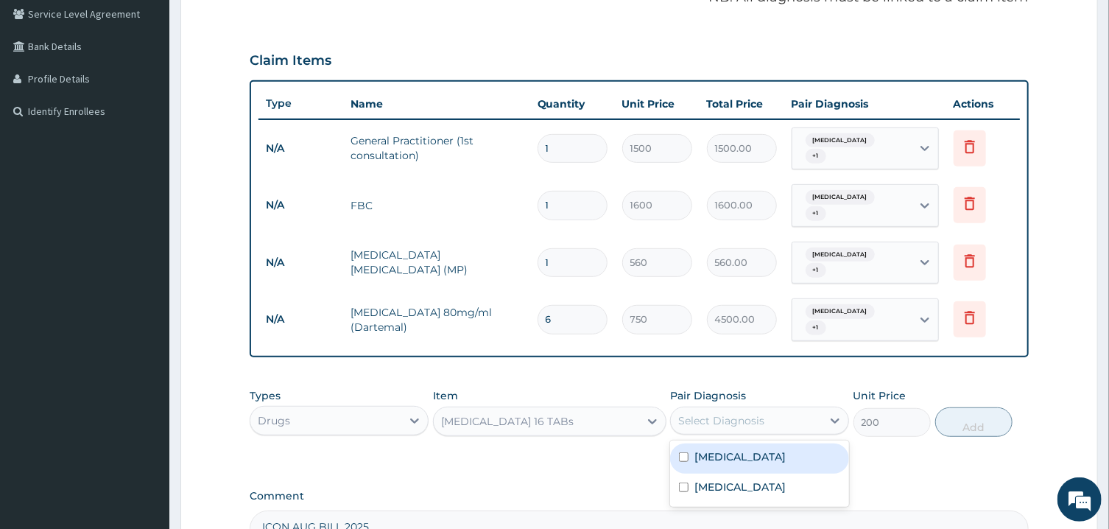
click at [685, 452] on input "checkbox" at bounding box center [684, 457] width 10 height 10
checkbox input "true"
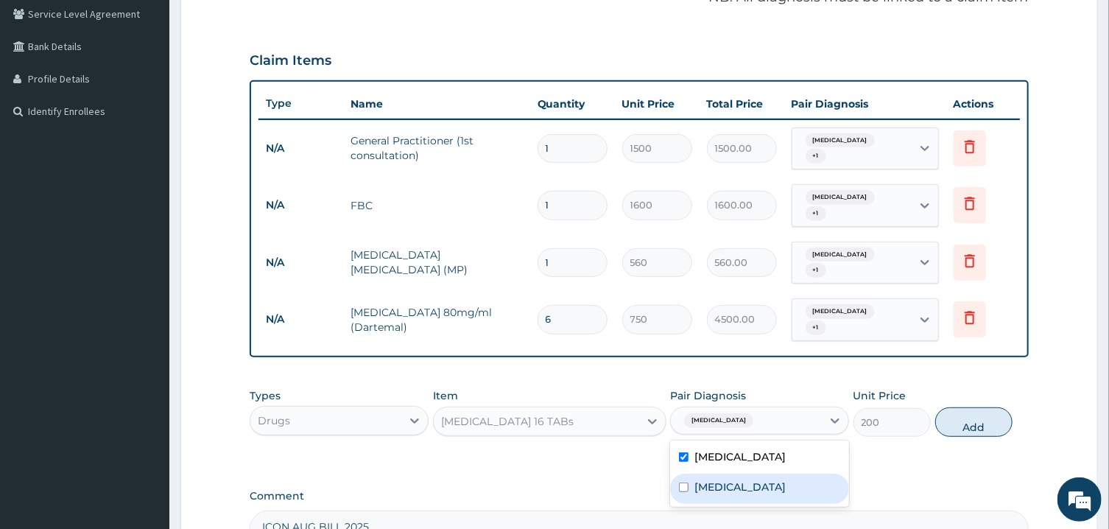
click at [685, 487] on input "checkbox" at bounding box center [684, 487] width 10 height 10
checkbox input "true"
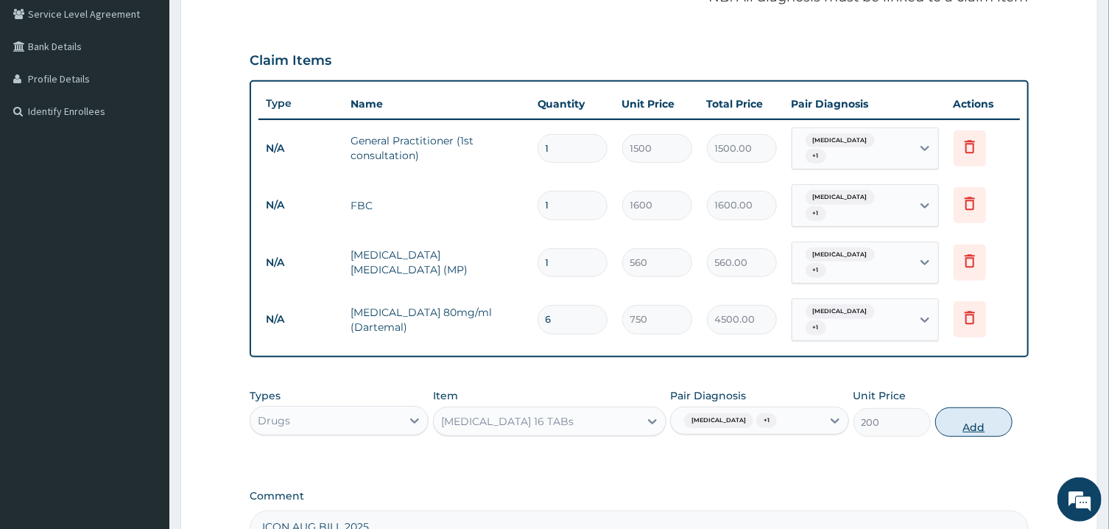
click at [970, 428] on button "Add" at bounding box center [974, 421] width 78 height 29
type input "0"
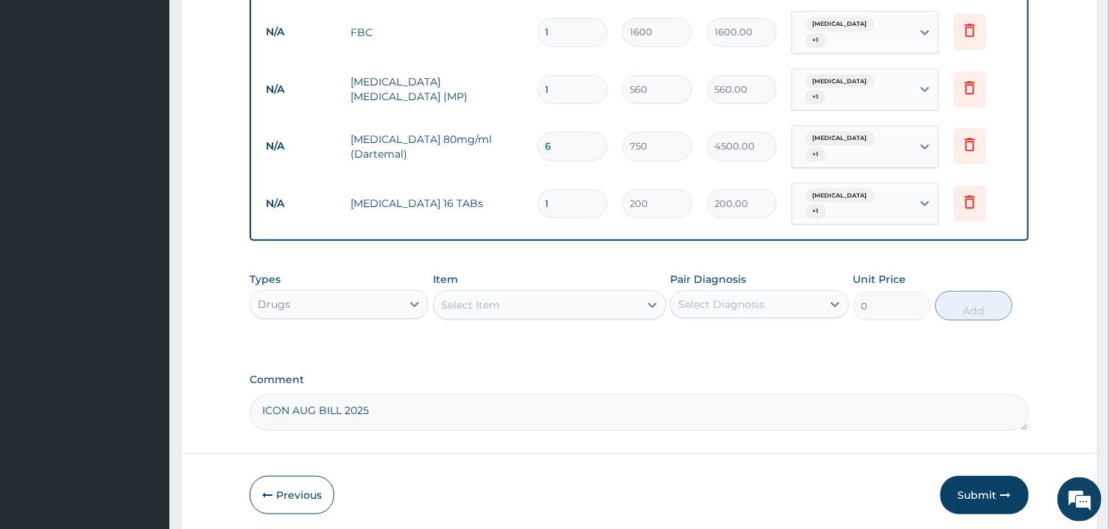
scroll to position [484, 0]
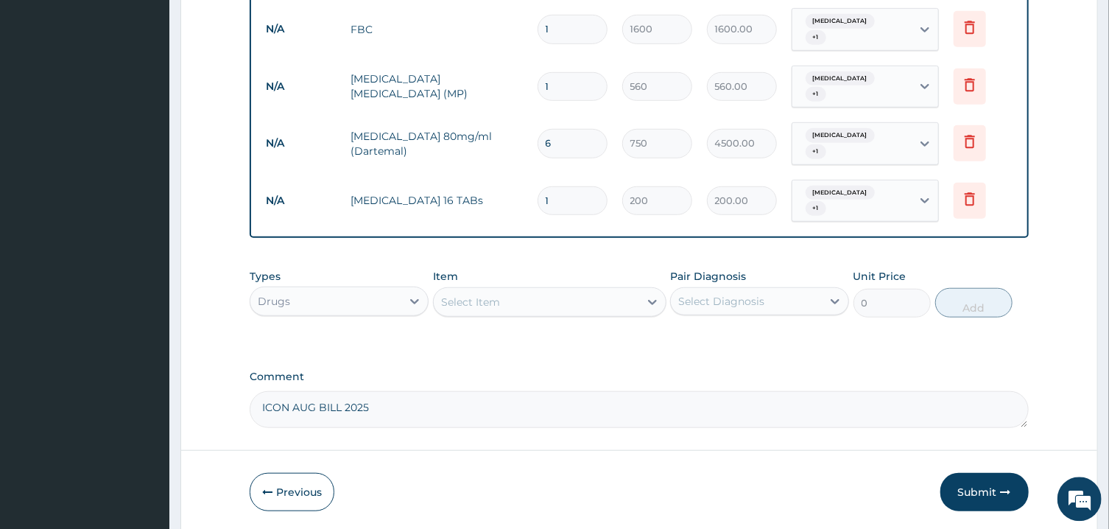
click at [513, 297] on div "Select Item" at bounding box center [536, 302] width 205 height 24
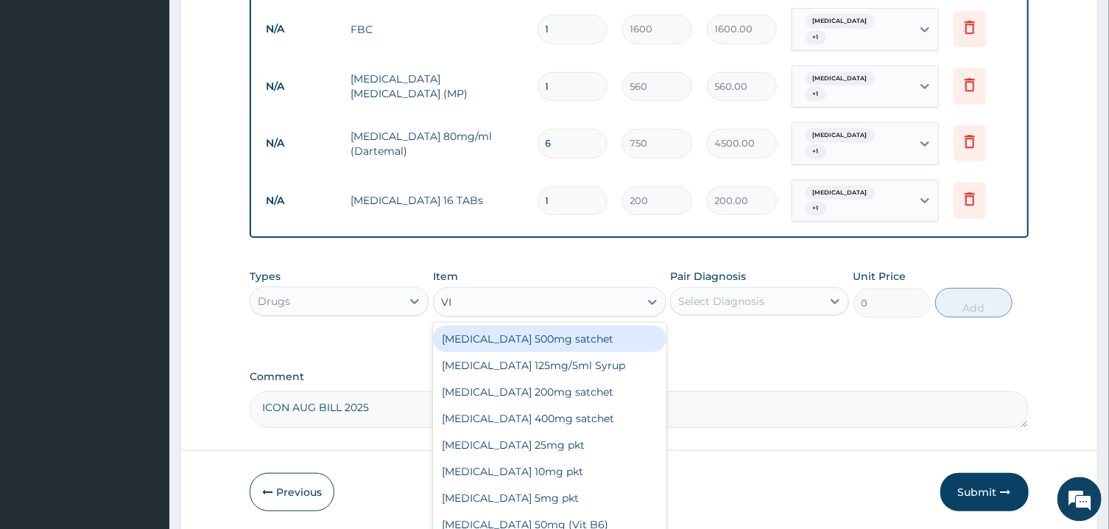
type input "VIT"
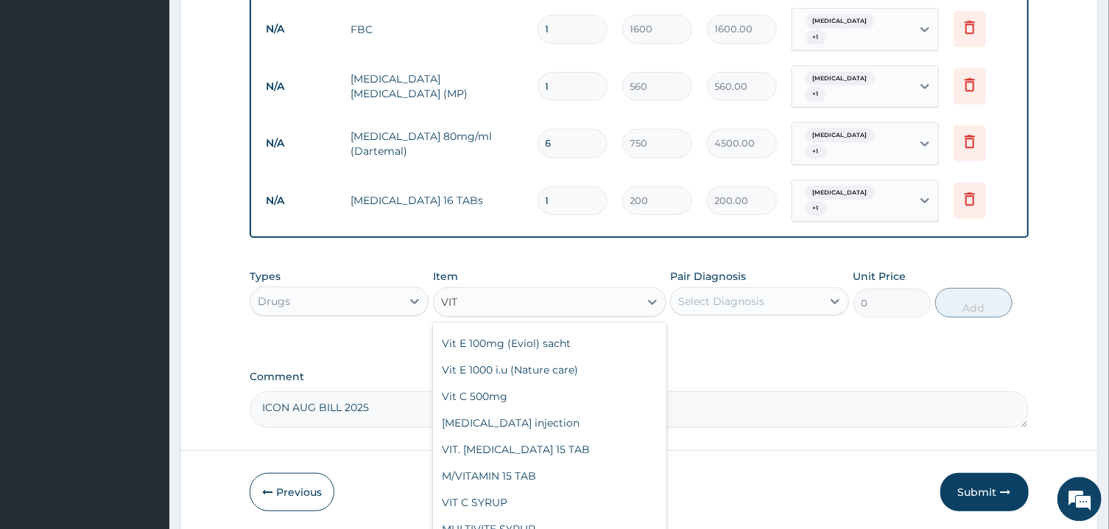
scroll to position [201, 0]
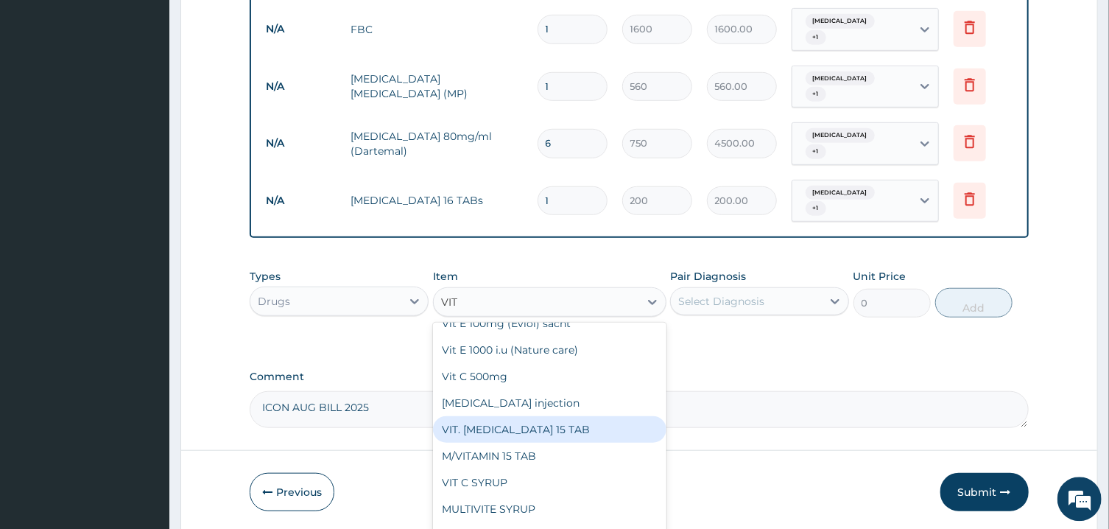
click at [521, 423] on div "VIT. [MEDICAL_DATA] 15 TAB" at bounding box center [549, 429] width 233 height 27
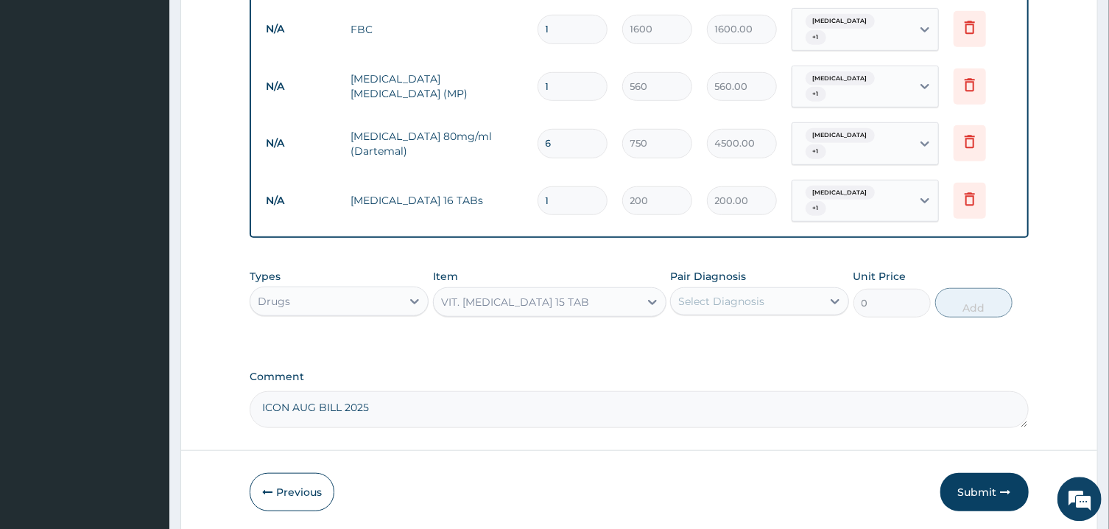
type input "200"
click at [749, 306] on div "Select Diagnosis" at bounding box center [721, 301] width 86 height 15
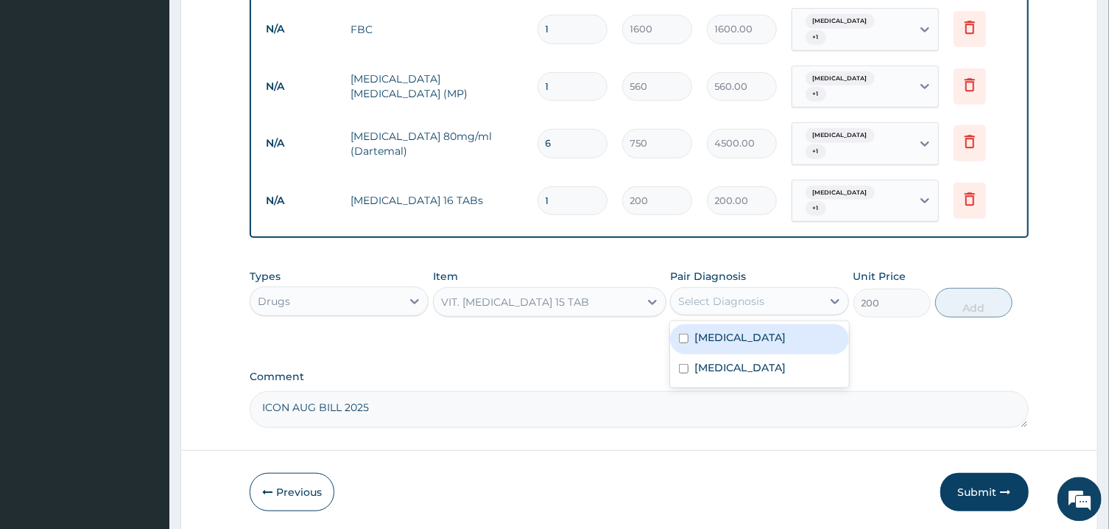
click at [686, 333] on input "checkbox" at bounding box center [684, 338] width 10 height 10
checkbox input "true"
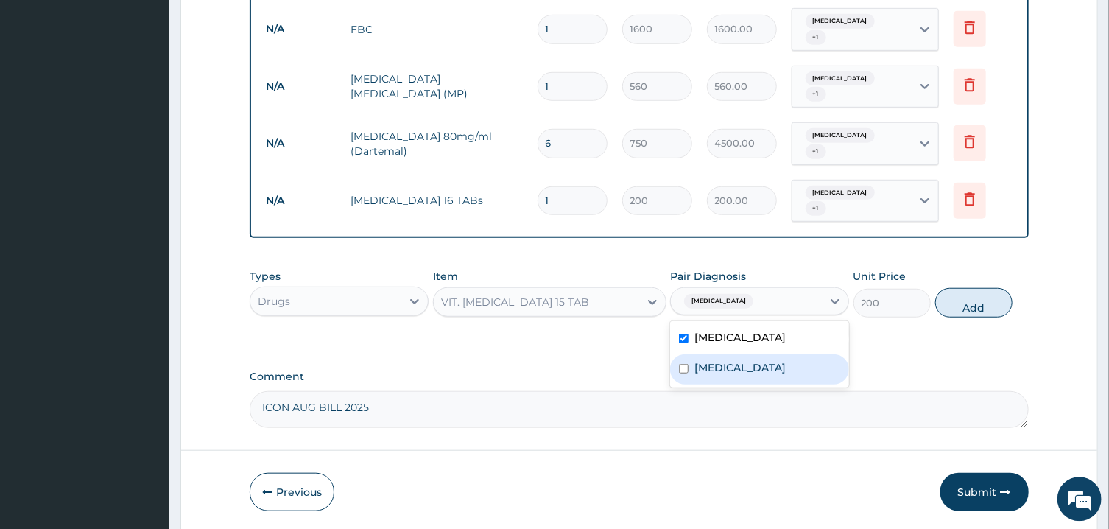
click at [685, 368] on input "checkbox" at bounding box center [684, 369] width 10 height 10
checkbox input "true"
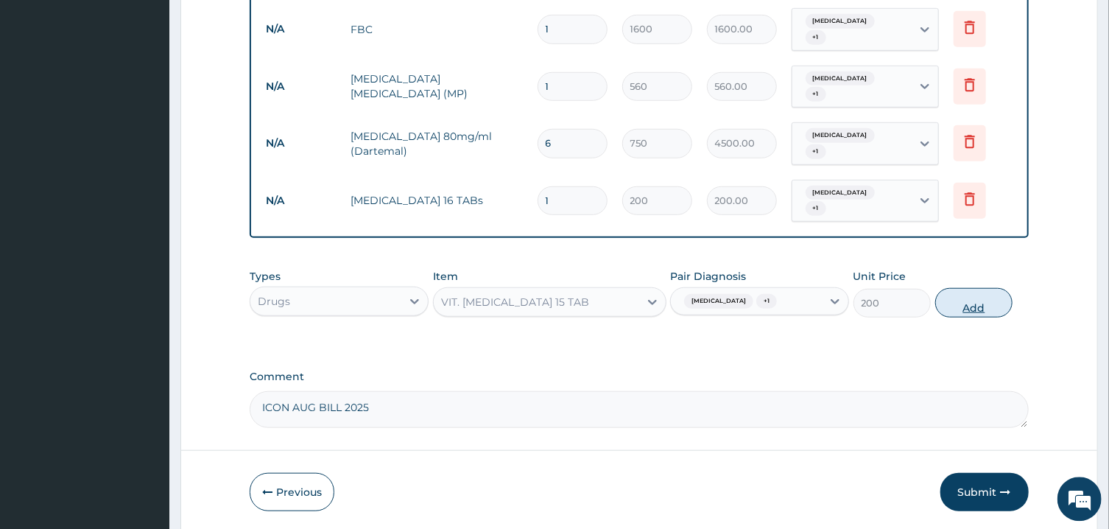
click at [972, 301] on button "Add" at bounding box center [974, 302] width 78 height 29
type input "0"
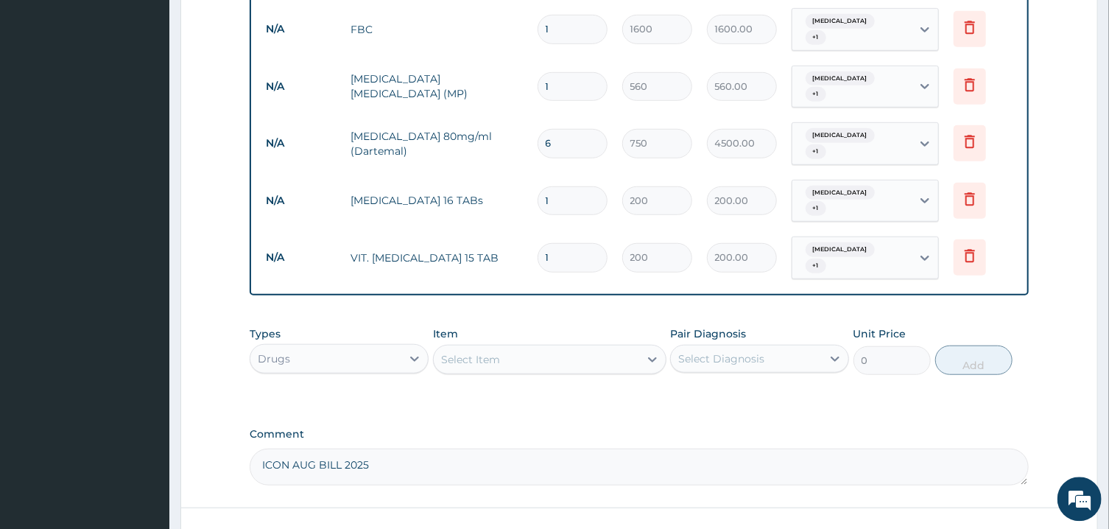
click at [578, 359] on div "Select Item" at bounding box center [536, 359] width 205 height 24
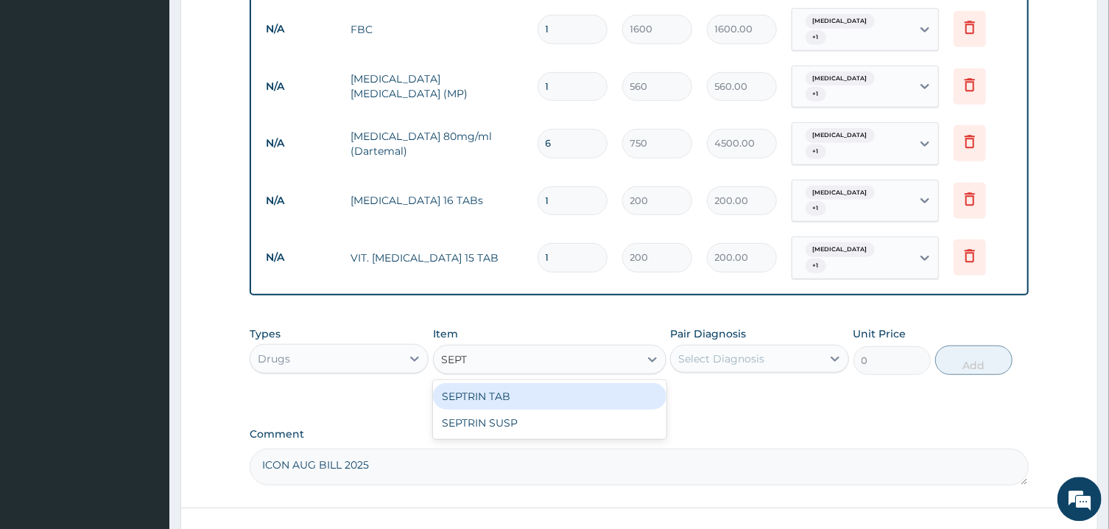
type input "SEPTR"
click at [565, 398] on div "SEPTRIN TAB" at bounding box center [549, 396] width 233 height 27
type input "15"
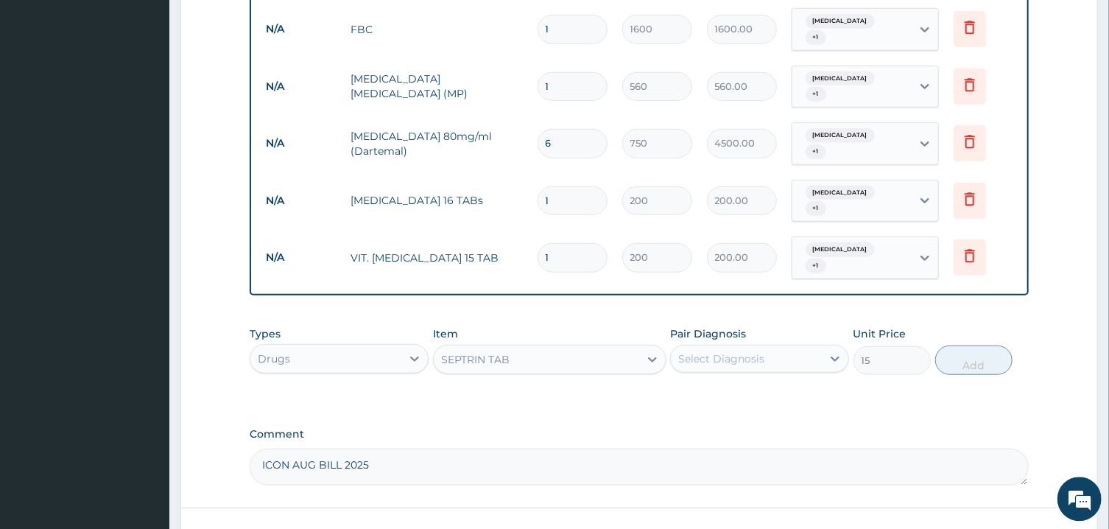
click at [735, 363] on div "Select Diagnosis" at bounding box center [721, 358] width 86 height 15
click at [685, 396] on input "checkbox" at bounding box center [684, 395] width 10 height 10
checkbox input "true"
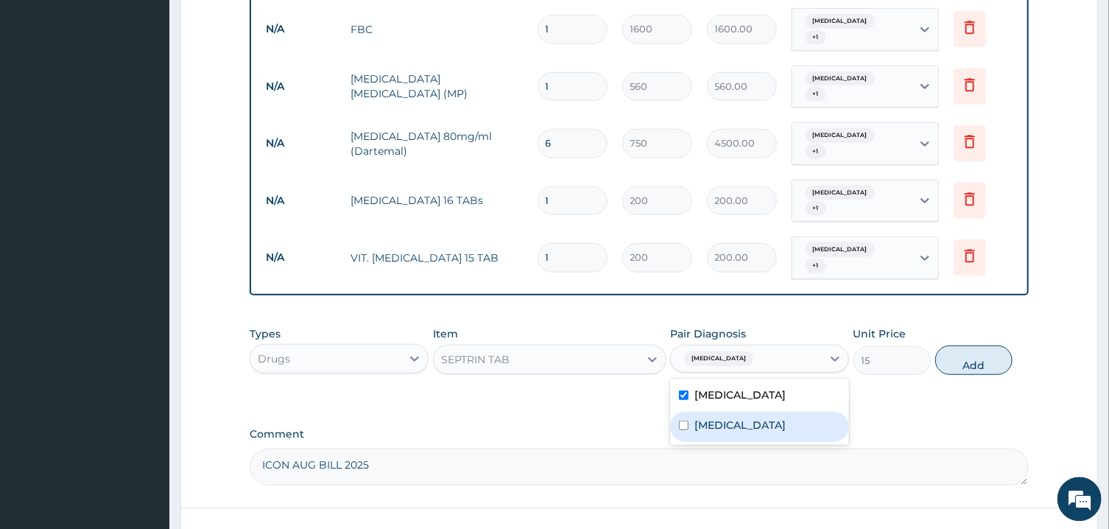
click at [685, 425] on input "checkbox" at bounding box center [684, 425] width 10 height 10
checkbox input "true"
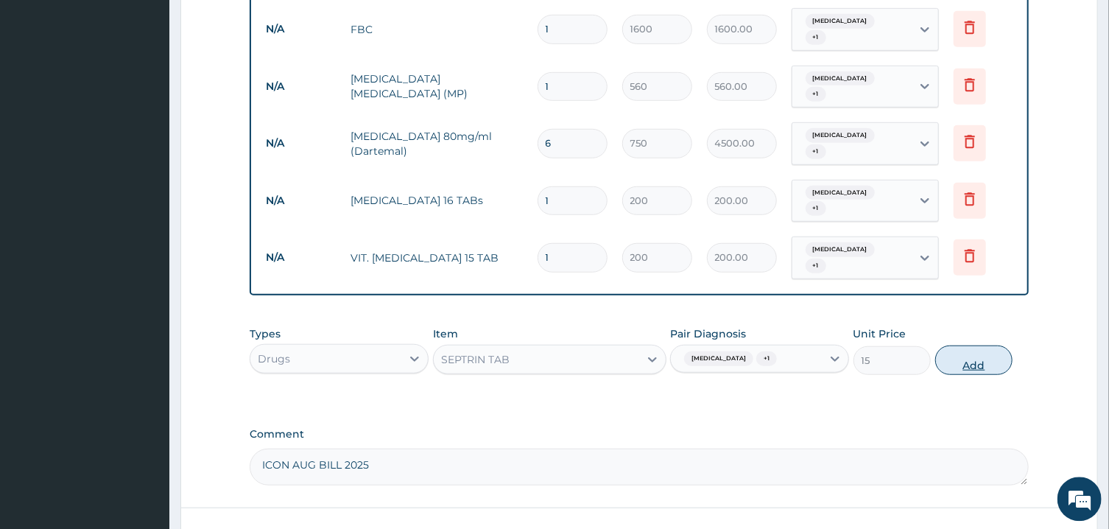
click at [962, 364] on button "Add" at bounding box center [974, 359] width 78 height 29
type input "0"
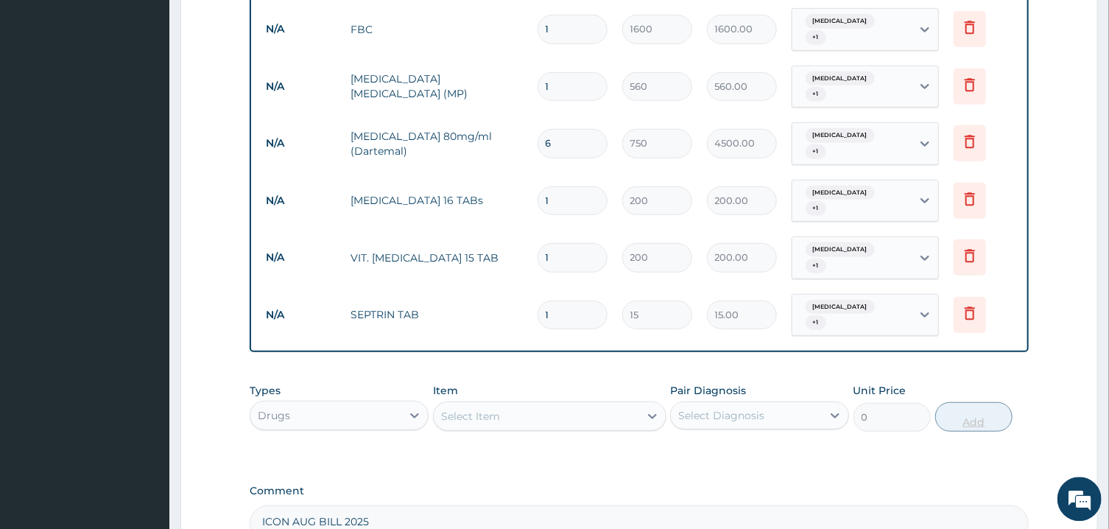
type input "10"
type input "150.00"
type input "10"
click at [613, 417] on div "Select Item" at bounding box center [536, 416] width 205 height 24
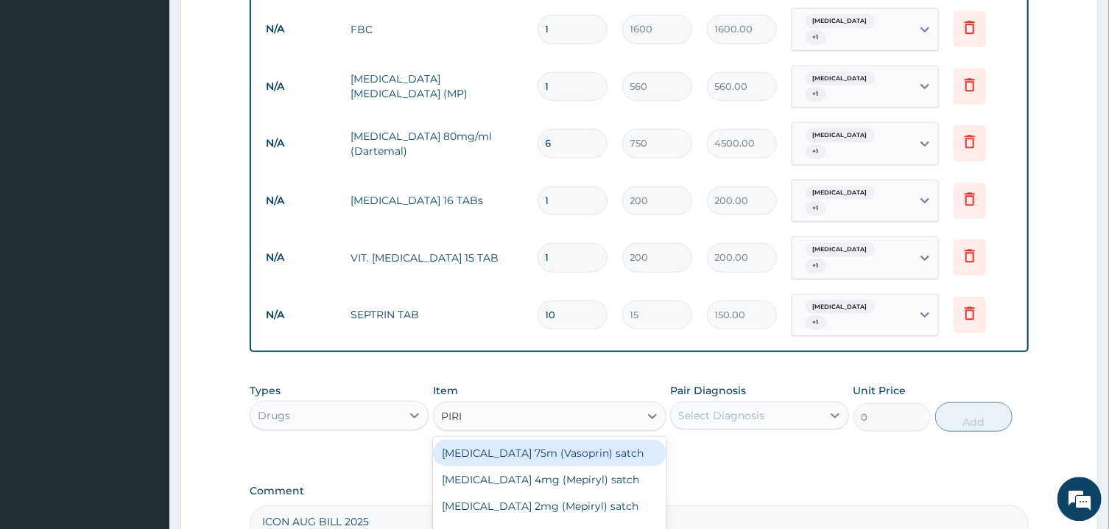
type input "PIRIT"
click at [542, 458] on div "PIRITON TAB" at bounding box center [549, 452] width 233 height 27
type input "20"
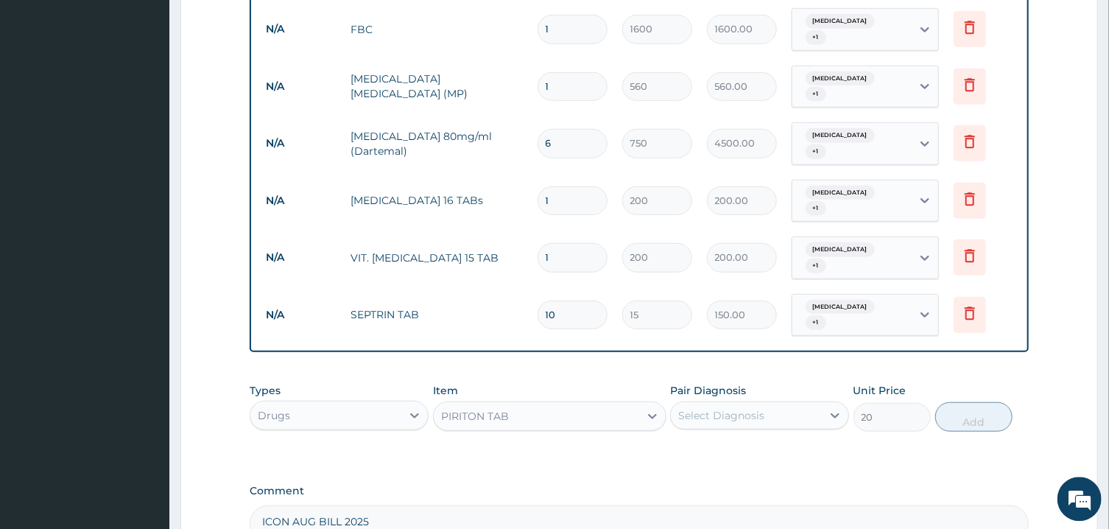
click at [754, 414] on div "Select Diagnosis" at bounding box center [721, 415] width 86 height 15
click at [681, 455] on input "checkbox" at bounding box center [684, 453] width 10 height 10
checkbox input "true"
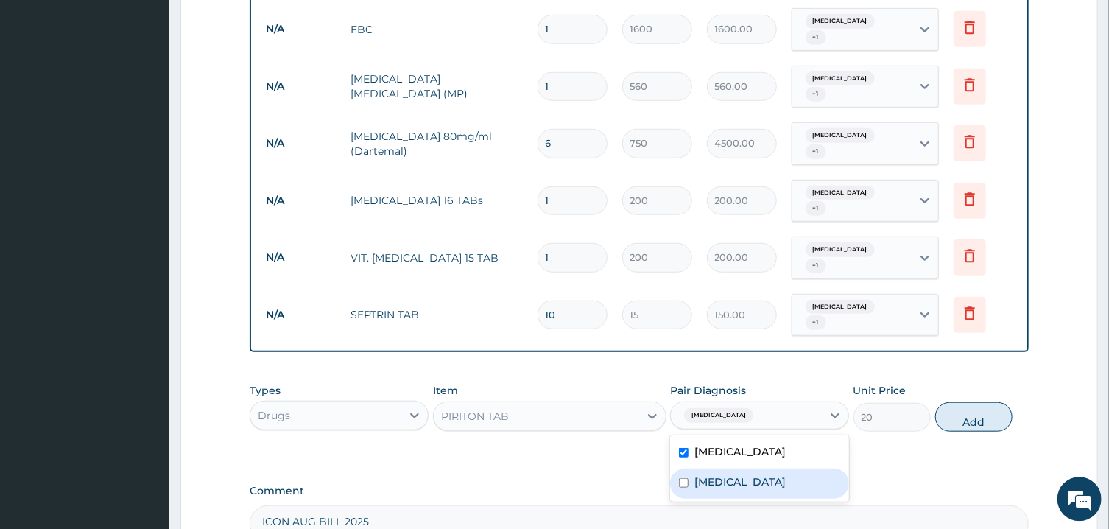
click at [684, 480] on input "checkbox" at bounding box center [684, 483] width 10 height 10
checkbox input "true"
click at [958, 420] on button "Add" at bounding box center [974, 416] width 78 height 29
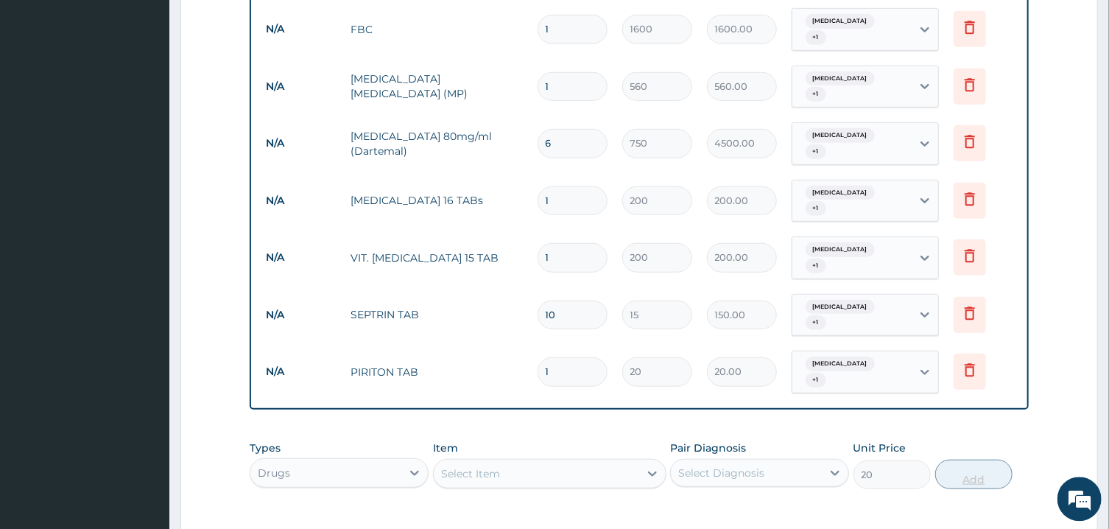
type input "0"
type input "10"
type input "200.00"
type input "10"
click at [598, 473] on div "Select Item" at bounding box center [536, 474] width 205 height 24
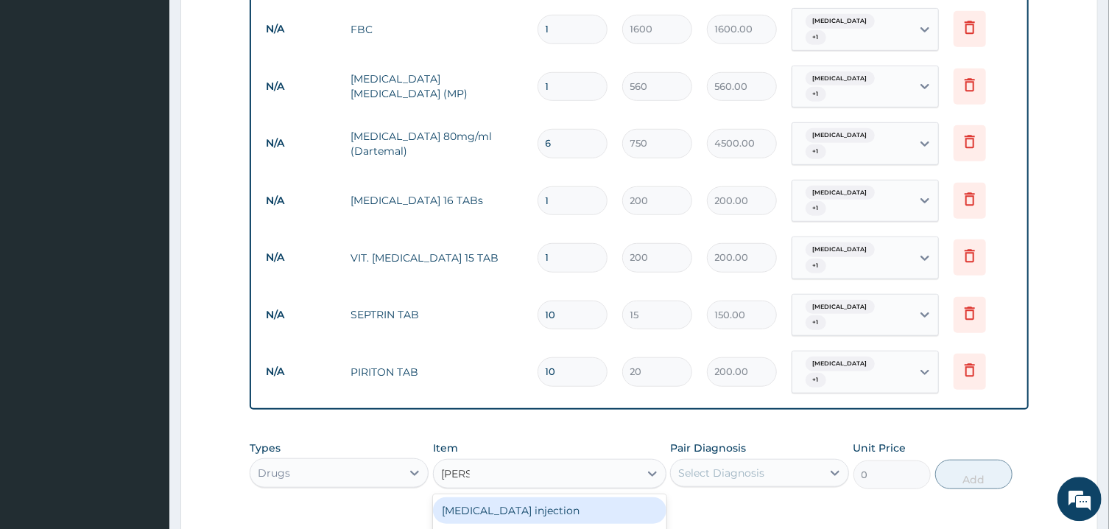
type input "[PERSON_NAME]"
click at [573, 512] on div "[MEDICAL_DATA] injection" at bounding box center [549, 510] width 233 height 27
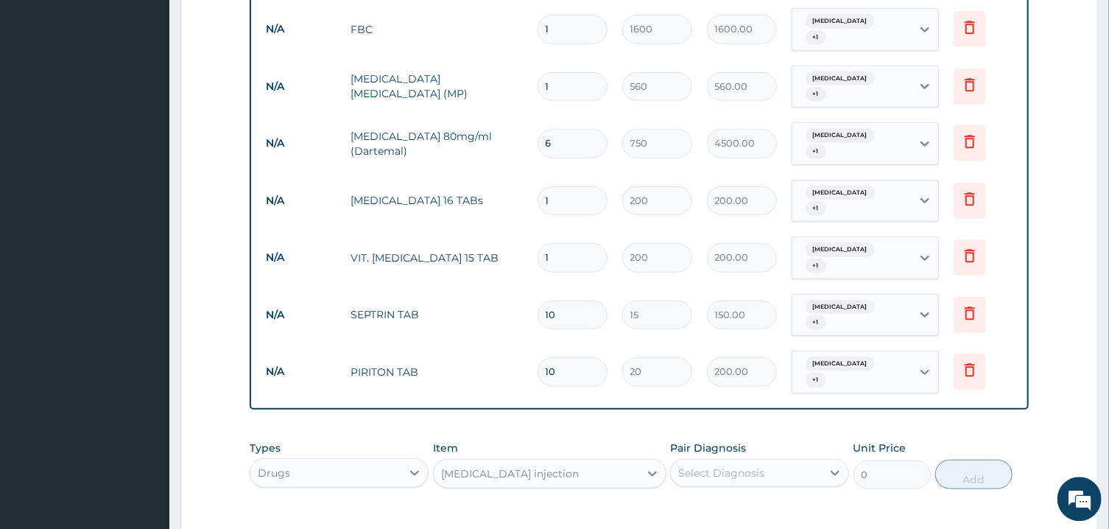
type input "400"
click at [759, 474] on div "Select Diagnosis" at bounding box center [721, 472] width 86 height 15
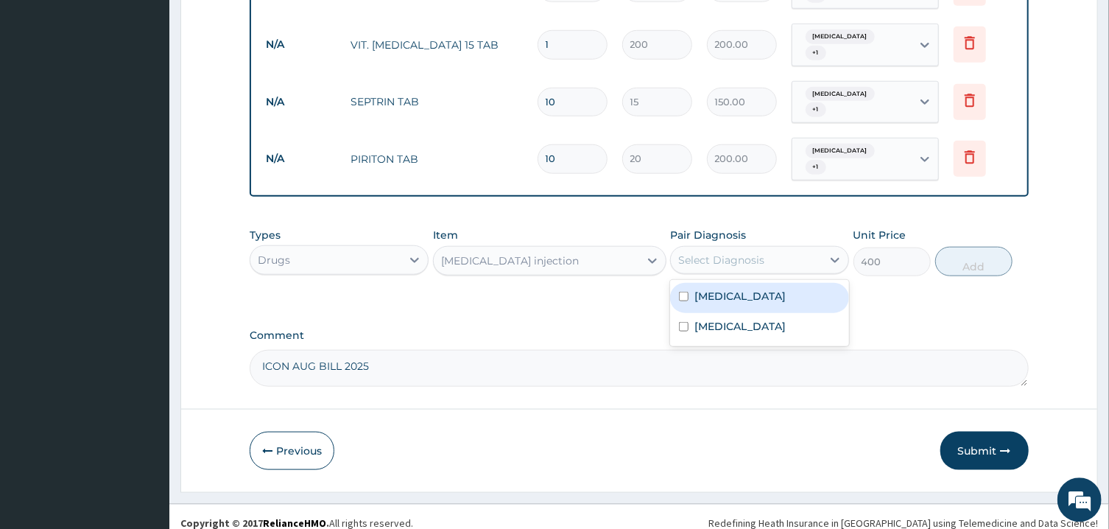
scroll to position [709, 0]
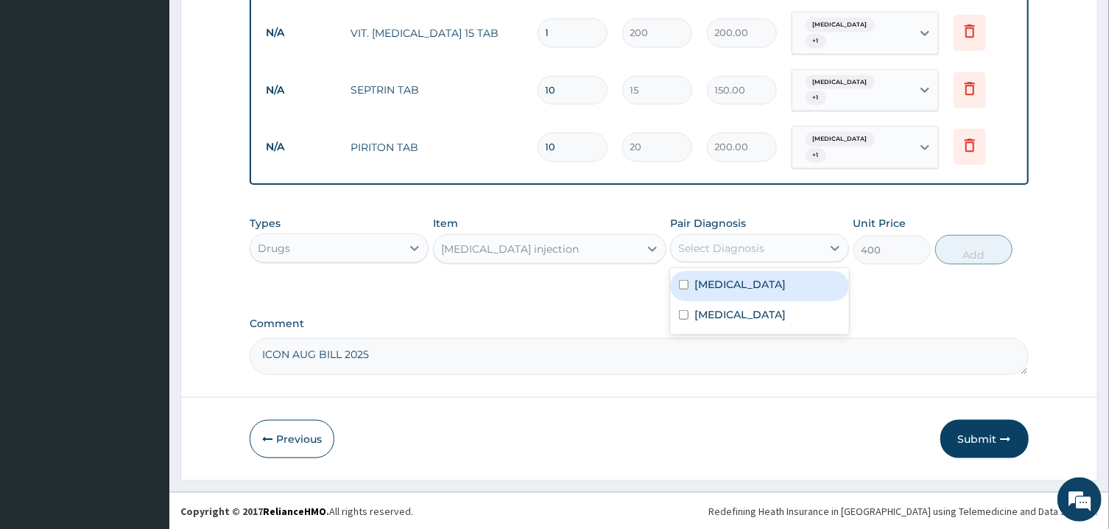
click at [683, 282] on input "checkbox" at bounding box center [684, 285] width 10 height 10
checkbox input "true"
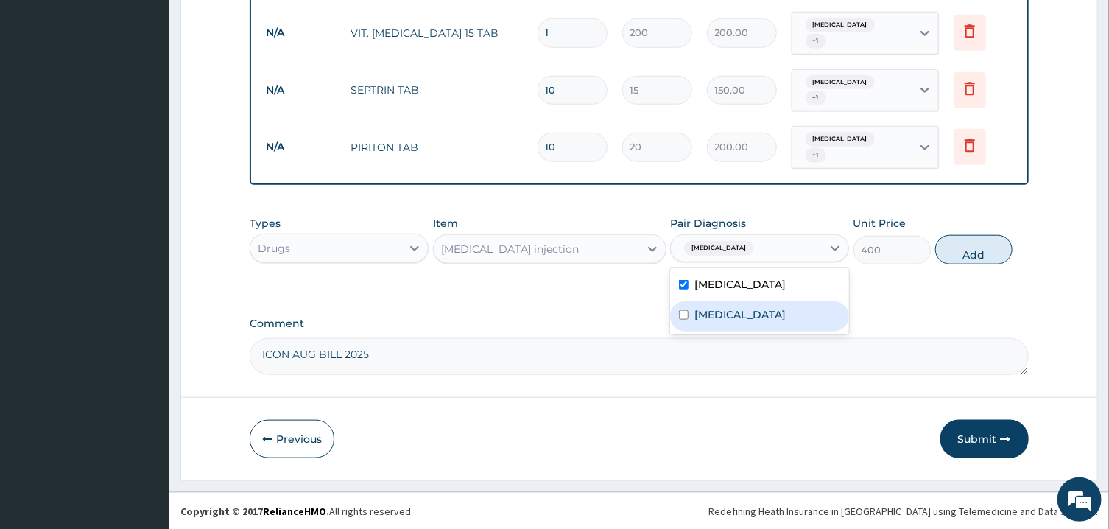
click at [685, 316] on input "checkbox" at bounding box center [684, 315] width 10 height 10
checkbox input "true"
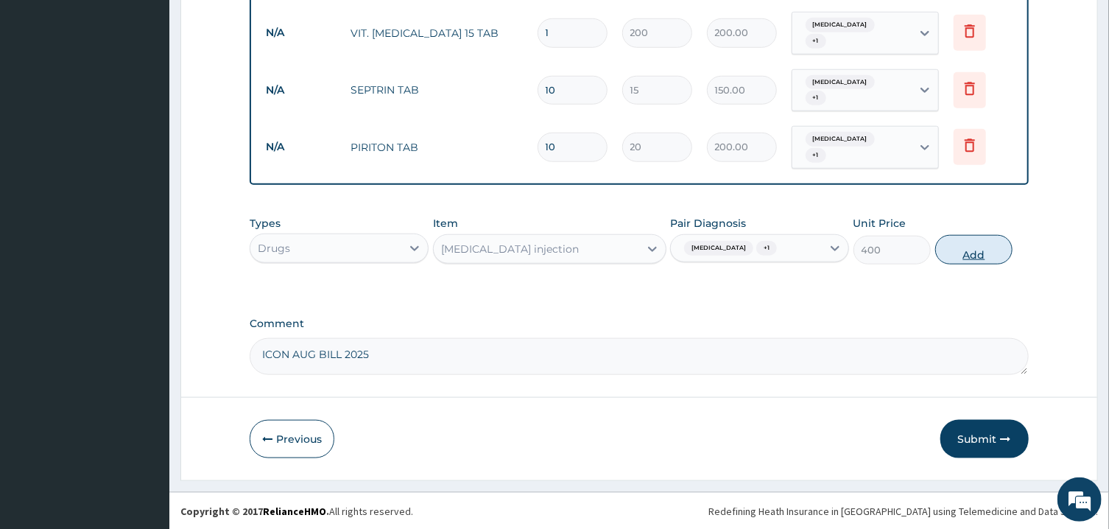
click at [975, 248] on button "Add" at bounding box center [974, 249] width 78 height 29
type input "0"
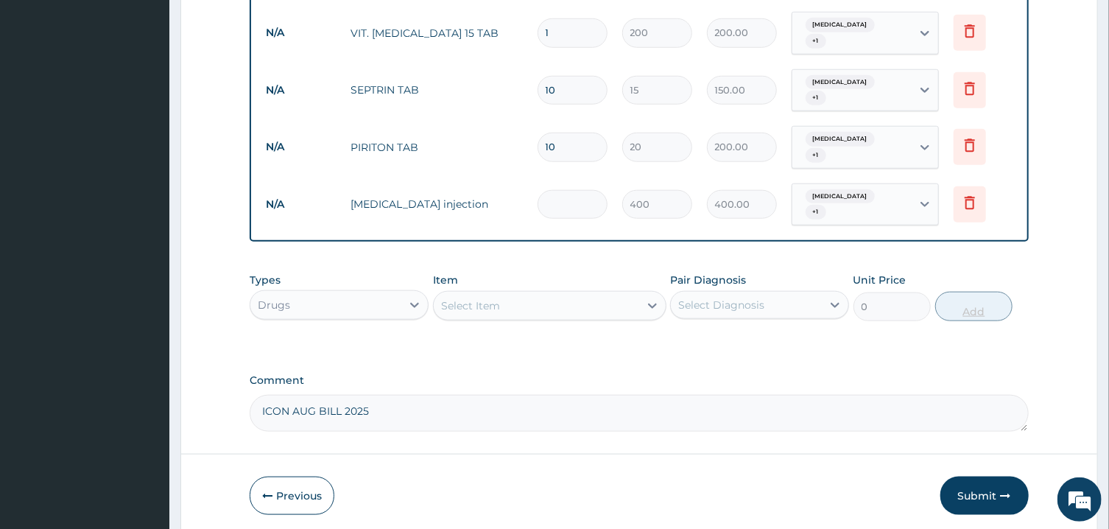
type input "0.00"
type input "2"
type input "800.00"
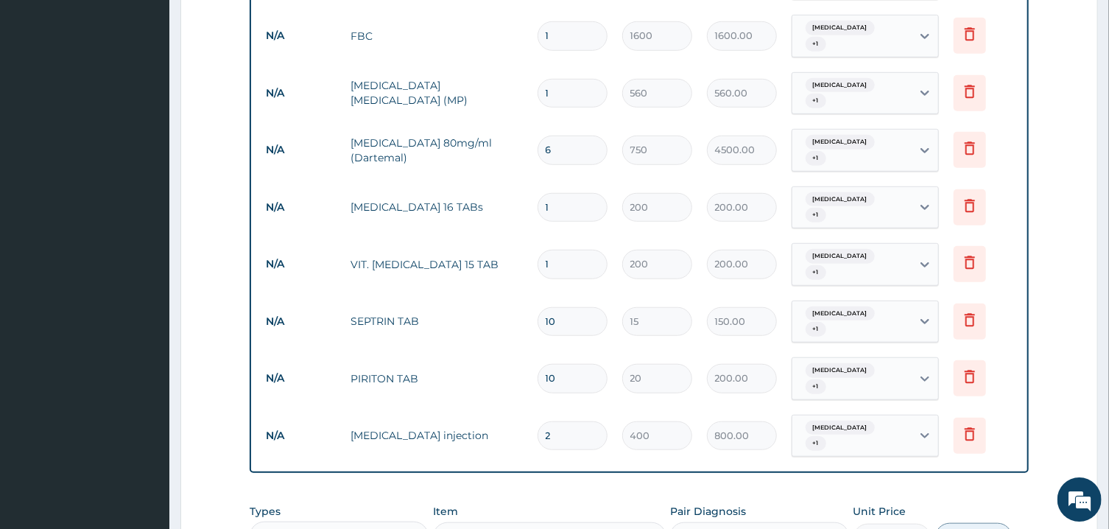
scroll to position [740, 0]
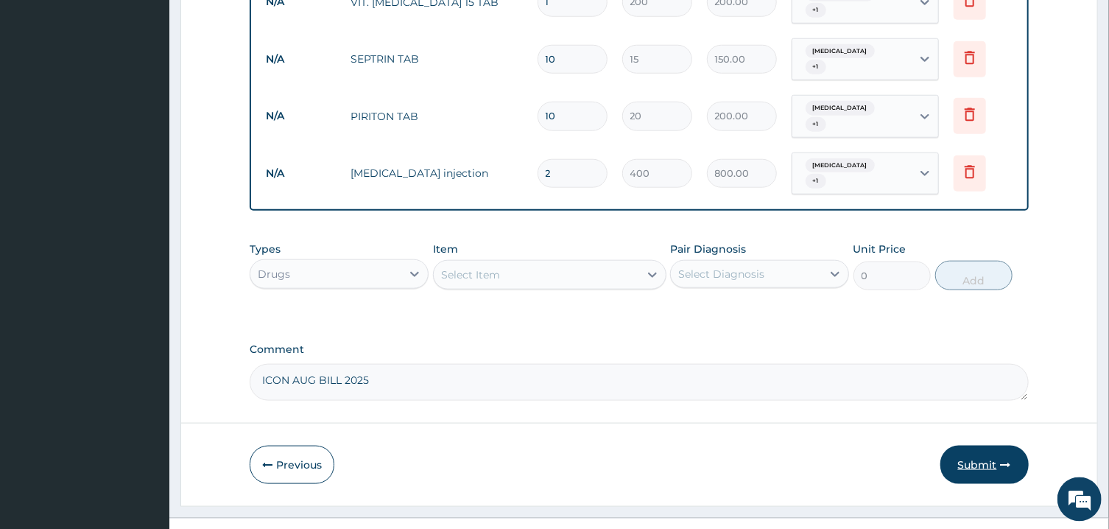
click at [991, 461] on button "Submit" at bounding box center [984, 464] width 88 height 38
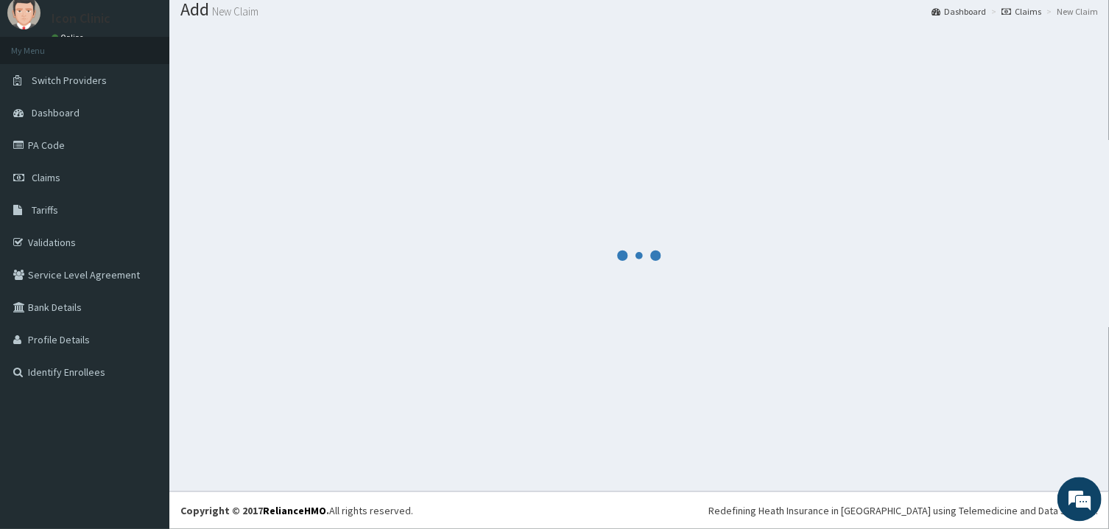
scroll to position [47, 0]
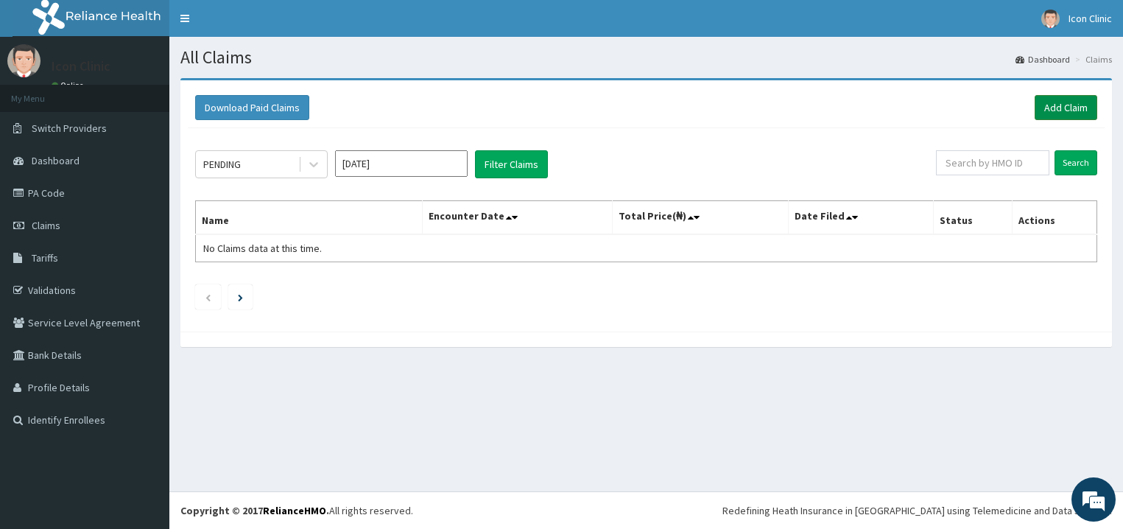
click at [1064, 107] on link "Add Claim" at bounding box center [1065, 107] width 63 height 25
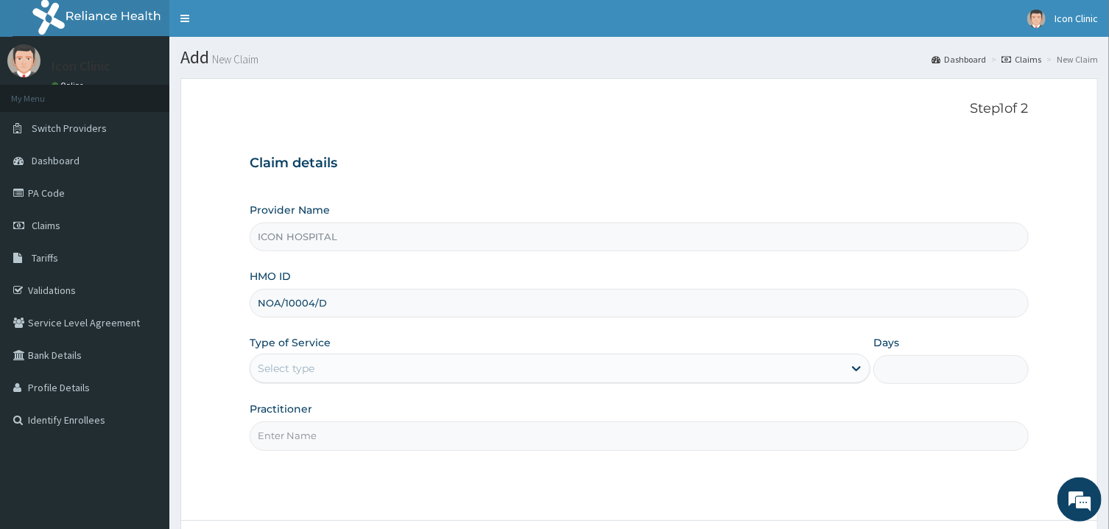
type input "NOA/10004/D"
click at [438, 366] on div "Select type" at bounding box center [546, 368] width 593 height 24
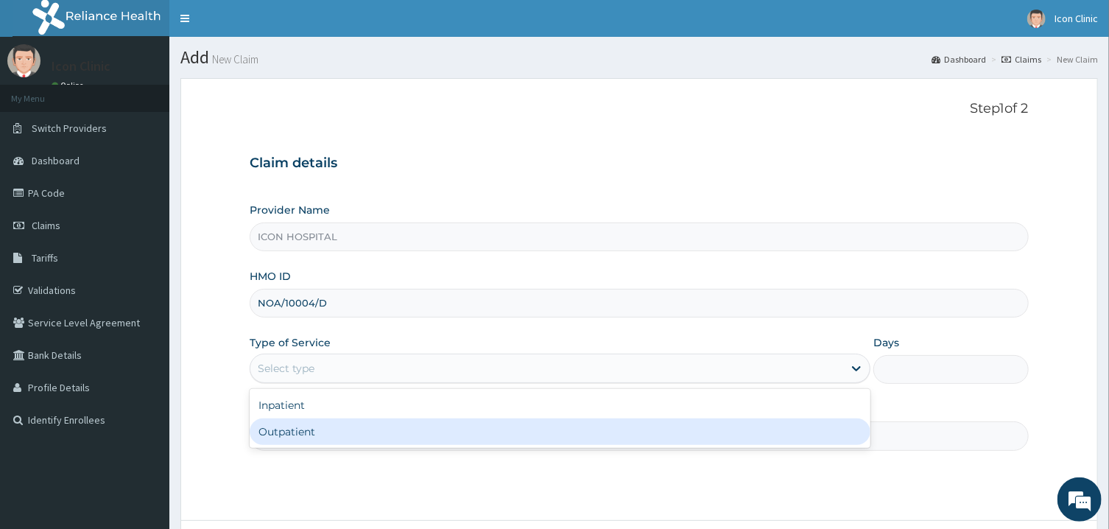
click at [400, 429] on div "Outpatient" at bounding box center [560, 431] width 621 height 27
type input "1"
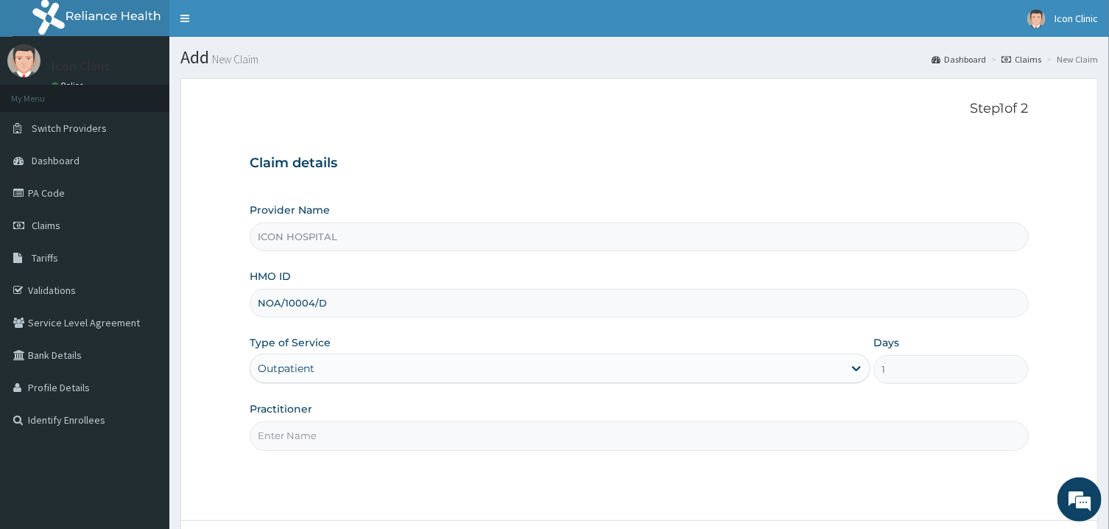
scroll to position [124, 0]
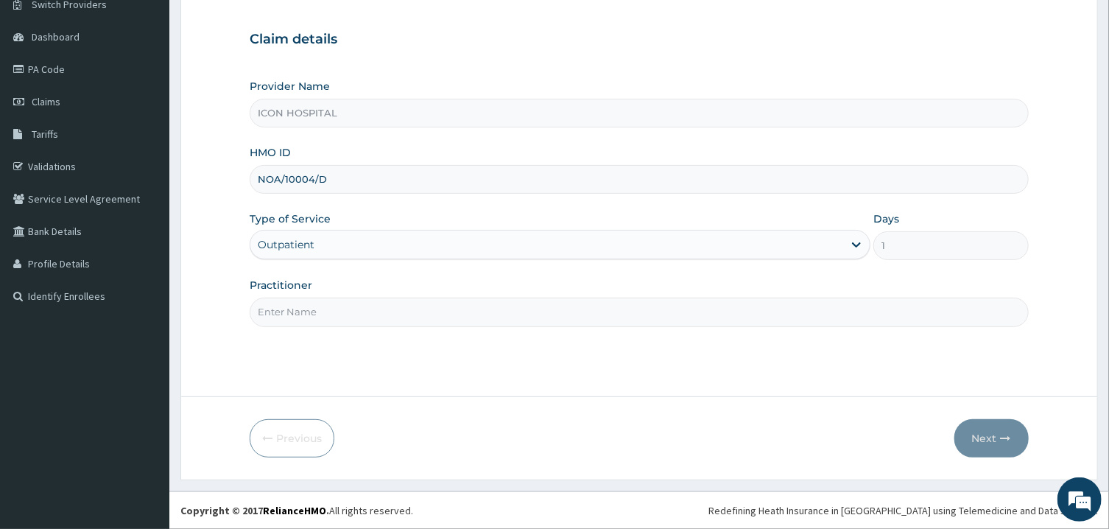
click at [665, 312] on input "Practitioner" at bounding box center [639, 311] width 778 height 29
type input "[PERSON_NAME]"
click at [992, 442] on button "Next" at bounding box center [991, 438] width 74 height 38
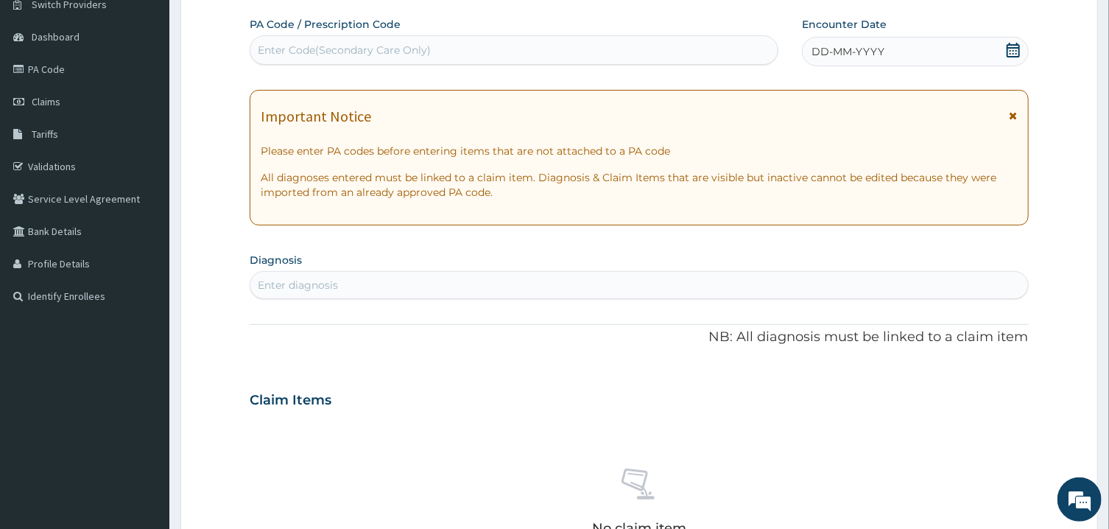
click at [1014, 113] on icon at bounding box center [1013, 115] width 8 height 10
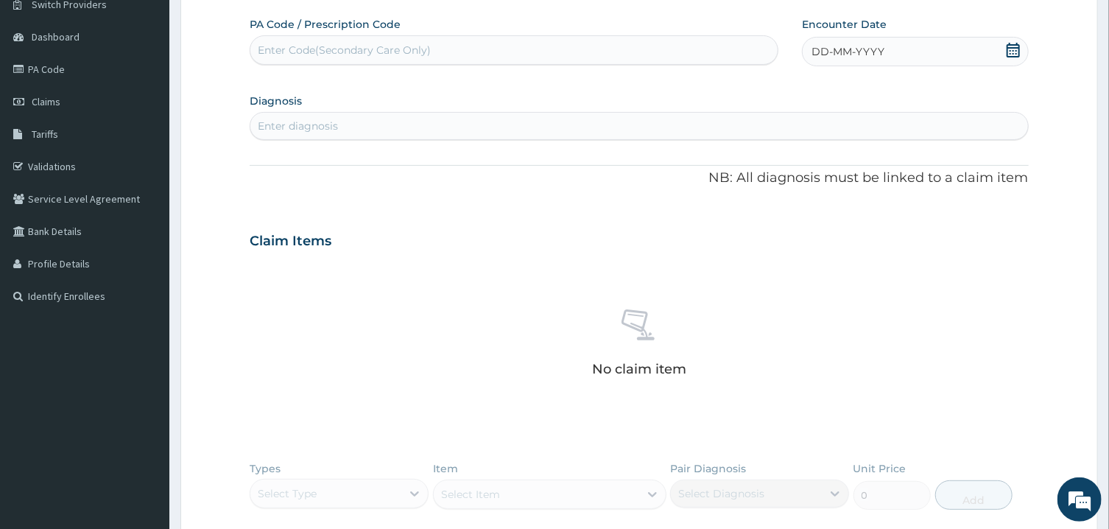
click at [982, 57] on div "DD-MM-YYYY" at bounding box center [915, 51] width 227 height 29
click at [777, 91] on button "Previous Month" at bounding box center [776, 92] width 7 height 7
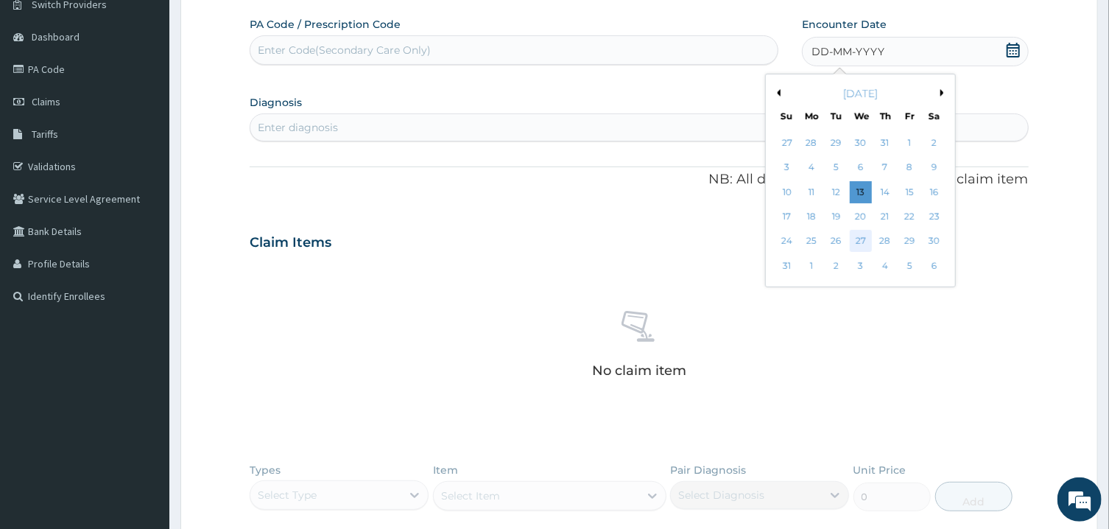
click at [861, 242] on div "27" at bounding box center [861, 241] width 22 height 22
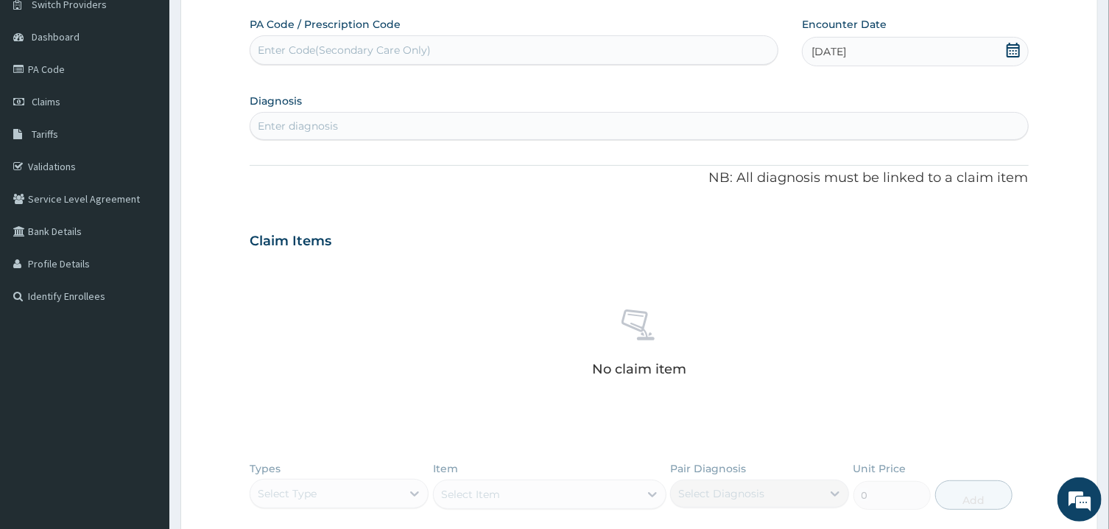
click at [815, 125] on div "Enter diagnosis" at bounding box center [638, 126] width 777 height 24
type input "P"
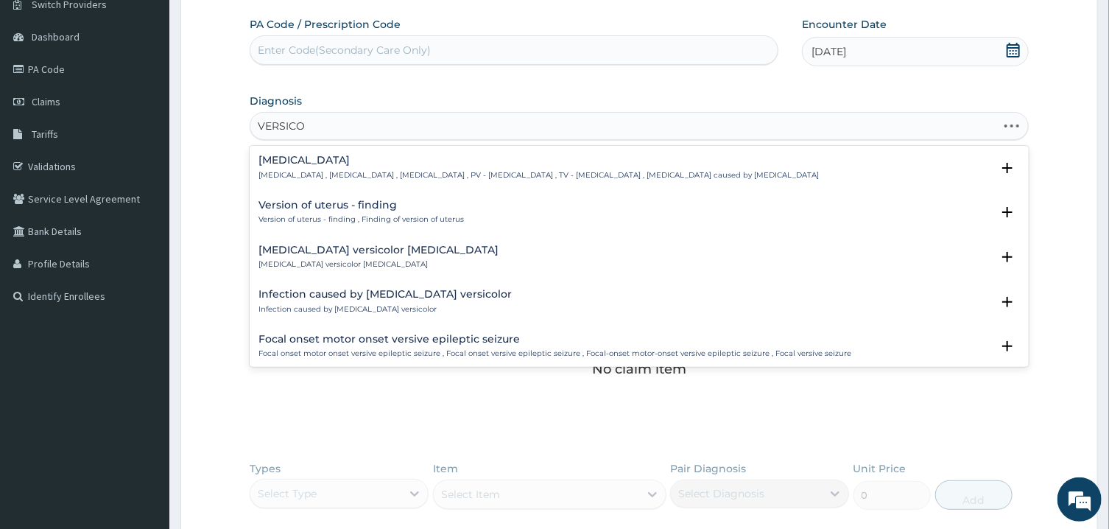
type input "VERSICOL"
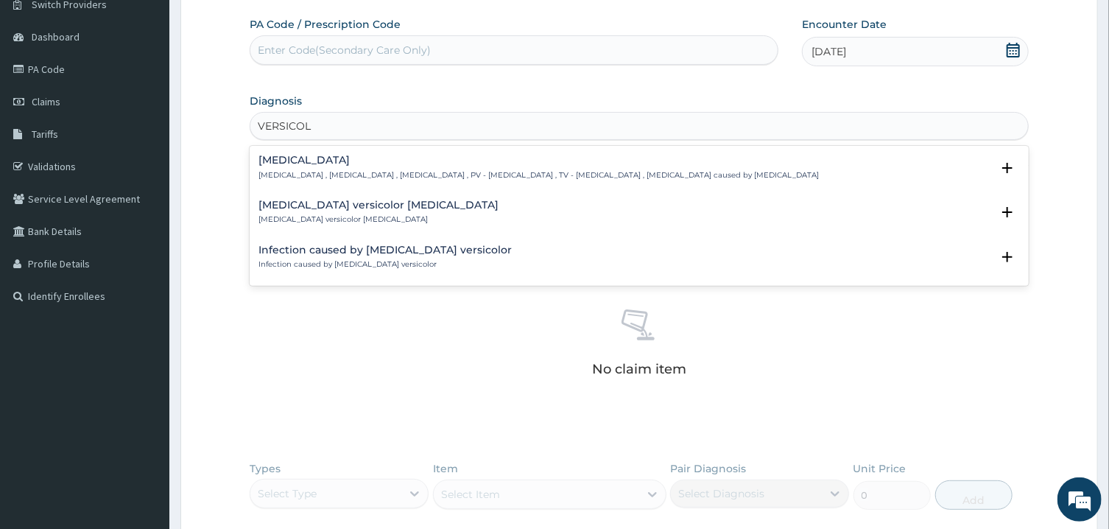
click at [696, 173] on p "[MEDICAL_DATA] , [MEDICAL_DATA] , [MEDICAL_DATA] , PV - [MEDICAL_DATA] , TV - […" at bounding box center [538, 175] width 560 height 10
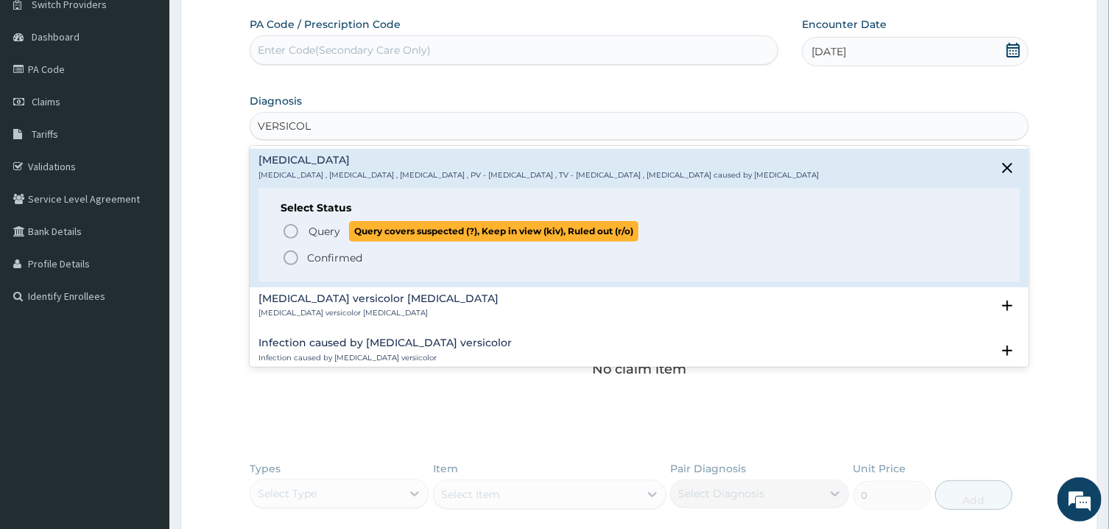
click at [293, 230] on icon "status option query" at bounding box center [291, 231] width 18 height 18
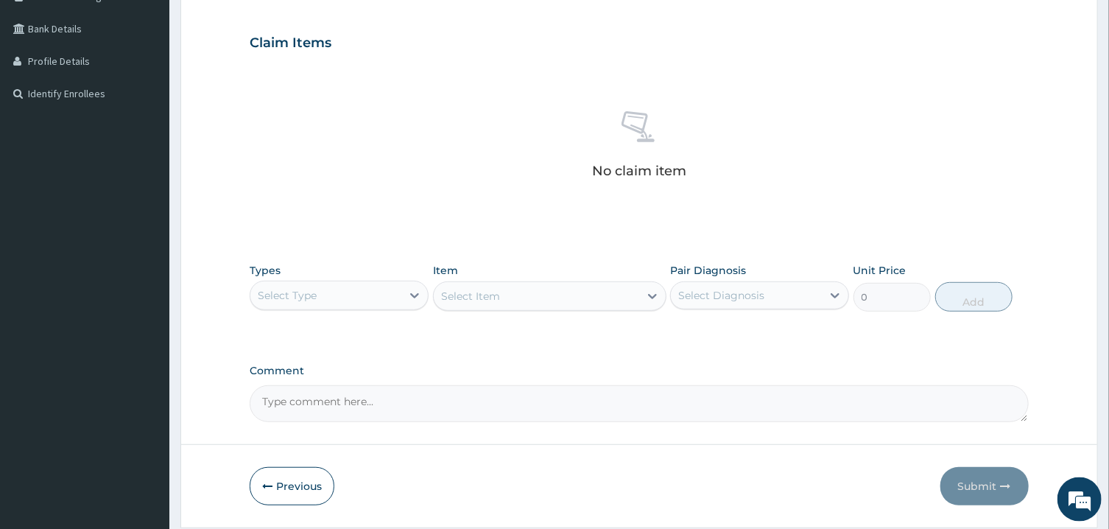
scroll to position [375, 0]
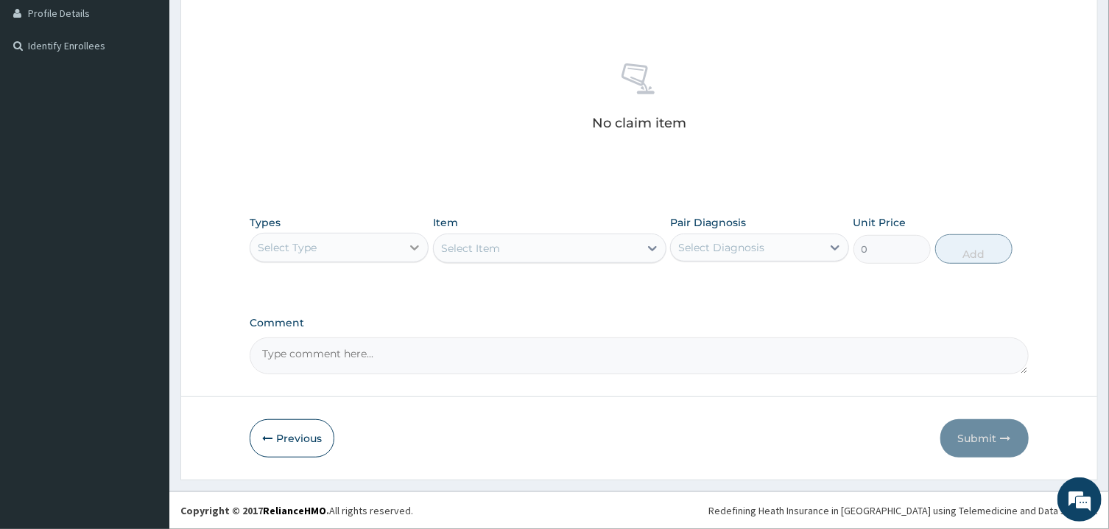
click at [410, 250] on icon at bounding box center [414, 247] width 15 height 15
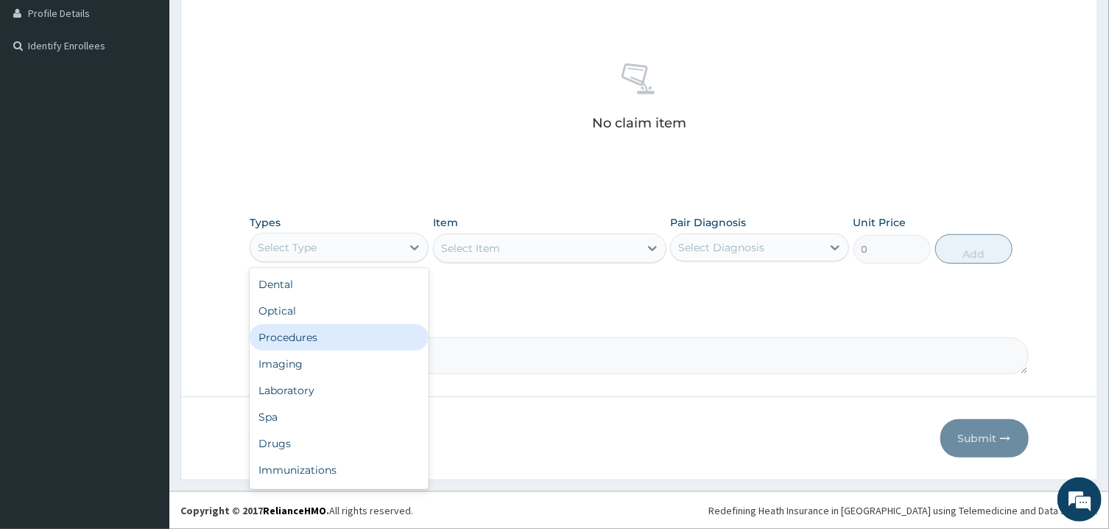
click at [328, 342] on div "Procedures" at bounding box center [339, 337] width 179 height 27
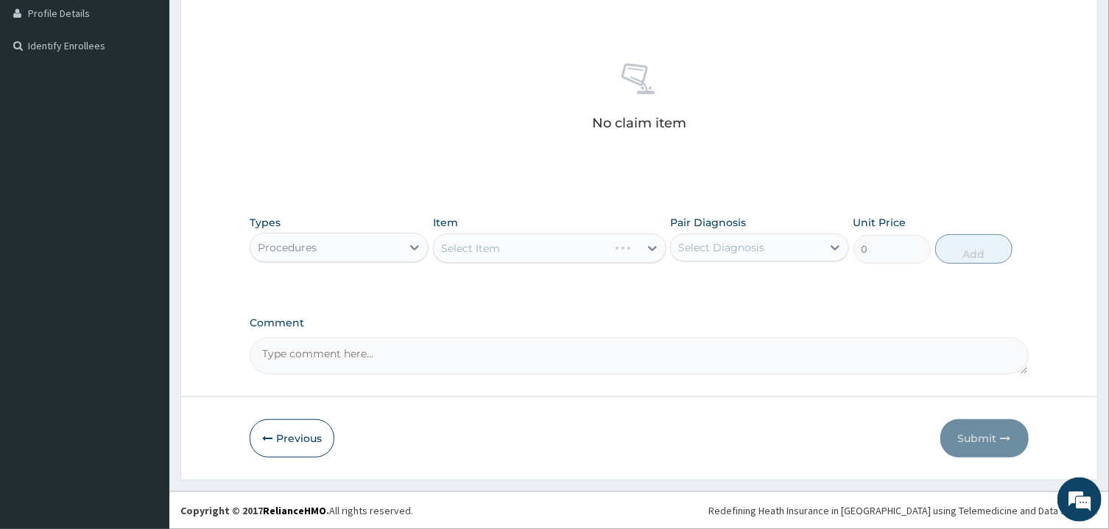
click at [501, 345] on textarea "Comment" at bounding box center [639, 355] width 778 height 37
type textarea "ICON AUG BILL 2025"
click at [548, 247] on div "Select Item" at bounding box center [536, 248] width 205 height 24
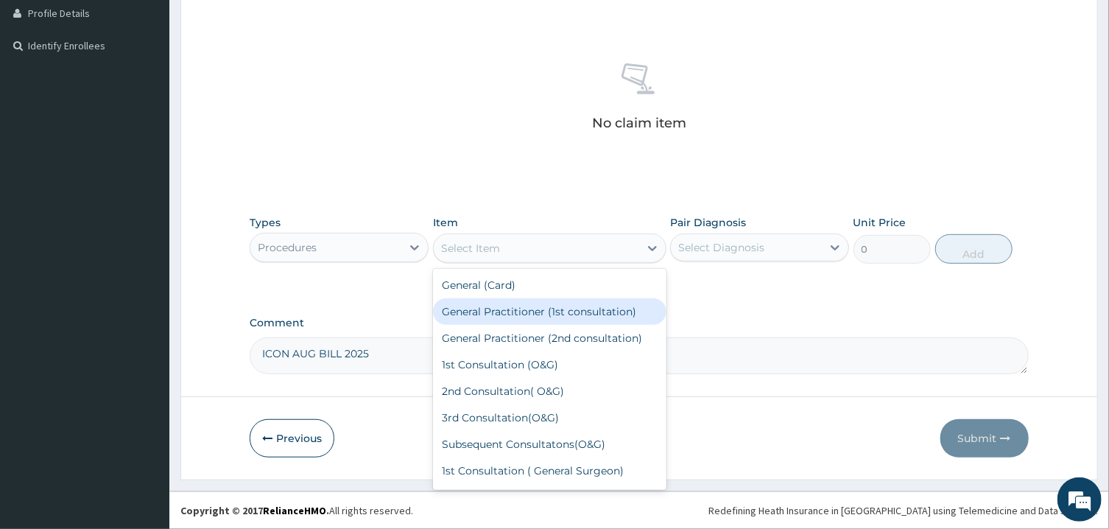
click at [548, 308] on div "General Practitioner (1st consultation)" at bounding box center [549, 311] width 233 height 27
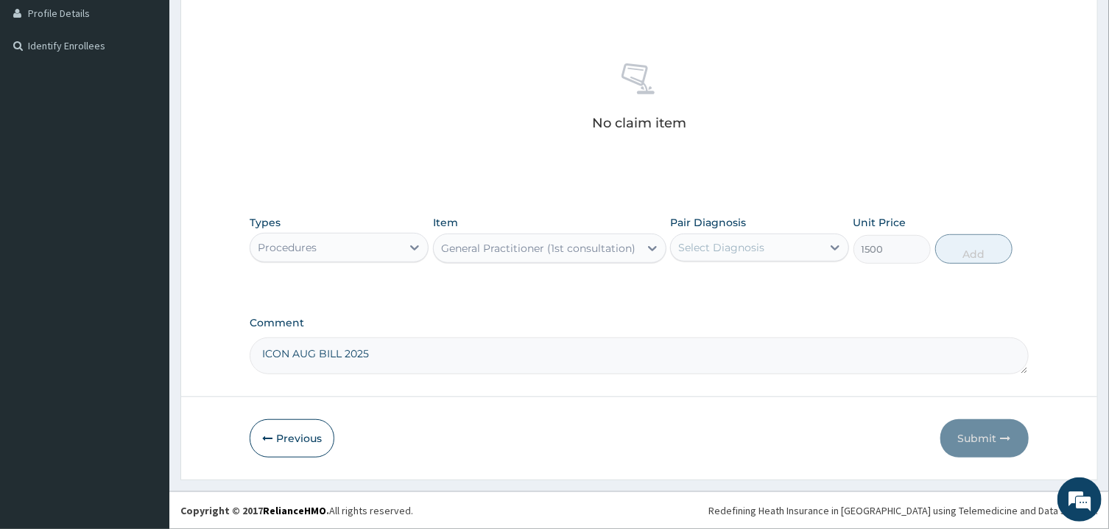
type input "1500"
click at [746, 242] on div "Select Diagnosis" at bounding box center [721, 247] width 86 height 15
click at [719, 290] on div "[MEDICAL_DATA]" at bounding box center [759, 285] width 179 height 30
checkbox input "true"
click at [967, 250] on button "Add" at bounding box center [974, 248] width 78 height 29
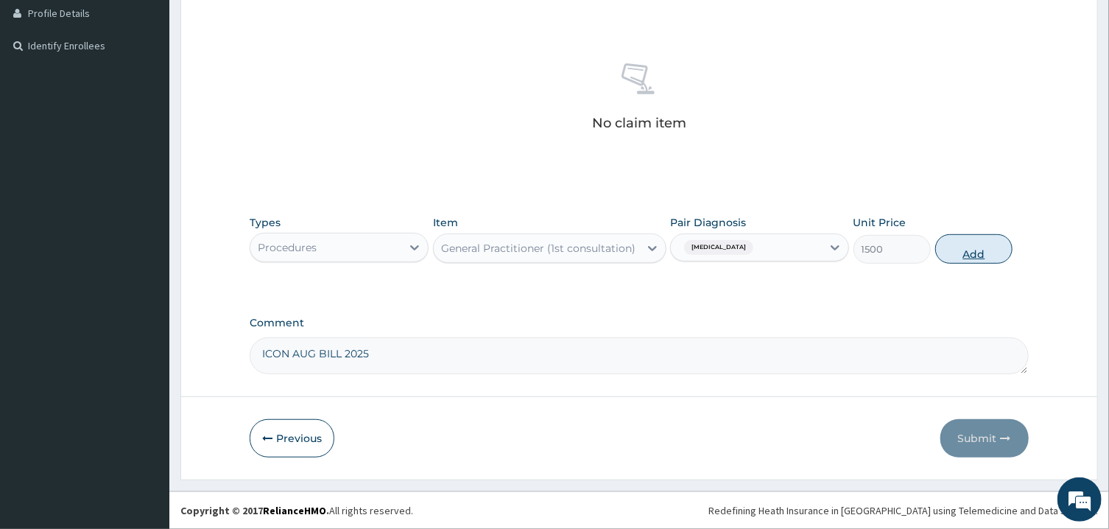
type input "0"
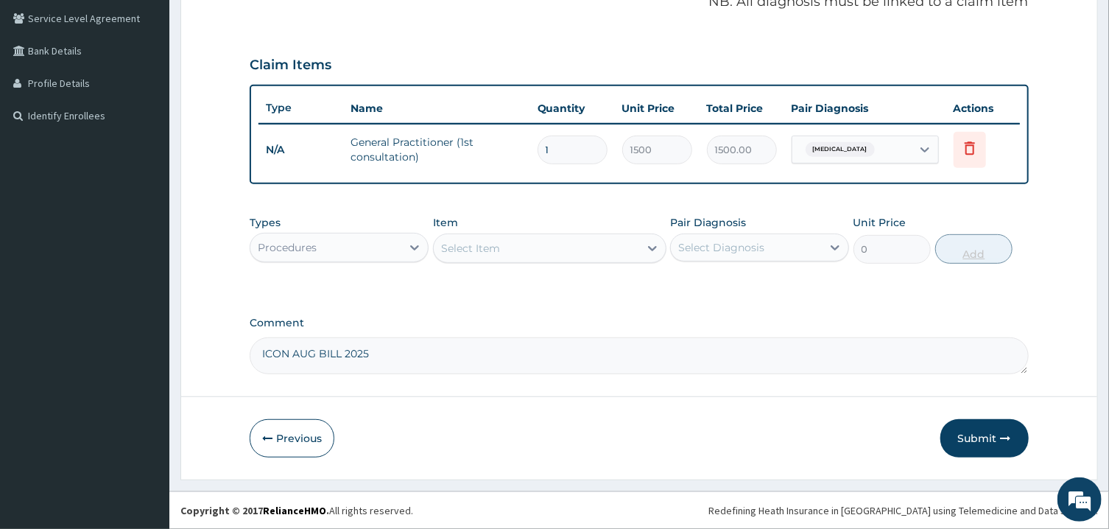
scroll to position [302, 0]
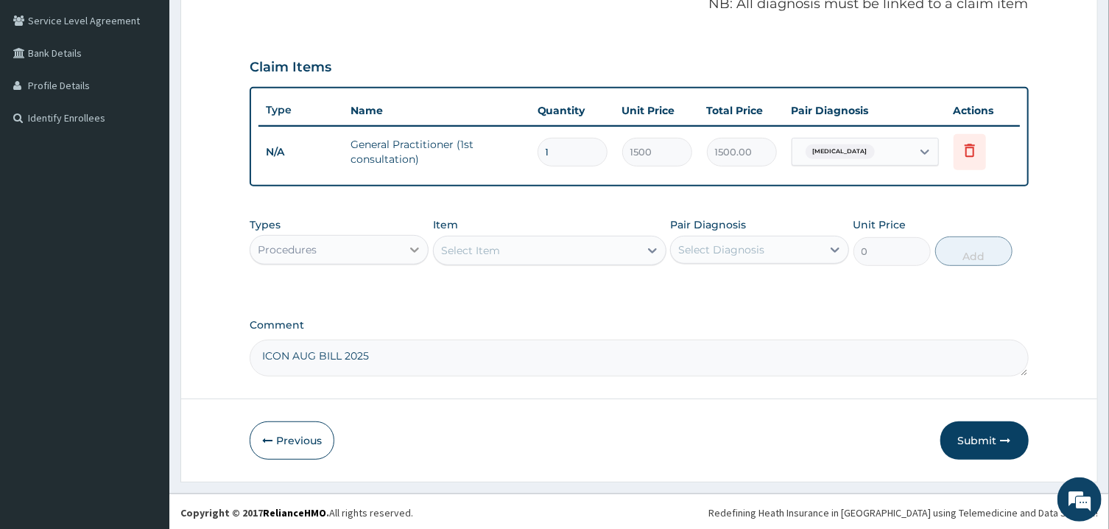
click at [413, 248] on icon at bounding box center [414, 249] width 15 height 15
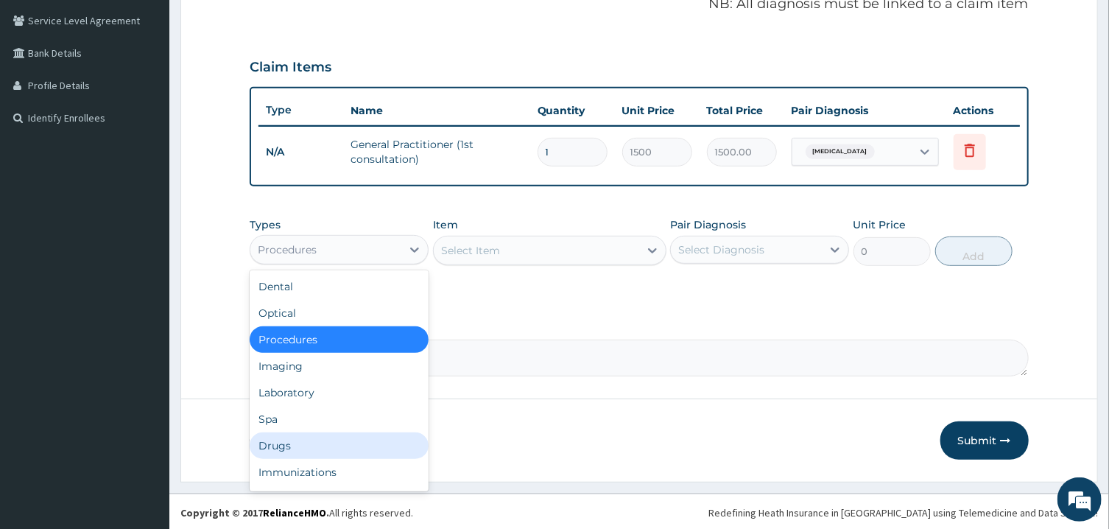
click at [287, 445] on div "Drugs" at bounding box center [339, 445] width 179 height 27
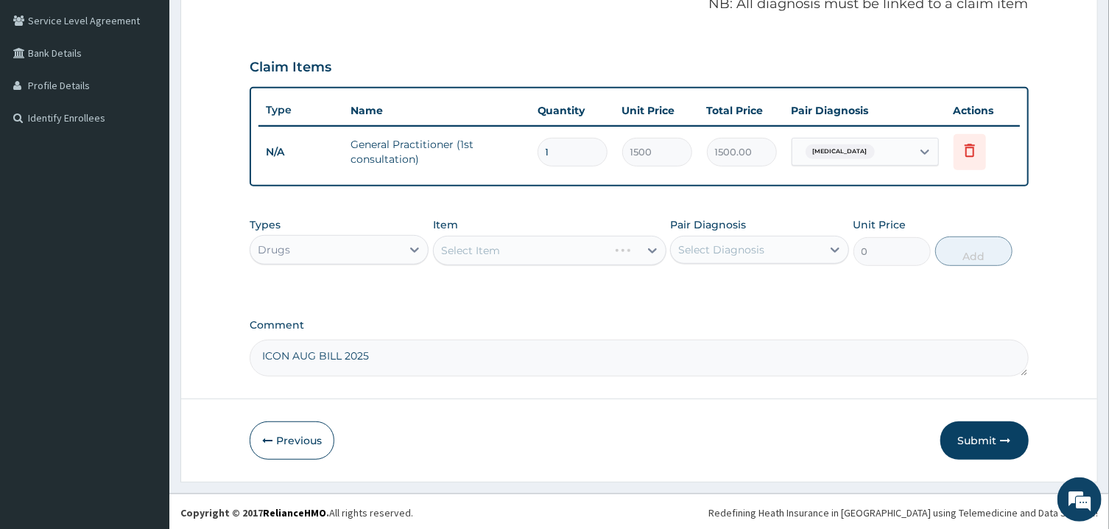
click at [526, 245] on div "Select Item" at bounding box center [549, 250] width 233 height 29
click at [526, 245] on div "Select Item" at bounding box center [536, 251] width 205 height 24
type input "KET"
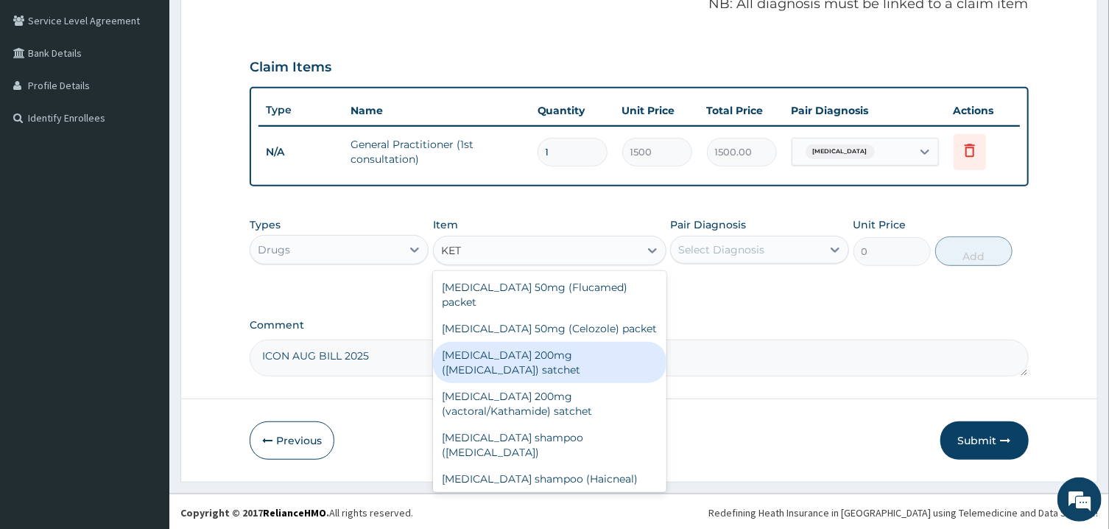
click at [543, 342] on div "Ketoconazole 200mg (Nizoral) satchet" at bounding box center [549, 362] width 233 height 41
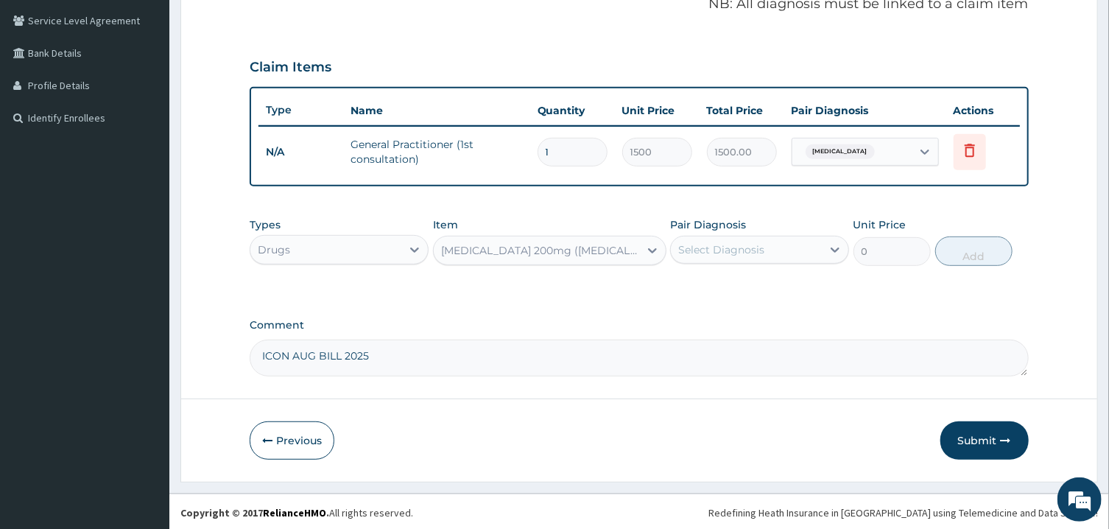
type input "1700"
click at [650, 246] on icon at bounding box center [652, 250] width 15 height 15
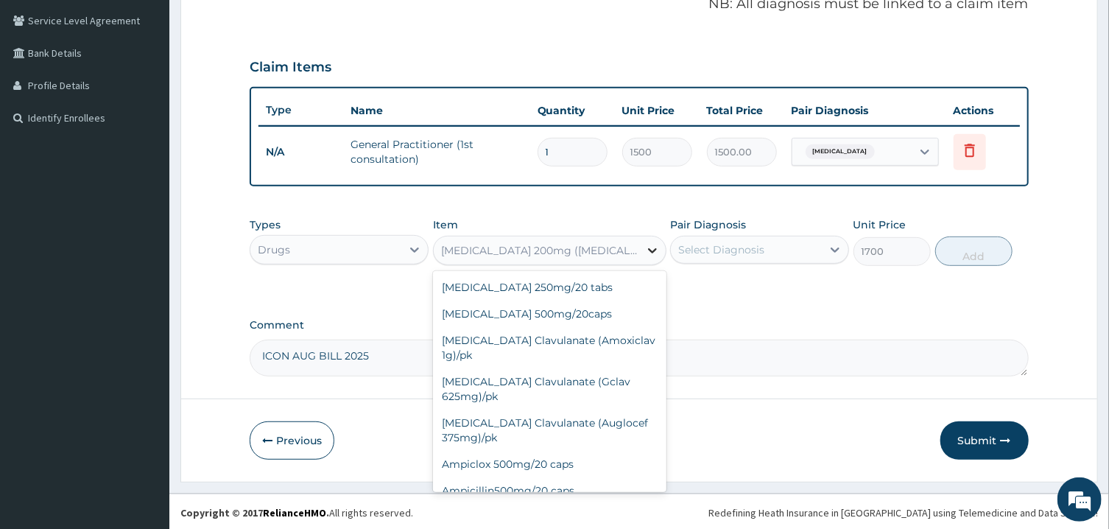
scroll to position [3174, 0]
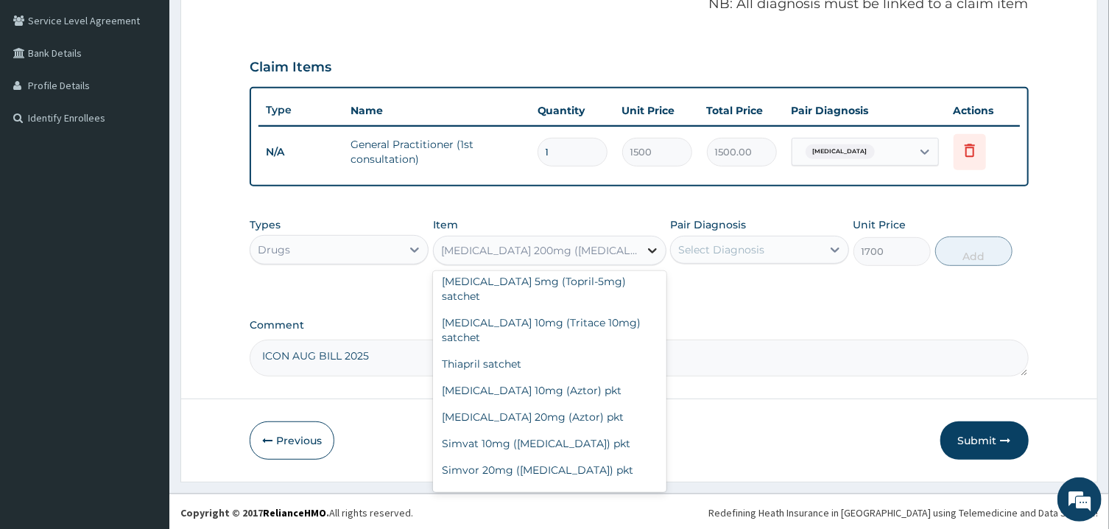
type input "K"
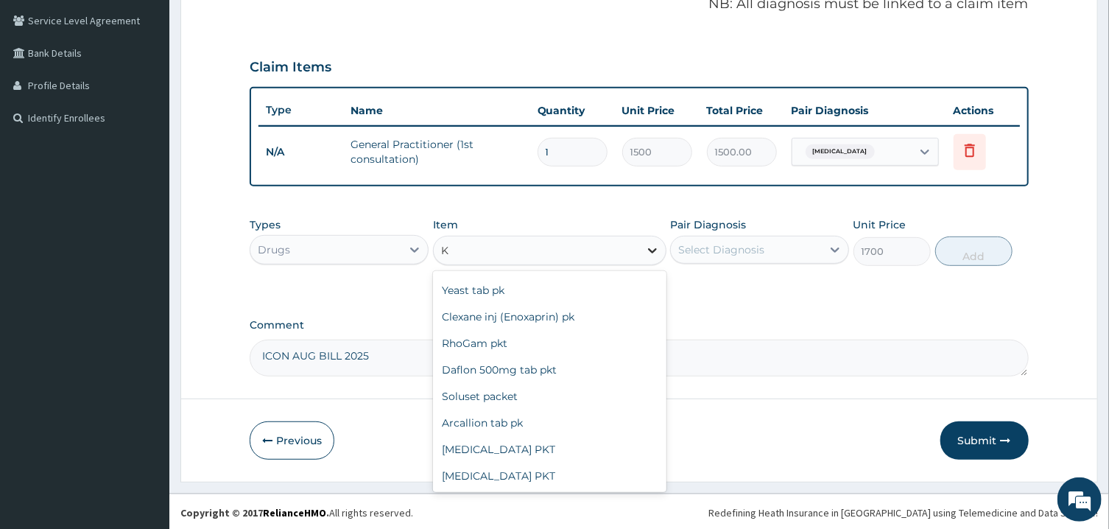
scroll to position [1095, 0]
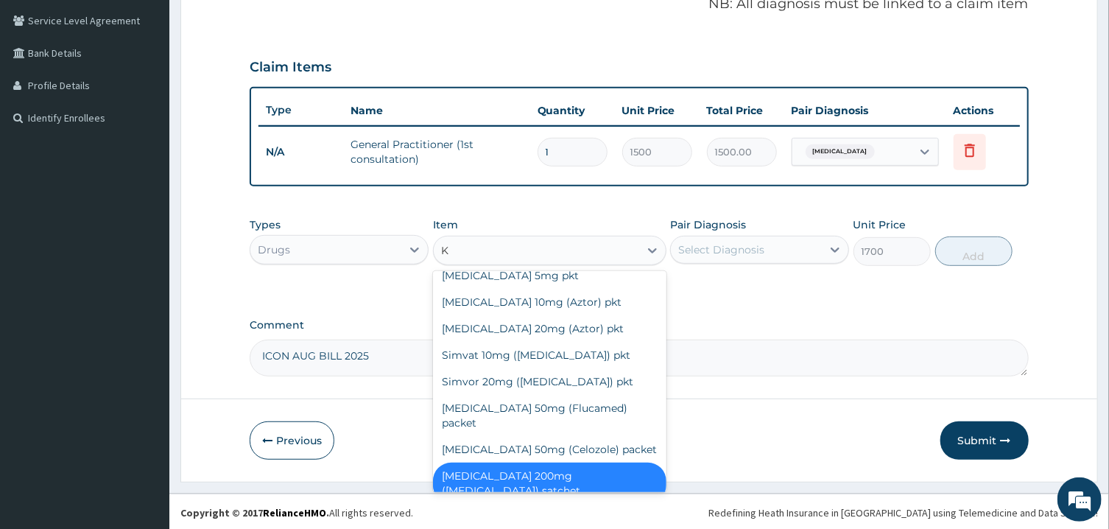
click at [542, 504] on div "Ketoconazole 200mg (vactoral/Kathamide) satchet" at bounding box center [549, 524] width 233 height 41
type input "600"
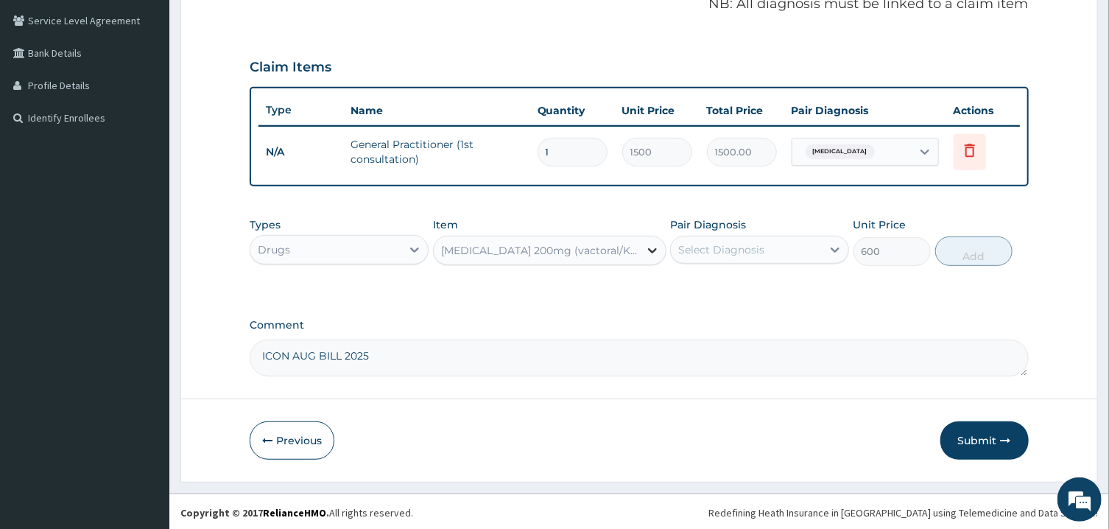
click at [649, 248] on icon at bounding box center [652, 250] width 9 height 5
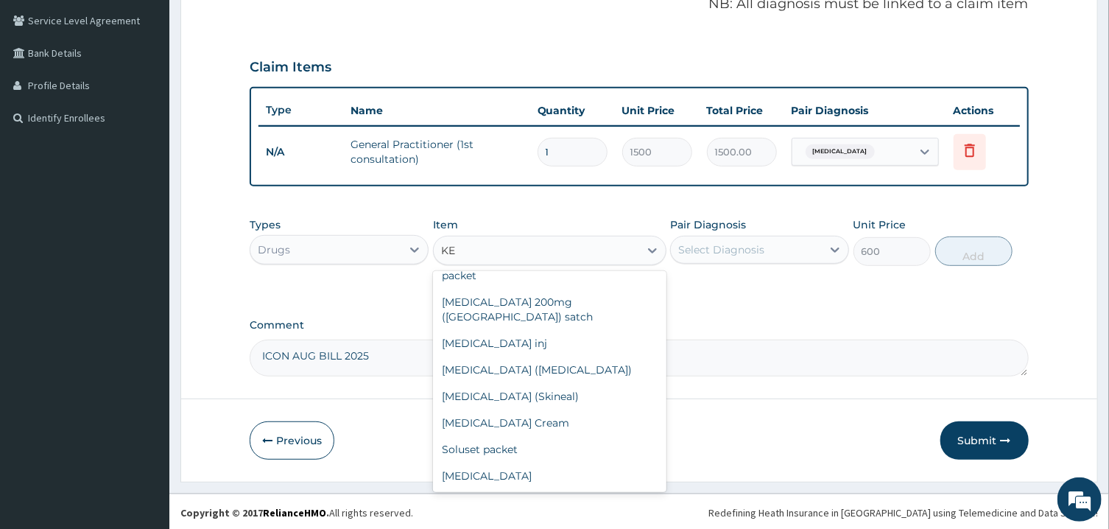
scroll to position [138, 0]
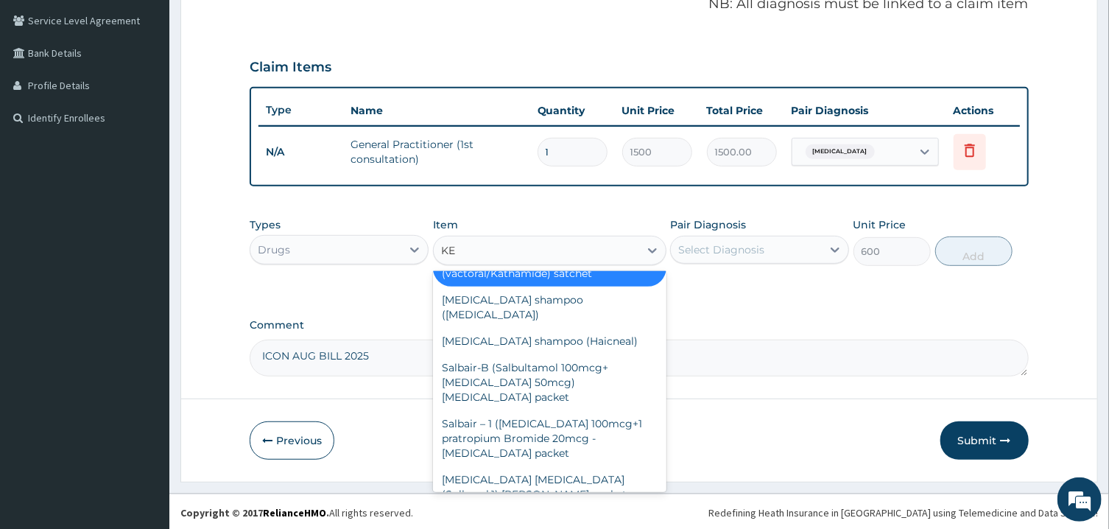
type input "KET"
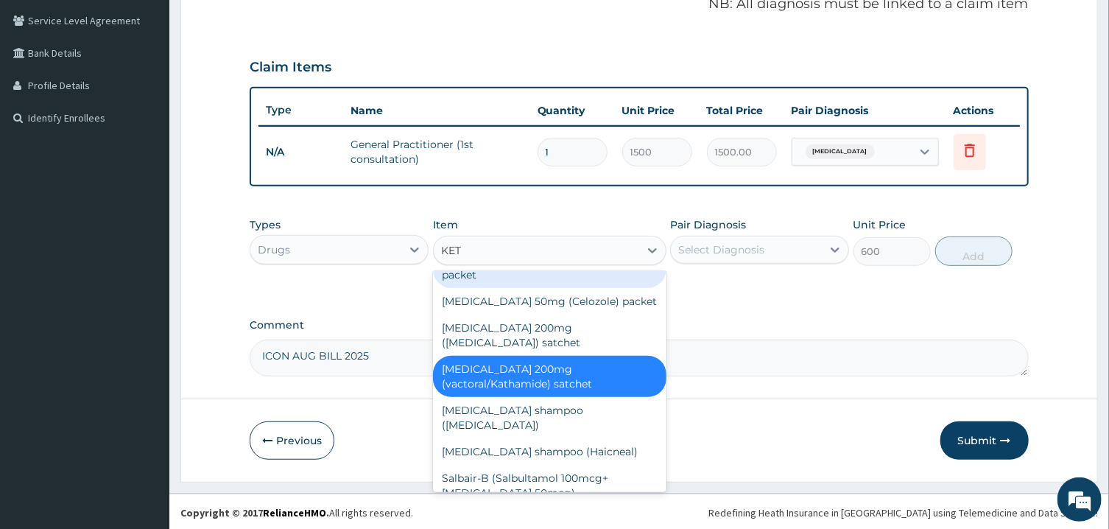
scroll to position [0, 0]
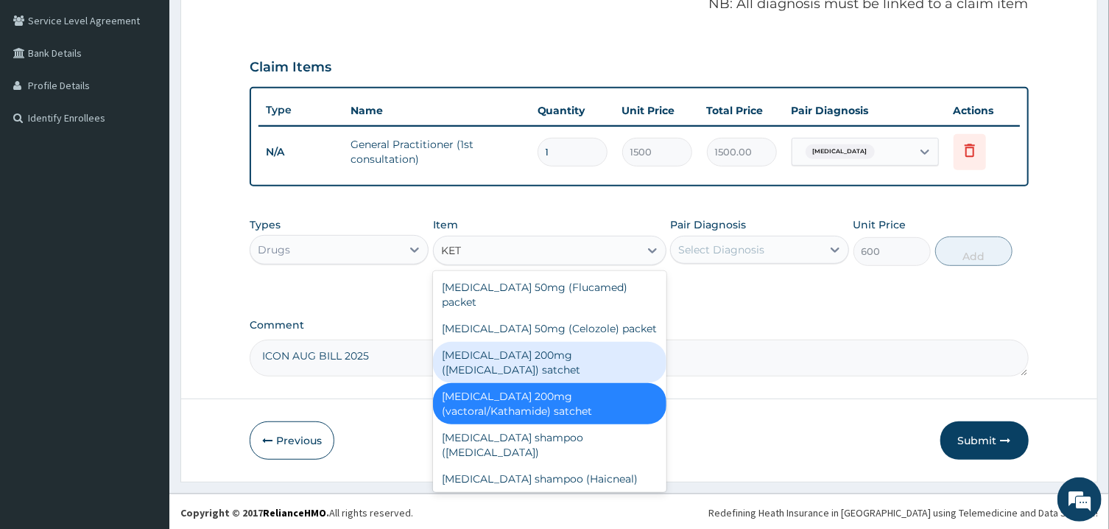
click at [569, 342] on div "Ketoconazole 200mg (Nizoral) satchet" at bounding box center [549, 362] width 233 height 41
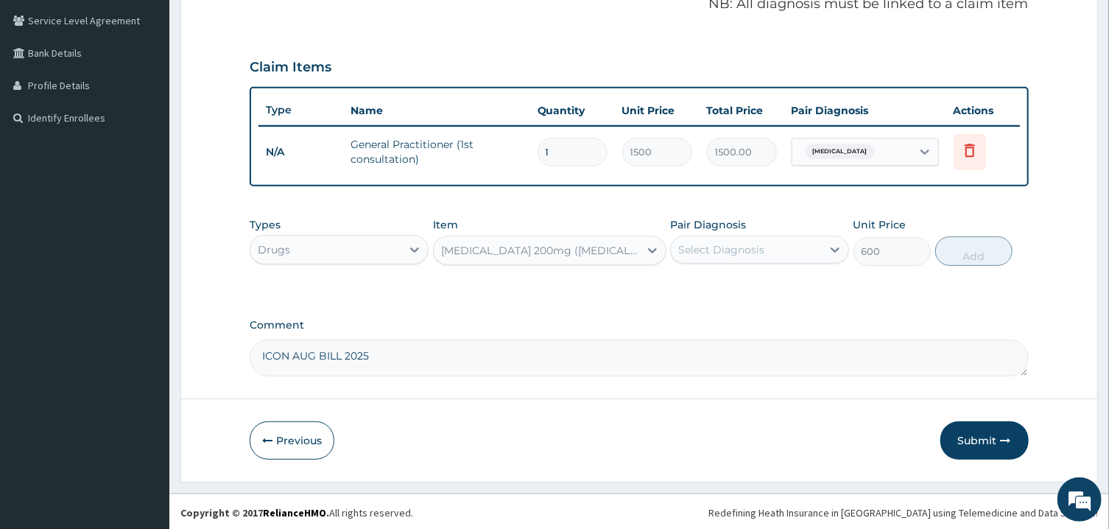
type input "1700"
click at [748, 255] on div "Select Diagnosis" at bounding box center [746, 250] width 151 height 24
click at [728, 299] on div "Pityriasis versicolor" at bounding box center [759, 287] width 179 height 30
checkbox input "true"
click at [978, 255] on button "Add" at bounding box center [974, 250] width 78 height 29
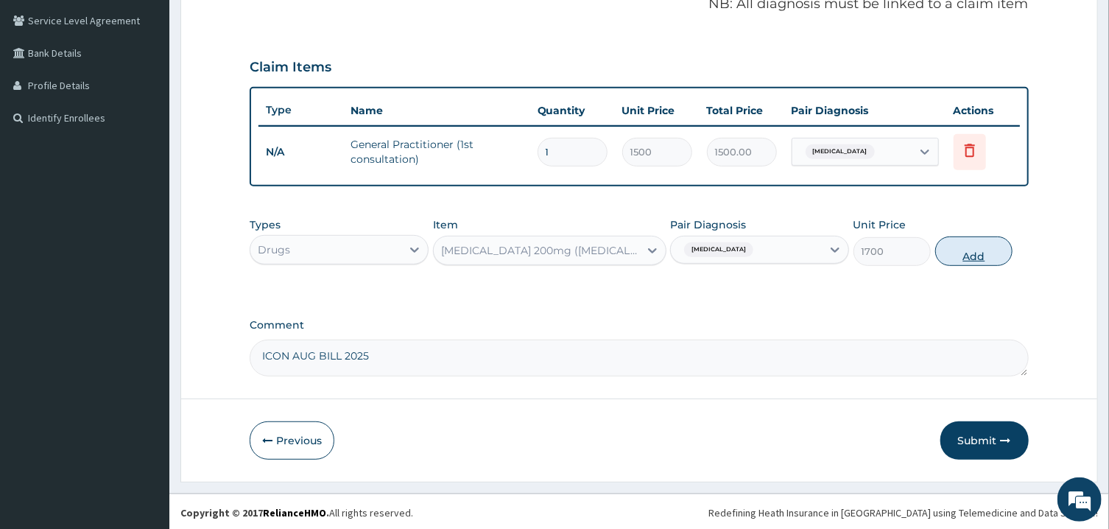
type input "0"
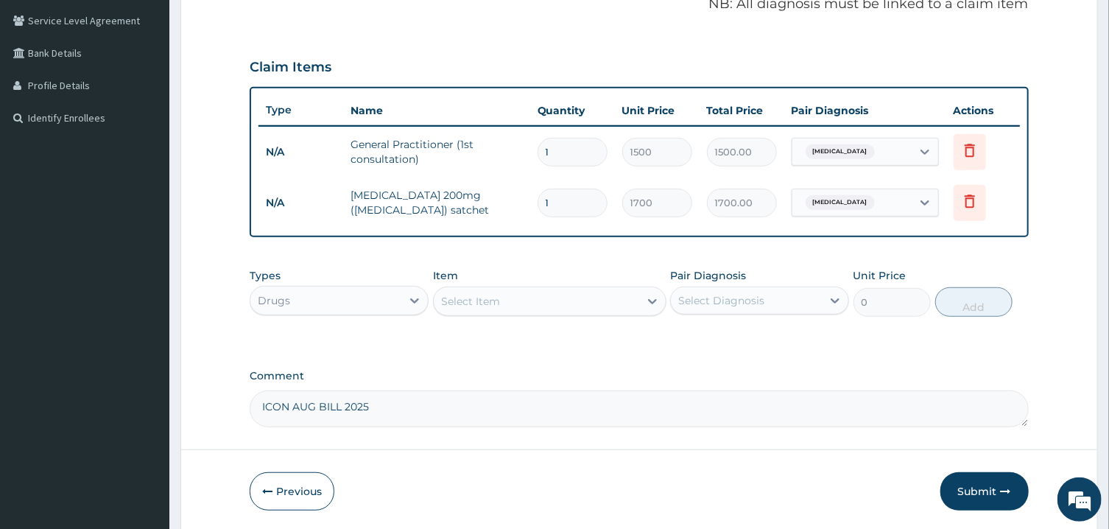
click at [629, 305] on div "Select Item" at bounding box center [536, 301] width 205 height 24
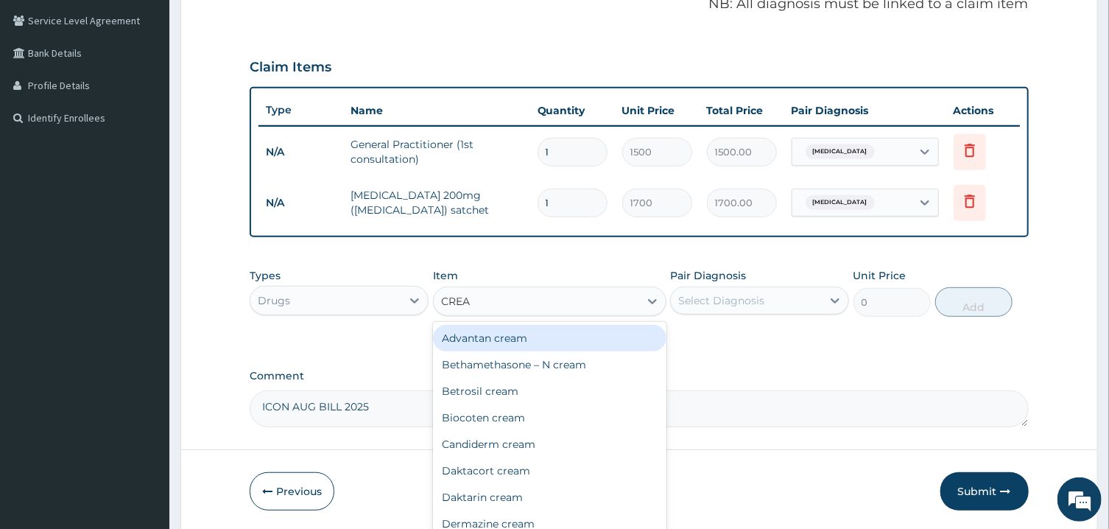
type input "CREAM"
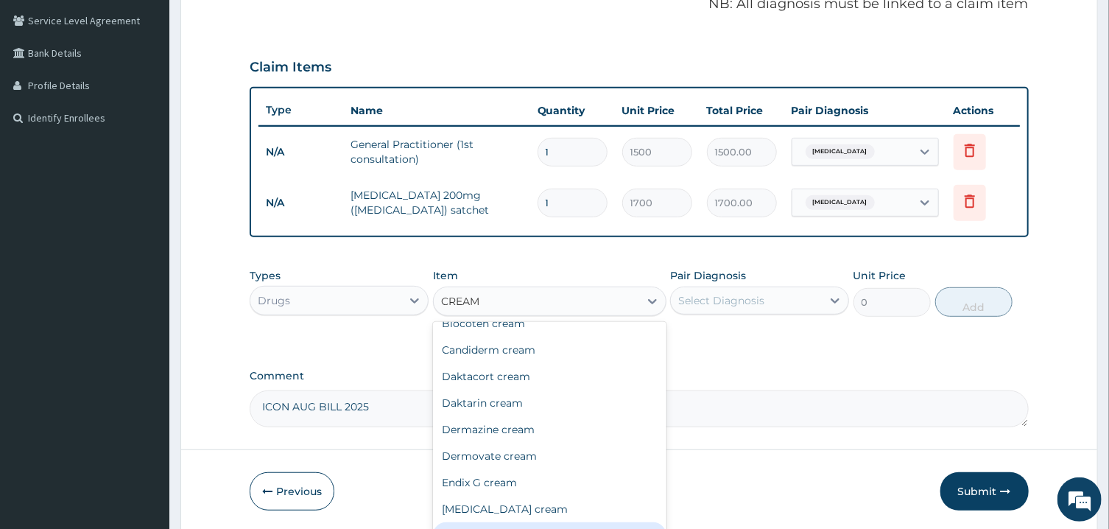
scroll to position [164, 0]
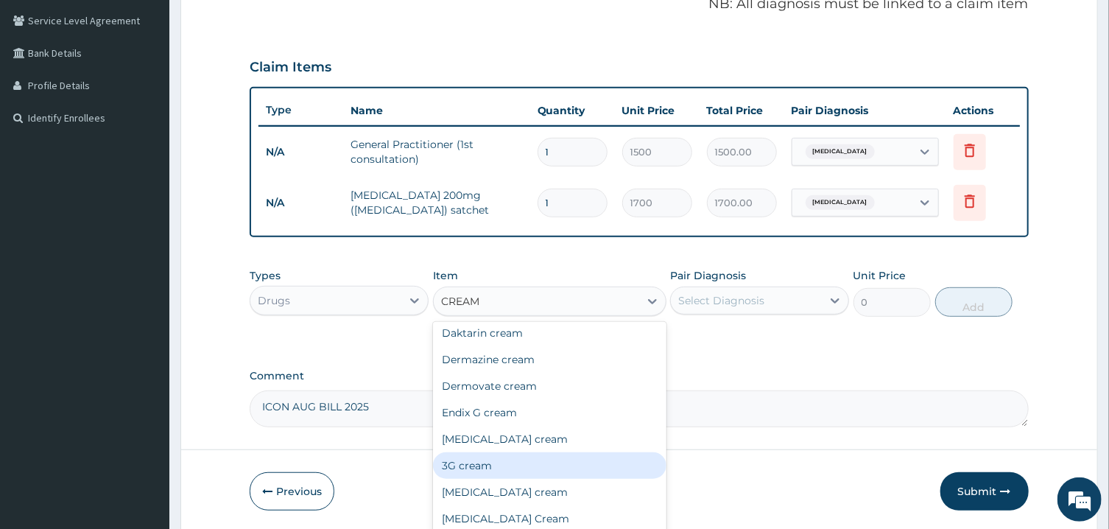
click at [494, 465] on div "3G cream" at bounding box center [549, 465] width 233 height 27
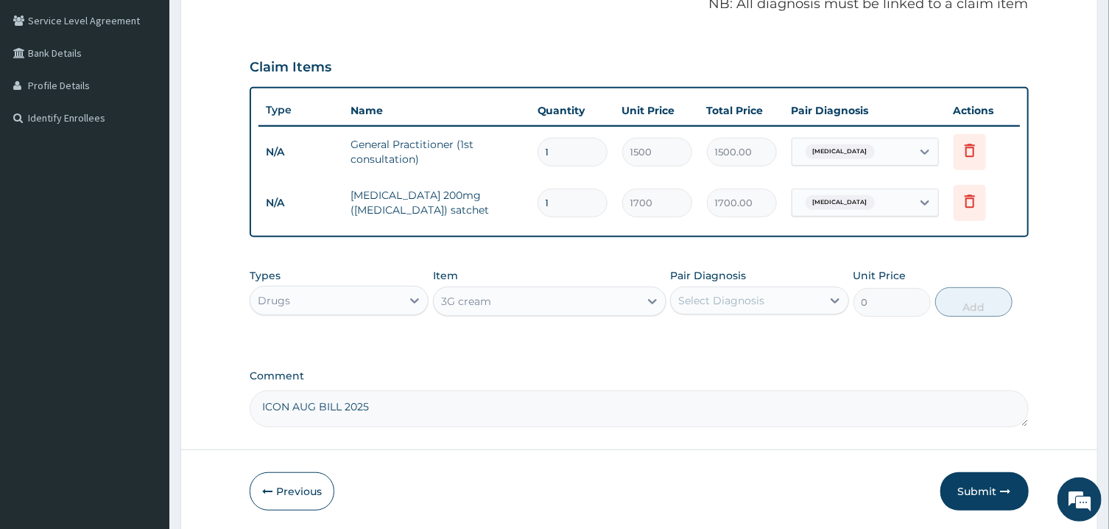
type input "550"
click at [733, 298] on div "Select Diagnosis" at bounding box center [721, 300] width 86 height 15
click at [704, 332] on label "Pityriasis versicolor" at bounding box center [739, 336] width 91 height 15
checkbox input "true"
click at [978, 297] on button "Add" at bounding box center [974, 301] width 78 height 29
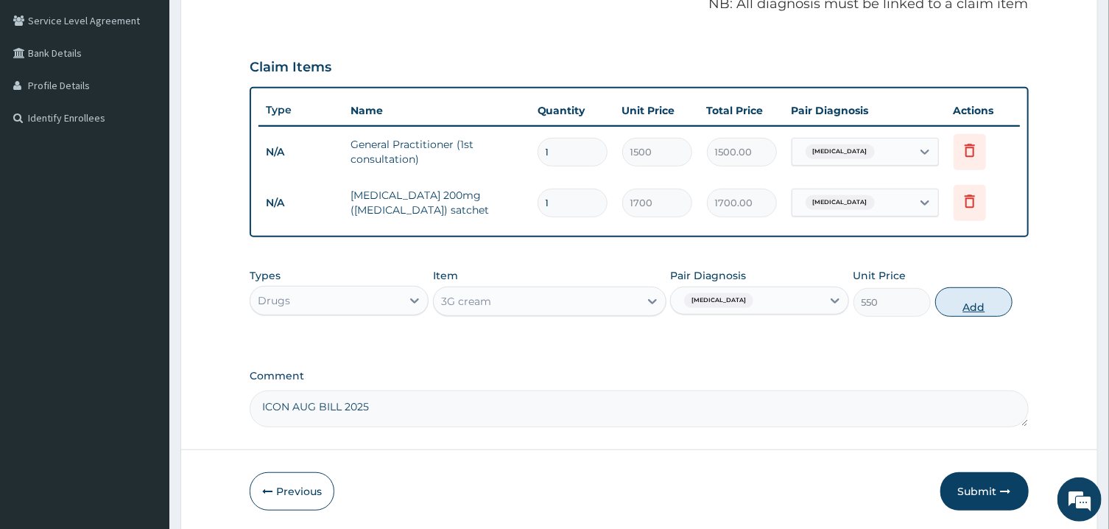
type input "0"
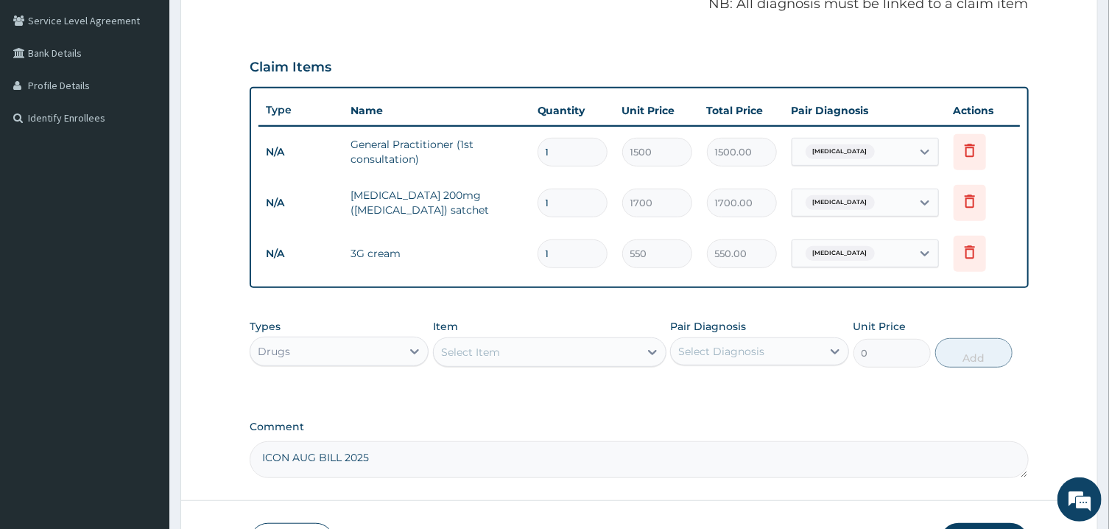
scroll to position [404, 0]
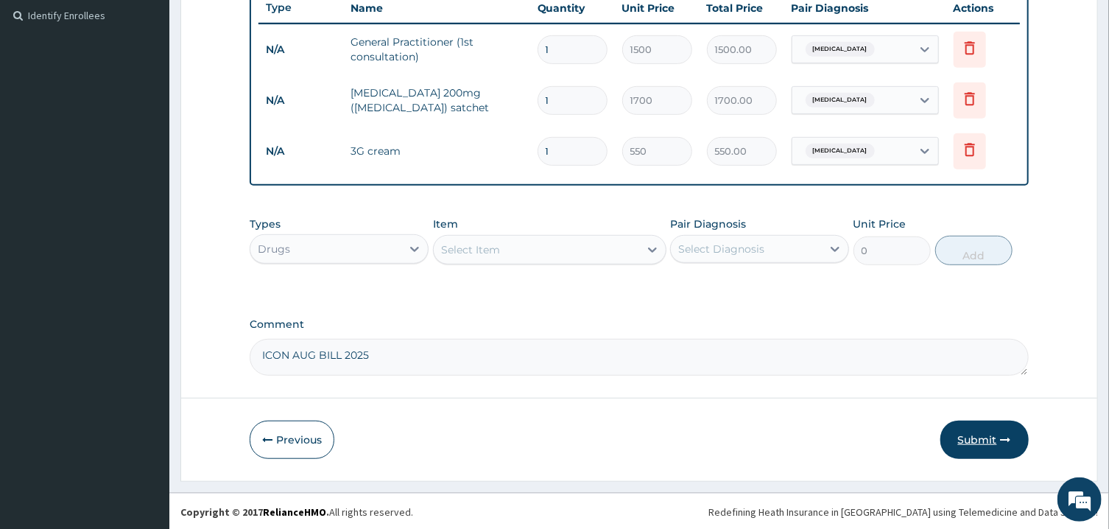
click at [981, 442] on button "Submit" at bounding box center [984, 439] width 88 height 38
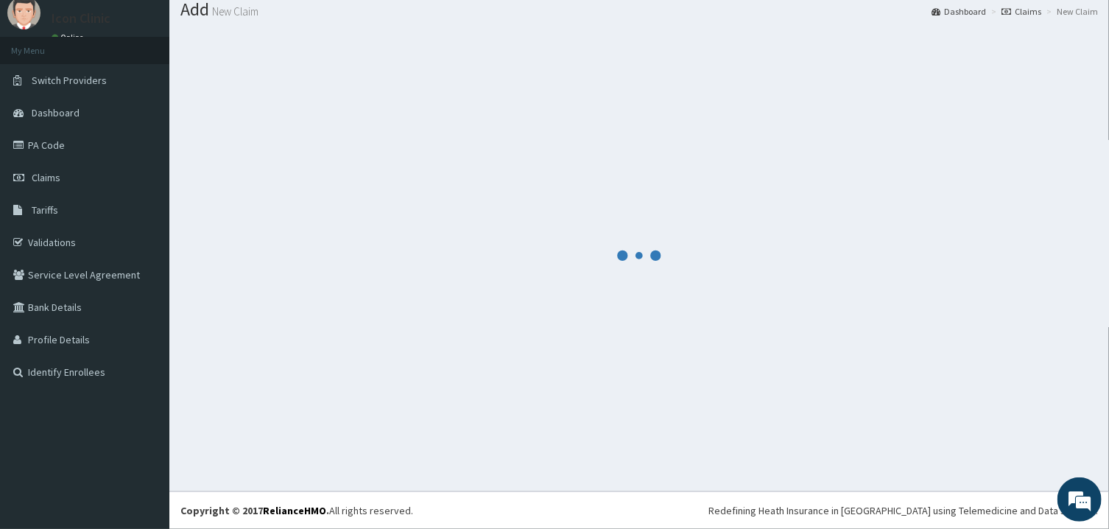
scroll to position [47, 0]
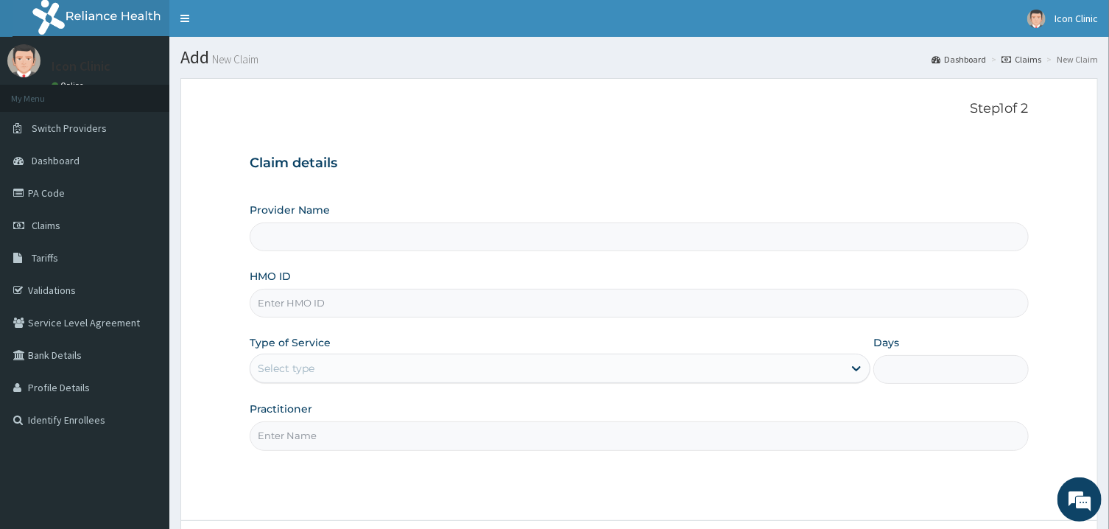
type input "ICON HOSPITAL"
